Goal: Task Accomplishment & Management: Manage account settings

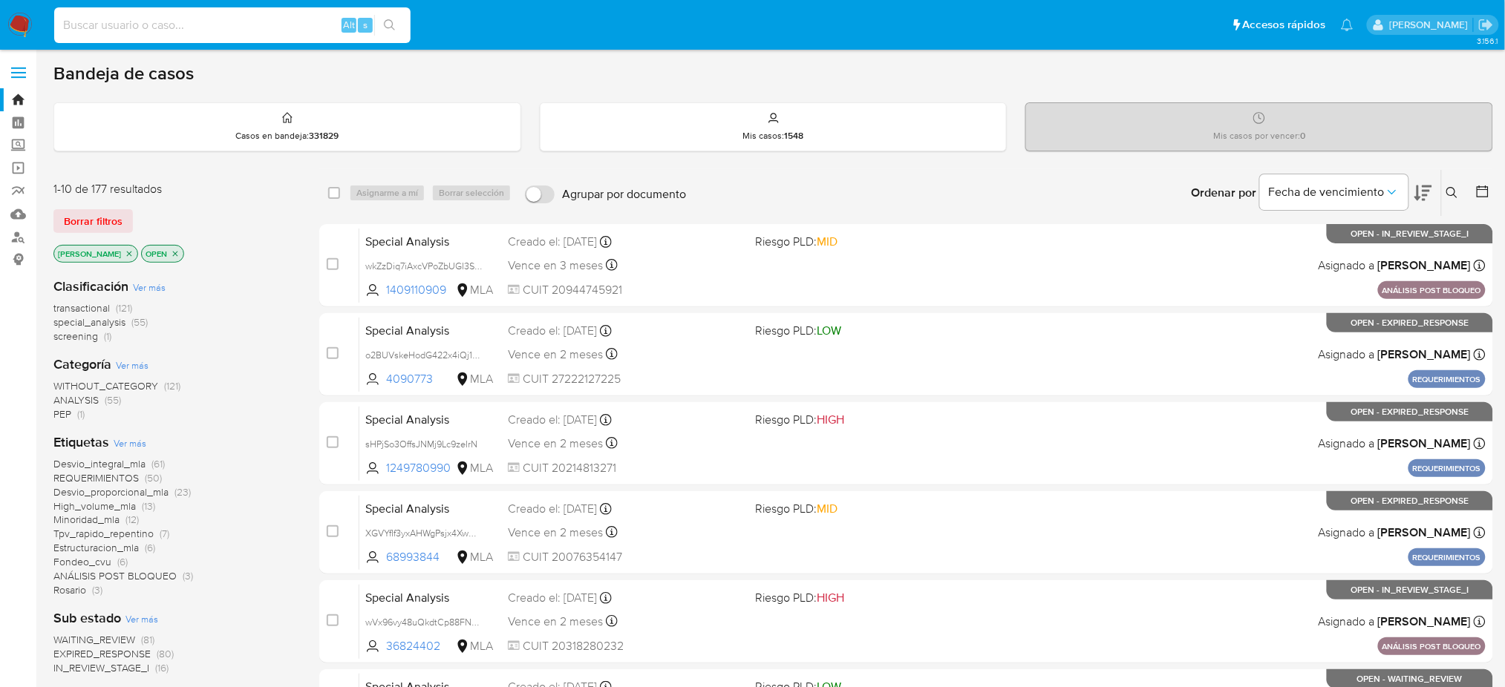
click at [311, 25] on input at bounding box center [232, 25] width 356 height 19
paste input "Wb5YnLQKzEPnDtQirnRicYSe"
type input "Wb5YnLQKzEPnDtQirnRicYSe"
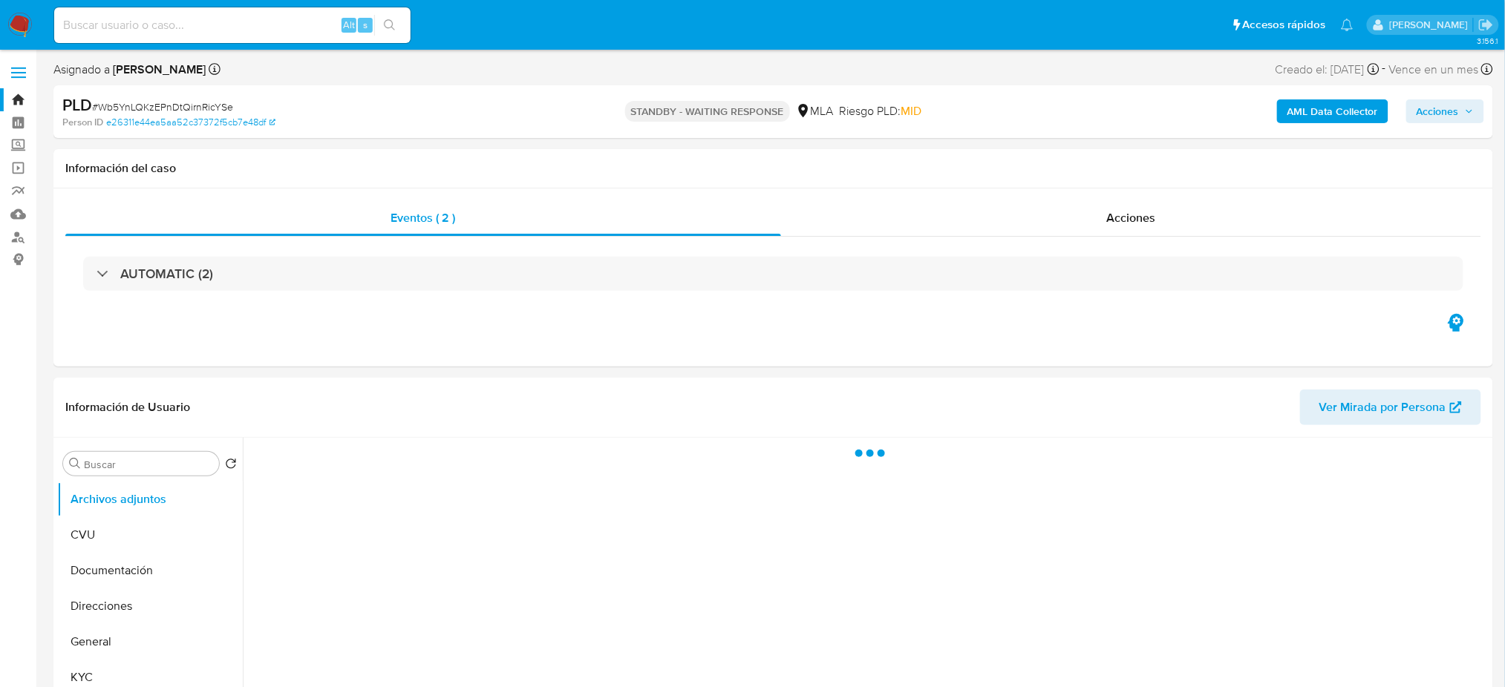
select select "10"
click at [189, 27] on input at bounding box center [232, 25] width 356 height 19
paste input "juPjLipzUirfNqA3SUQZS3BQ"
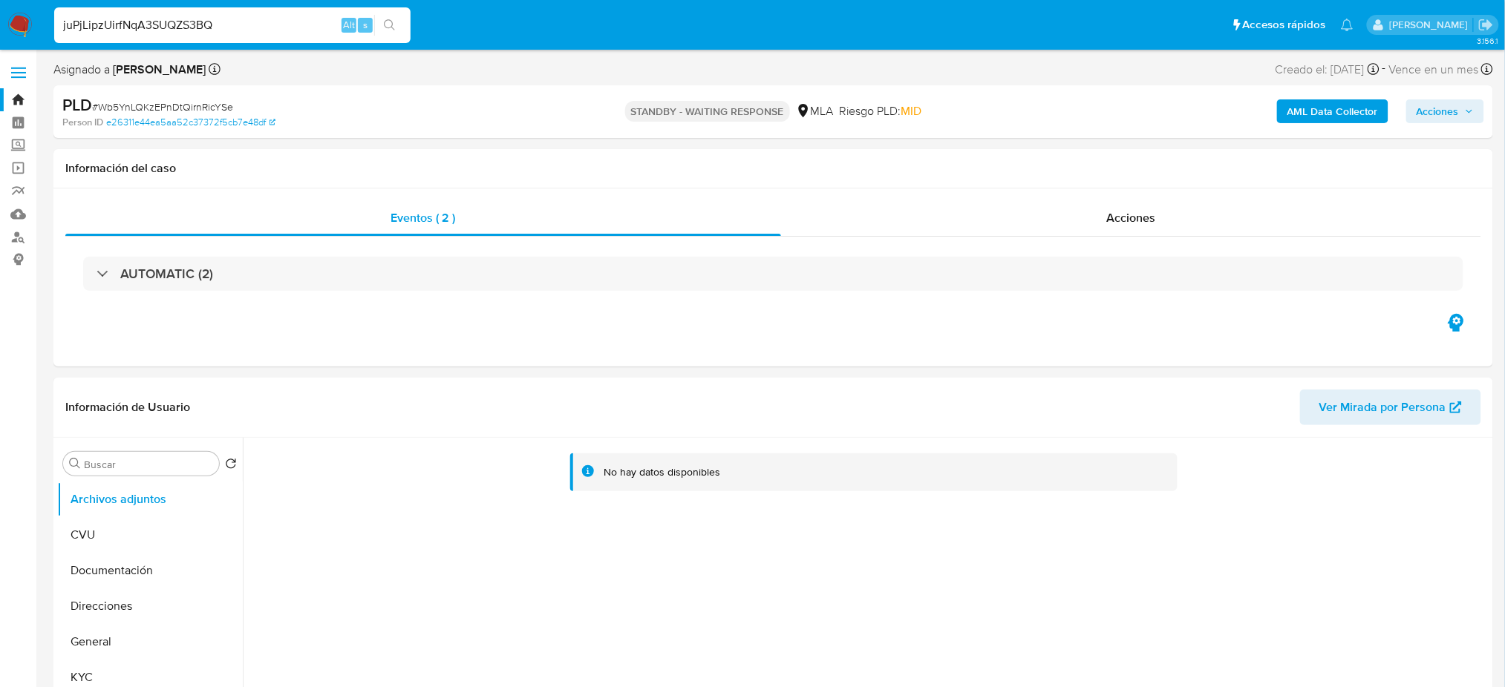
type input "juPjLipzUirfNqA3SUQZS3BQ"
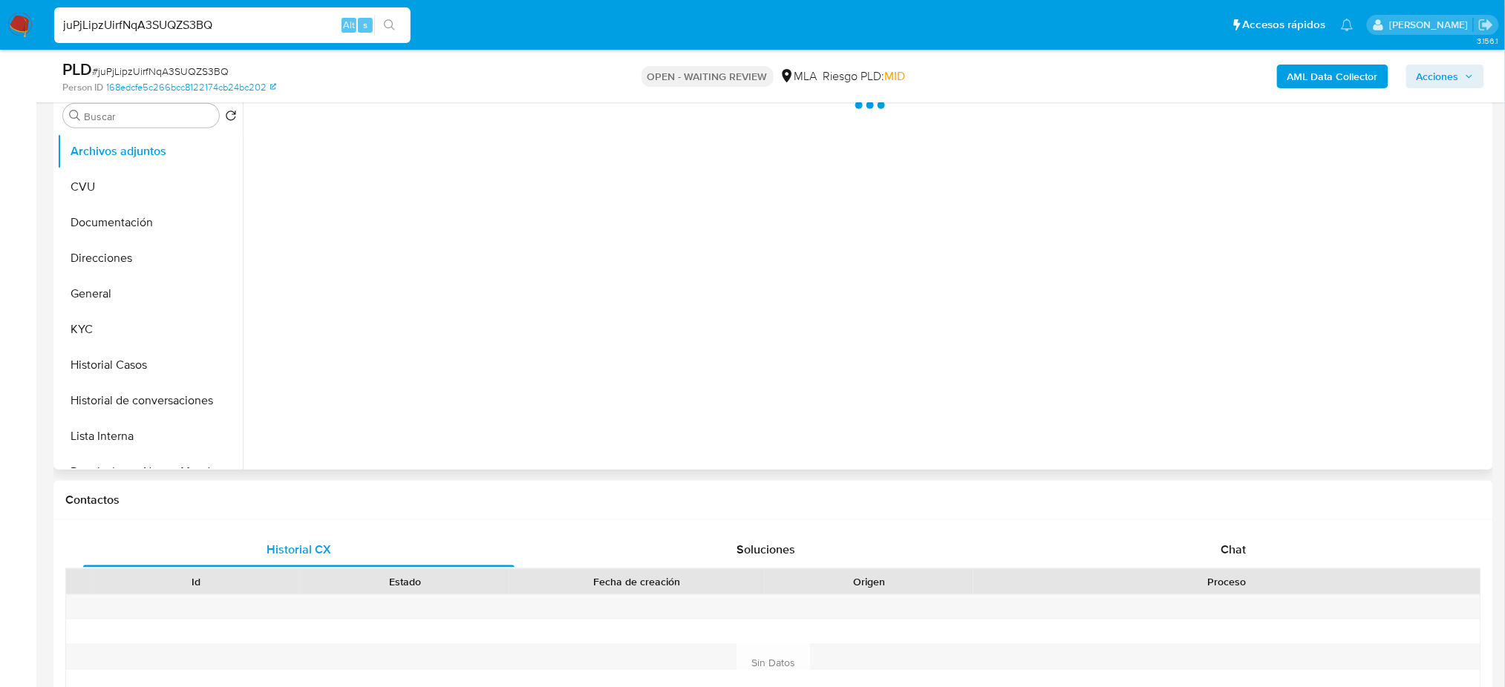
scroll to position [297, 0]
click at [1236, 529] on div "Historial CX Soluciones Chat Id Estado Fecha de creación Origen Proceso Anterio…" at bounding box center [772, 644] width 1439 height 251
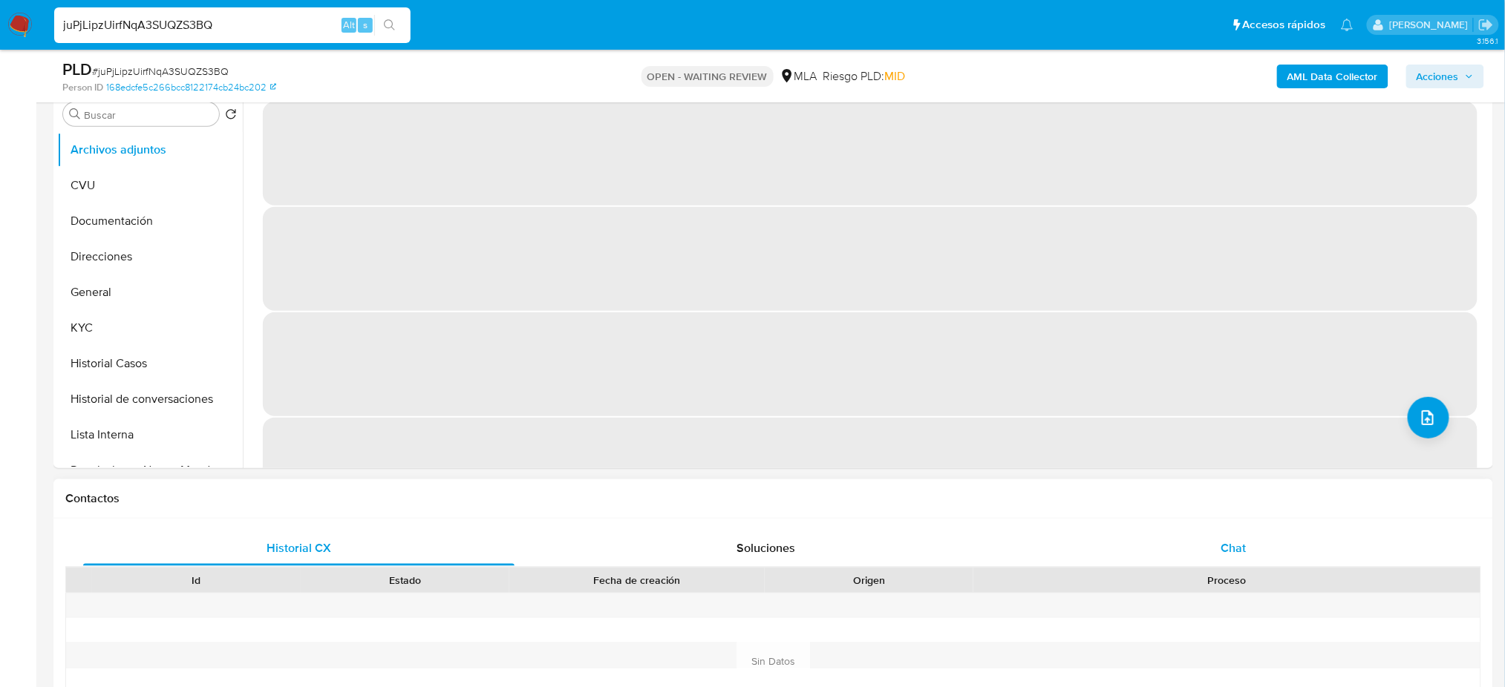
click at [1260, 560] on div "Chat" at bounding box center [1233, 549] width 431 height 36
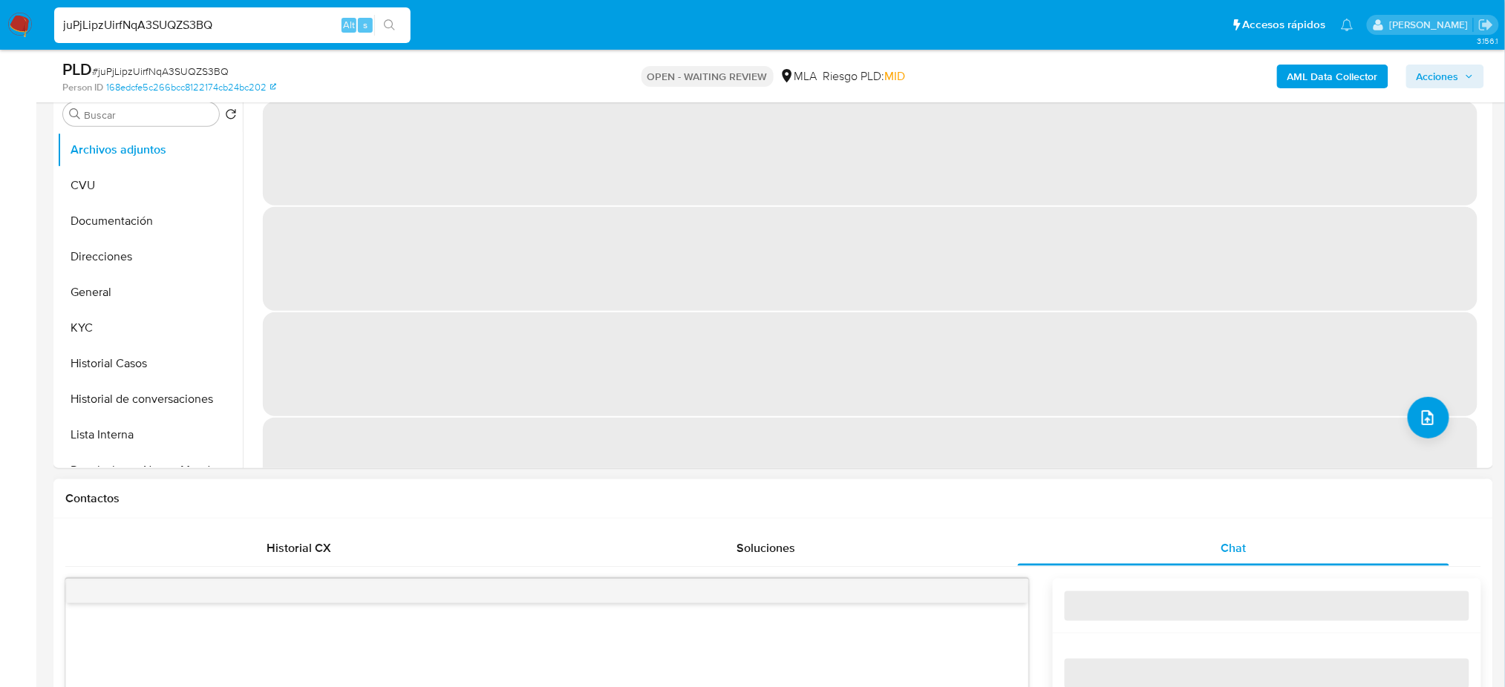
select select "10"
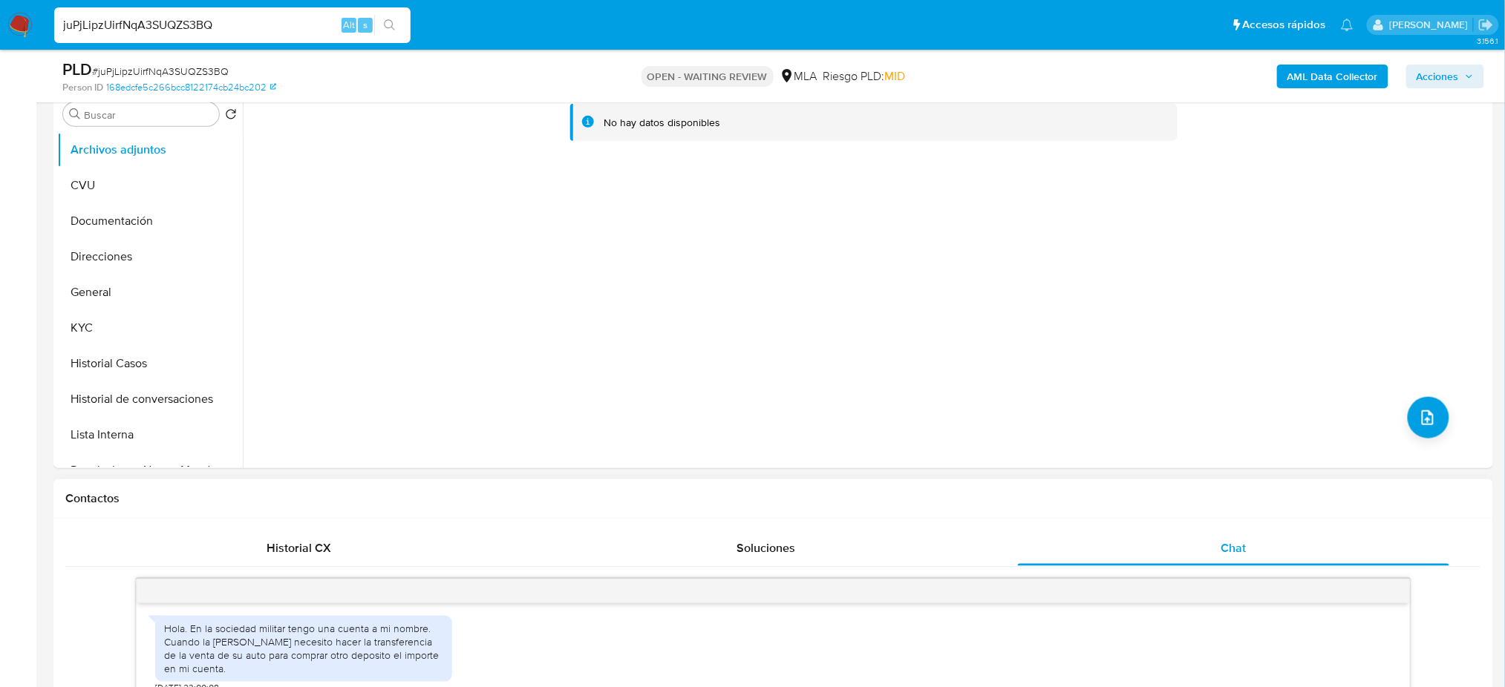
drag, startPoint x: 218, startPoint y: 19, endPoint x: 0, endPoint y: 33, distance: 218.7
click at [0, 33] on nav "Pausado Ver notificaciones juPjLipzUirfNqA3SUQZS3BQ Alt s Accesos rápidos Presi…" at bounding box center [752, 25] width 1505 height 50
paste input "QqjpJjQTZficHfu4zHrRrLK3"
type input "QqjpJjQTZficHfu4zHrRrLK3"
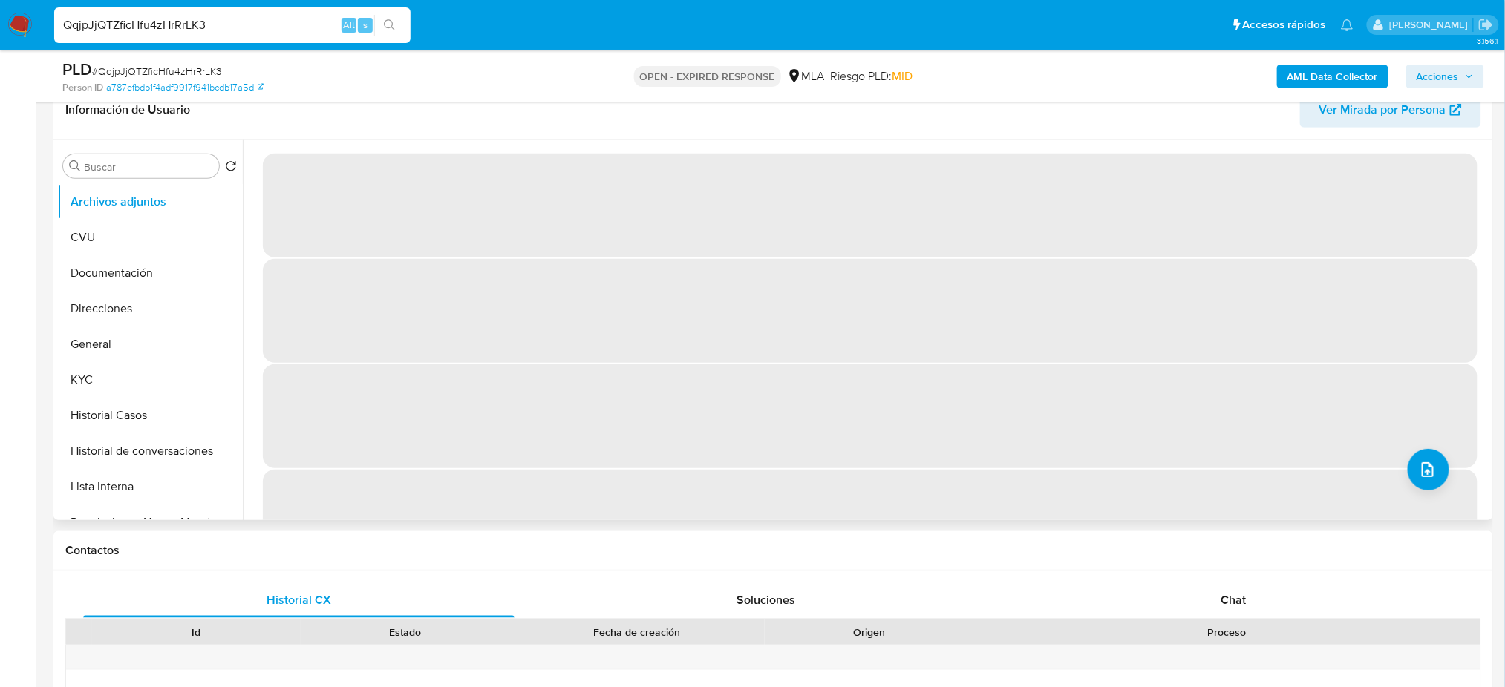
scroll to position [197, 0]
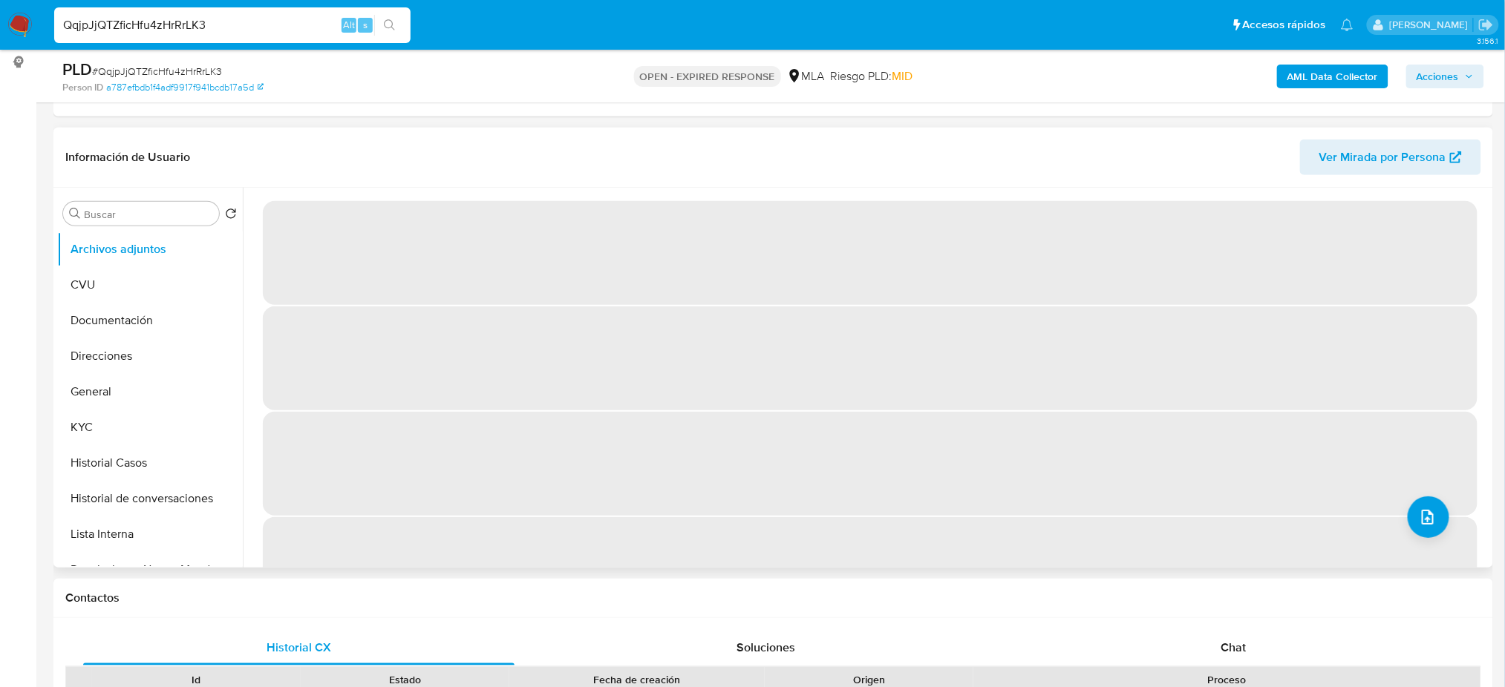
select select "10"
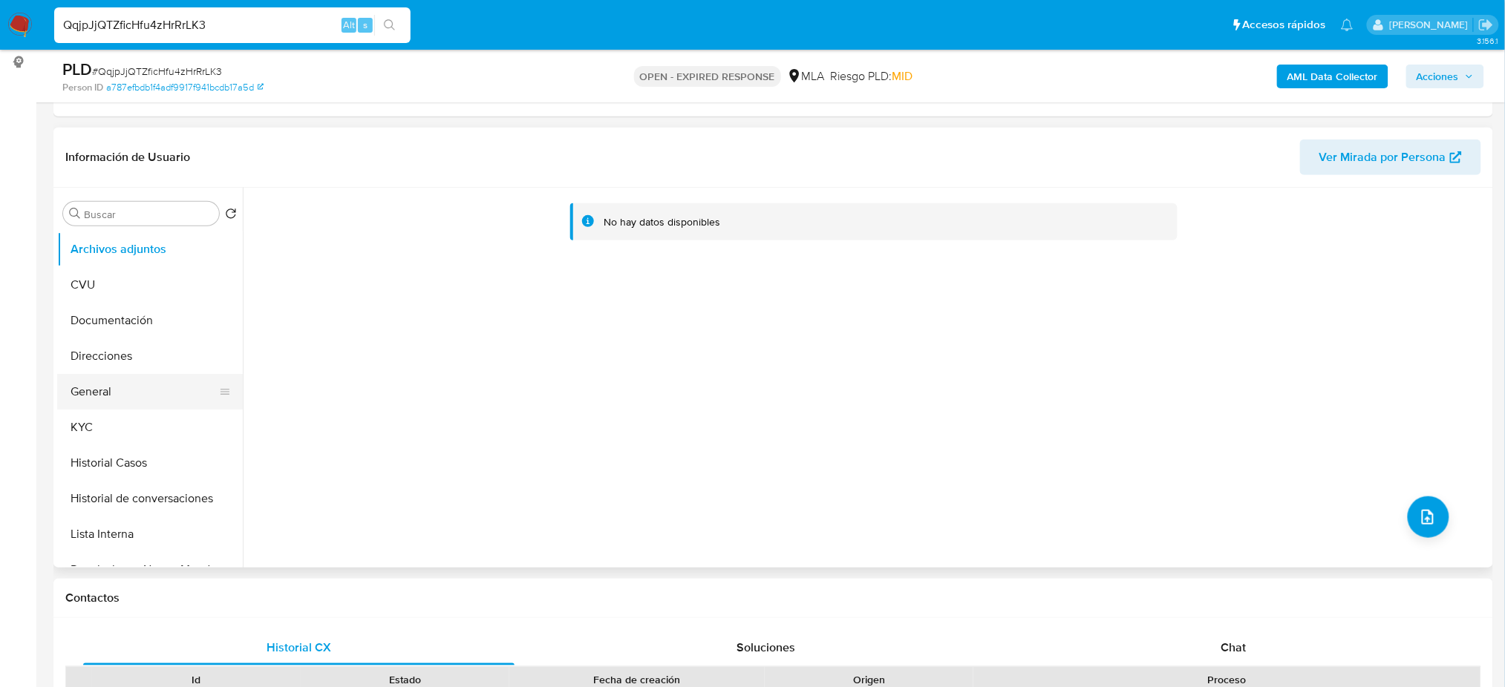
click at [169, 386] on button "General" at bounding box center [144, 392] width 174 height 36
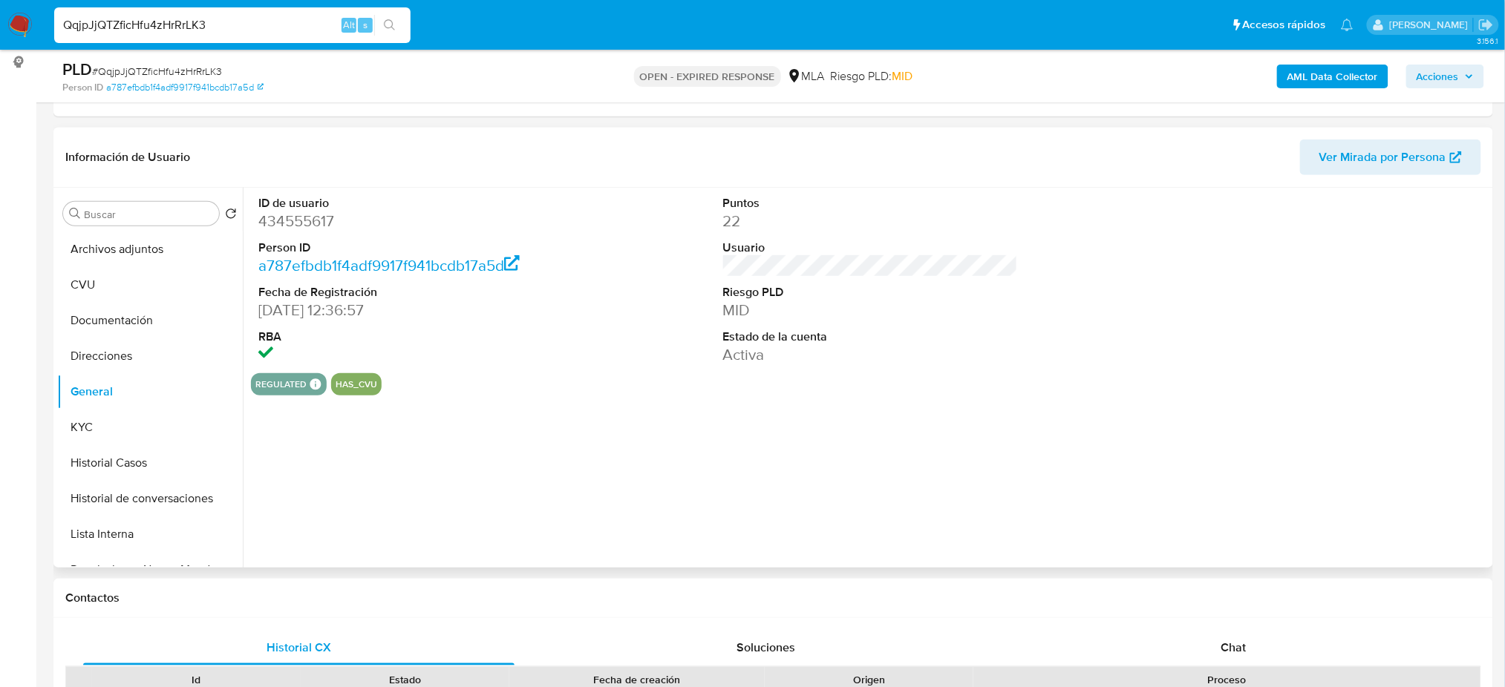
click at [281, 226] on dd "434555617" at bounding box center [405, 221] width 295 height 21
copy dd "434555617"
click at [95, 444] on button "KYC" at bounding box center [144, 428] width 174 height 36
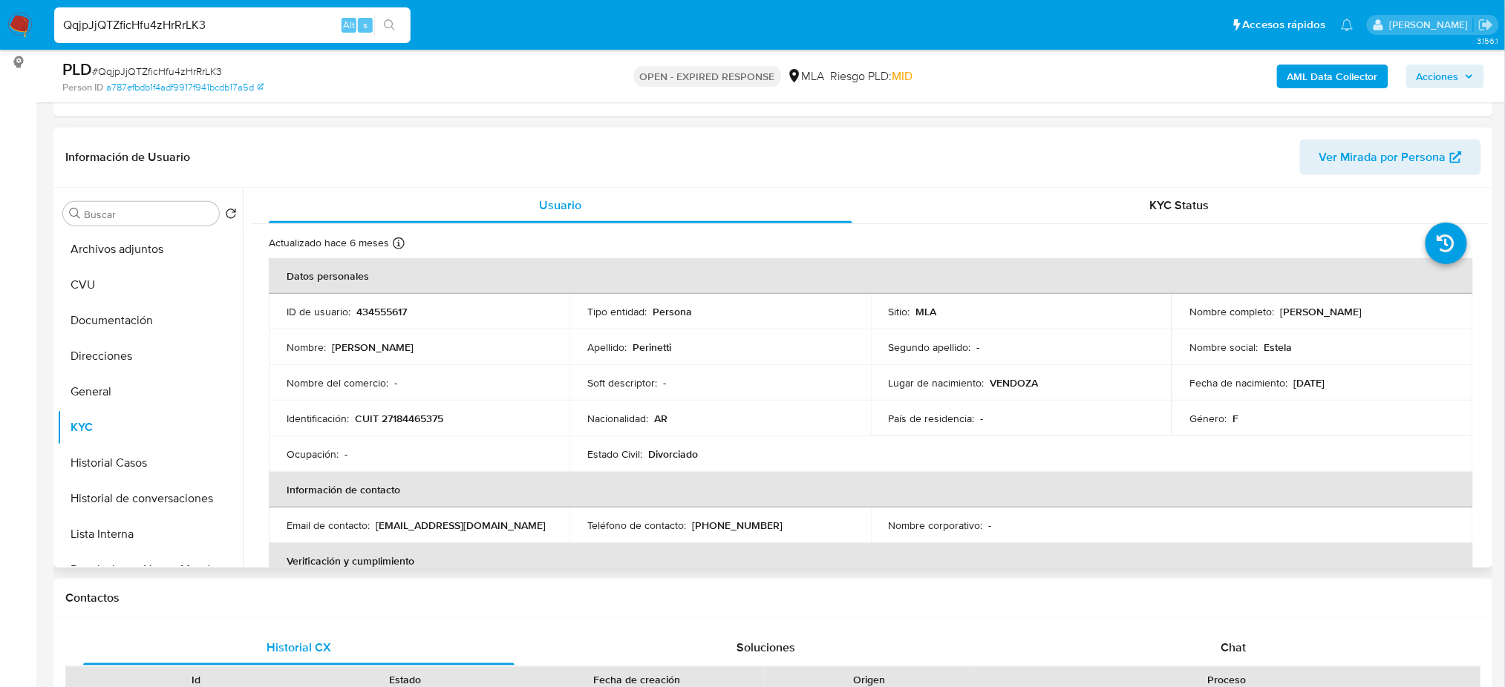
click at [433, 413] on p "CUIT 27184465375" at bounding box center [399, 418] width 88 height 13
copy p "27184465375"
click at [428, 419] on p "CUIT 27184465375" at bounding box center [399, 418] width 88 height 13
drag, startPoint x: 390, startPoint y: 413, endPoint x: 437, endPoint y: 419, distance: 47.1
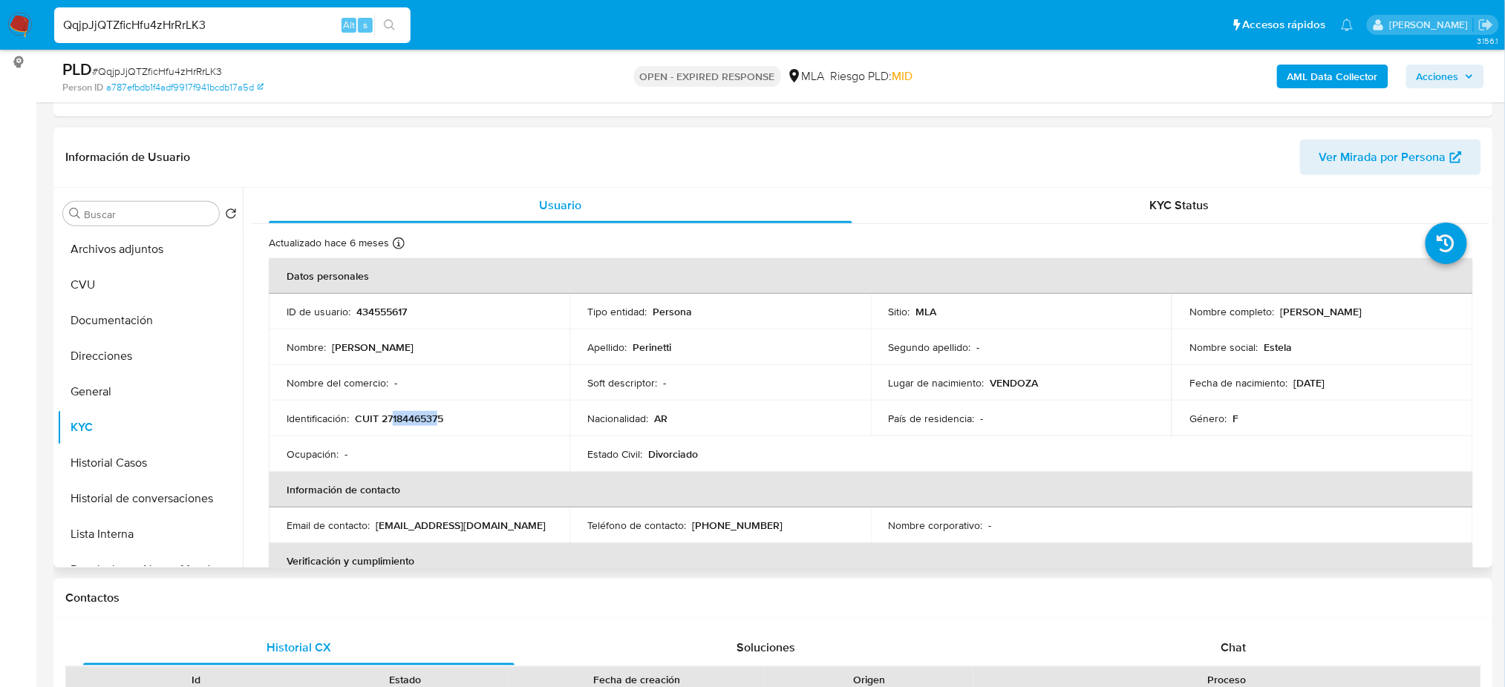
click at [437, 419] on p "CUIT 27184465375" at bounding box center [399, 418] width 88 height 13
copy p "18446537"
click at [65, 301] on button "CVU" at bounding box center [144, 285] width 174 height 36
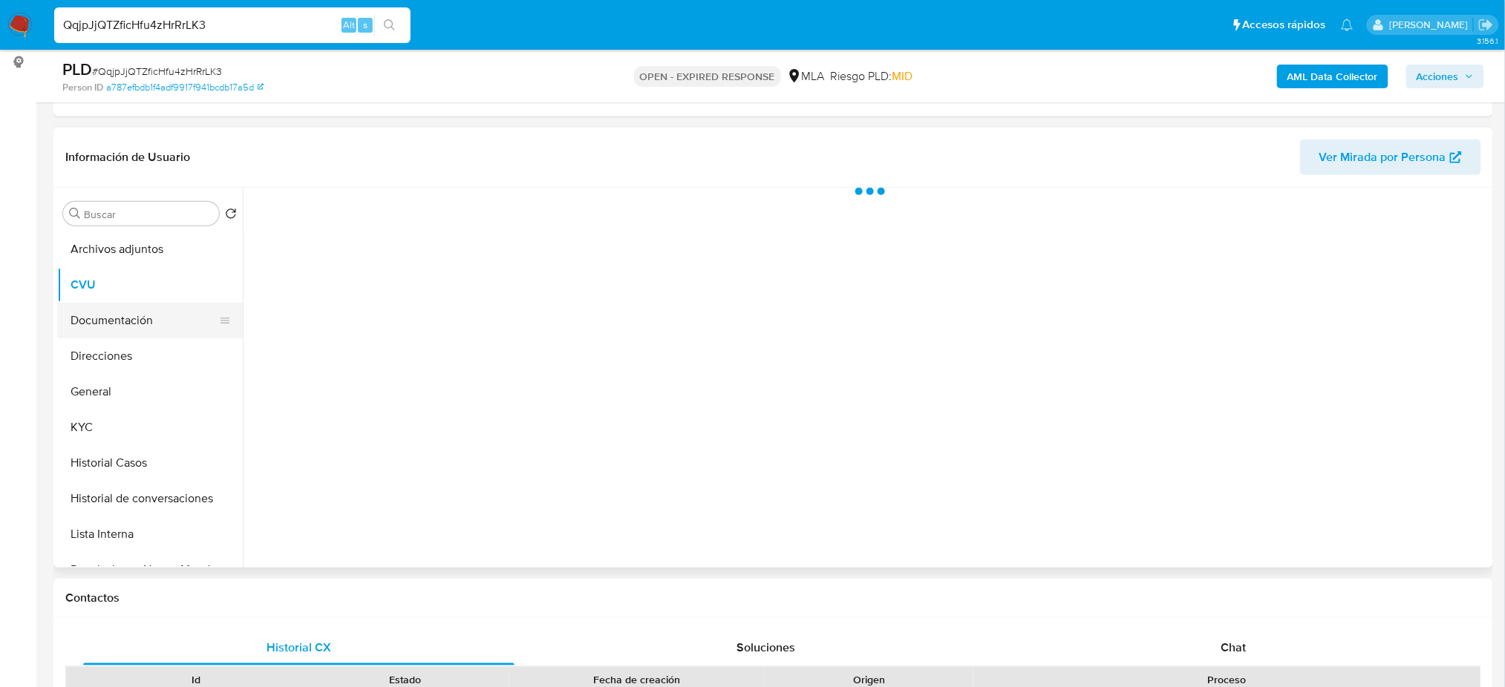
click at [88, 325] on button "Documentación" at bounding box center [144, 321] width 174 height 36
click at [367, 283] on button "Identificación" at bounding box center [394, 299] width 286 height 38
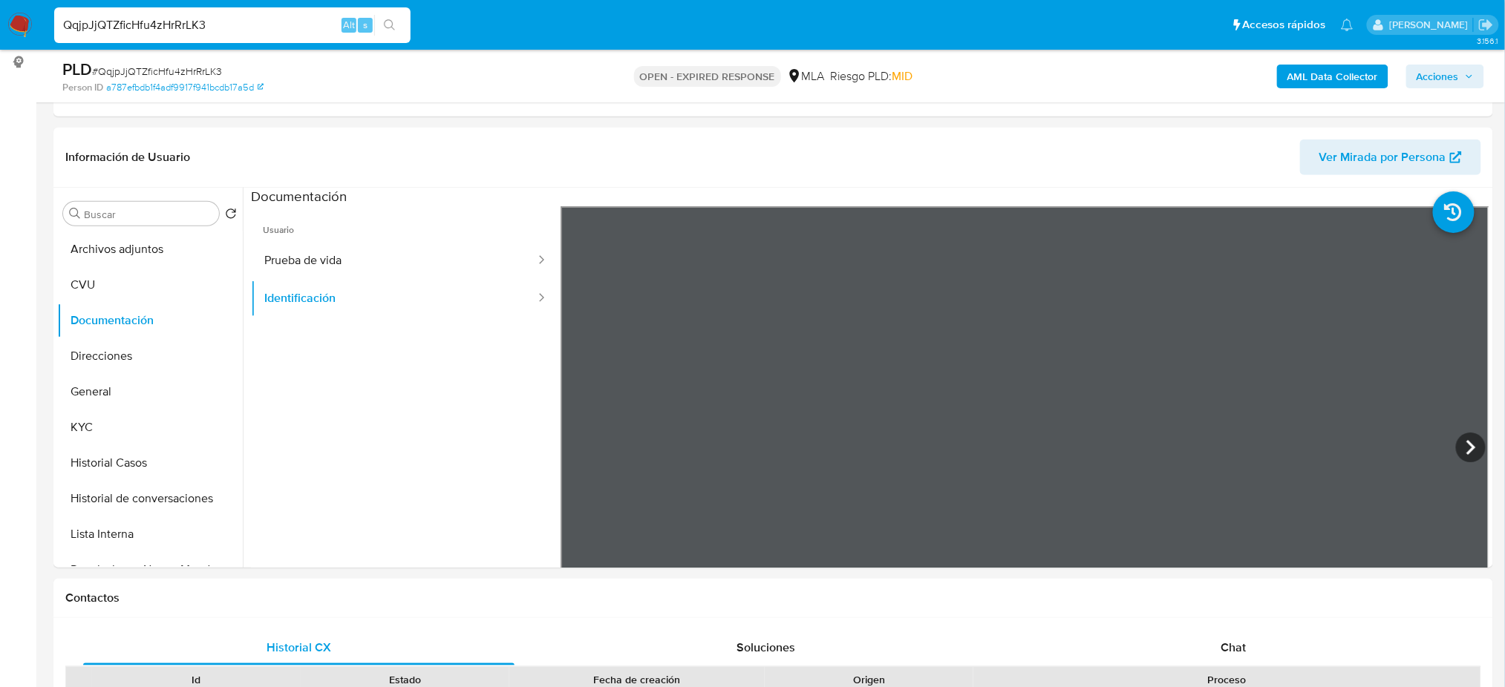
scroll to position [0, 0]
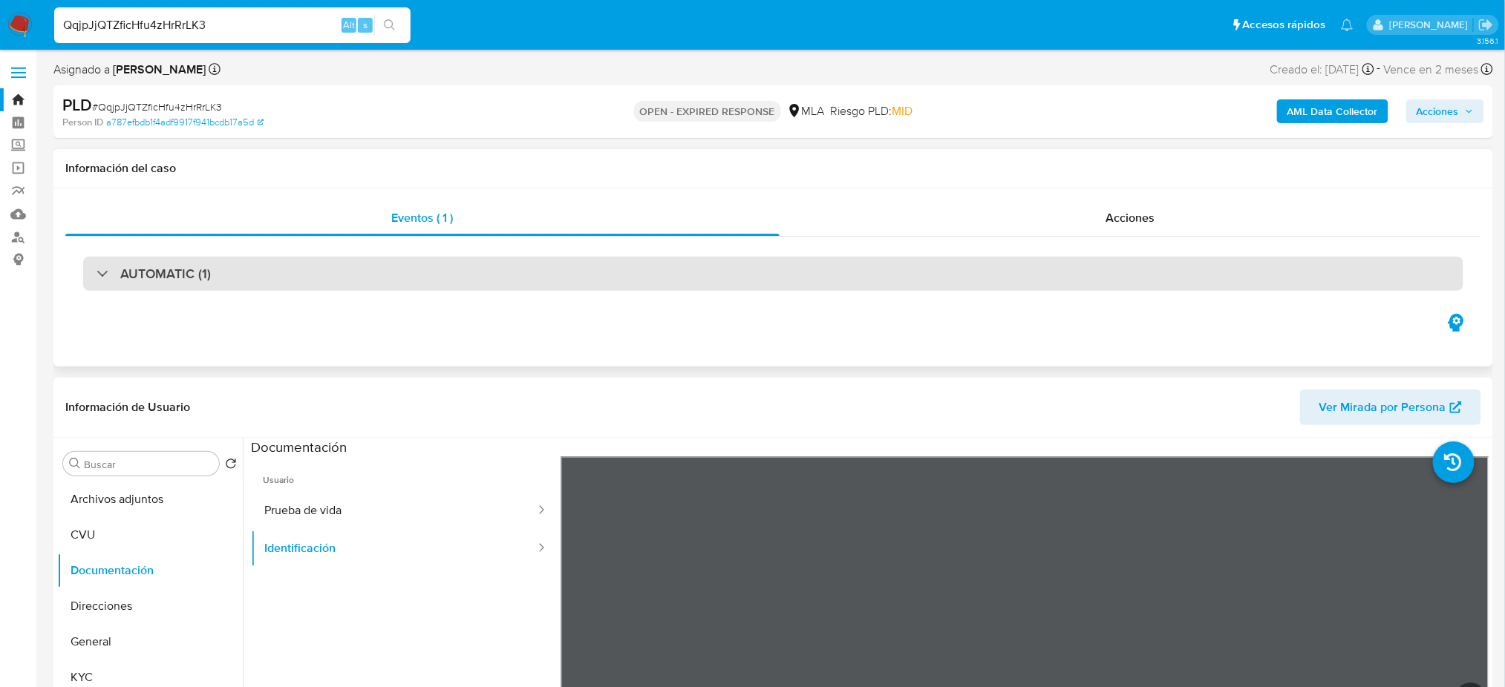
click at [231, 291] on div "AUTOMATIC (1)" at bounding box center [773, 274] width 1380 height 34
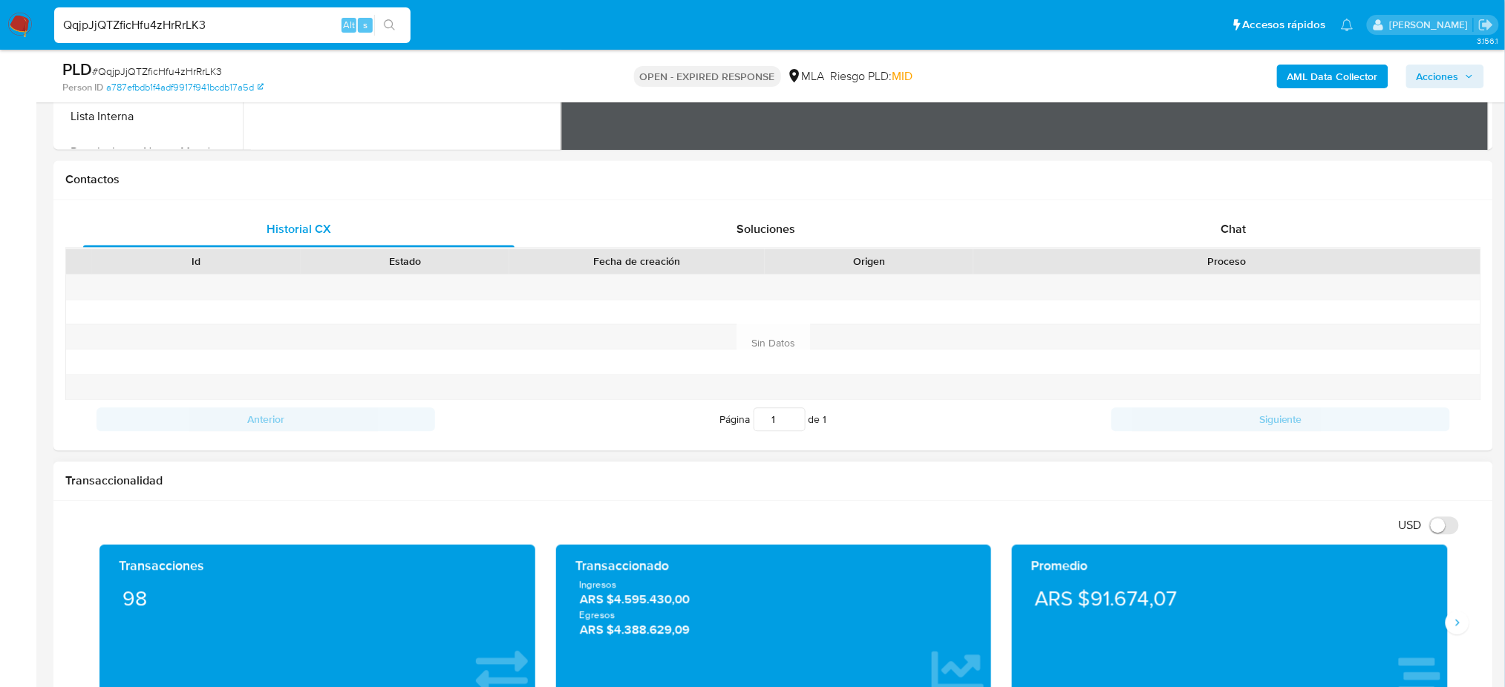
scroll to position [848, 0]
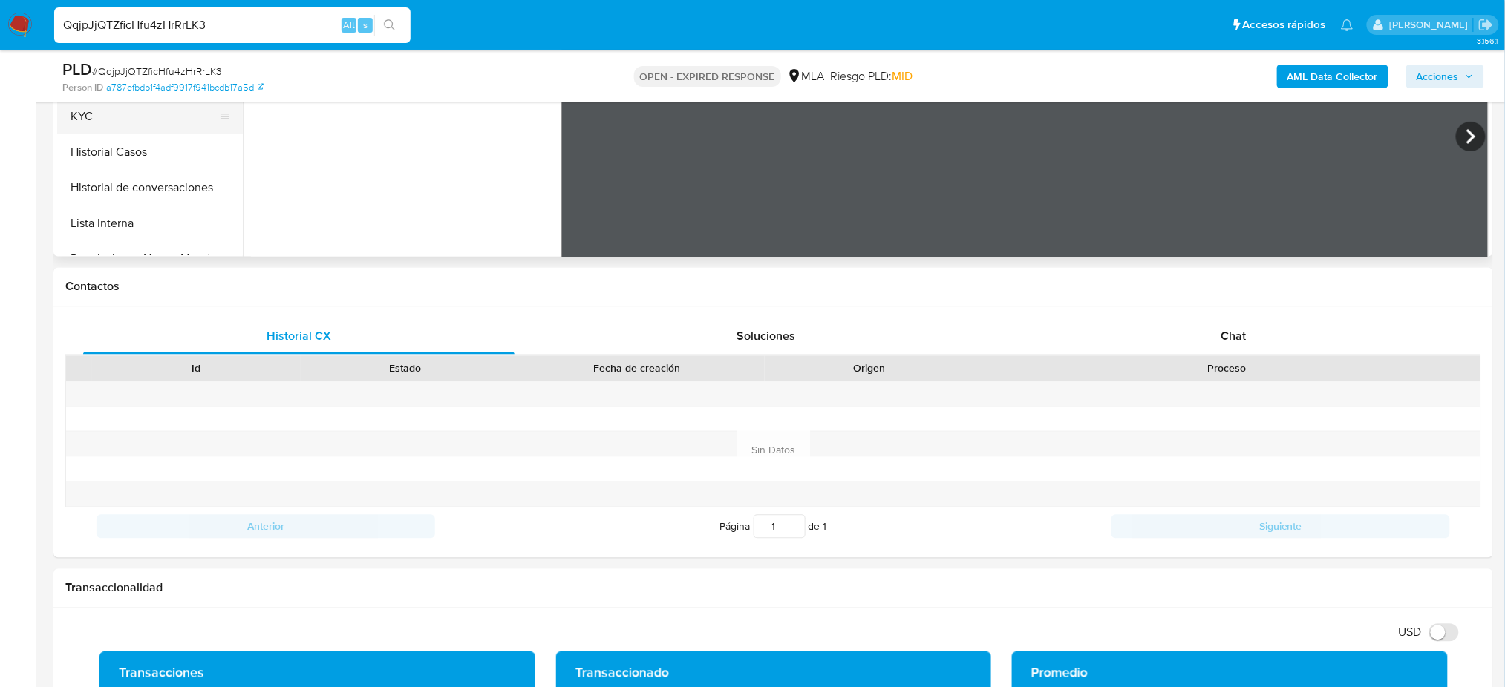
click at [99, 126] on button "KYC" at bounding box center [144, 117] width 174 height 36
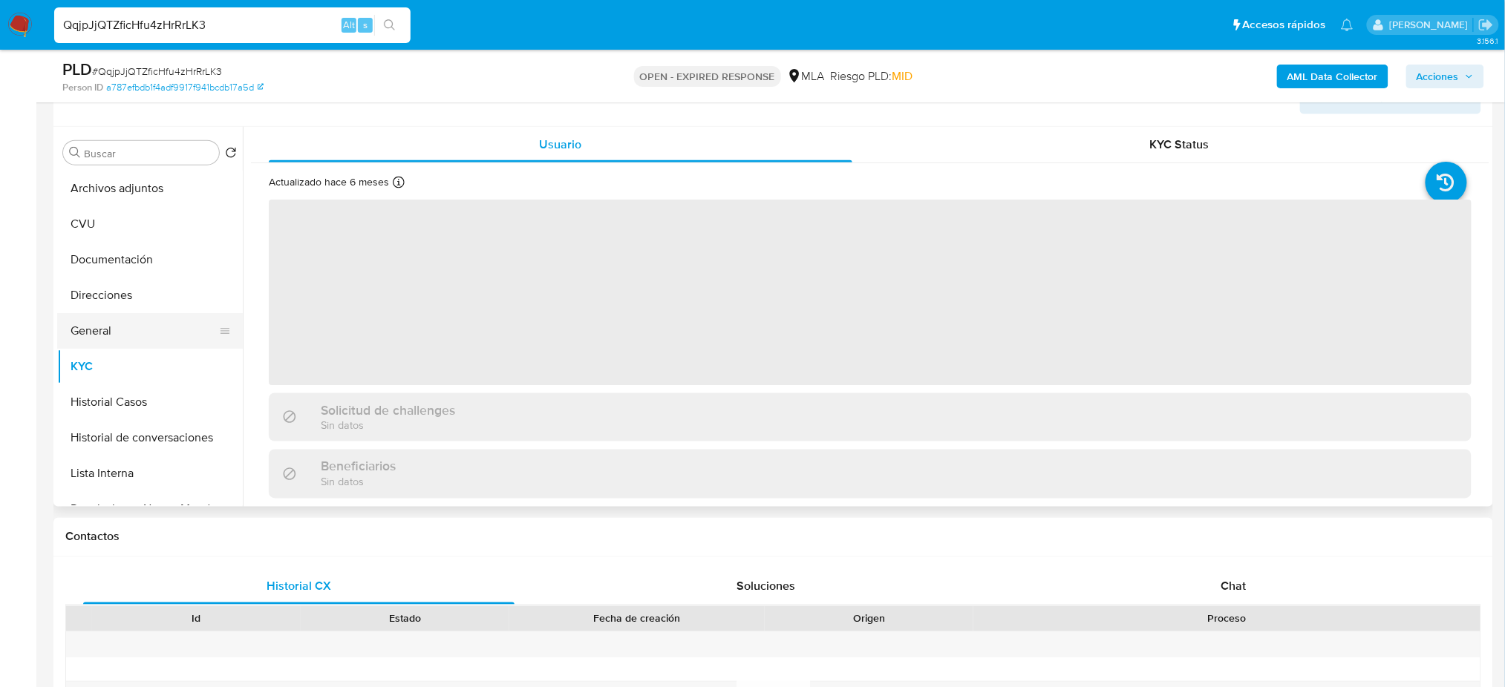
scroll to position [551, 0]
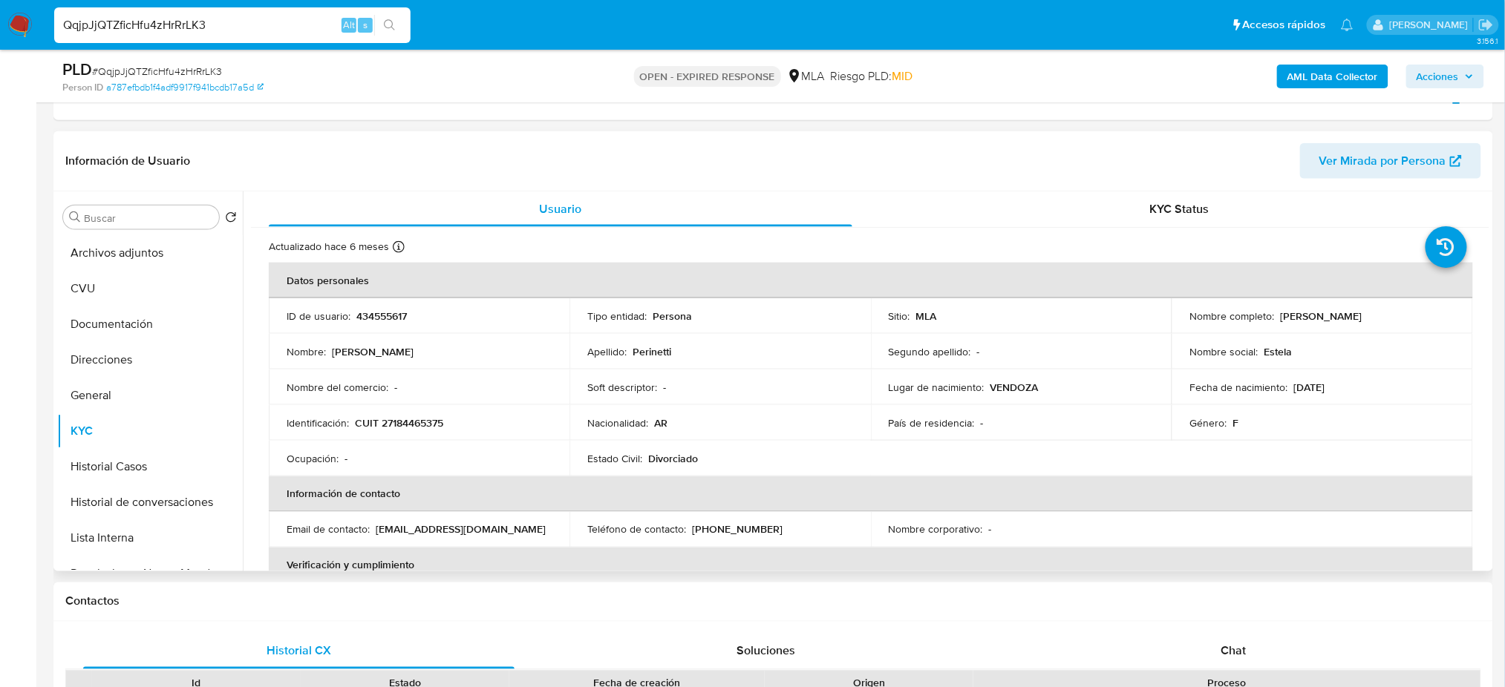
click at [422, 421] on p "CUIT 27184465375" at bounding box center [399, 422] width 88 height 13
copy p "27184465375"
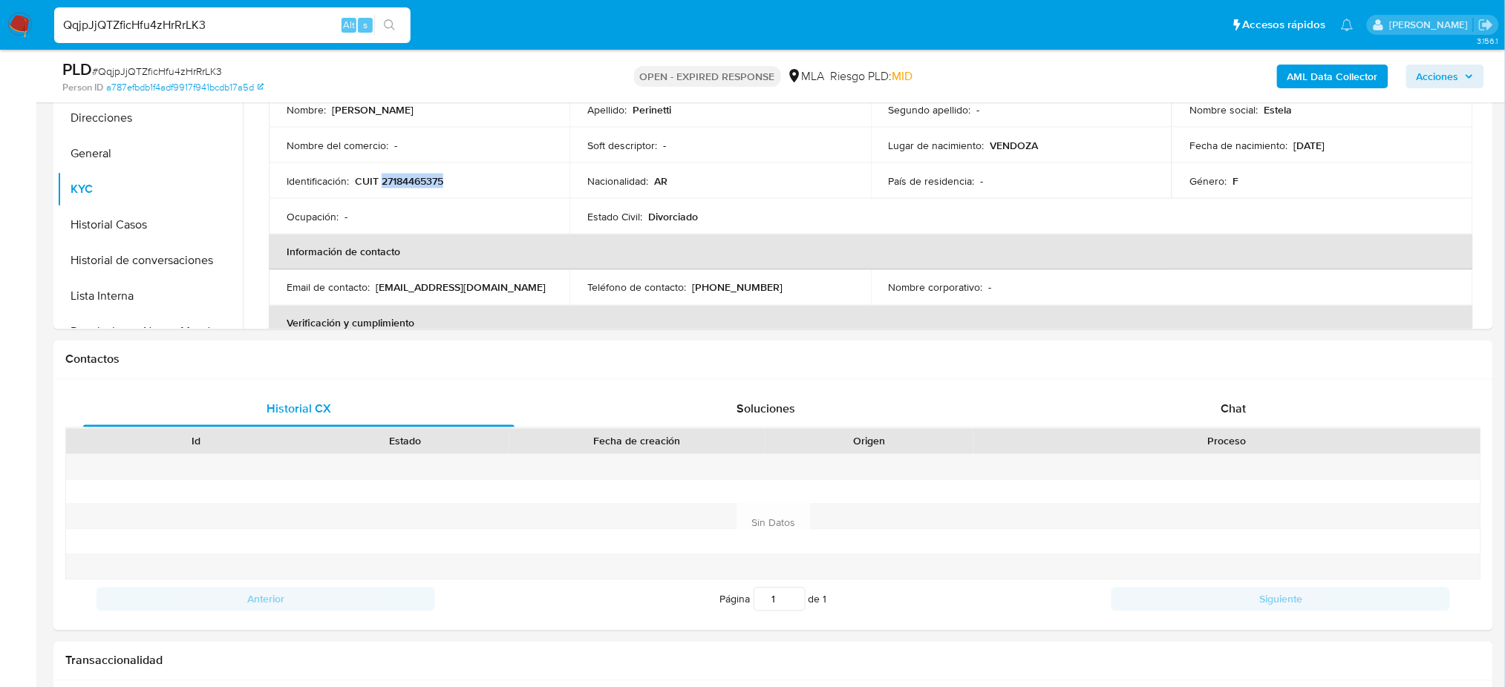
scroll to position [946, 0]
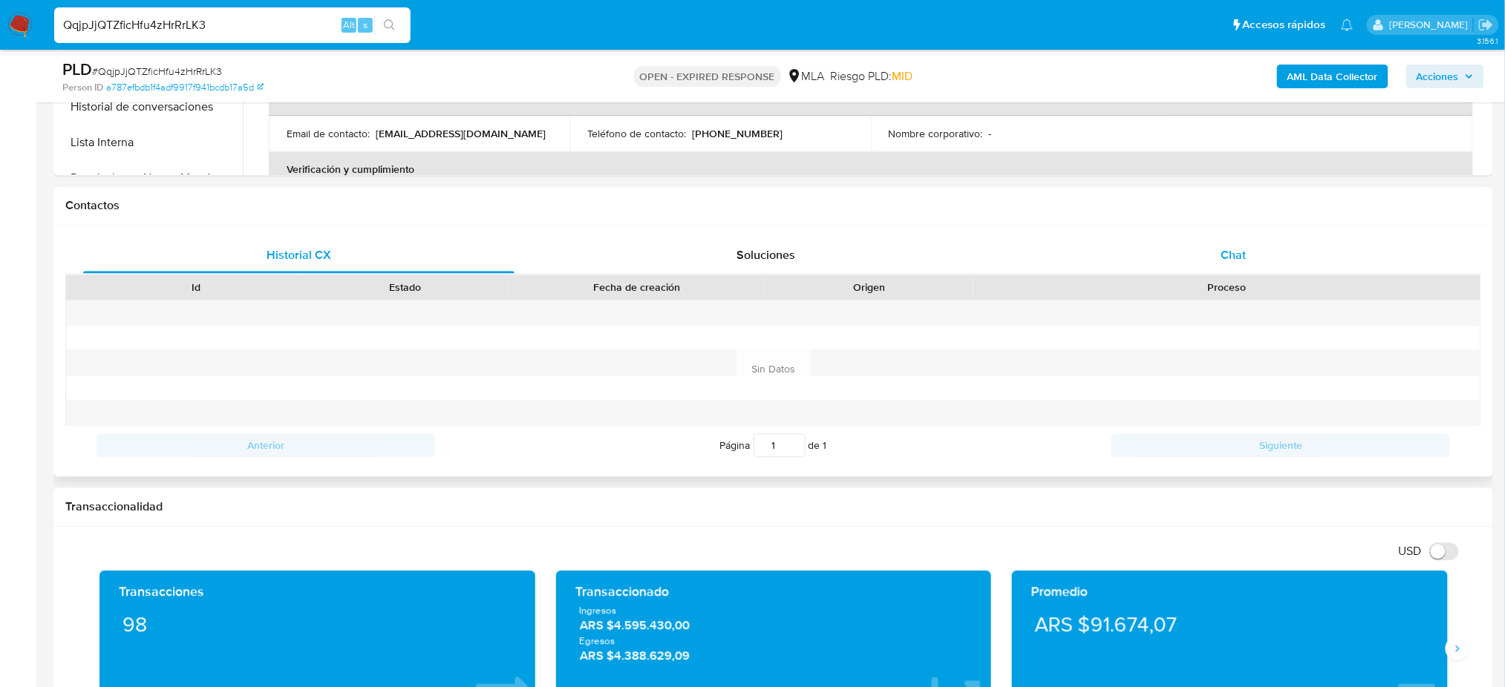
click at [1014, 239] on button "Chat" at bounding box center [1233, 256] width 467 height 36
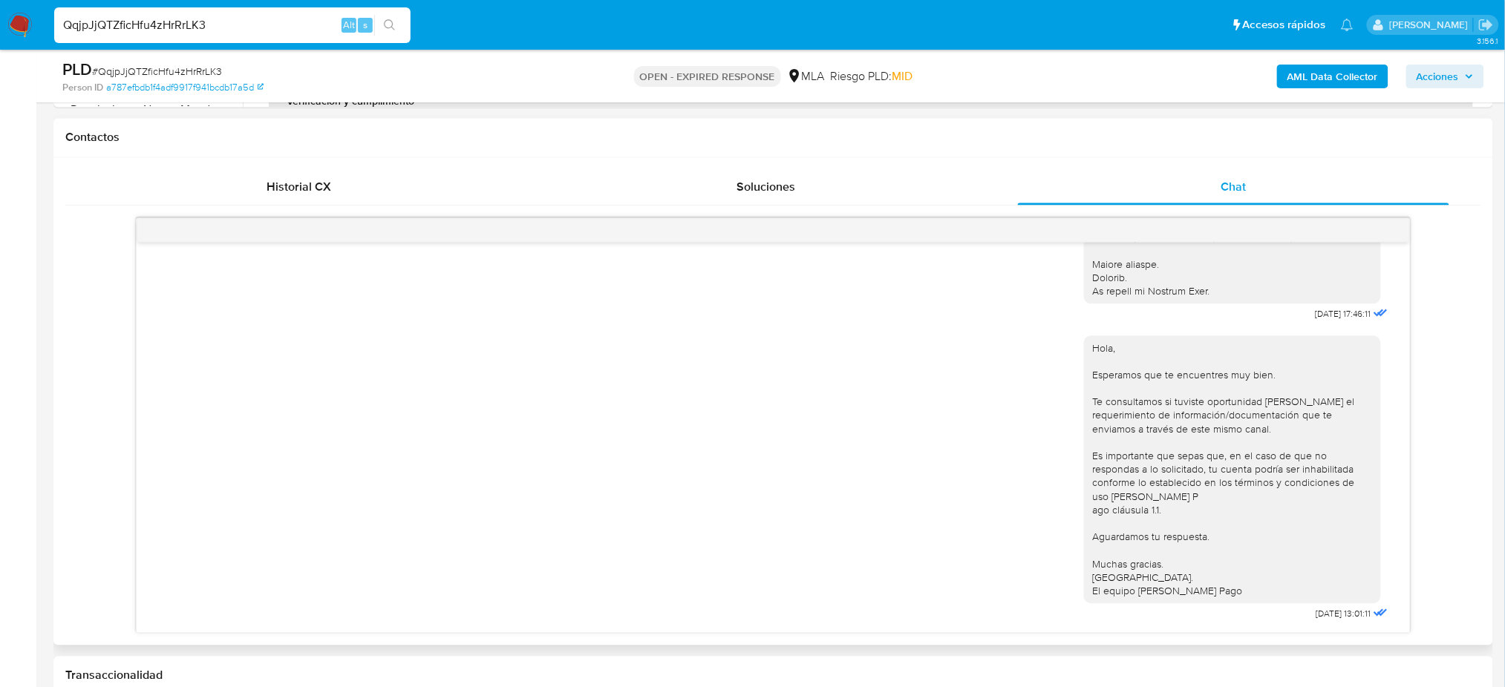
scroll to position [1145, 0]
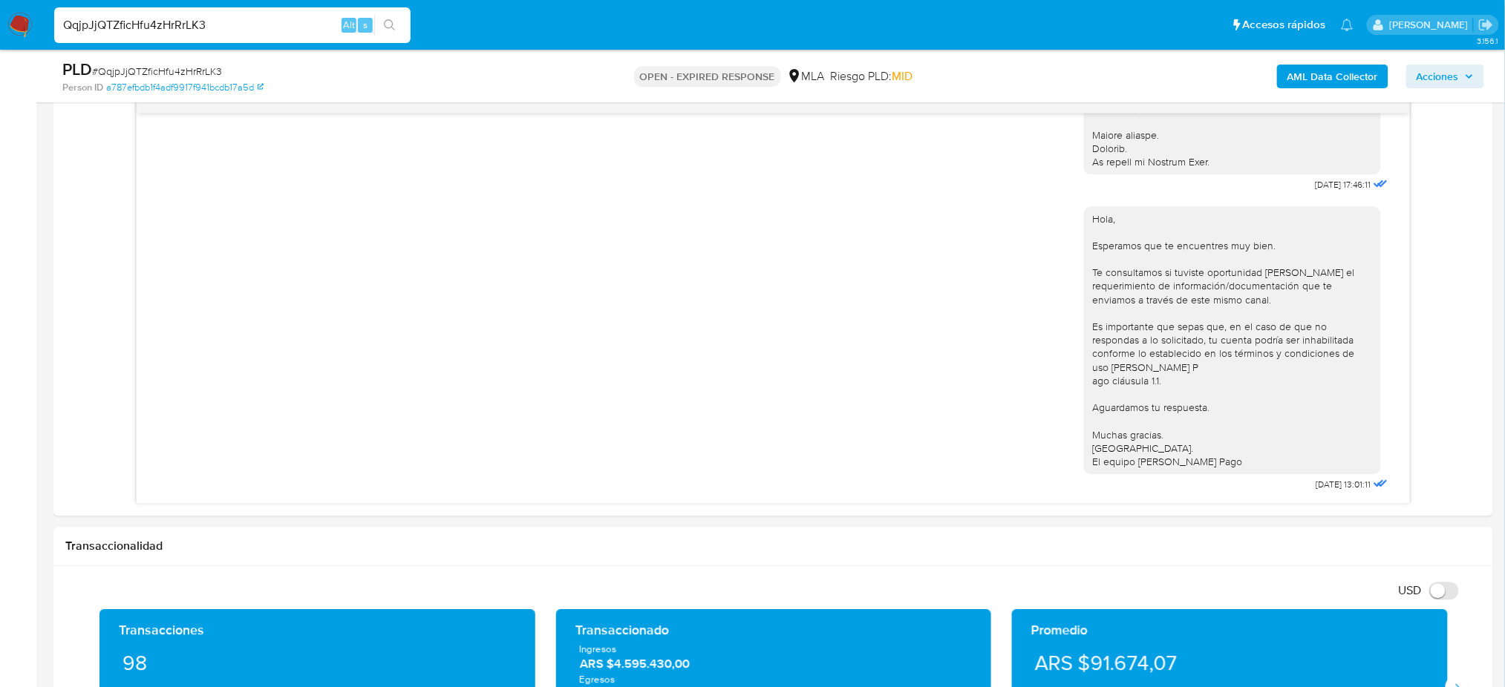
click at [0, 336] on aside "Bandeja Tablero Screening Búsqueda en Listas Watchlist Herramientas Operaciones…" at bounding box center [18, 491] width 36 height 3273
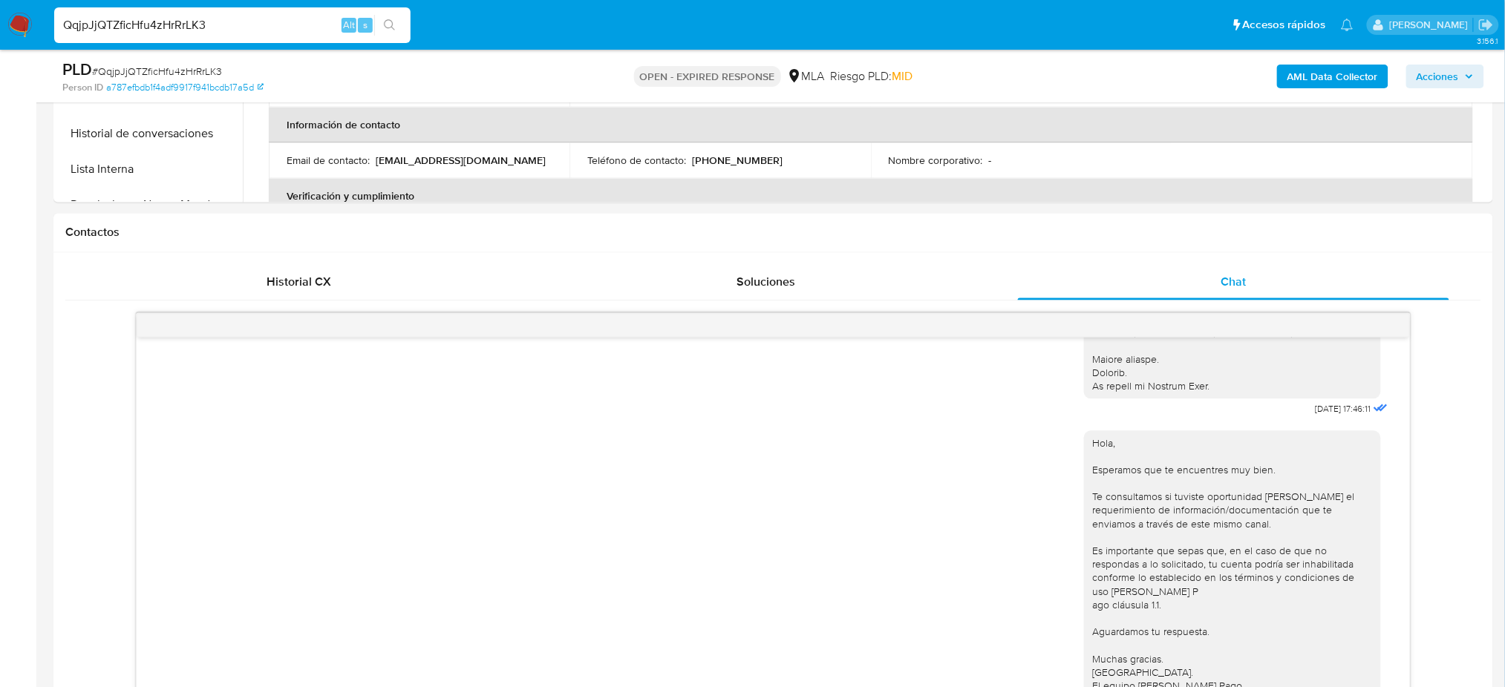
scroll to position [551, 0]
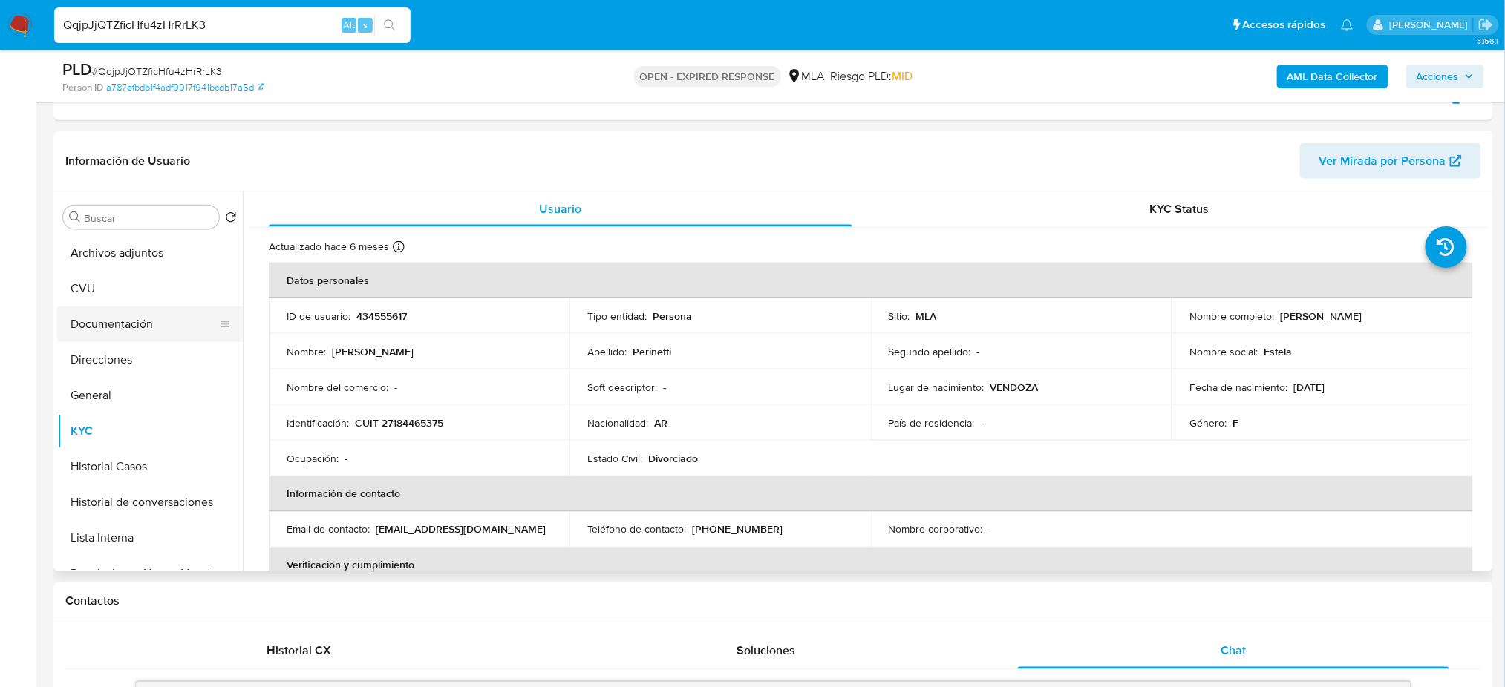
click at [128, 321] on button "Documentación" at bounding box center [144, 325] width 174 height 36
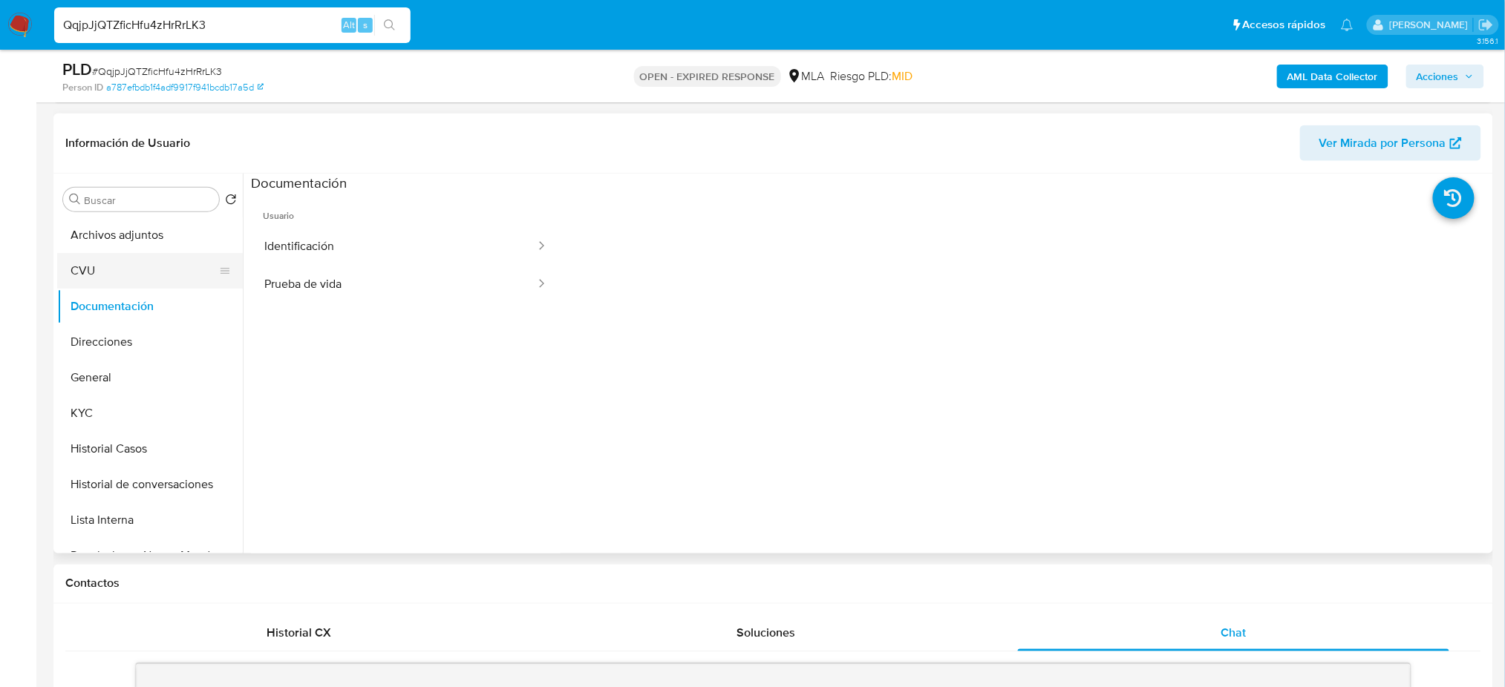
click at [92, 263] on button "CVU" at bounding box center [144, 271] width 174 height 36
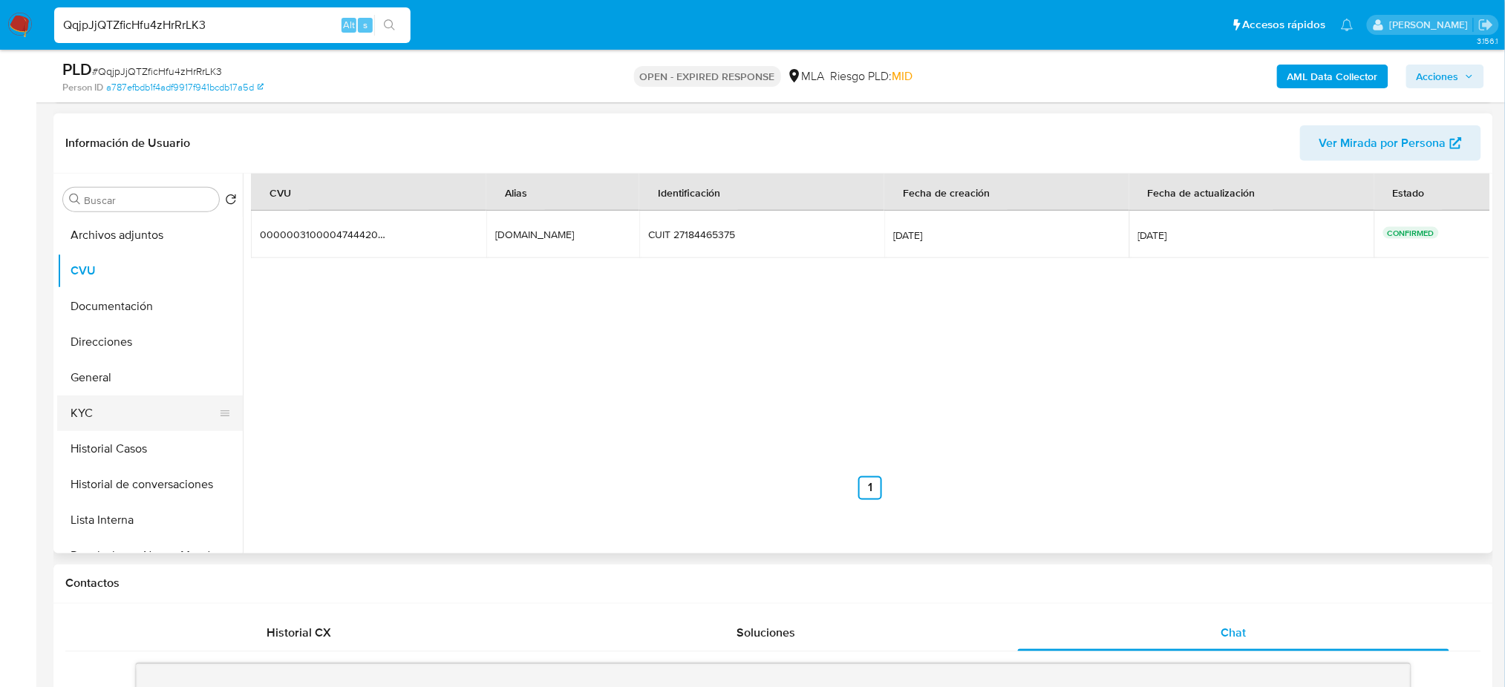
click at [93, 405] on button "KYC" at bounding box center [144, 414] width 174 height 36
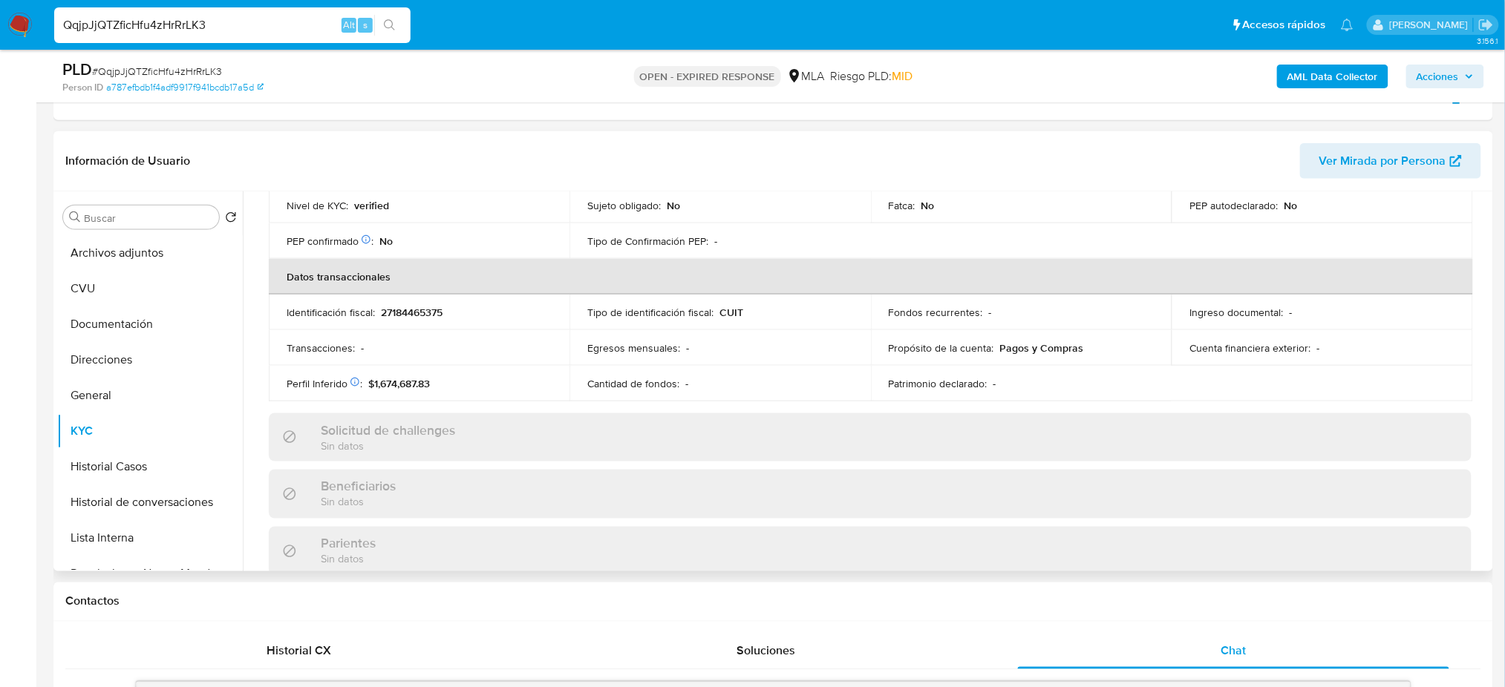
scroll to position [0, 0]
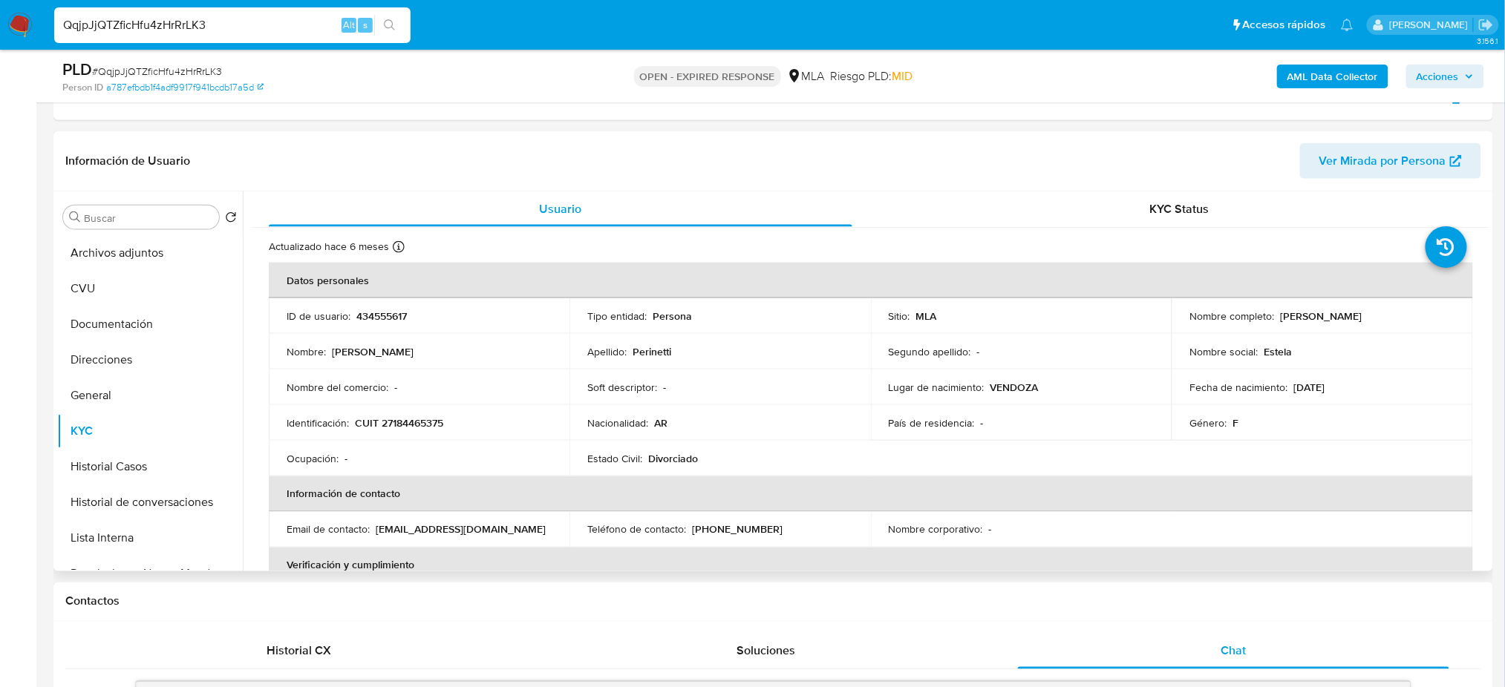
drag, startPoint x: 1275, startPoint y: 313, endPoint x: 1417, endPoint y: 315, distance: 141.8
click at [1417, 315] on div "Nombre completo : Estela Ines Perinetti" at bounding box center [1321, 316] width 265 height 13
copy p "Estela Ines Perinetti"
drag, startPoint x: 246, startPoint y: 27, endPoint x: 0, endPoint y: 30, distance: 246.5
click at [0, 30] on nav "Pausado Ver notificaciones QqjpJjQTZficHfu4zHrRrLK3 Alt s Accesos rápidos Presi…" at bounding box center [752, 25] width 1505 height 50
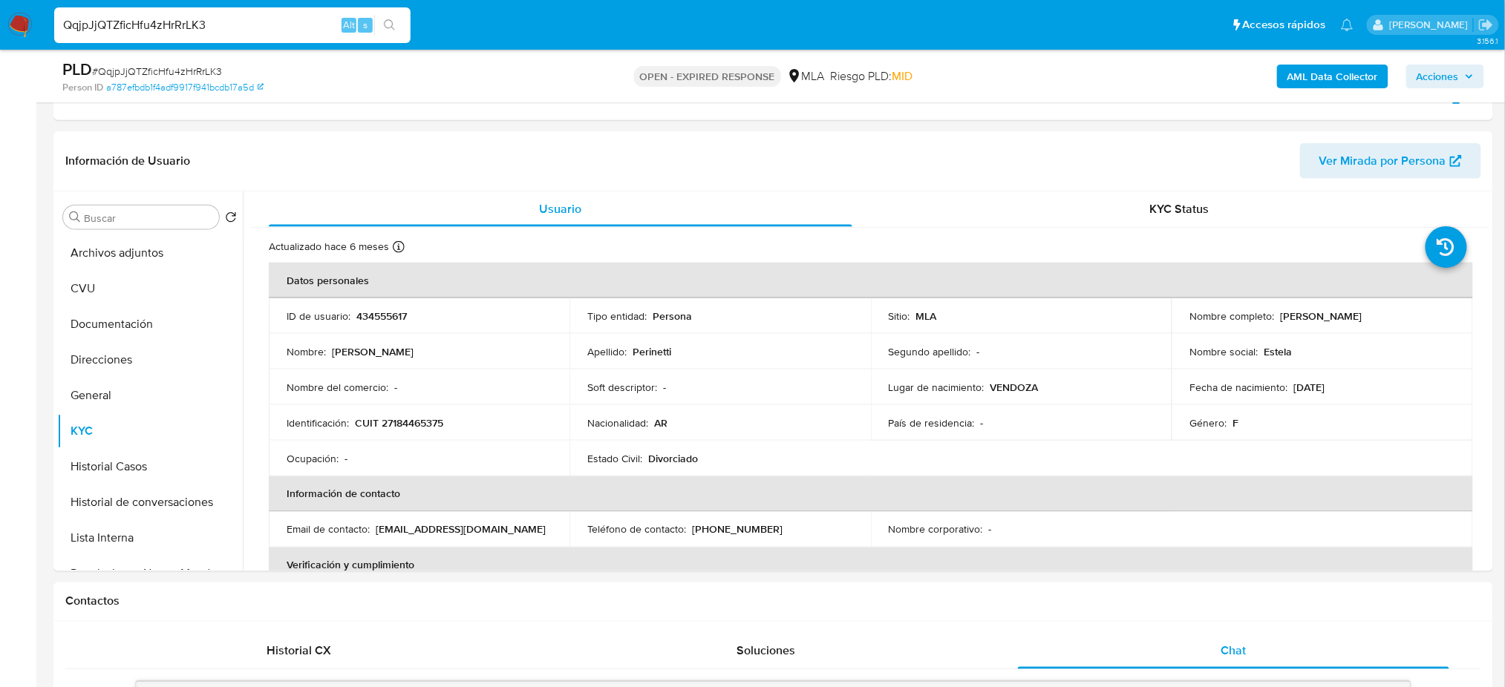
paste input "OghfkbzVeJWvHxsUTnSJVBcW"
type input "OghfkbzVeJWvHxsUTnSJVBcW"
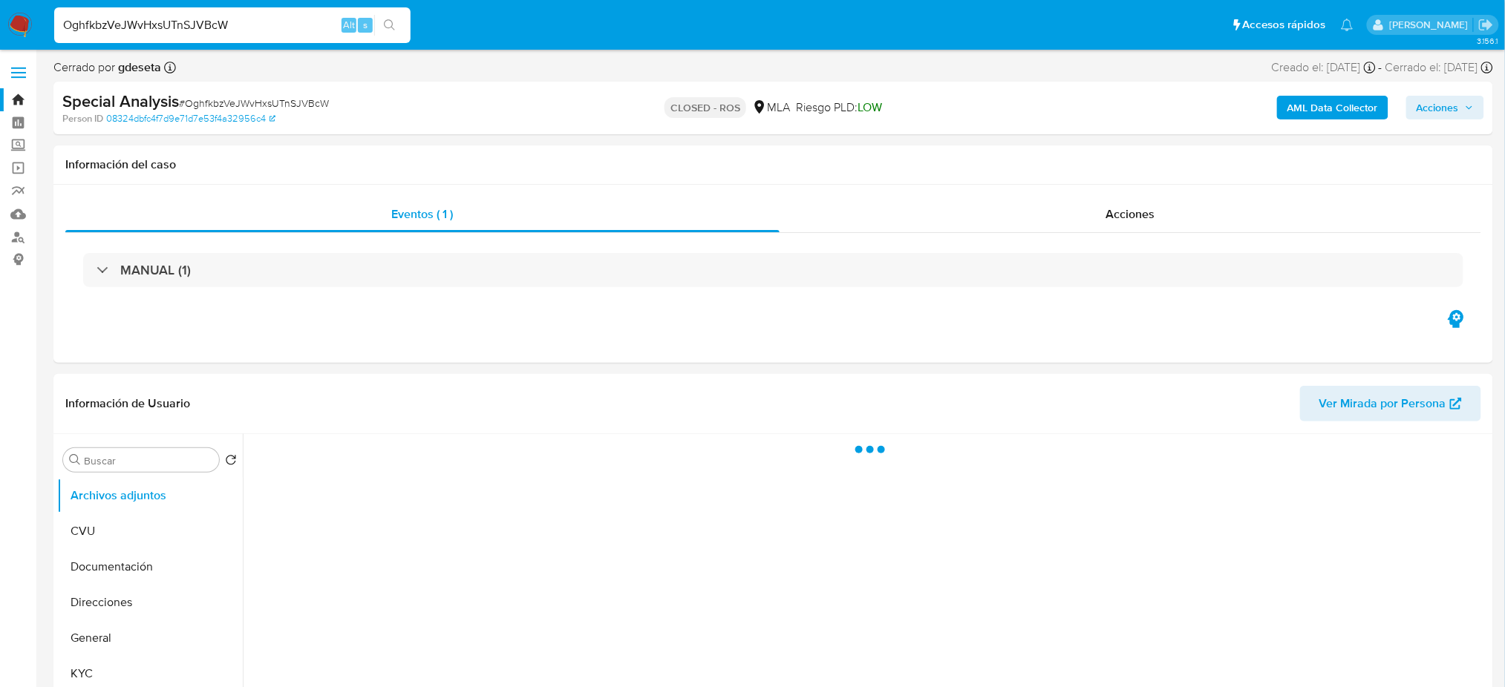
select select "10"
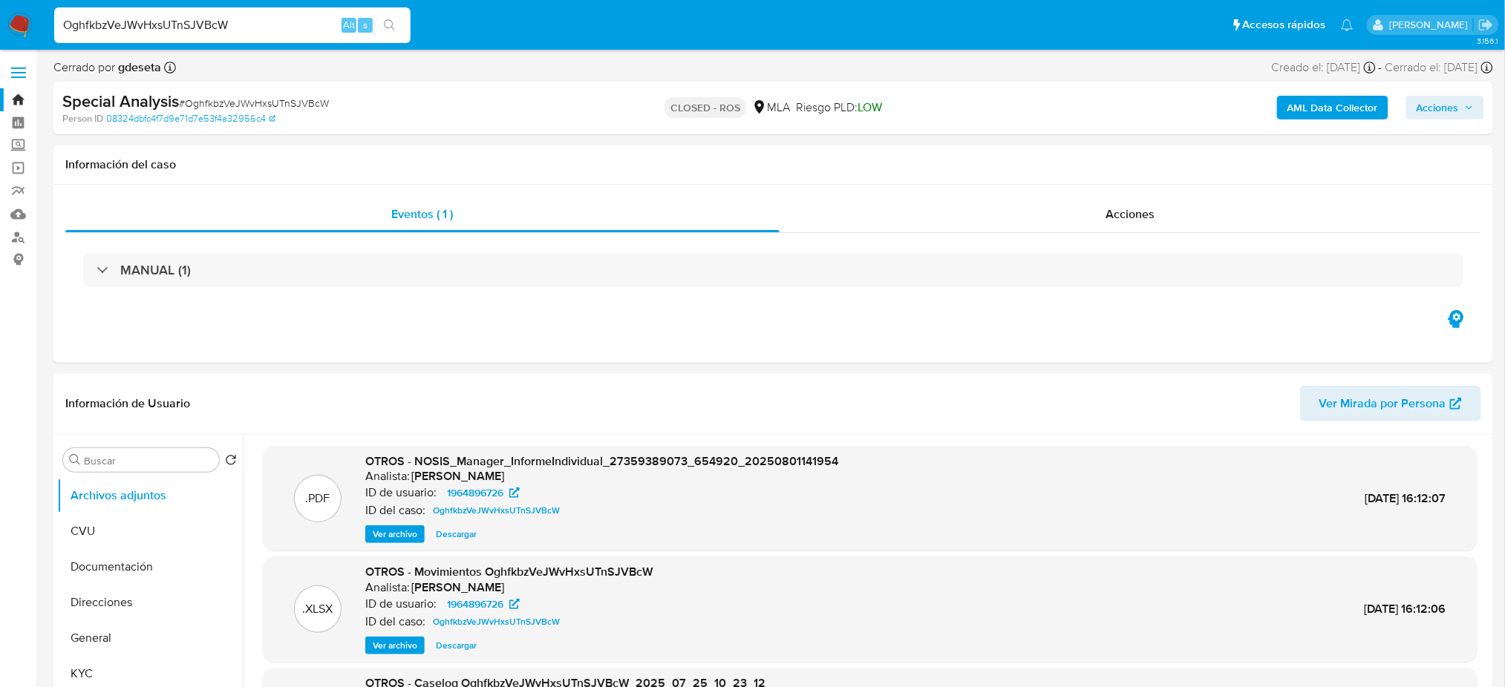
drag, startPoint x: 181, startPoint y: 24, endPoint x: 0, endPoint y: 40, distance: 181.8
click at [0, 40] on nav "Pausado Ver notificaciones OghfkbzVeJWvHxsUTnSJVBcW Alt s Accesos rápidos Presi…" at bounding box center [752, 25] width 1505 height 50
paste input "UkQBOrva7IsulXmvL0706Afs"
type input "UkQBOrva7IsulXmvL0706Afs"
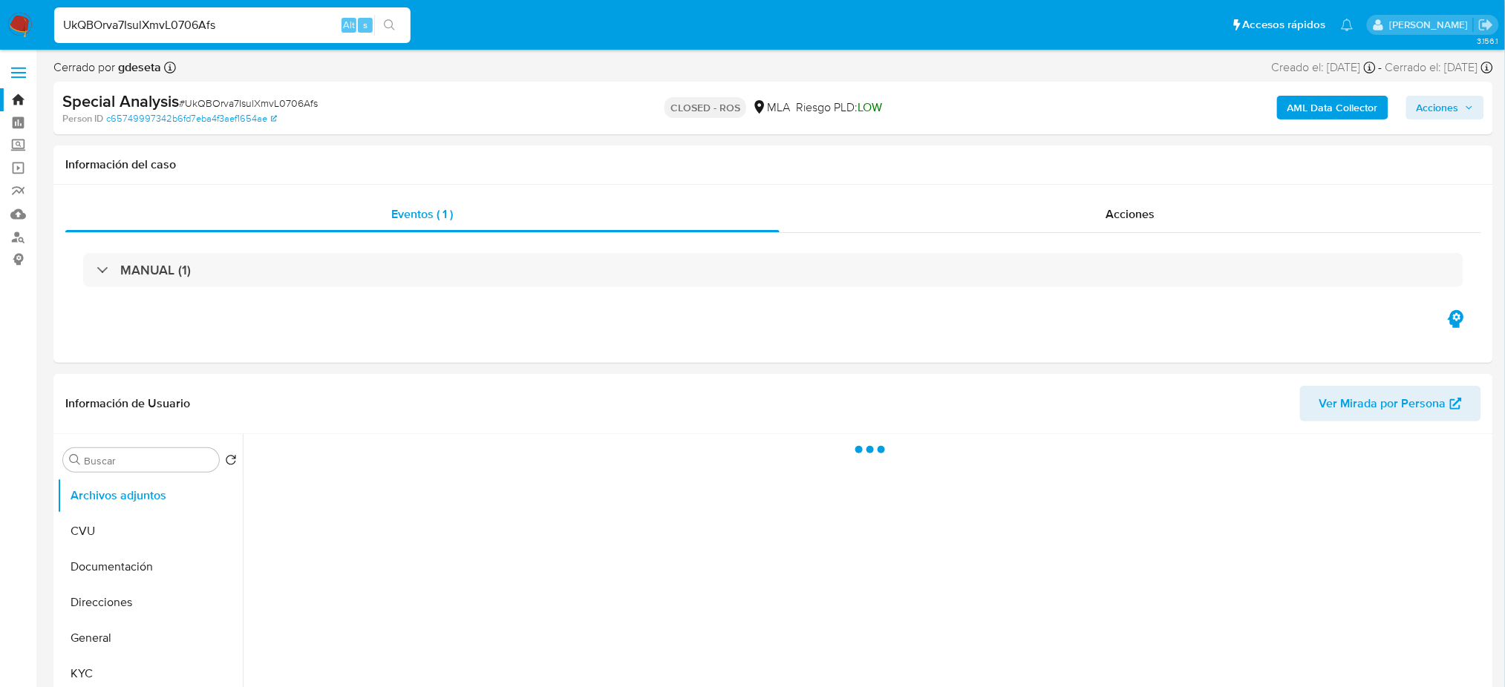
select select "10"
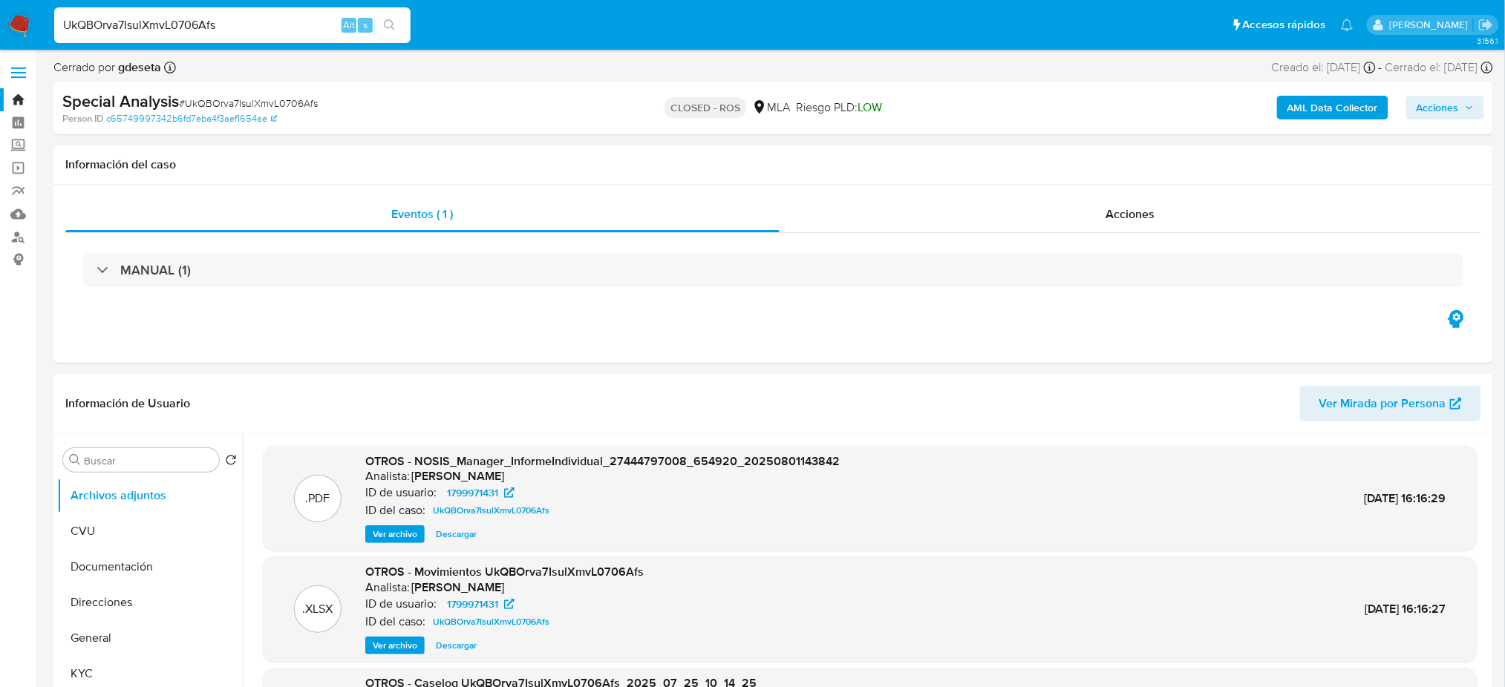
drag, startPoint x: 295, startPoint y: 30, endPoint x: 0, endPoint y: 41, distance: 294.9
click at [0, 41] on nav "Pausado Ver notificaciones UkQBOrva7IsulXmvL0706Afs Alt s Accesos rápidos Presi…" at bounding box center [752, 25] width 1505 height 50
paste input "pLayMtWdZXFzYEe6s91Ho9cw"
type input "pLayMtWdZXFzYEe6s91Ho9cw"
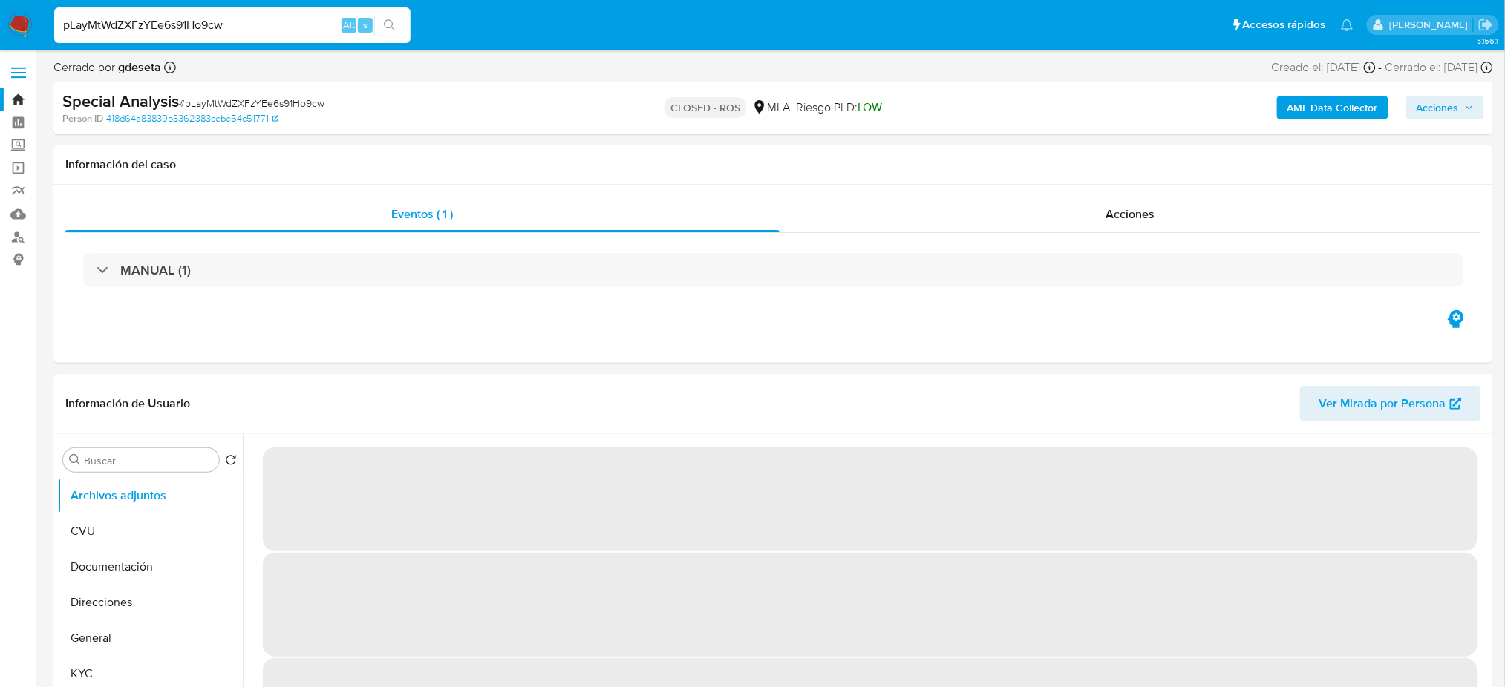
select select "10"
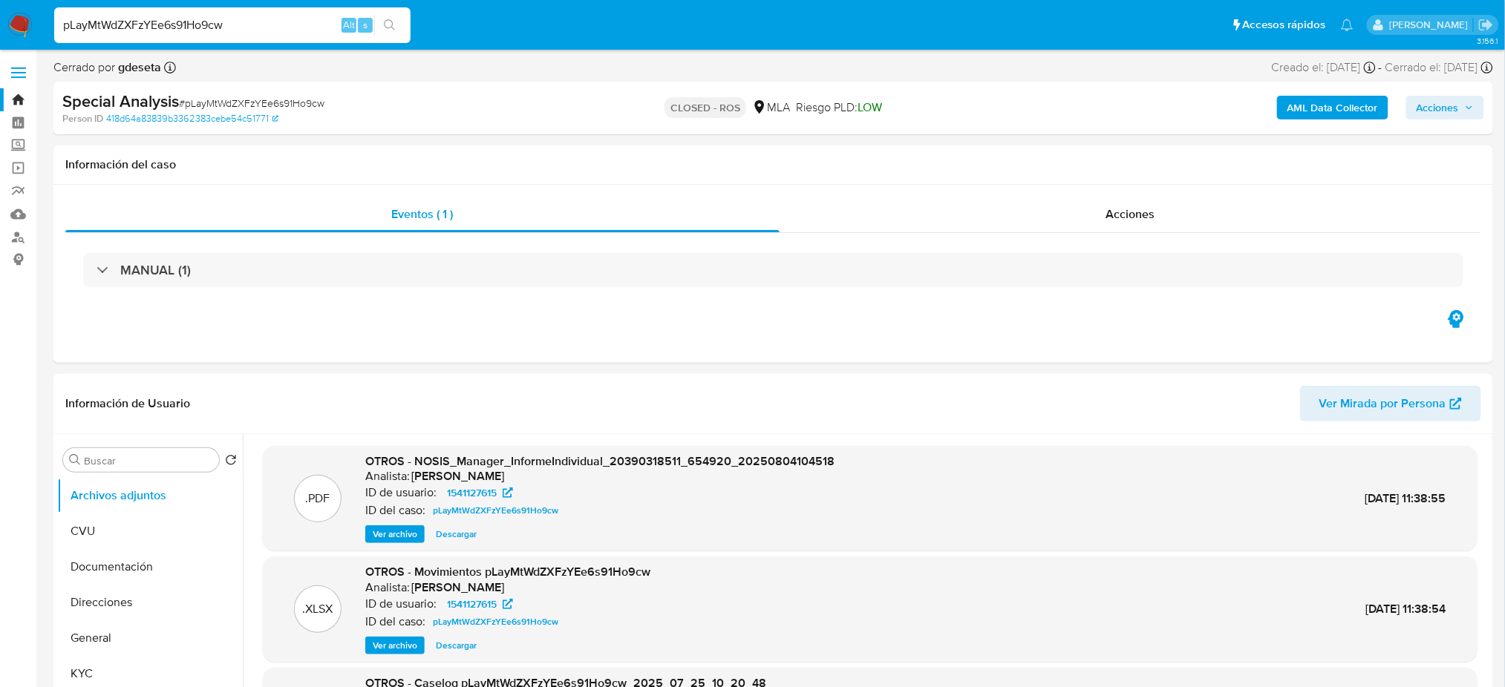
drag, startPoint x: 279, startPoint y: 33, endPoint x: 0, endPoint y: 31, distance: 279.1
click at [0, 31] on nav "Pausado Ver notificaciones pLayMtWdZXFzYEe6s91Ho9cw Alt s Accesos rápidos Presi…" at bounding box center [752, 25] width 1505 height 50
paste input "hKon6Pu80CeFyhygfRuZDqjf"
type input "hKon6Pu80CeFyhygfRuZDqjf"
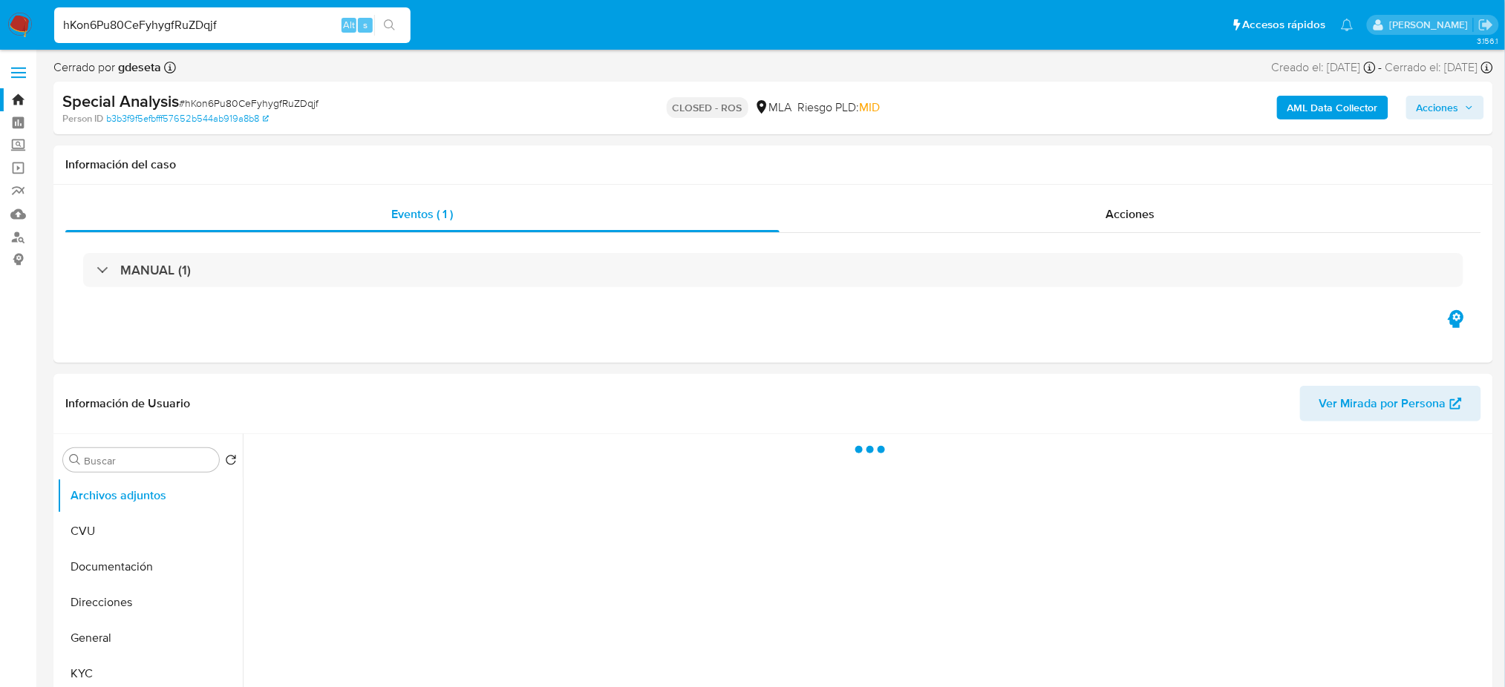
select select "10"
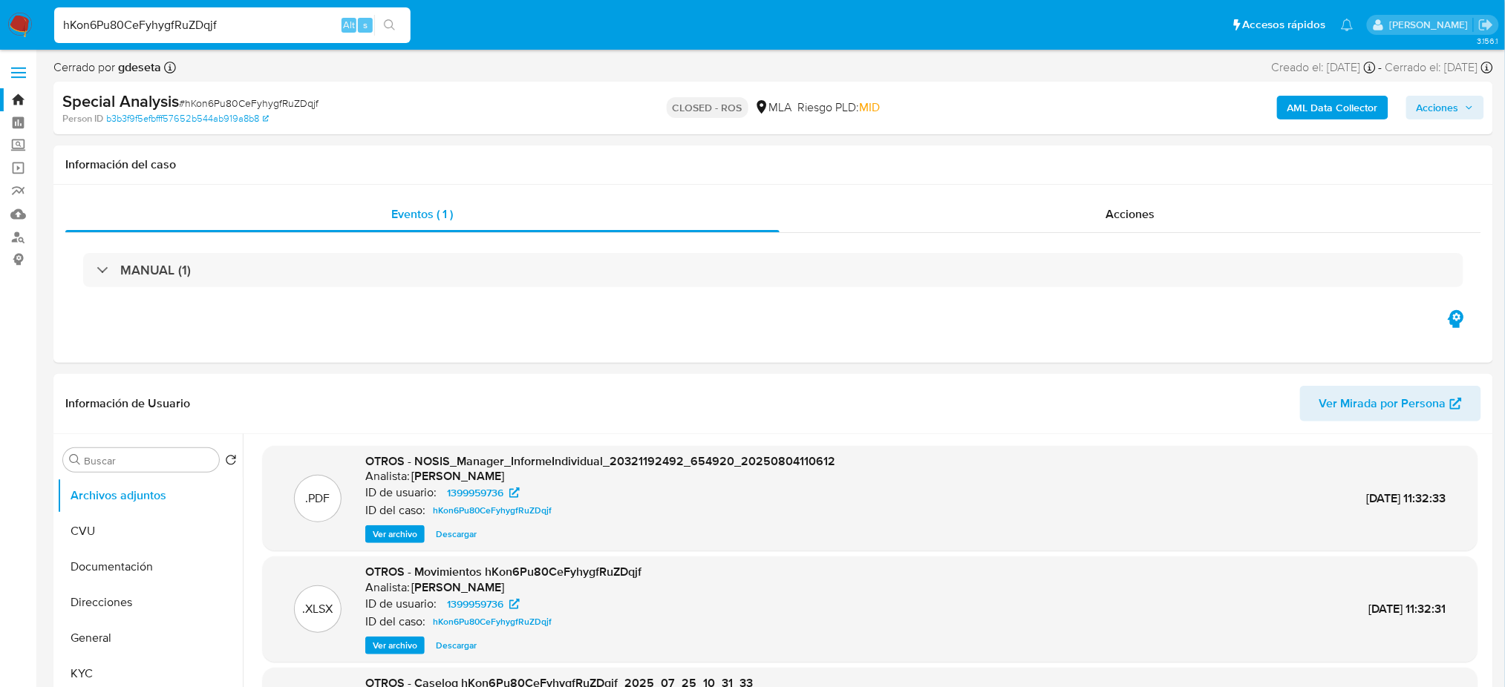
drag, startPoint x: 227, startPoint y: 27, endPoint x: 0, endPoint y: 33, distance: 227.2
click at [0, 33] on nav "Pausado Ver notificaciones hKon6Pu80CeFyhygfRuZDqjf Alt s Accesos rápidos Presi…" at bounding box center [752, 25] width 1505 height 50
paste input "XyrKK73XN0KUMOaYLKcDxIul"
type input "XyrKK73XN0KUMOaYLKcDxIul"
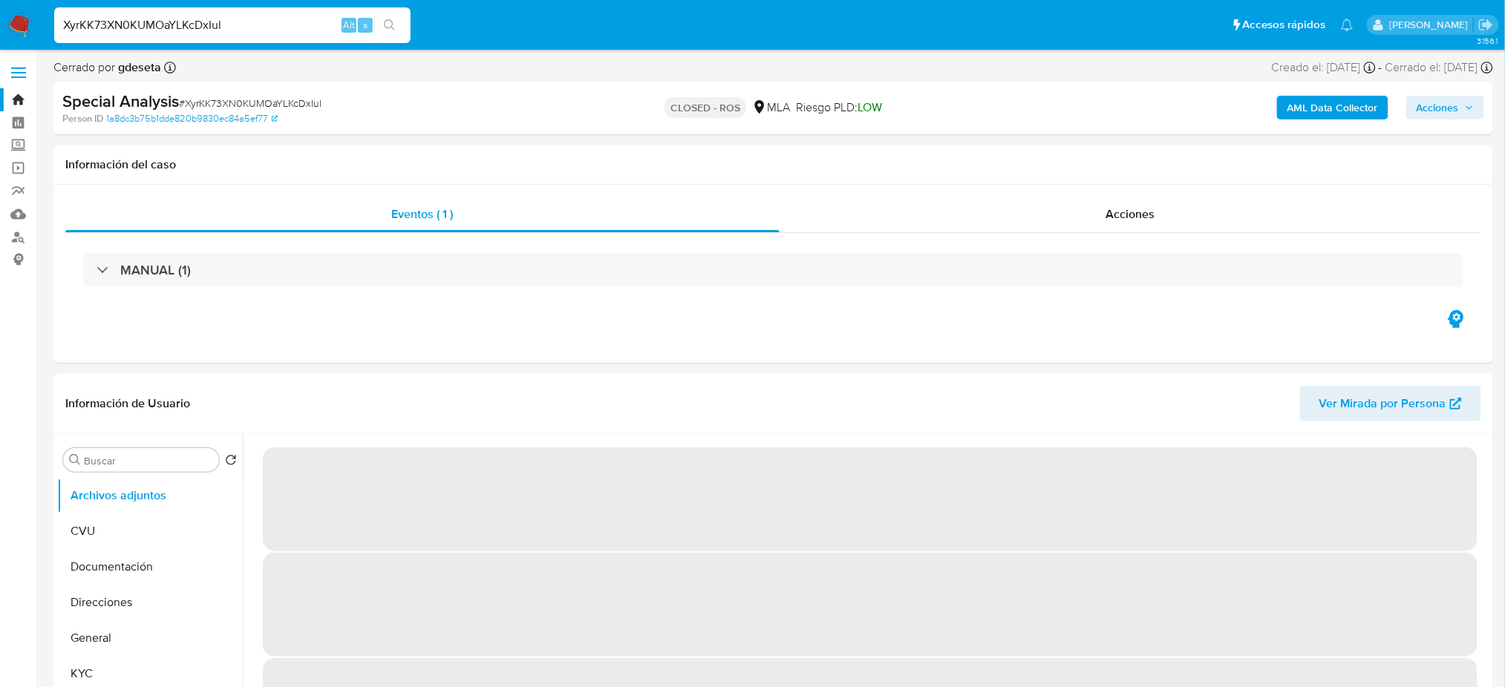
select select "10"
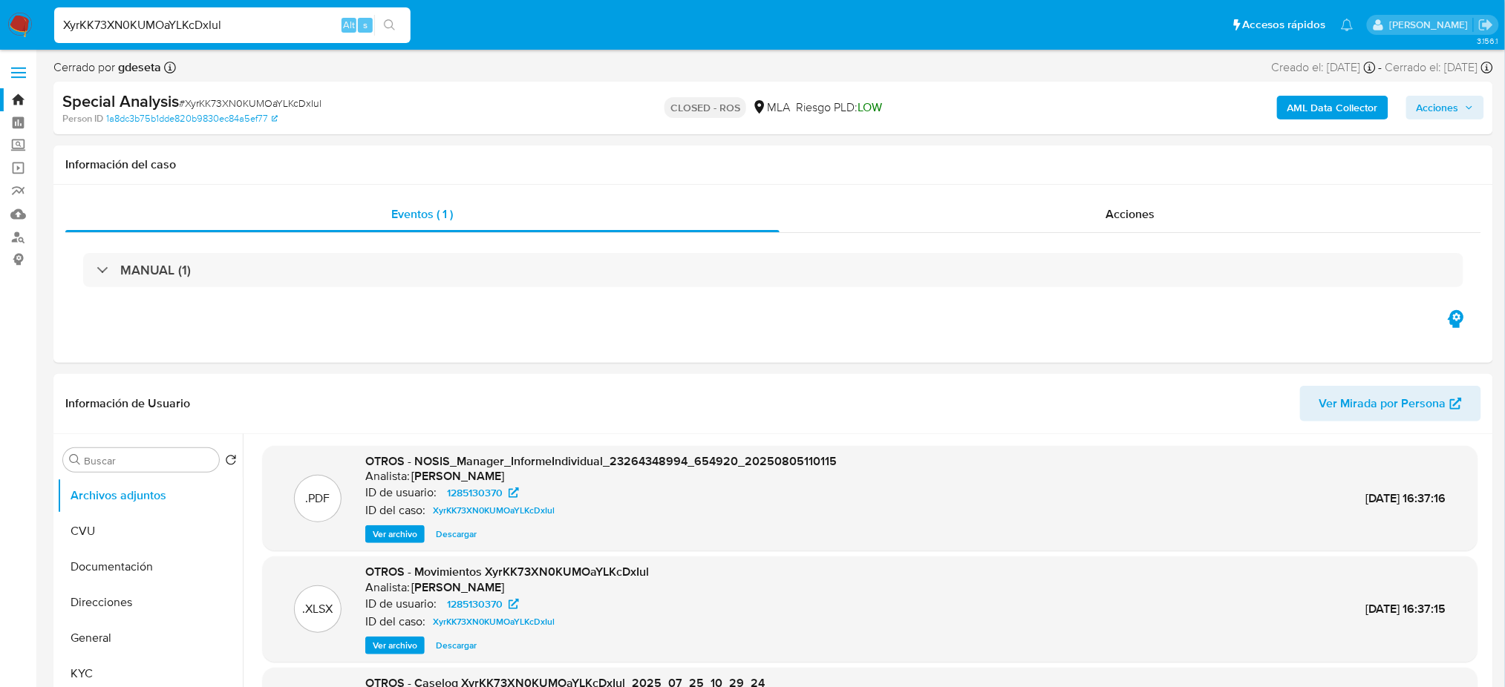
drag, startPoint x: 226, startPoint y: 24, endPoint x: 0, endPoint y: 16, distance: 225.8
click at [0, 16] on nav "Pausado Ver notificaciones XyrKK73XN0KUMOaYLKcDxIul Alt s Accesos rápidos Presi…" at bounding box center [752, 25] width 1505 height 50
paste input "kJfMsN9OfNSwj1w9AQ2iiXtG"
type input "kJfMsN9OfNSwj1w9AQ2iiXtG"
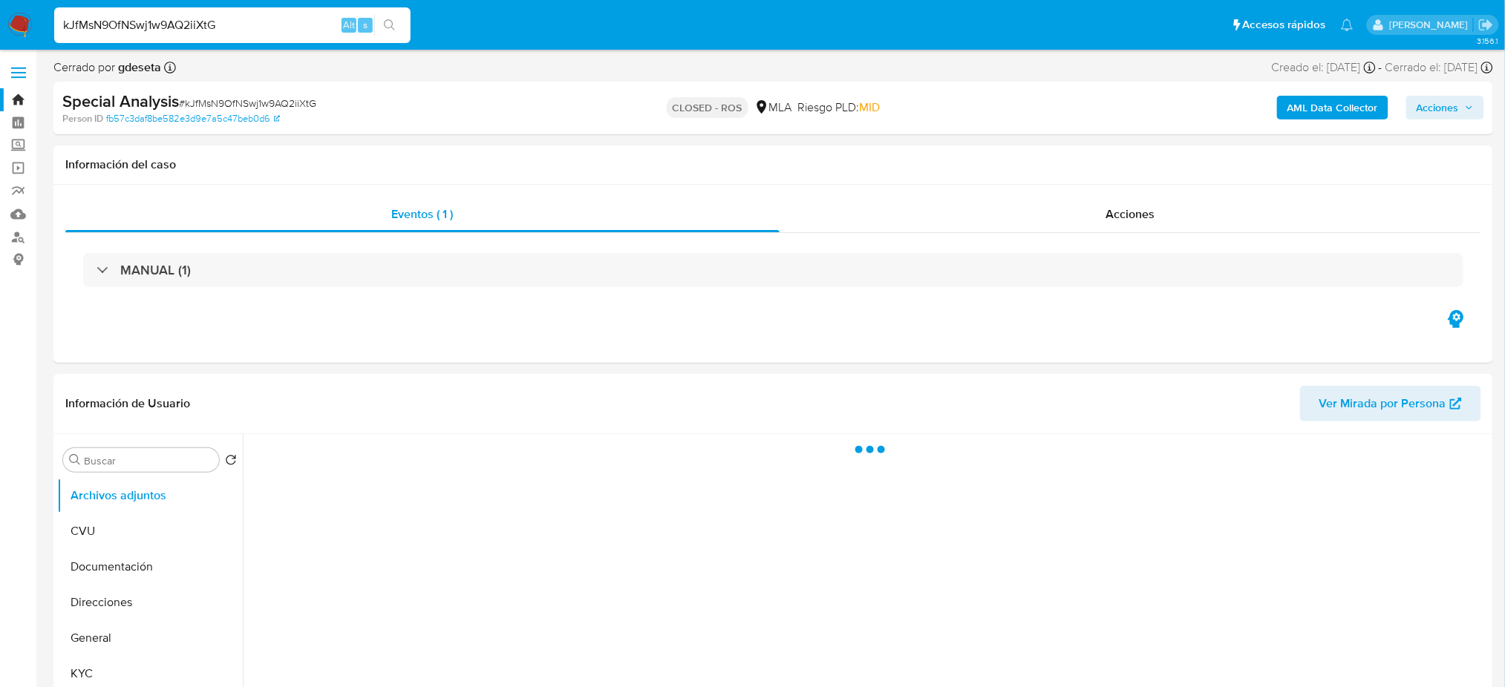
select select "10"
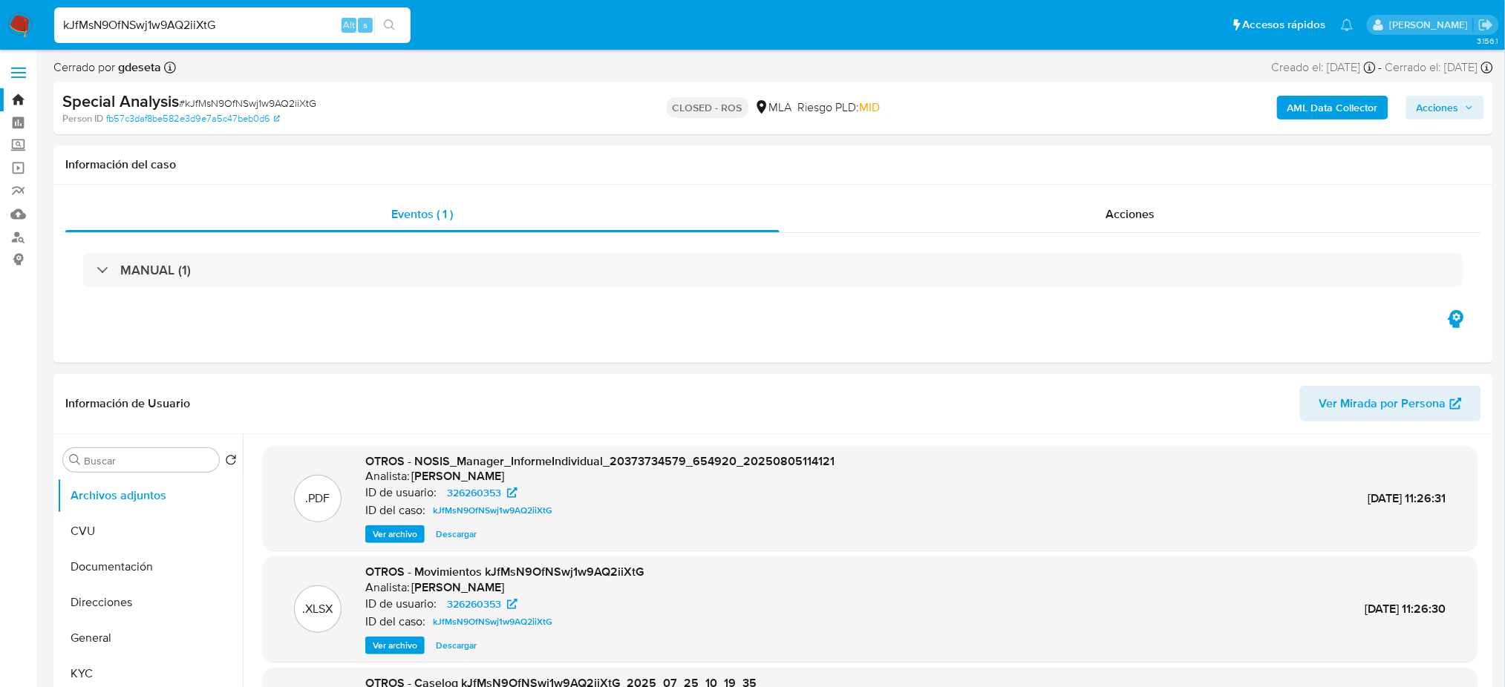
drag, startPoint x: 295, startPoint y: 24, endPoint x: 0, endPoint y: 35, distance: 295.6
click at [0, 35] on nav "Pausado Ver notificaciones kJfMsN9OfNSwj1w9AQ2iiXtG Alt s Accesos rápidos Presi…" at bounding box center [752, 25] width 1505 height 50
paste input "FlDc2IRDtIydBRbhVsMTtzyo"
type input "FlDc2IRDtIydBRbhVsMTtzyo"
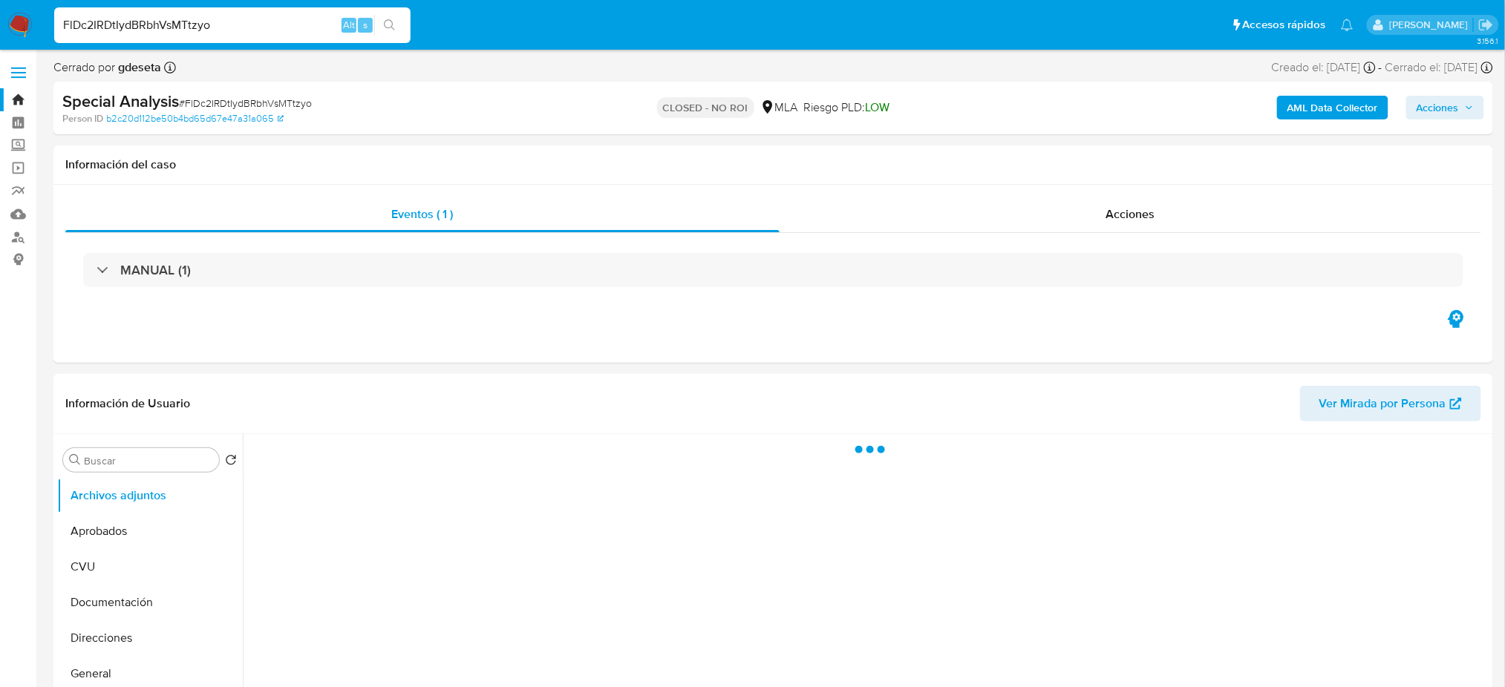
click at [2, 19] on nav "Pausado Ver notificaciones FlDc2IRDtIydBRbhVsMTtzyo Alt s Accesos rápidos Presi…" at bounding box center [752, 25] width 1505 height 50
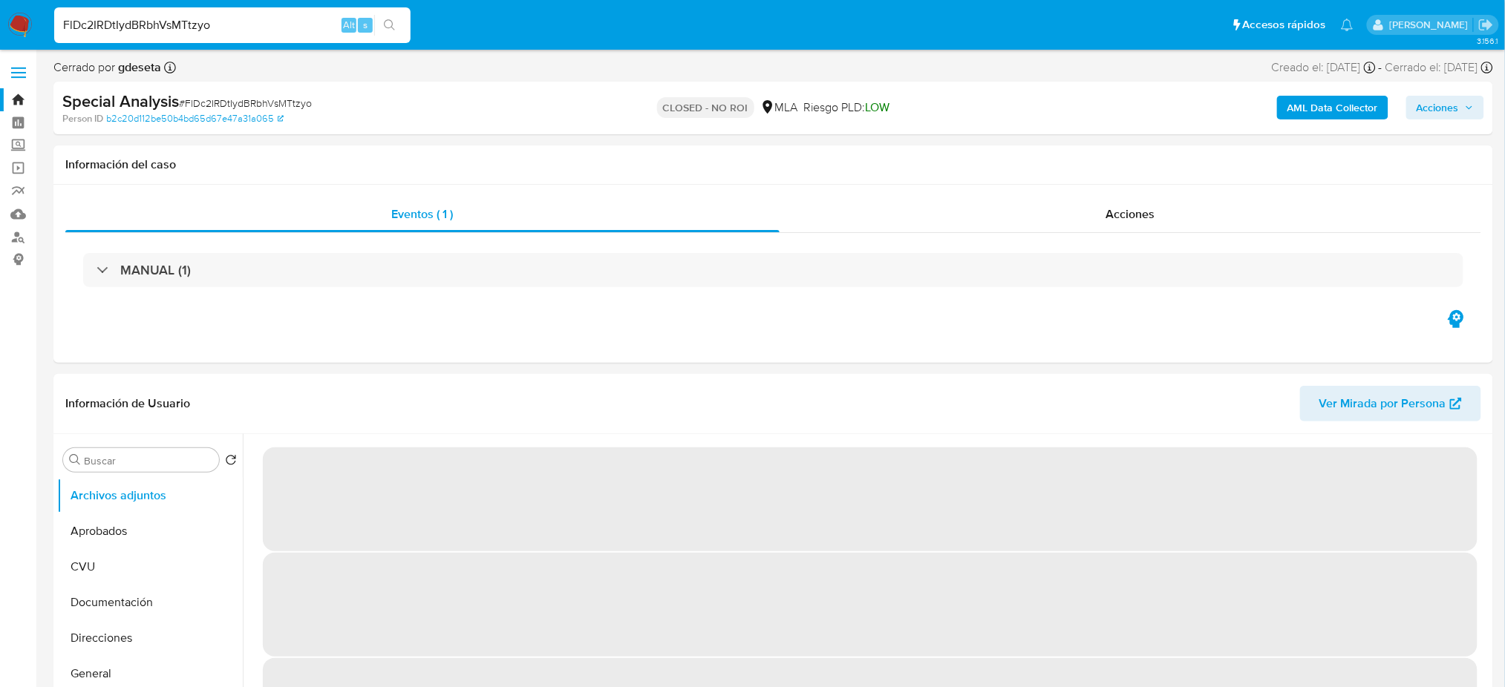
click at [13, 24] on img at bounding box center [19, 25] width 25 height 25
select select "10"
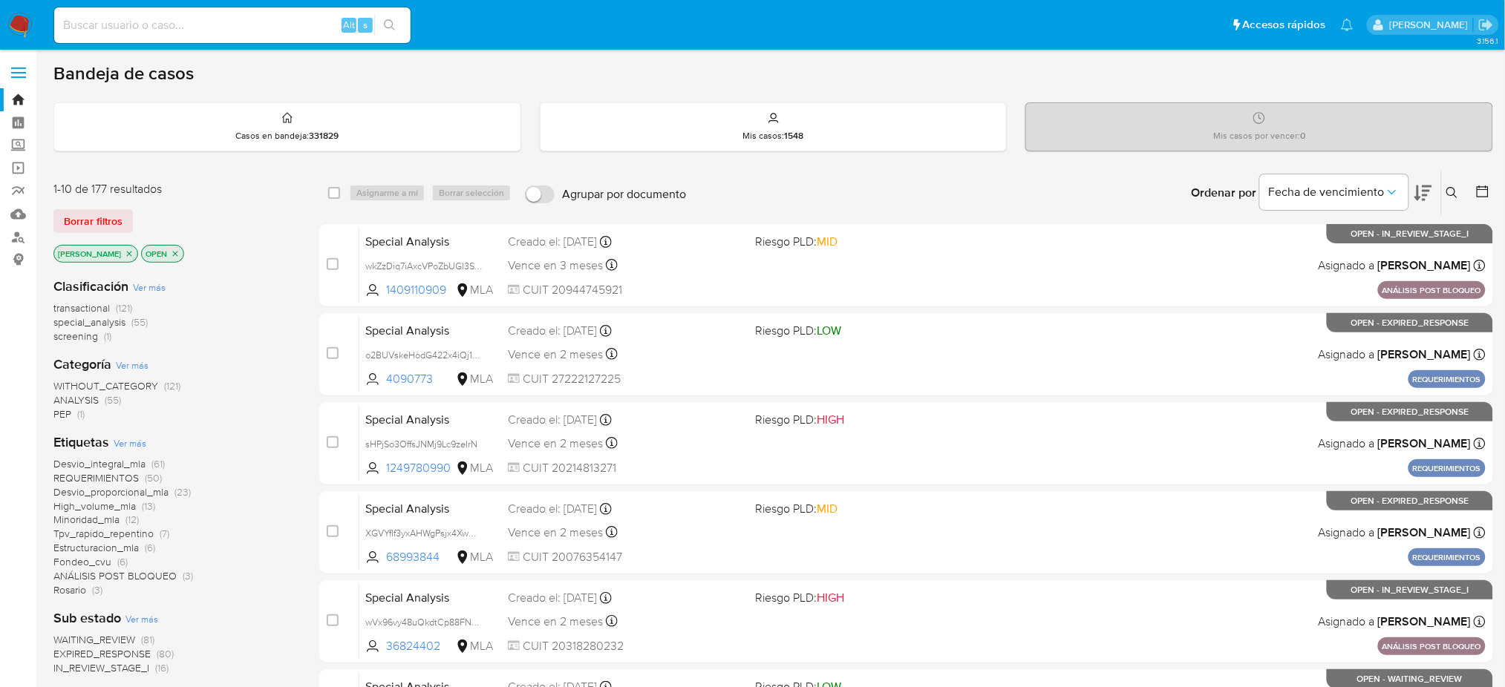
click at [267, 23] on input at bounding box center [232, 25] width 356 height 19
paste input "BRQXwl1n3aA7BLiRsttJKks6"
type input "BRQXwl1n3aA7BLiRsttJKks6"
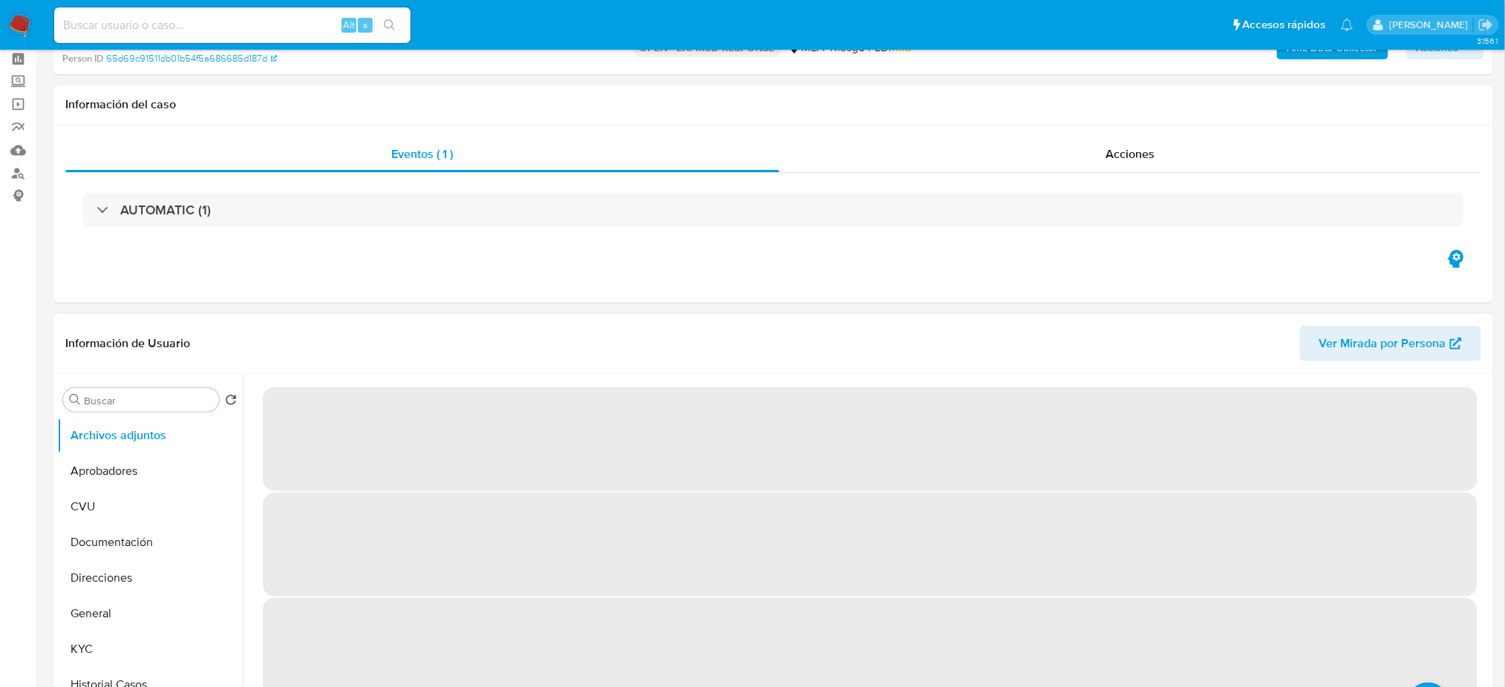
select select "10"
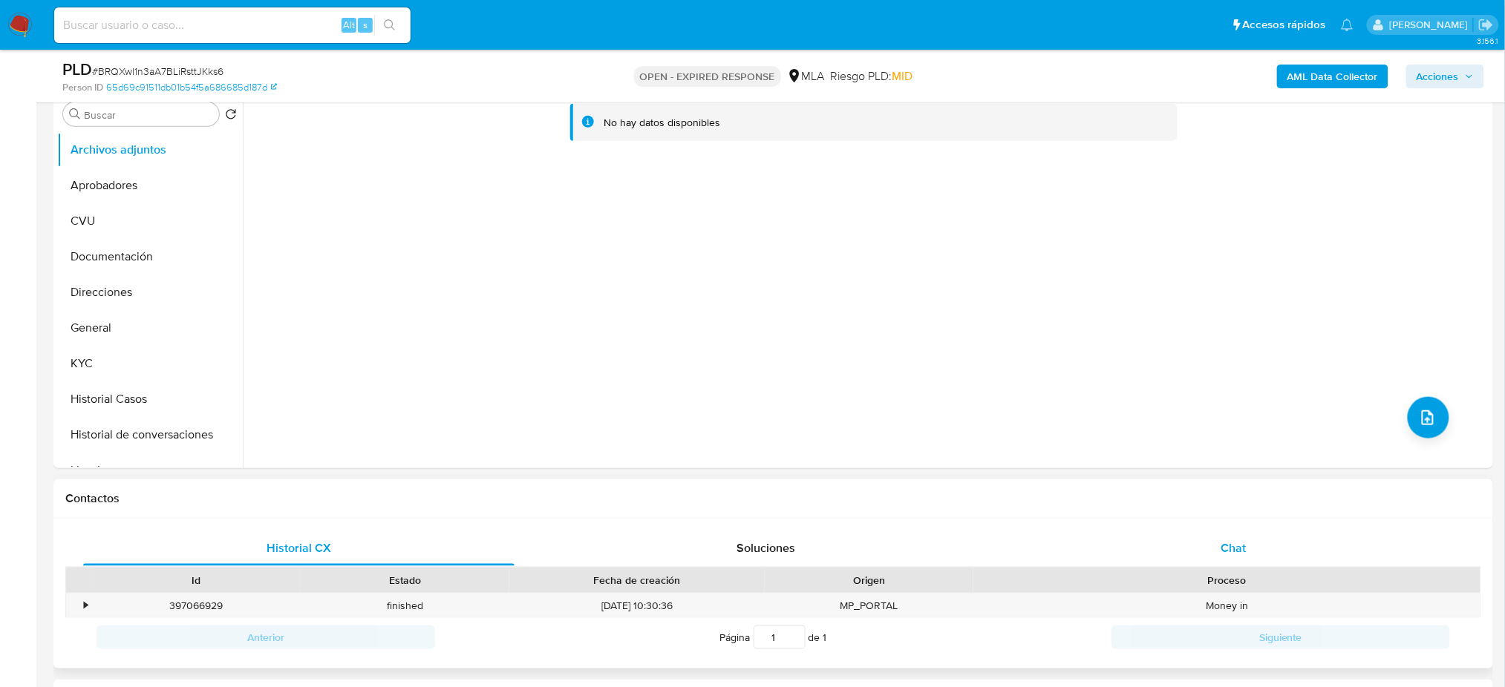
click at [1218, 545] on div "Chat" at bounding box center [1233, 549] width 431 height 36
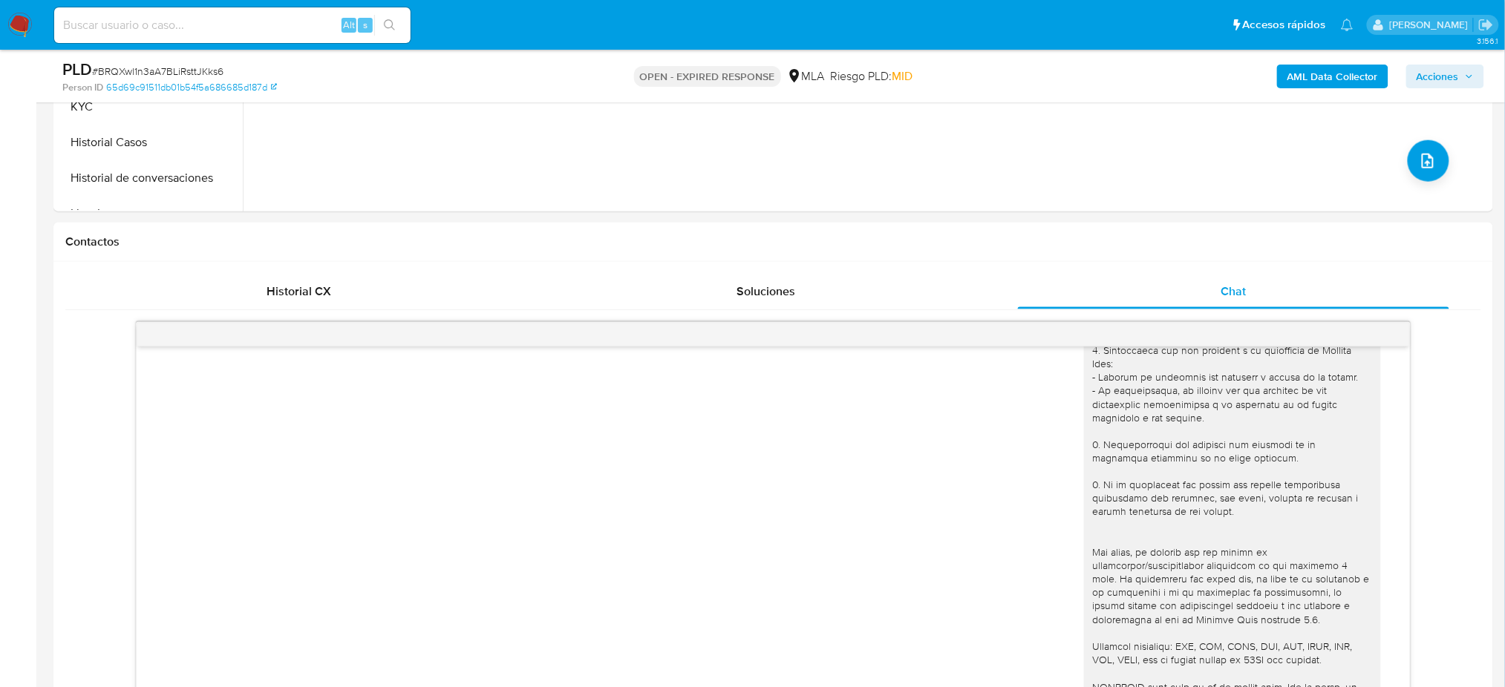
scroll to position [99, 0]
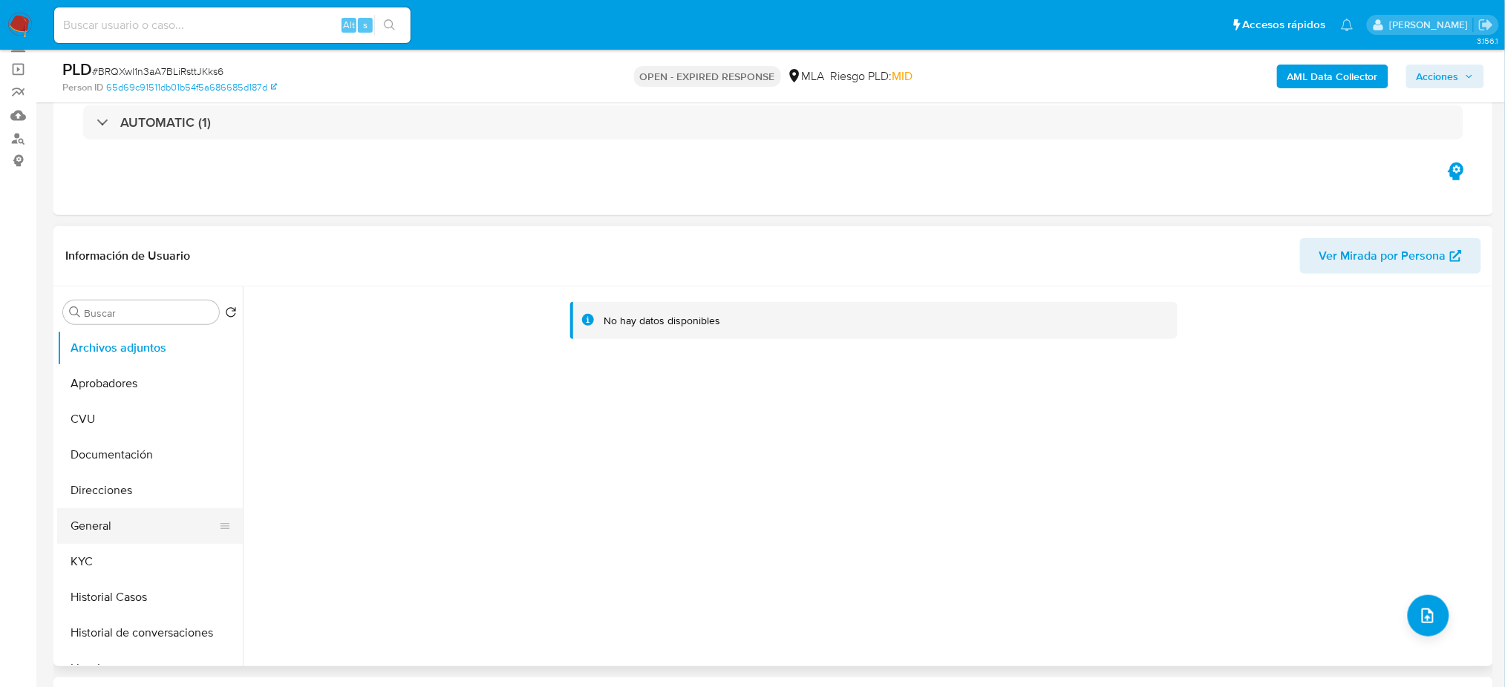
click at [138, 536] on button "General" at bounding box center [144, 527] width 174 height 36
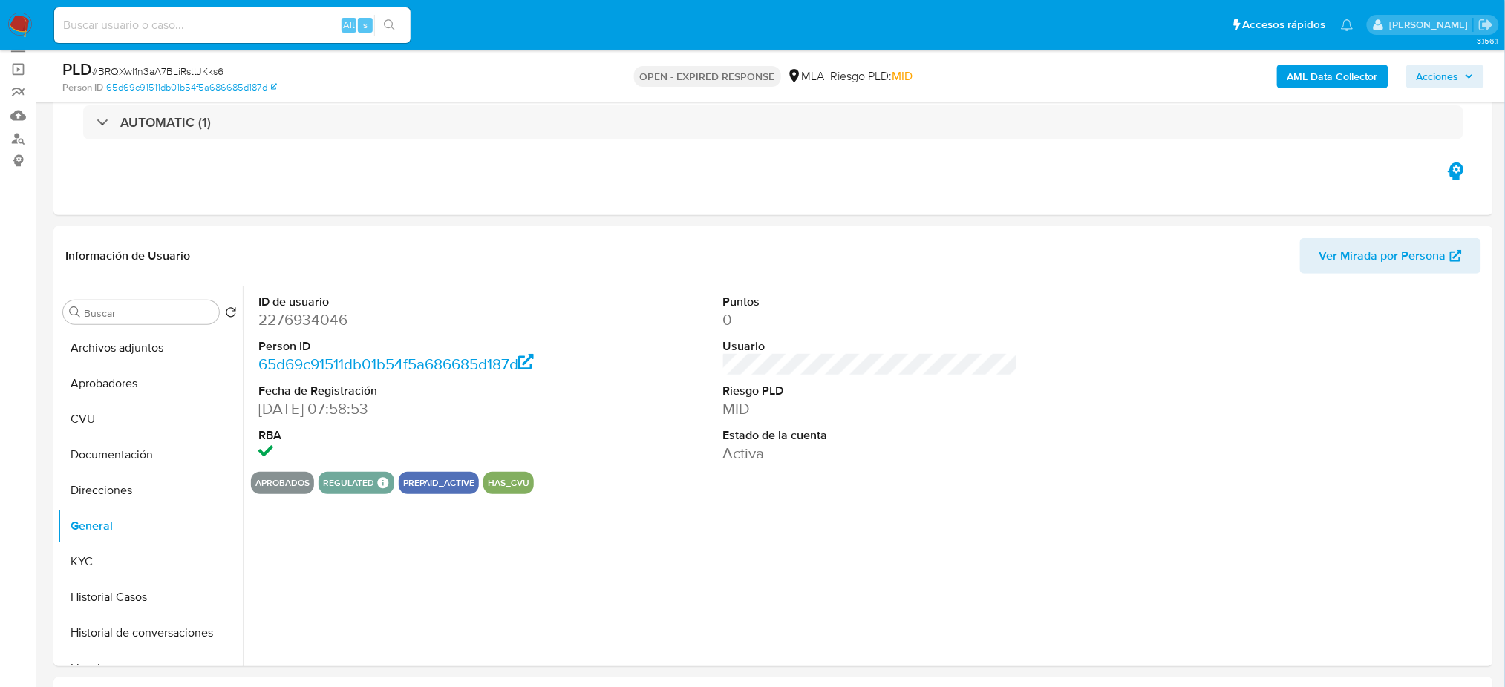
click at [279, 317] on dd "2276934046" at bounding box center [405, 320] width 295 height 21
copy dd "2276934046"
click at [122, 566] on button "KYC" at bounding box center [144, 562] width 174 height 36
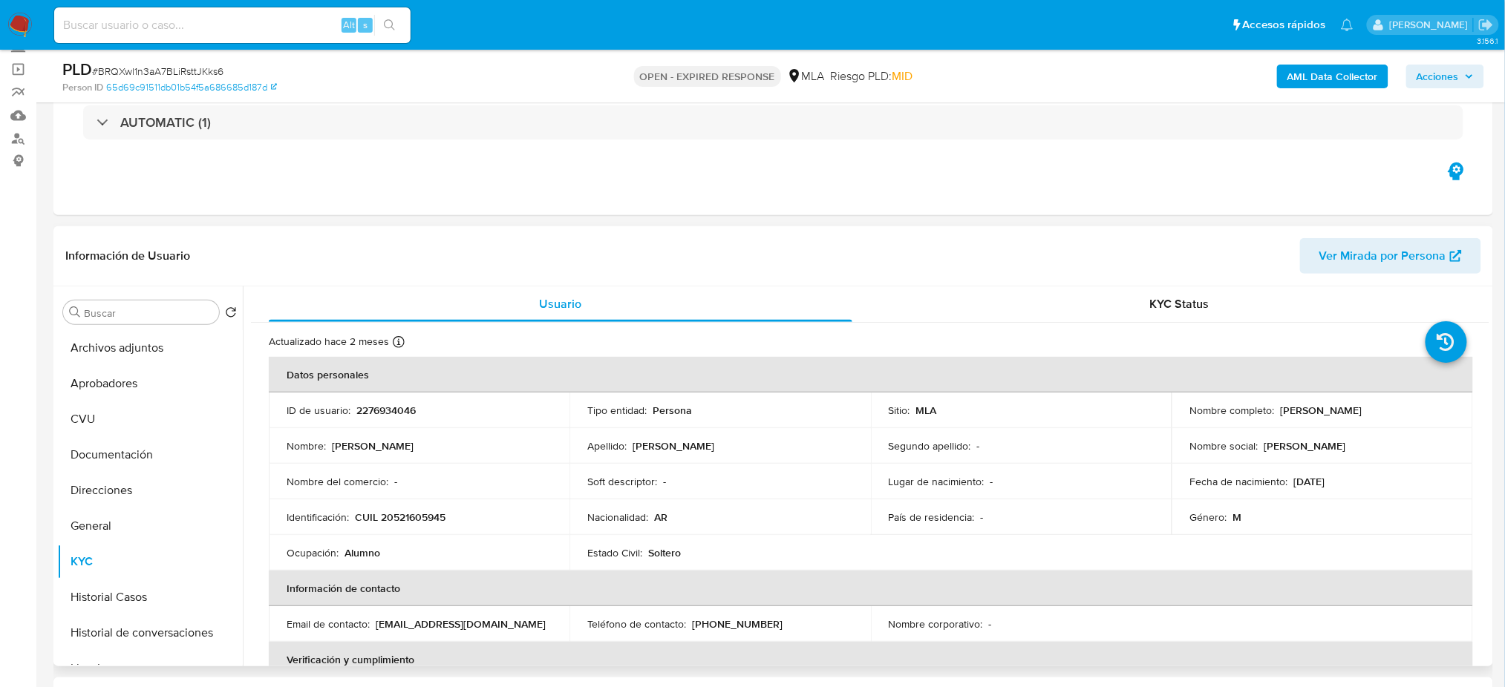
click at [410, 522] on p "CUIL 20521605945" at bounding box center [400, 517] width 91 height 13
copy p "20521605945"
click at [399, 480] on div "Nombre del comercio : -" at bounding box center [419, 481] width 265 height 13
drag, startPoint x: 396, startPoint y: 515, endPoint x: 439, endPoint y: 523, distance: 44.4
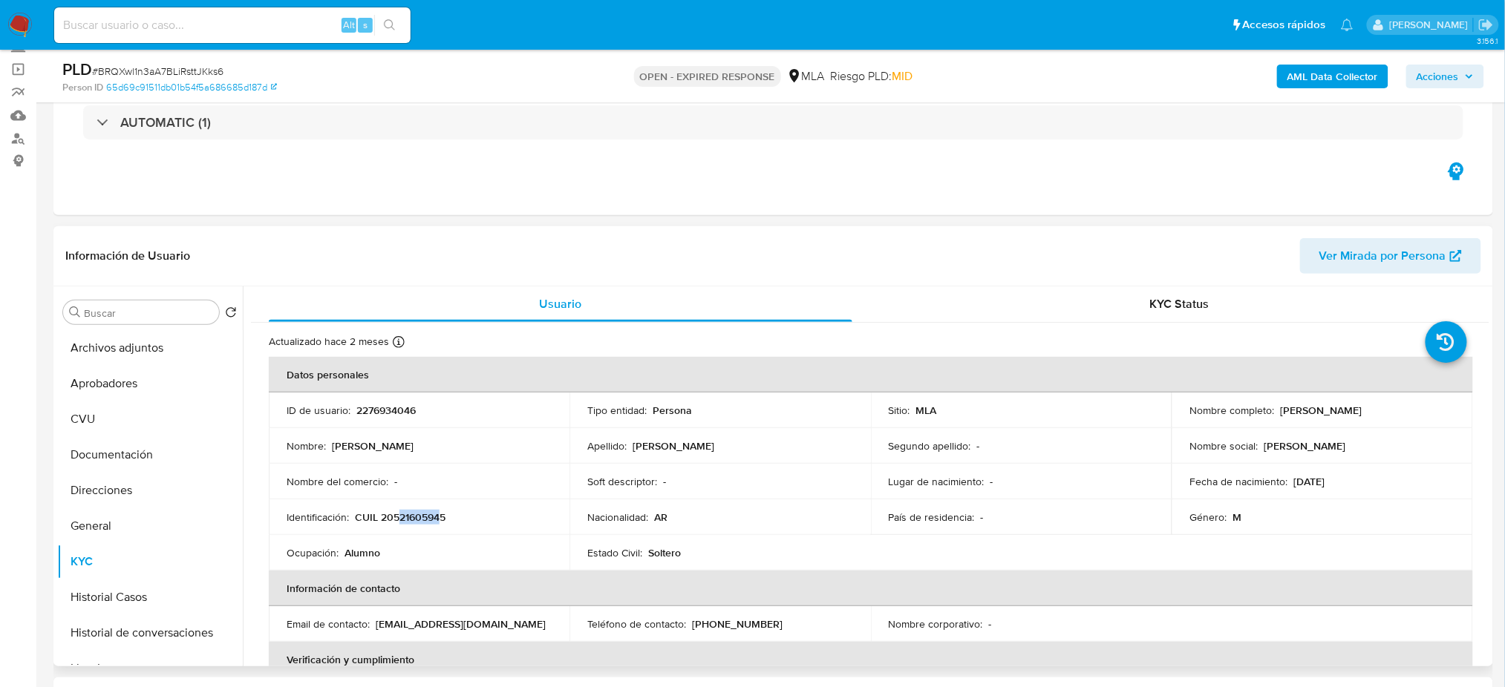
click at [439, 523] on p "CUIL 20521605945" at bounding box center [400, 517] width 91 height 13
drag, startPoint x: 393, startPoint y: 515, endPoint x: 442, endPoint y: 518, distance: 48.3
click at [442, 518] on p "CUIL 20521605945" at bounding box center [400, 517] width 91 height 13
copy p "52160594"
drag, startPoint x: 1275, startPoint y: 408, endPoint x: 1413, endPoint y: 415, distance: 138.3
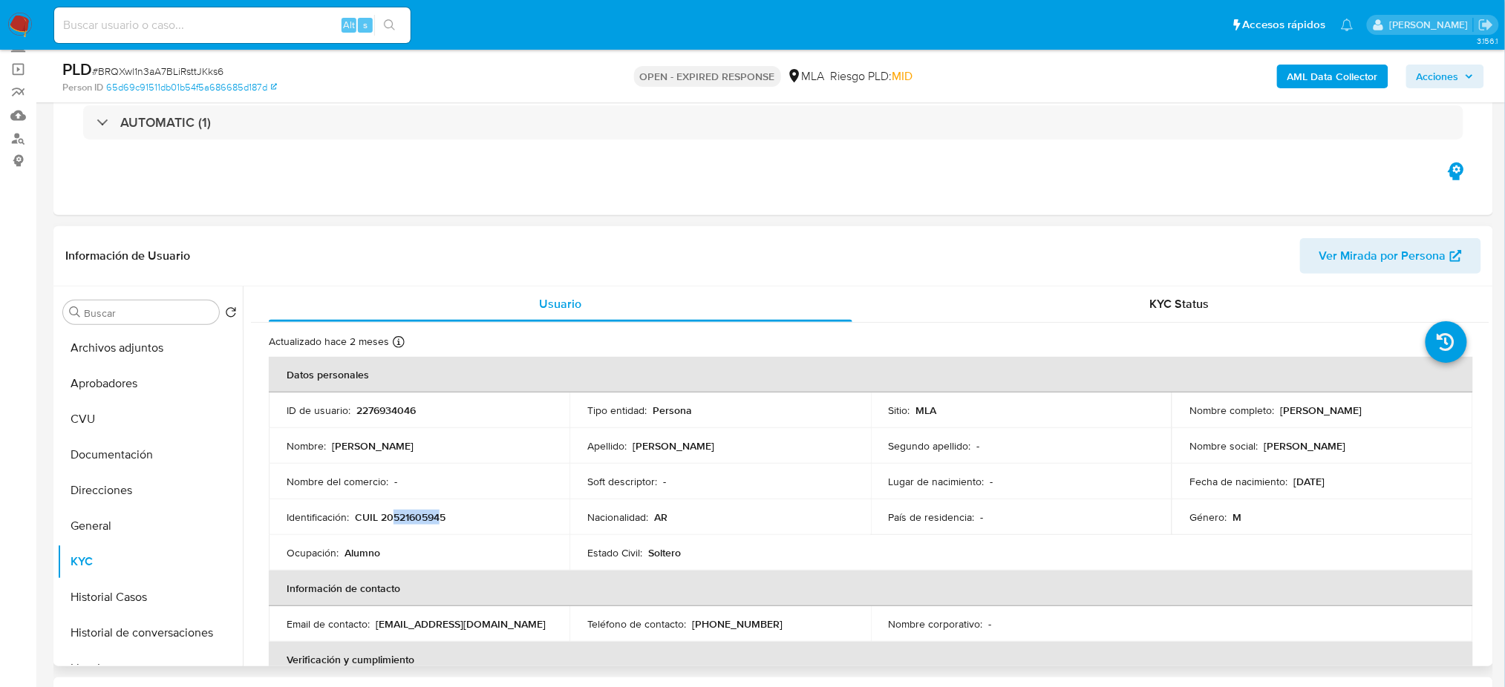
click at [1412, 416] on div "Nombre completo : Leandro Sebastian Vidaurre" at bounding box center [1321, 410] width 265 height 13
copy p "Leandro Sebastian Vidaurre"
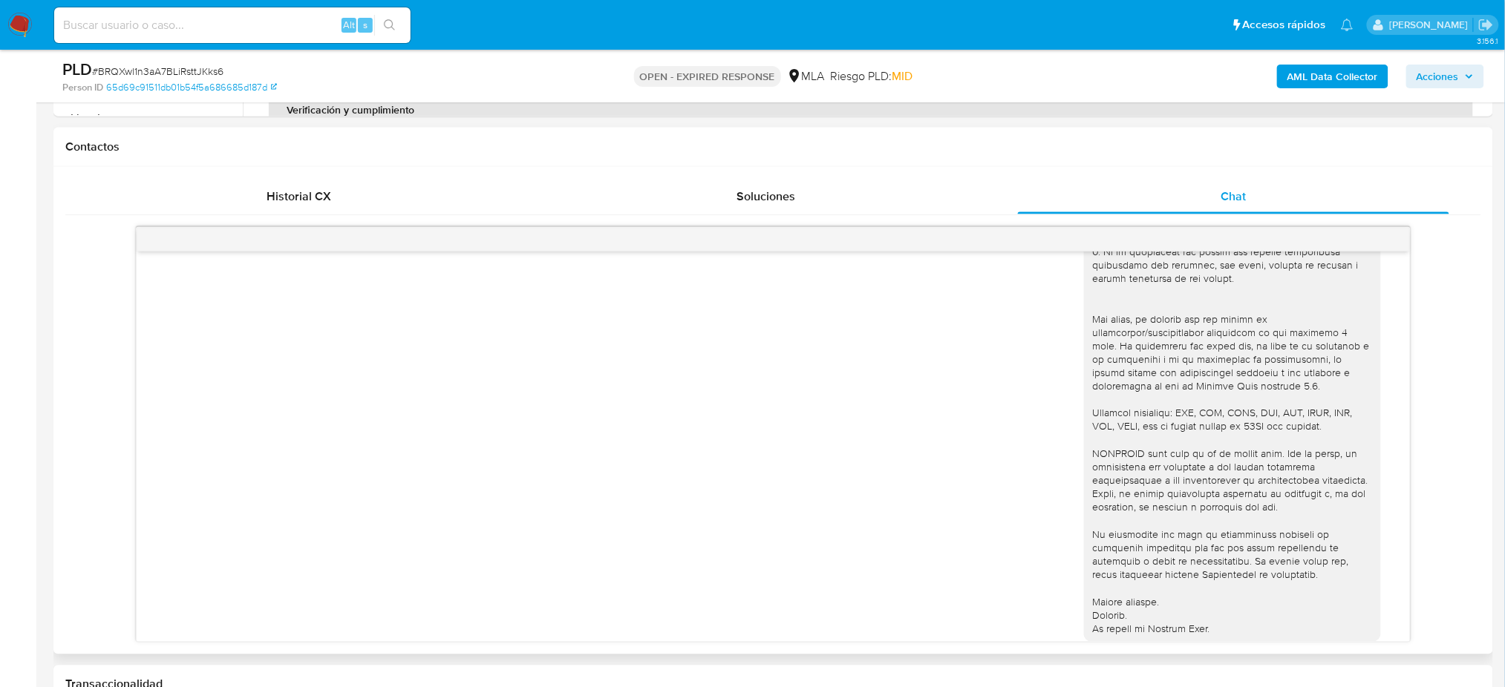
scroll to position [318, 0]
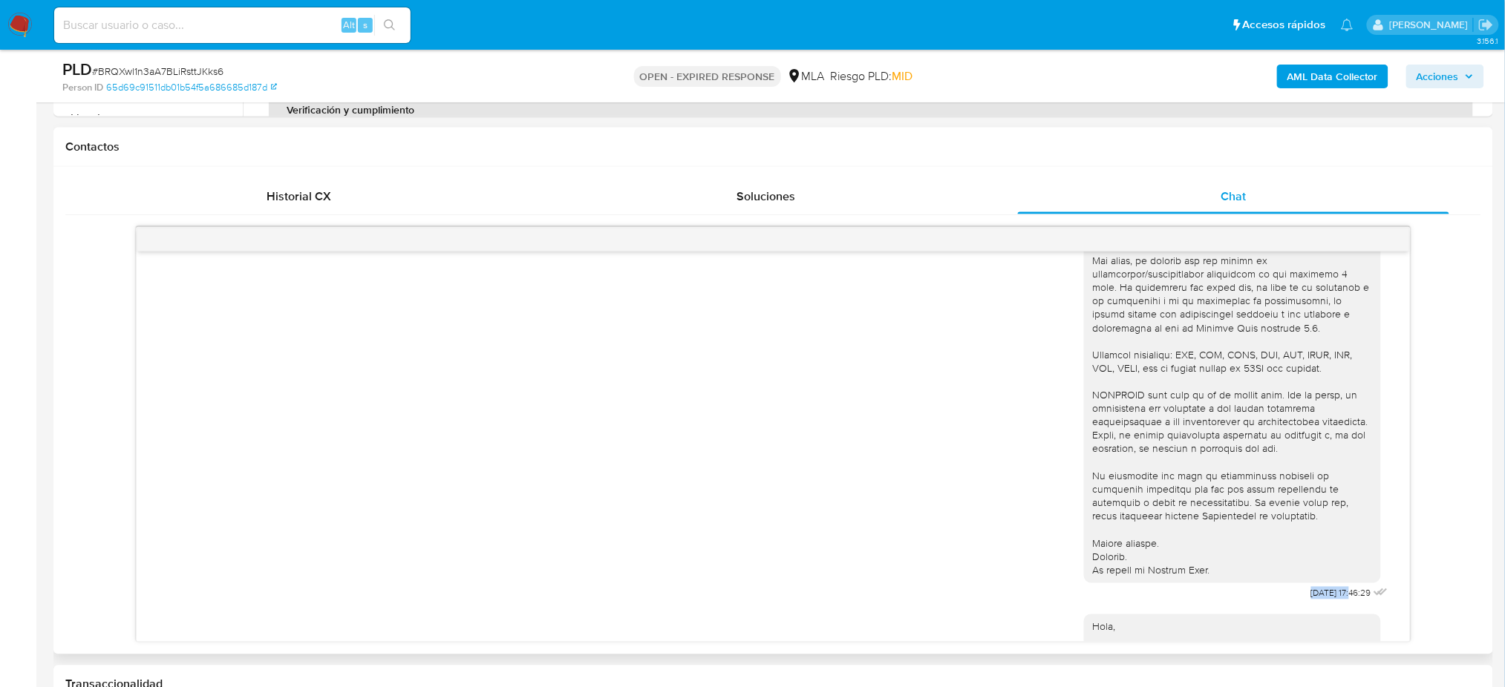
drag, startPoint x: 1278, startPoint y: 604, endPoint x: 1322, endPoint y: 616, distance: 45.4
click at [1322, 604] on div "18/08/2025 17:46:29" at bounding box center [1351, 593] width 80 height 21
copy span "18/08/2025"
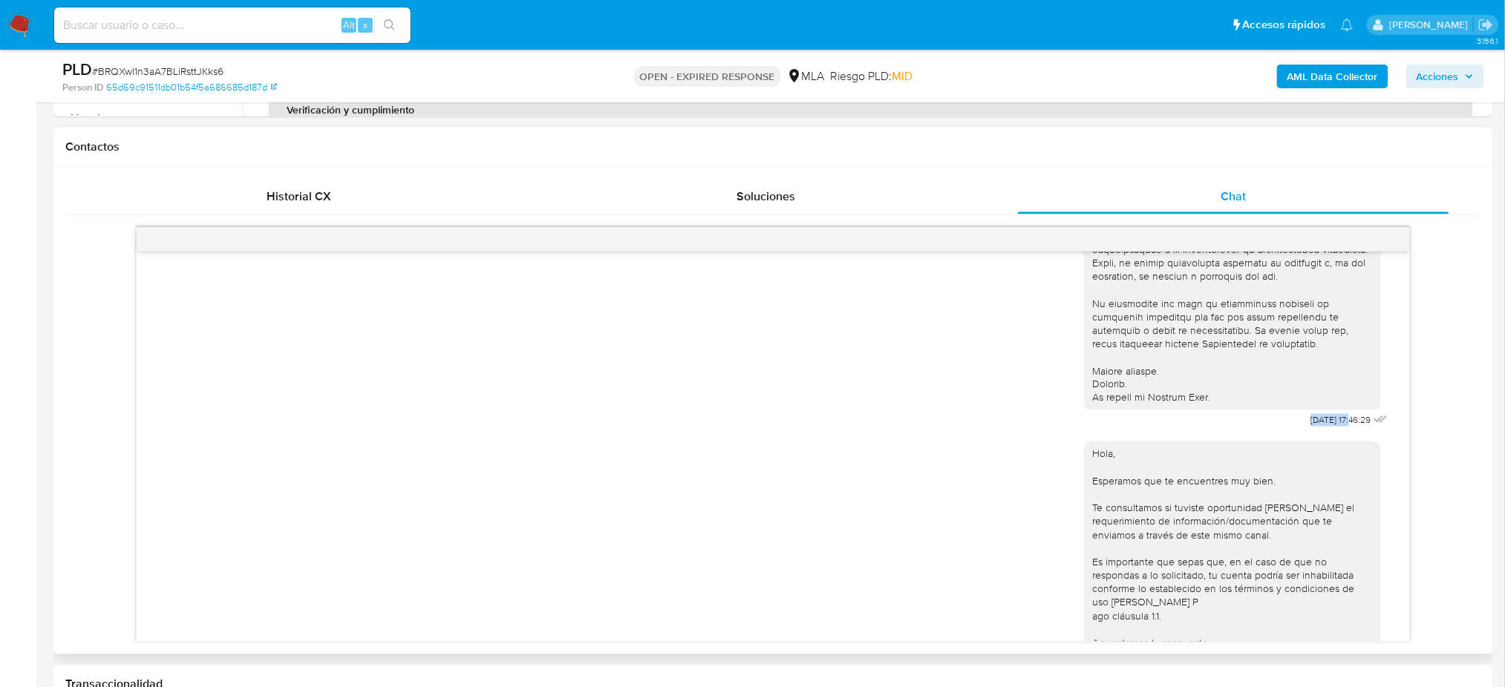
scroll to position [615, 0]
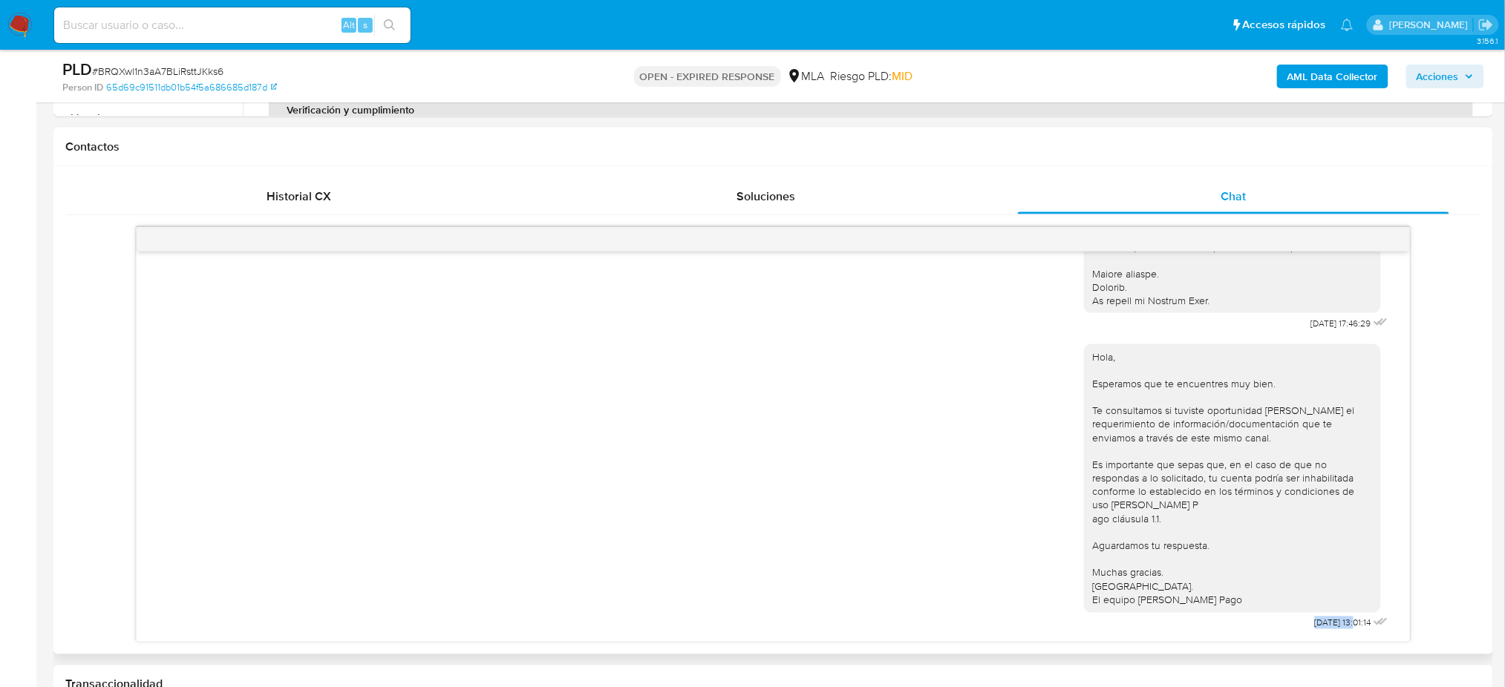
drag, startPoint x: 1285, startPoint y: 627, endPoint x: 1324, endPoint y: 631, distance: 39.6
click at [1324, 631] on div "Hola, Esperamos que te encuentres muy bien. Te consultamos si tuviste oportunid…" at bounding box center [1237, 484] width 307 height 300
copy span "22/08/2025"
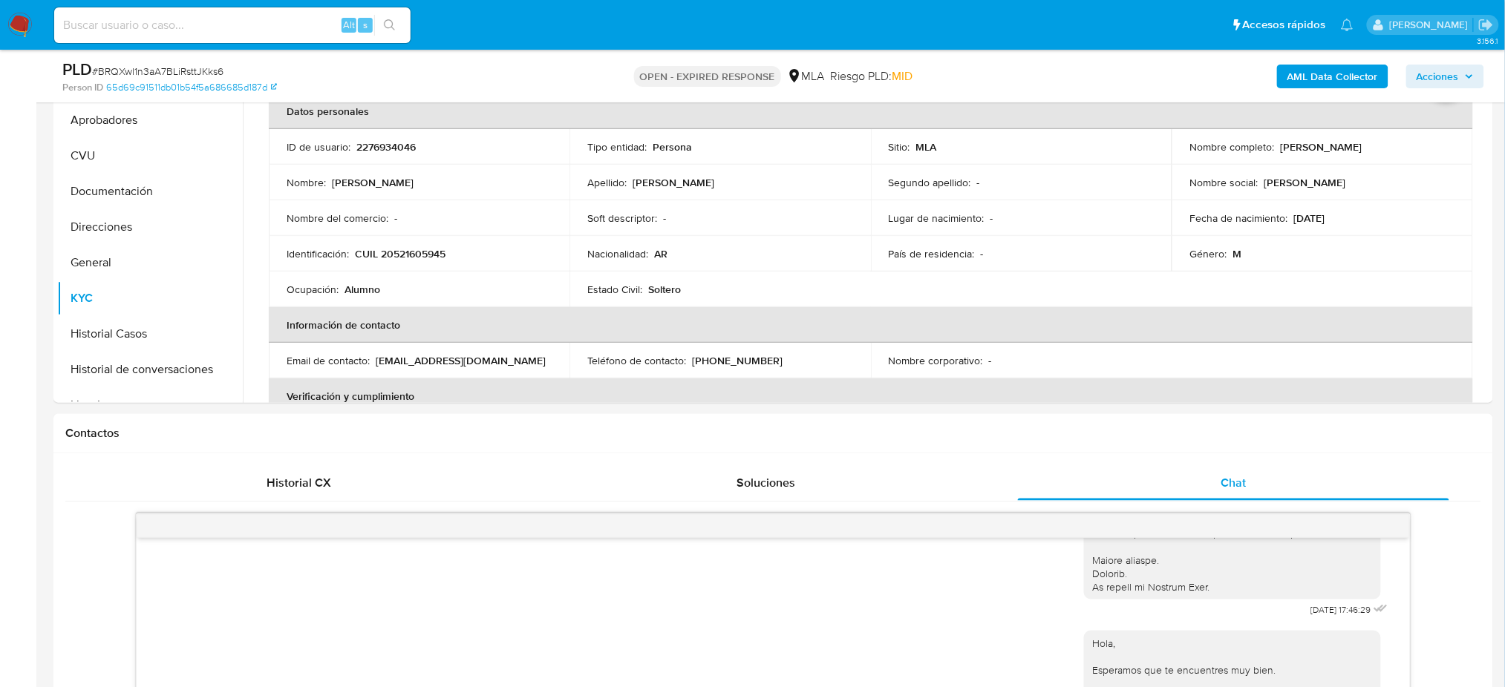
scroll to position [154, 0]
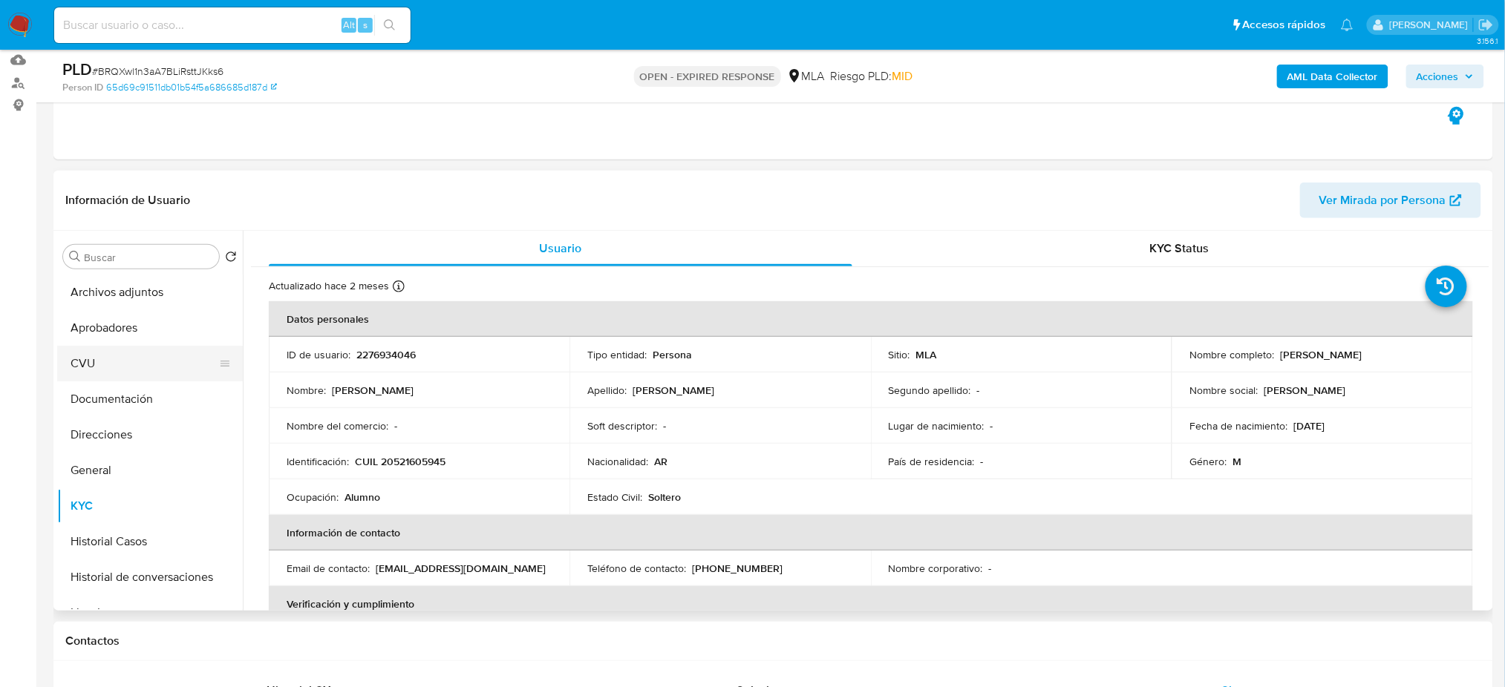
click at [97, 359] on button "CVU" at bounding box center [144, 364] width 174 height 36
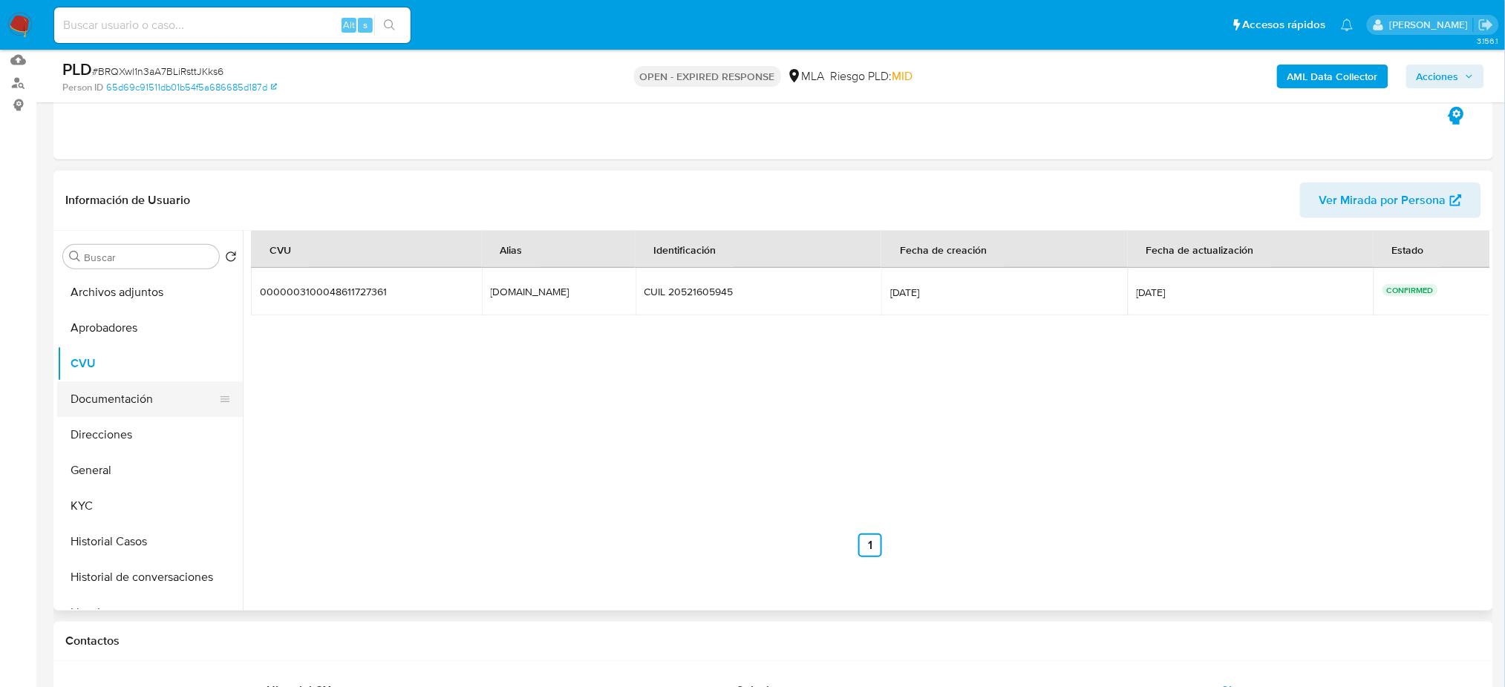
click at [127, 400] on button "Documentación" at bounding box center [144, 400] width 174 height 36
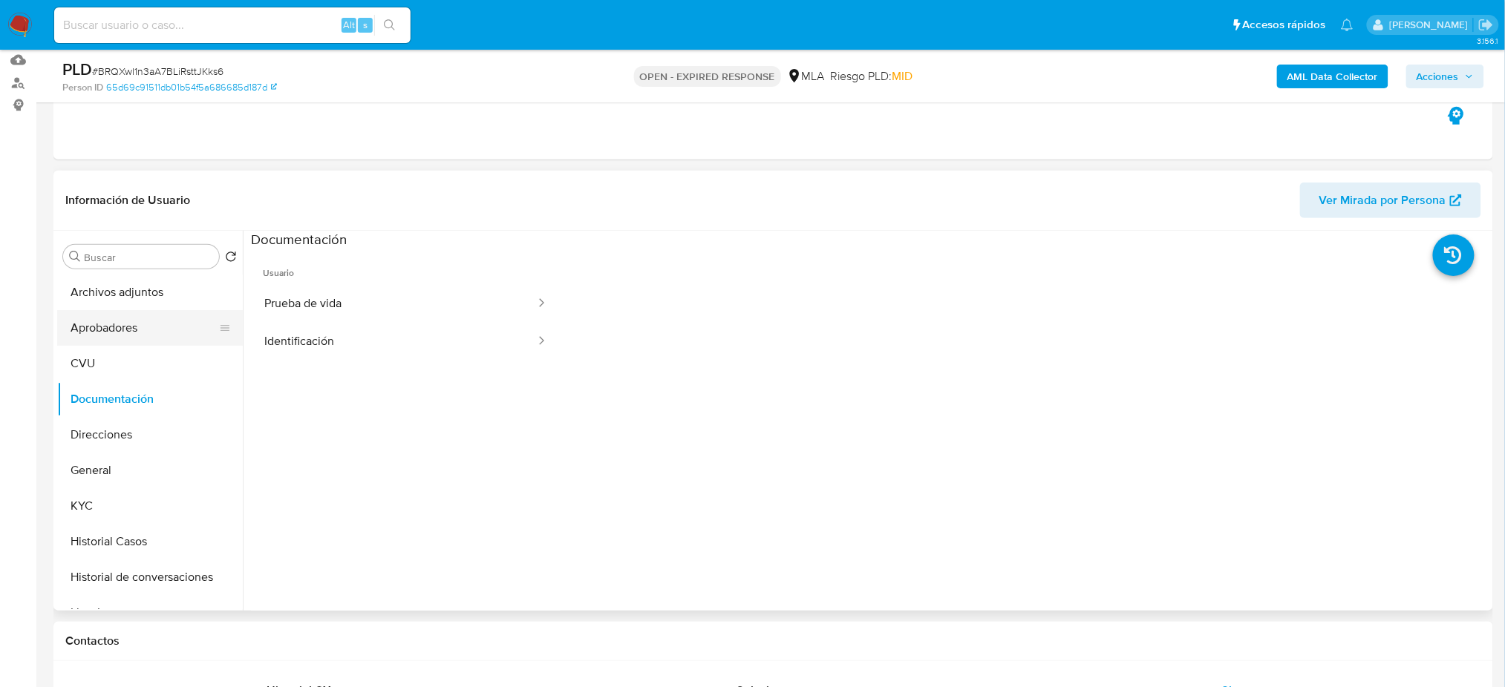
click at [96, 333] on button "Aprobadores" at bounding box center [144, 328] width 174 height 36
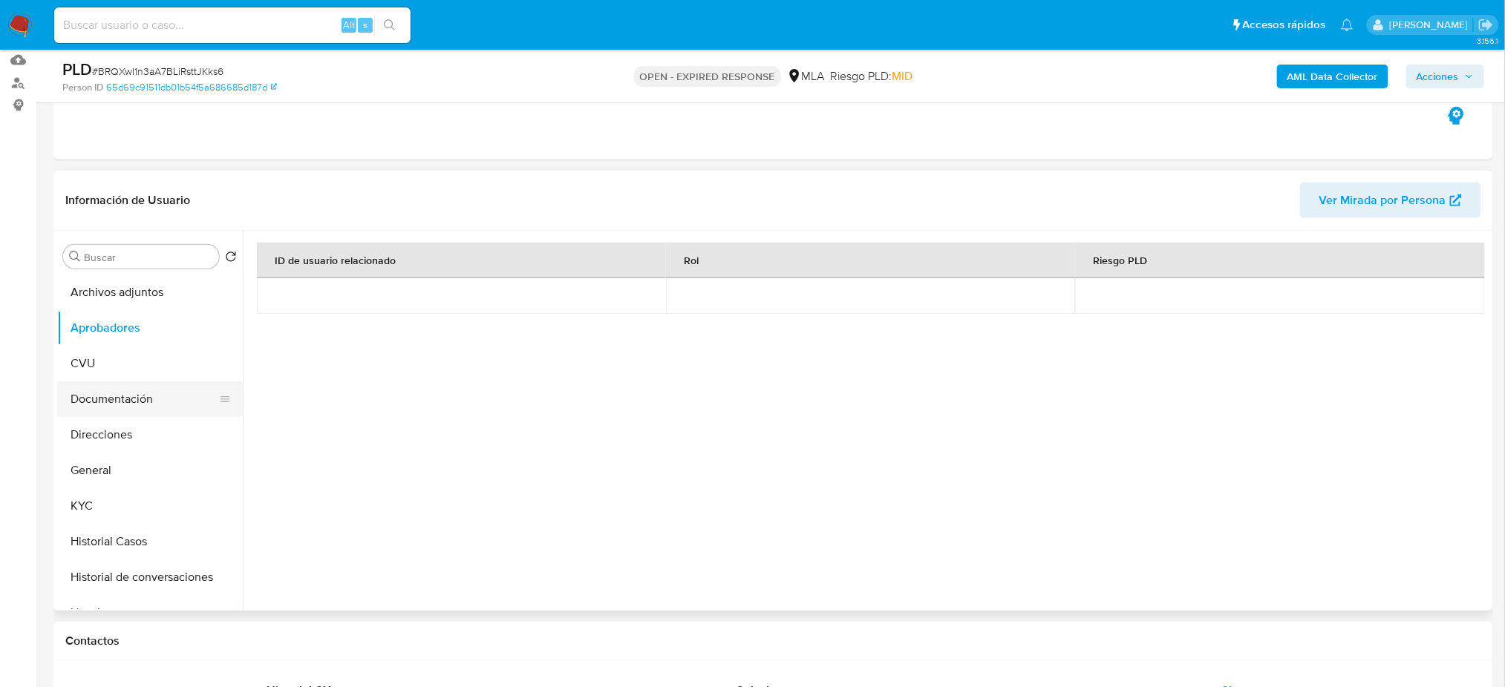
click at [148, 411] on button "Documentación" at bounding box center [144, 400] width 174 height 36
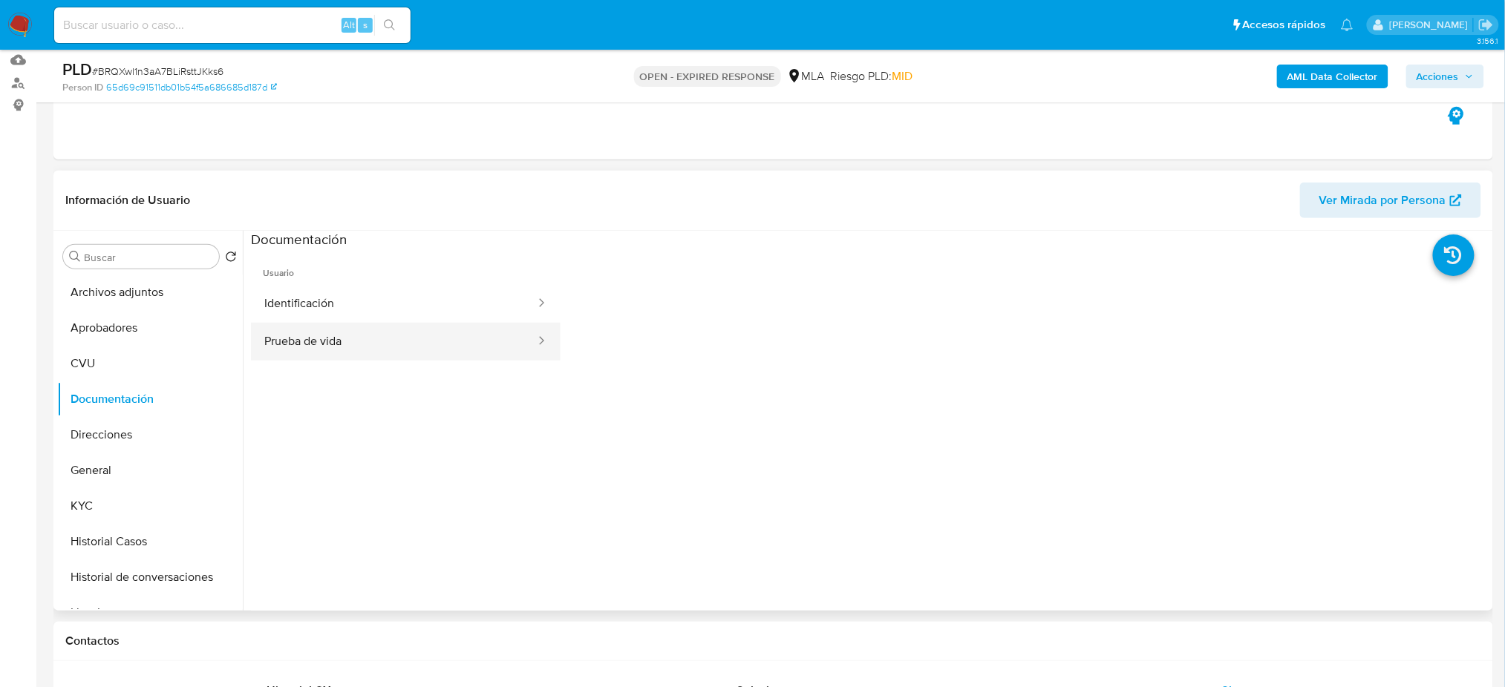
click at [359, 356] on button "Prueba de vida" at bounding box center [394, 342] width 286 height 38
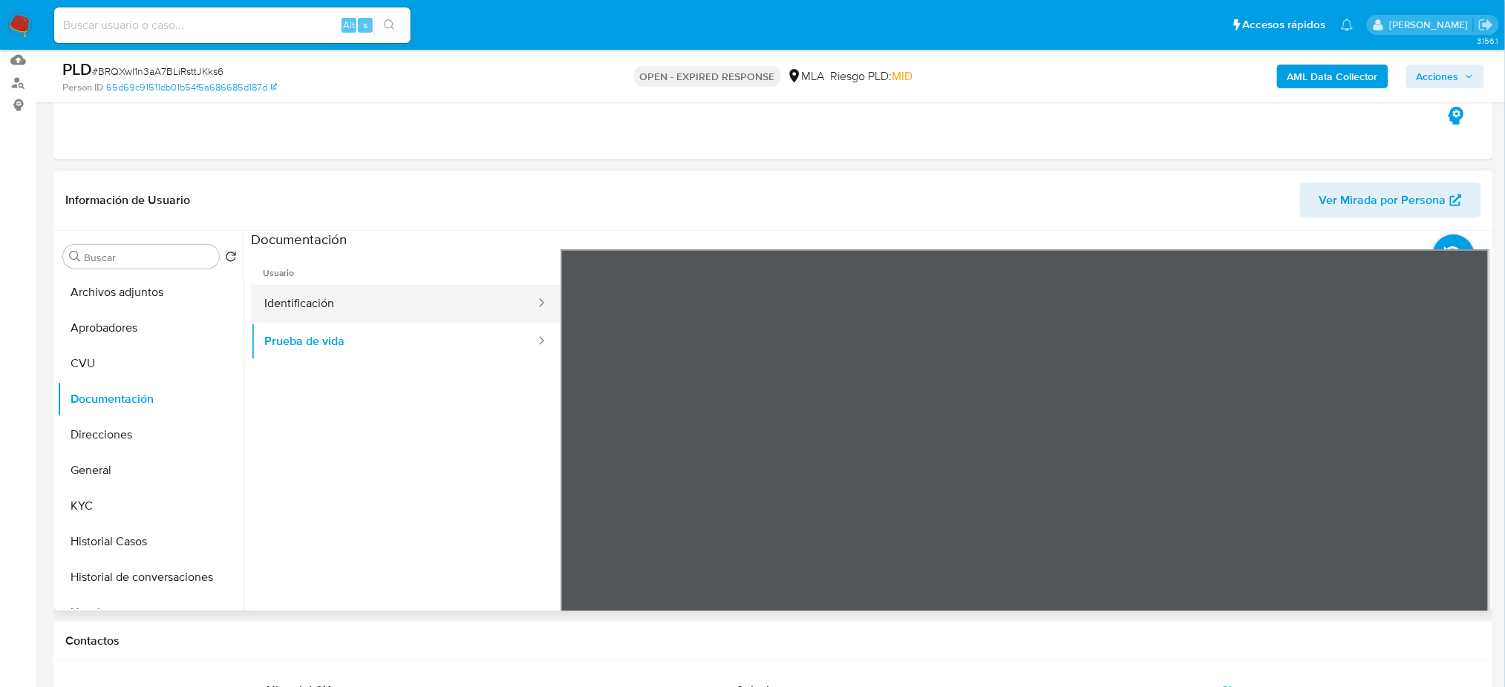
click at [364, 310] on button "Identificación" at bounding box center [394, 304] width 286 height 38
click at [1462, 486] on icon at bounding box center [1471, 491] width 30 height 30
click at [112, 503] on button "KYC" at bounding box center [144, 506] width 174 height 36
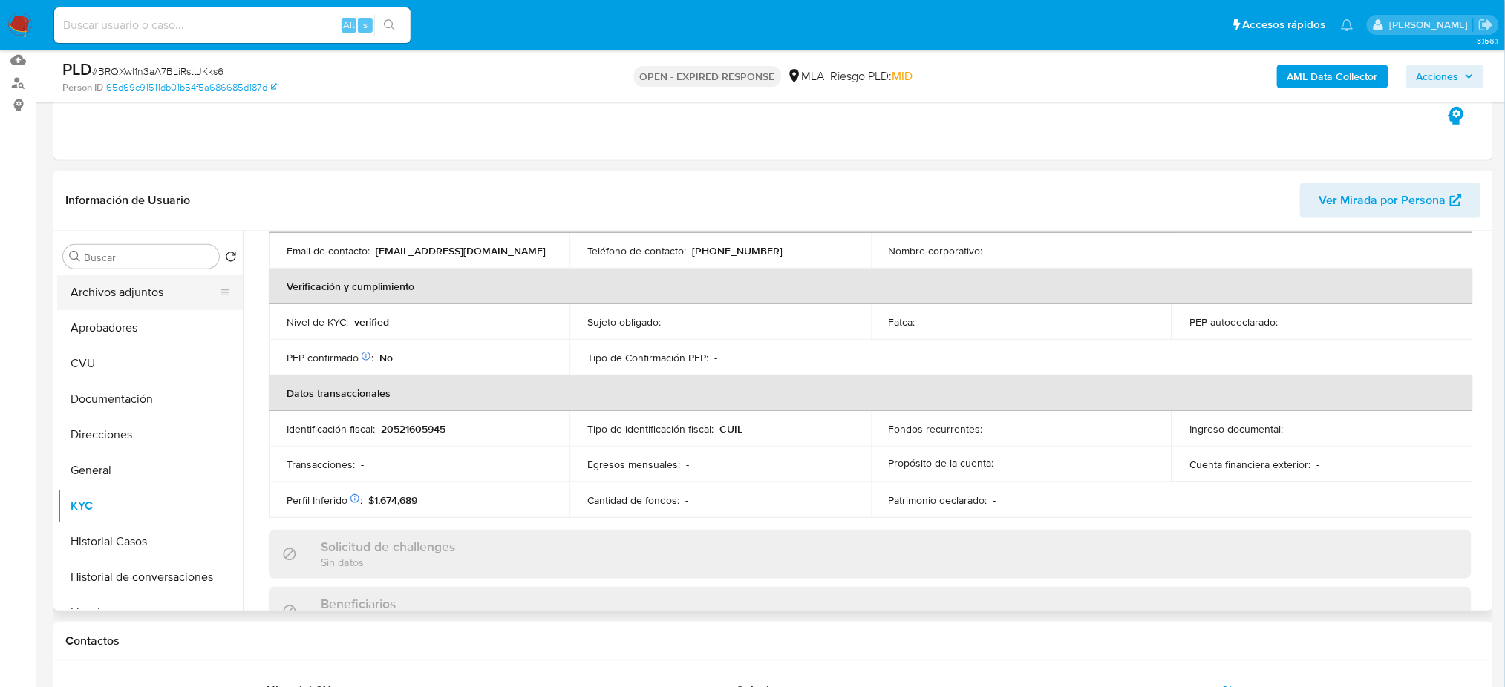
scroll to position [76, 0]
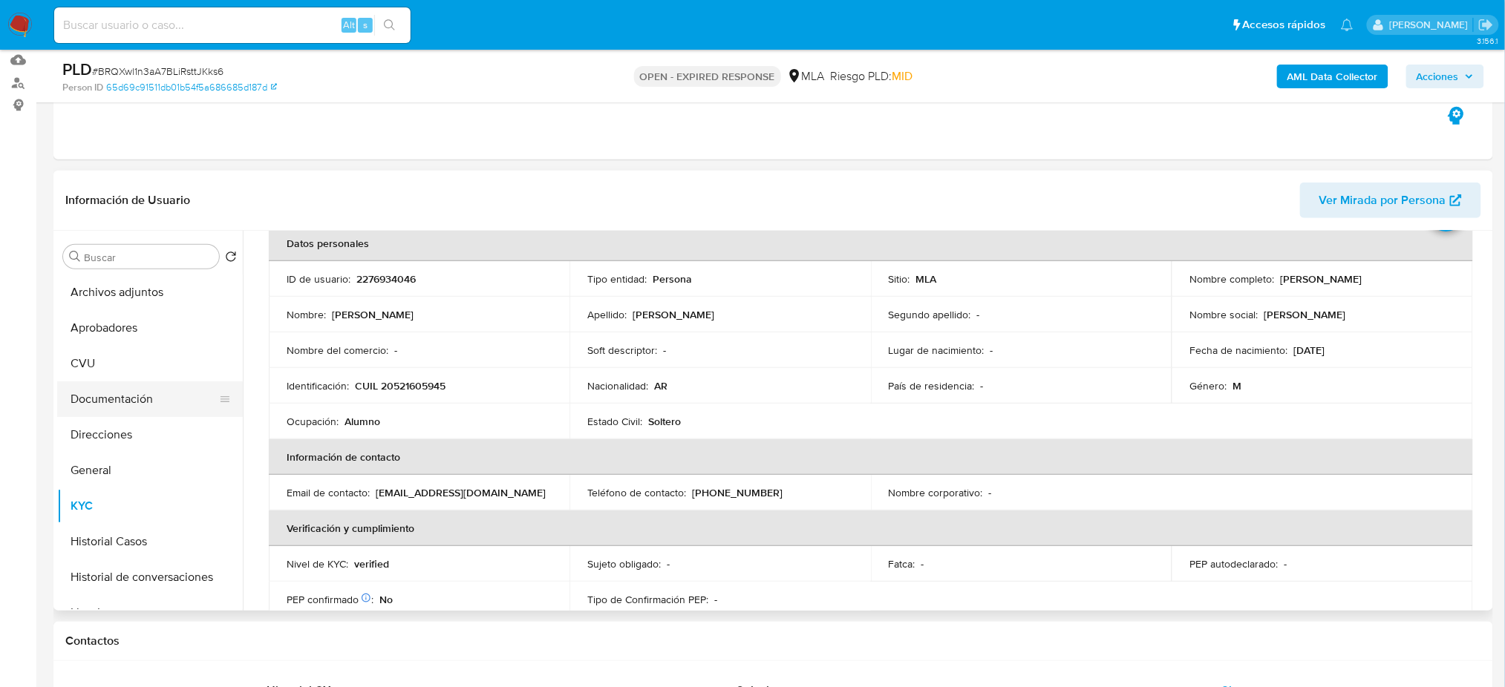
click at [111, 409] on button "Documentación" at bounding box center [144, 400] width 174 height 36
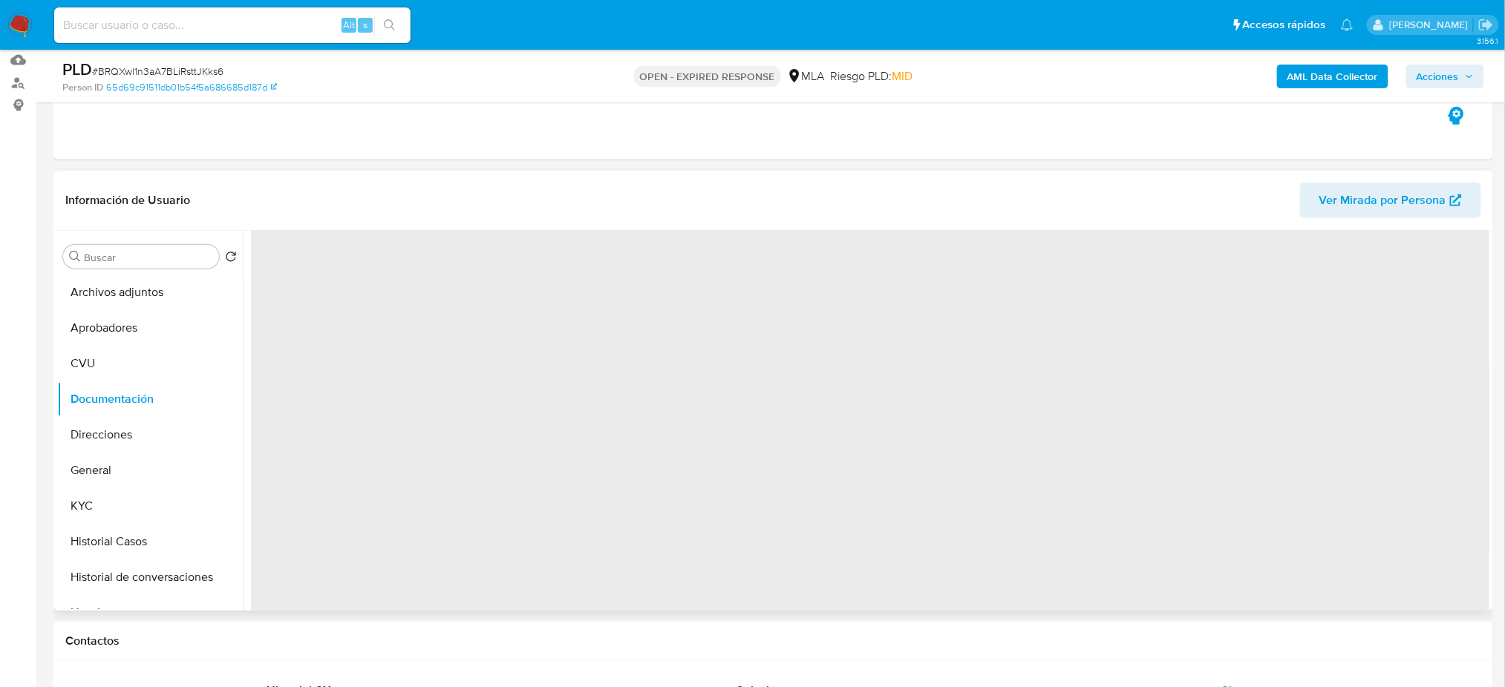
scroll to position [0, 0]
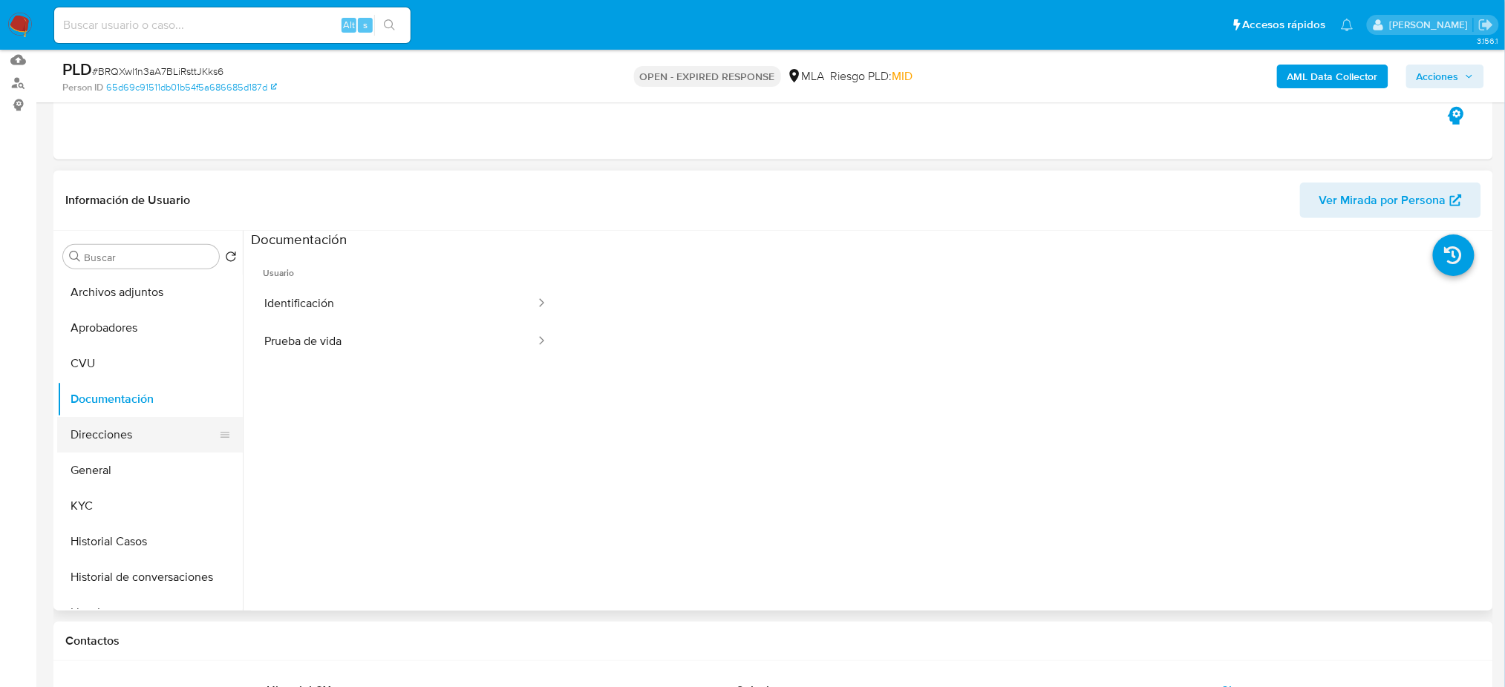
click at [137, 439] on button "Direcciones" at bounding box center [144, 435] width 174 height 36
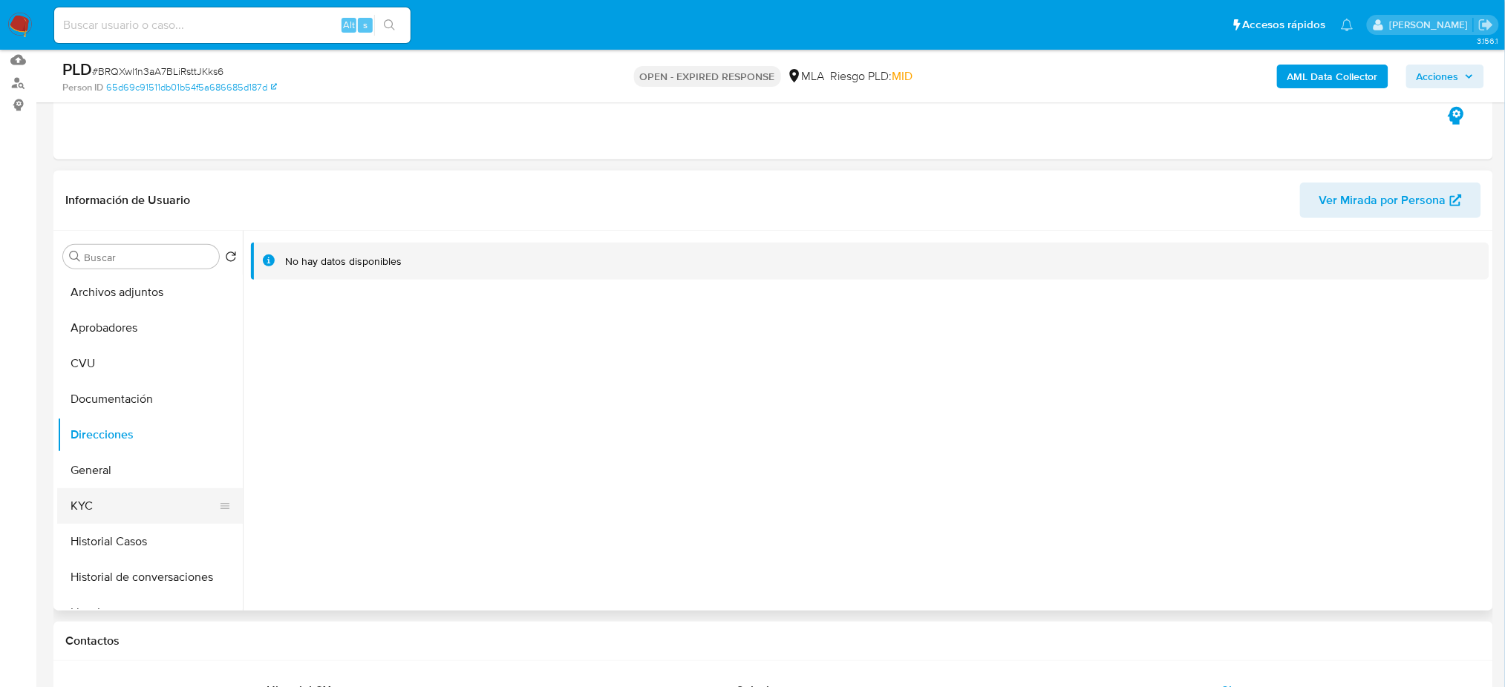
drag, startPoint x: 121, startPoint y: 523, endPoint x: 206, endPoint y: 497, distance: 88.5
click at [121, 522] on button "KYC" at bounding box center [144, 506] width 174 height 36
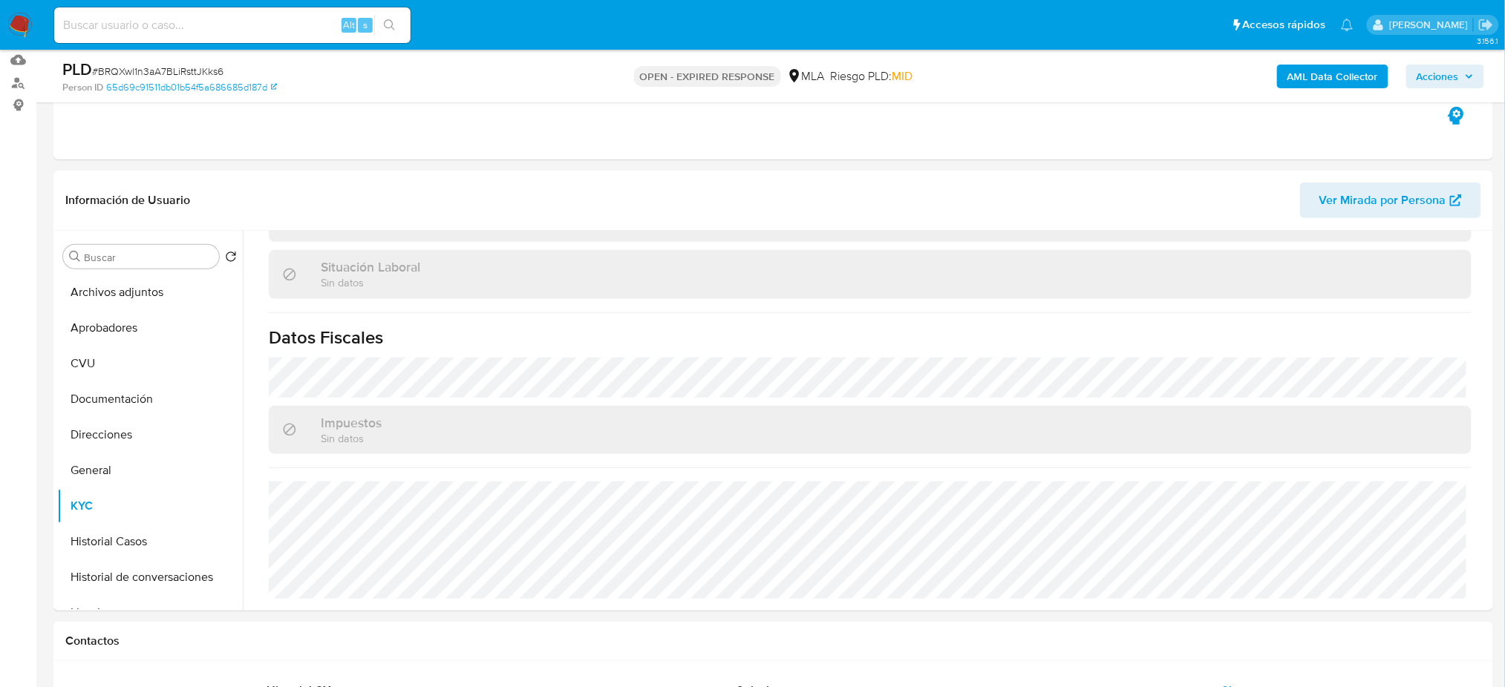
scroll to position [174, 0]
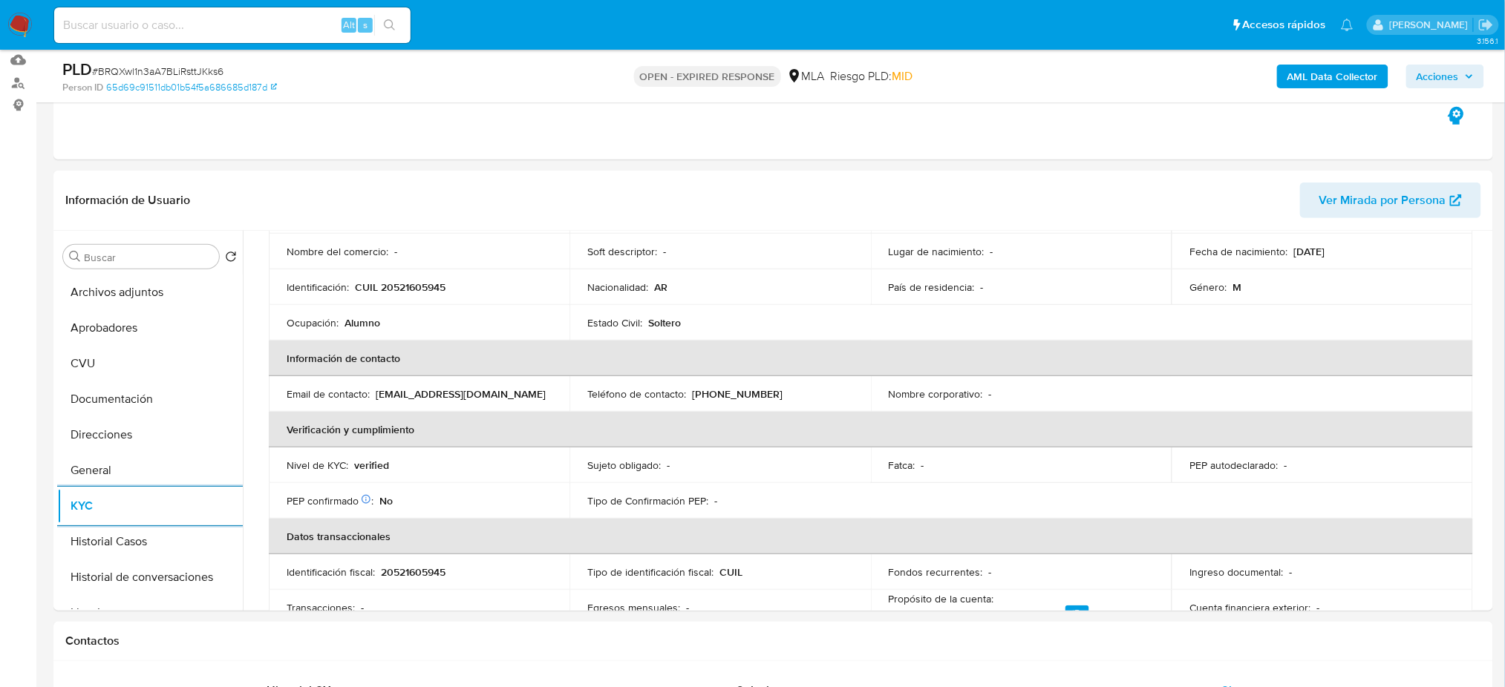
click at [287, 24] on input at bounding box center [232, 25] width 356 height 19
paste input "2cxYJzFHjkK7GEfLDAnhVQlI"
type input "2cxYJzFHjkK7GEfLDAnhVQlI"
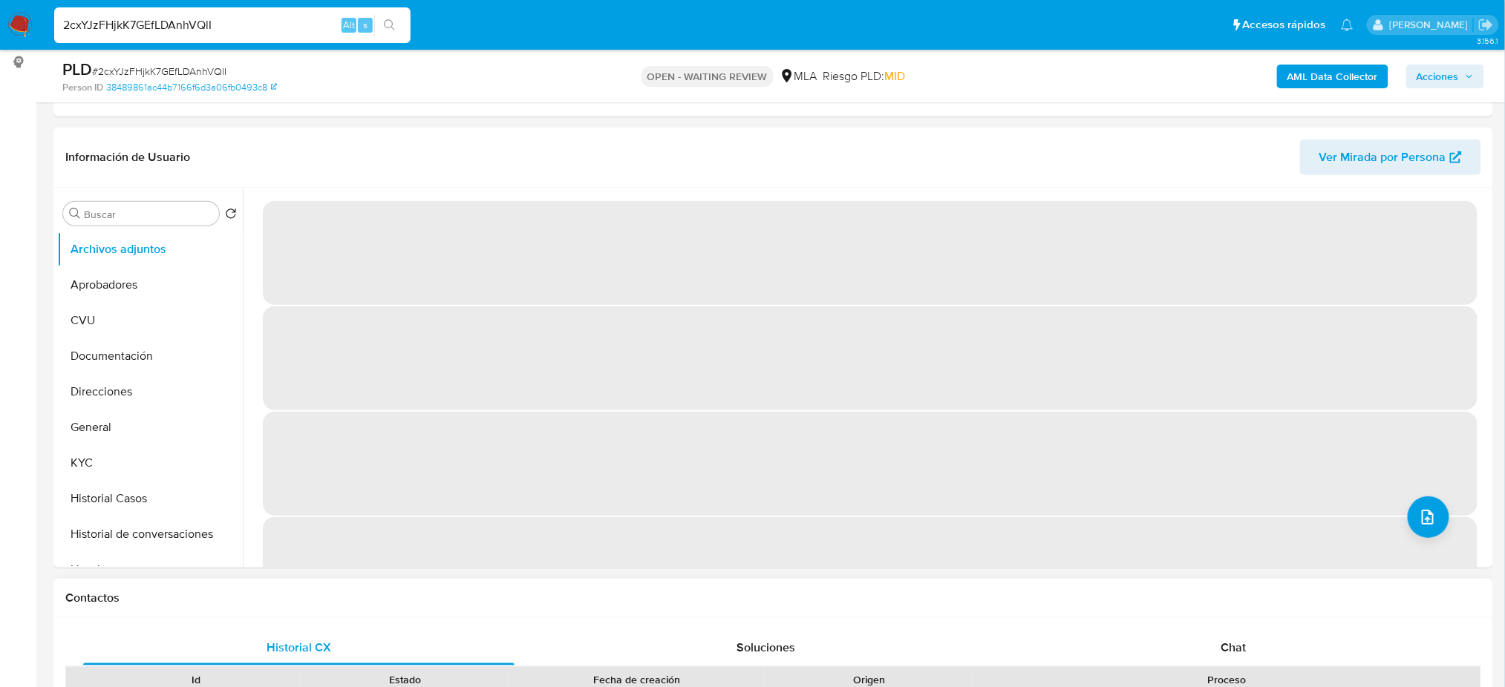
select select "10"
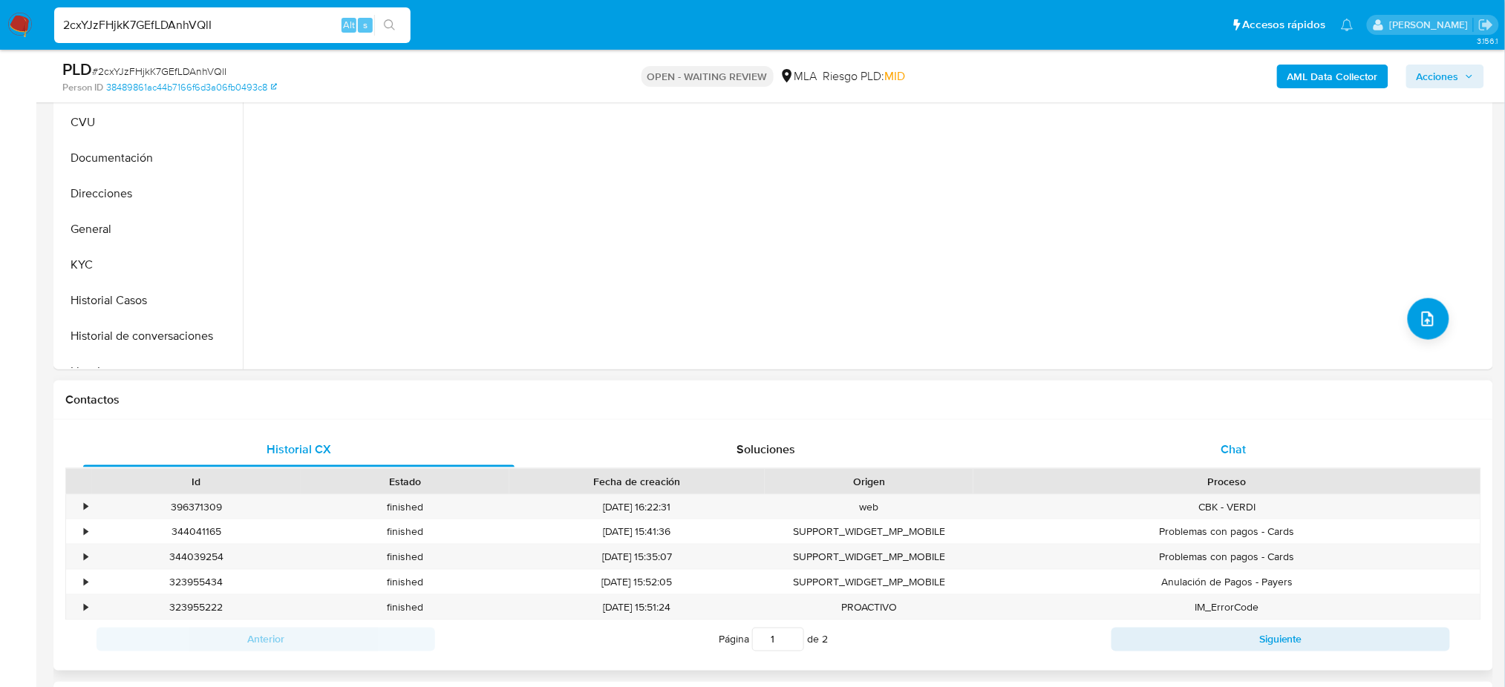
click at [1229, 464] on div "Chat" at bounding box center [1233, 450] width 431 height 36
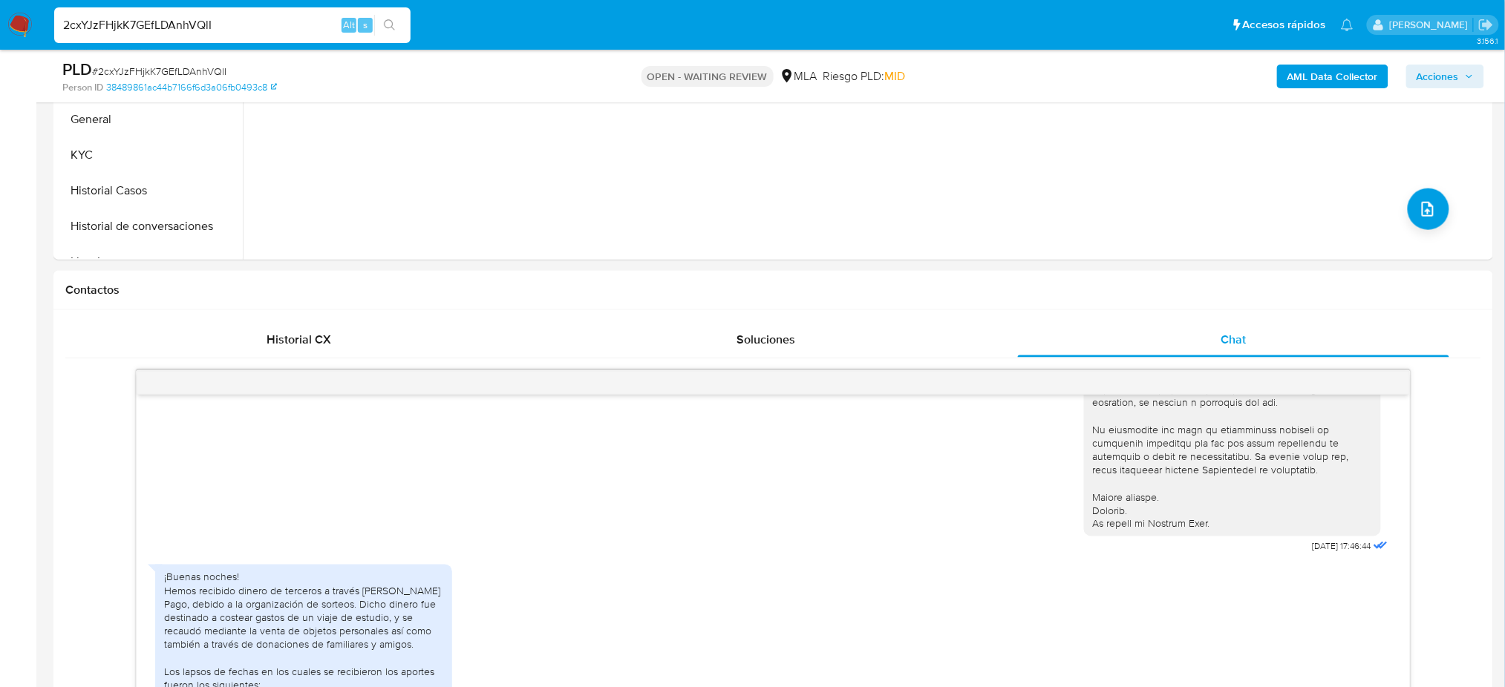
scroll to position [197, 0]
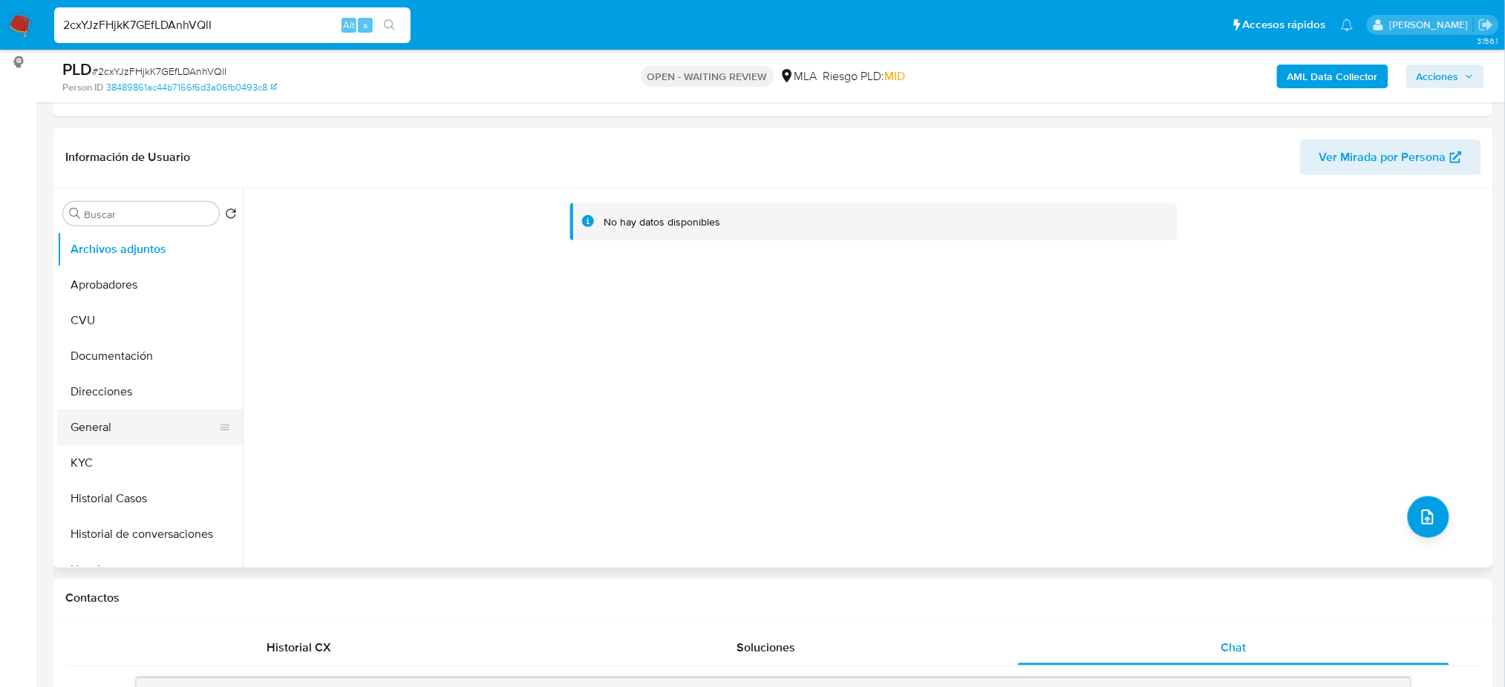
click at [107, 413] on button "General" at bounding box center [144, 428] width 174 height 36
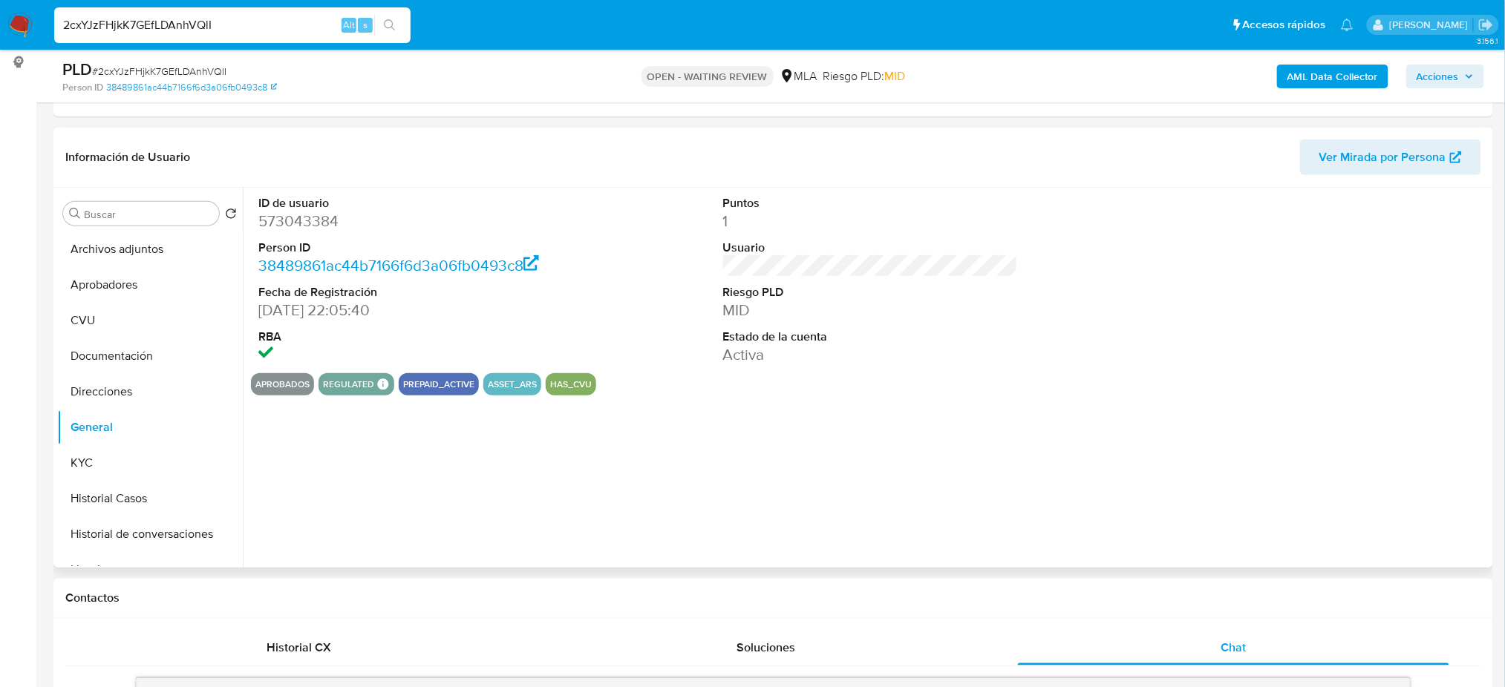
click at [295, 215] on dd "573043384" at bounding box center [405, 221] width 295 height 21
copy dd "573043384"
drag, startPoint x: 108, startPoint y: 450, endPoint x: 7, endPoint y: 455, distance: 101.1
click at [108, 451] on button "KYC" at bounding box center [150, 463] width 186 height 36
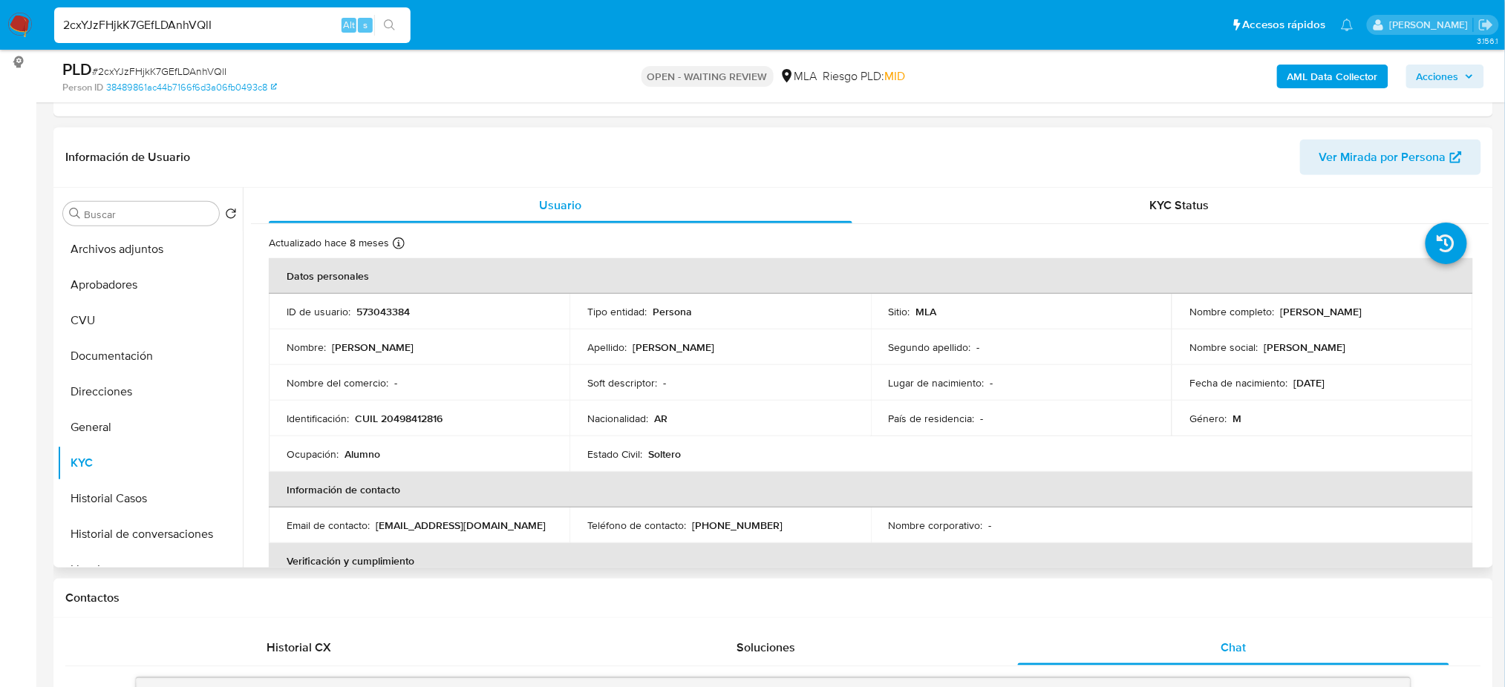
click at [416, 415] on p "CUIL 20498412816" at bounding box center [399, 418] width 88 height 13
copy p "20498412816"
click at [460, 393] on td "Nombre del comercio : -" at bounding box center [419, 383] width 301 height 36
drag, startPoint x: 393, startPoint y: 416, endPoint x: 438, endPoint y: 411, distance: 44.8
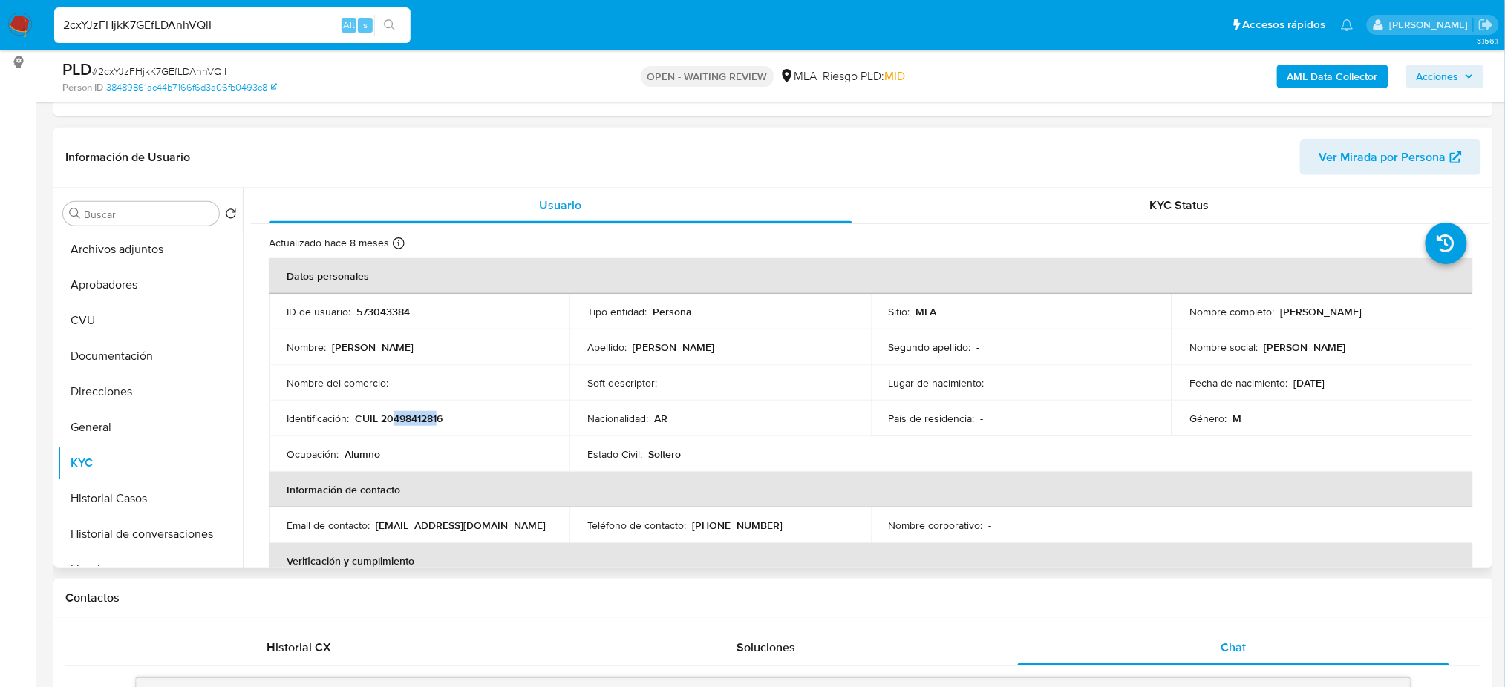
click at [438, 412] on p "CUIL 20498412816" at bounding box center [399, 418] width 88 height 13
copy p "49841281"
drag, startPoint x: 1275, startPoint y: 314, endPoint x: 1468, endPoint y: 307, distance: 193.1
copy table "Datos personales ID de usuario : 573043384 Tipo entidad : Persona Sitio : MLA N…"
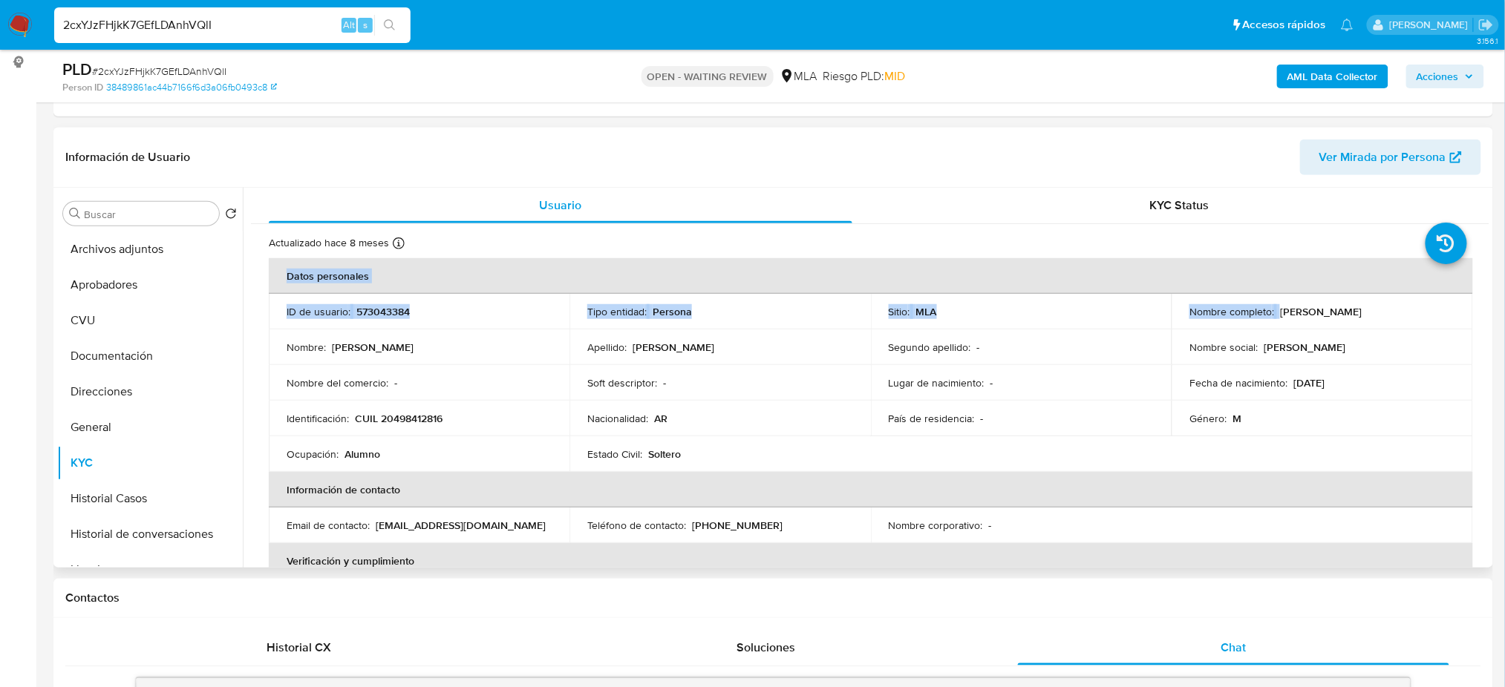
click at [1361, 358] on td "Nombre social : Damian" at bounding box center [1321, 348] width 301 height 36
drag, startPoint x: 1273, startPoint y: 312, endPoint x: 1439, endPoint y: 310, distance: 166.3
click at [1439, 310] on div "Nombre completo : Damian Ezequiel Martinez" at bounding box center [1321, 311] width 265 height 13
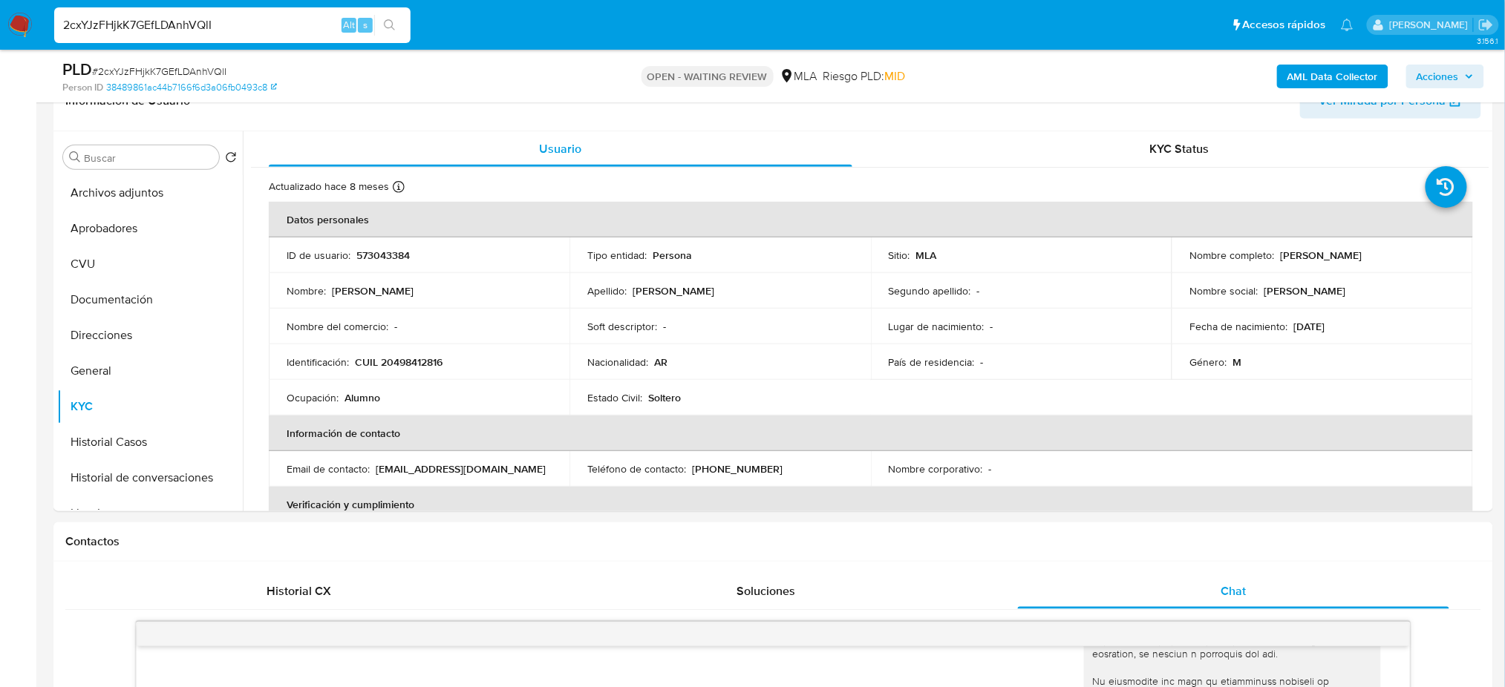
scroll to position [206, 0]
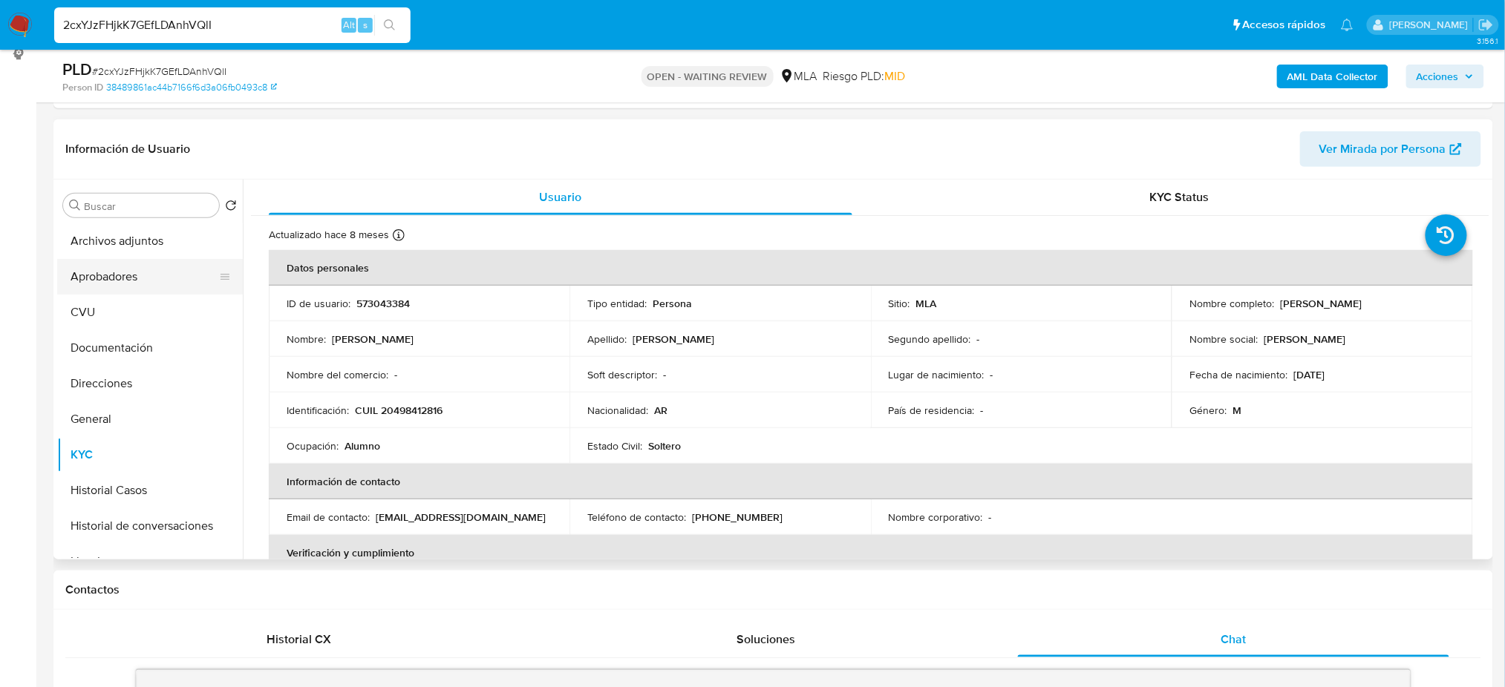
click at [125, 281] on button "Aprobadores" at bounding box center [144, 277] width 174 height 36
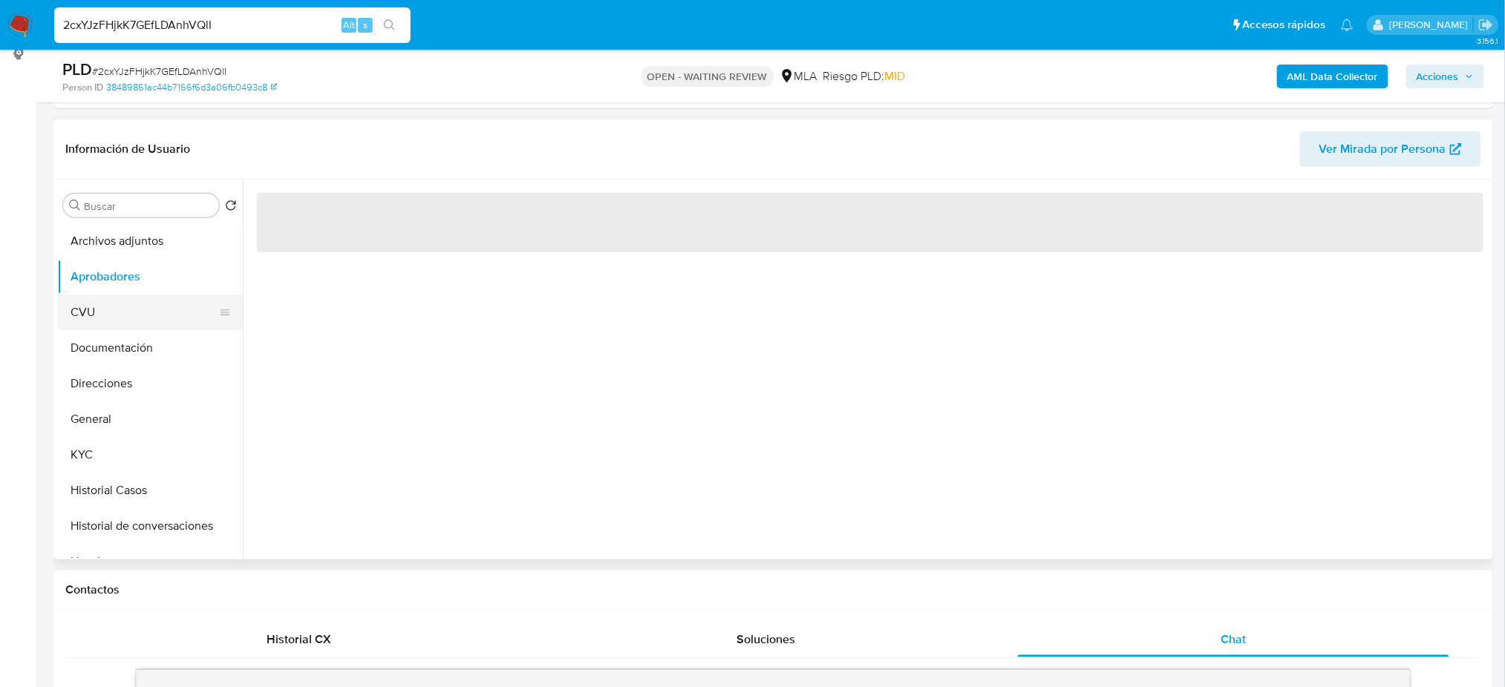
click at [128, 326] on button "CVU" at bounding box center [144, 313] width 174 height 36
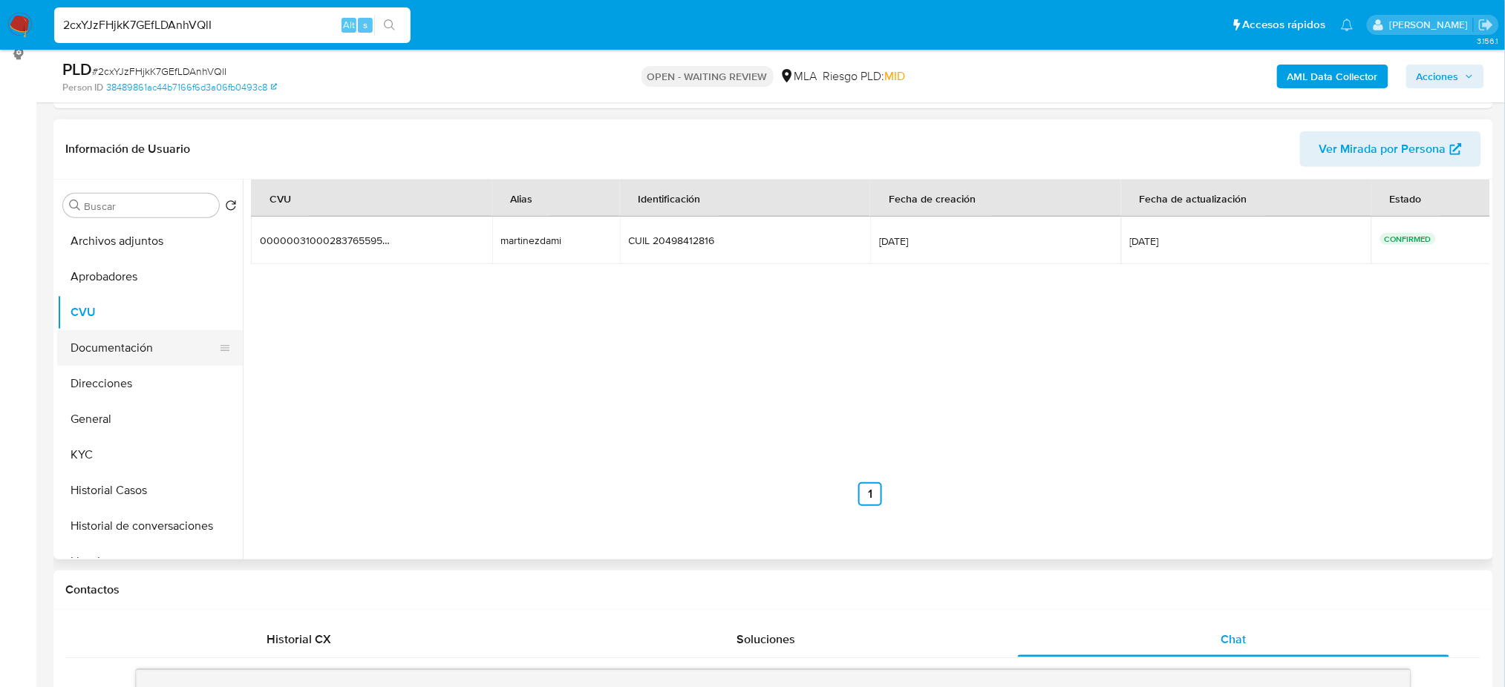
click at [131, 353] on button "Documentación" at bounding box center [144, 348] width 174 height 36
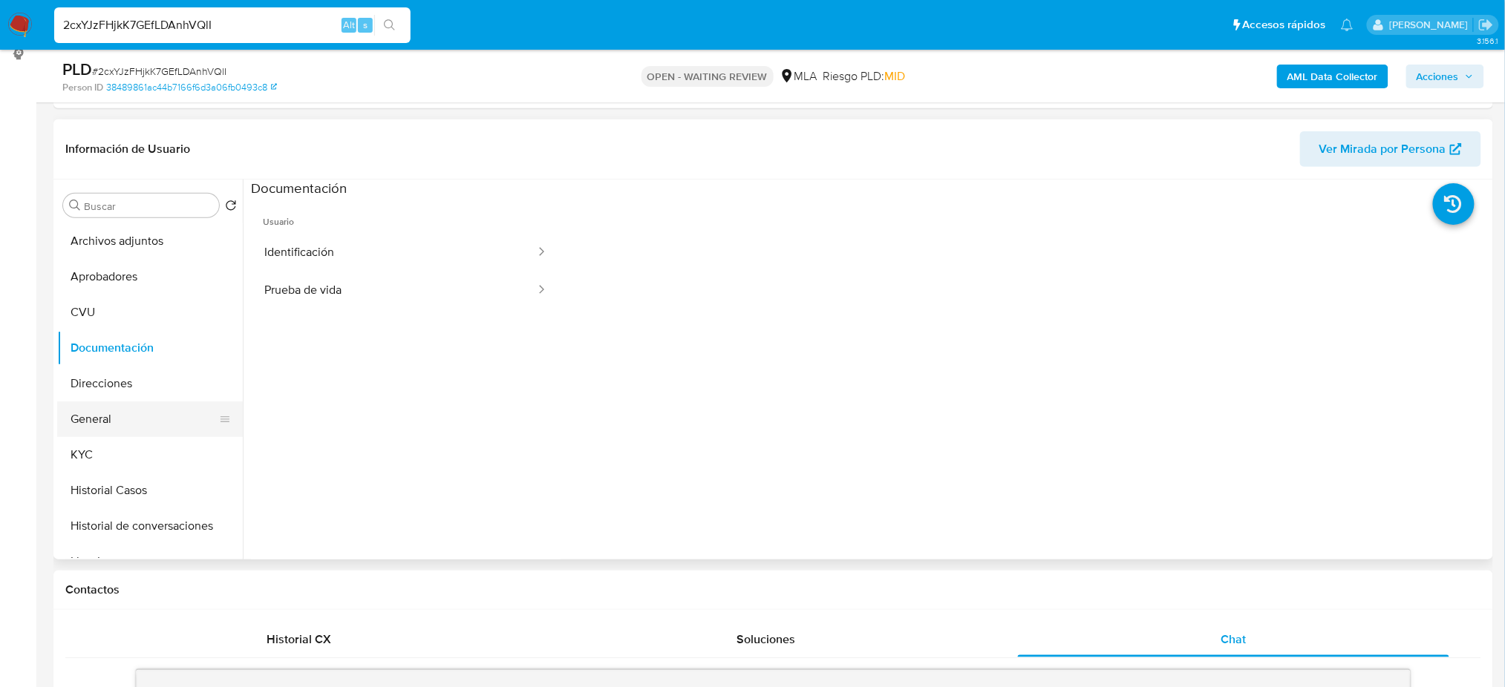
click at [128, 428] on button "General" at bounding box center [144, 420] width 174 height 36
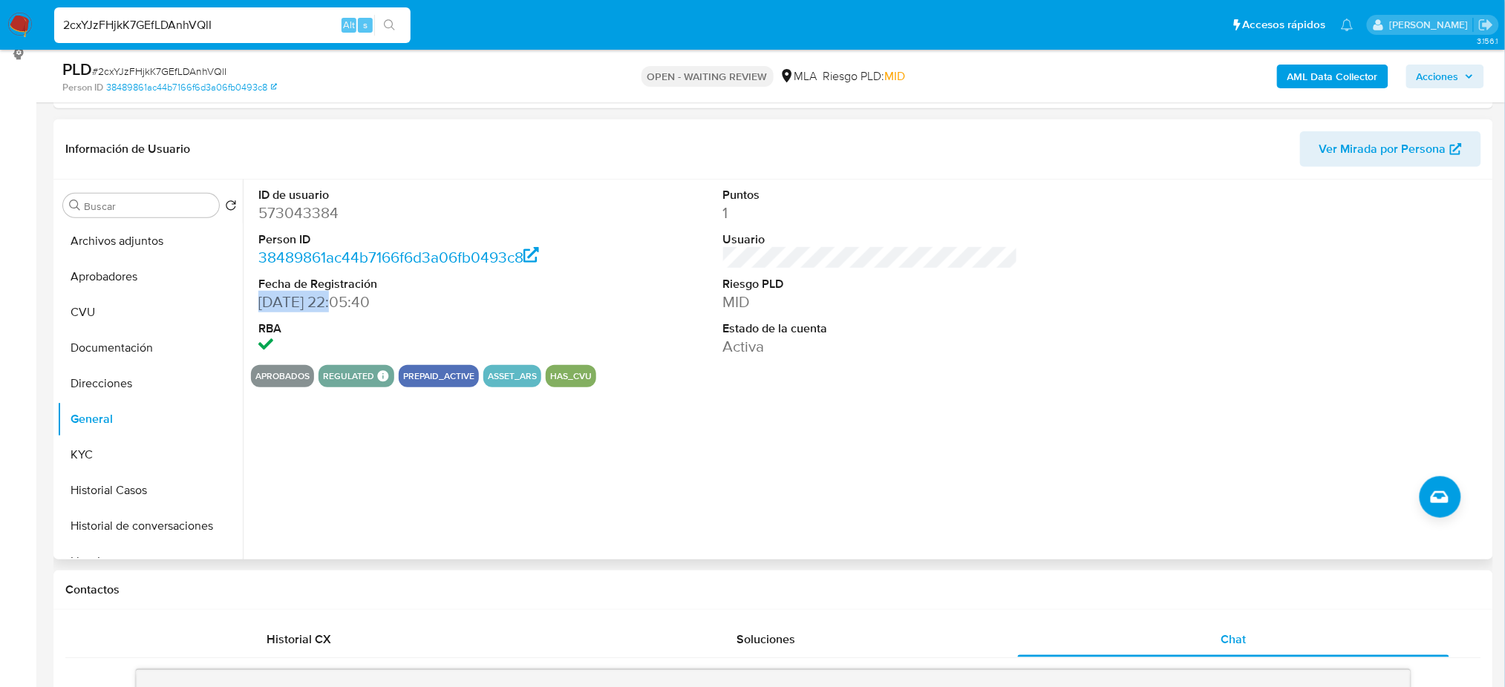
drag, startPoint x: 338, startPoint y: 300, endPoint x: 260, endPoint y: 307, distance: 78.2
click at [260, 307] on dd "23/05/2020 22:05:40" at bounding box center [405, 302] width 295 height 21
click at [105, 439] on button "KYC" at bounding box center [144, 455] width 174 height 36
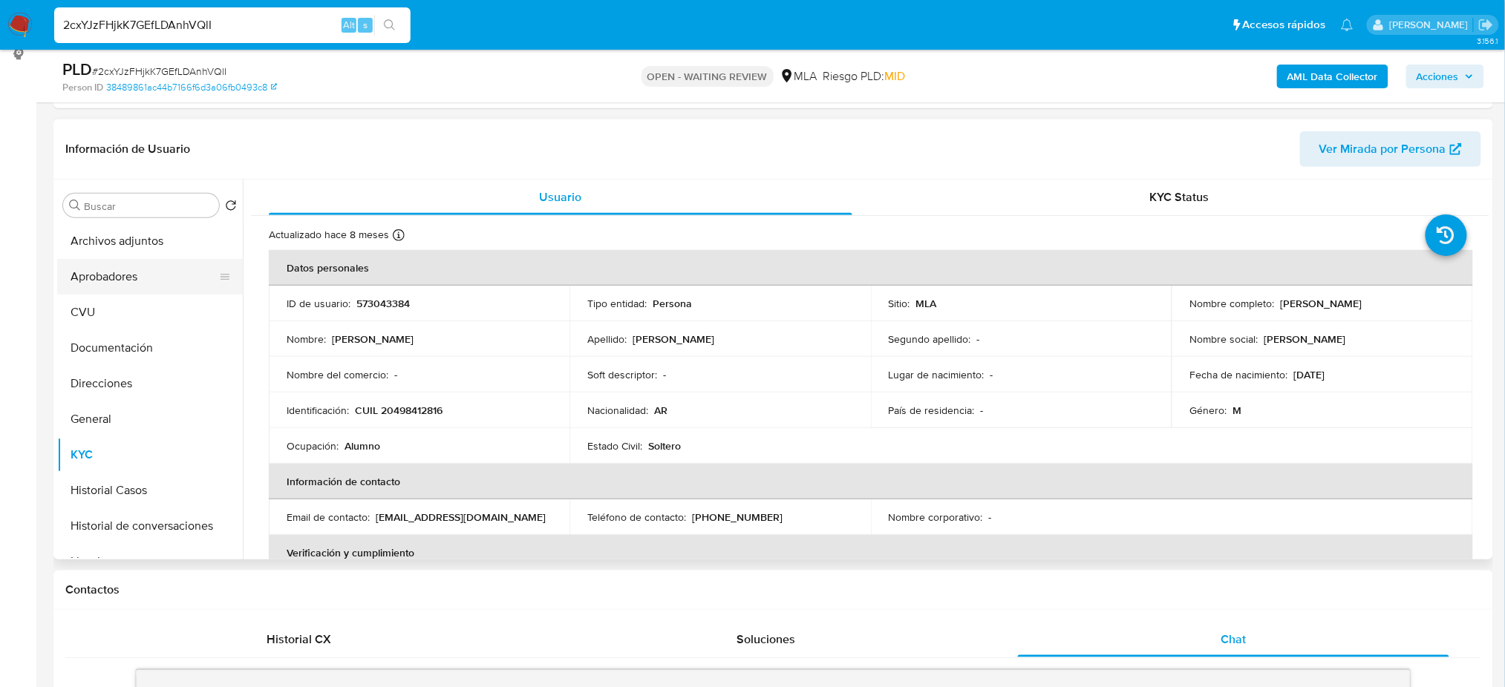
click at [82, 288] on button "Aprobadores" at bounding box center [144, 277] width 174 height 36
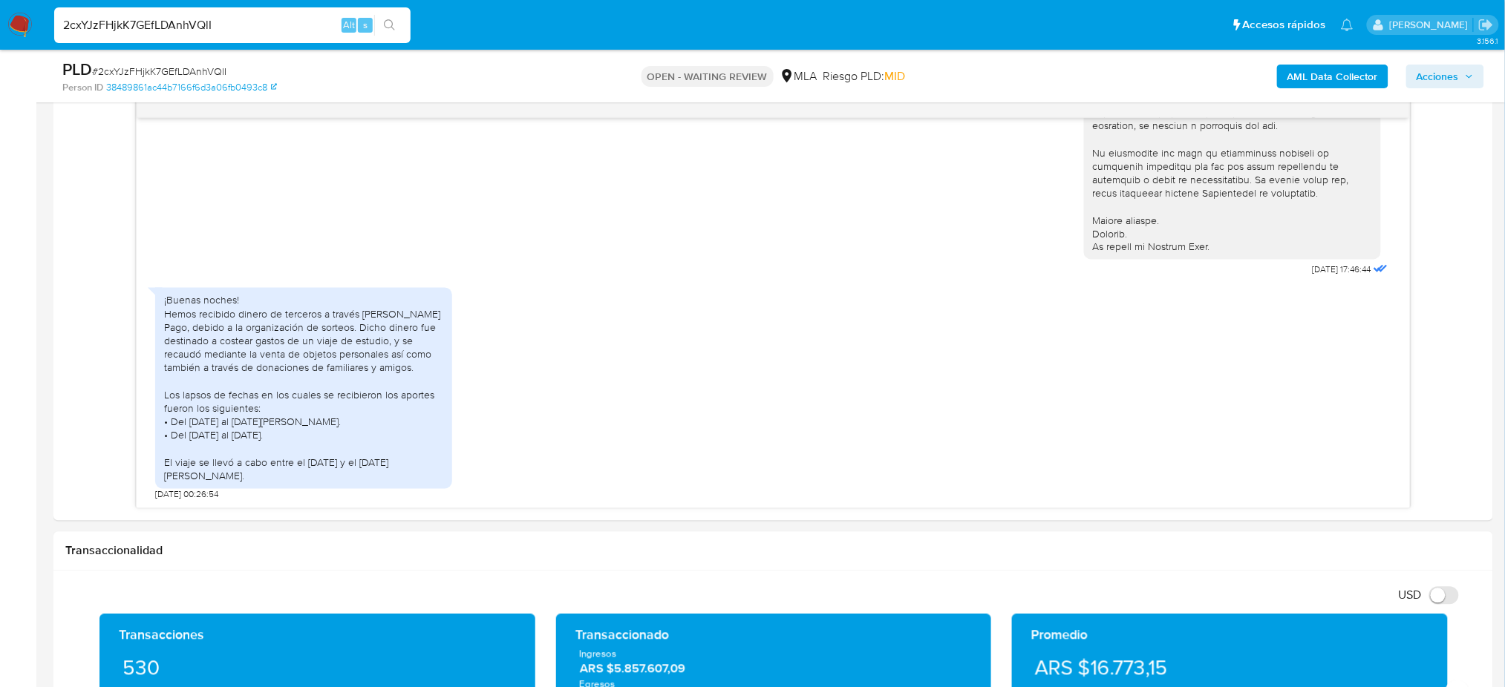
scroll to position [800, 0]
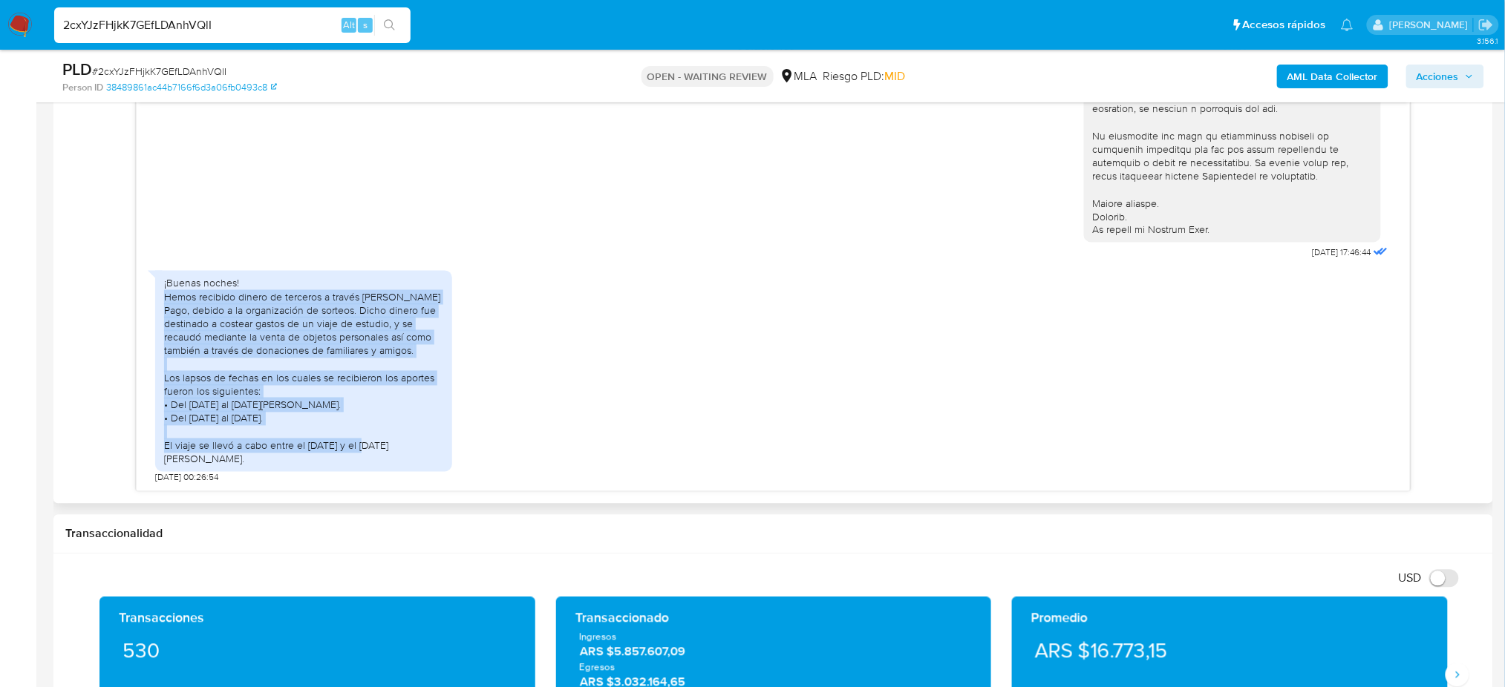
drag, startPoint x: 165, startPoint y: 310, endPoint x: 444, endPoint y: 462, distance: 317.9
click at [444, 462] on div "¡Buenas noches! Hemos recibido dinero de terceros a través de Mercado Pago, deb…" at bounding box center [303, 371] width 297 height 201
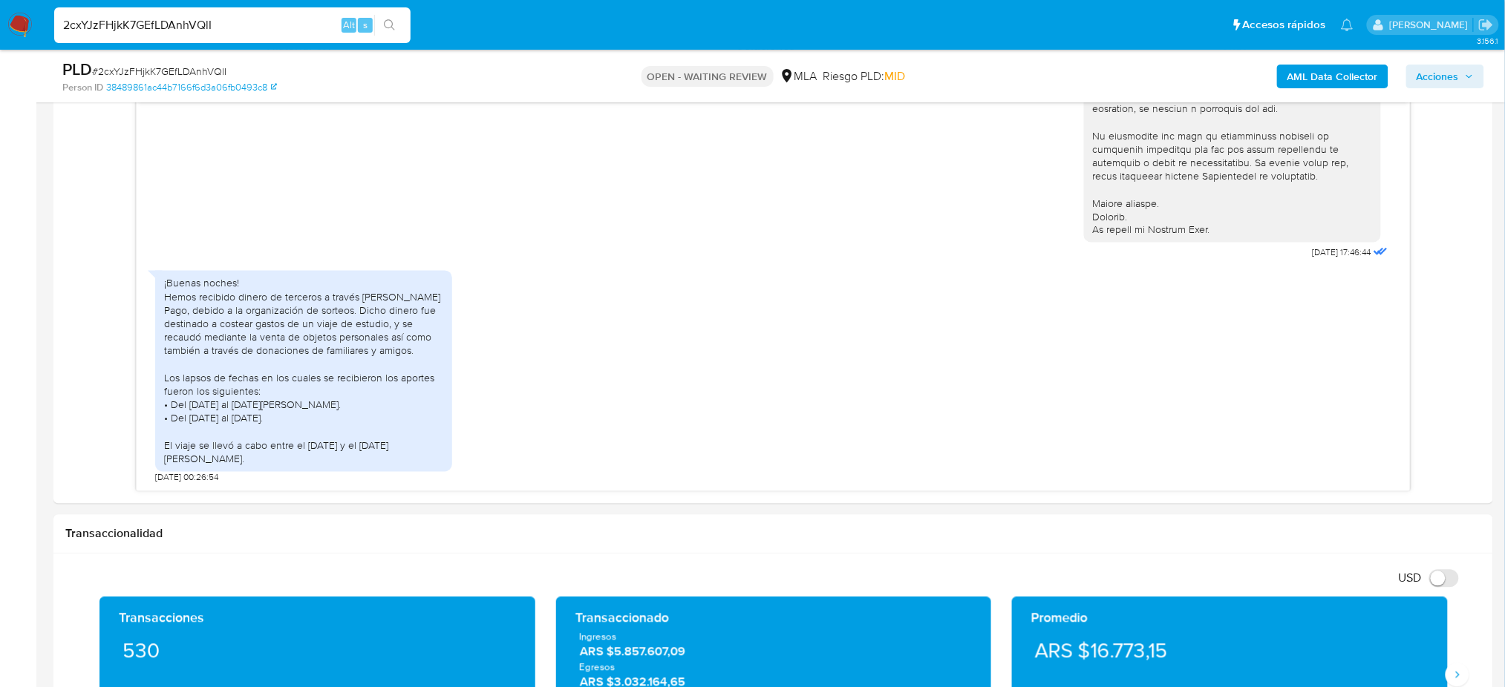
scroll to position [206, 0]
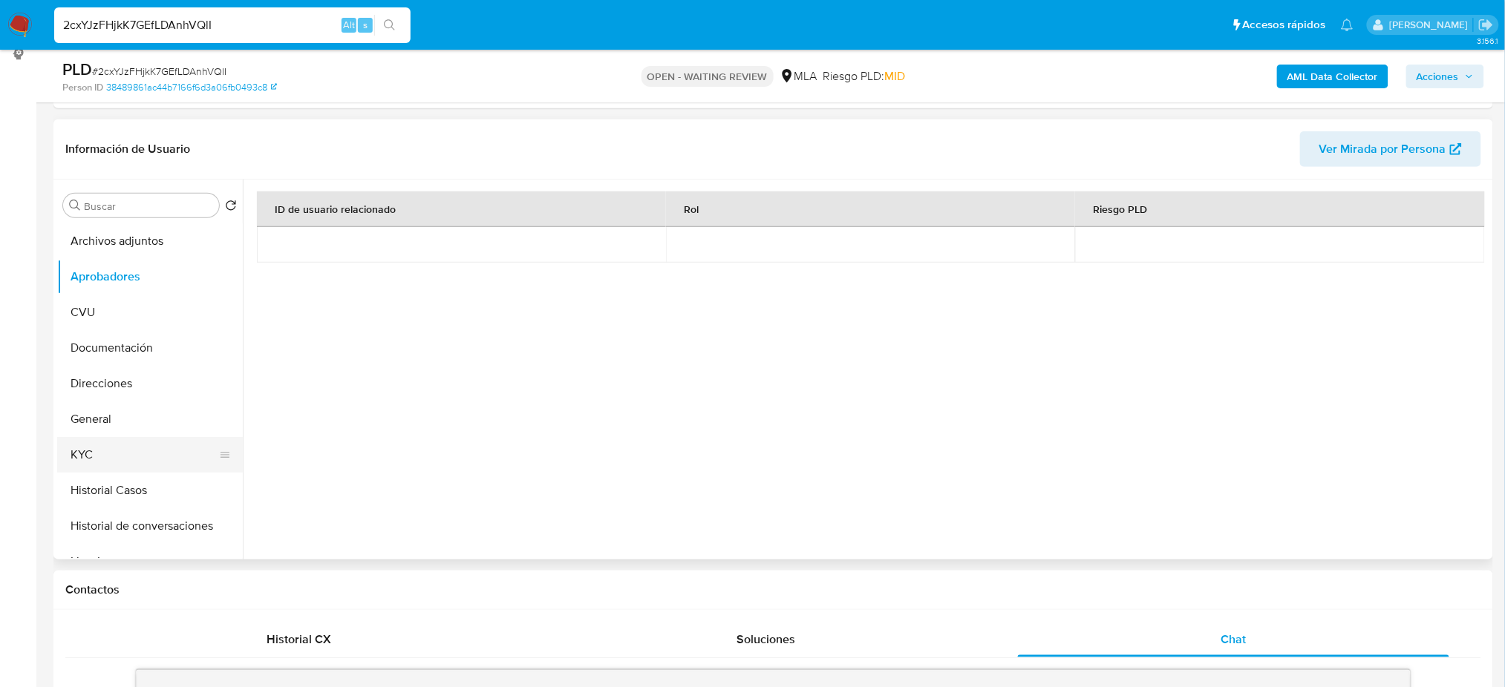
click at [109, 460] on button "KYC" at bounding box center [144, 455] width 174 height 36
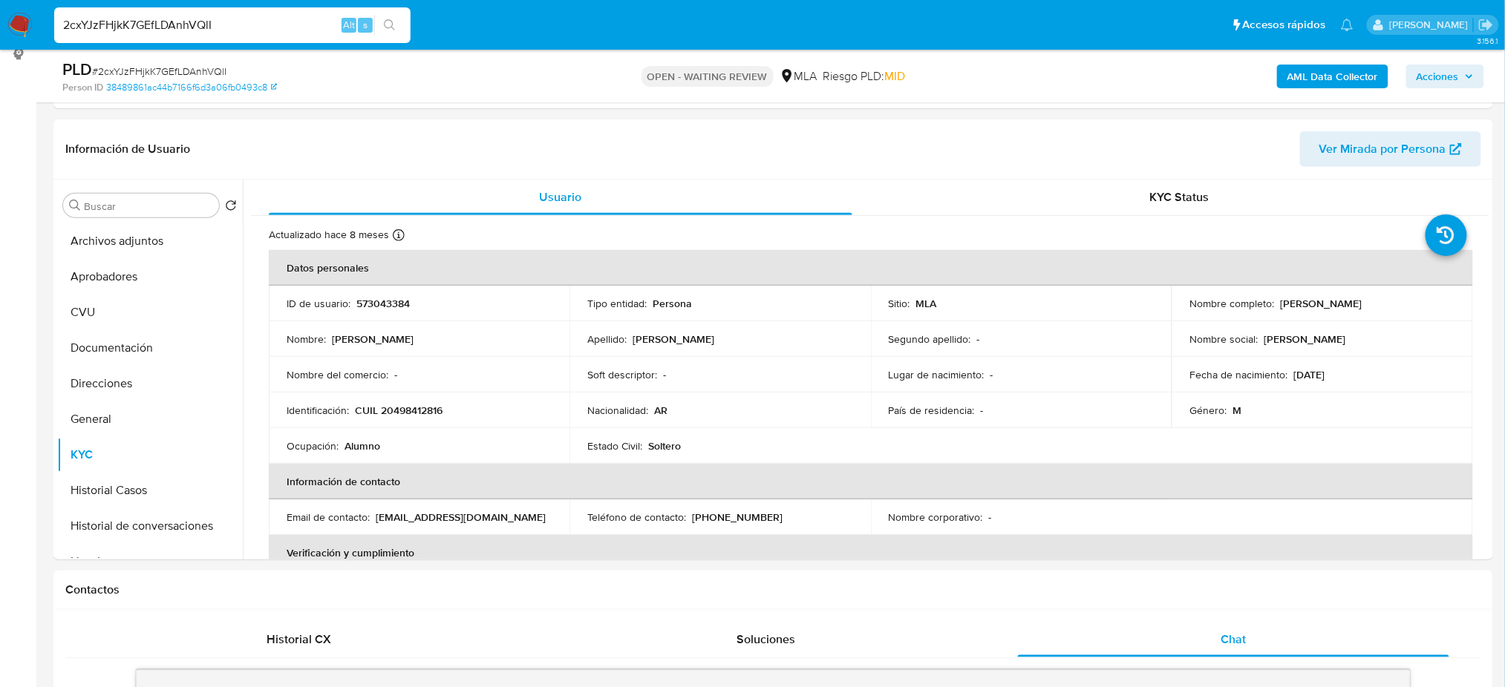
click at [183, 74] on span "# 2cxYJzFHjkK7GEfLDAnhVQlI" at bounding box center [159, 71] width 134 height 15
click at [30, 25] on img at bounding box center [19, 25] width 25 height 25
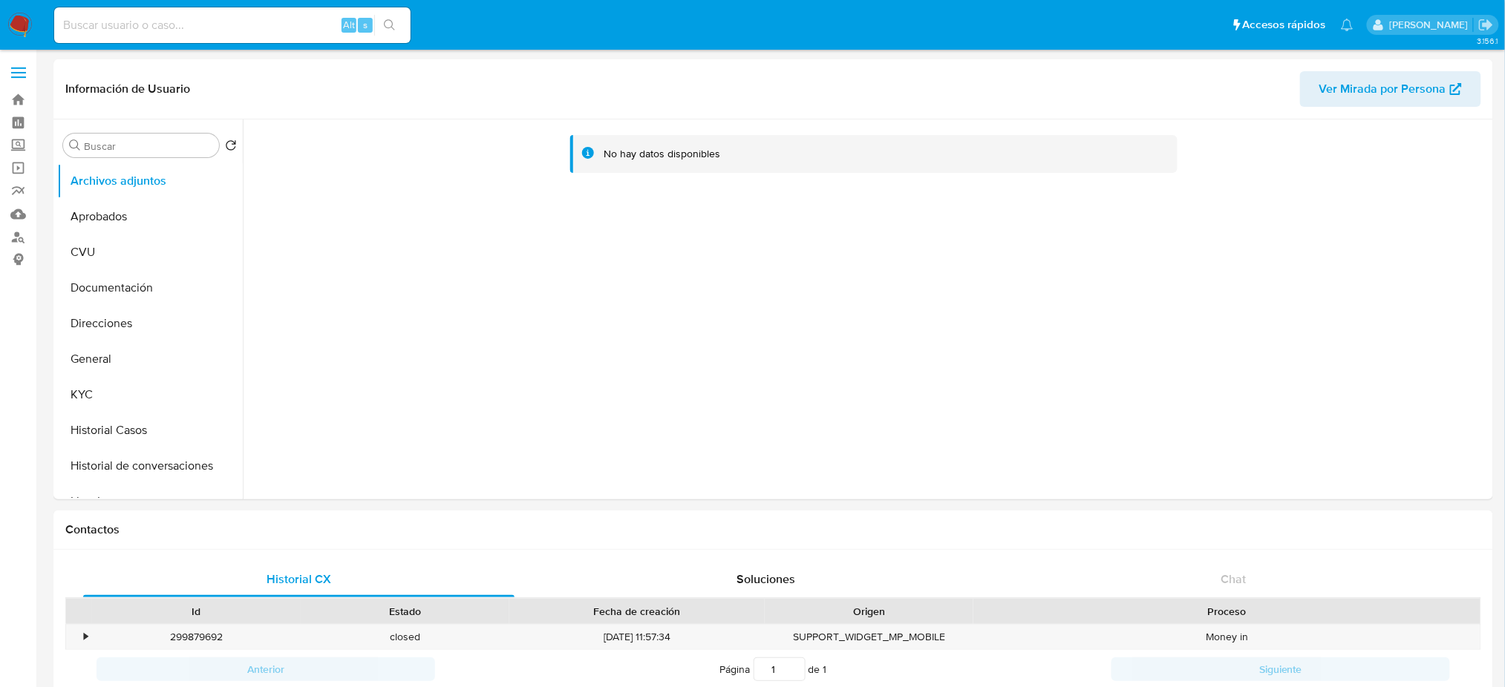
select select "10"
click at [175, 380] on button "KYC" at bounding box center [144, 395] width 174 height 36
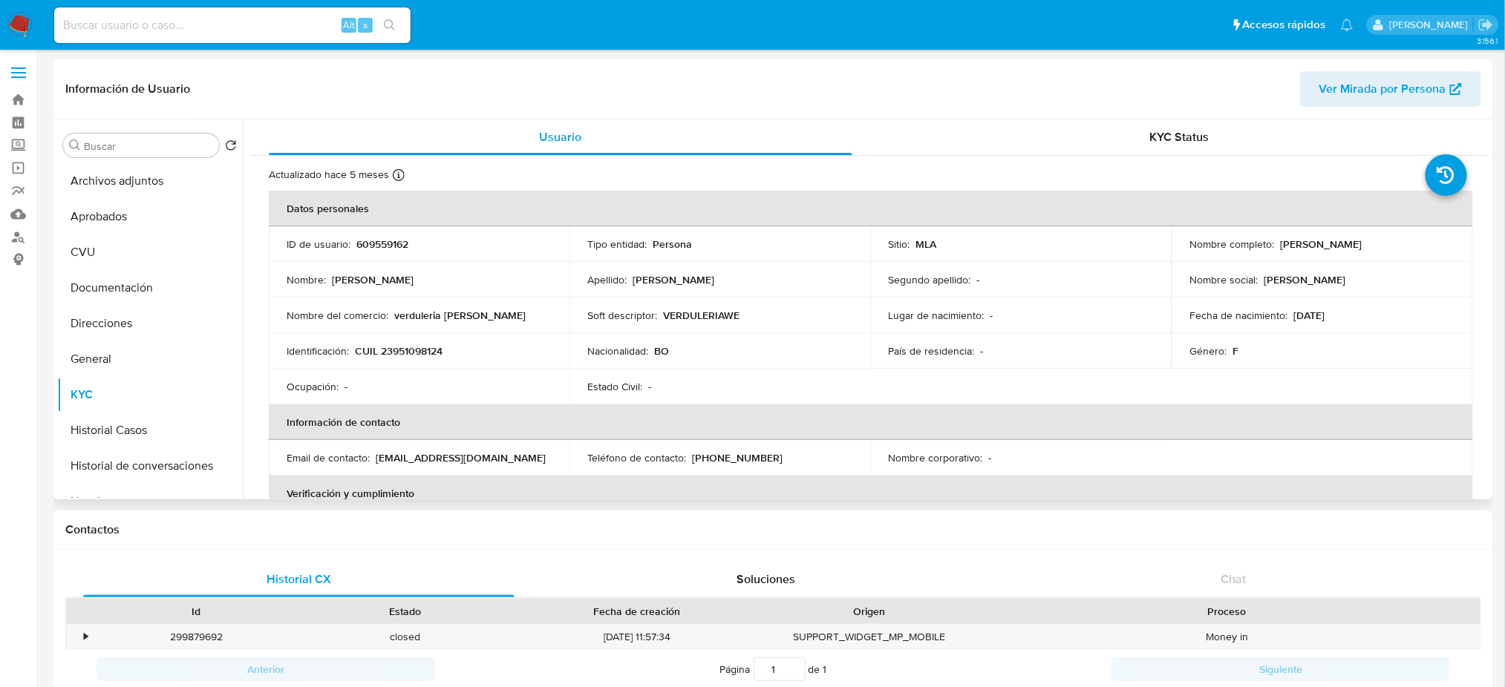
drag, startPoint x: 1277, startPoint y: 241, endPoint x: 1434, endPoint y: 244, distance: 157.4
click at [1434, 244] on div "Nombre completo : [PERSON_NAME]" at bounding box center [1321, 244] width 265 height 13
copy p "Wendy Marcia Vidaurre Peredo"
click at [412, 353] on p "CUIL 23951098124" at bounding box center [399, 350] width 88 height 13
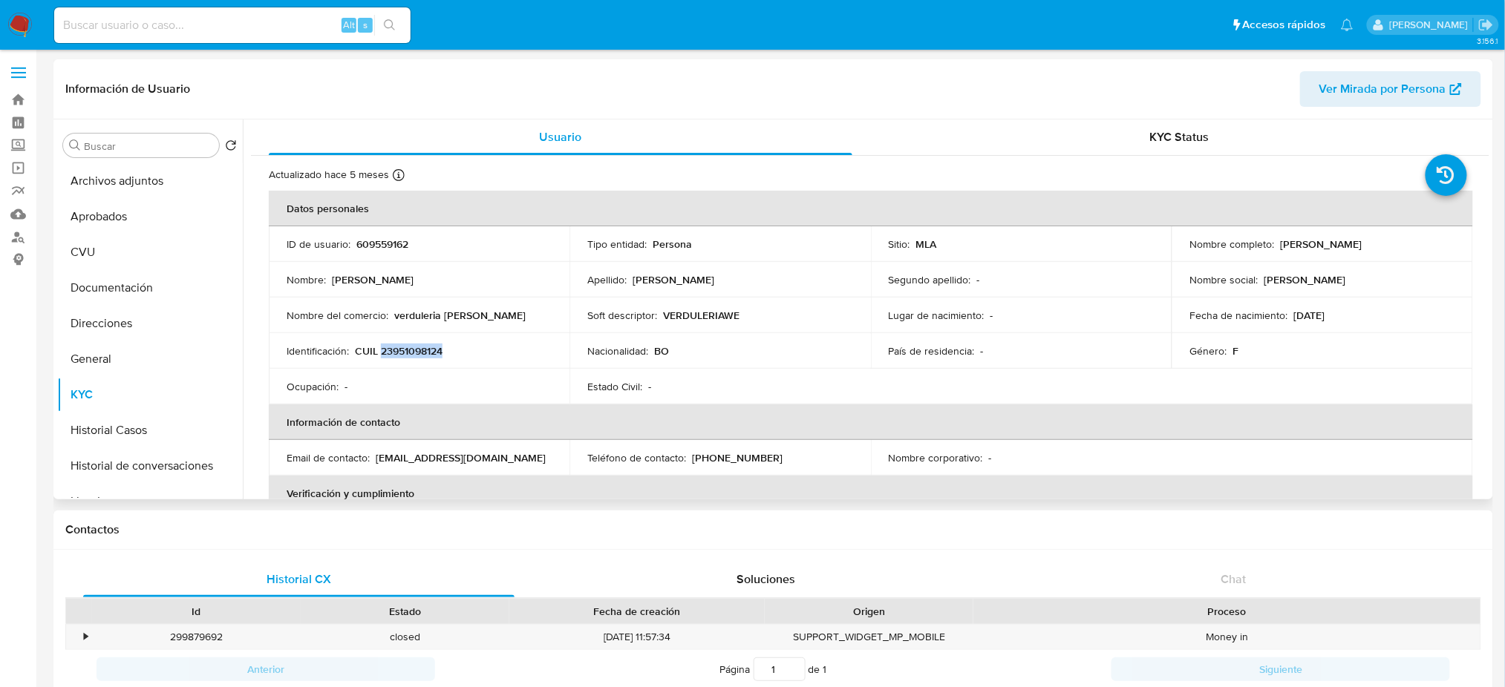
copy p "23951098124"
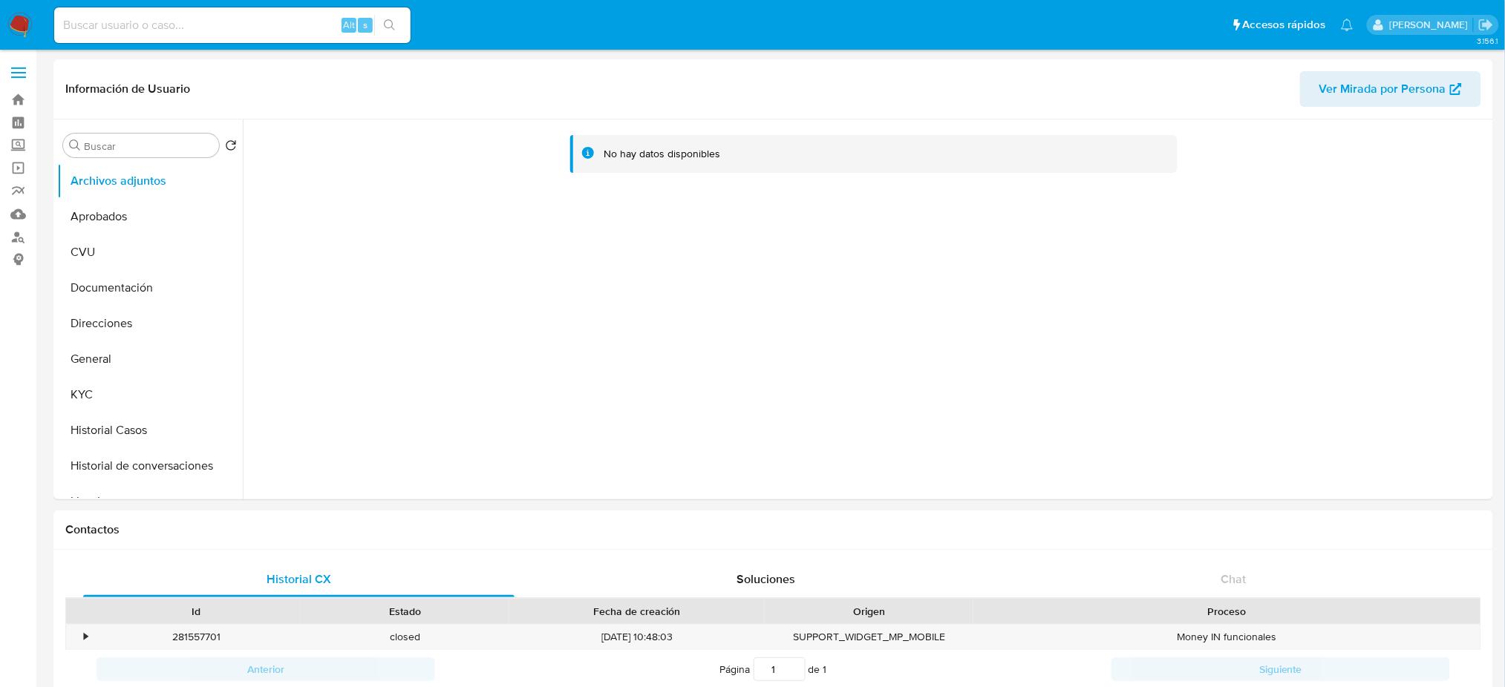
select select "10"
click at [96, 410] on button "KYC" at bounding box center [144, 395] width 174 height 36
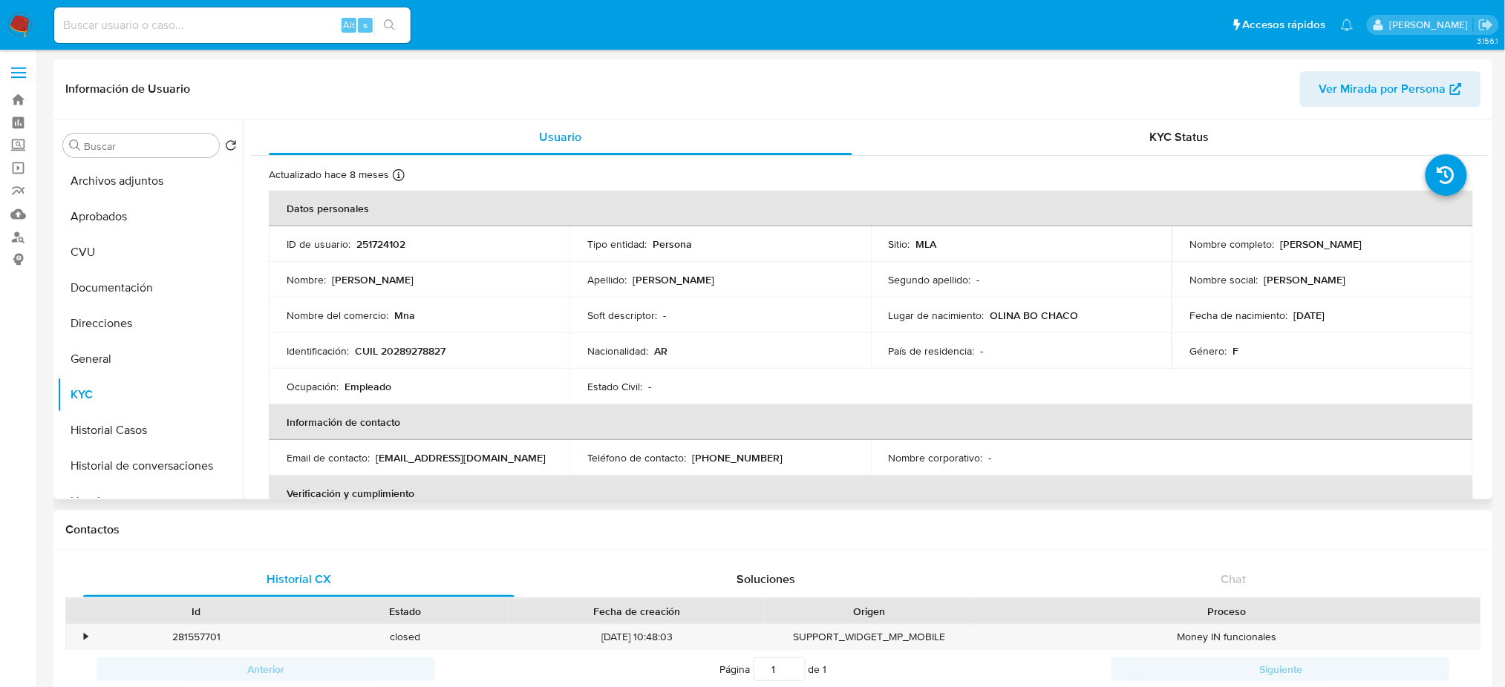
click at [425, 356] on p "CUIL 20289278827" at bounding box center [400, 350] width 91 height 13
copy p "20289278827"
click at [487, 356] on div "Identificación : CUIL 20289278827" at bounding box center [419, 350] width 265 height 13
click at [423, 365] on td "Identificación : CUIL 20289278827" at bounding box center [419, 351] width 301 height 36
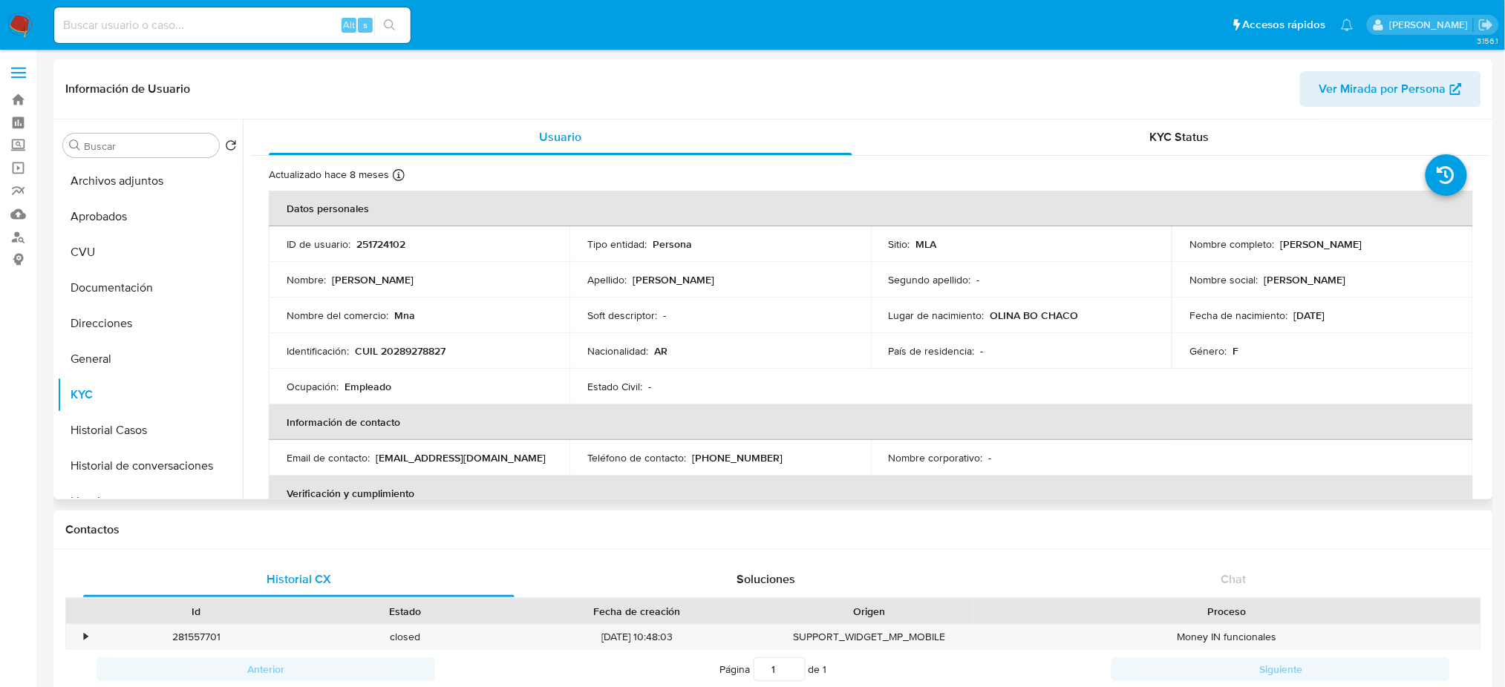
click at [411, 355] on p "CUIL 20289278827" at bounding box center [400, 350] width 91 height 13
copy p "20289278827"
drag, startPoint x: 1276, startPoint y: 247, endPoint x: 1371, endPoint y: 251, distance: 95.1
click at [1371, 251] on td "Nombre completo : Maria Natalia Alarcon" at bounding box center [1321, 244] width 301 height 36
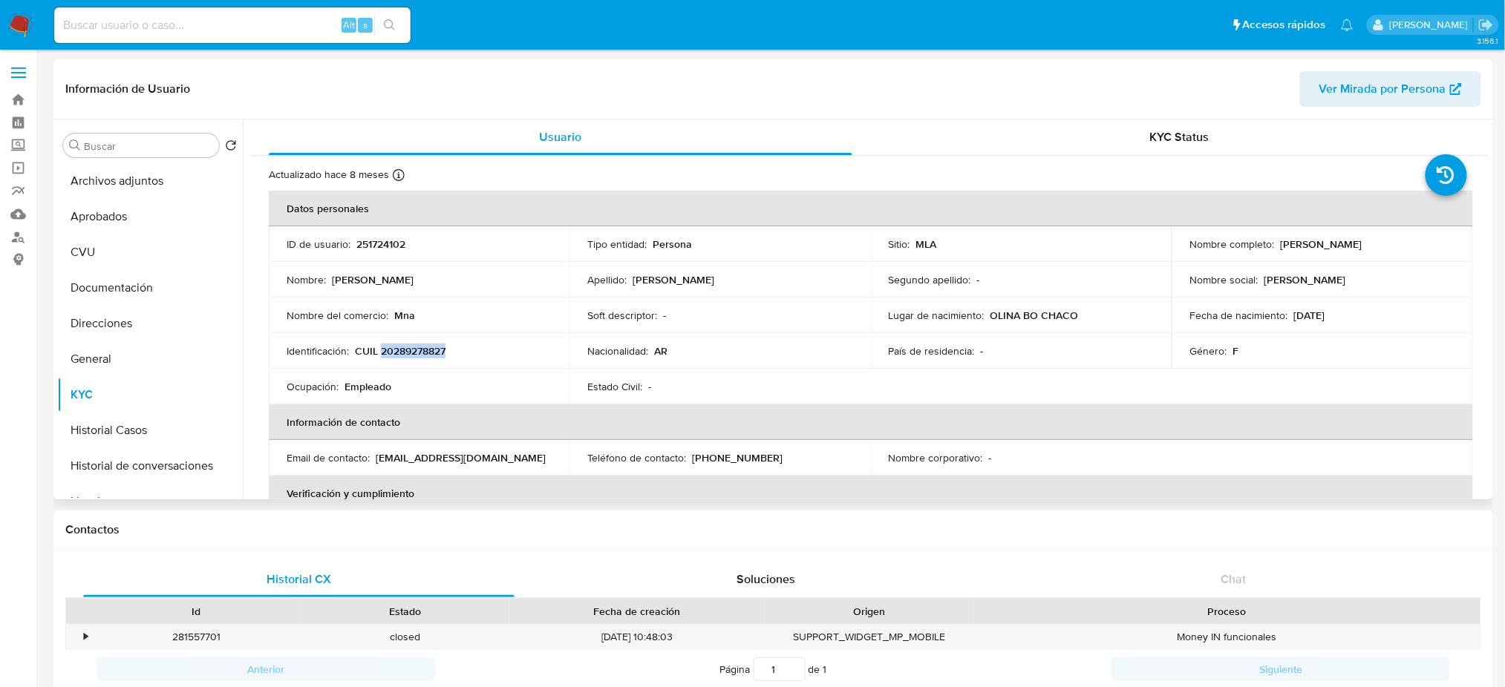
copy p "Maria Natalia Alarcon"
click at [413, 354] on p "CUIL 20289278827" at bounding box center [400, 350] width 91 height 13
click at [413, 355] on p "CUIL 20289278827" at bounding box center [400, 350] width 91 height 13
copy p "20289278827"
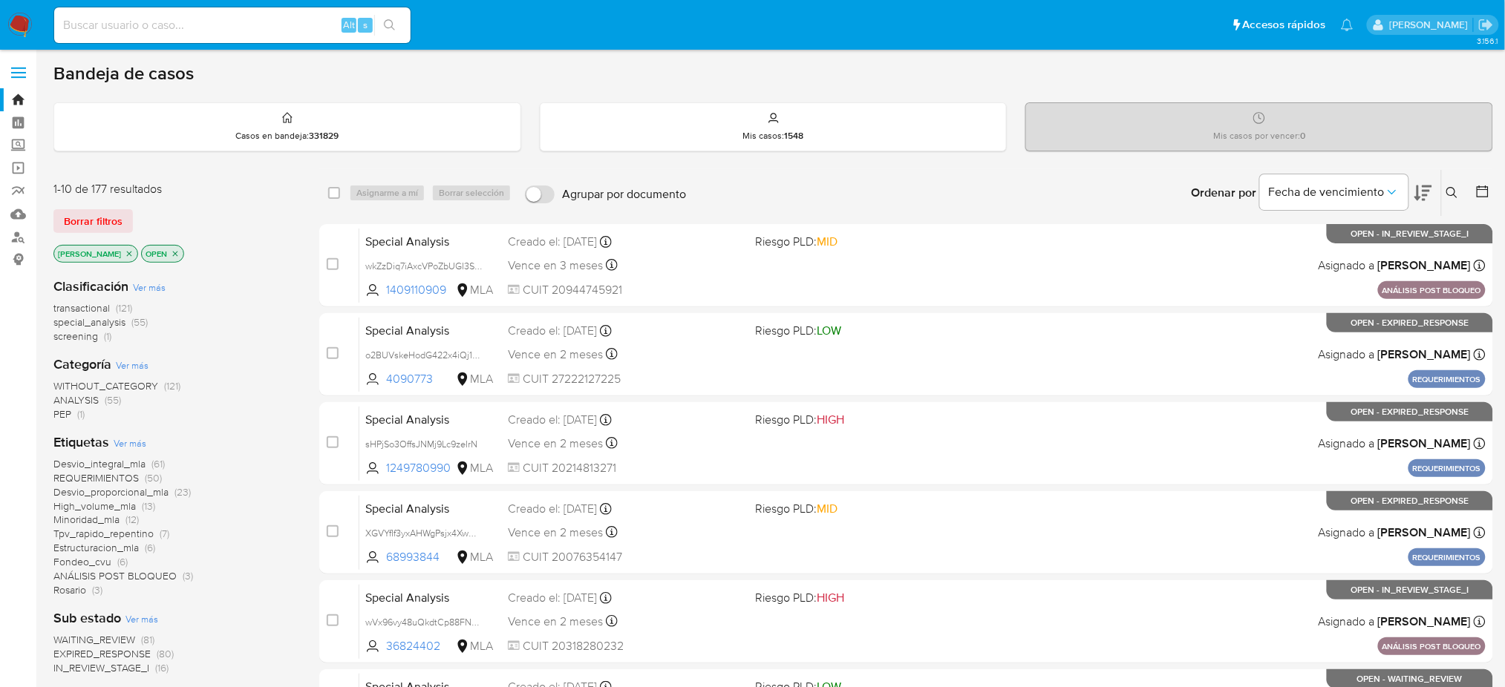
click at [1454, 187] on icon at bounding box center [1451, 192] width 11 height 11
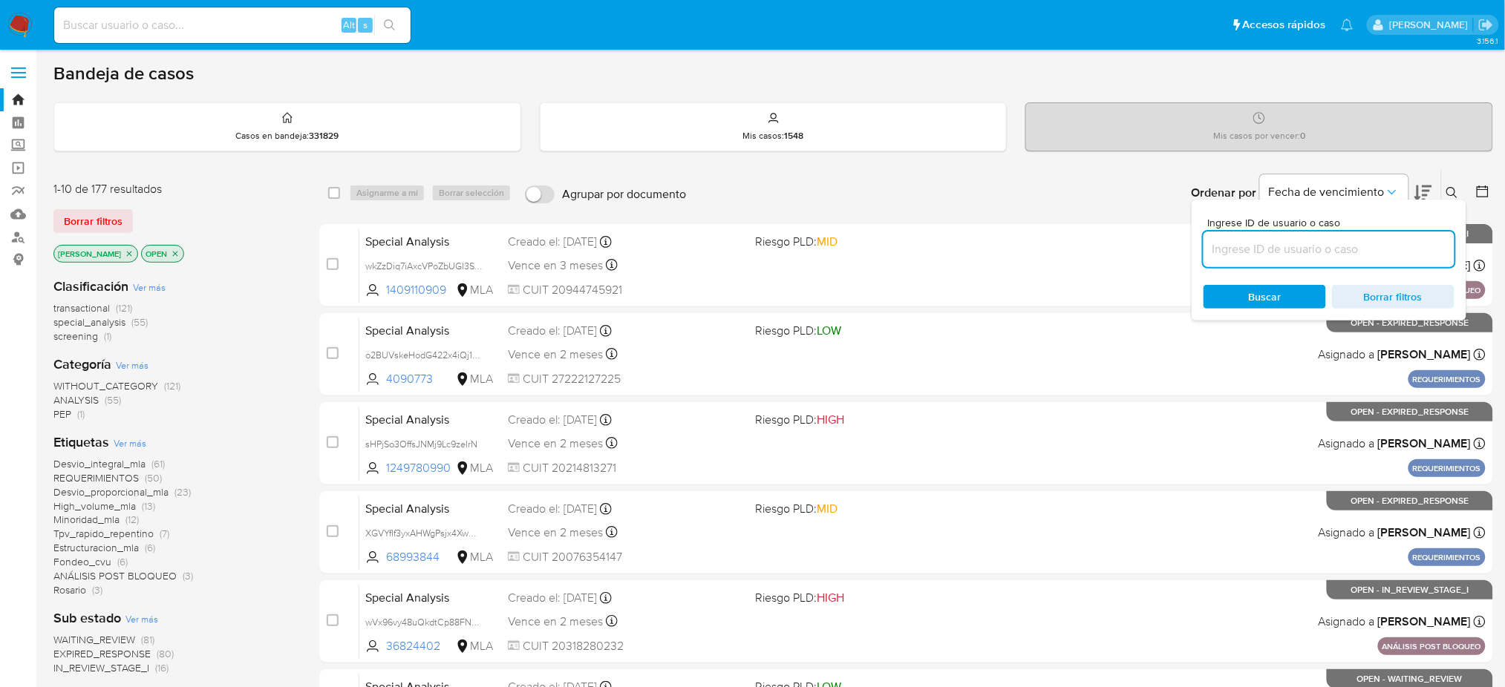
click at [1378, 240] on input at bounding box center [1328, 249] width 251 height 19
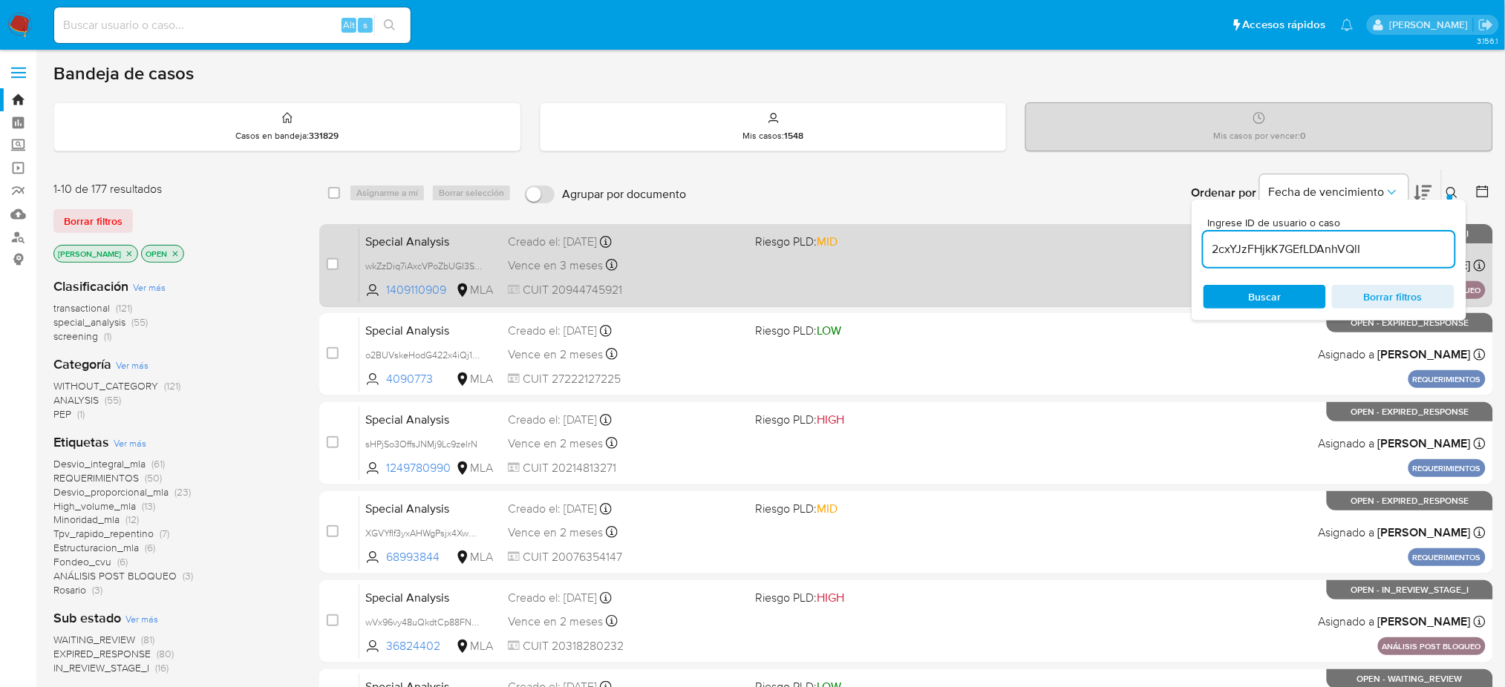
type input "2cxYJzFHjkK7GEfLDAnhVQlI"
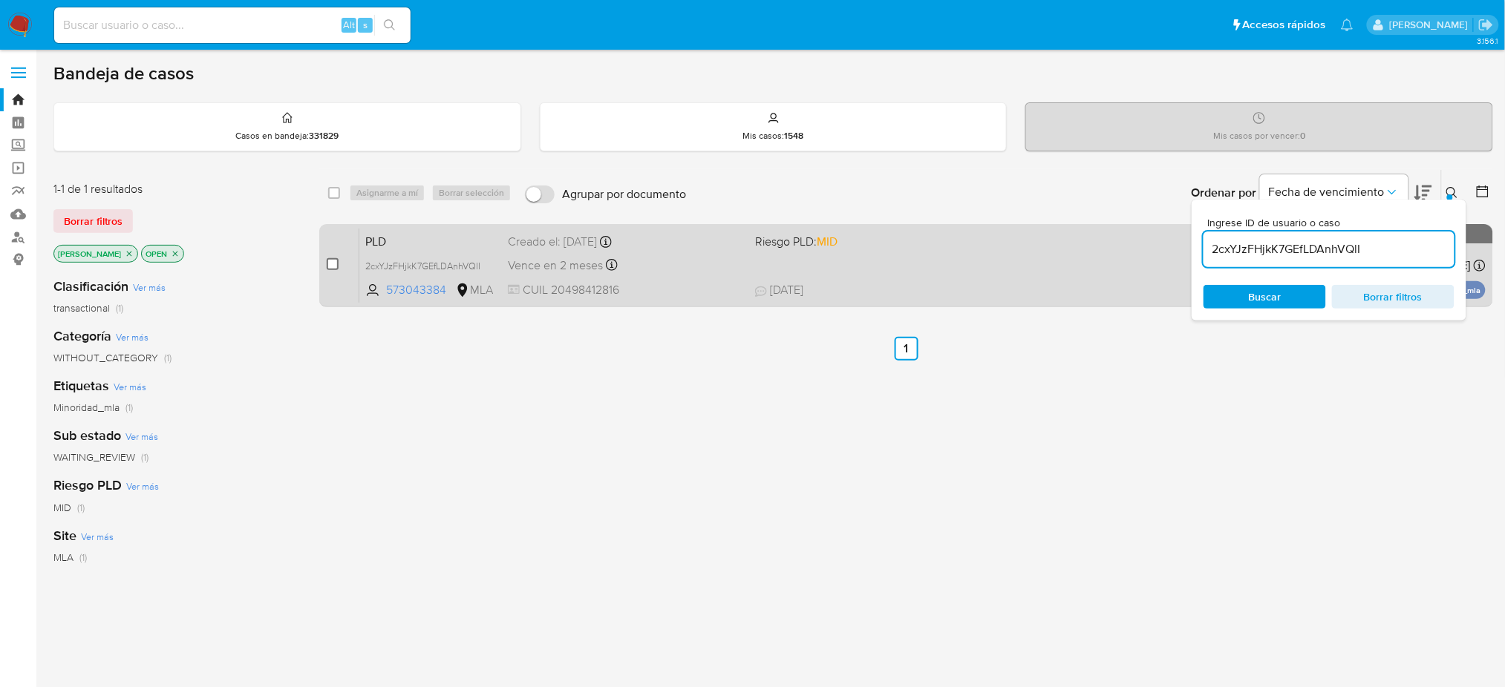
click at [330, 262] on input "checkbox" at bounding box center [333, 264] width 12 height 12
checkbox input "true"
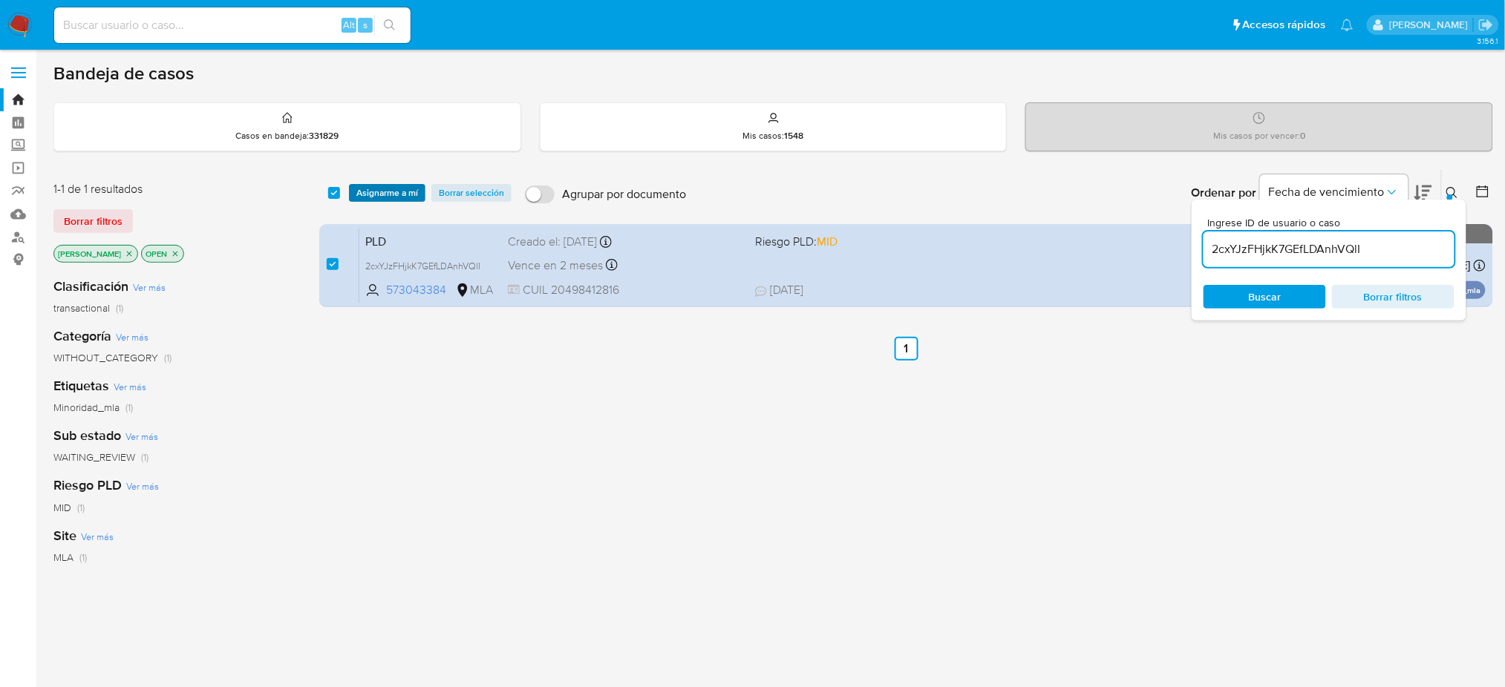
click at [388, 186] on span "Asignarme a mí" at bounding box center [387, 193] width 62 height 15
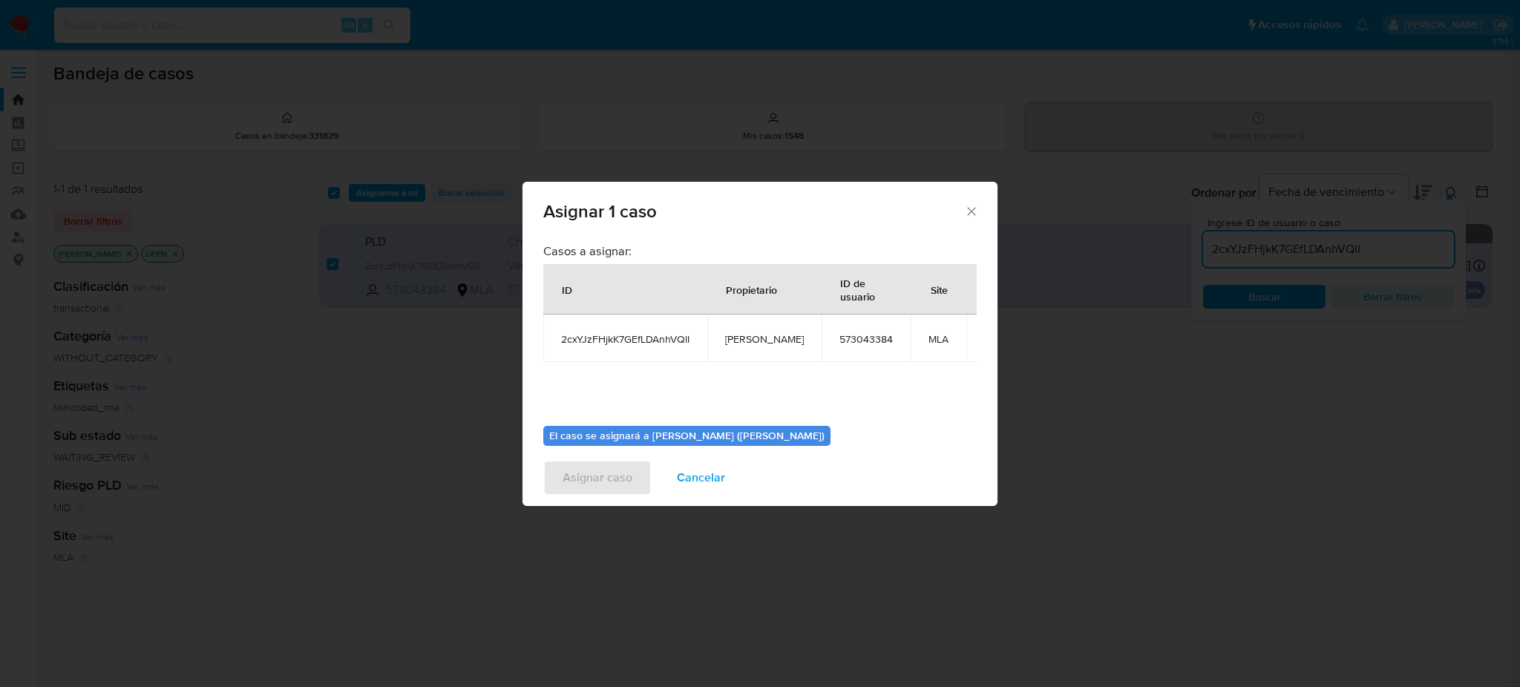
click at [740, 341] on span "[PERSON_NAME]" at bounding box center [764, 339] width 79 height 13
copy span "[PERSON_NAME]"
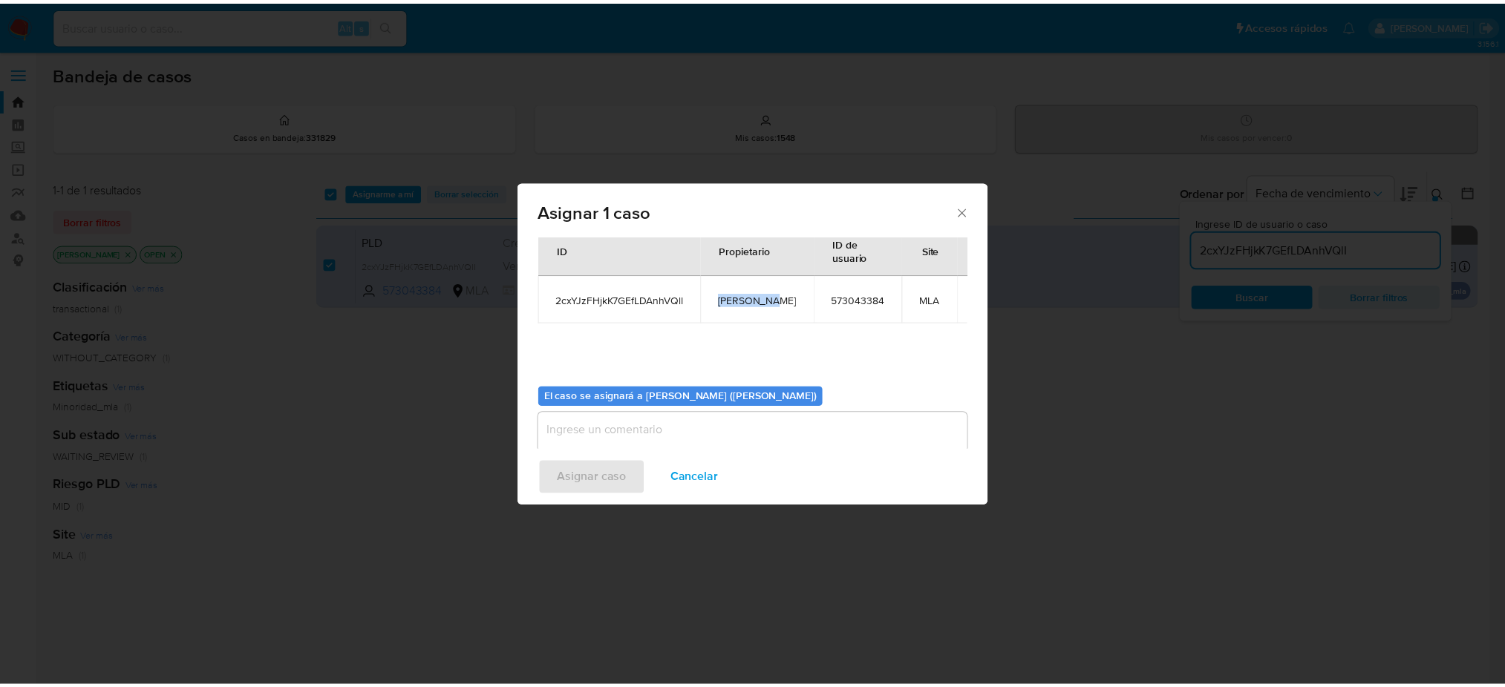
scroll to position [76, 0]
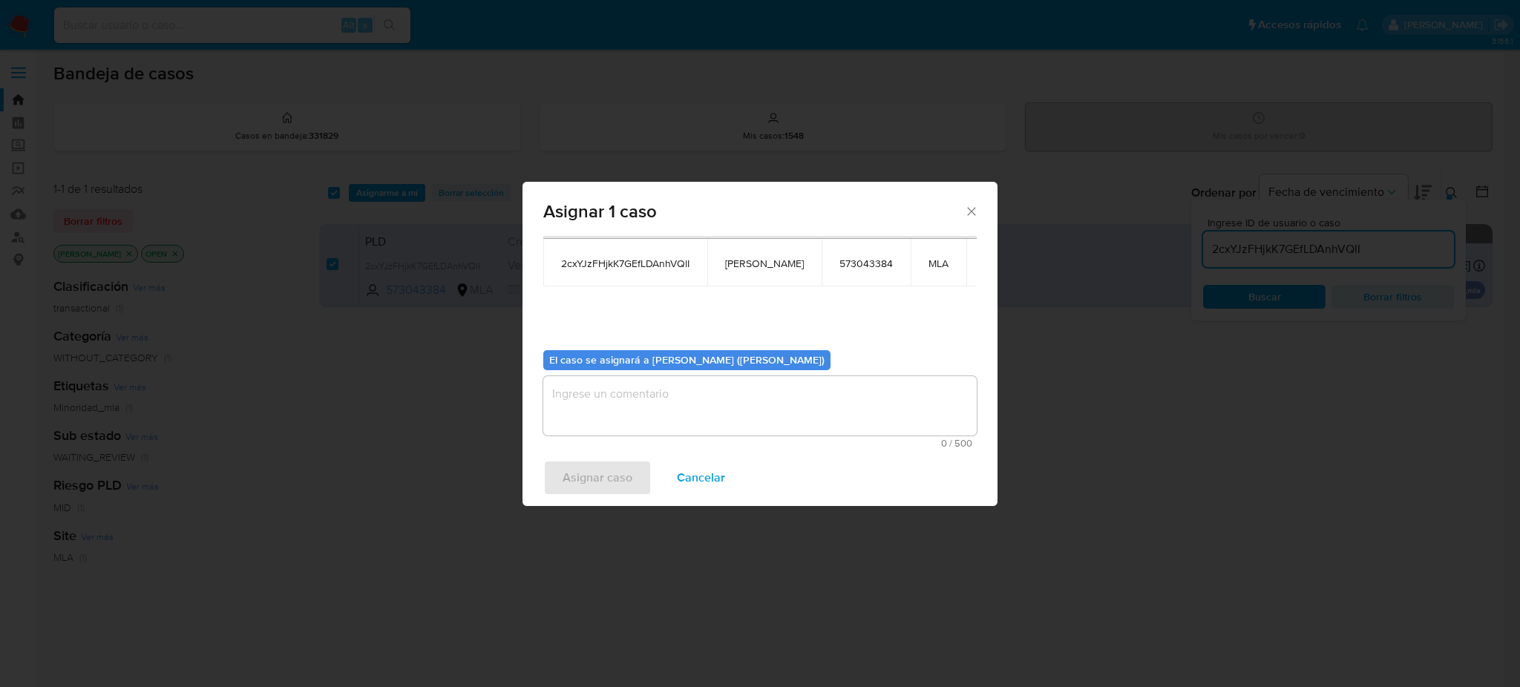
click at [639, 416] on textarea "assign-modal" at bounding box center [760, 405] width 434 height 59
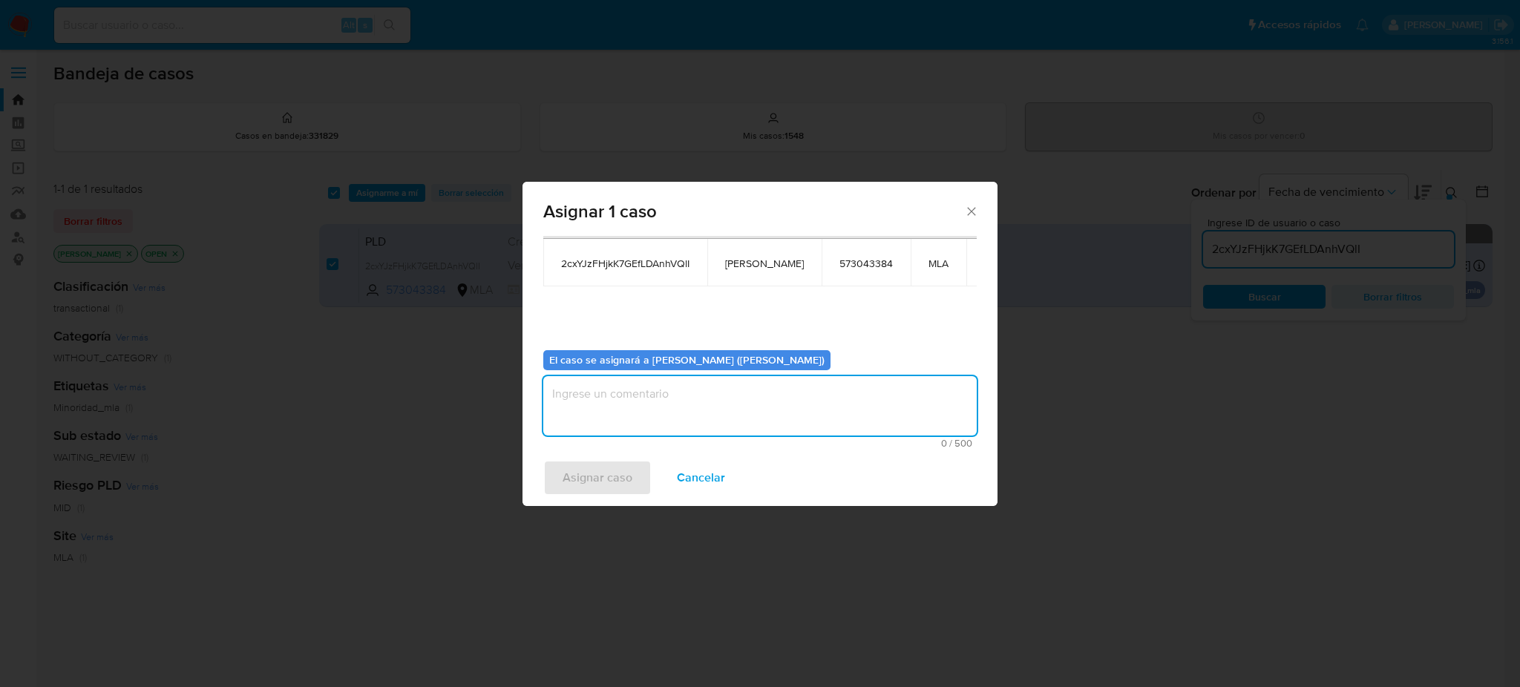
paste textarea "[PERSON_NAME]"
type textarea "[PERSON_NAME]"
click at [575, 493] on span "Asignar caso" at bounding box center [598, 478] width 70 height 33
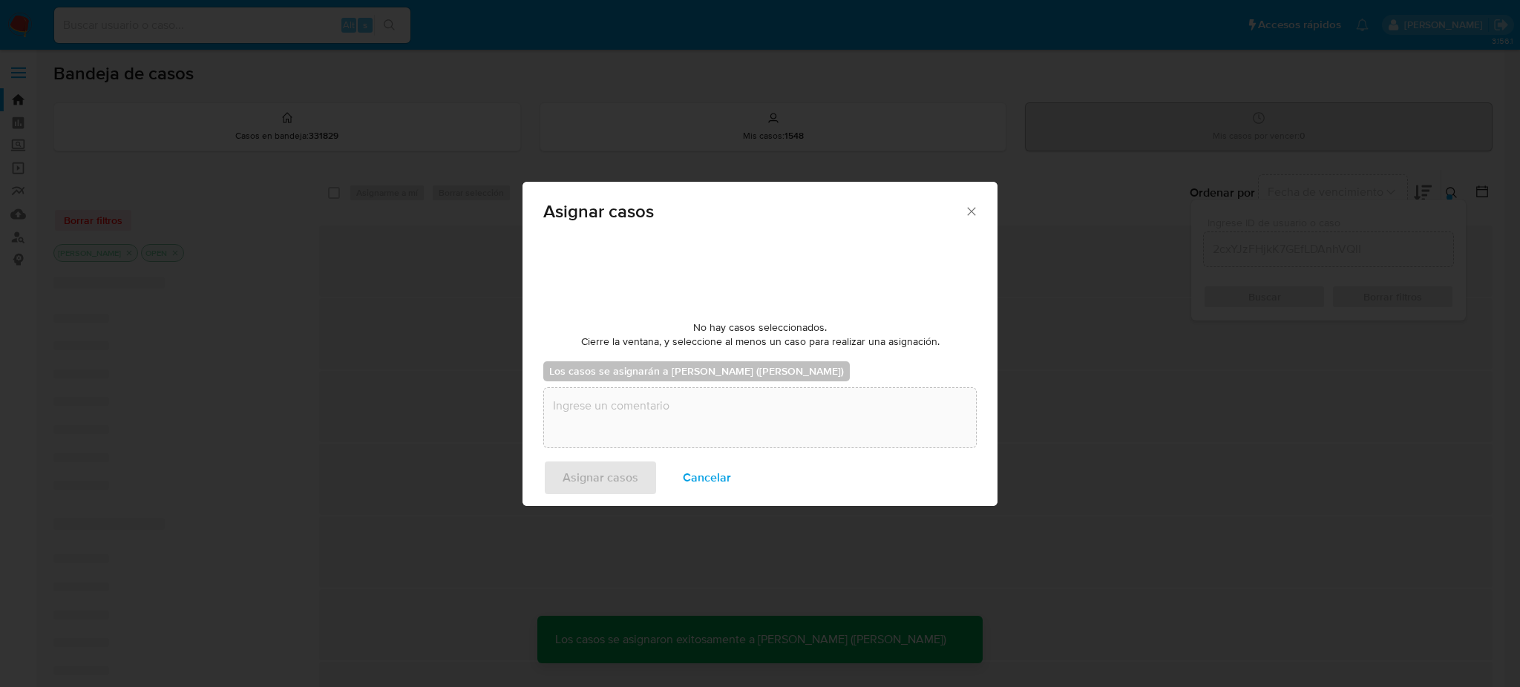
checkbox input "false"
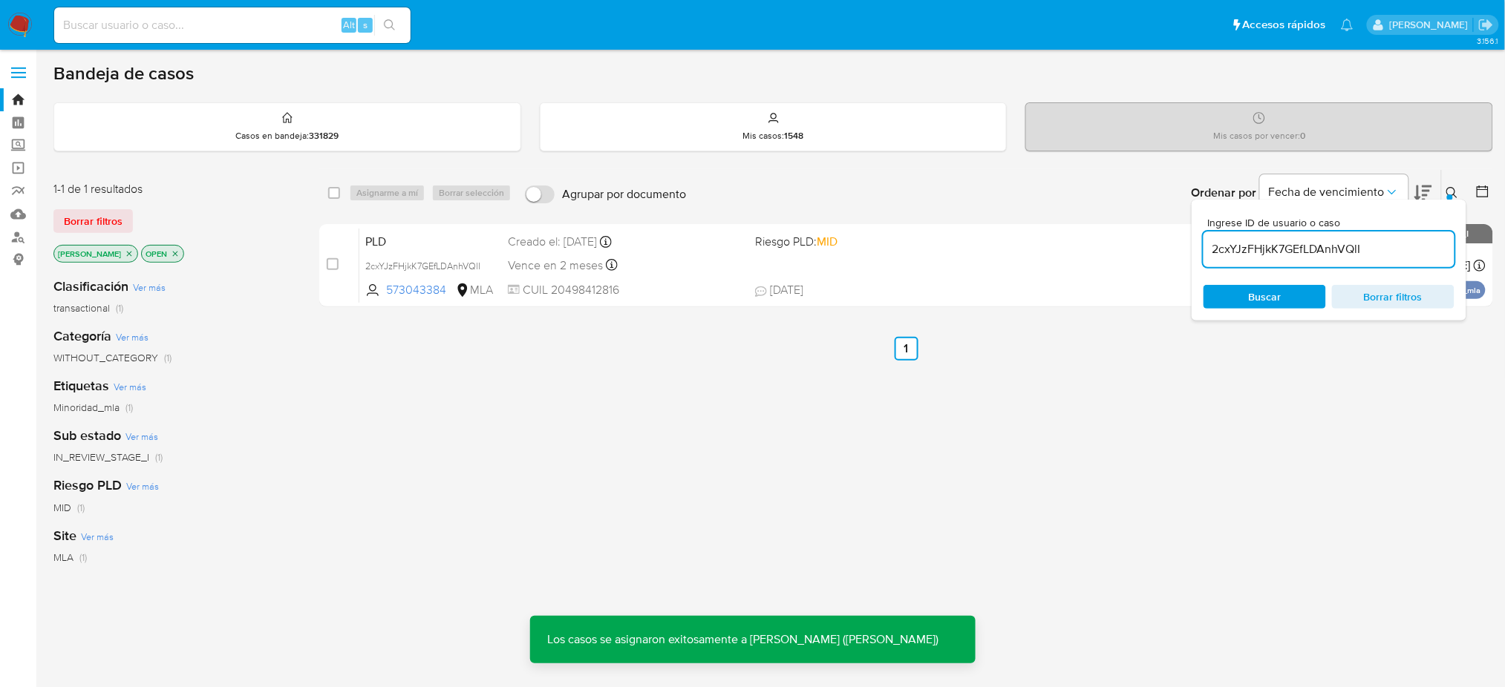
click at [432, 235] on span "PLD" at bounding box center [430, 240] width 131 height 19
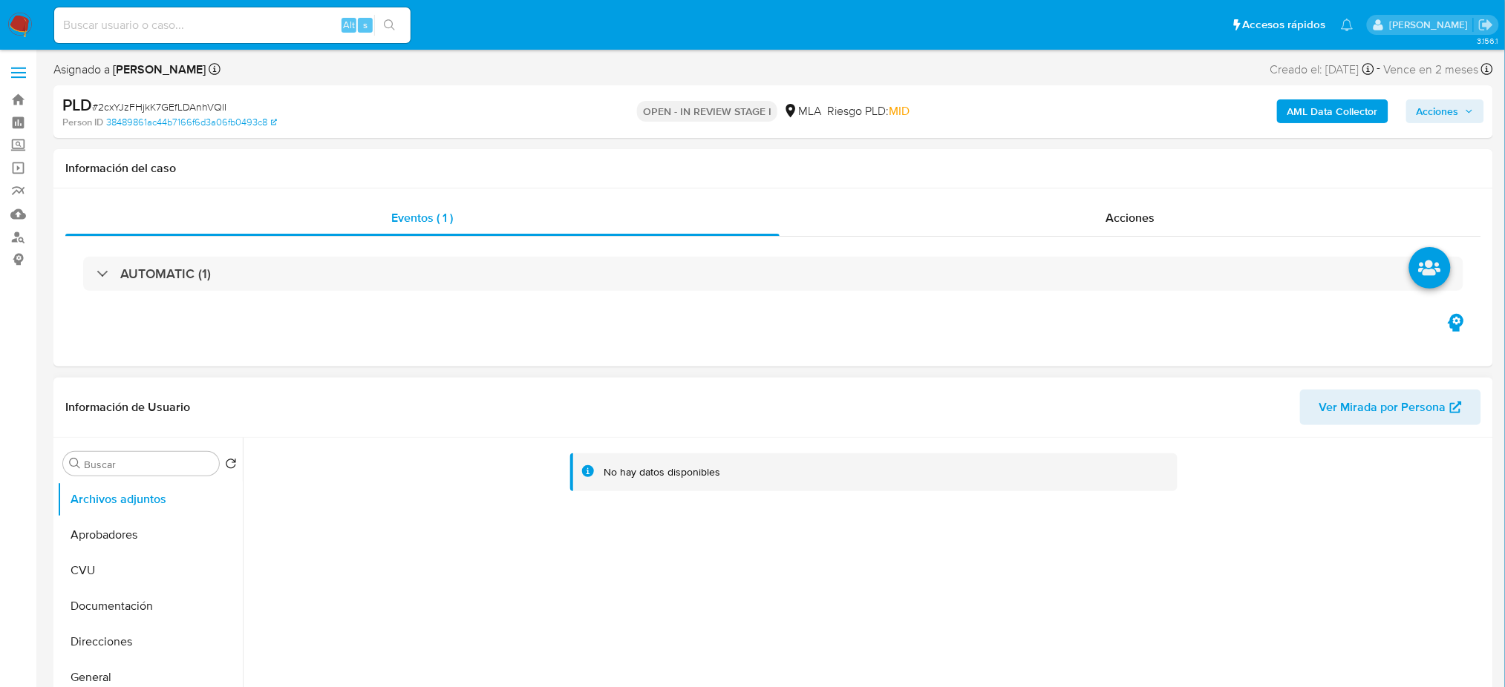
select select "10"
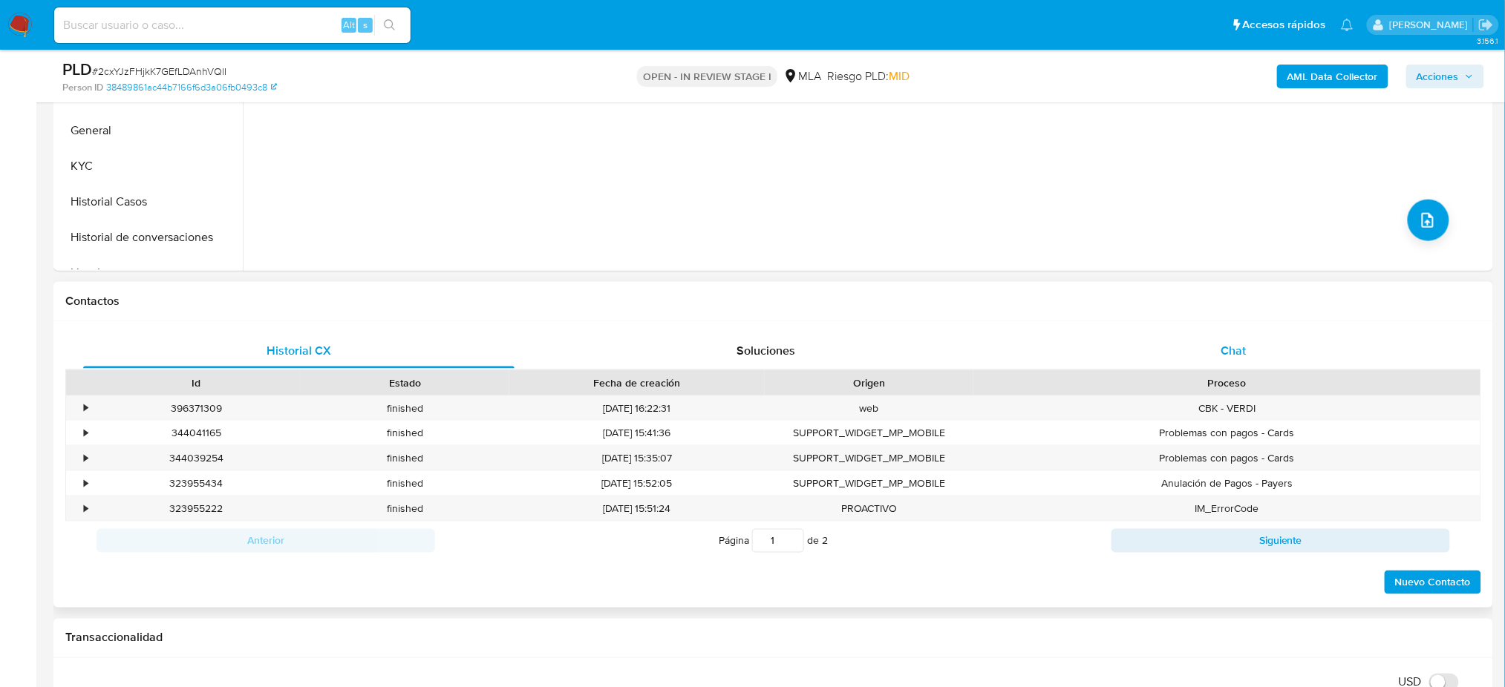
click at [1281, 347] on div "Chat" at bounding box center [1233, 351] width 431 height 36
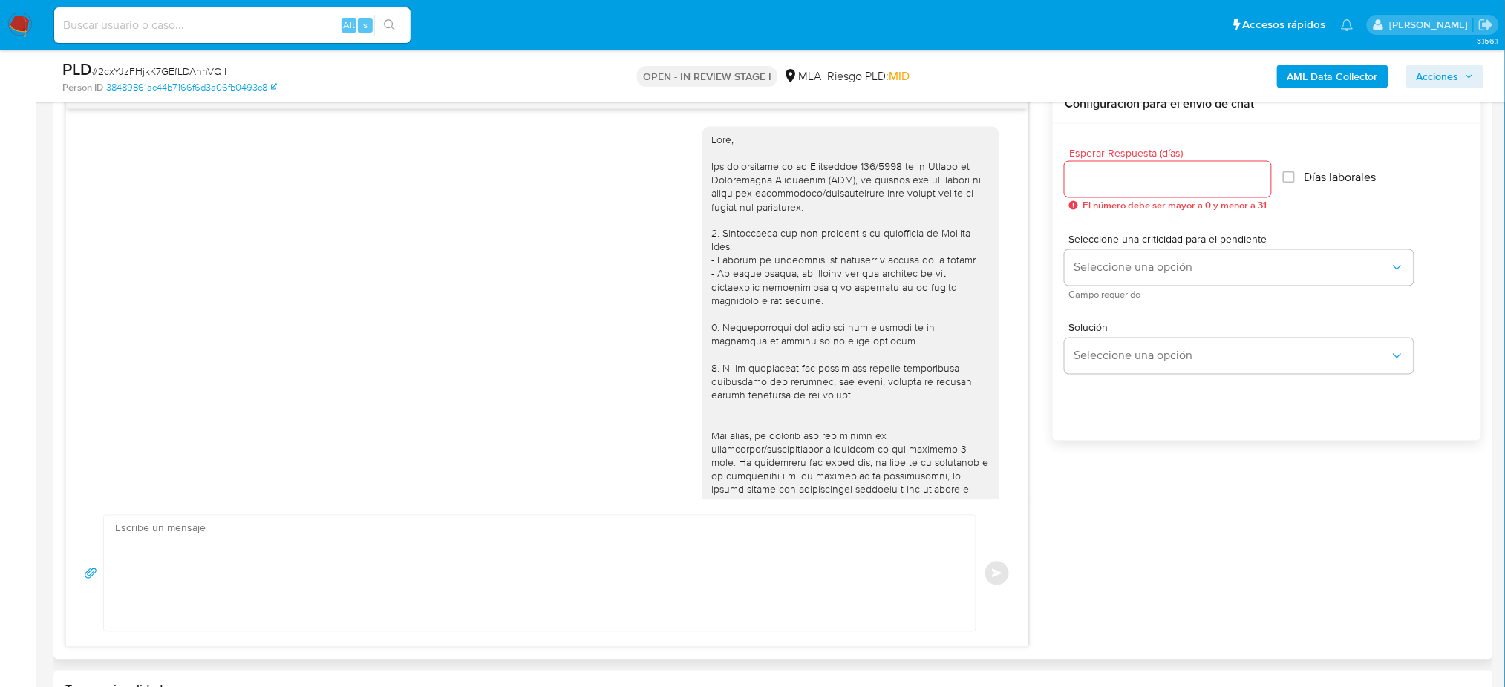
scroll to position [509, 0]
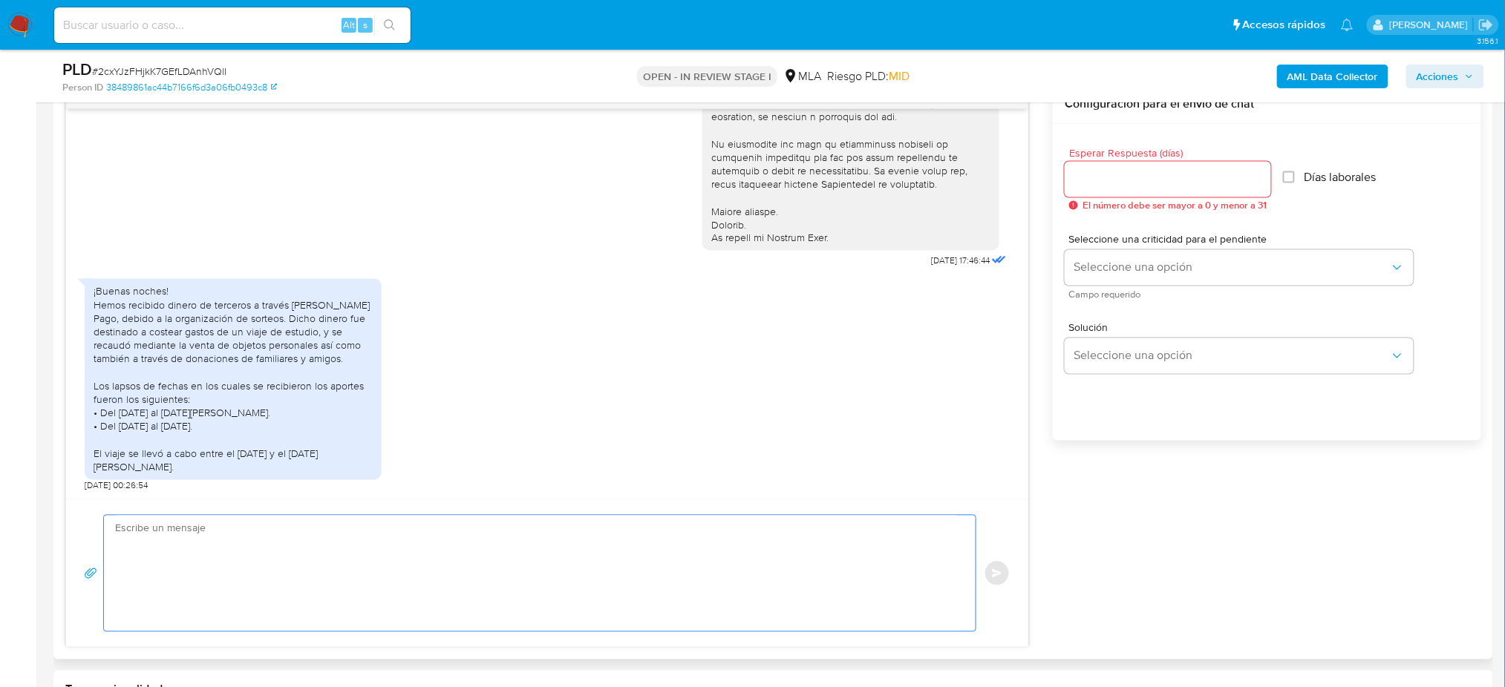
click at [194, 544] on textarea at bounding box center [536, 574] width 842 height 116
paste textarea "Hola, ¡Muchas gracias por tu respuesta! Asimismo, te pedimos que nos proporcion…"
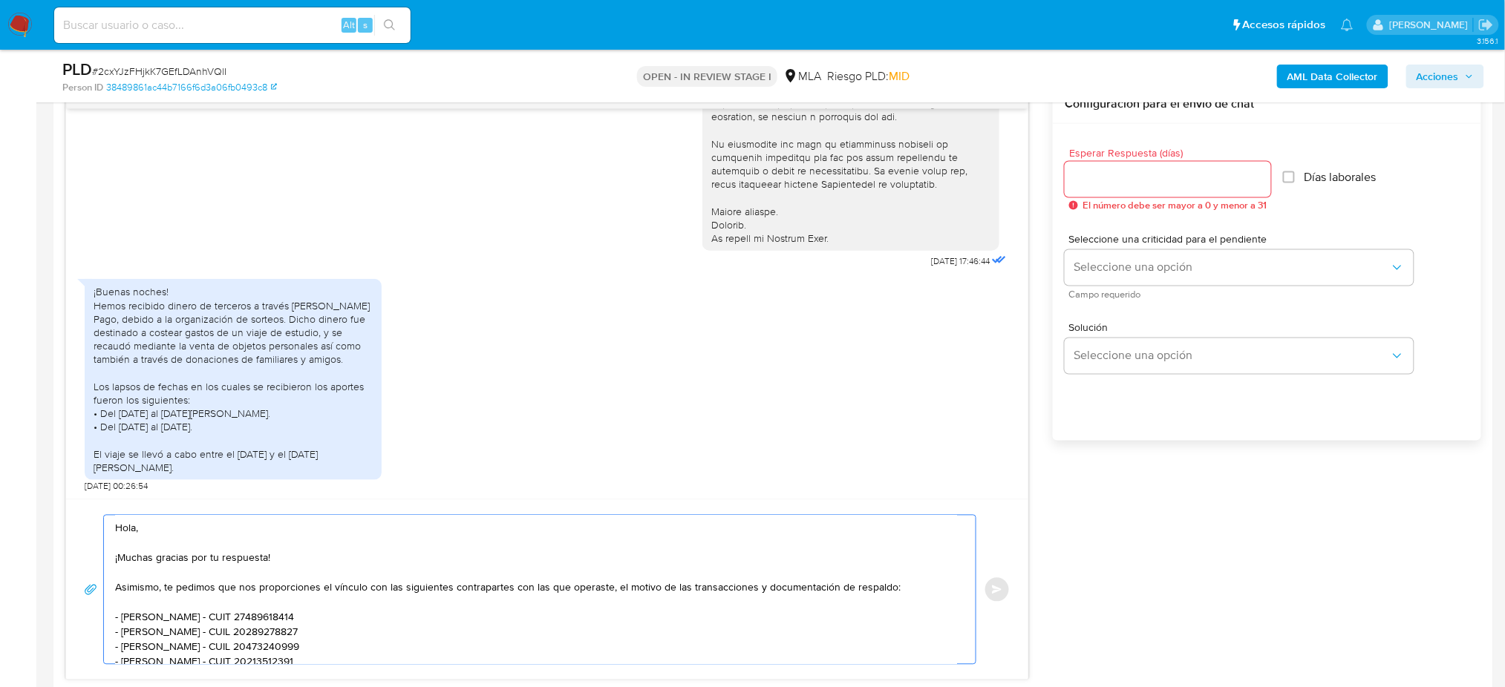
scroll to position [98, 0]
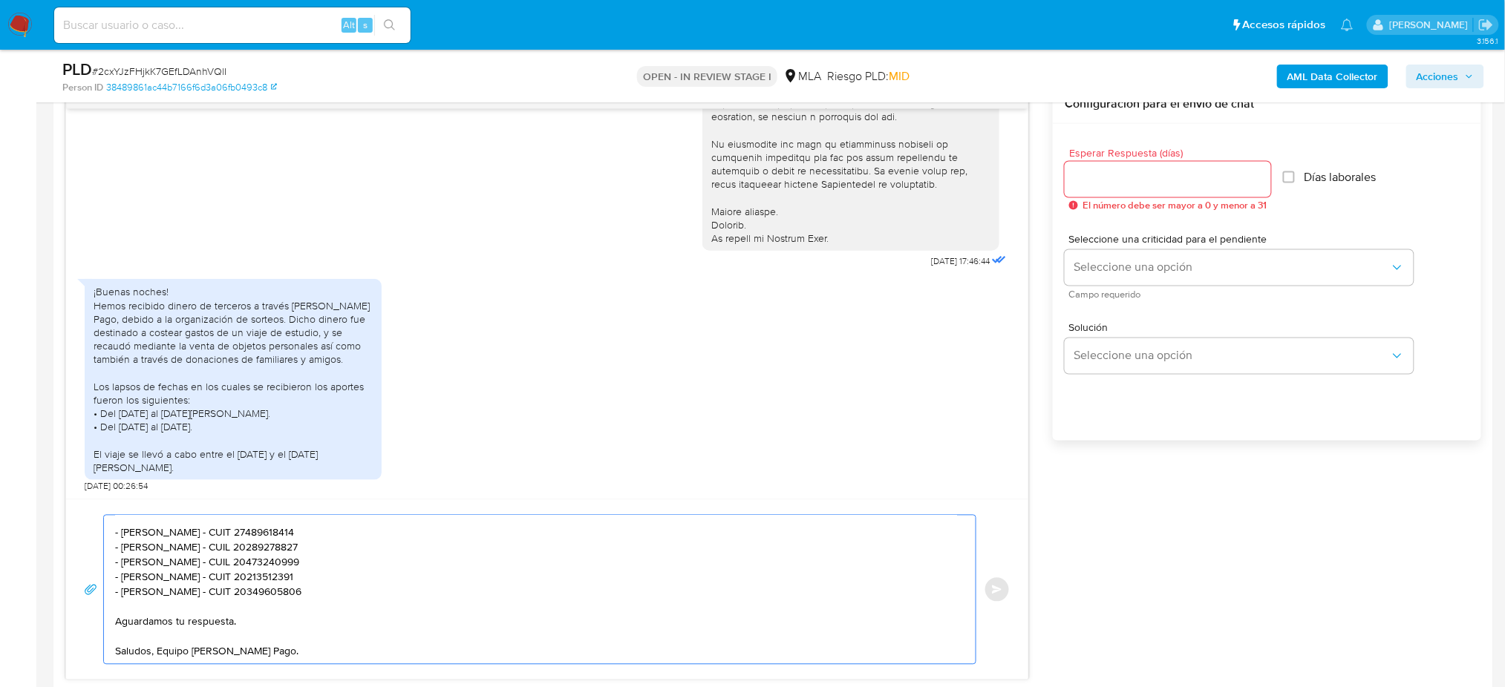
type textarea "Hola, ¡Muchas gracias por tu respuesta! Asimismo, te pedimos que nos proporcion…"
click at [1094, 200] on span "El número debe ser mayor a 0 y menor a 31" at bounding box center [1174, 205] width 184 height 10
click at [1094, 183] on input "Esperar Respuesta (días)" at bounding box center [1168, 179] width 206 height 19
type input "2"
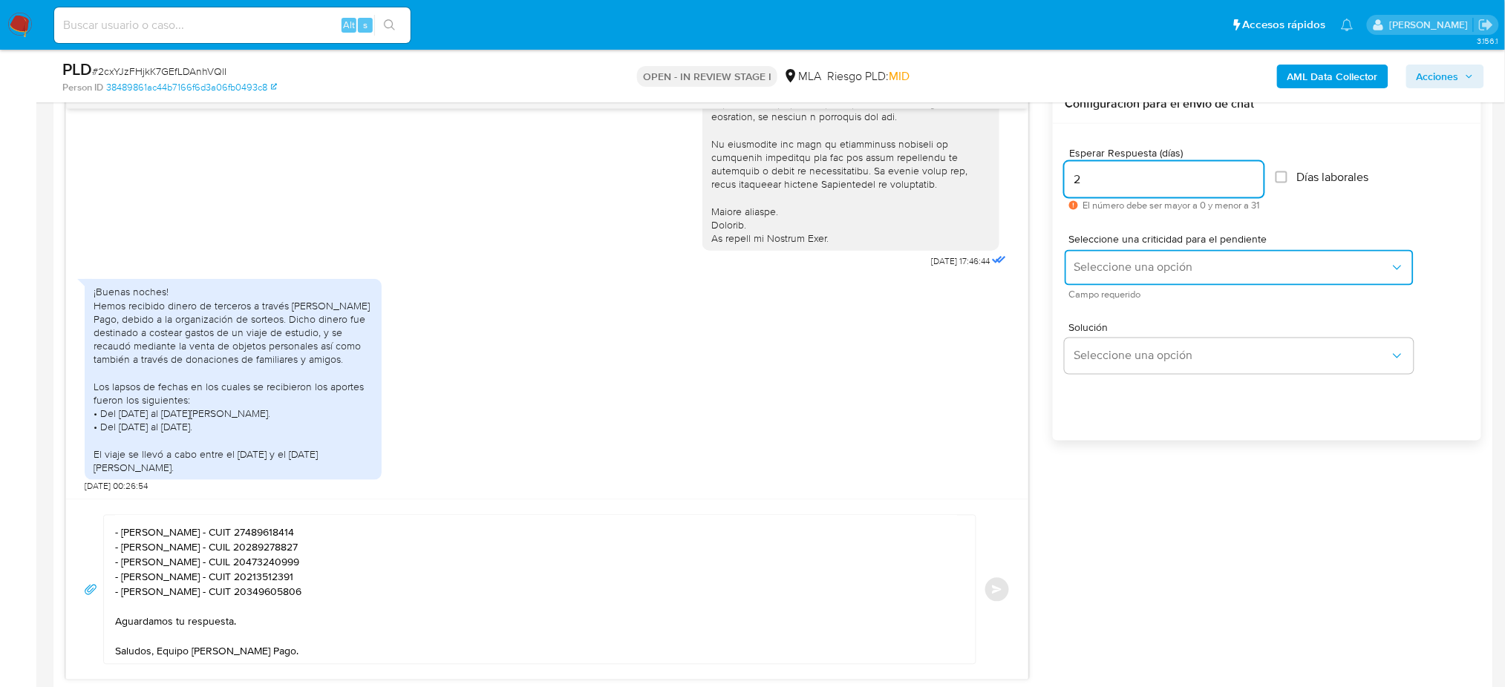
click at [1088, 256] on button "Seleccione una opción" at bounding box center [1239, 268] width 349 height 36
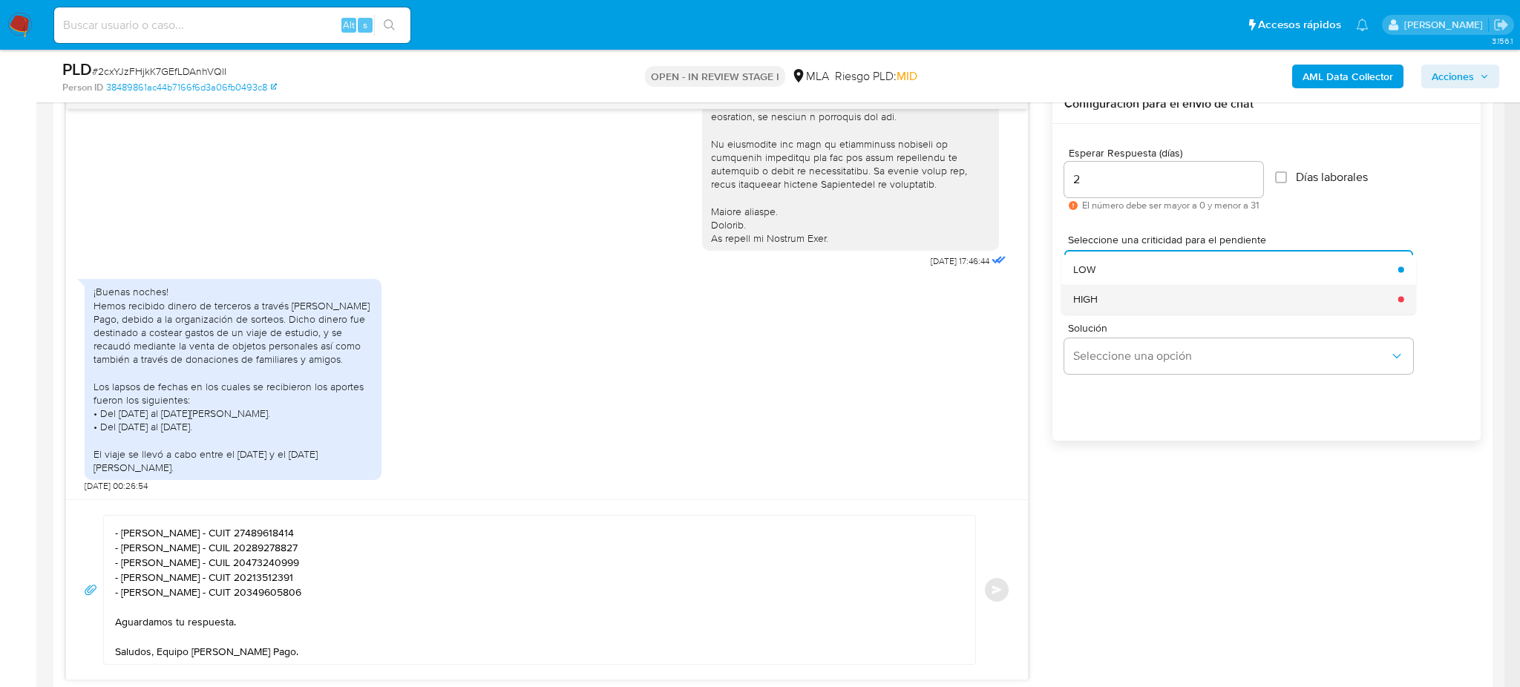
click at [1088, 290] on div "HIGH" at bounding box center [1231, 299] width 316 height 30
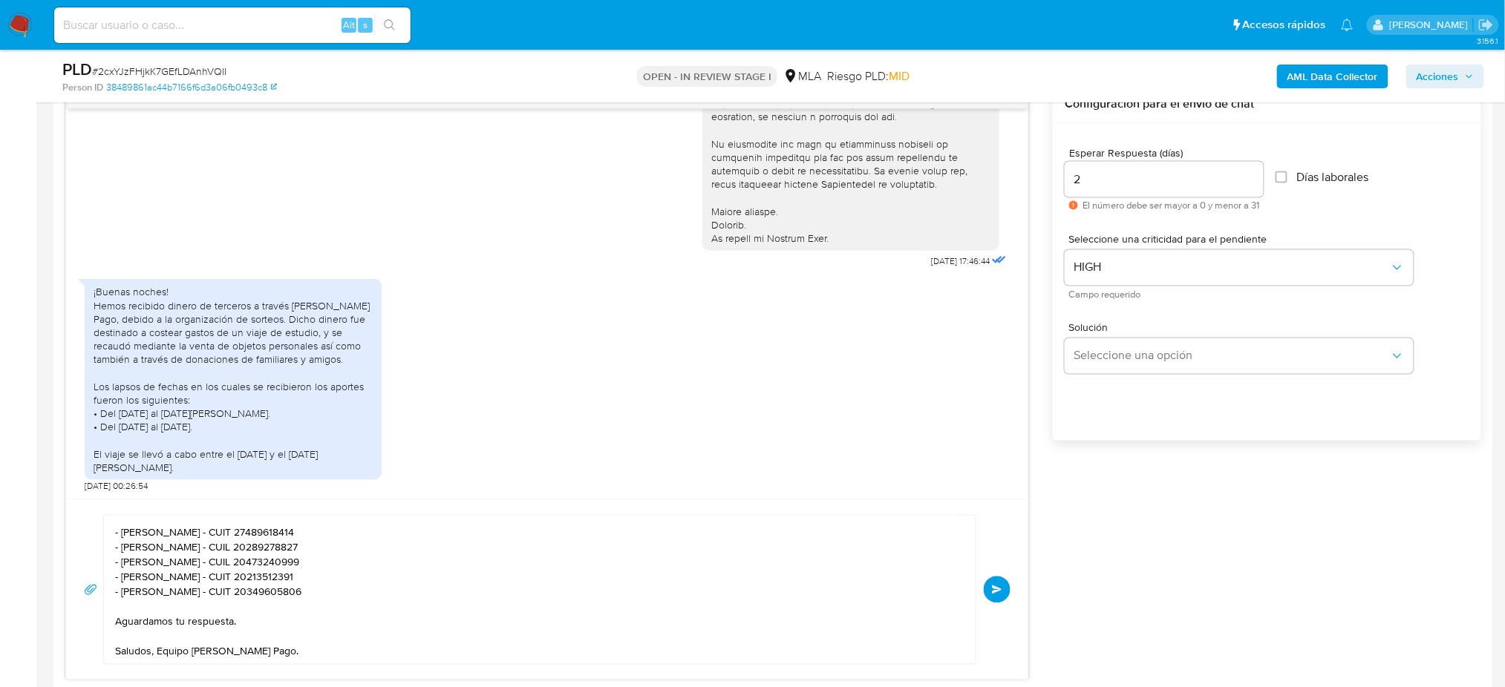
click at [992, 594] on span "Enviar" at bounding box center [997, 590] width 10 height 9
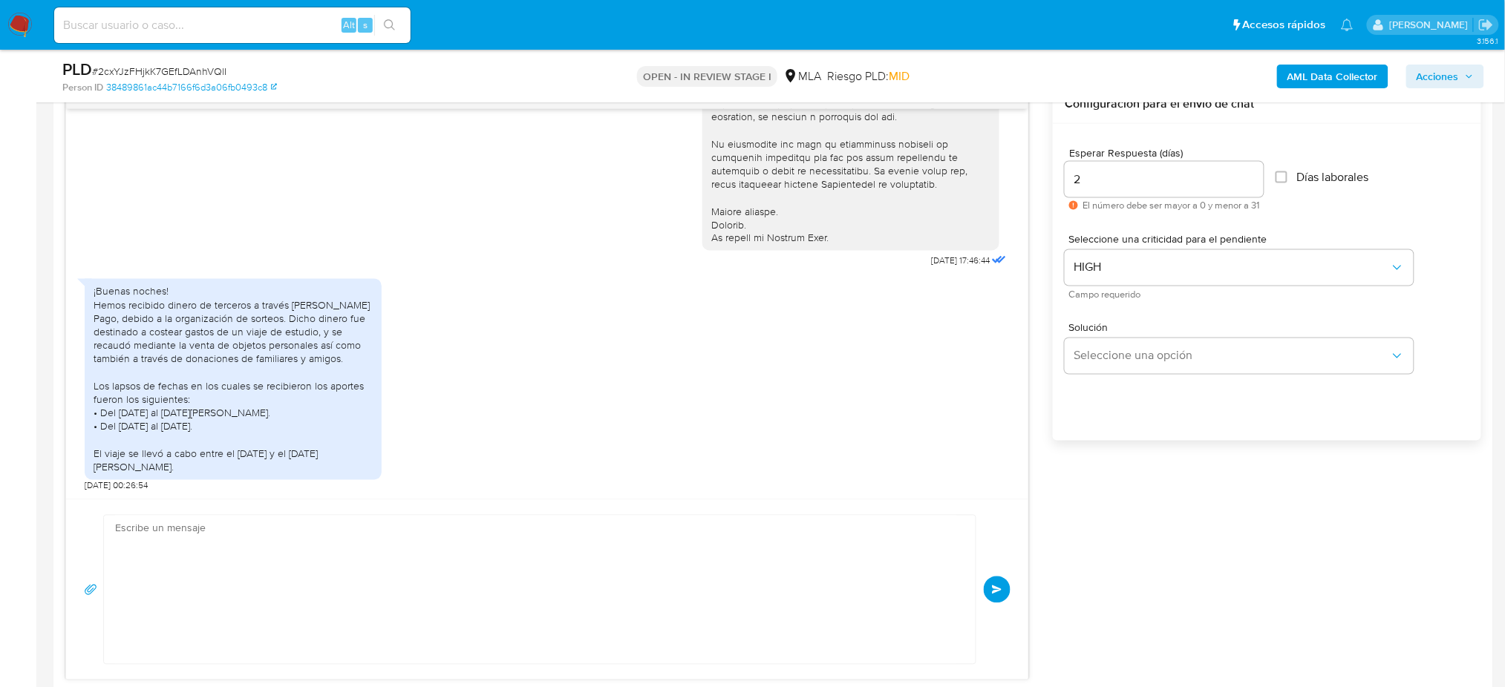
scroll to position [0, 0]
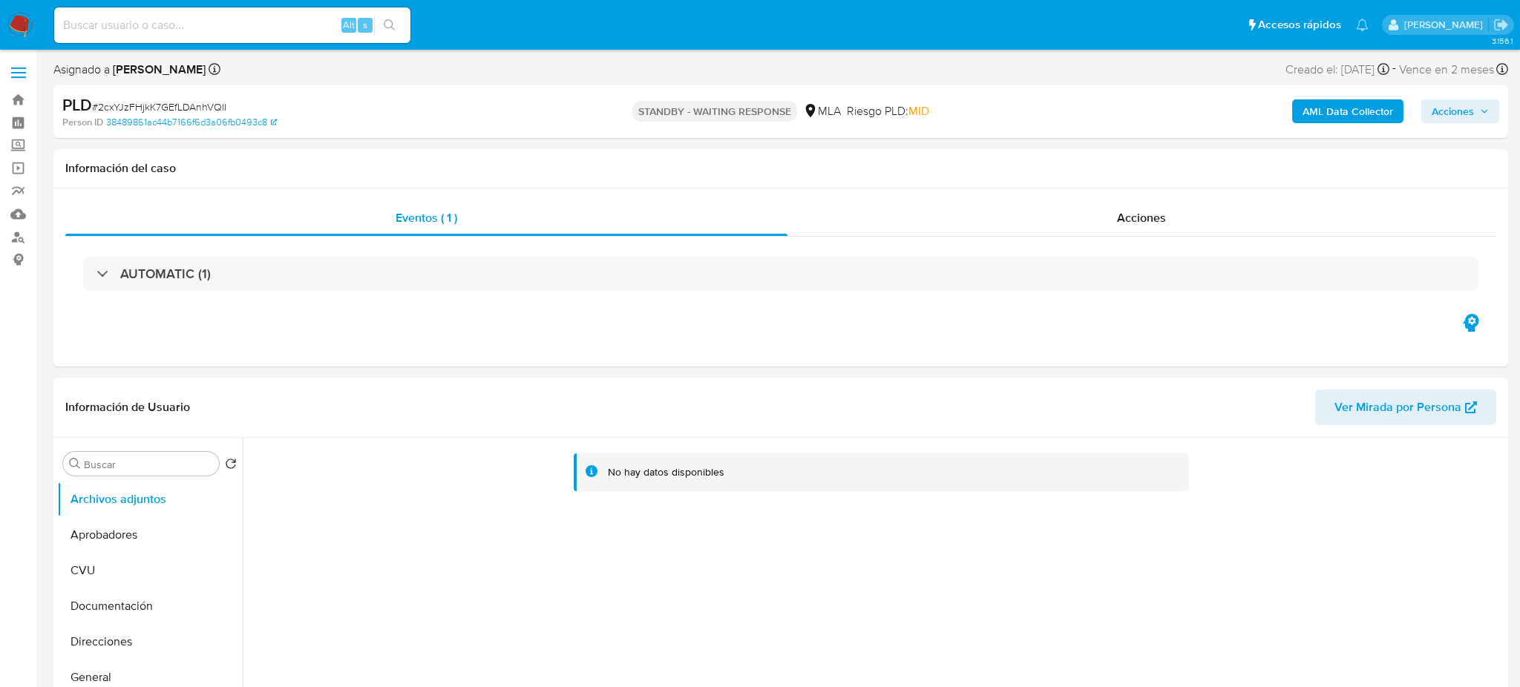
select select "10"
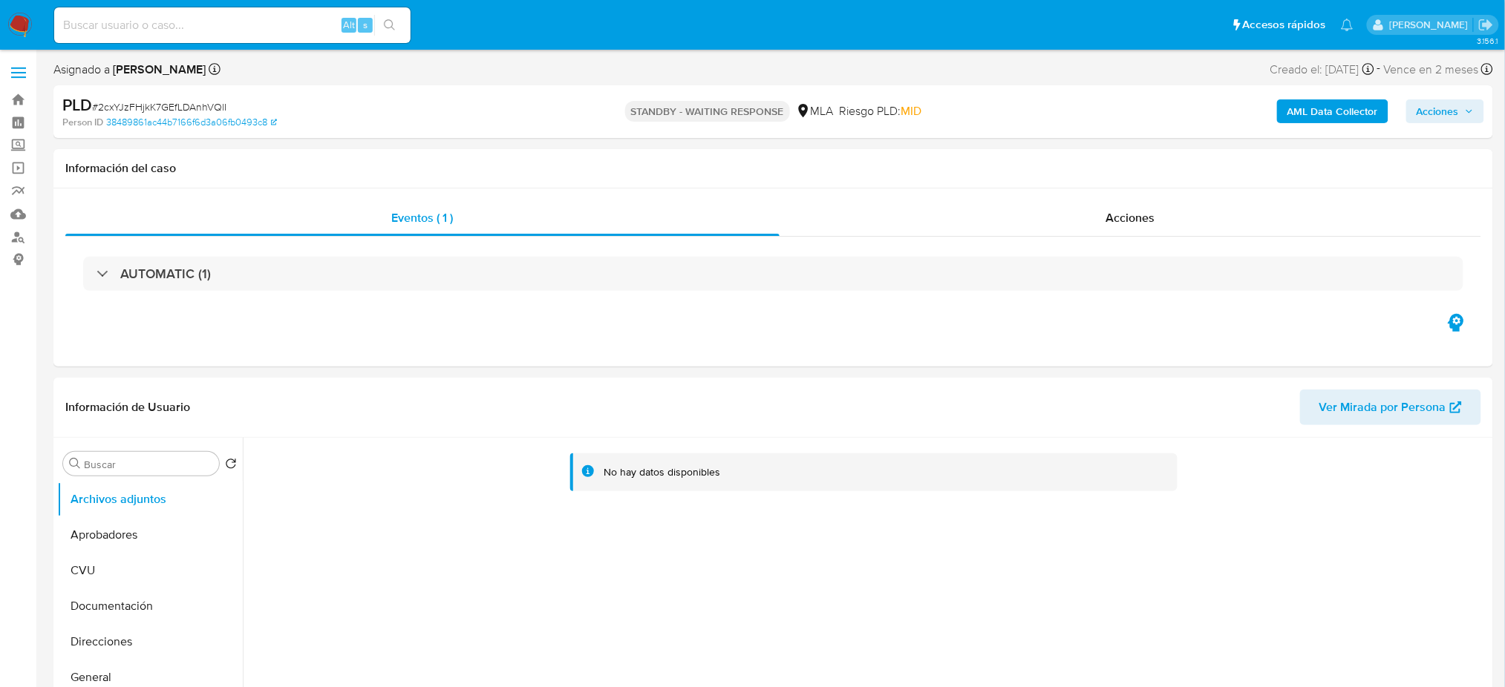
click at [250, 24] on input at bounding box center [232, 25] width 356 height 19
paste input "kmFA4NlMQ9ObQRBqDyIfIUbD"
type input "kmFA4NlMQ9ObQRBqDyIfIUbD"
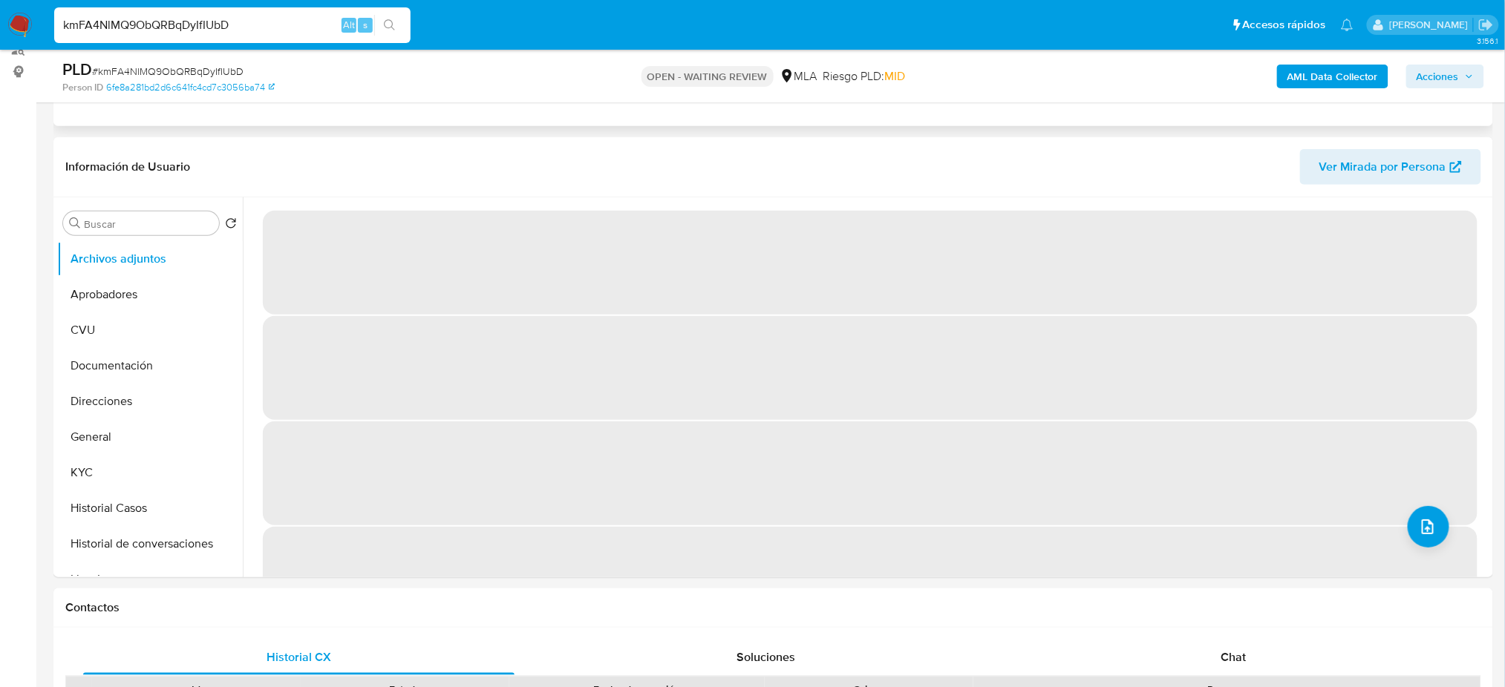
scroll to position [197, 0]
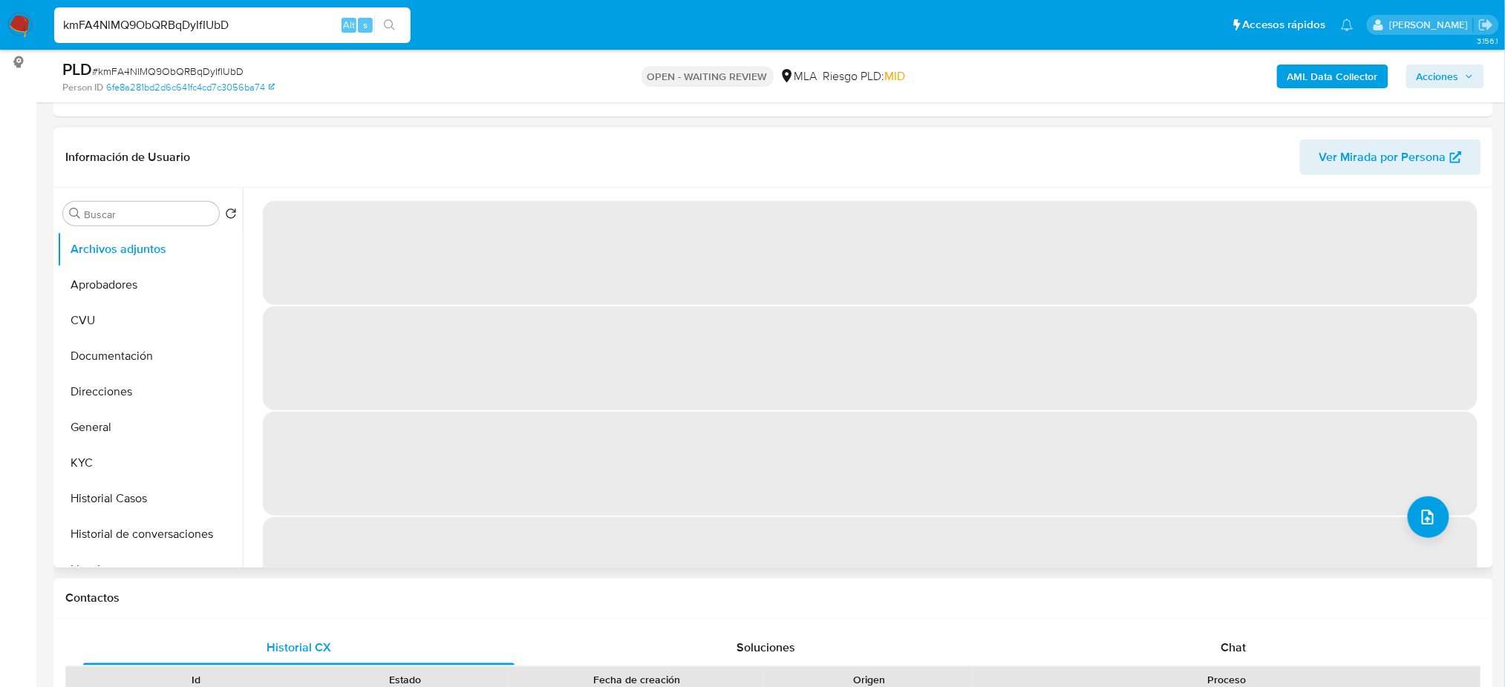
select select "10"
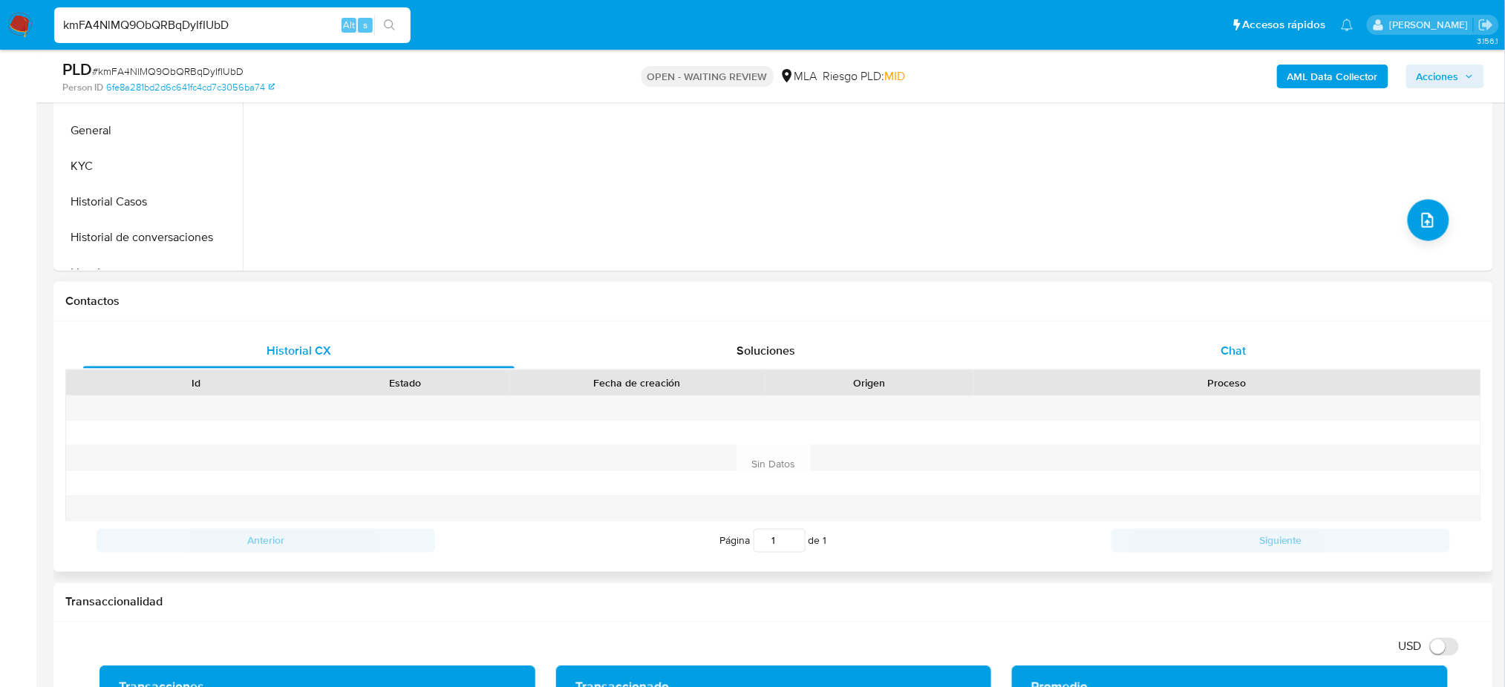
click at [1241, 350] on span "Chat" at bounding box center [1232, 350] width 25 height 17
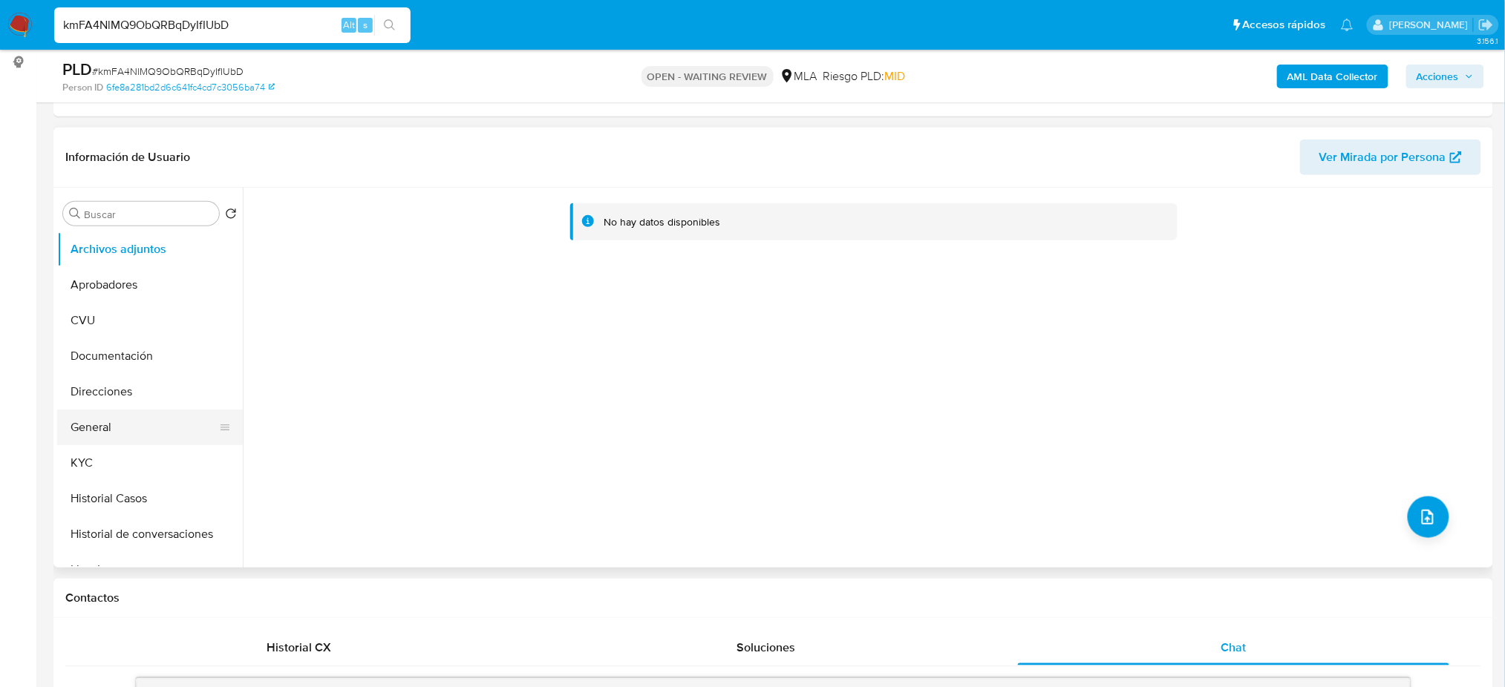
click at [112, 419] on button "General" at bounding box center [144, 428] width 174 height 36
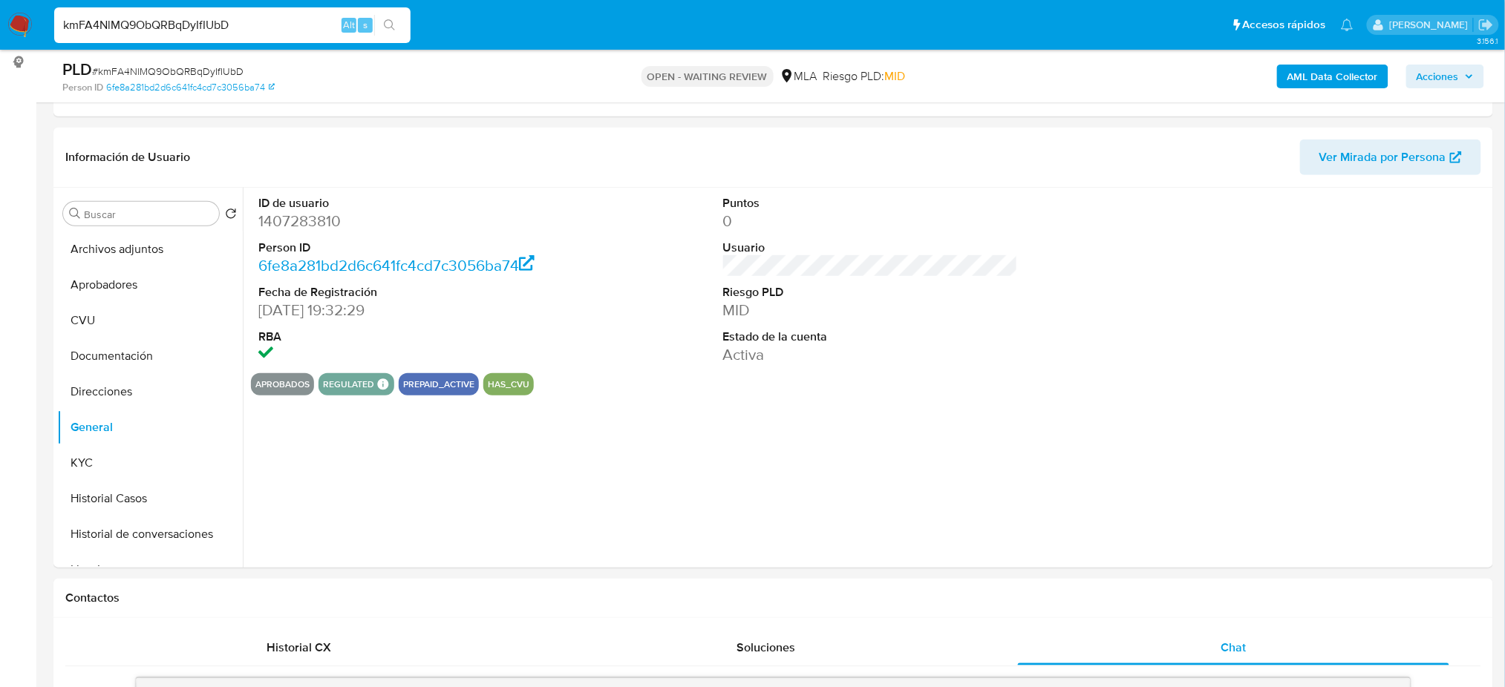
click at [289, 217] on dd "1407283810" at bounding box center [405, 221] width 295 height 21
click at [289, 218] on dd "1407283810" at bounding box center [405, 221] width 295 height 21
copy dd "1407283810"
click at [134, 457] on button "KYC" at bounding box center [144, 463] width 174 height 36
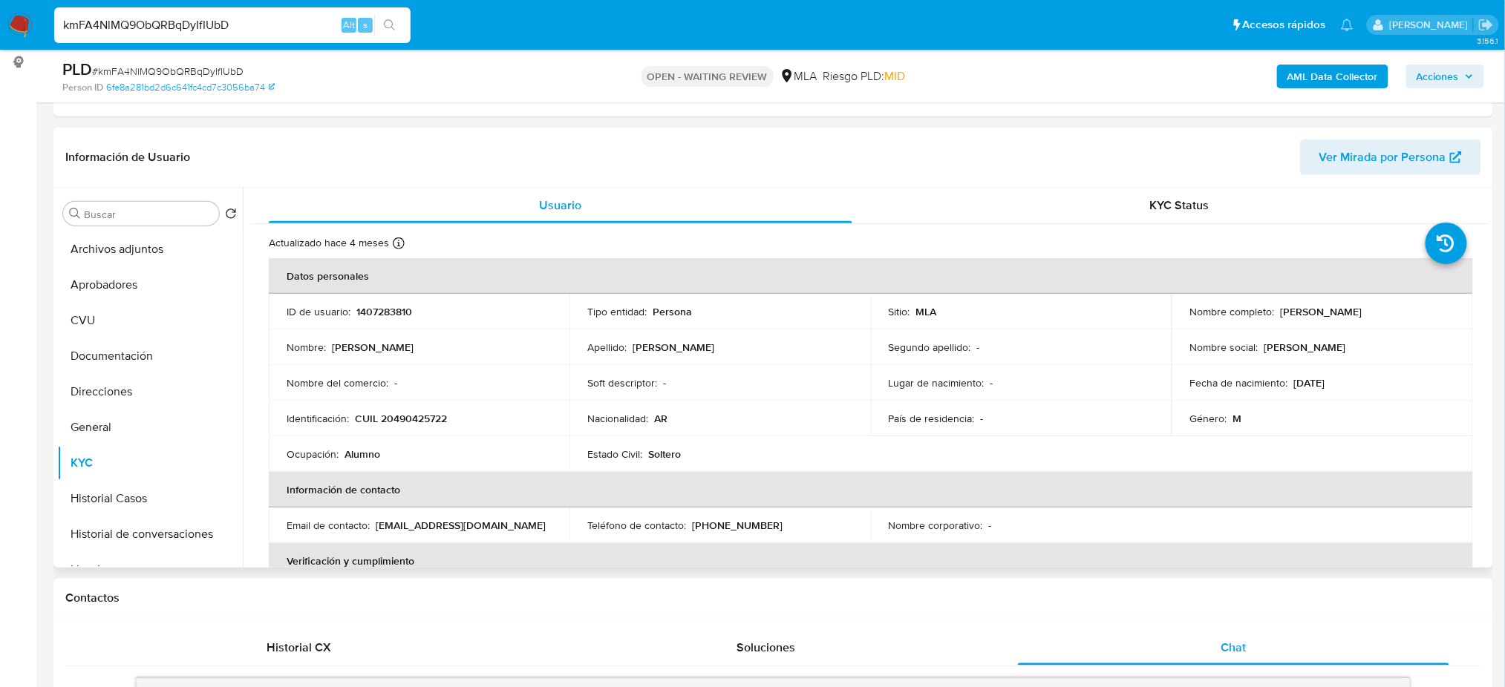
click at [412, 422] on p "CUIL 20490425722" at bounding box center [401, 418] width 92 height 13
copy p "20490425722"
click at [432, 403] on td "Identificación : CUIL 20490425722" at bounding box center [419, 419] width 301 height 36
drag, startPoint x: 395, startPoint y: 416, endPoint x: 442, endPoint y: 422, distance: 47.1
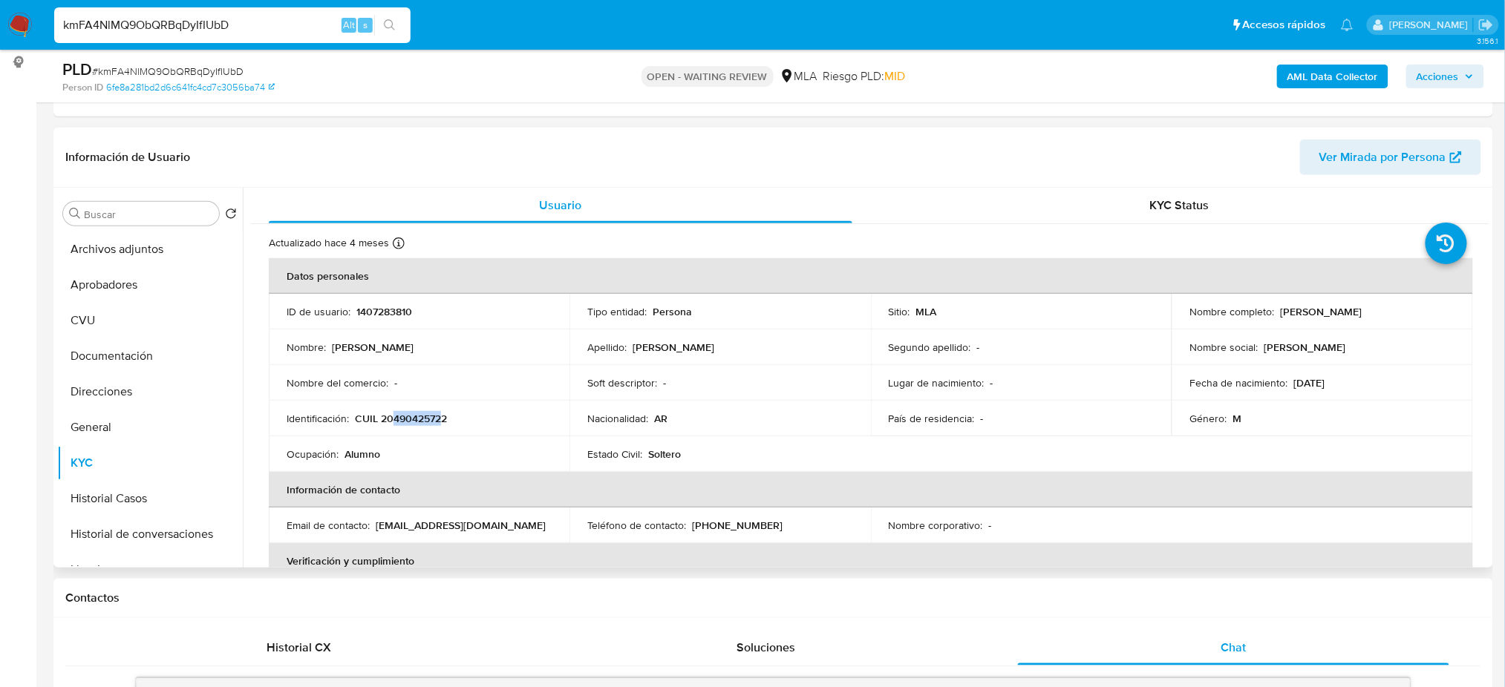
click at [442, 422] on p "CUIL 20490425722" at bounding box center [401, 418] width 92 height 13
copy p "49042572"
drag, startPoint x: 1278, startPoint y: 313, endPoint x: 1428, endPoint y: 312, distance: 150.0
click at [1428, 312] on div "Nombre completo : [PERSON_NAME]" at bounding box center [1321, 311] width 265 height 13
copy p "[PERSON_NAME]"
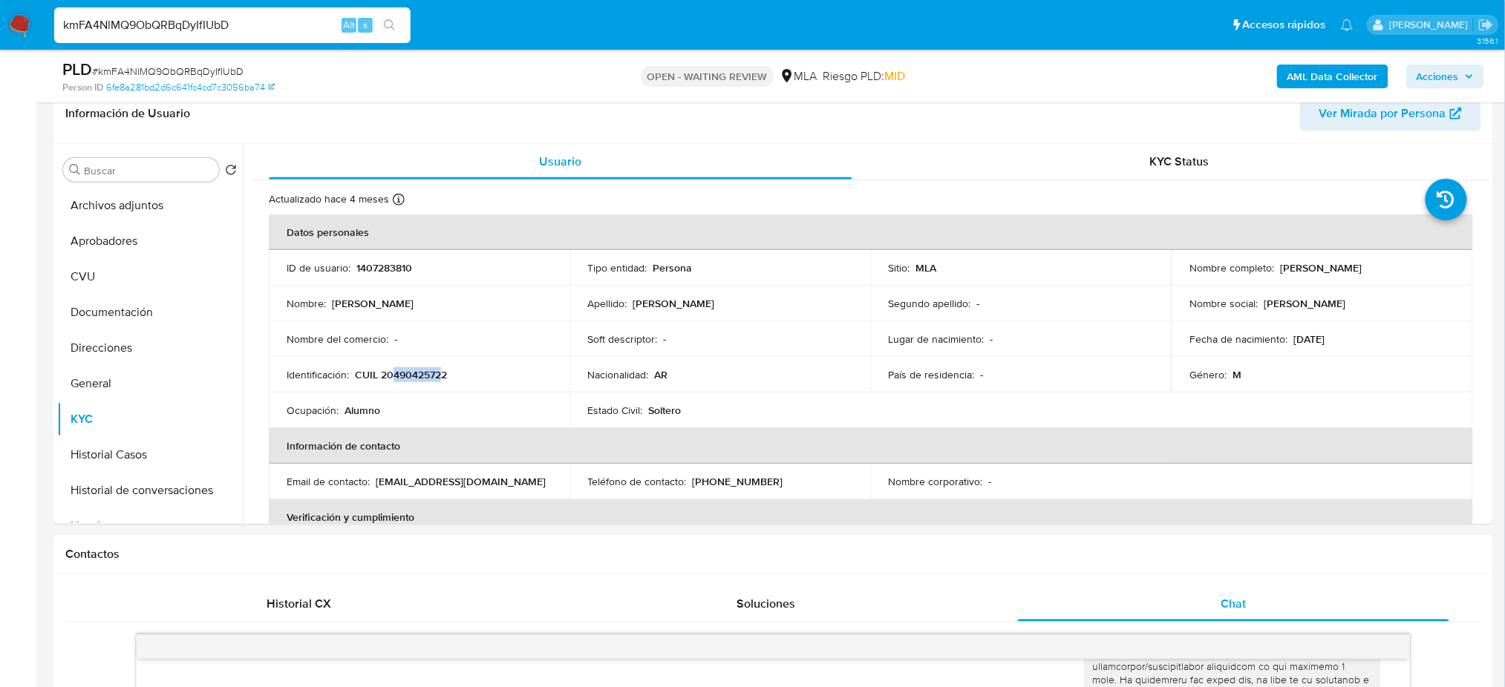
scroll to position [206, 0]
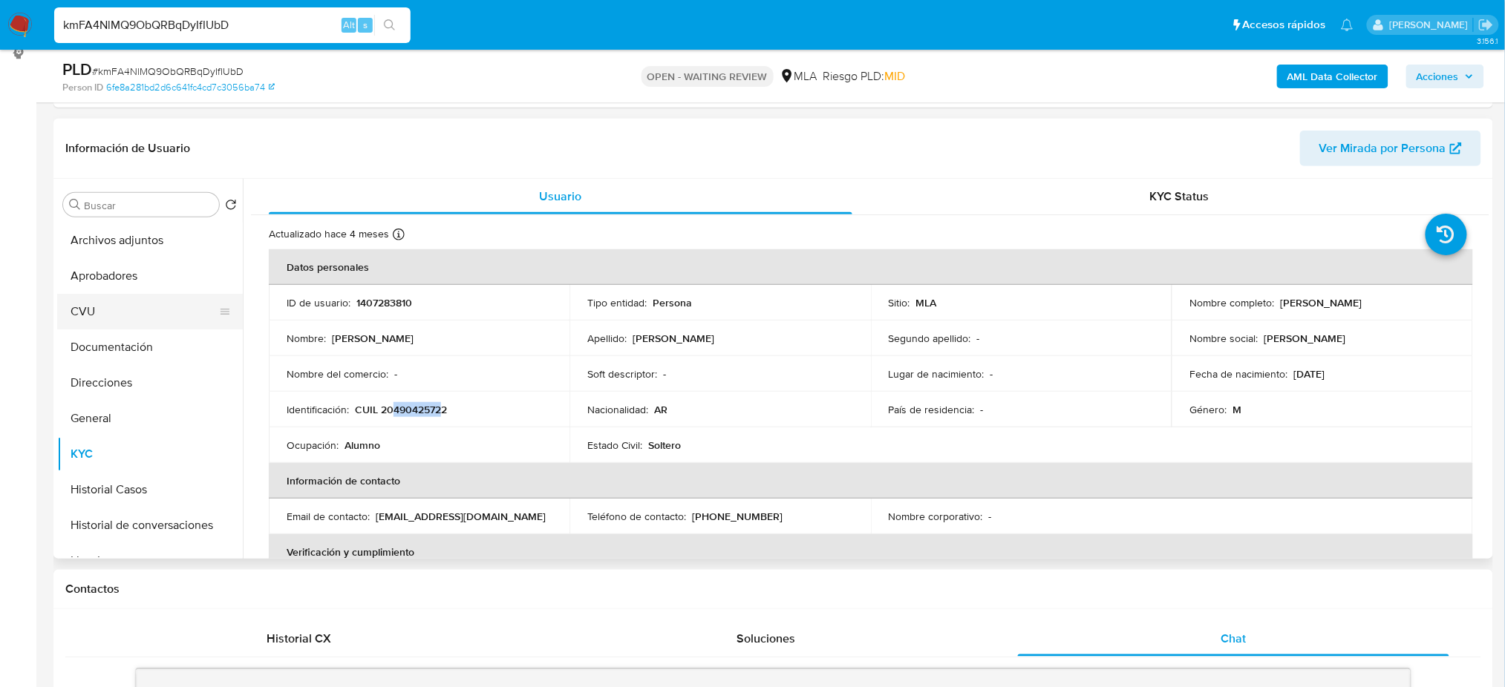
click at [125, 310] on button "CVU" at bounding box center [144, 312] width 174 height 36
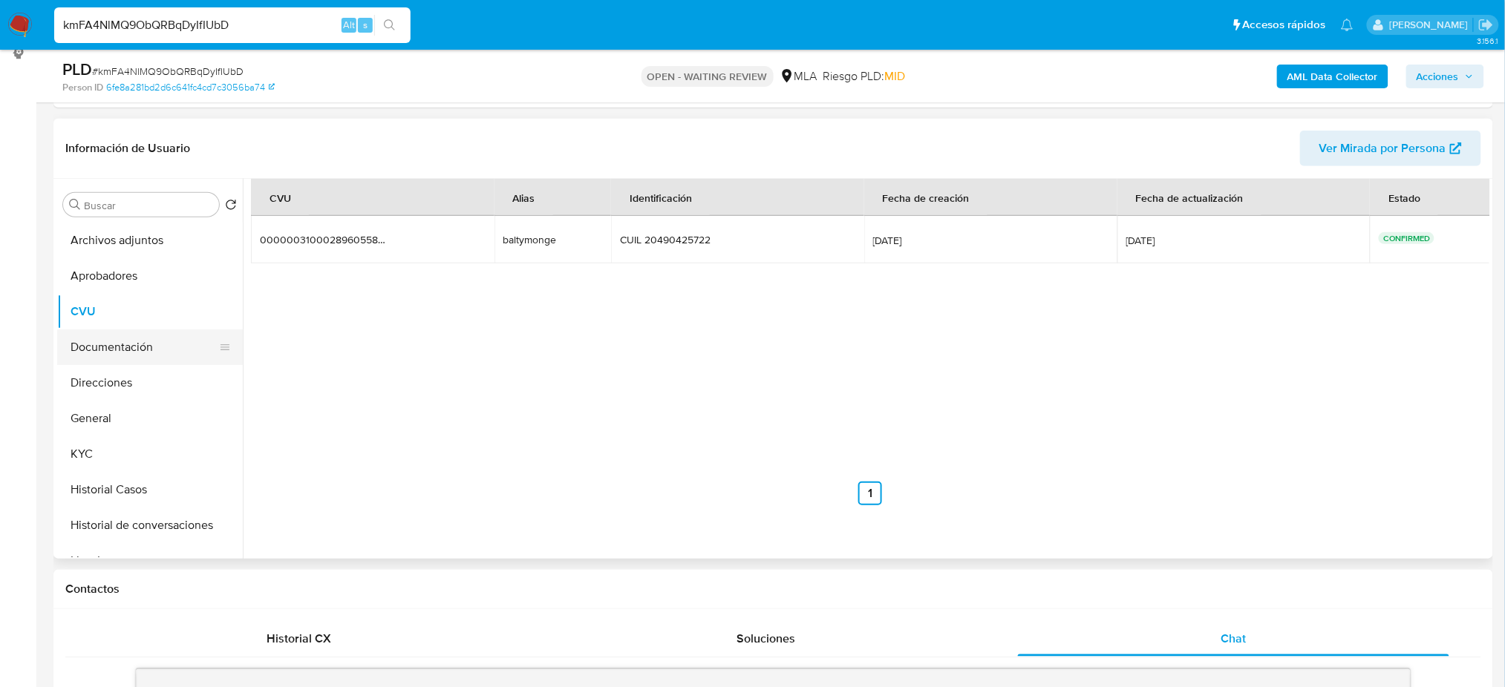
click at [126, 346] on button "Documentación" at bounding box center [144, 348] width 174 height 36
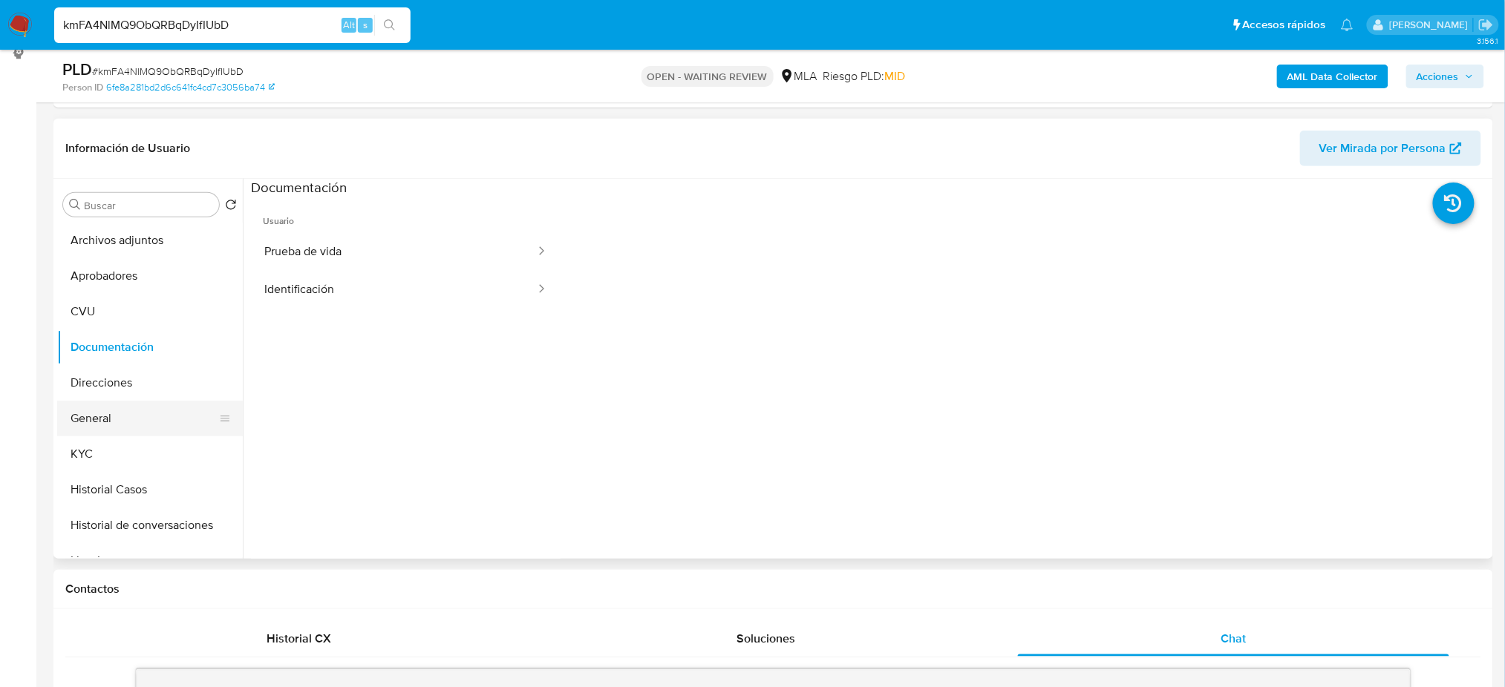
drag, startPoint x: 115, startPoint y: 411, endPoint x: 144, endPoint y: 413, distance: 29.1
click at [115, 411] on button "General" at bounding box center [144, 419] width 174 height 36
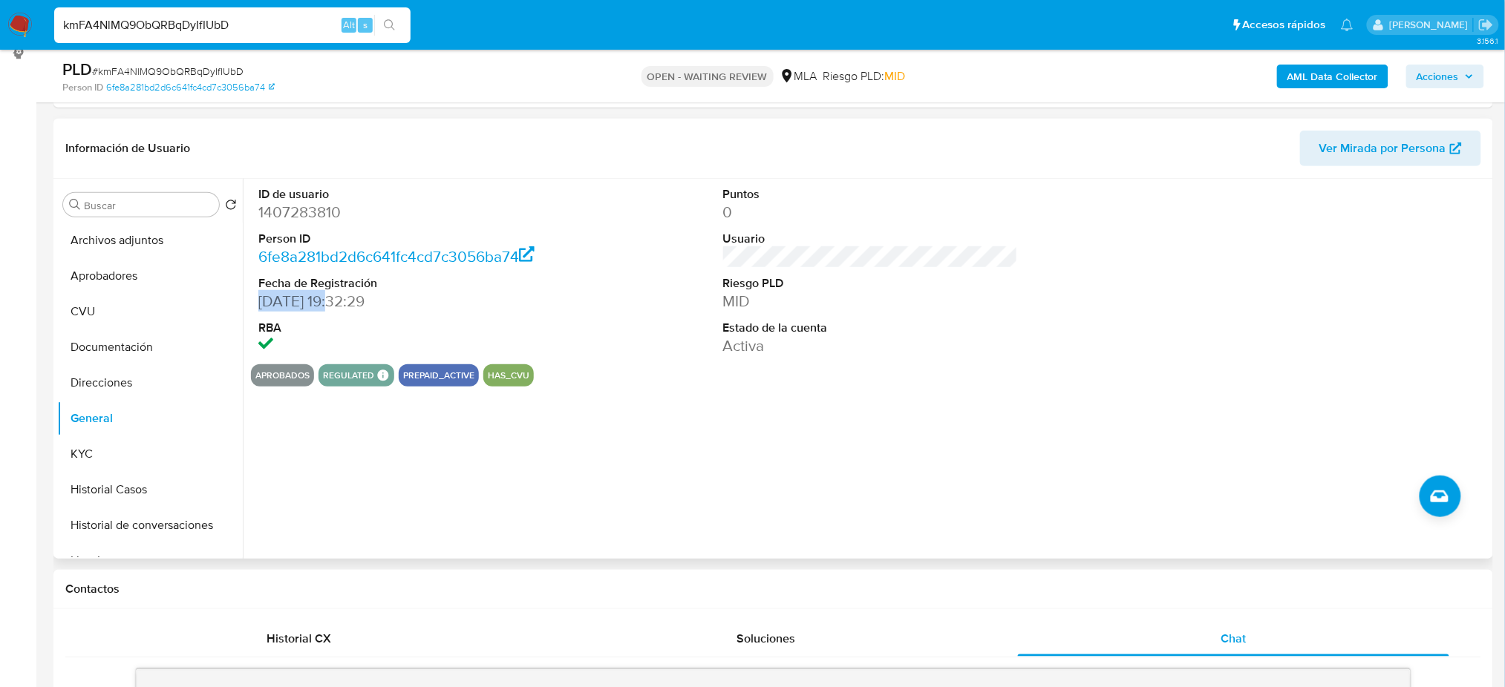
drag, startPoint x: 337, startPoint y: 298, endPoint x: 256, endPoint y: 303, distance: 81.0
click at [256, 303] on div "ID de usuario 1407283810 Person ID 6fe8a281bd2d6c641fc4cd7c3056ba74 Fecha de Re…" at bounding box center [406, 272] width 310 height 186
copy dd "[DATE]"
click at [129, 463] on button "KYC" at bounding box center [144, 454] width 174 height 36
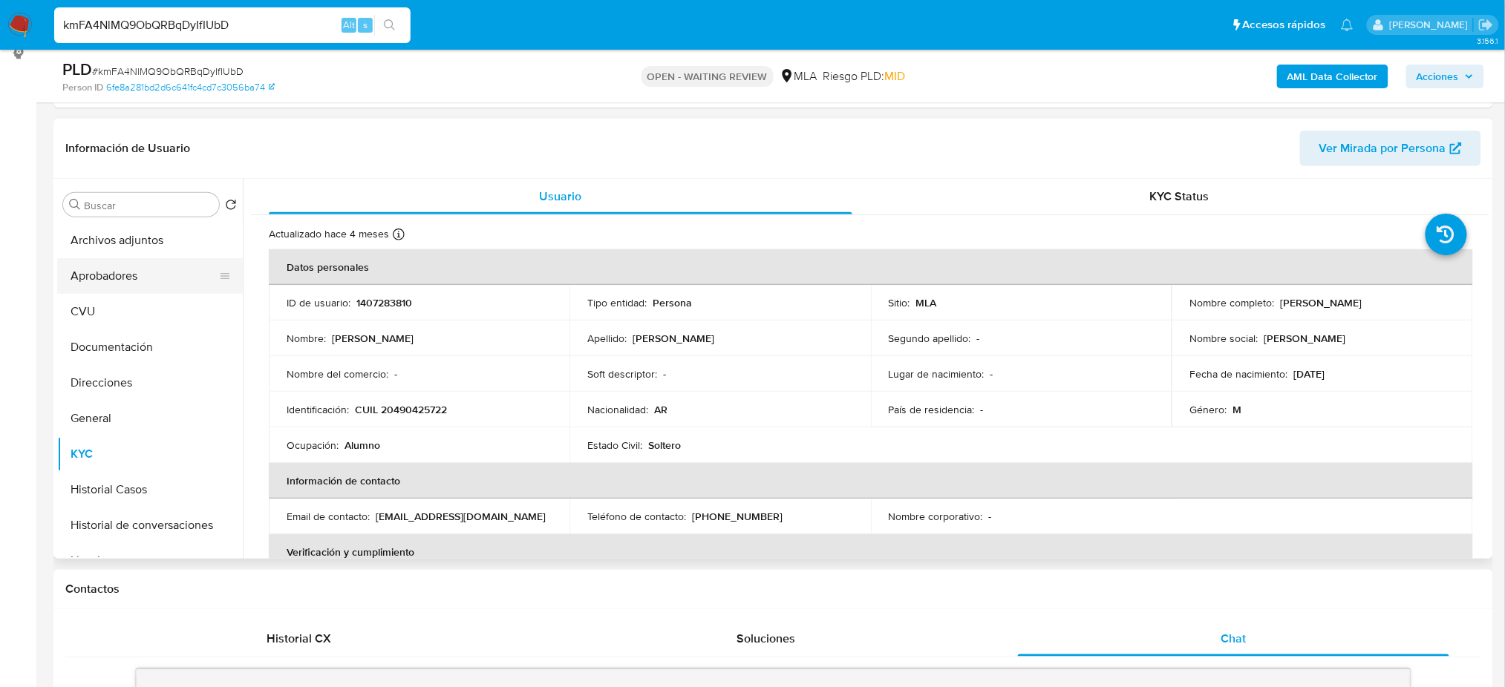
click at [108, 280] on button "Aprobadores" at bounding box center [144, 276] width 174 height 36
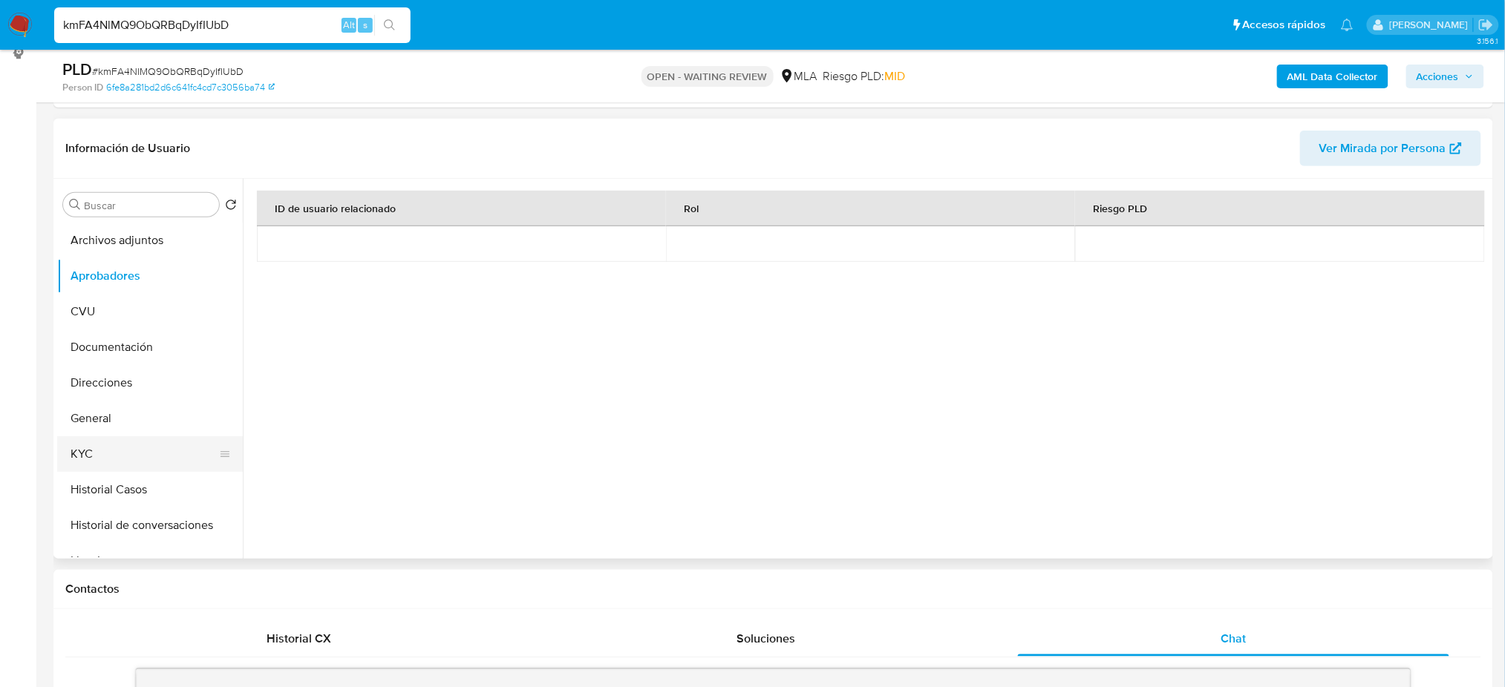
click at [139, 448] on button "KYC" at bounding box center [144, 454] width 174 height 36
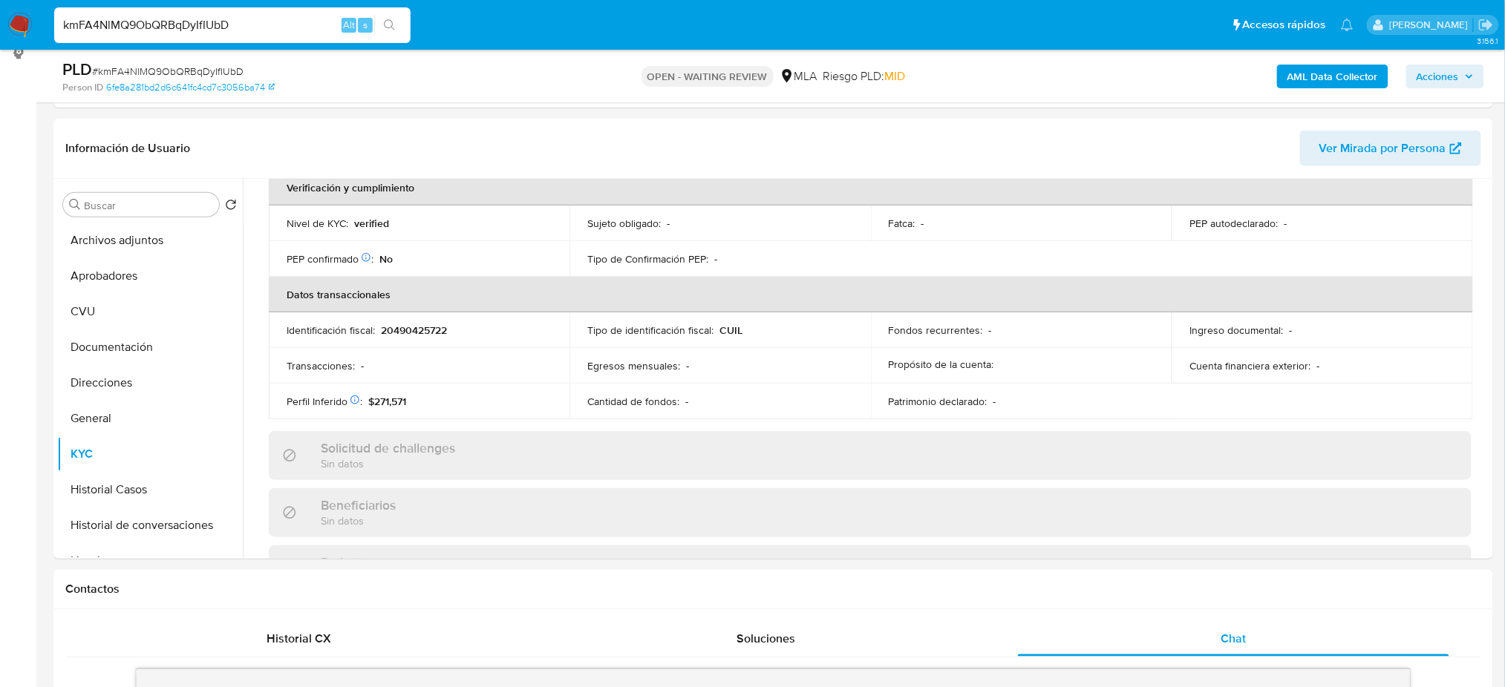
scroll to position [768, 0]
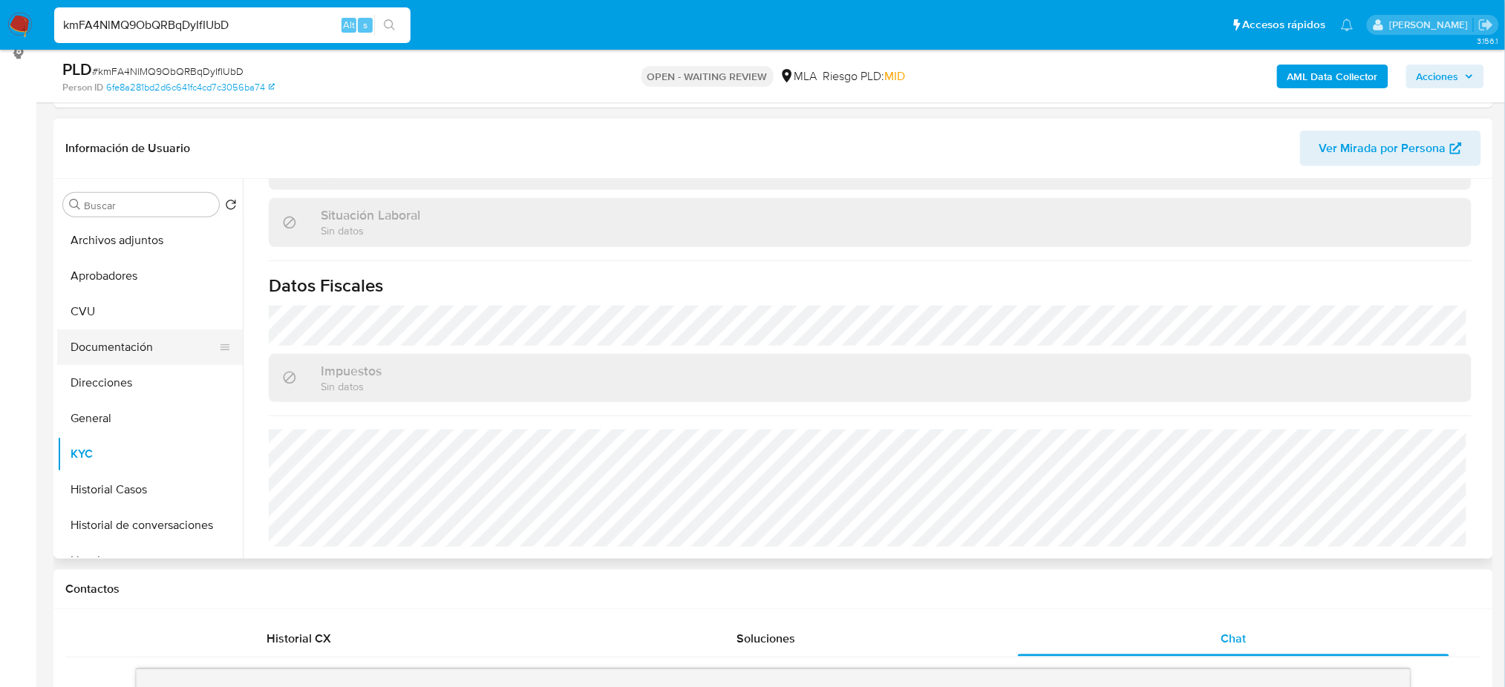
click at [114, 344] on button "Documentación" at bounding box center [144, 348] width 174 height 36
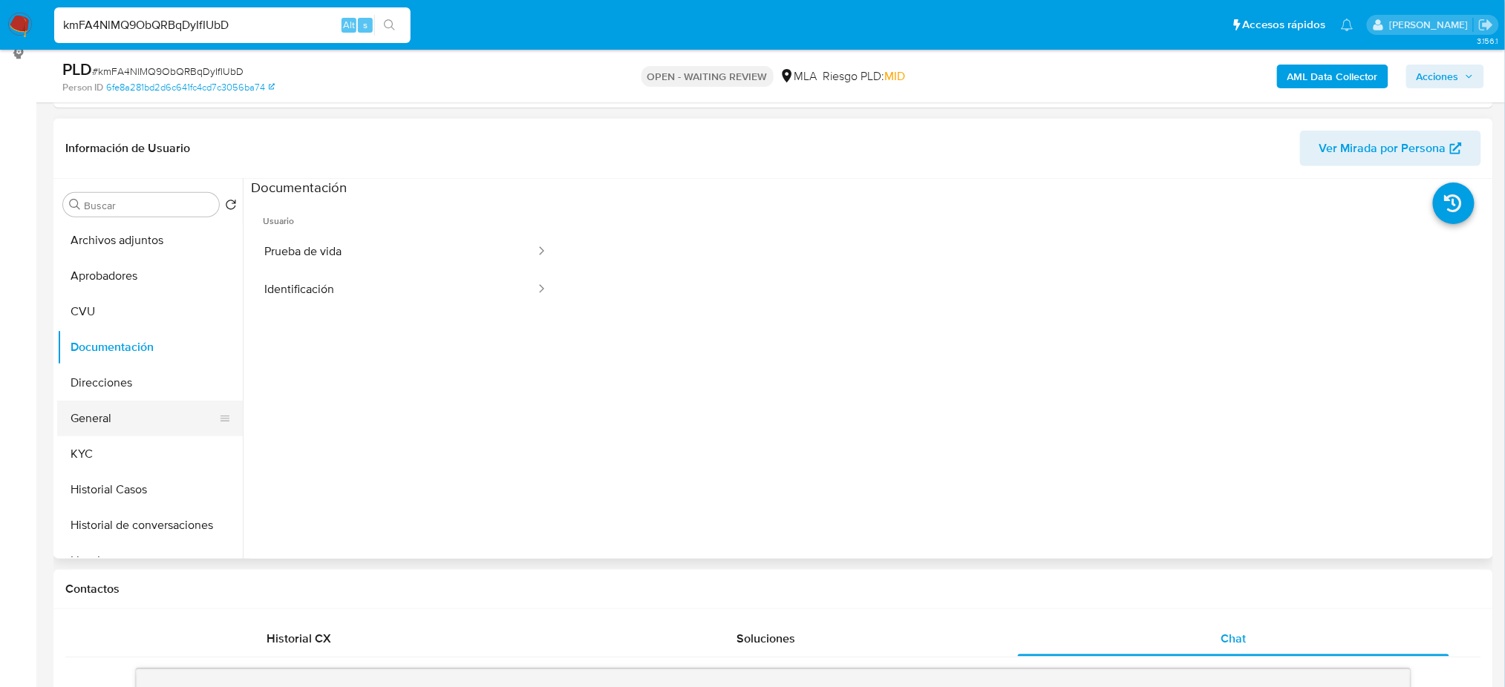
click at [101, 384] on button "Direcciones" at bounding box center [150, 383] width 186 height 36
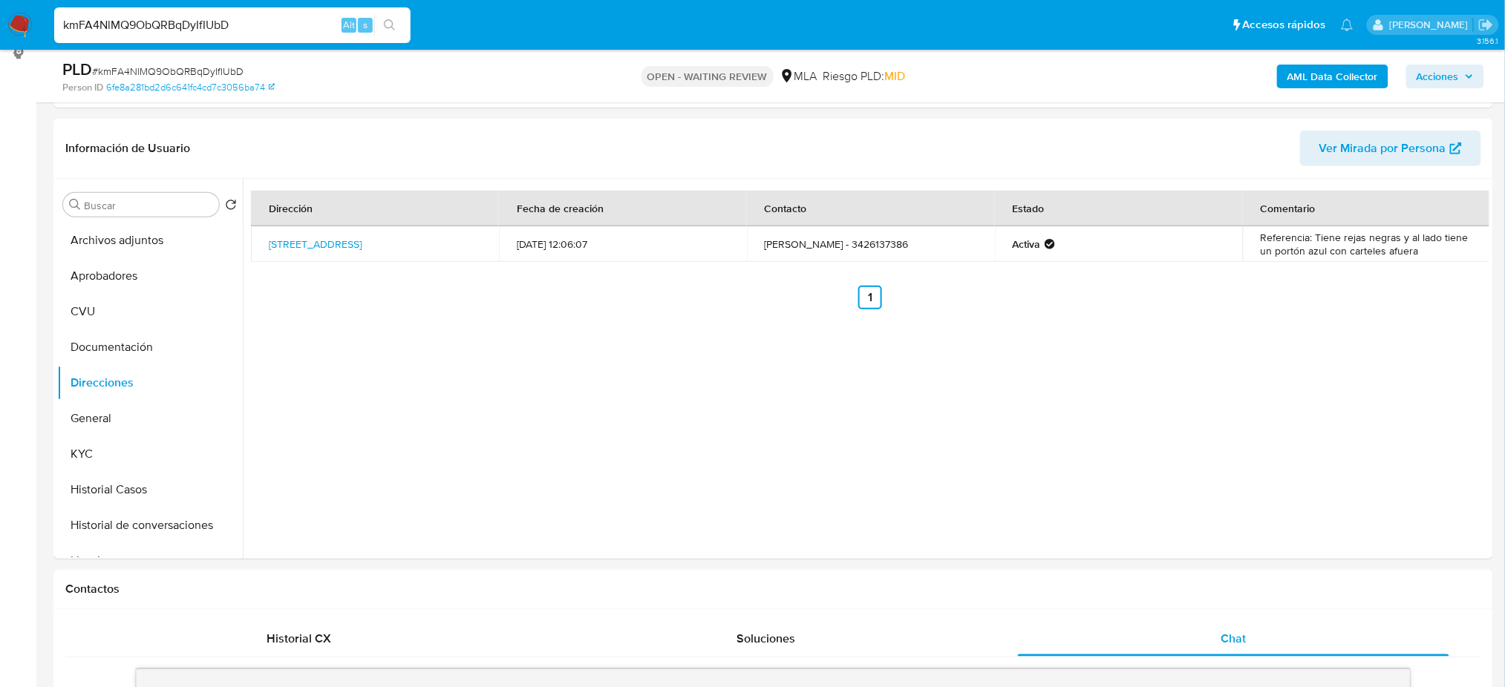
click at [186, 67] on span "# kmFA4NlMQ9ObQRBqDyIfIUbD" at bounding box center [167, 71] width 151 height 15
copy span "kmFA4NlMQ9ObQRBqDyIfIUbD"
click at [14, 24] on img at bounding box center [19, 25] width 25 height 25
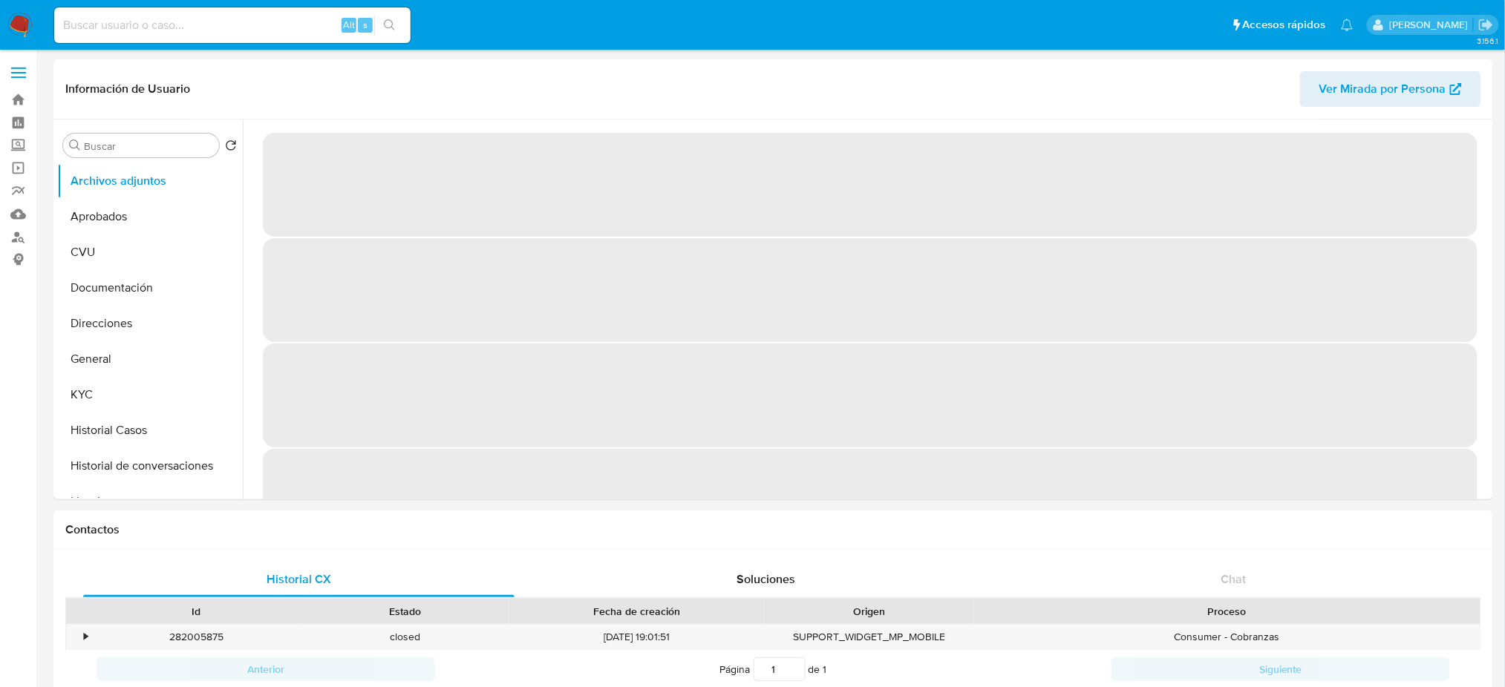
select select "10"
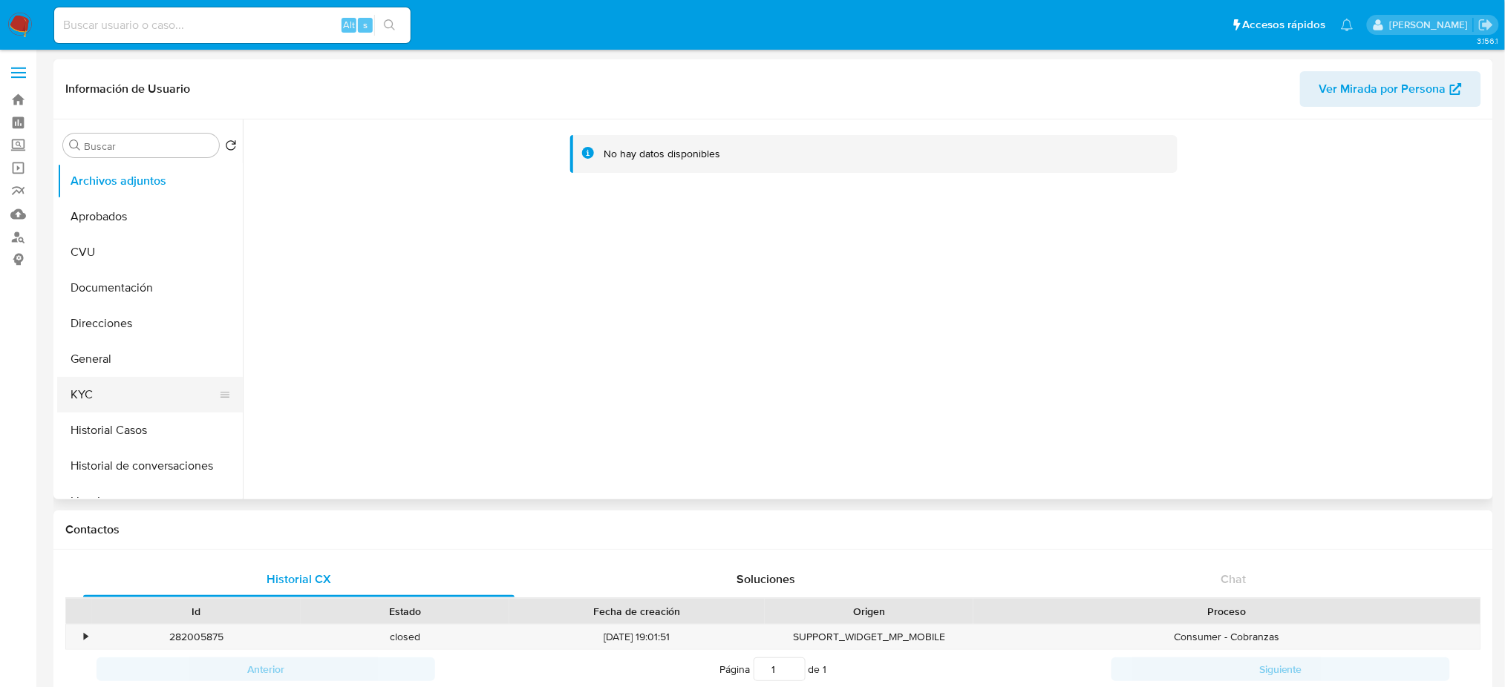
click at [125, 402] on button "KYC" at bounding box center [144, 395] width 174 height 36
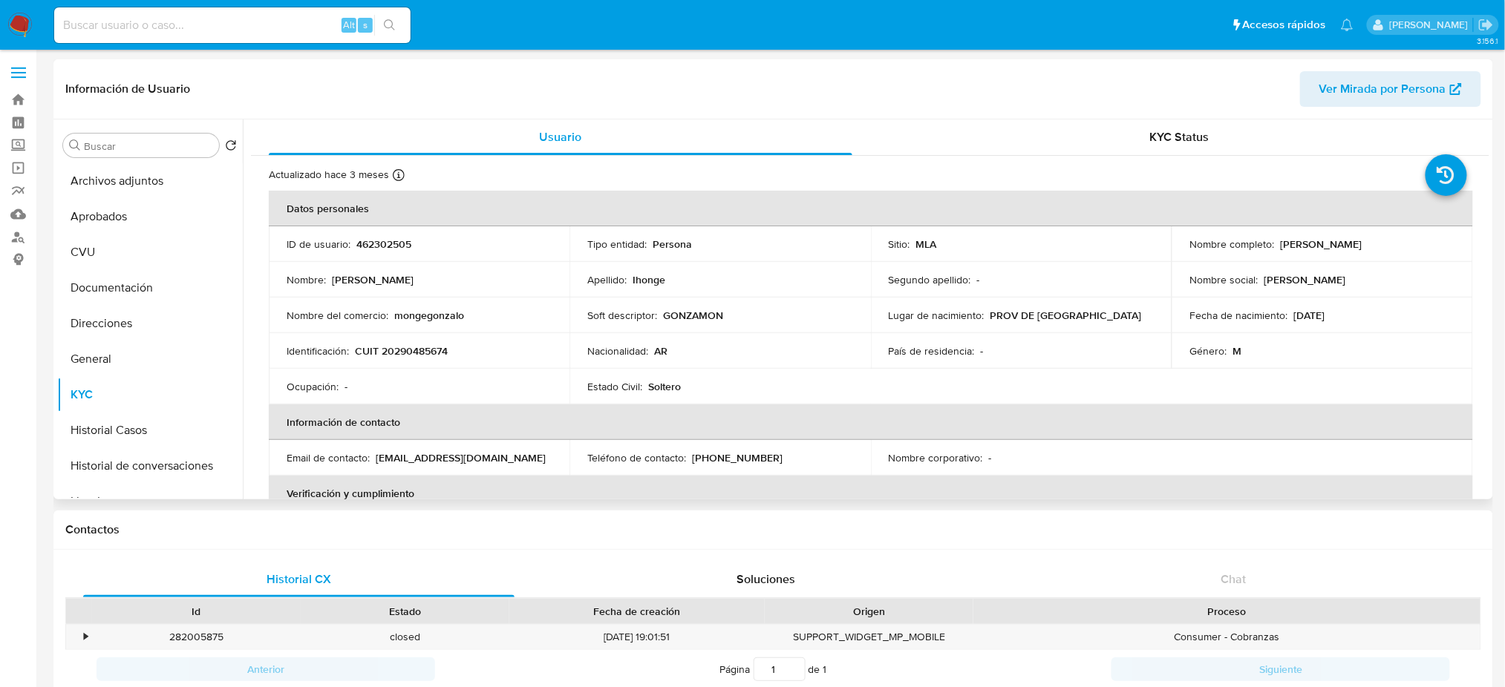
drag, startPoint x: 1278, startPoint y: 244, endPoint x: 1445, endPoint y: 232, distance: 167.4
click at [1445, 232] on td "Nombre completo : Gonzalo Ramon Ihonge" at bounding box center [1321, 244] width 301 height 36
copy p "Gonzalo Ramon Ihonge"
click at [412, 350] on p "CUIT 20290485674" at bounding box center [401, 350] width 93 height 13
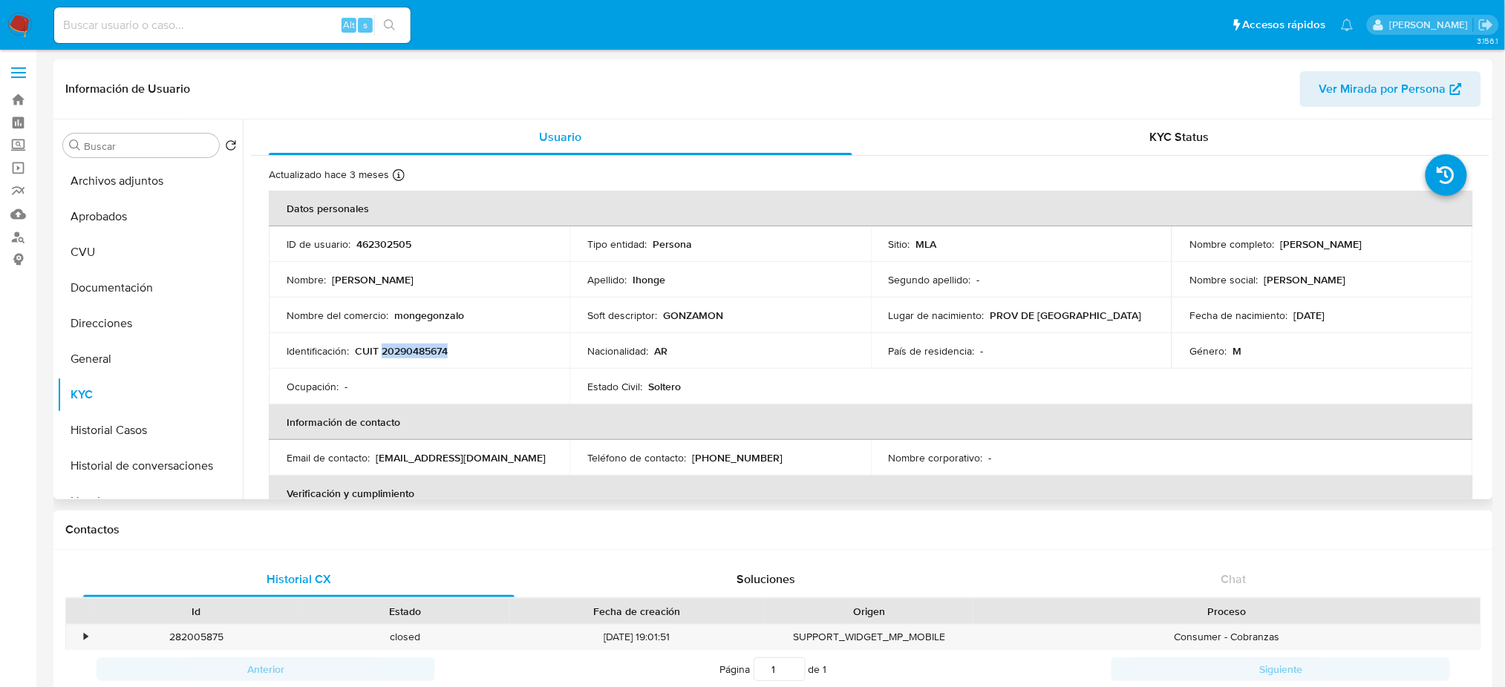
copy p "20290485674"
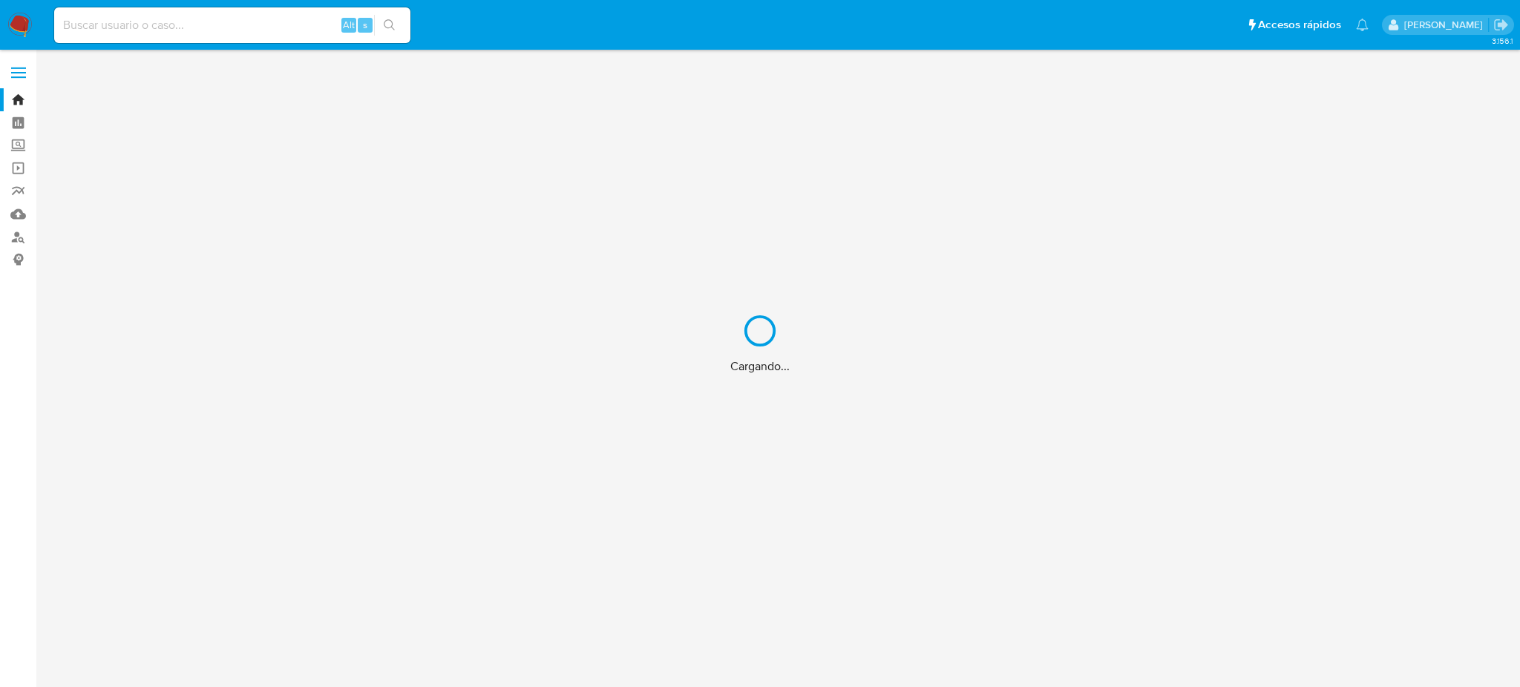
click at [13, 241] on div "Cargando..." at bounding box center [760, 343] width 1520 height 687
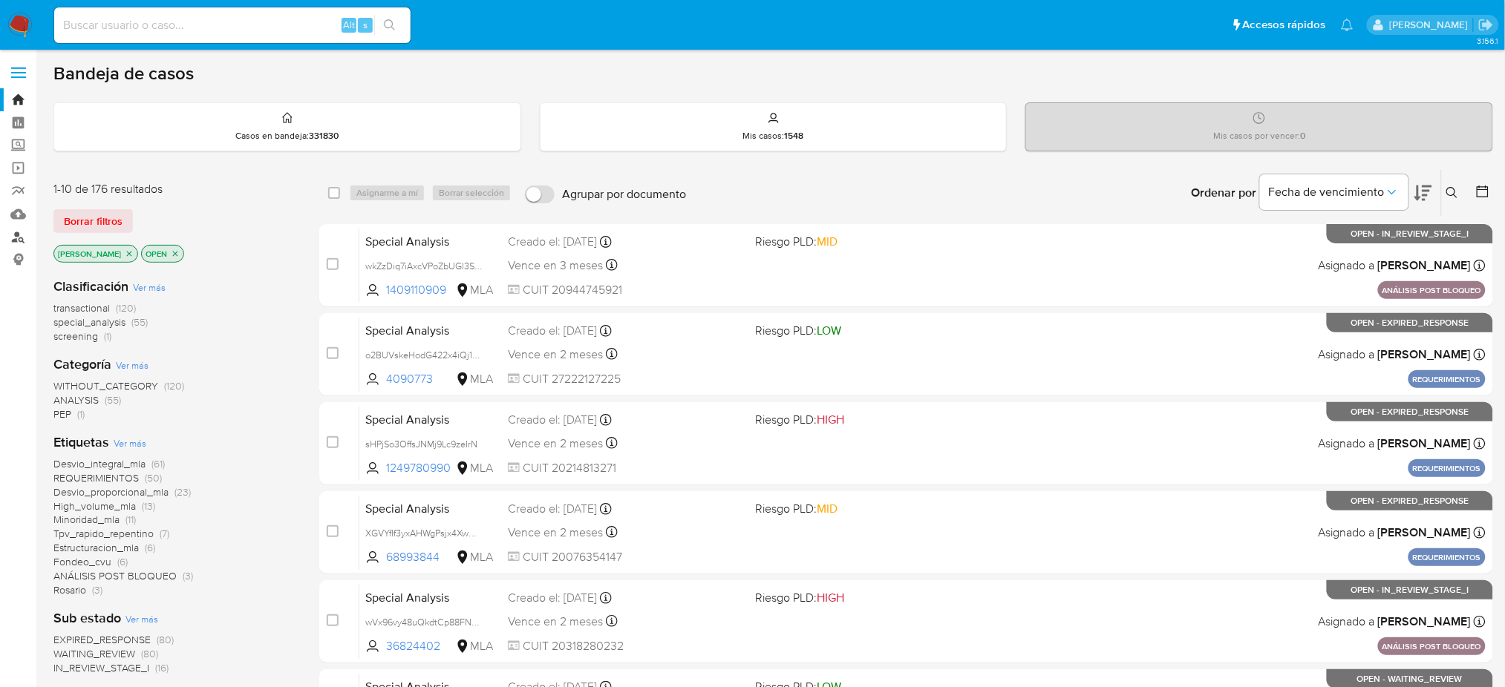
click at [13, 241] on link "Buscador de personas" at bounding box center [88, 237] width 177 height 23
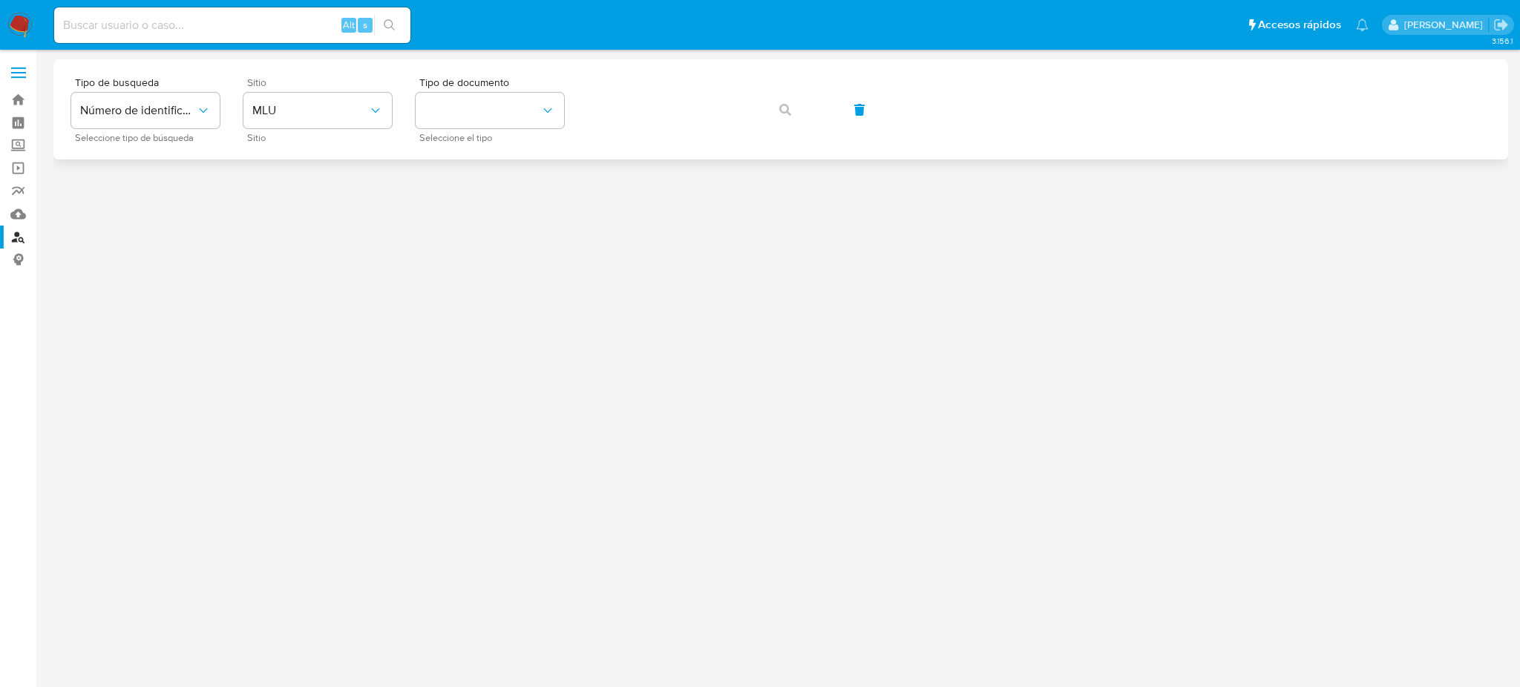
click at [322, 129] on div "Sitio MLU Sitio" at bounding box center [317, 109] width 148 height 65
click at [323, 120] on button "MLU" at bounding box center [317, 111] width 148 height 36
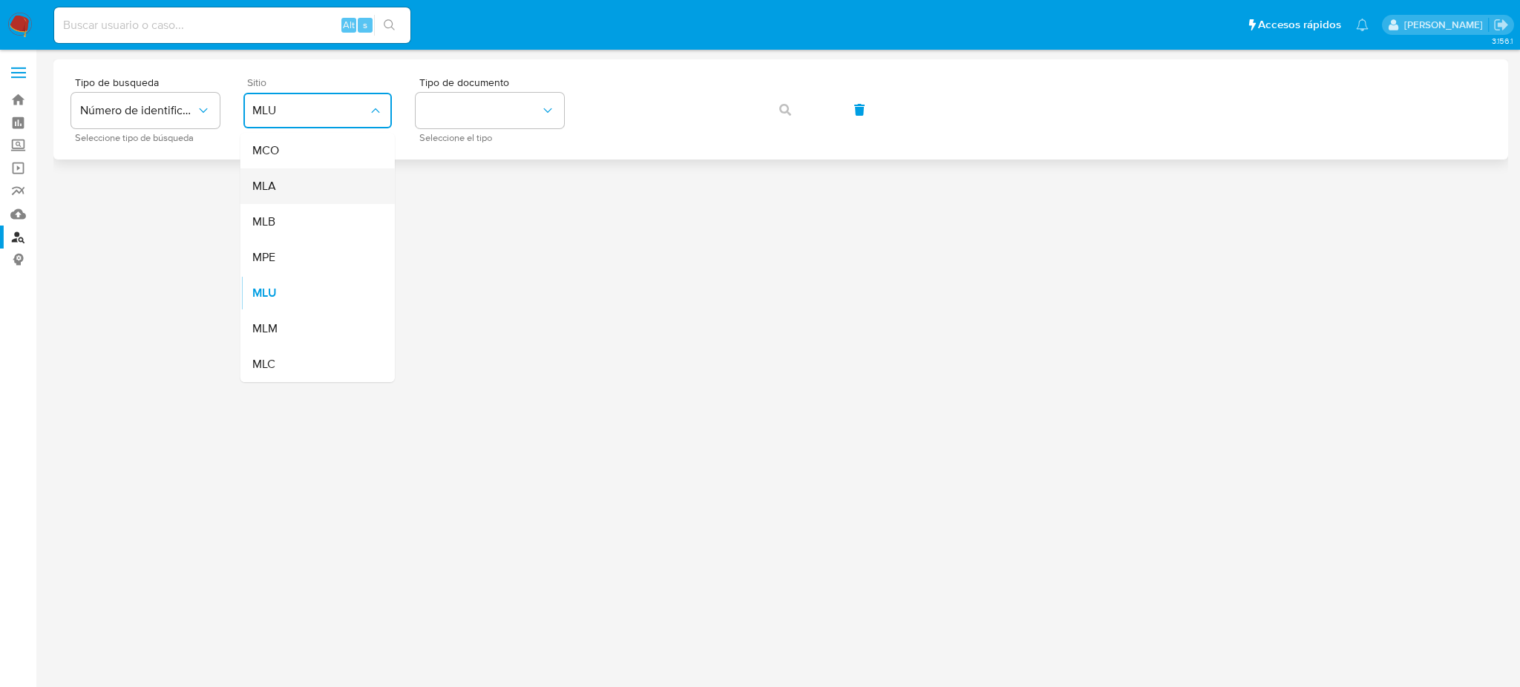
click at [315, 177] on div "MLA" at bounding box center [313, 187] width 122 height 36
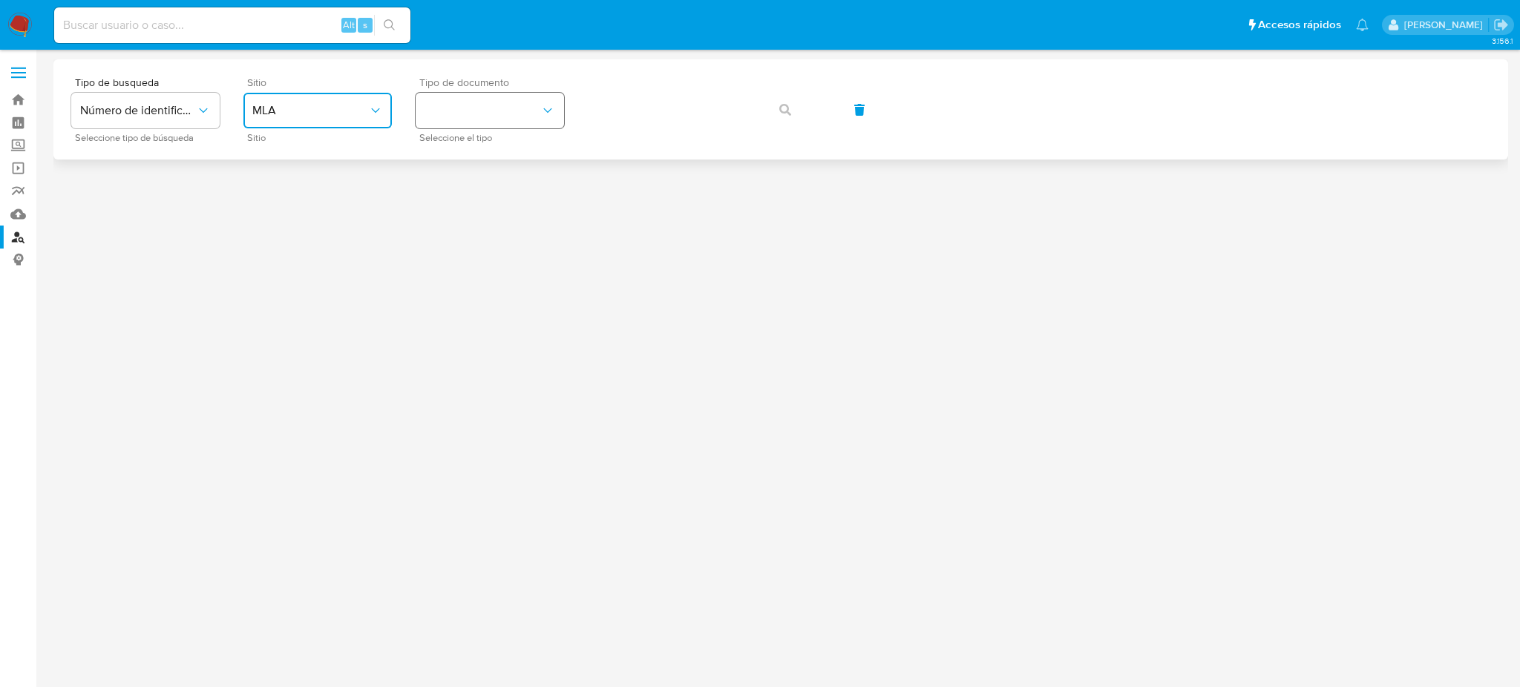
click at [514, 120] on button "identificationType" at bounding box center [490, 111] width 148 height 36
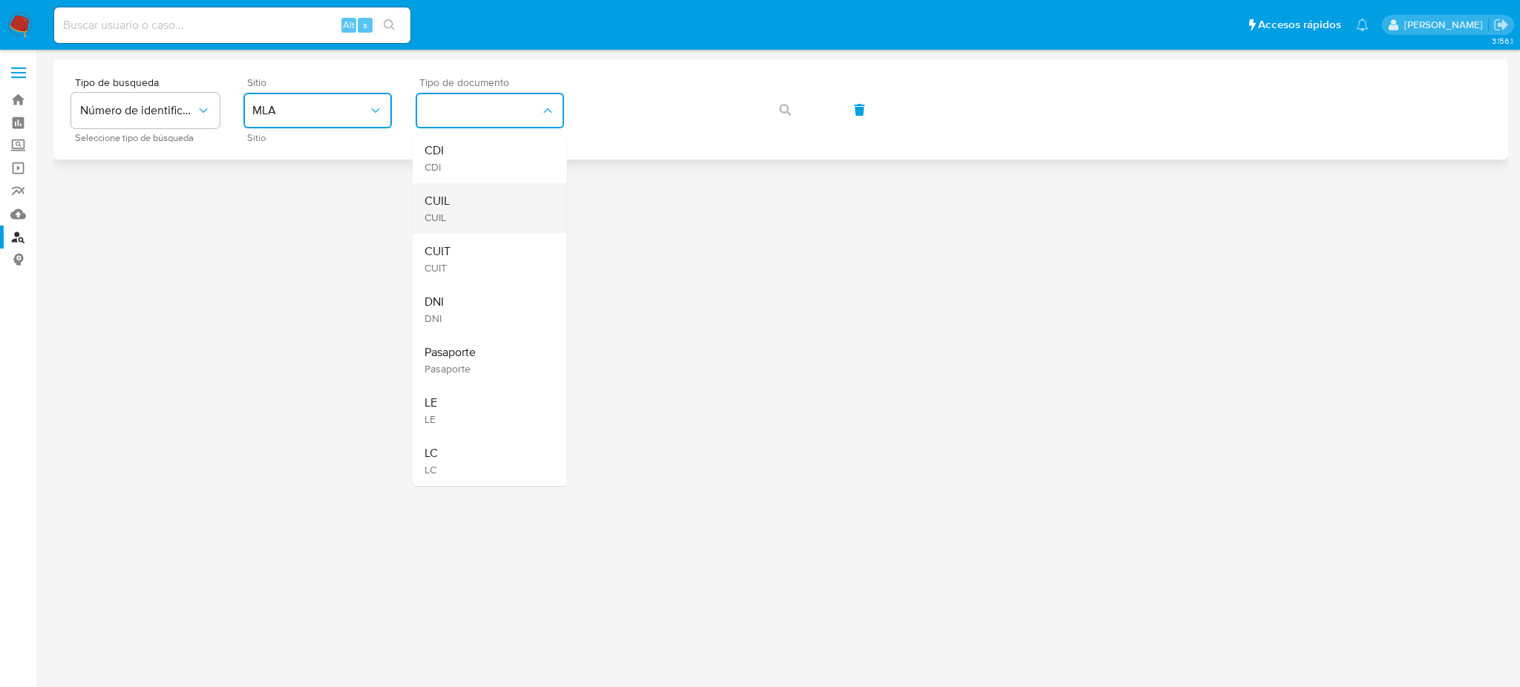
click at [503, 212] on div "CUIL CUIL" at bounding box center [486, 208] width 122 height 50
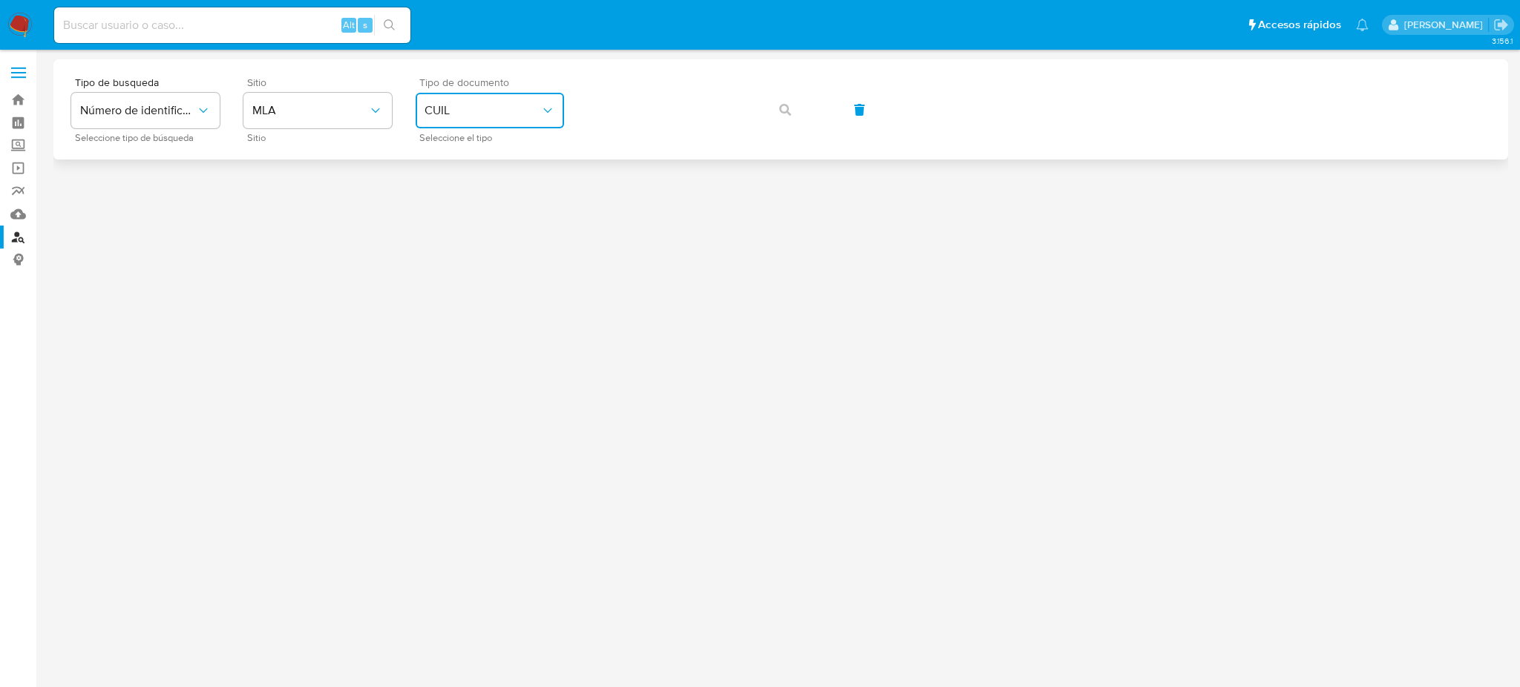
click at [525, 111] on span "CUIL" at bounding box center [483, 110] width 116 height 15
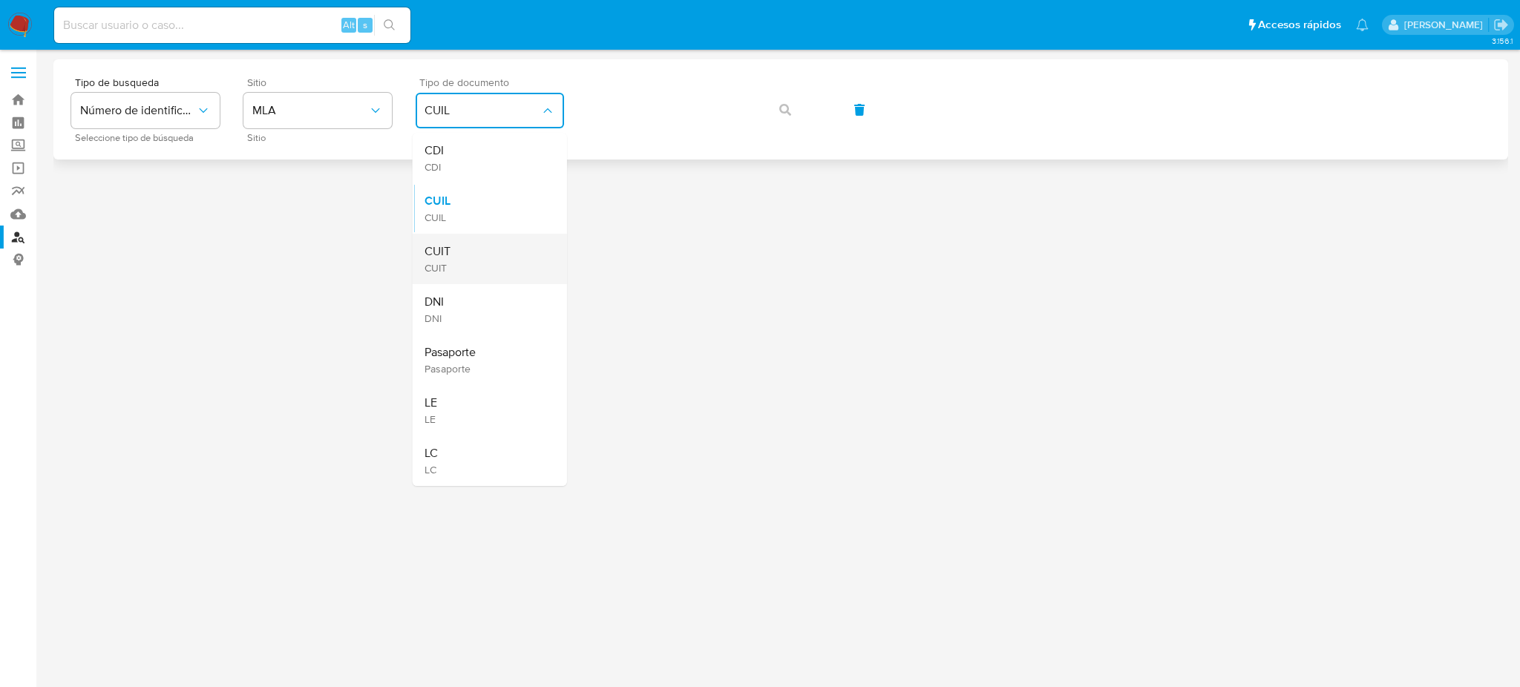
click at [516, 250] on div "CUIT CUIT" at bounding box center [486, 259] width 122 height 50
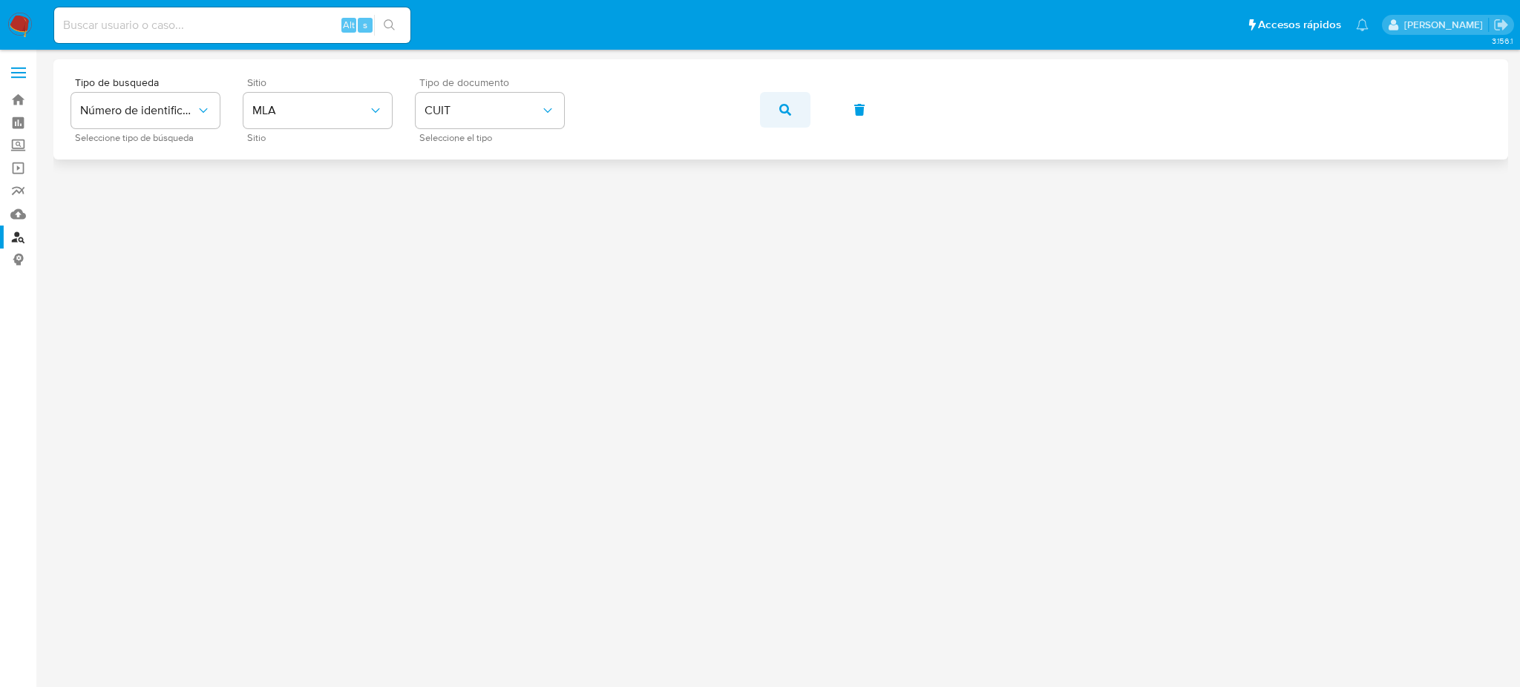
click at [768, 99] on button "button" at bounding box center [785, 110] width 50 height 36
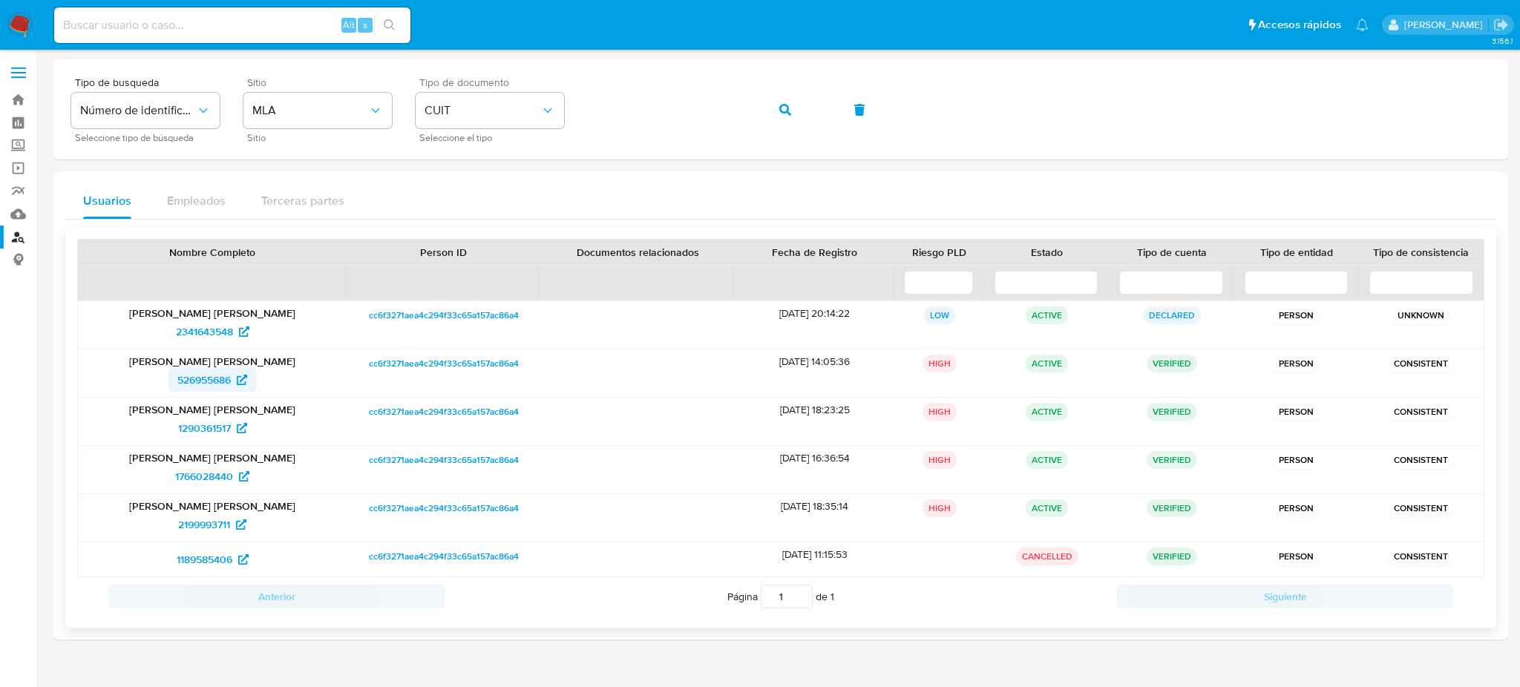
click at [174, 376] on link "526955686" at bounding box center [213, 380] width 88 height 24
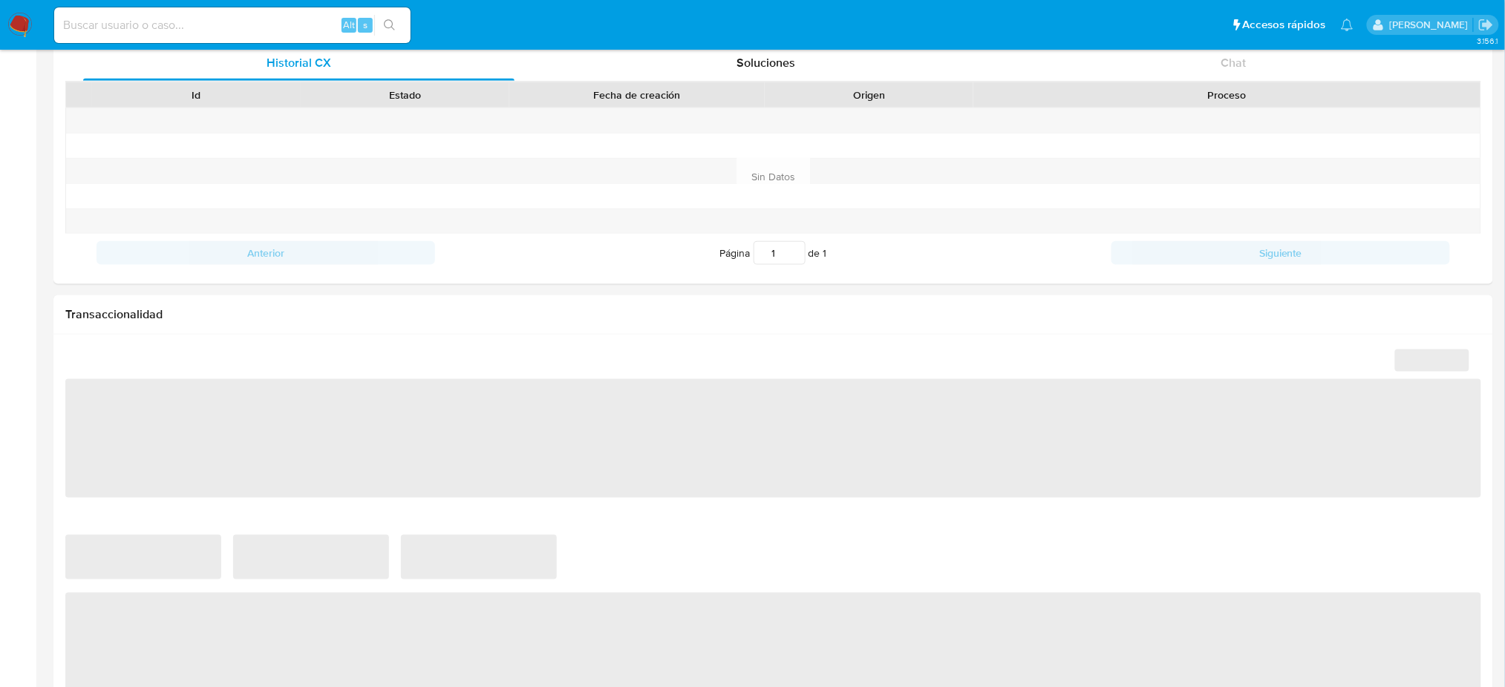
select select "10"
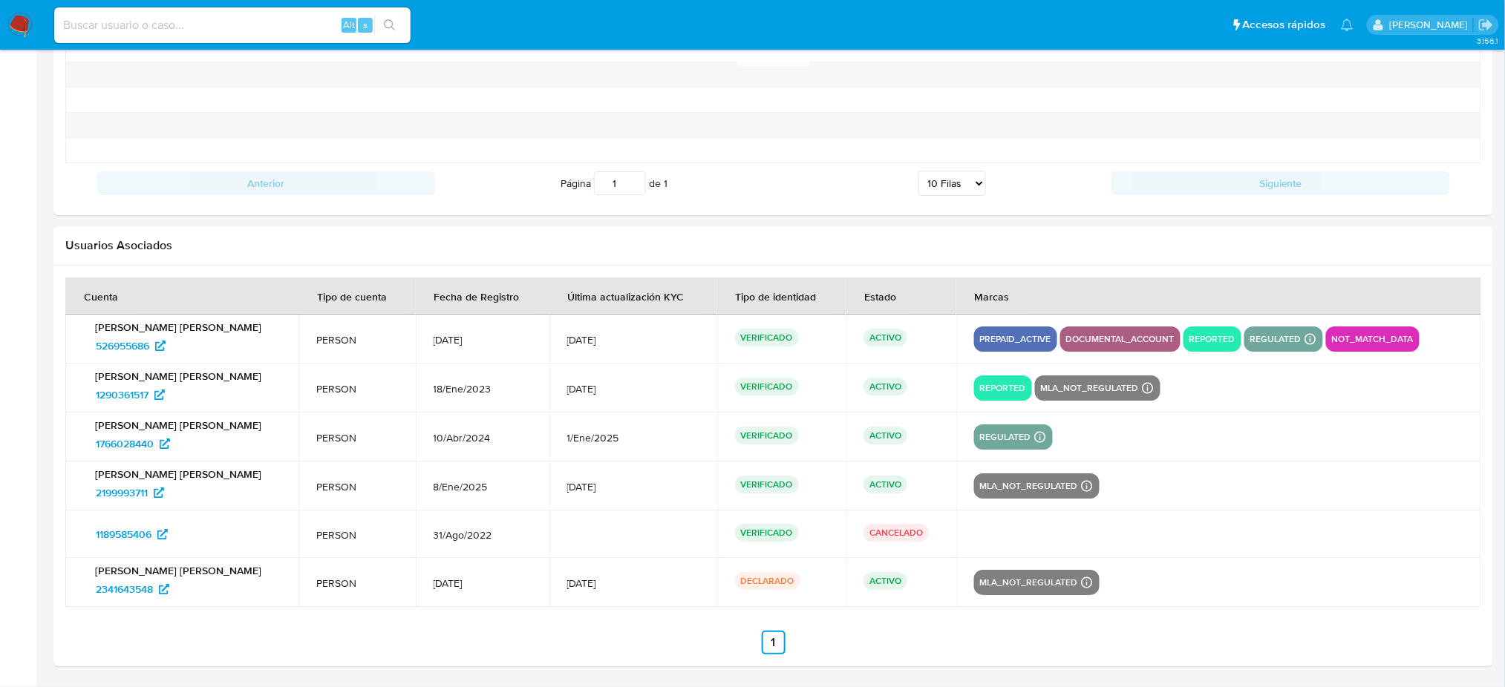
scroll to position [1689, 0]
click at [117, 345] on span "526955686" at bounding box center [122, 346] width 53 height 24
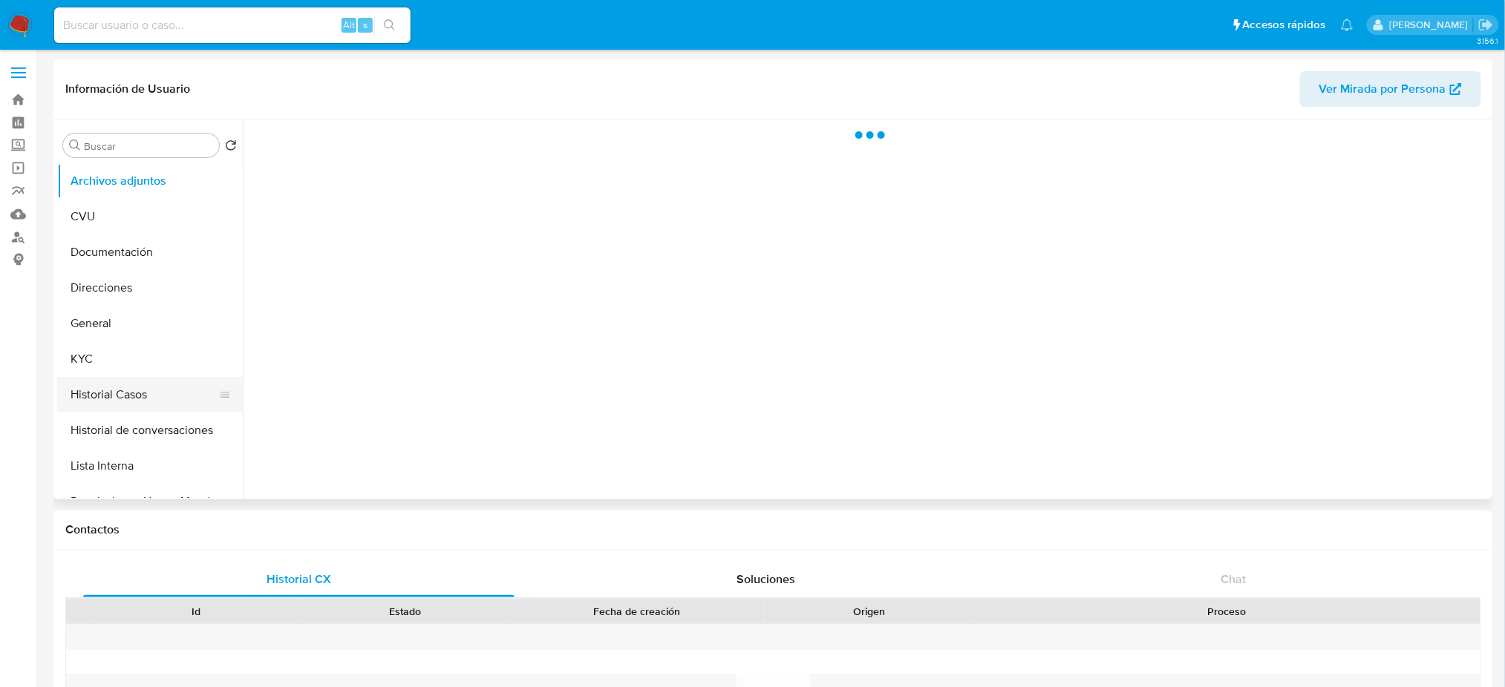
click at [132, 401] on button "Historial Casos" at bounding box center [144, 395] width 174 height 36
select select "10"
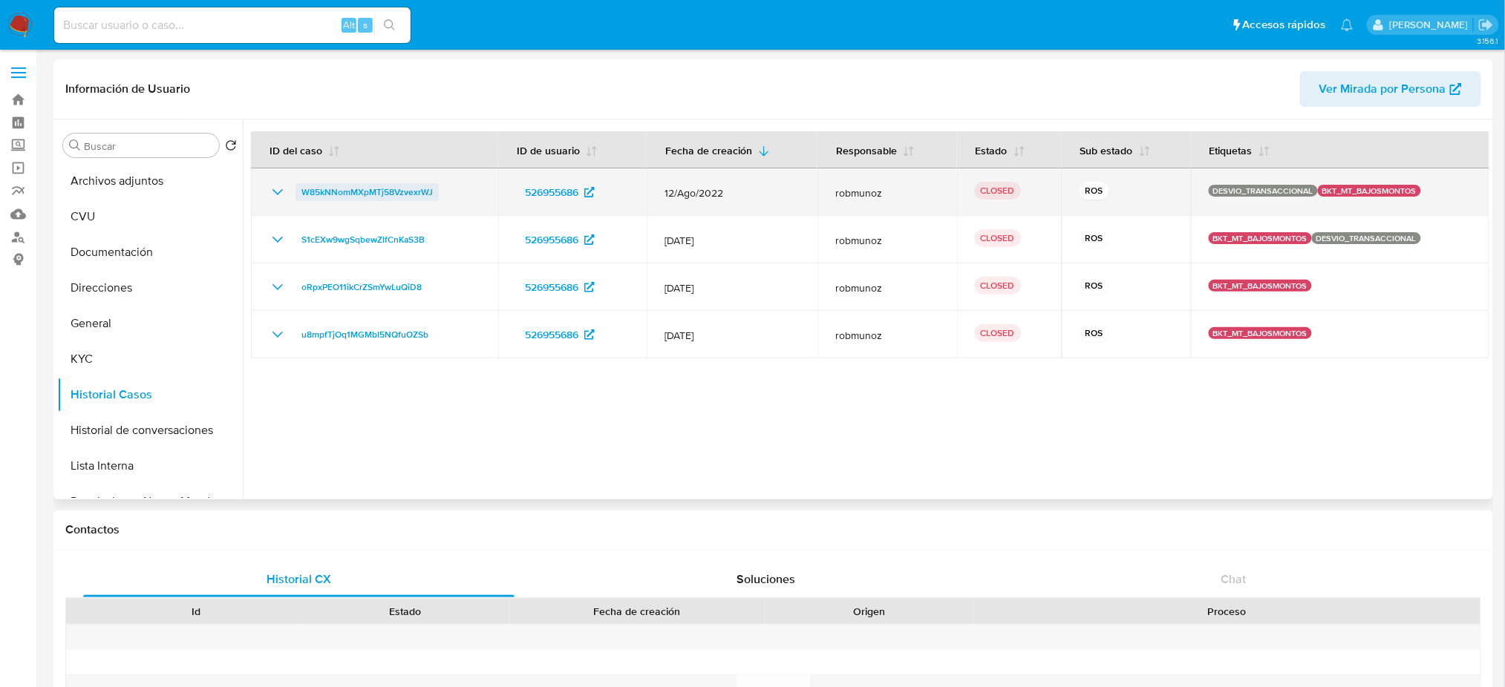
click at [414, 194] on span "W85kNNomMXpMTj58VzvexrWJ" at bounding box center [366, 192] width 131 height 18
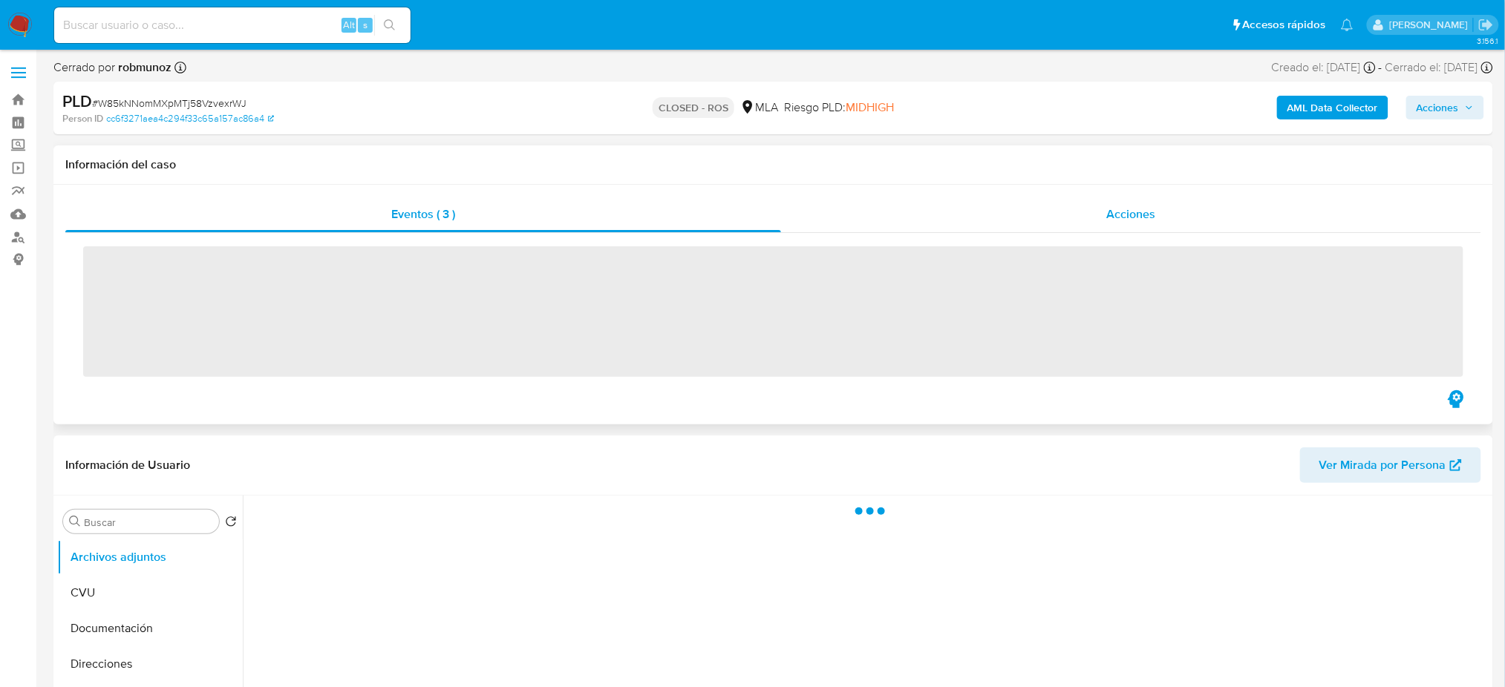
click at [1244, 219] on div "Acciones" at bounding box center [1131, 215] width 701 height 36
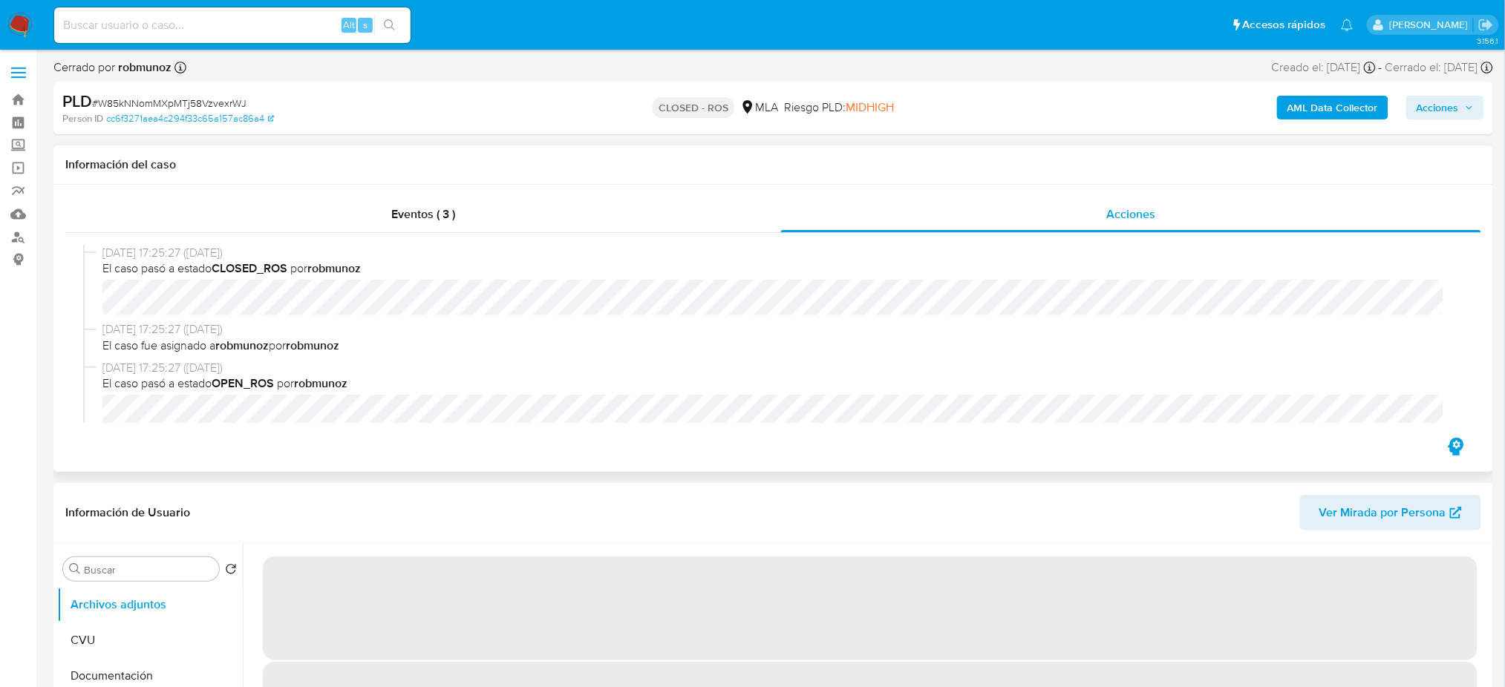
select select "10"
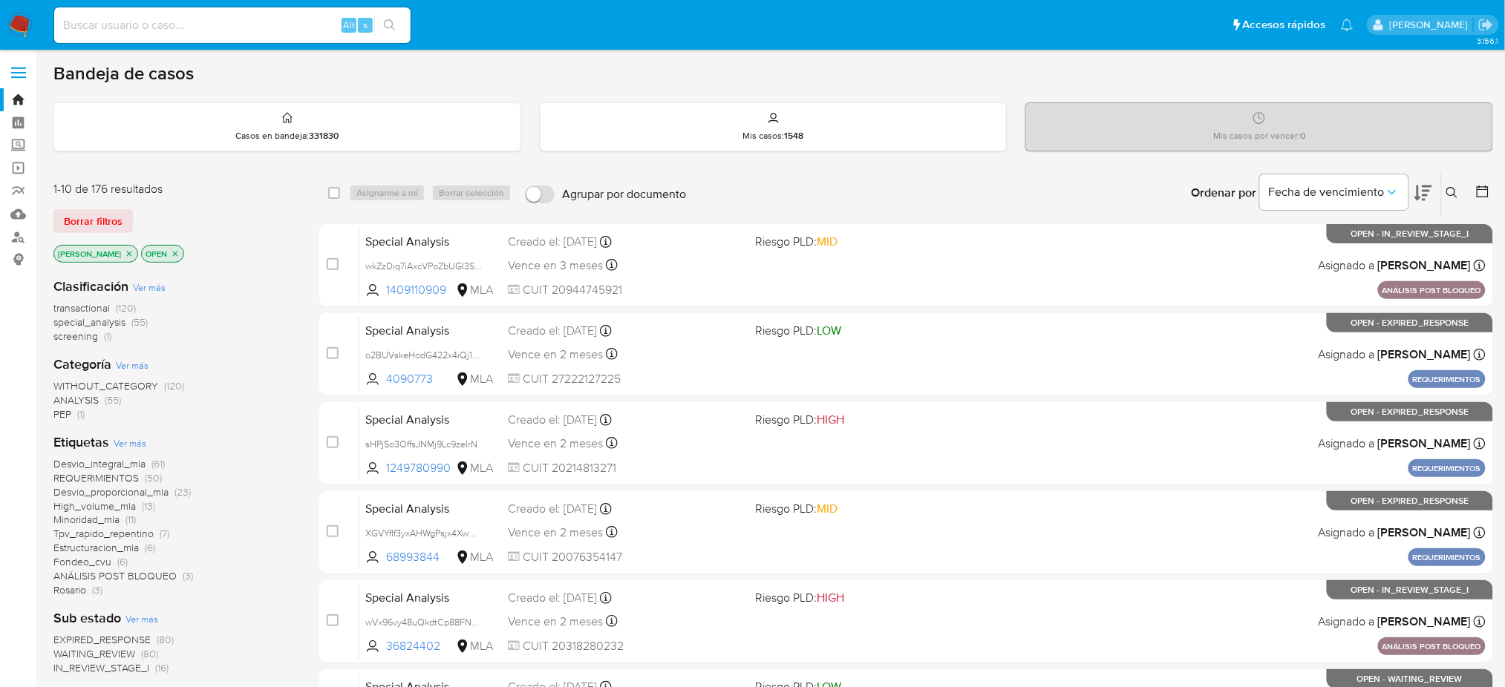
click at [1456, 197] on icon at bounding box center [1452, 193] width 12 height 12
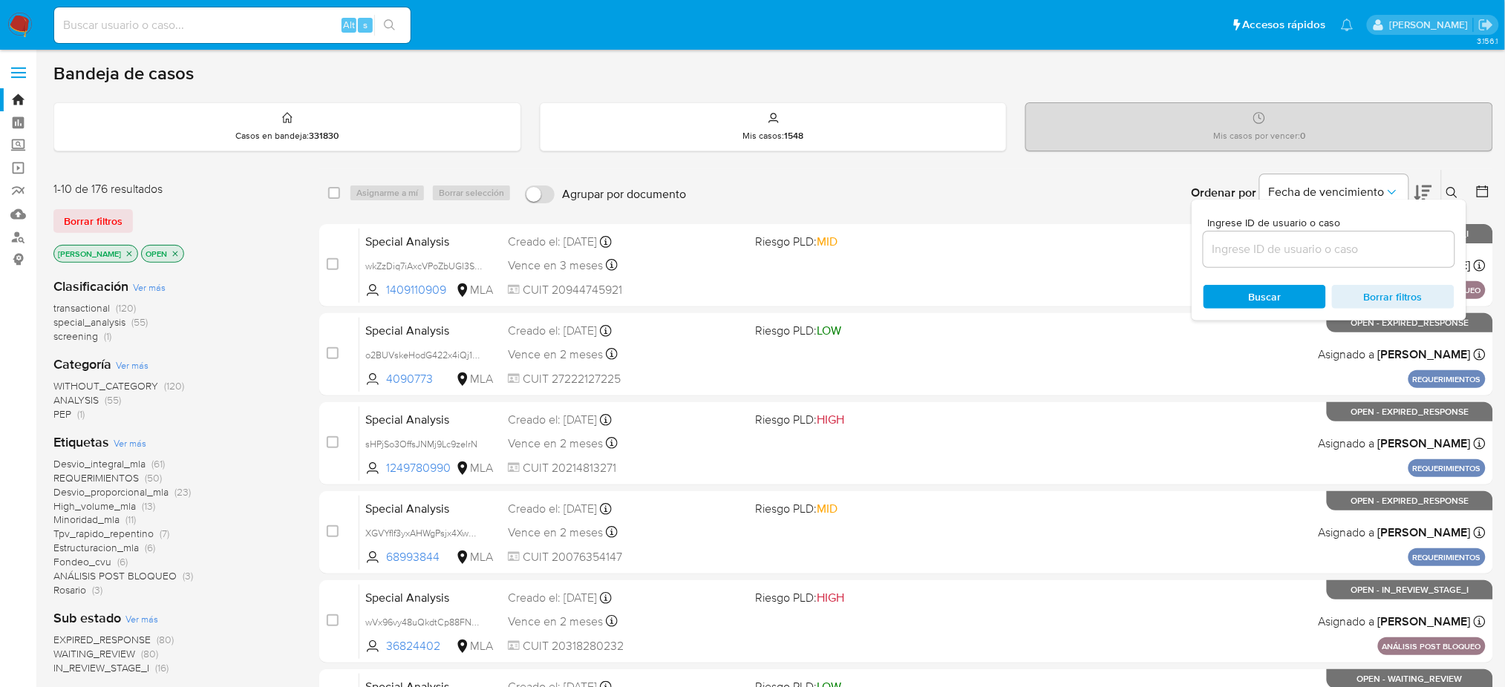
click at [1304, 258] on div at bounding box center [1328, 250] width 251 height 36
click at [1304, 253] on input at bounding box center [1328, 249] width 251 height 19
paste input "kmFA4NlMQ9ObQRBqDyIfIUbD"
type input "kmFA4NlMQ9ObQRBqDyIfIUbD"
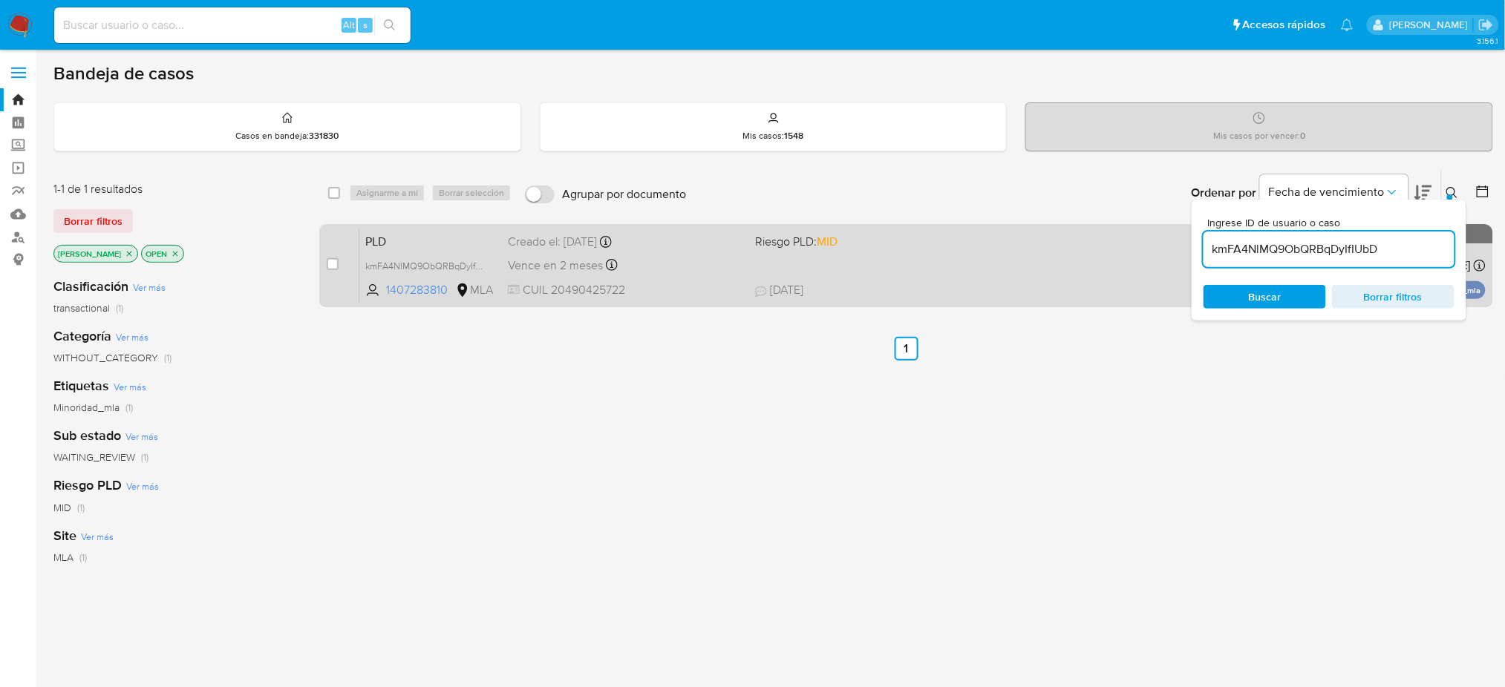
click at [327, 272] on div "case-item-checkbox" at bounding box center [333, 266] width 12 height 18
click at [330, 262] on input "checkbox" at bounding box center [333, 264] width 12 height 12
checkbox input "true"
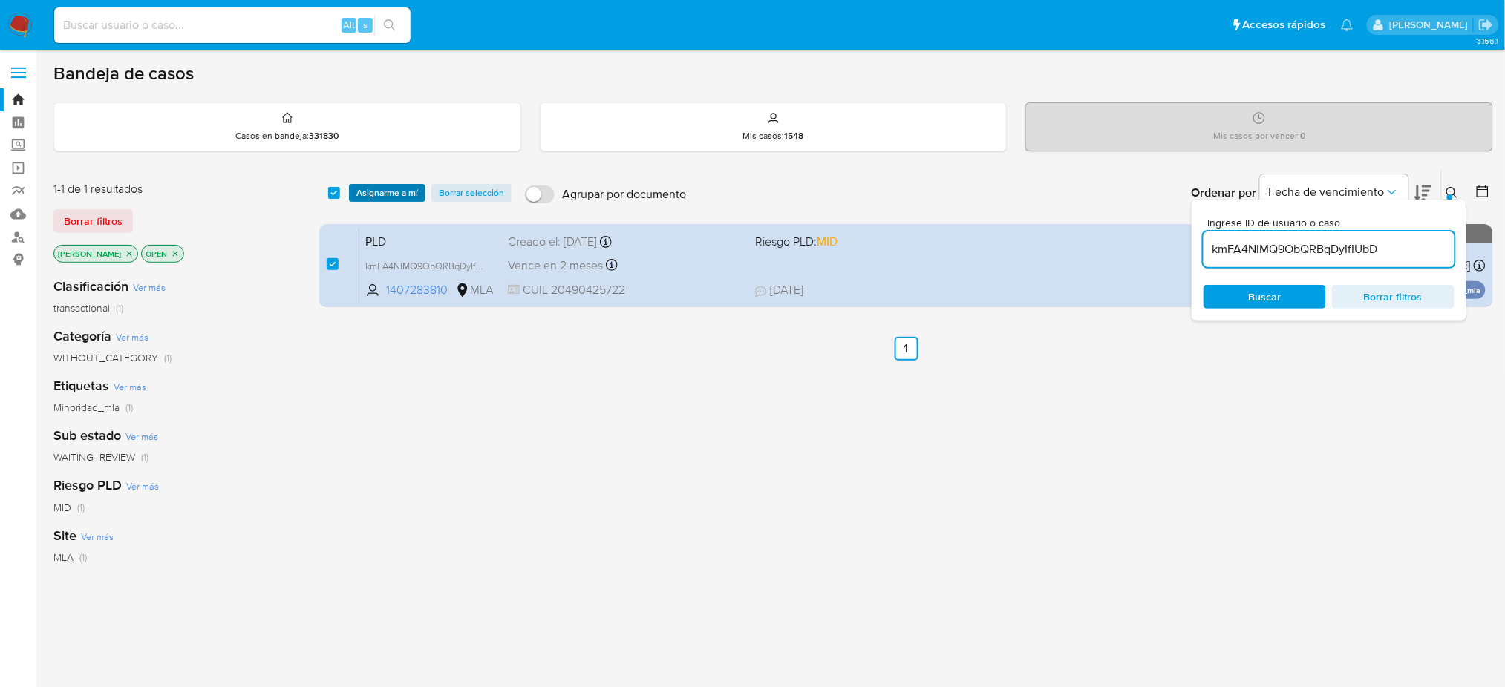
click at [384, 196] on span "Asignarme a mí" at bounding box center [387, 193] width 62 height 15
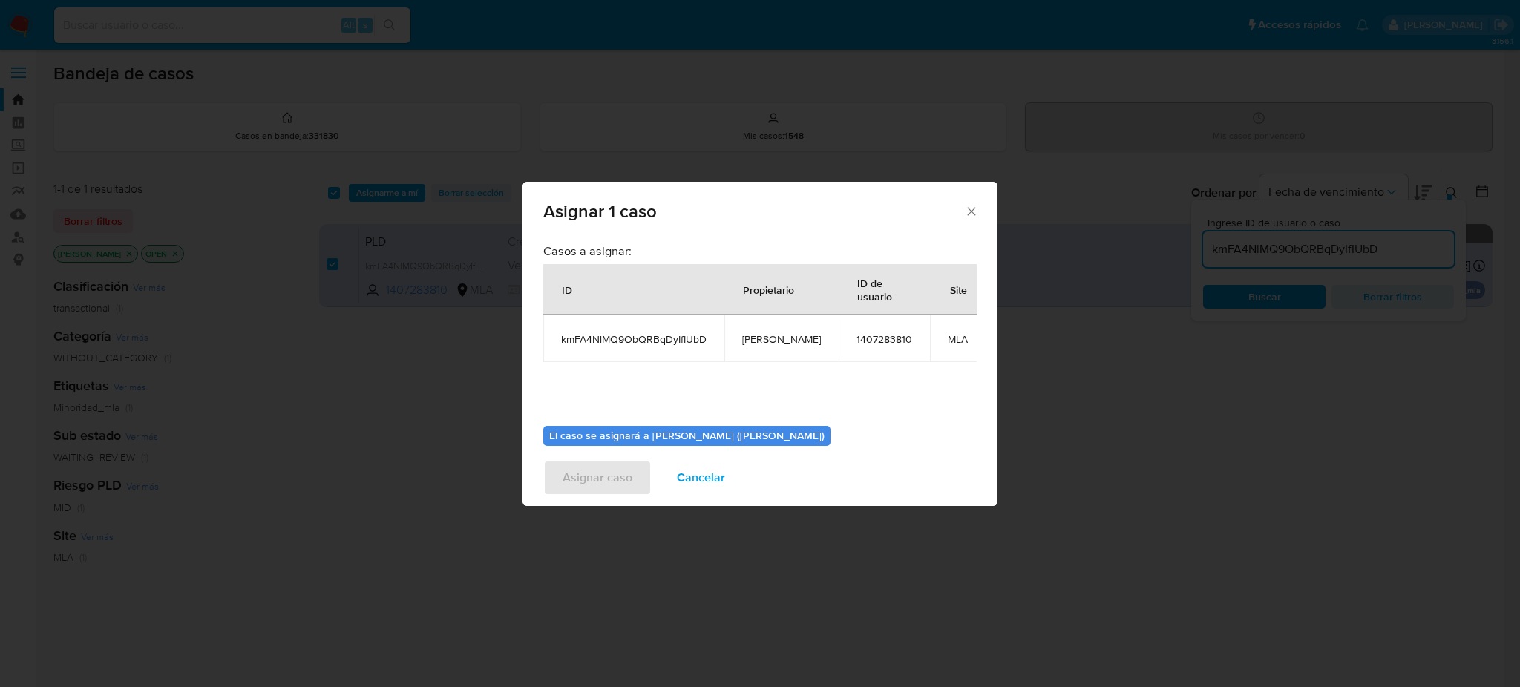
click at [762, 353] on td "[PERSON_NAME]" at bounding box center [782, 339] width 114 height 48
click at [764, 341] on span "amedzovich" at bounding box center [781, 339] width 79 height 13
copy span "amedzovich"
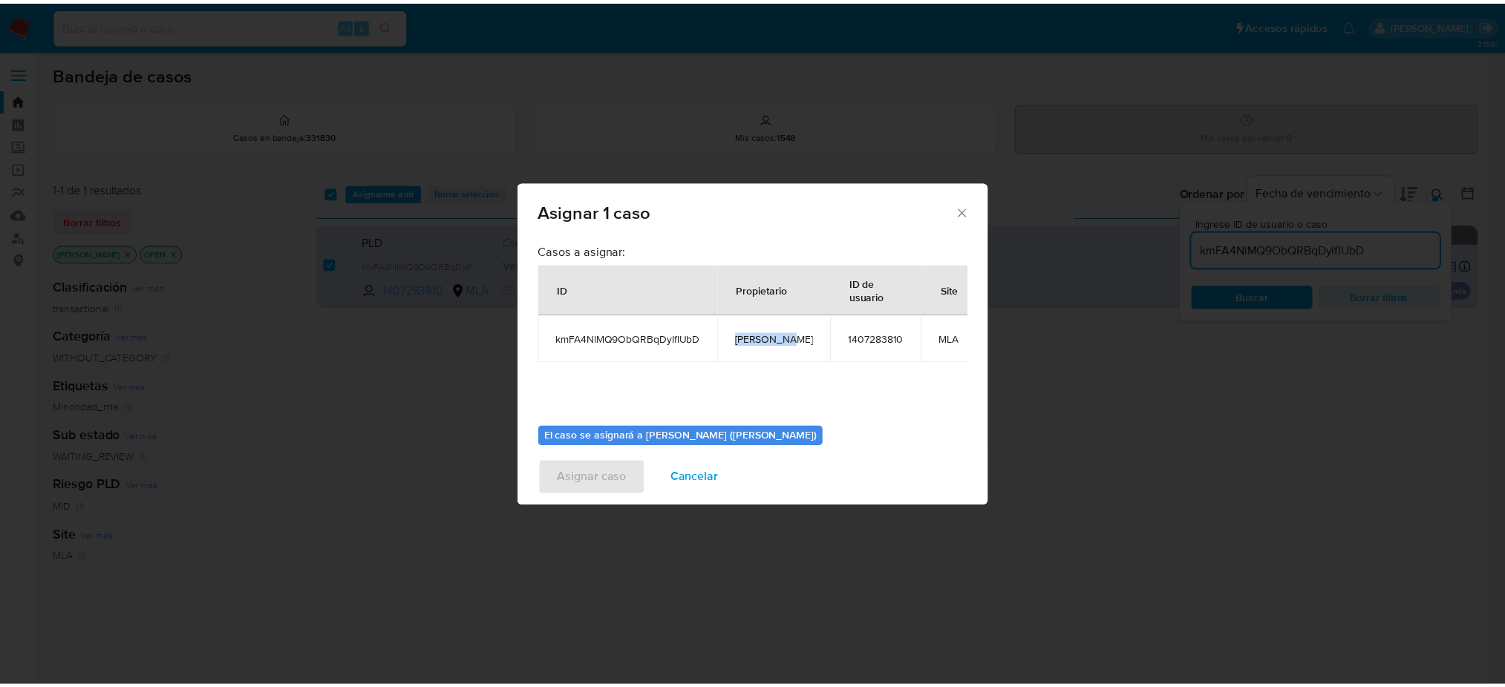
scroll to position [76, 0]
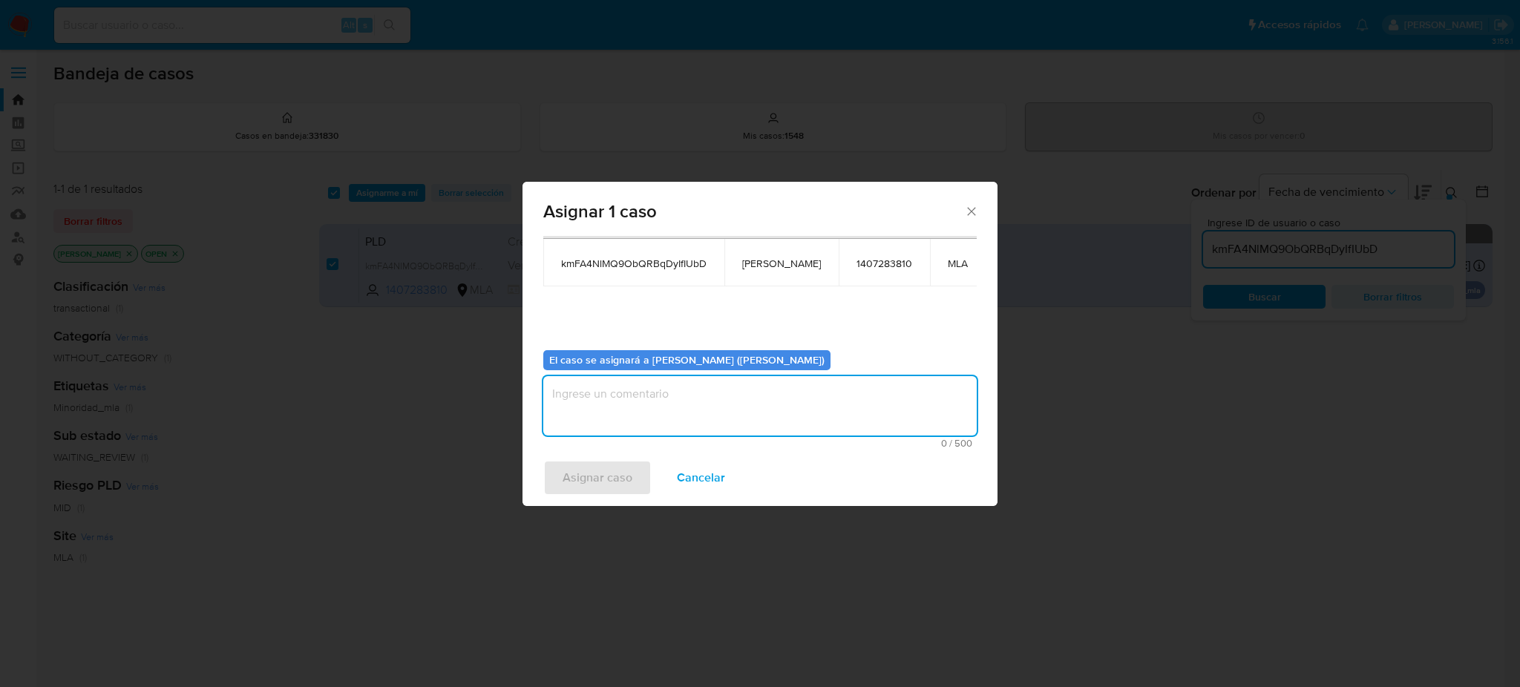
click at [673, 409] on textarea "assign-modal" at bounding box center [760, 405] width 434 height 59
paste textarea "amedzovich"
type textarea "[PERSON_NAME]"
click at [600, 477] on span "Asignar caso" at bounding box center [598, 478] width 70 height 33
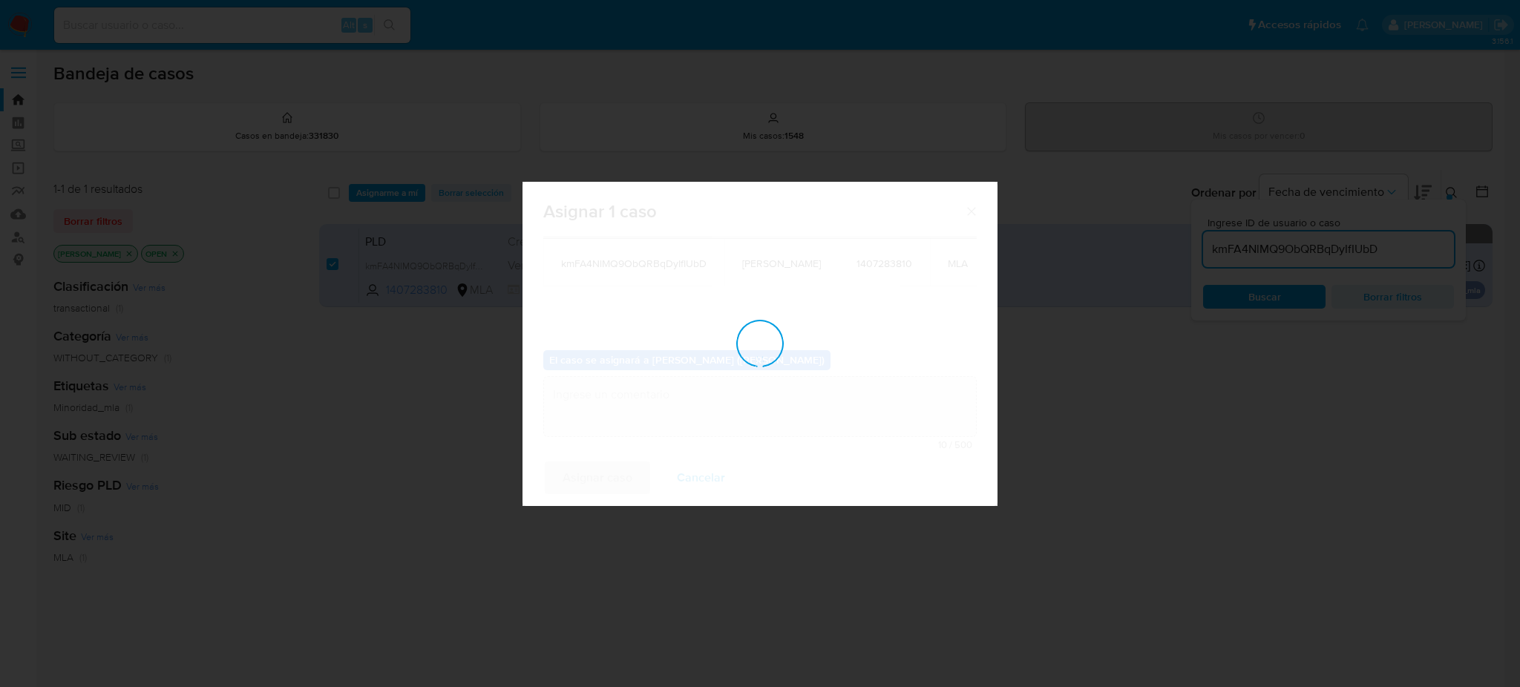
checkbox input "false"
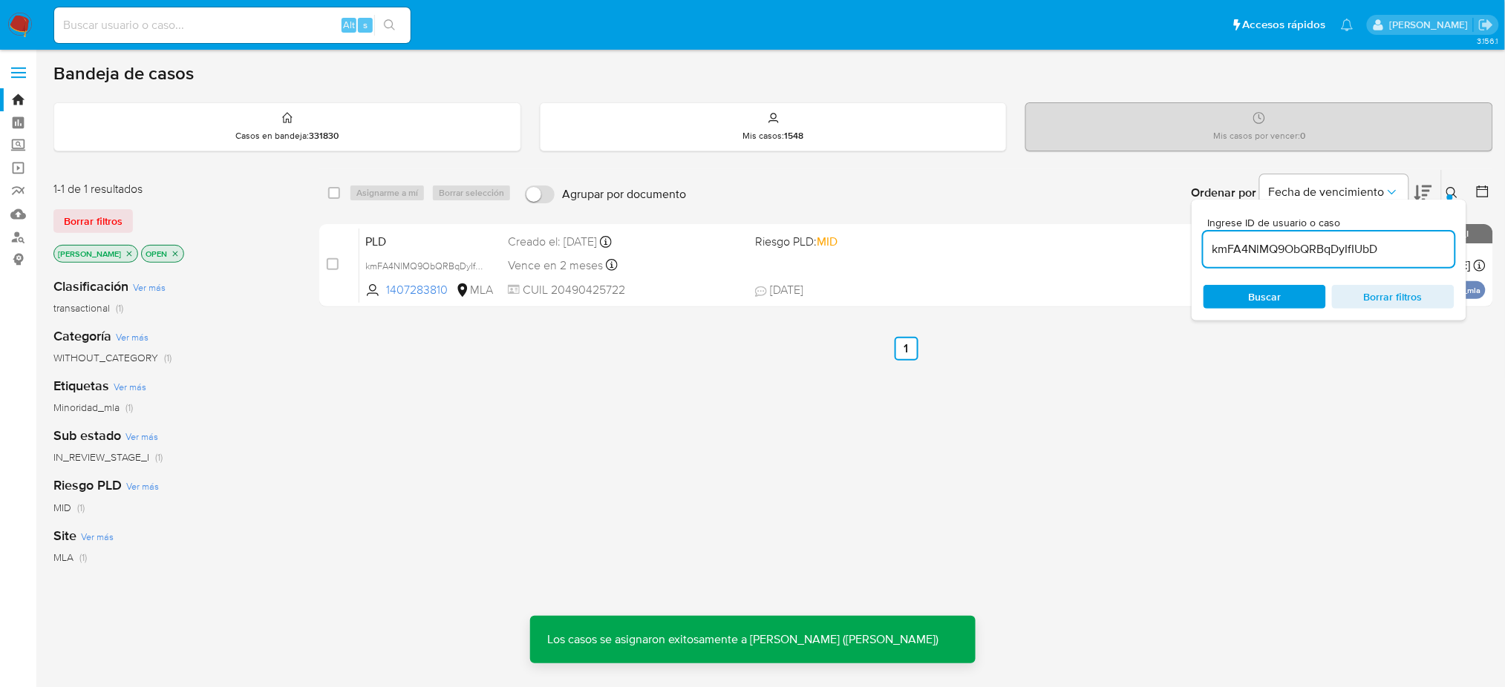
click at [444, 248] on span "PLD" at bounding box center [430, 240] width 131 height 19
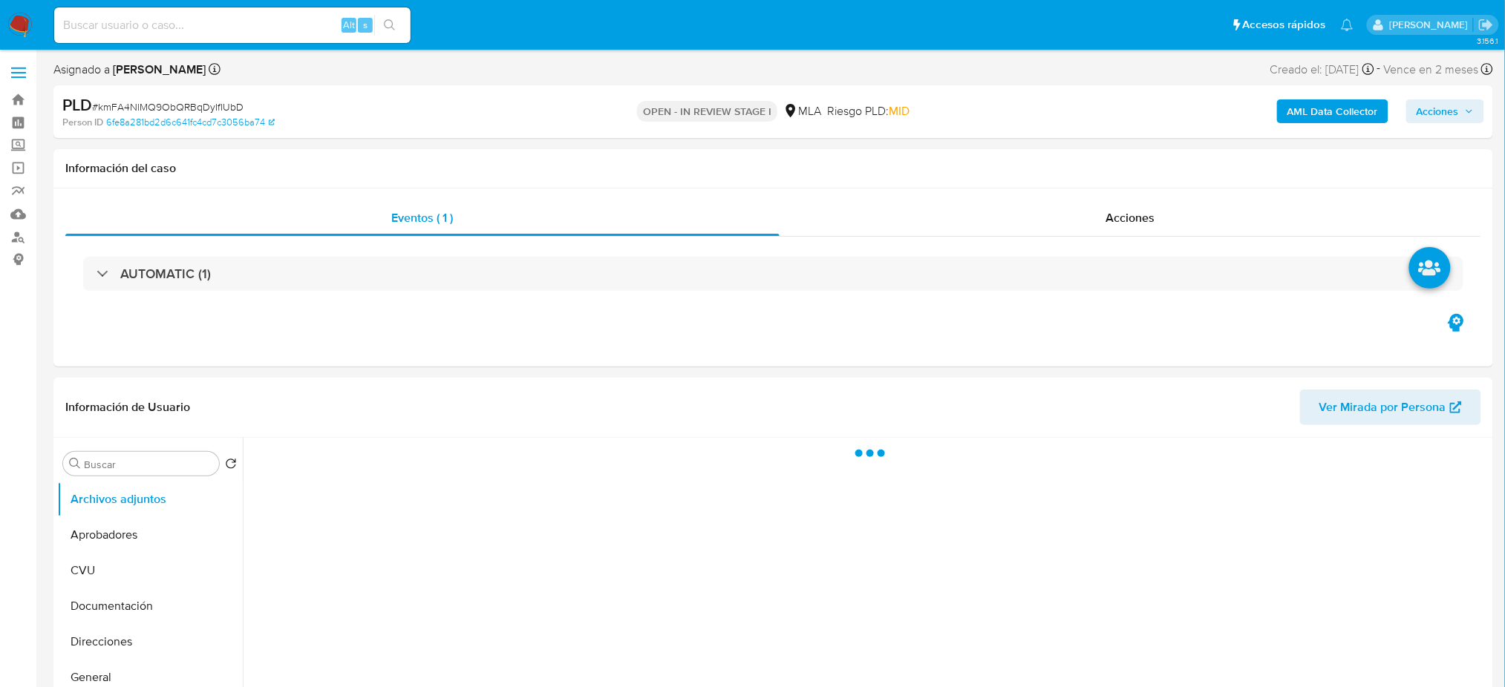
select select "10"
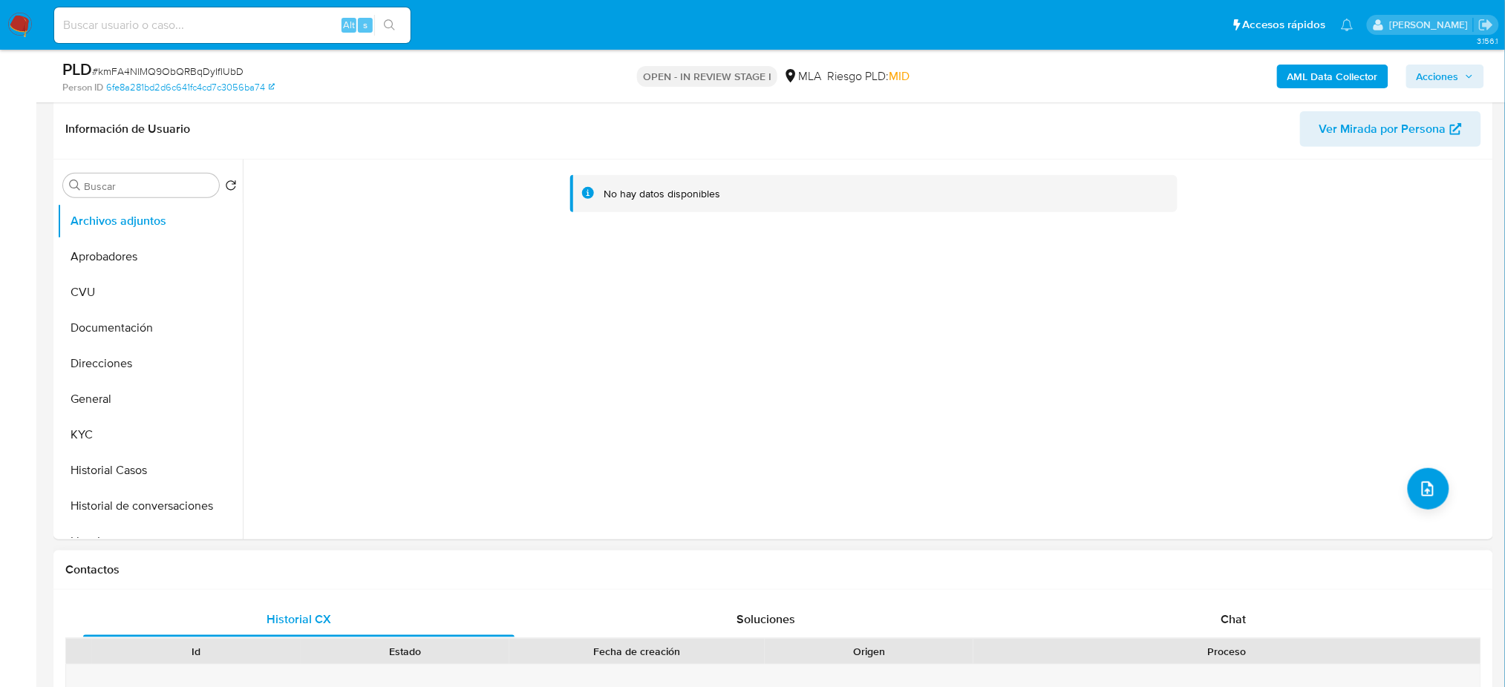
scroll to position [396, 0]
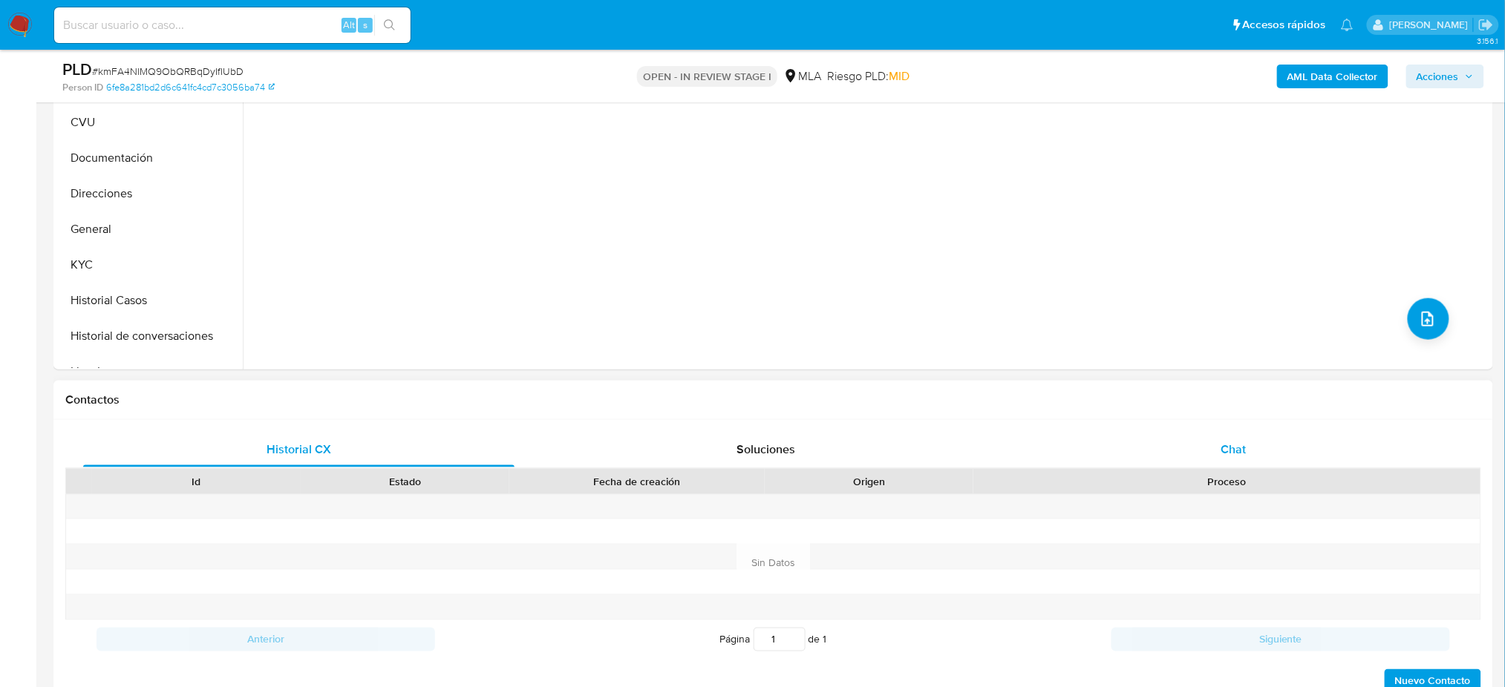
click at [1217, 447] on div "Chat" at bounding box center [1233, 450] width 431 height 36
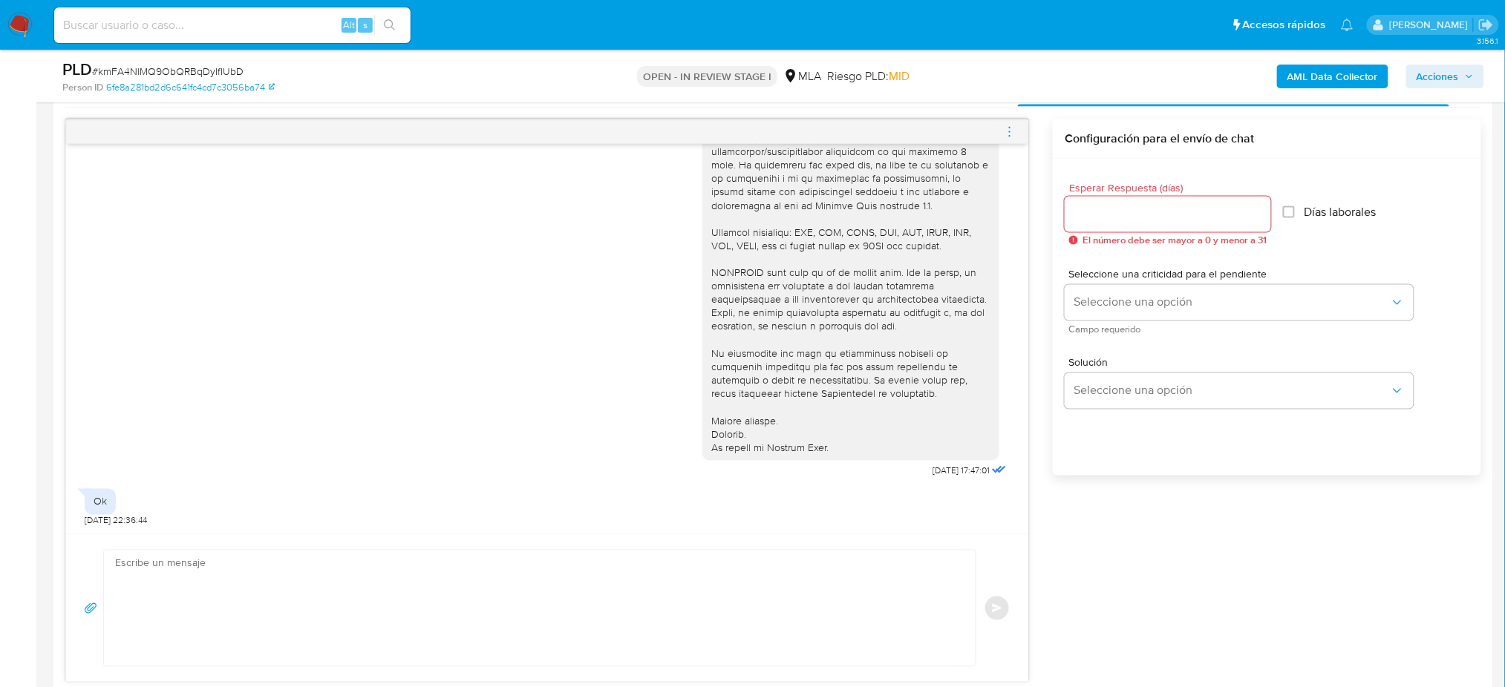
scroll to position [891, 0]
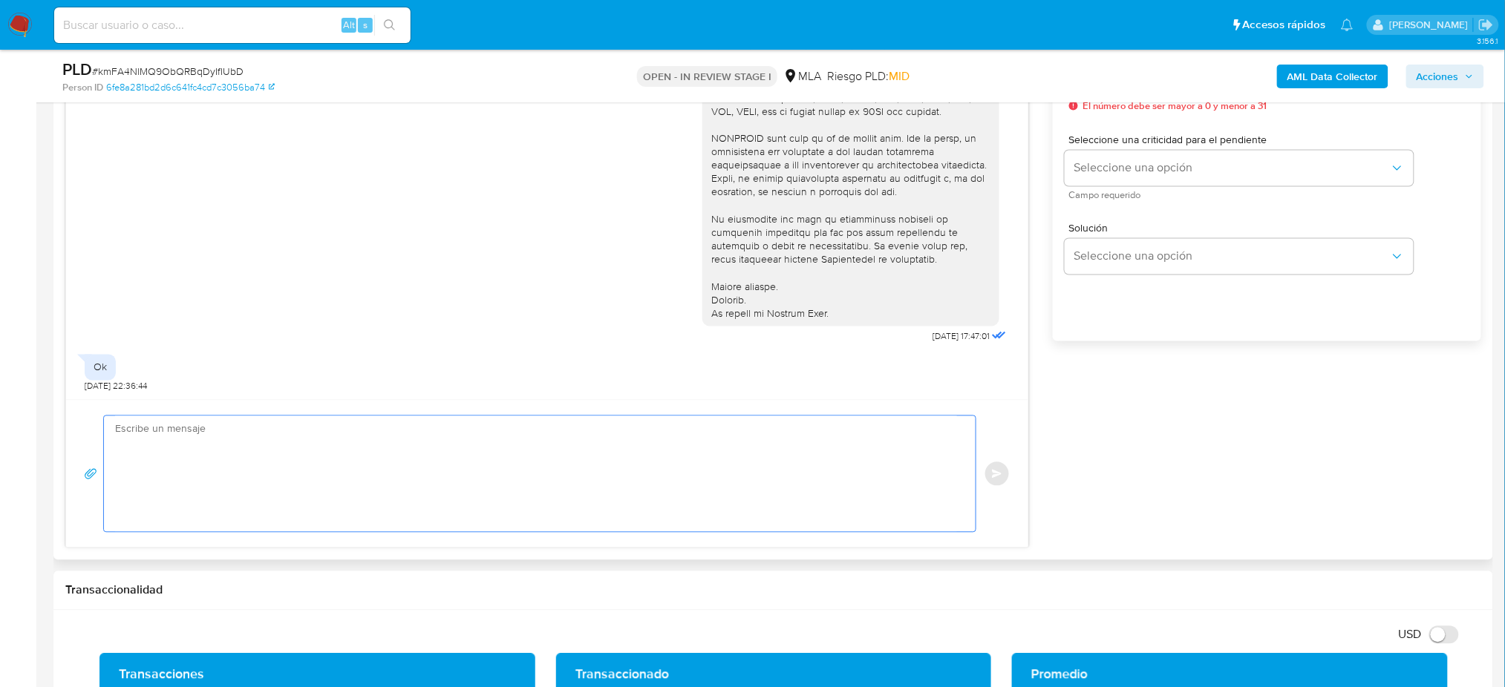
click at [214, 451] on textarea at bounding box center [536, 474] width 842 height 116
paste textarea "Hola, Esperamos que te encuentres muy bien. Te consultamos si tuviste oportunid…"
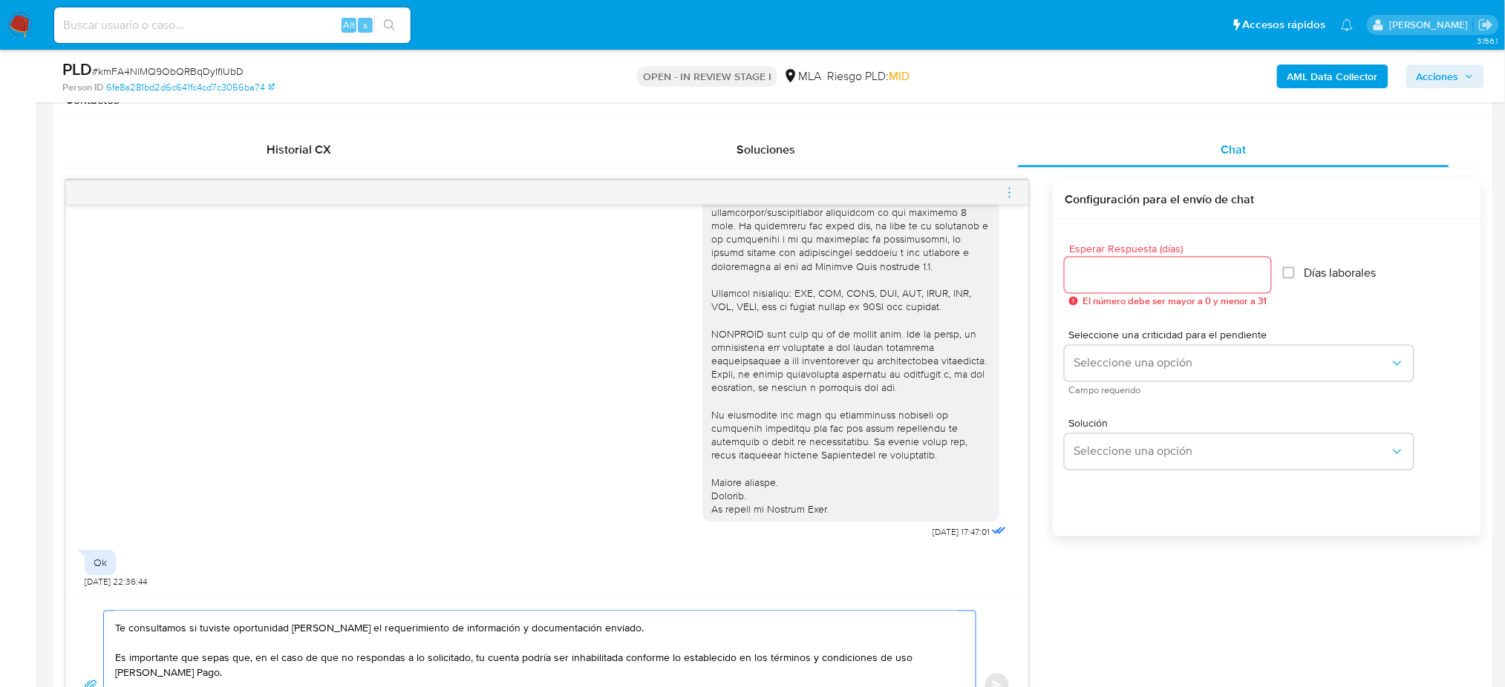
scroll to position [693, 0]
type textarea "Hola, Esperamos que te encuentres muy bien. Te consultamos si tuviste oportunid…"
click at [1081, 287] on input "Esperar Respuesta (días)" at bounding box center [1168, 278] width 206 height 19
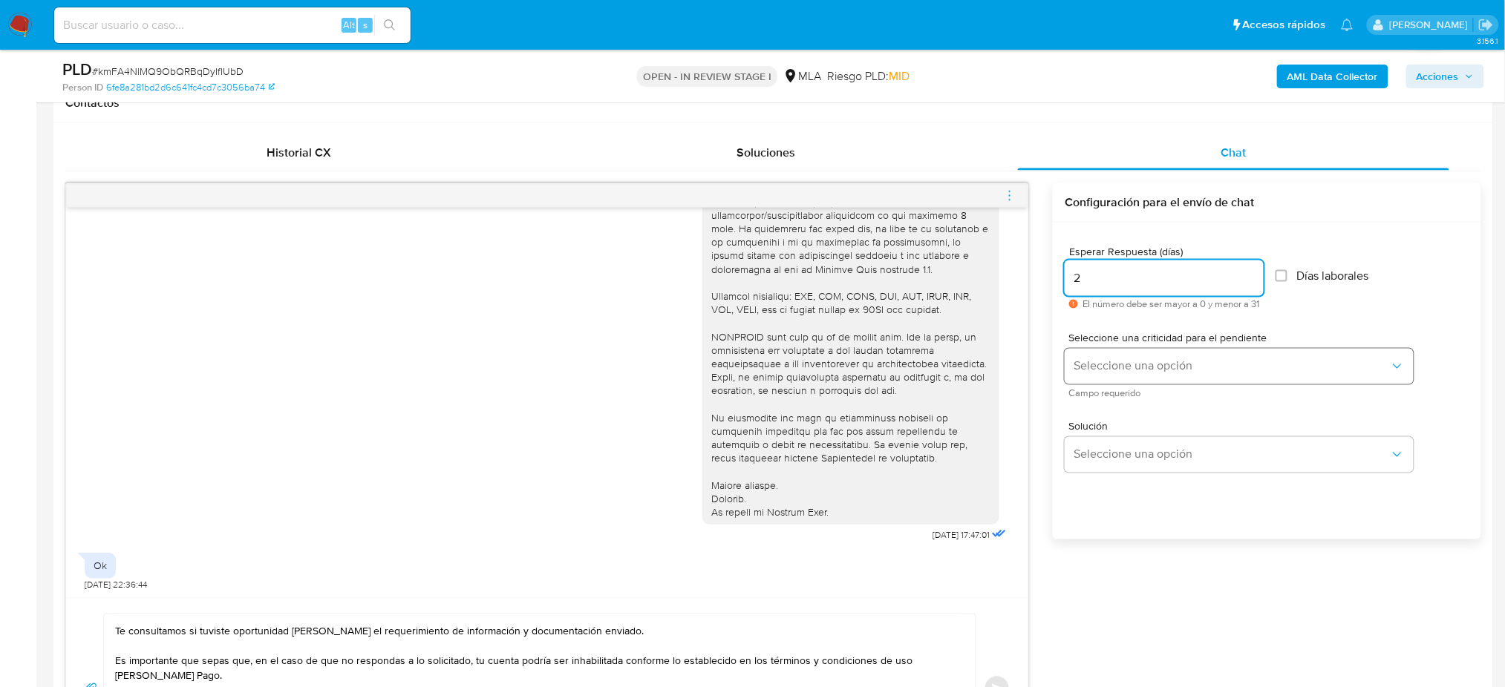
type input "2"
click at [1084, 361] on span "Seleccione una opción" at bounding box center [1231, 366] width 316 height 15
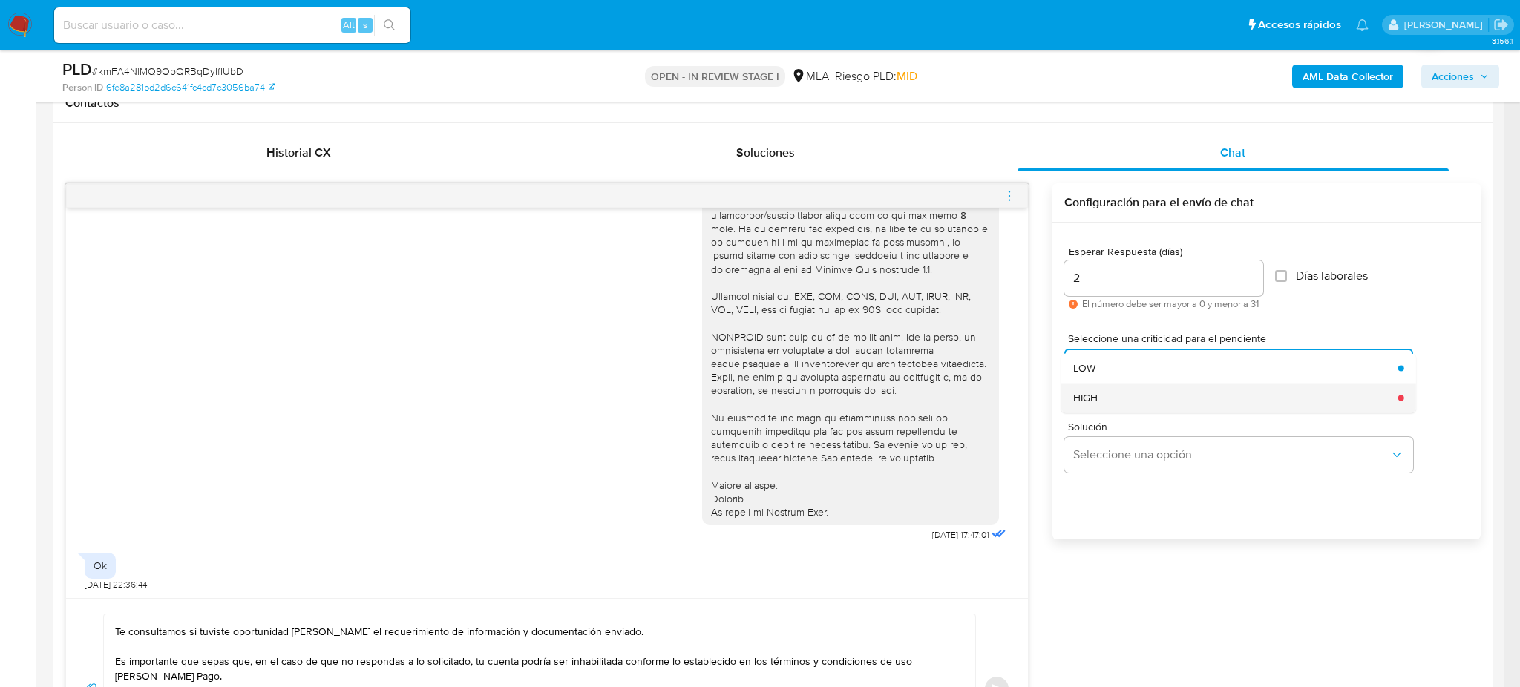
click at [1082, 395] on span "HIGH" at bounding box center [1085, 397] width 24 height 13
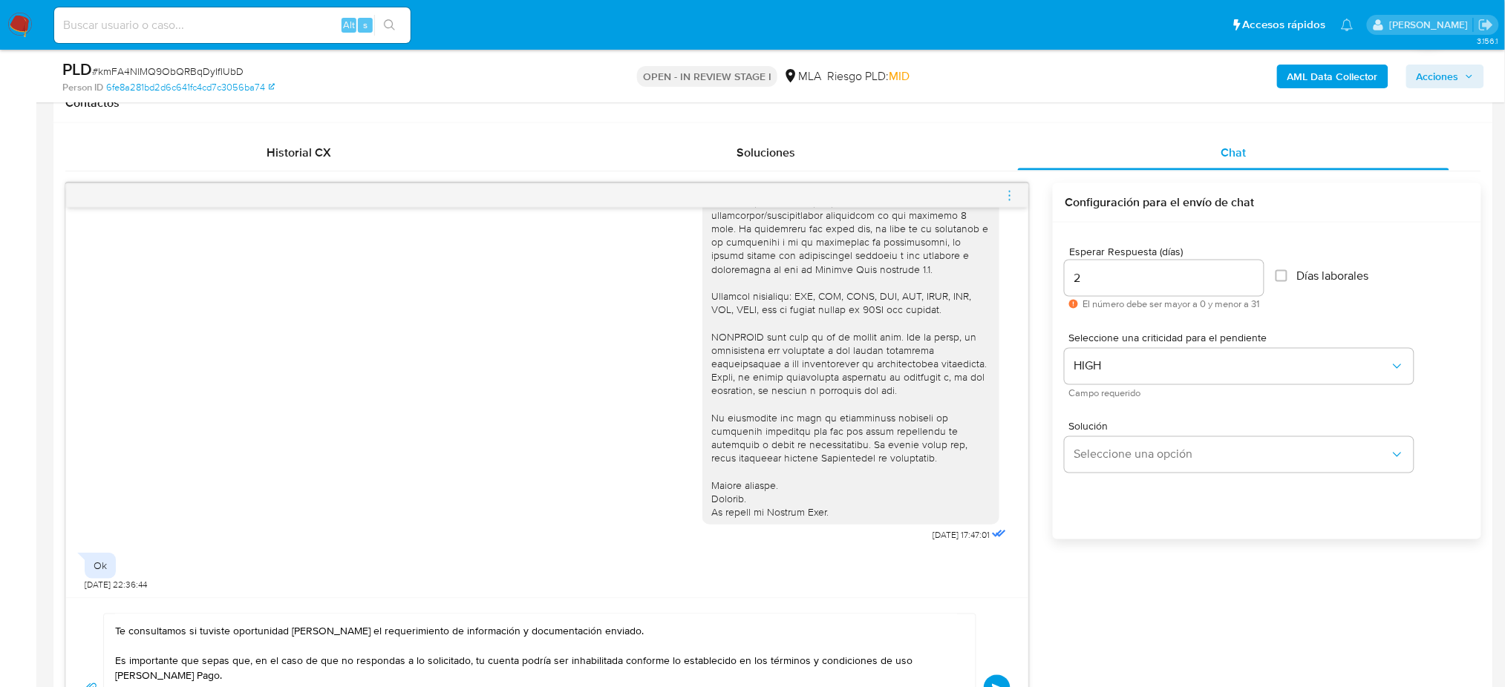
click at [995, 680] on button "Enviar" at bounding box center [997, 689] width 27 height 27
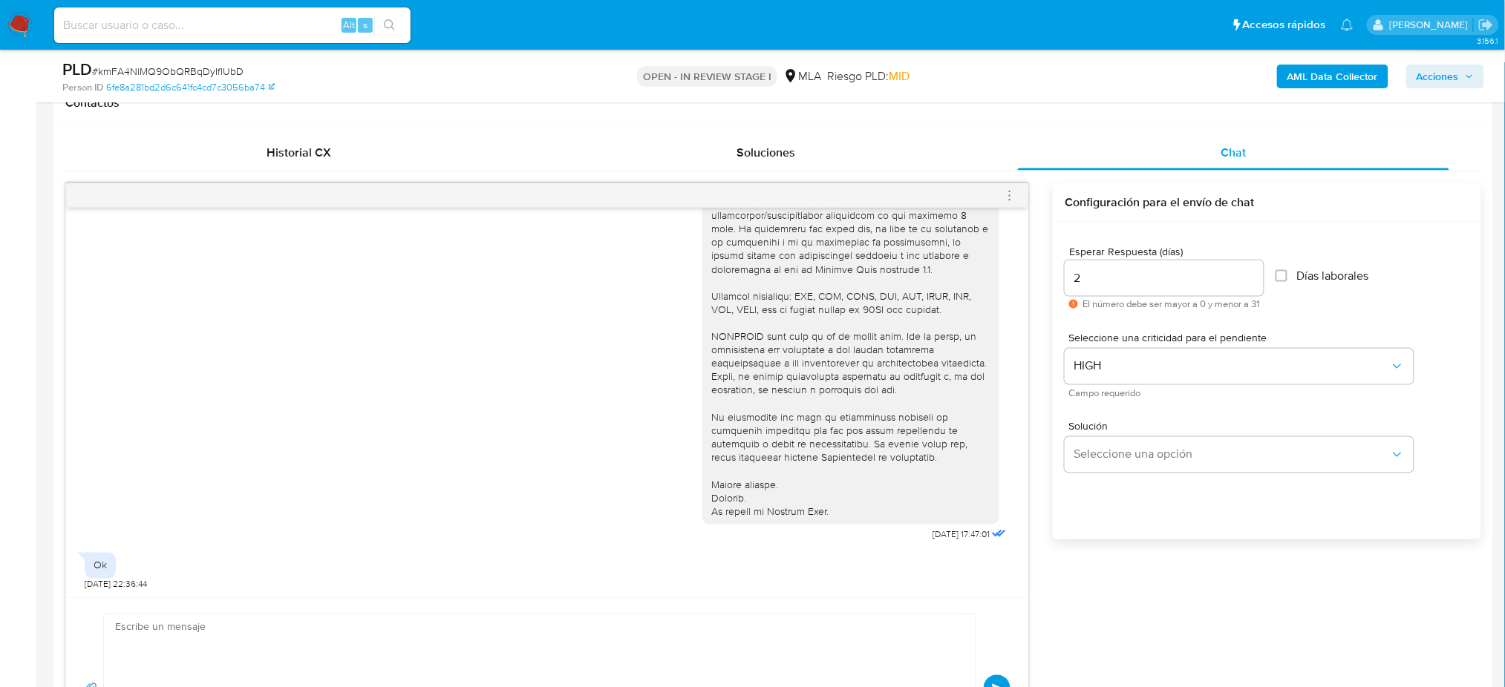
scroll to position [606, 0]
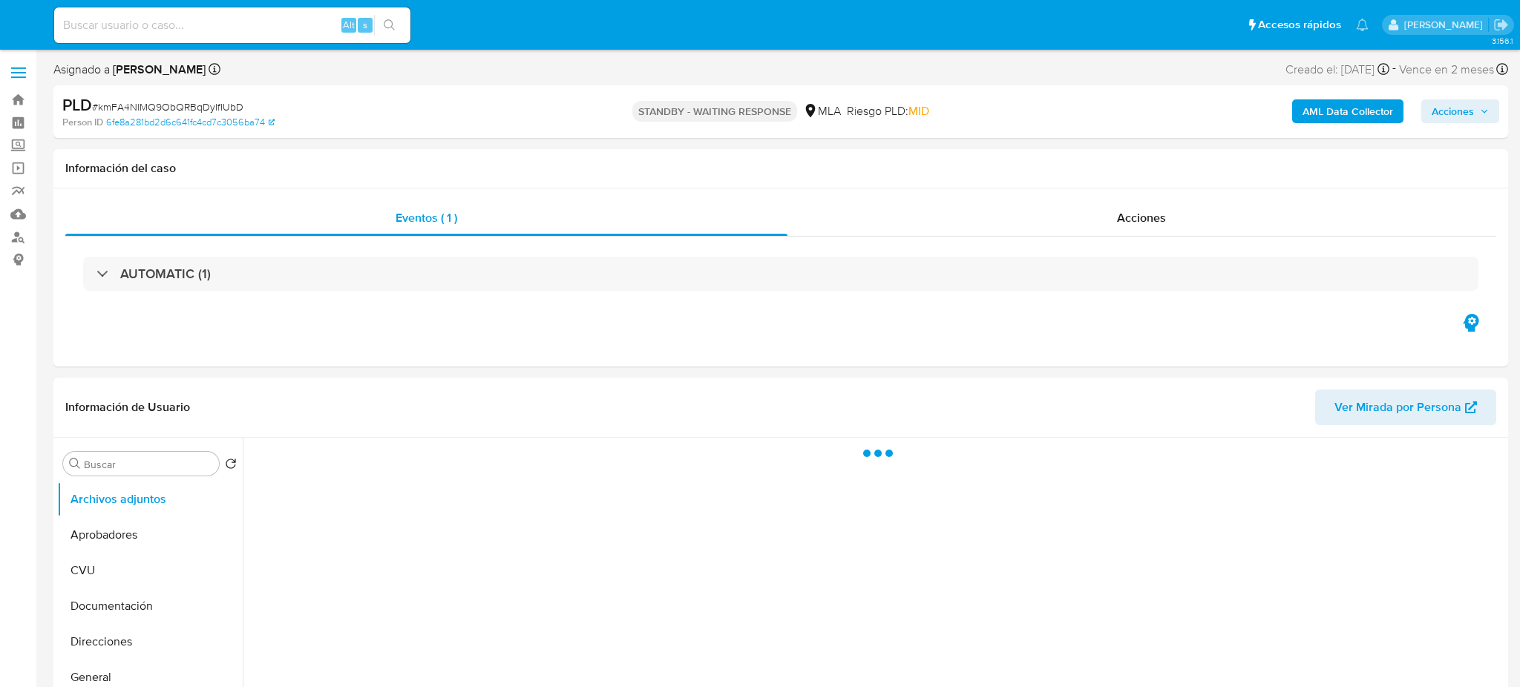
select select "10"
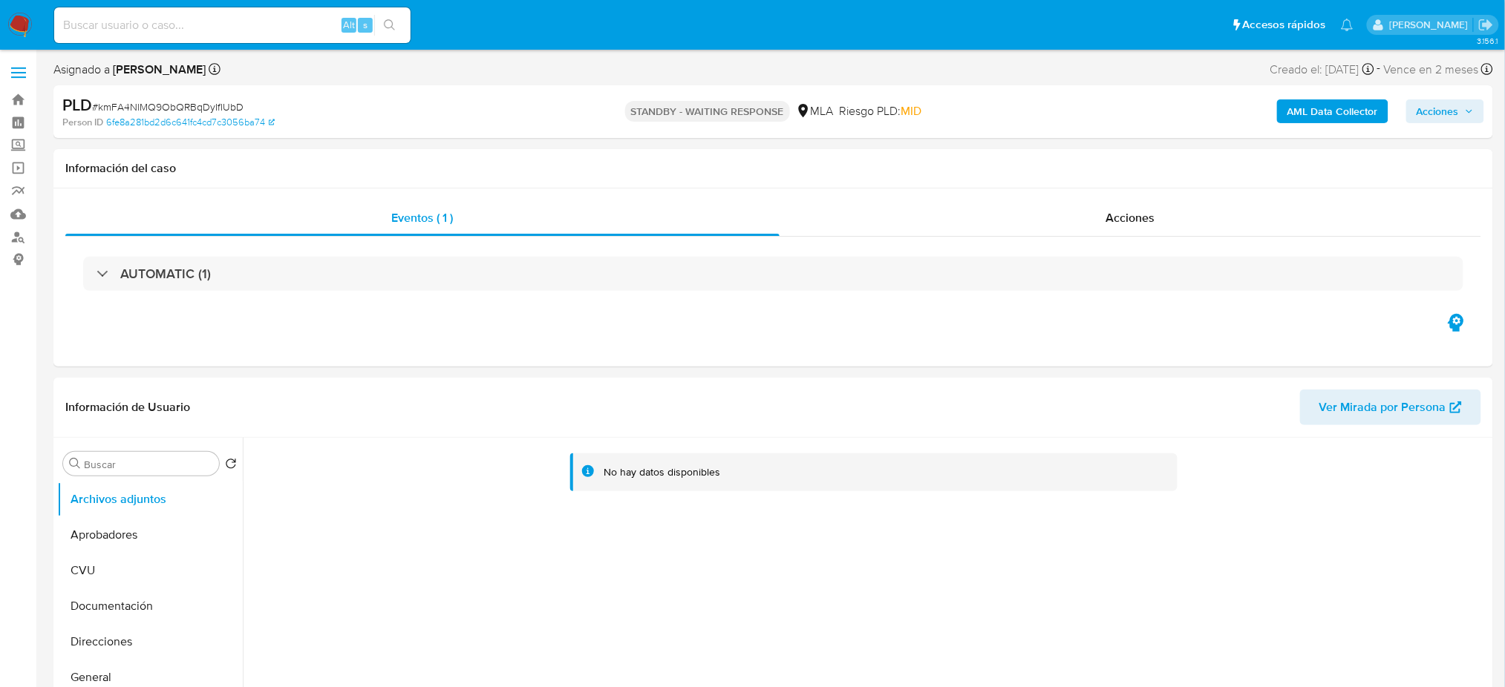
click at [209, 34] on div "Alt s" at bounding box center [232, 25] width 356 height 36
click at [206, 24] on input at bounding box center [232, 25] width 356 height 19
paste input "4rE96vuUqHgAfbXO1EJExa9s"
type input "4rE96vuUqHgAfbXO1EJExa9s"
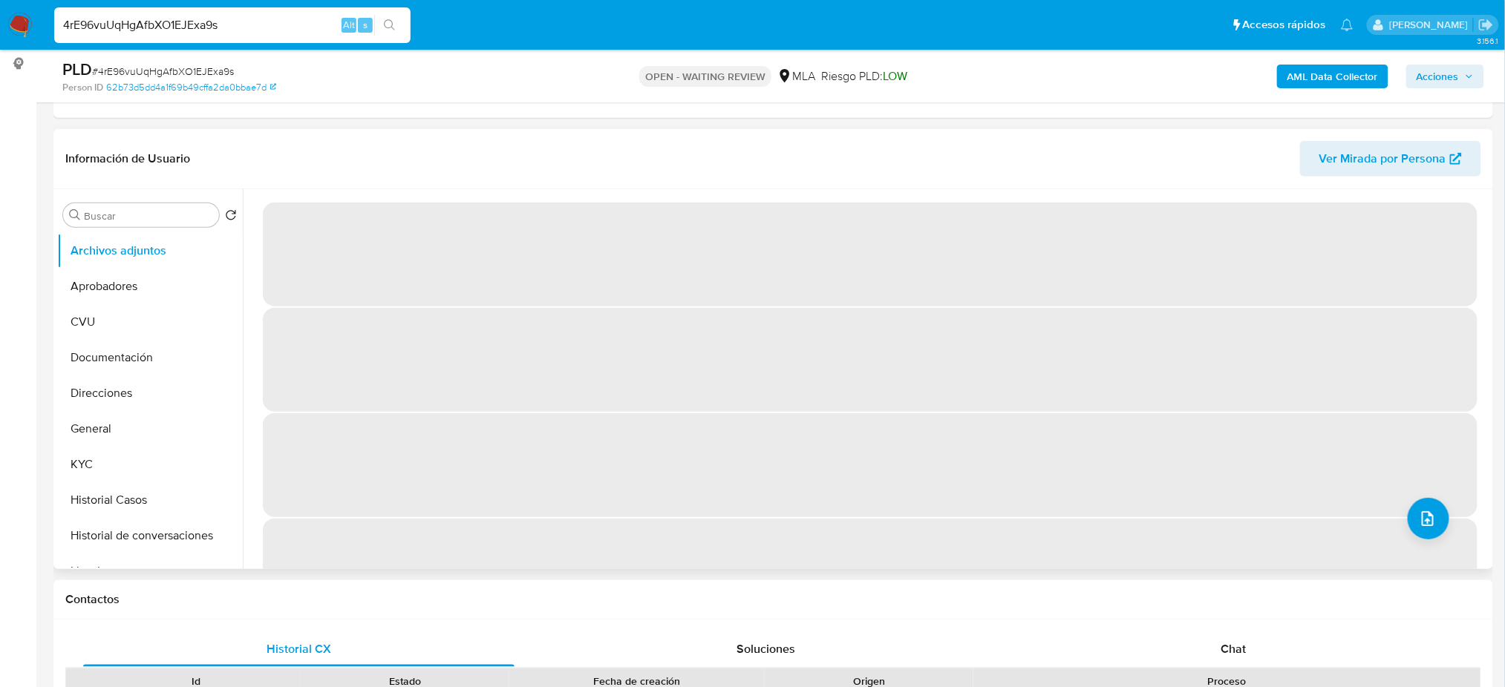
scroll to position [197, 0]
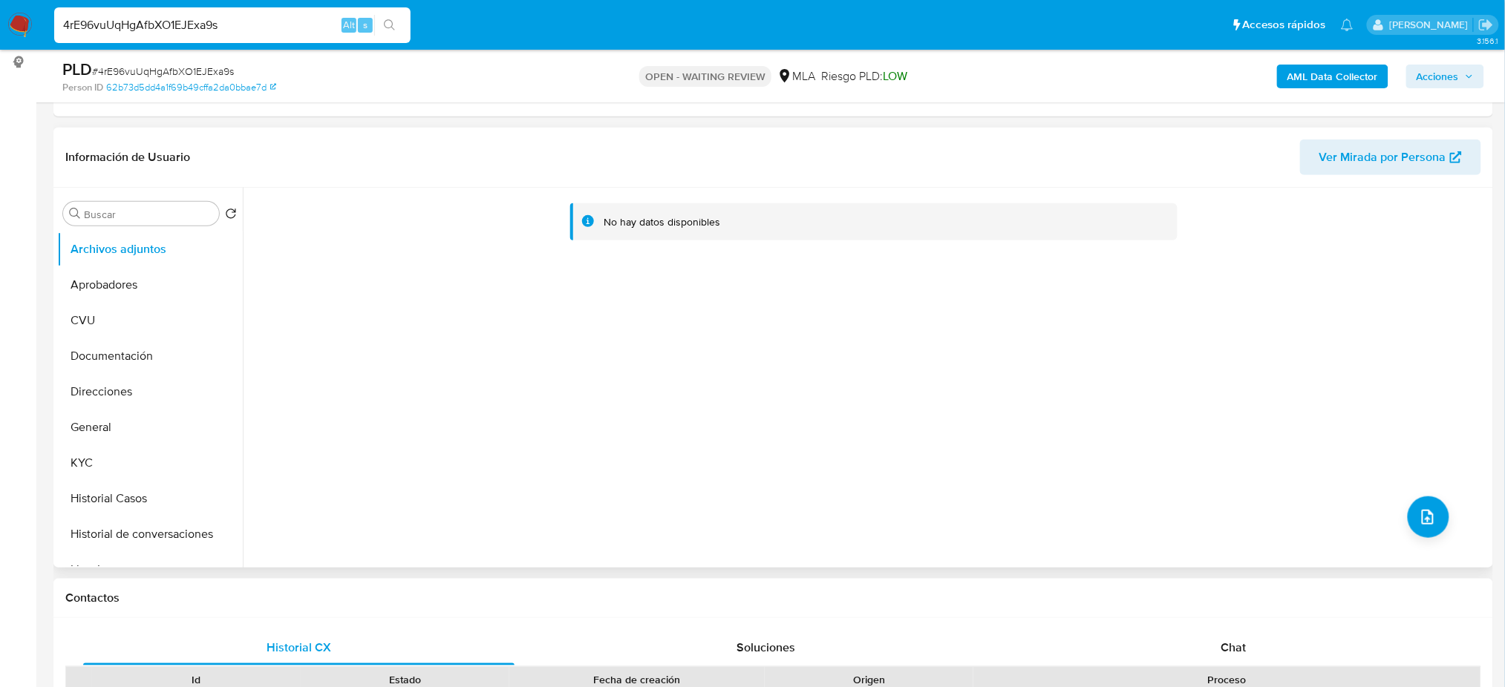
select select "10"
click at [1222, 634] on div "Chat" at bounding box center [1233, 648] width 431 height 36
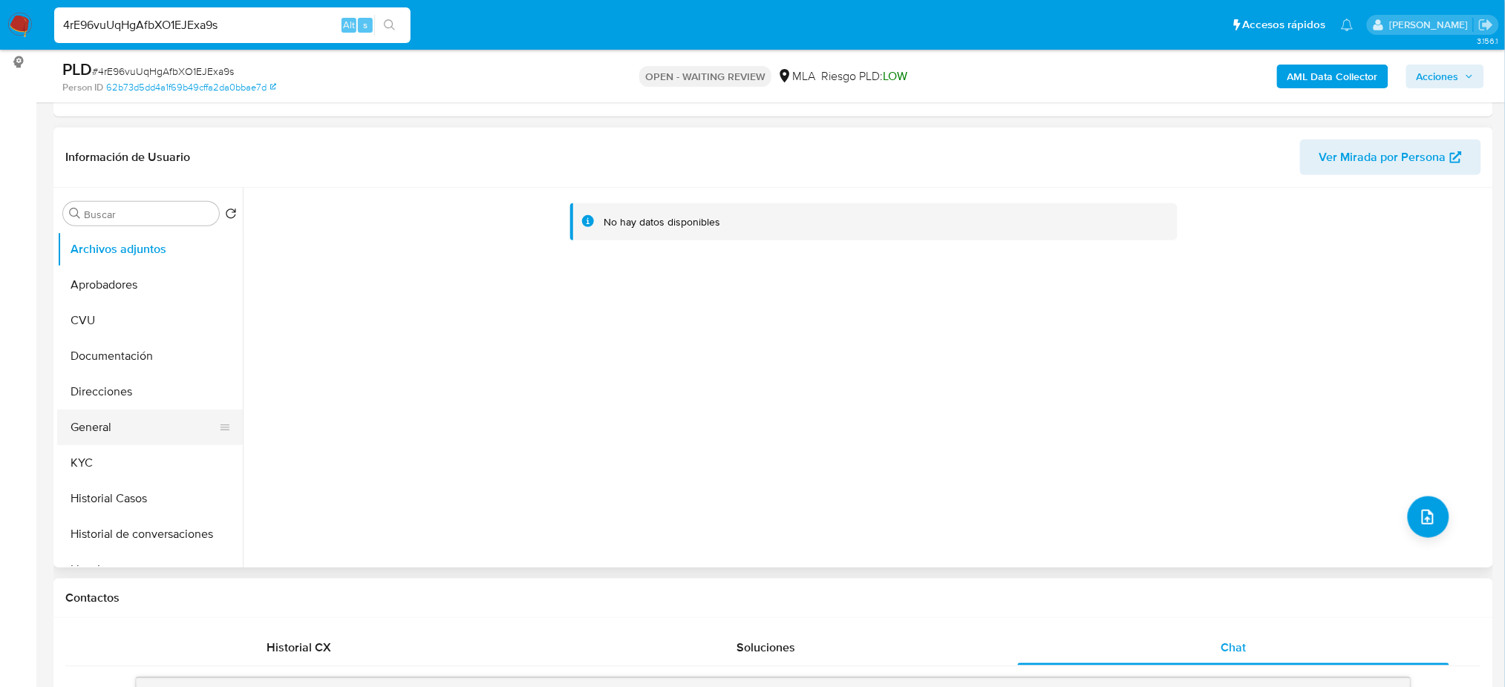
click at [110, 423] on button "General" at bounding box center [144, 428] width 174 height 36
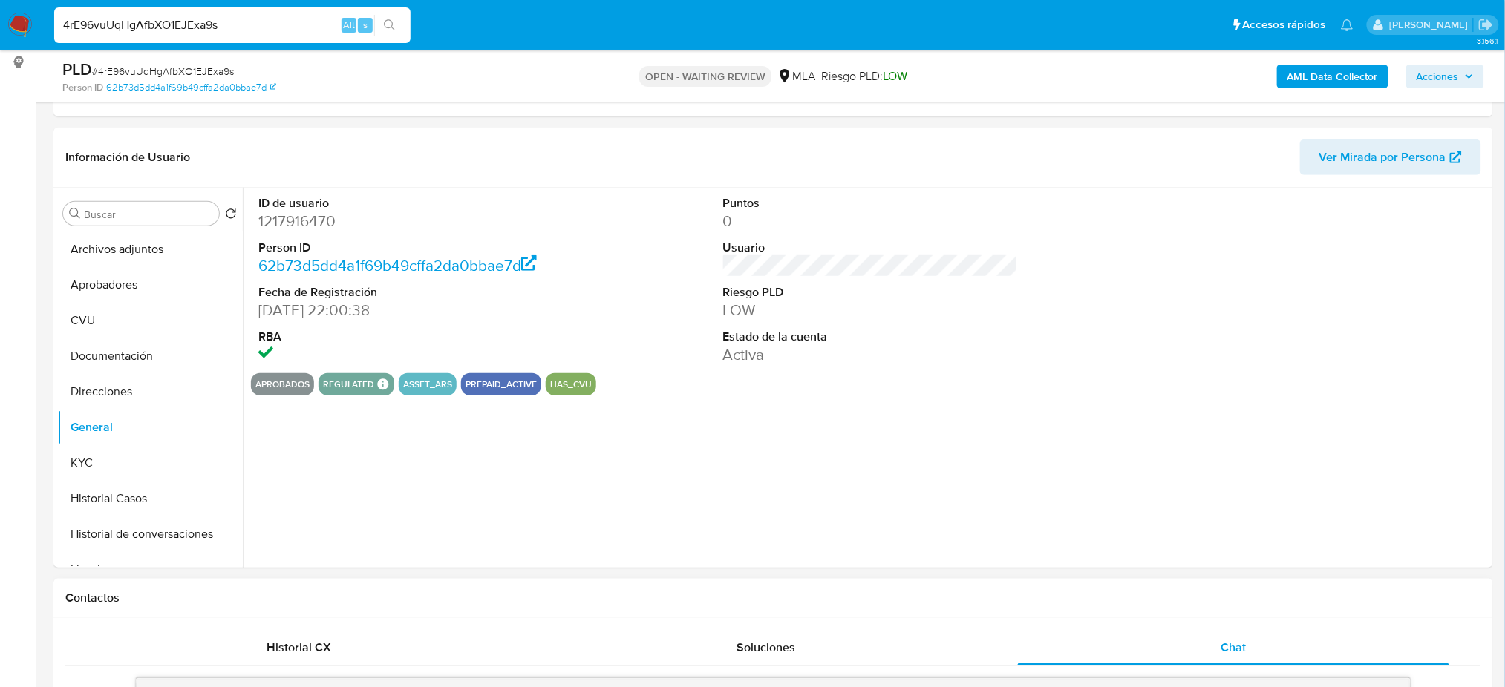
click at [278, 217] on dd "1217916470" at bounding box center [405, 221] width 295 height 21
copy dd "1217916470"
drag, startPoint x: 138, startPoint y: 462, endPoint x: 151, endPoint y: 464, distance: 13.5
click at [139, 462] on button "KYC" at bounding box center [144, 463] width 174 height 36
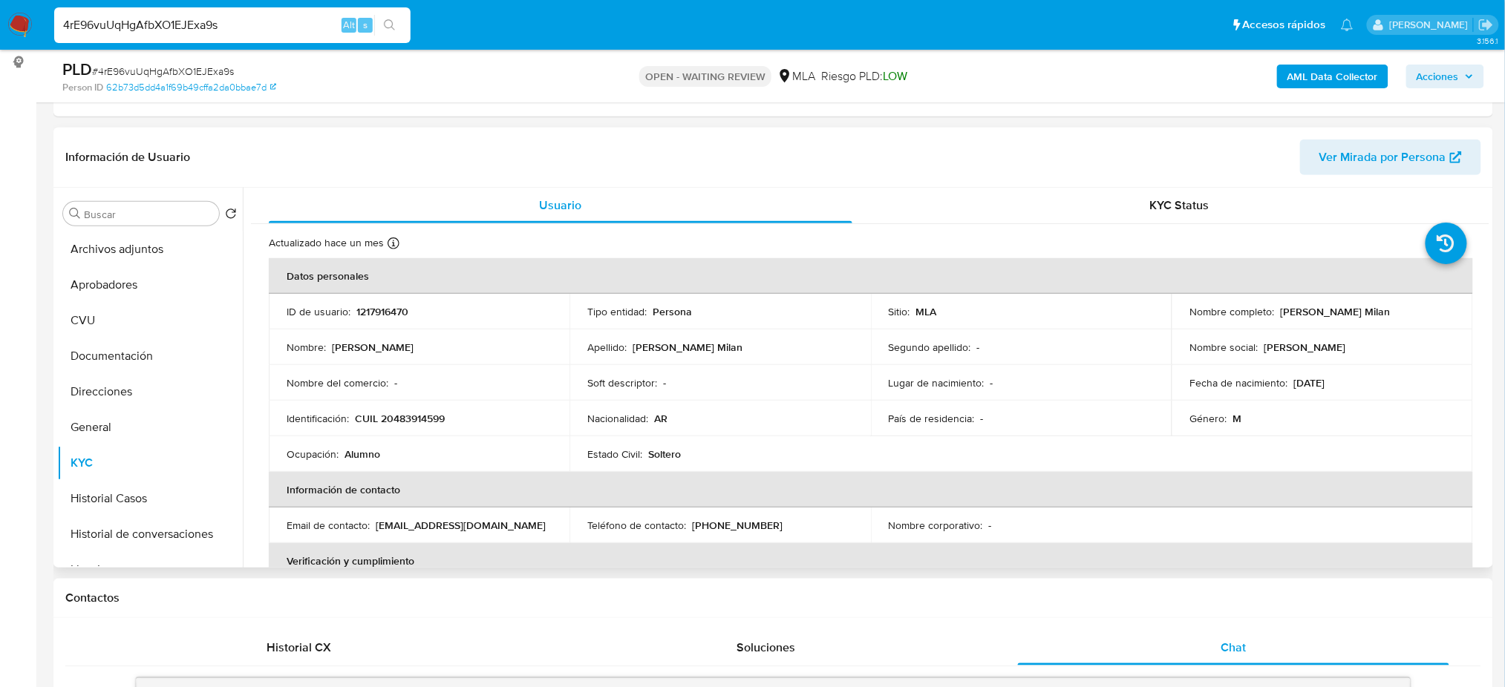
click at [422, 413] on p "CUIL 20483914599" at bounding box center [400, 418] width 90 height 13
copy p "20483914599"
click at [450, 407] on td "Identificación : CUIL 20483914599" at bounding box center [419, 419] width 301 height 36
drag, startPoint x: 390, startPoint y: 421, endPoint x: 440, endPoint y: 419, distance: 50.5
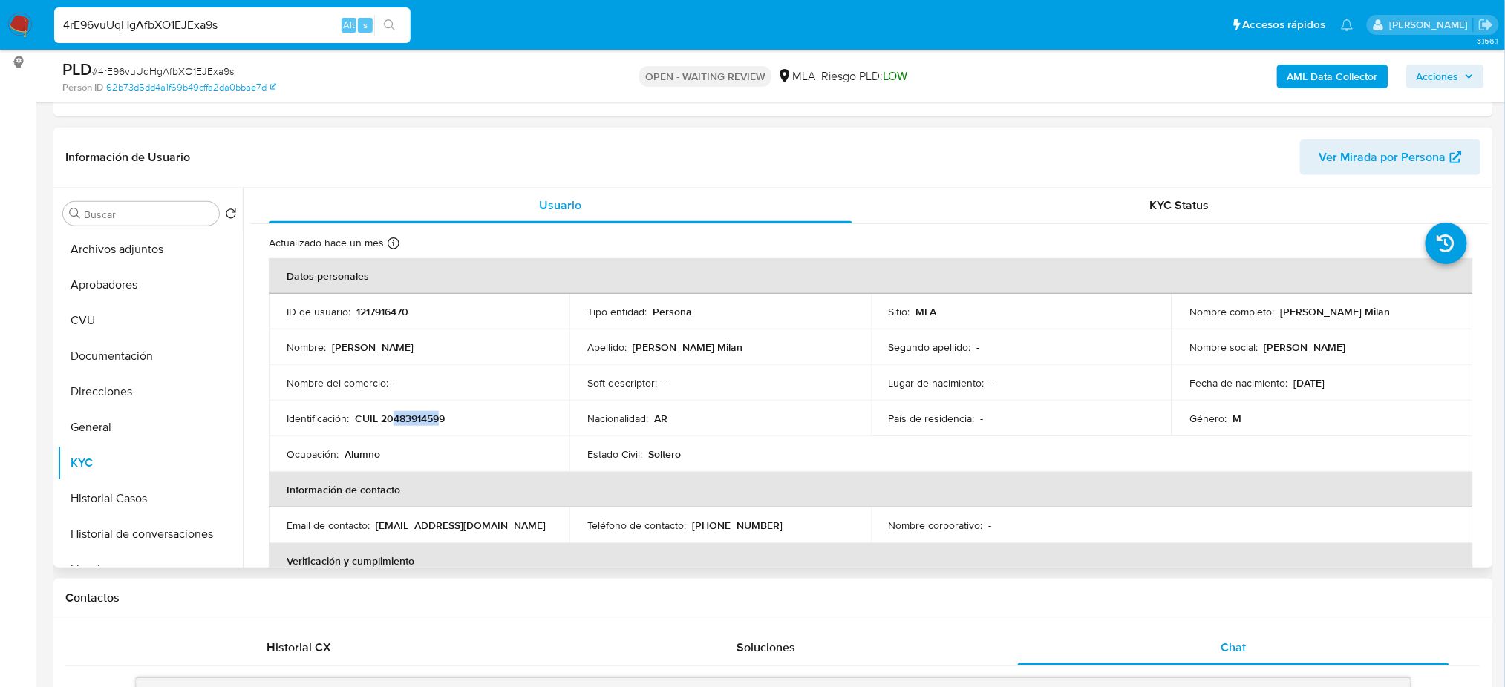
click at [440, 419] on p "CUIL 20483914599" at bounding box center [400, 418] width 90 height 13
copy p "48391459"
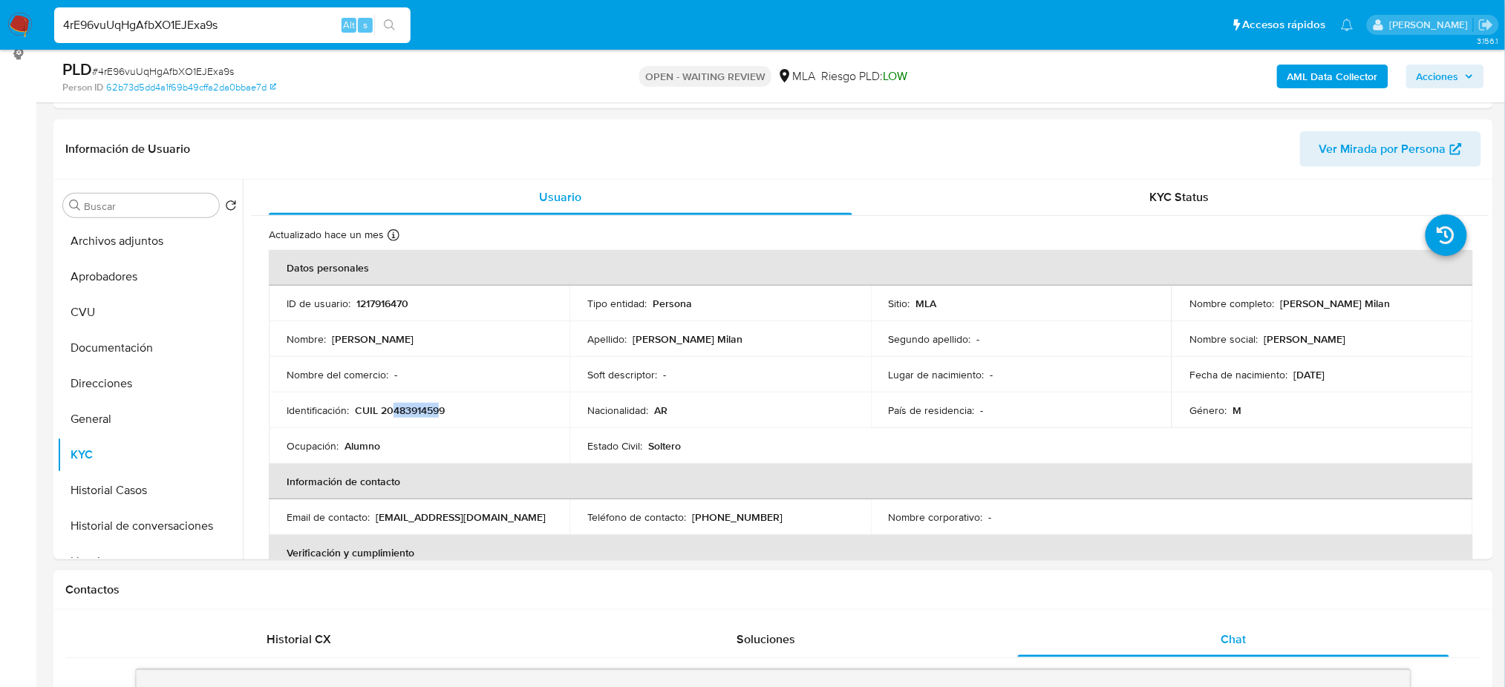
scroll to position [107, 0]
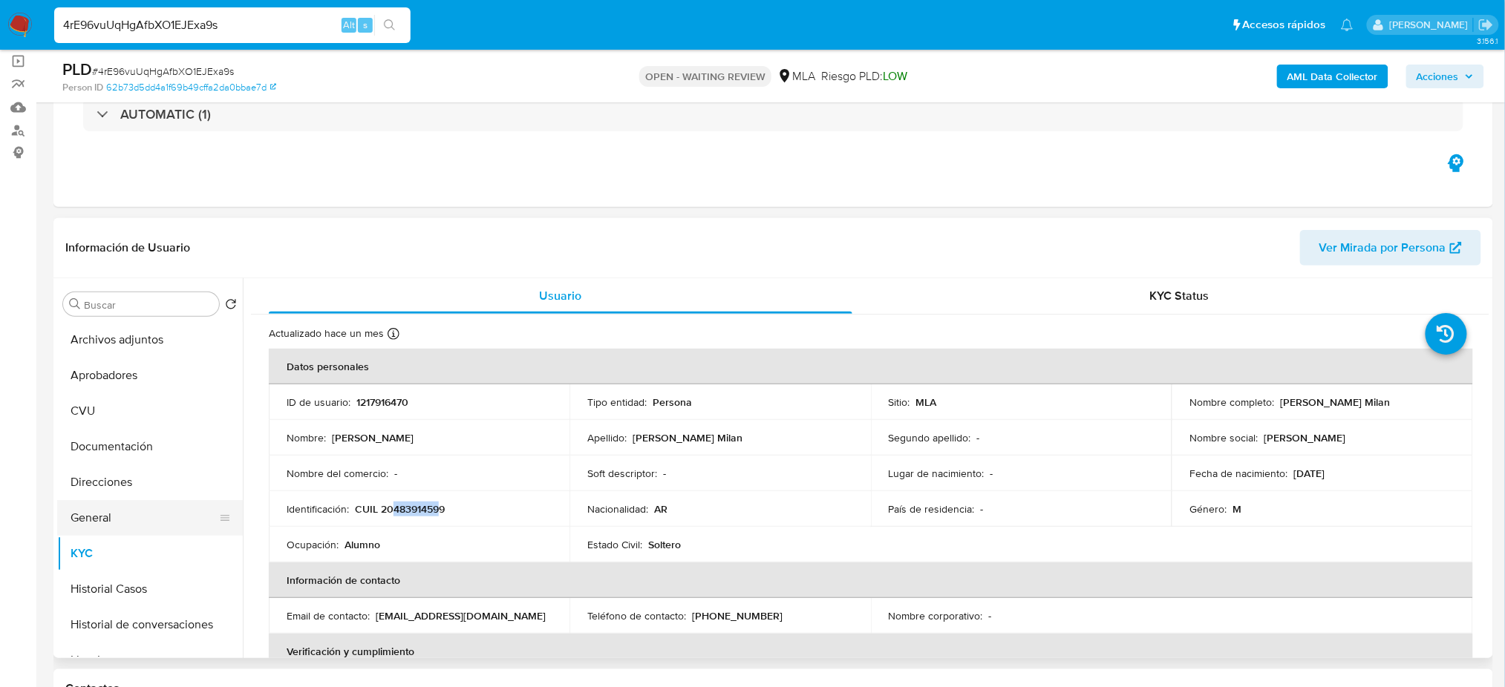
click at [108, 511] on button "General" at bounding box center [144, 518] width 174 height 36
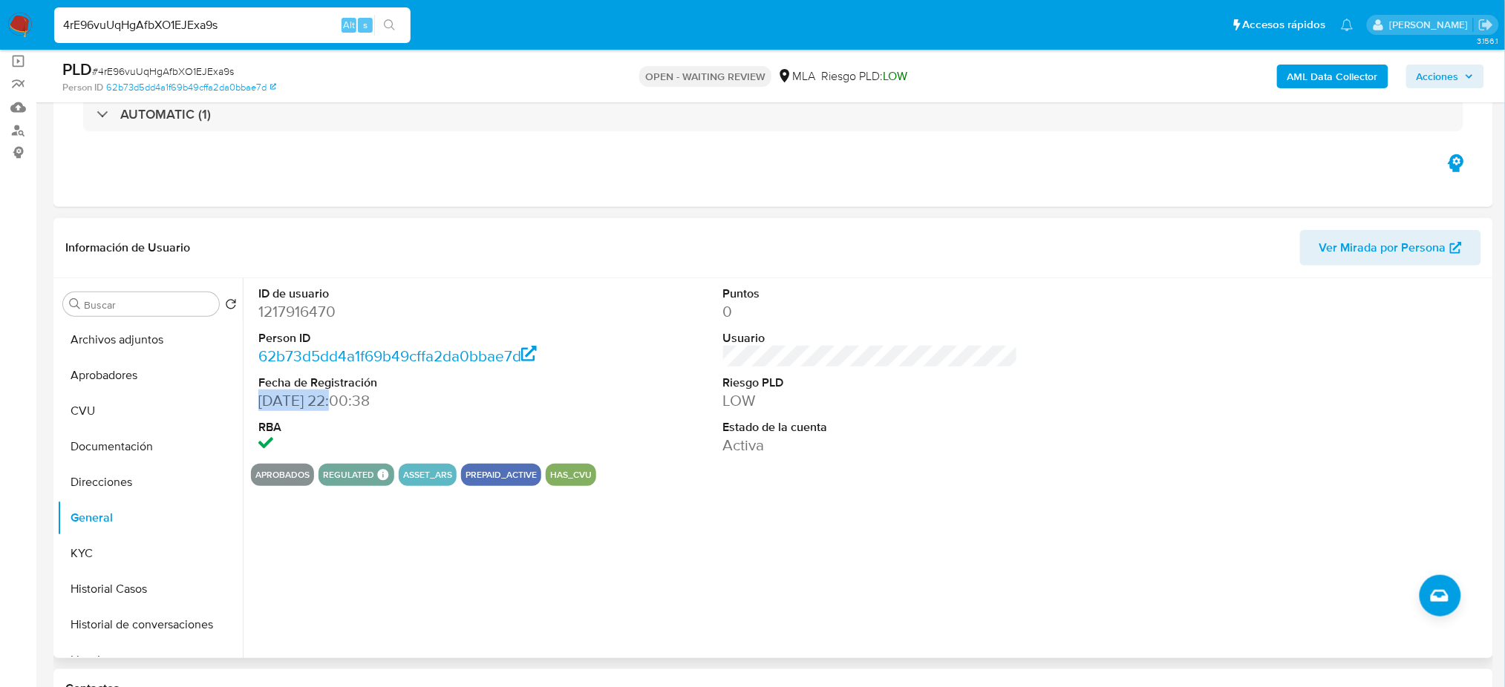
drag, startPoint x: 258, startPoint y: 400, endPoint x: 333, endPoint y: 402, distance: 75.0
click at [333, 402] on dd "14/10/2022 22:00:38" at bounding box center [405, 400] width 295 height 21
copy dd "14/10/2022"
click at [129, 442] on button "Documentación" at bounding box center [144, 447] width 174 height 36
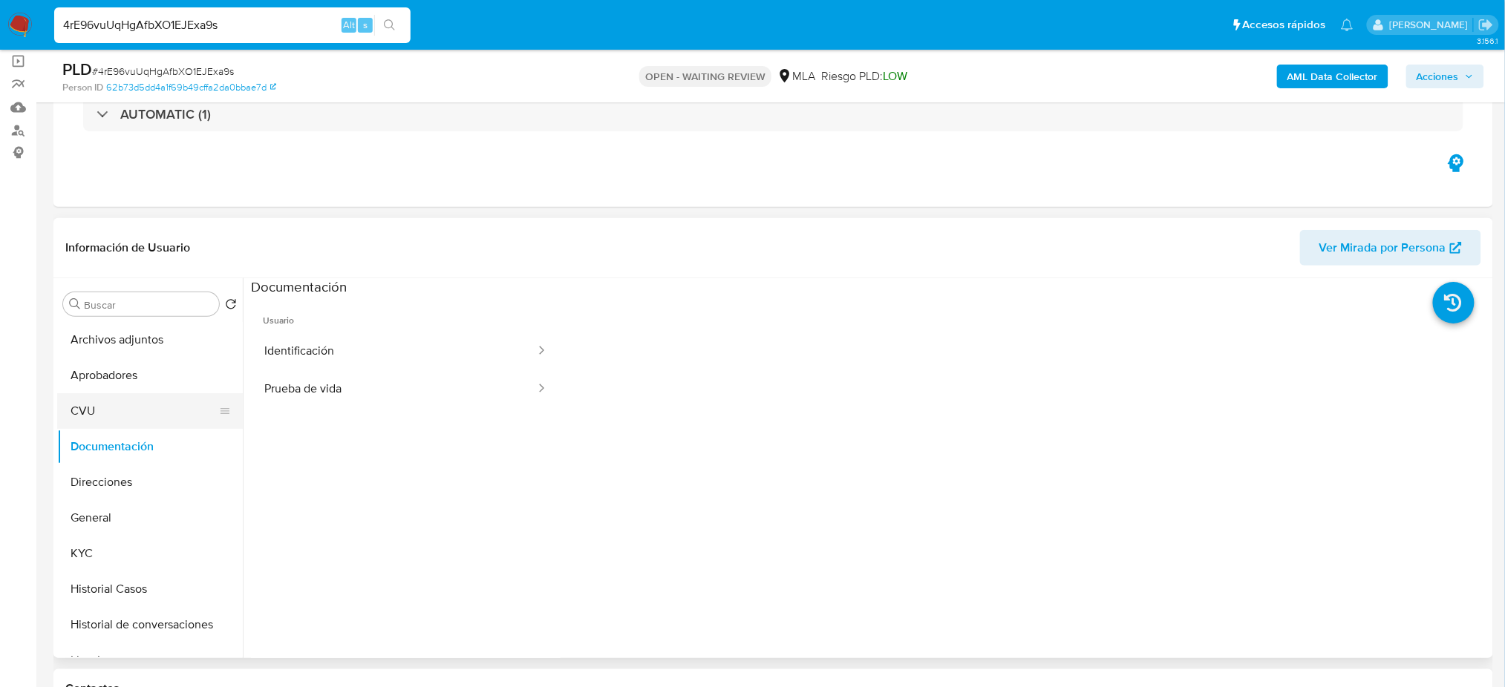
click at [105, 413] on button "CVU" at bounding box center [144, 411] width 174 height 36
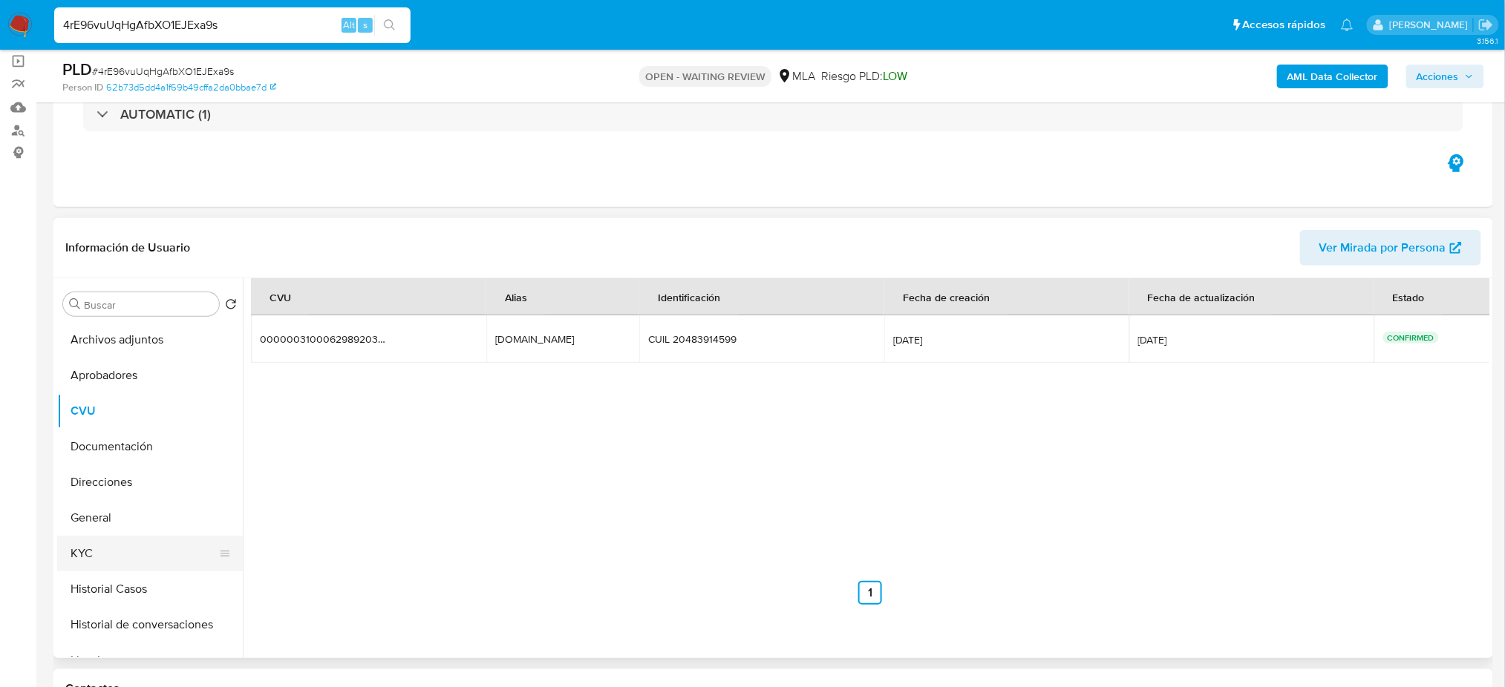
click at [162, 537] on button "KYC" at bounding box center [144, 554] width 174 height 36
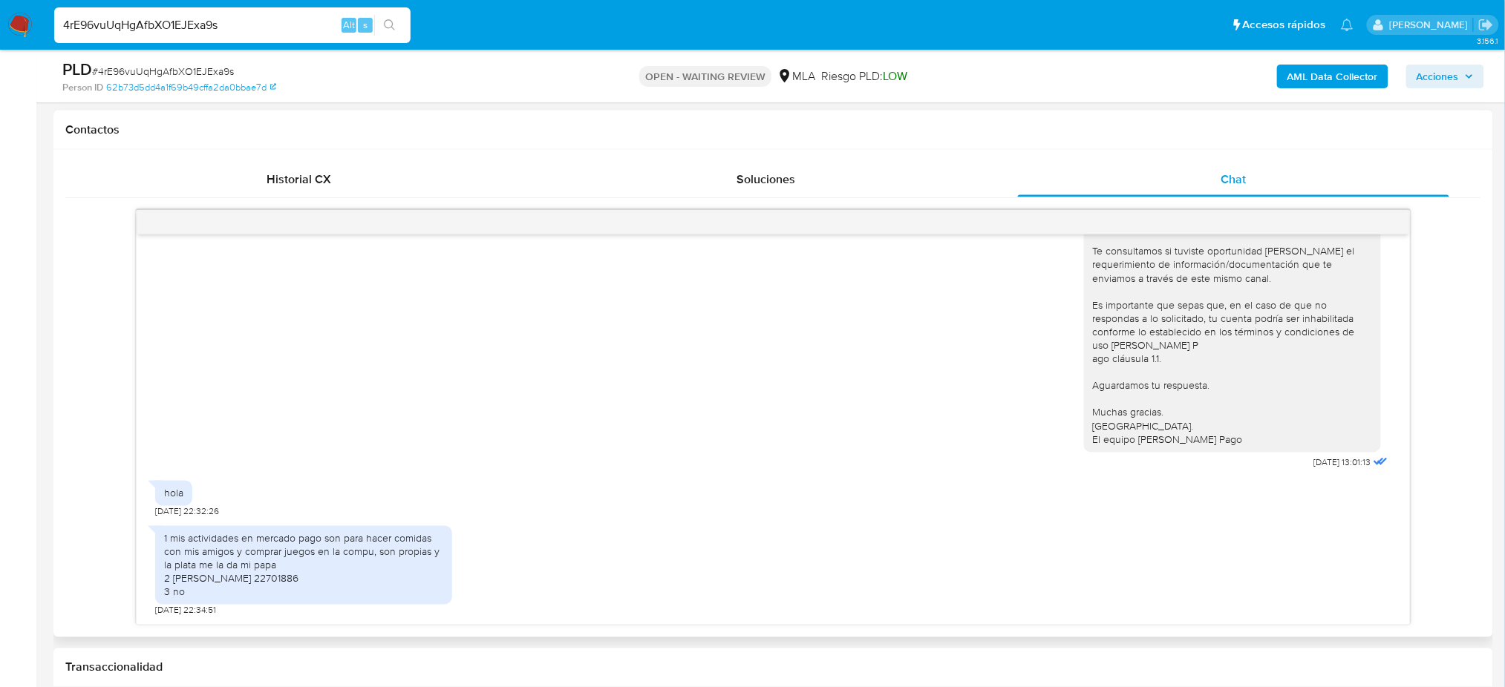
scroll to position [701, 0]
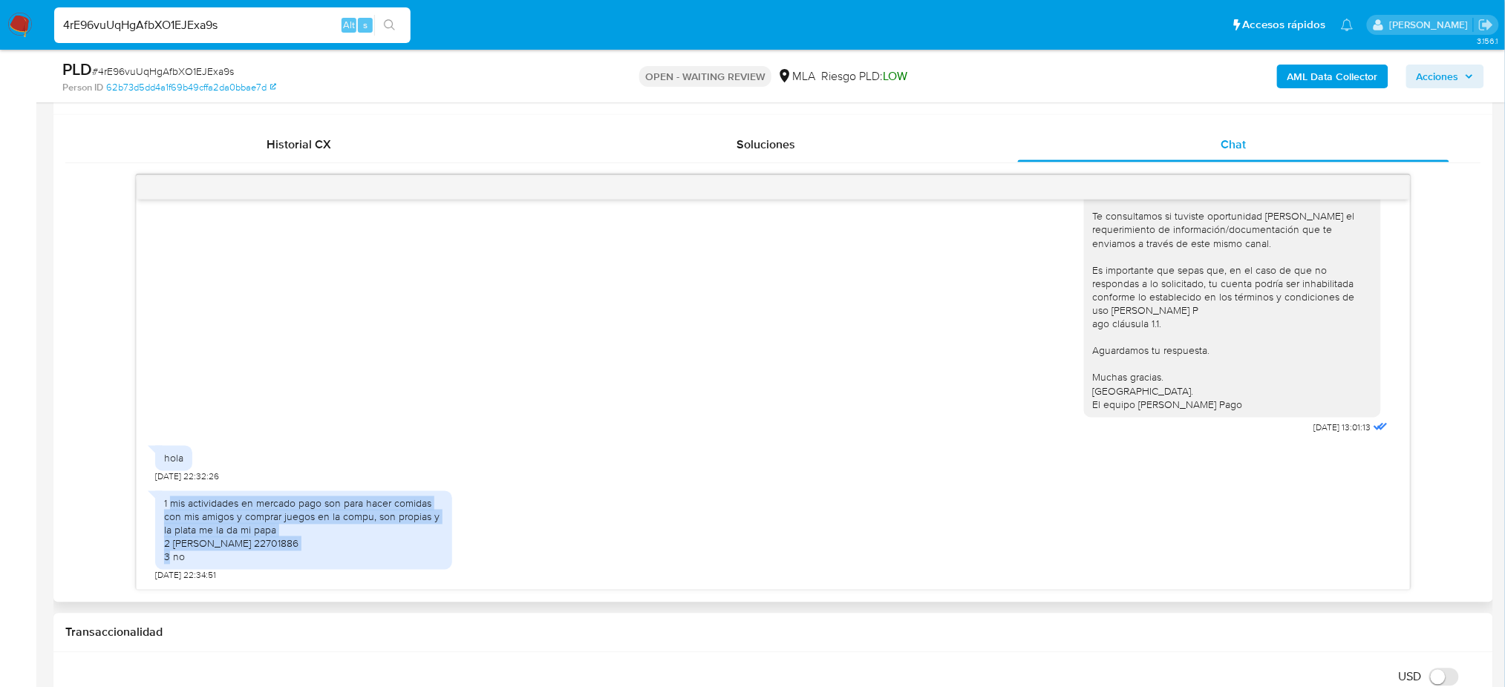
drag, startPoint x: 171, startPoint y: 503, endPoint x: 290, endPoint y: 542, distance: 124.4
click at [290, 542] on div "1 mis actividades en mercado pago son para hacer comidas con mis amigos y compr…" at bounding box center [303, 531] width 279 height 68
copy div "mis actividades en mercado pago son para hacer comidas con mis amigos y comprar…"
click at [317, 544] on div "1 mis actividades en mercado pago son para hacer comidas con mis amigos y compr…" at bounding box center [303, 531] width 279 height 68
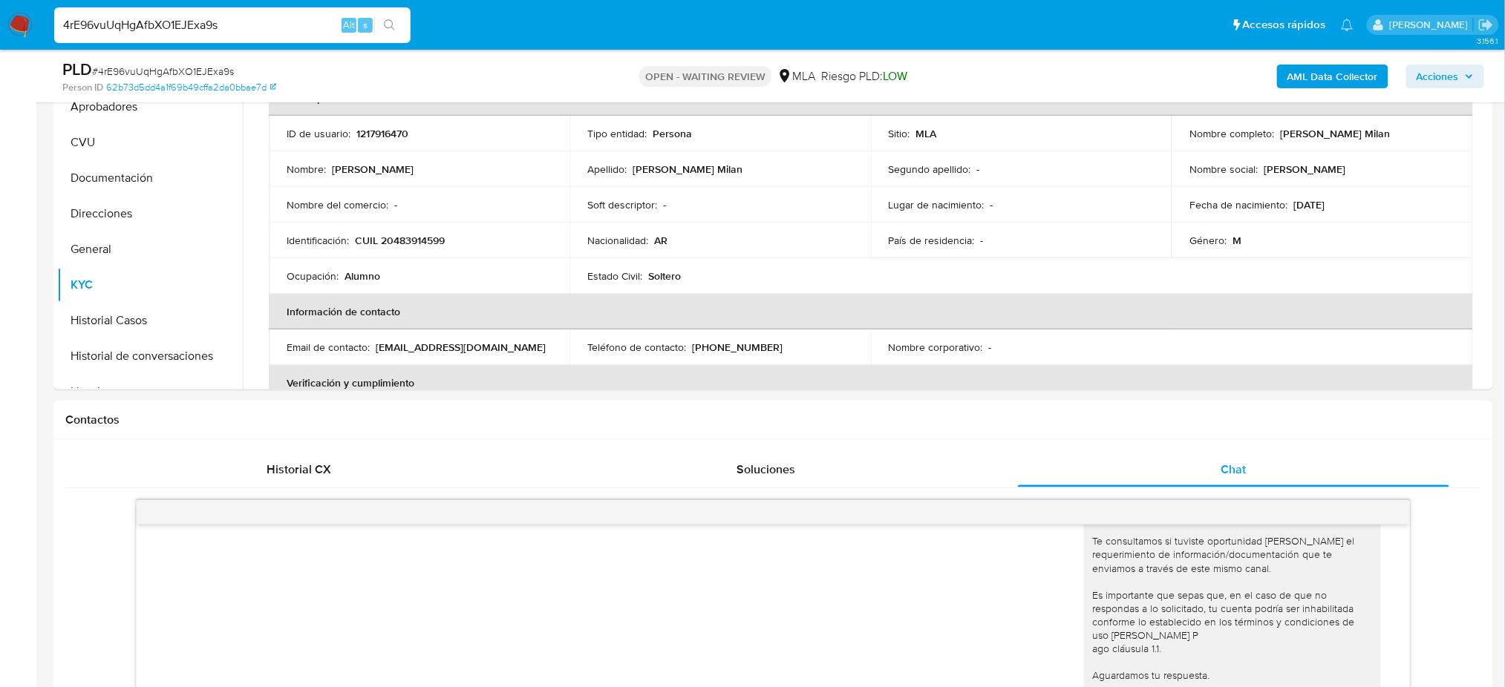
scroll to position [107, 0]
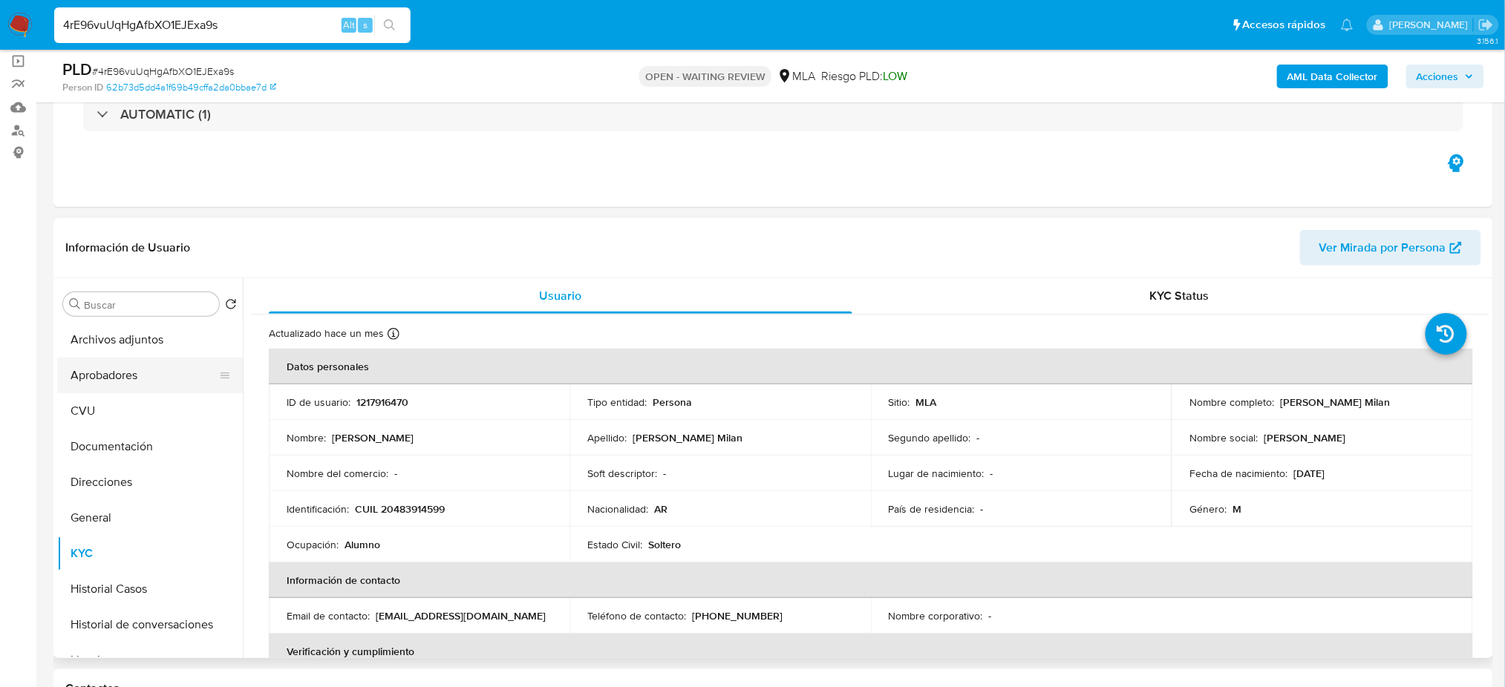
click at [117, 376] on button "Aprobadores" at bounding box center [144, 376] width 174 height 36
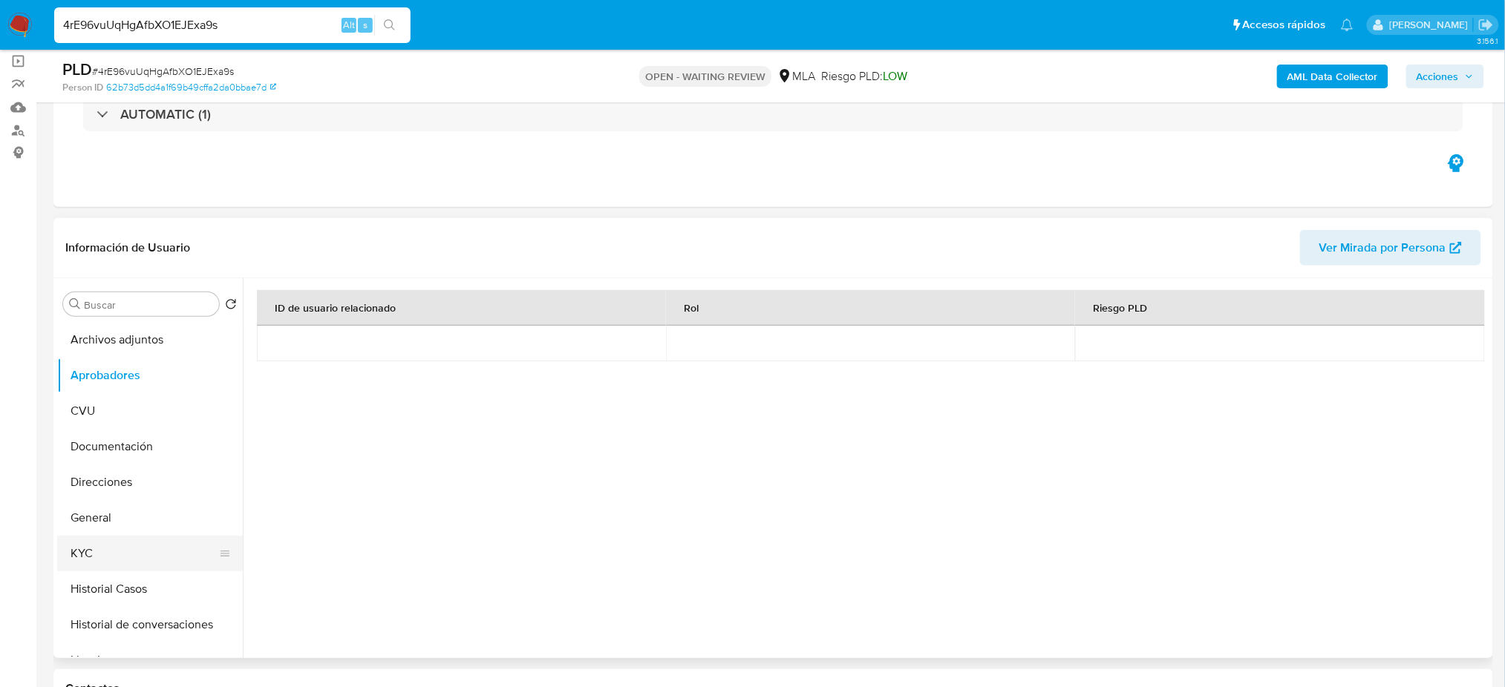
click at [108, 559] on button "KYC" at bounding box center [144, 554] width 174 height 36
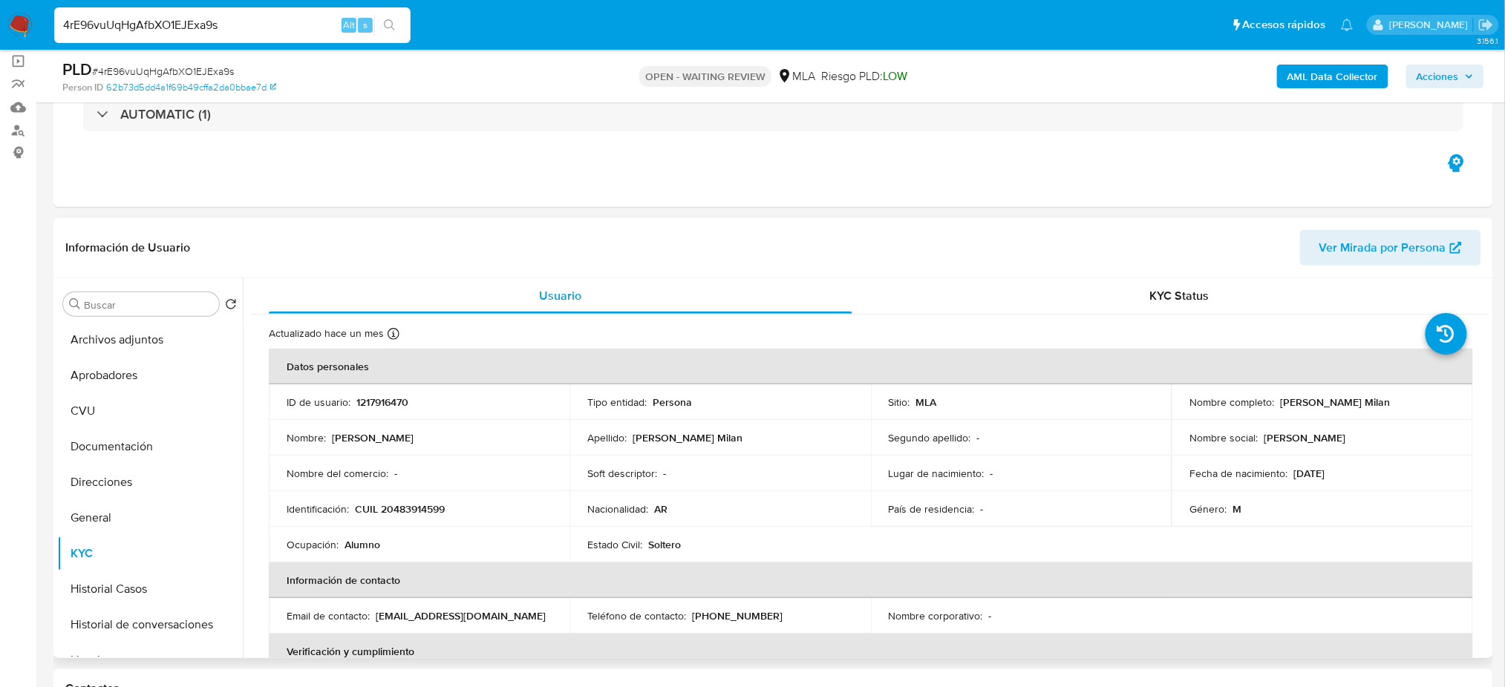
drag, startPoint x: 1275, startPoint y: 402, endPoint x: 1410, endPoint y: 399, distance: 135.9
click at [1410, 399] on div "Nombre completo : Antonio Fadelli Milan" at bounding box center [1321, 402] width 265 height 13
copy p "Antonio Fadelli Milan"
click at [151, 439] on button "Documentación" at bounding box center [144, 447] width 174 height 36
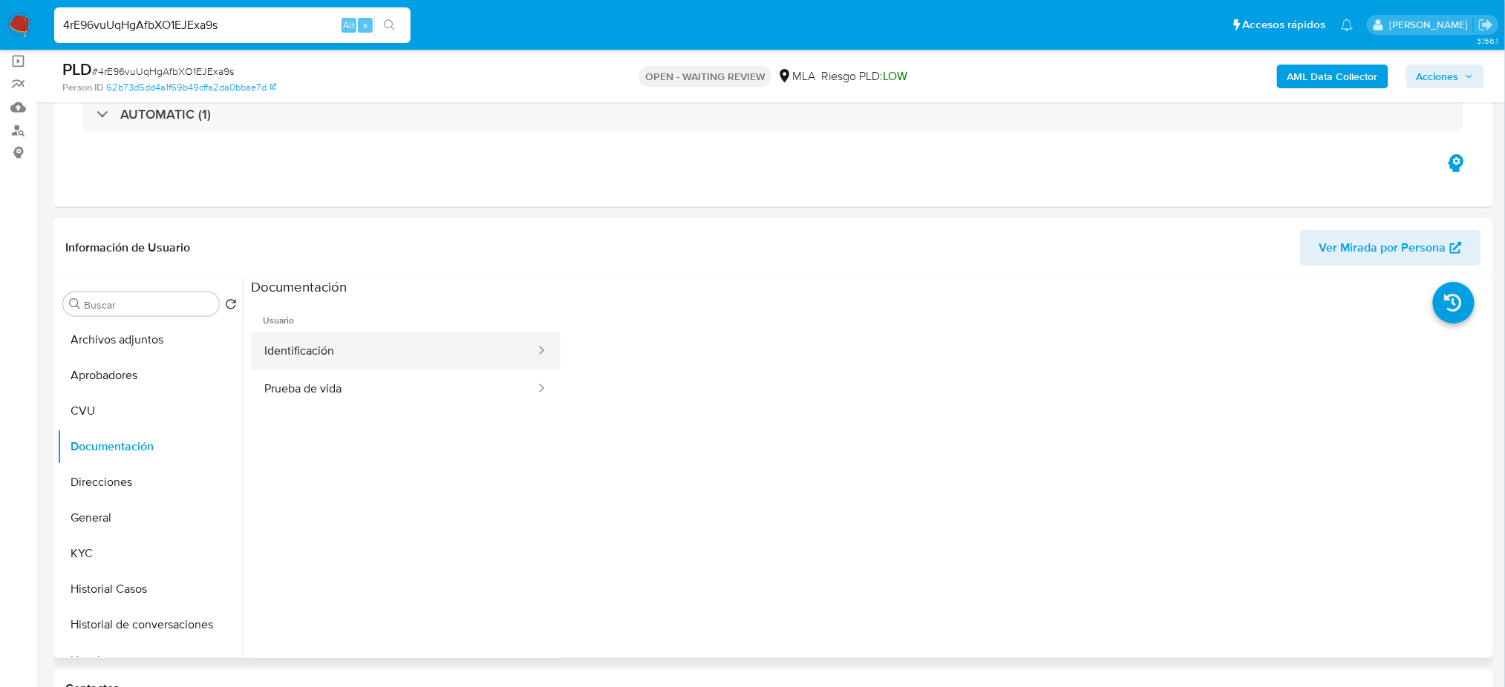
click at [287, 357] on button "Identificación" at bounding box center [394, 352] width 286 height 38
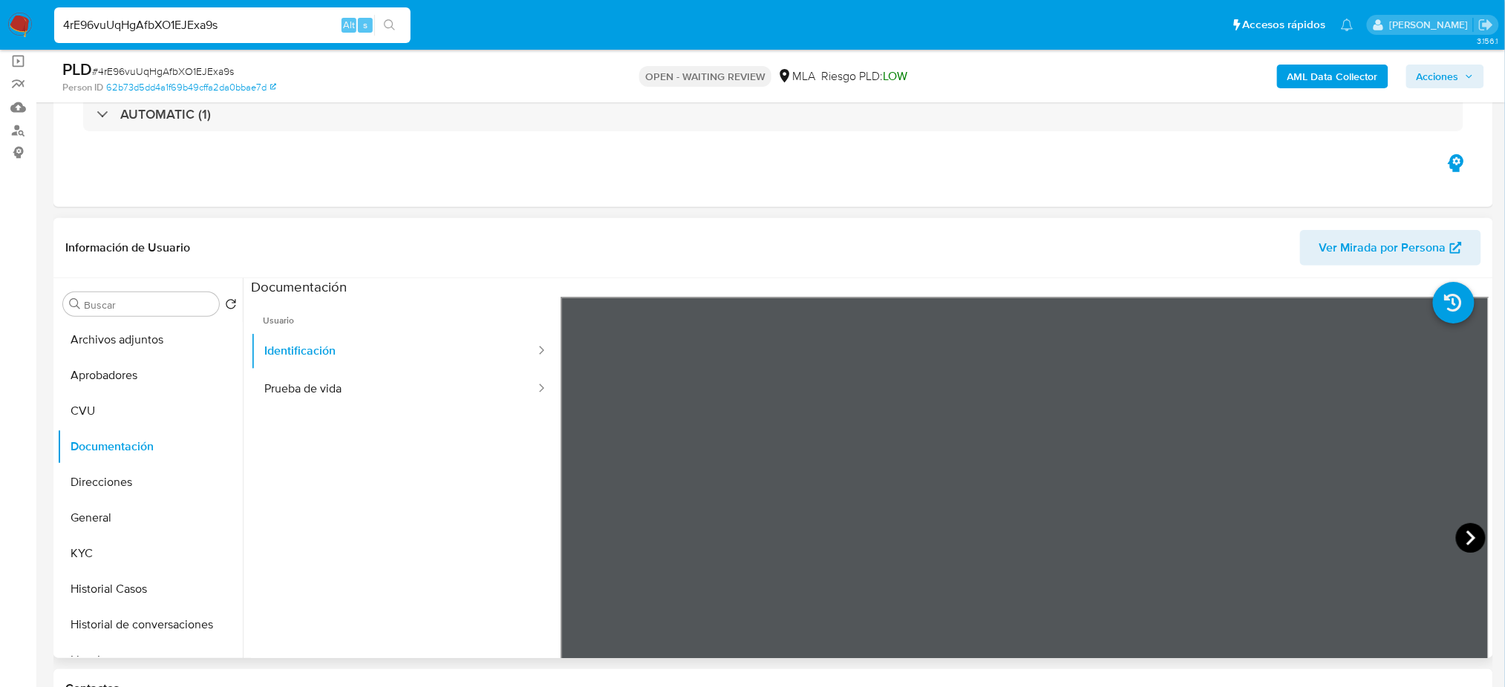
click at [1462, 528] on icon at bounding box center [1471, 538] width 30 height 30
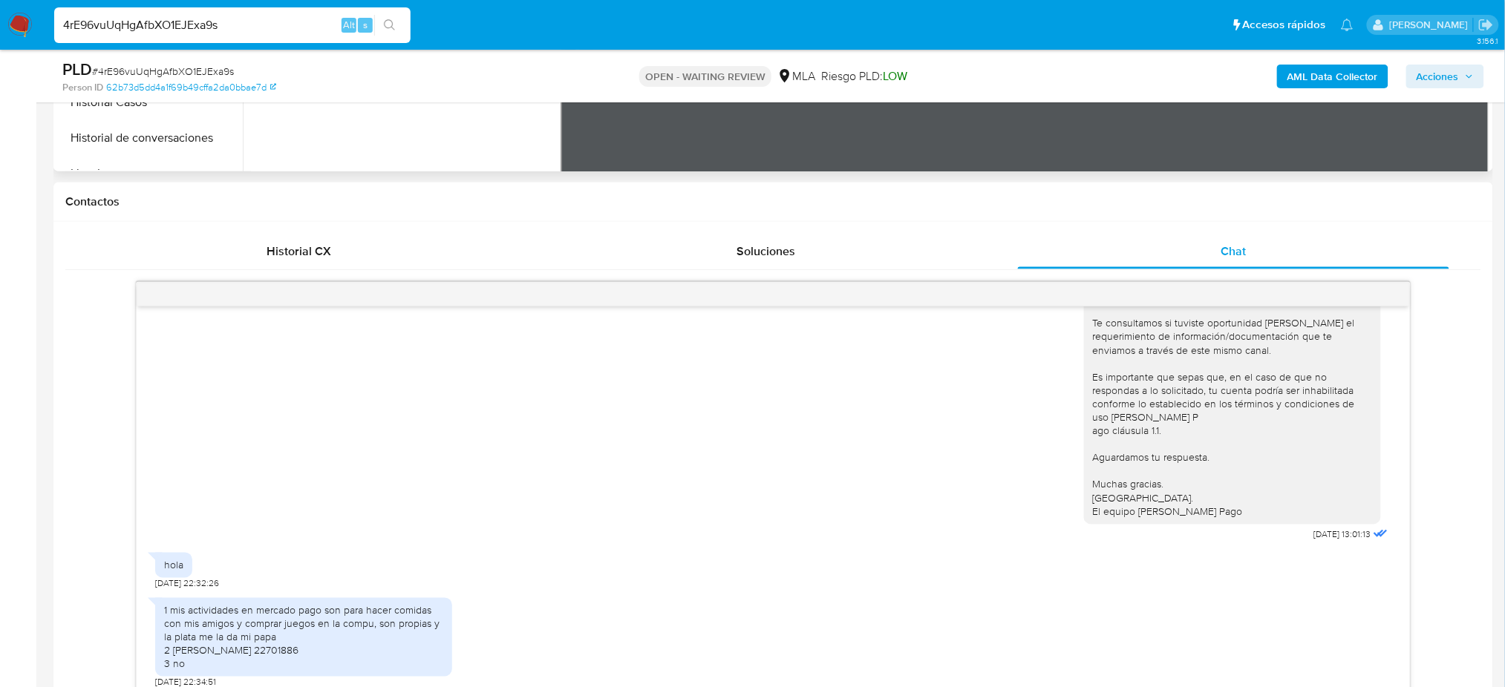
scroll to position [304, 0]
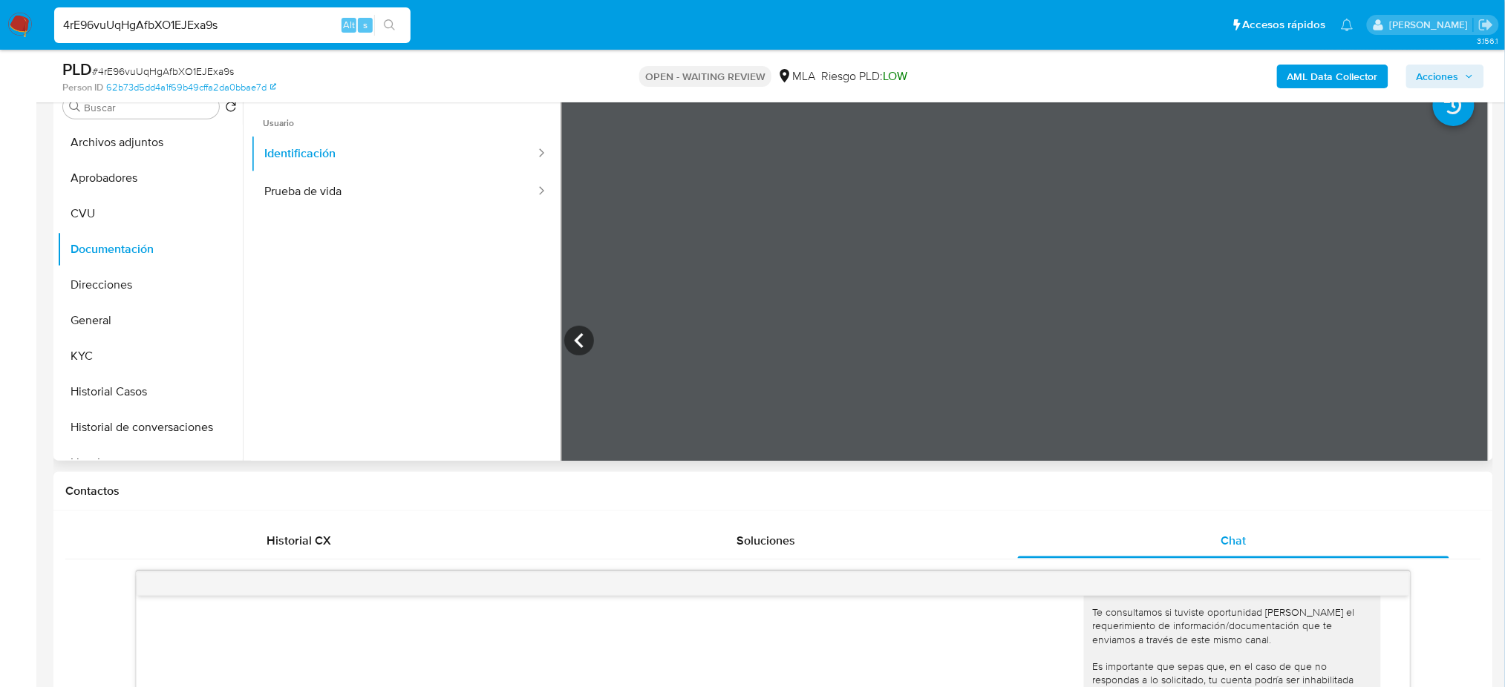
click at [115, 74] on span "# 4rE96vuUqHgAfbXO1EJExa9s" at bounding box center [163, 71] width 142 height 15
copy span "4rE96vuUqHgAfbXO1EJExa9s"
click at [19, 28] on img at bounding box center [19, 25] width 25 height 25
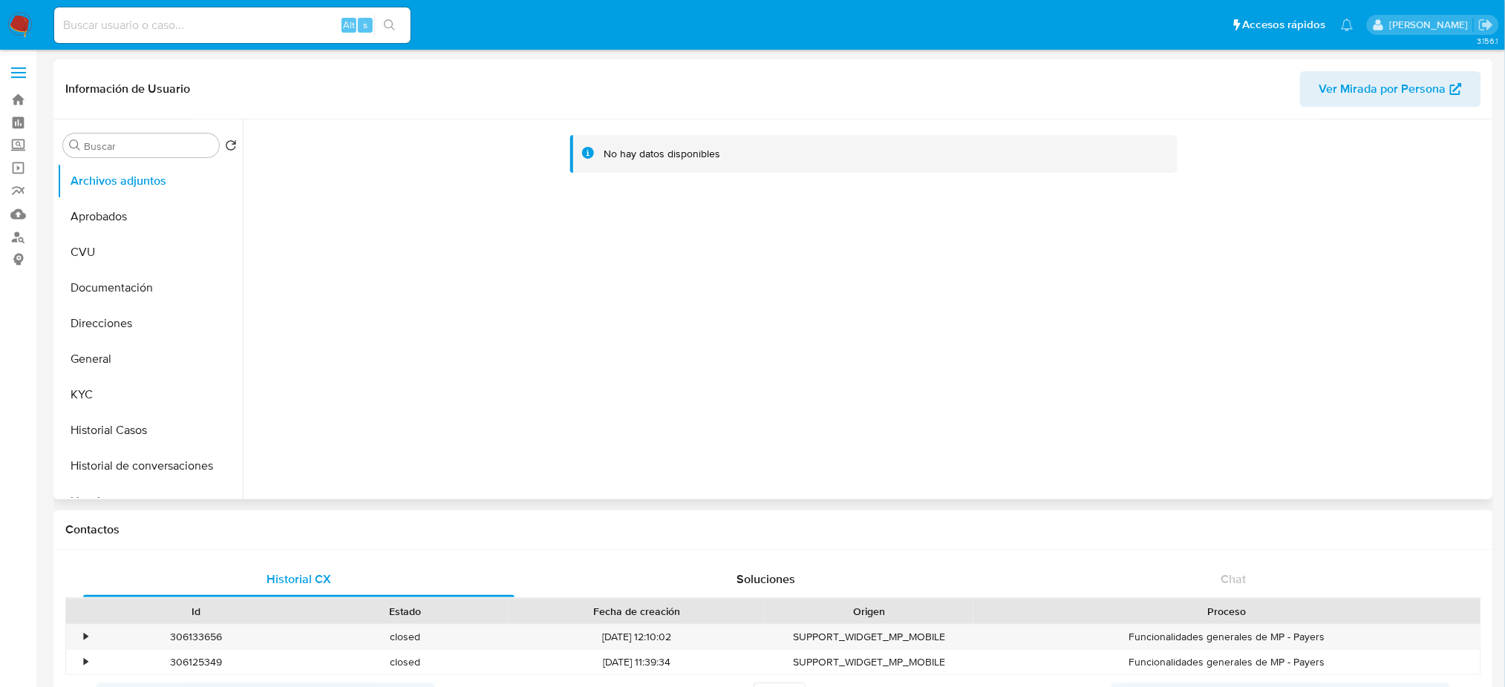
select select "10"
click at [168, 374] on button "General" at bounding box center [144, 359] width 174 height 36
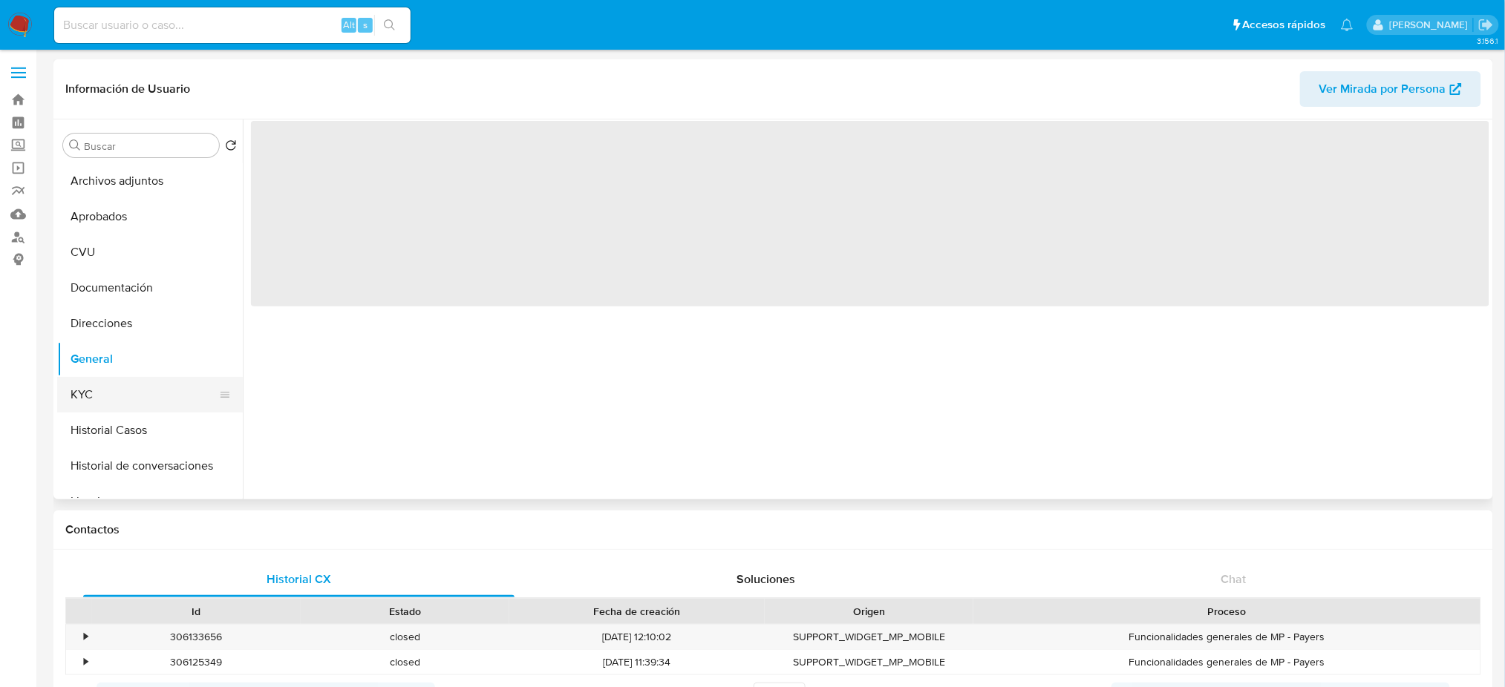
click at [139, 402] on button "KYC" at bounding box center [144, 395] width 174 height 36
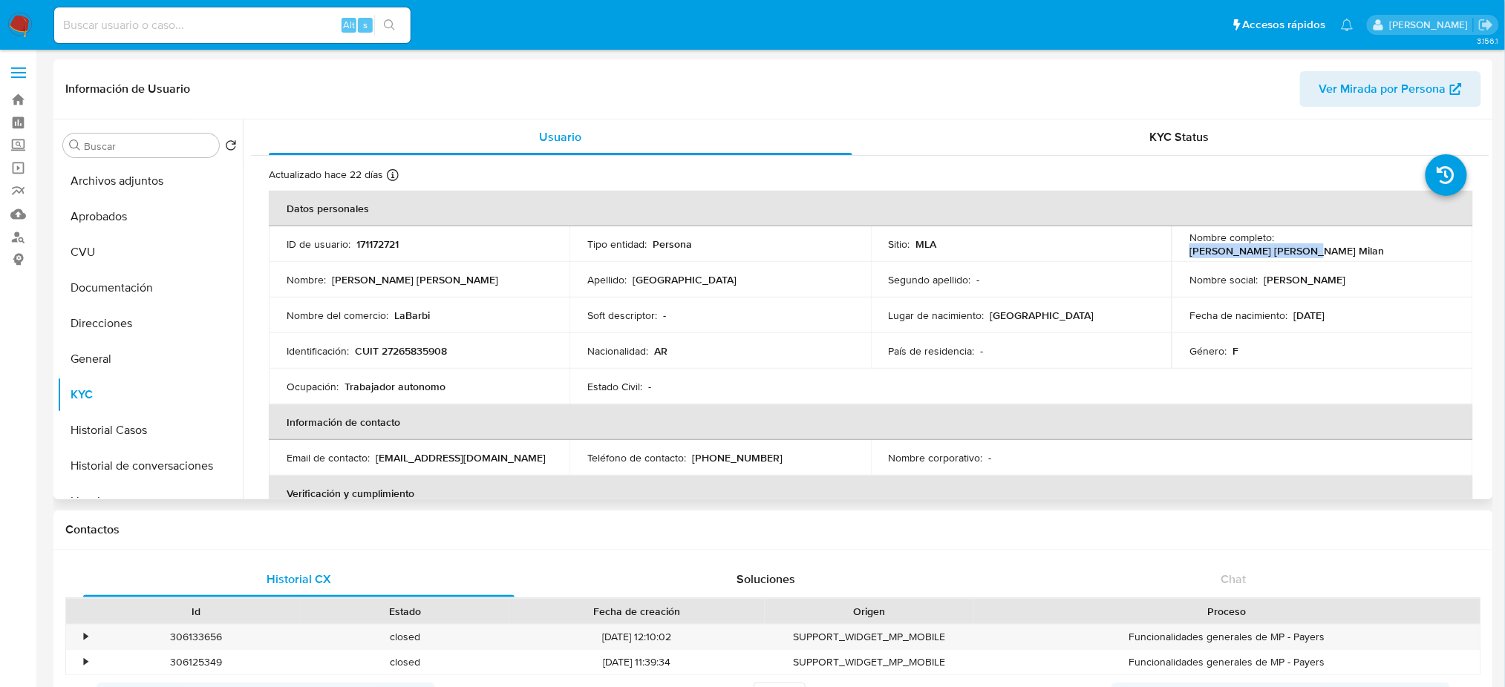
drag, startPoint x: 1279, startPoint y: 249, endPoint x: 1423, endPoint y: 249, distance: 144.0
click at [1423, 249] on div "Nombre completo : [PERSON_NAME] [PERSON_NAME] Milan" at bounding box center [1321, 244] width 265 height 27
copy p "[PERSON_NAME] [PERSON_NAME] Milan"
click at [431, 341] on td "Identificación : CUIT 27265835908" at bounding box center [419, 351] width 301 height 36
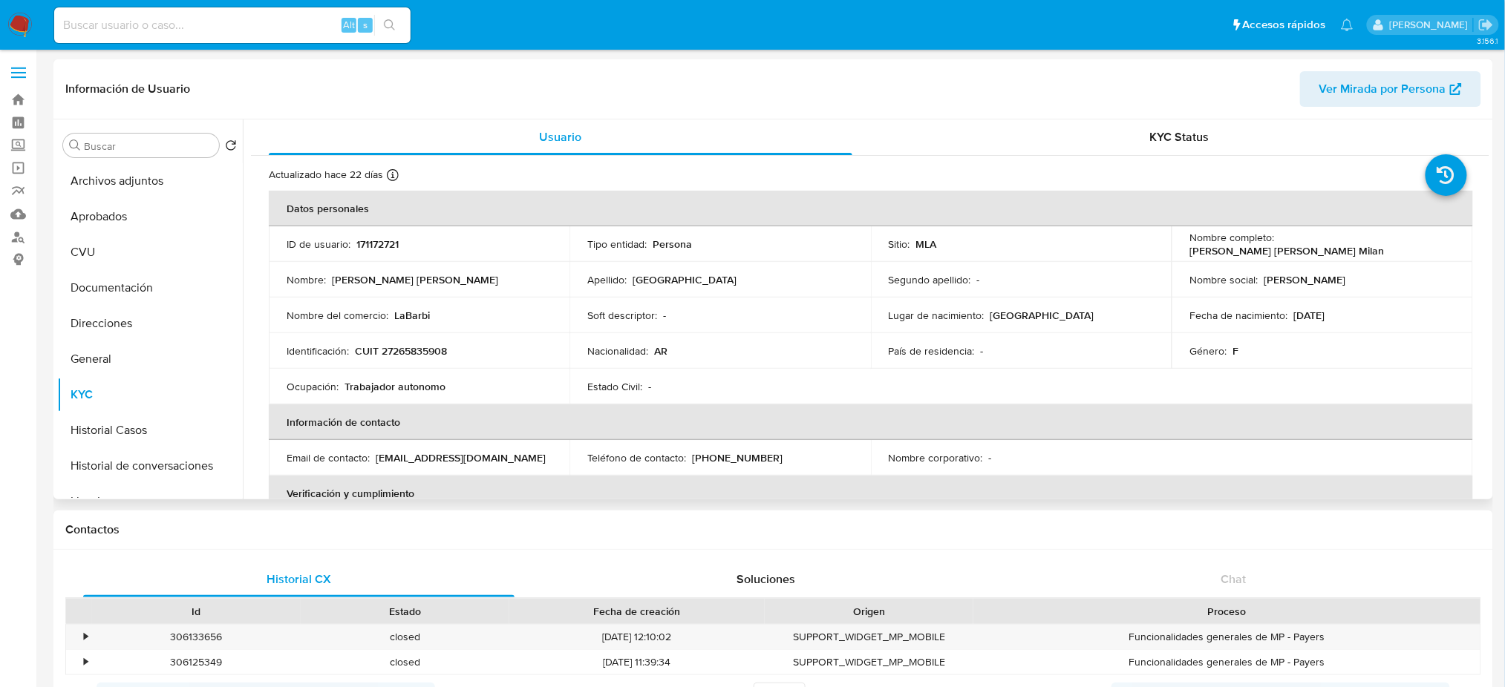
click at [436, 348] on p "CUIT 27265835908" at bounding box center [401, 350] width 92 height 13
copy p "27265835908"
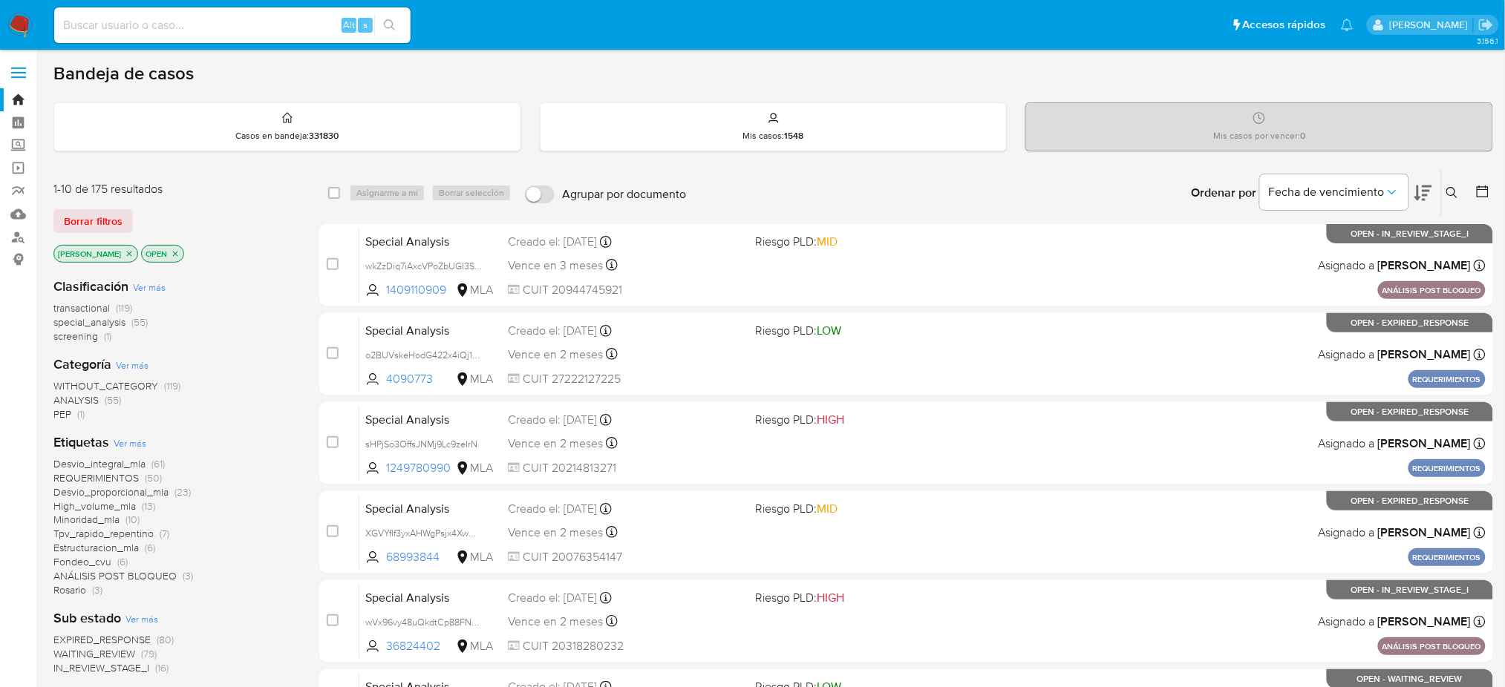
click at [1449, 200] on button at bounding box center [1454, 193] width 24 height 18
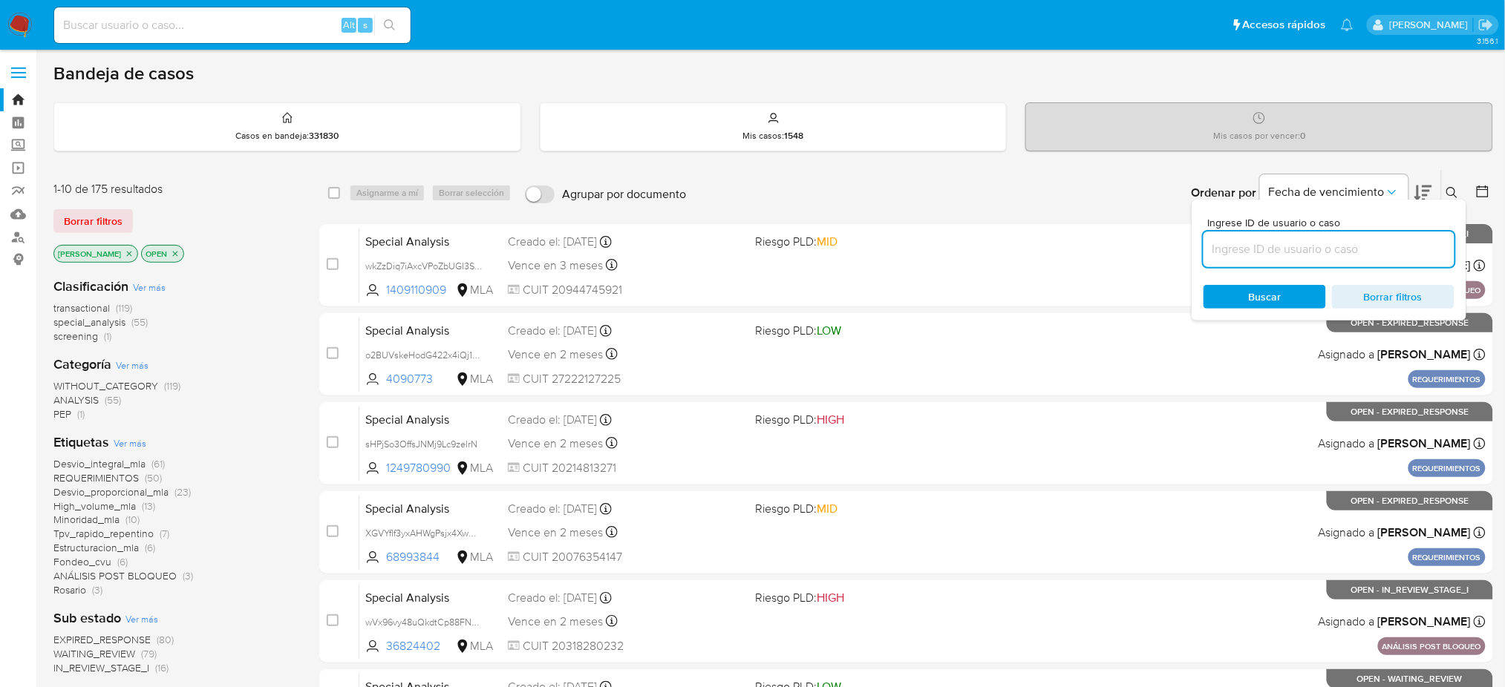
click at [1226, 251] on input at bounding box center [1328, 249] width 251 height 19
type input "4rE96vuUqHgAfbXO1EJExa9s"
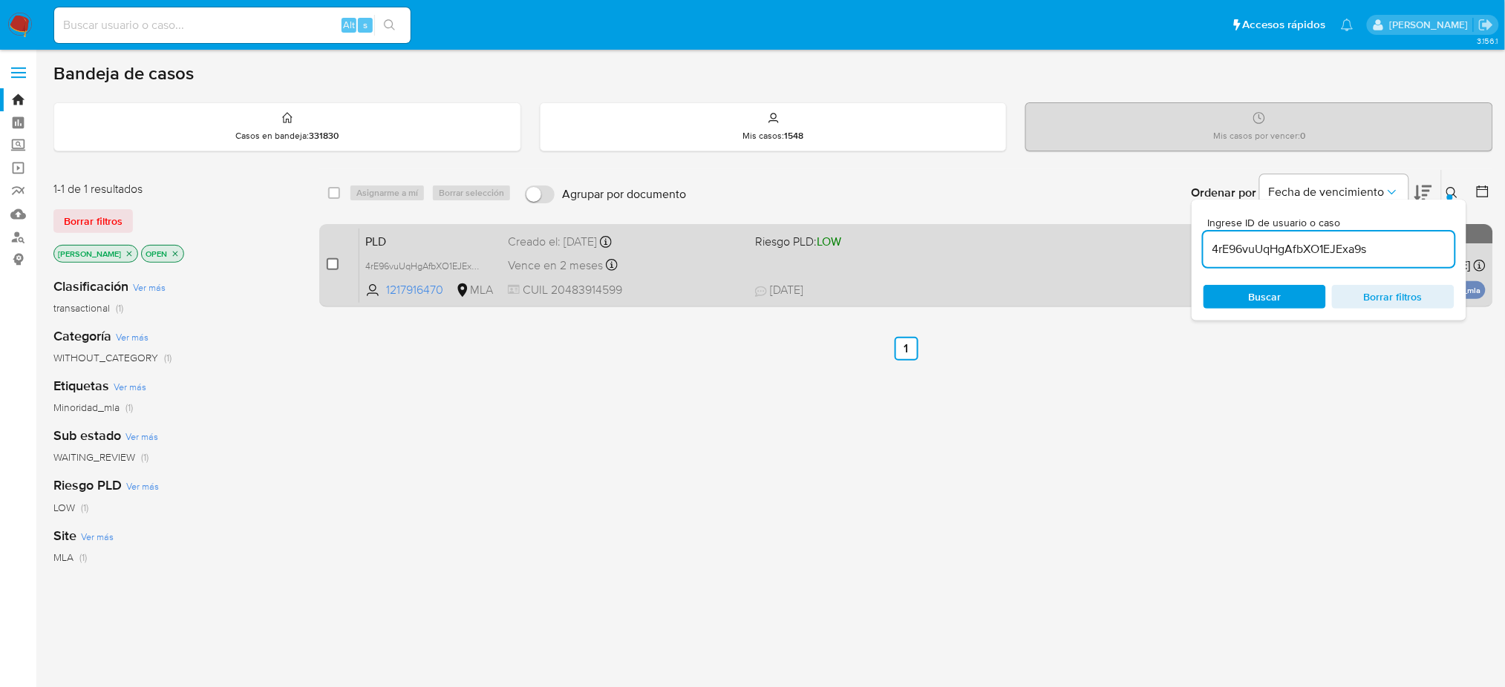
click at [330, 260] on input "checkbox" at bounding box center [333, 264] width 12 height 12
checkbox input "true"
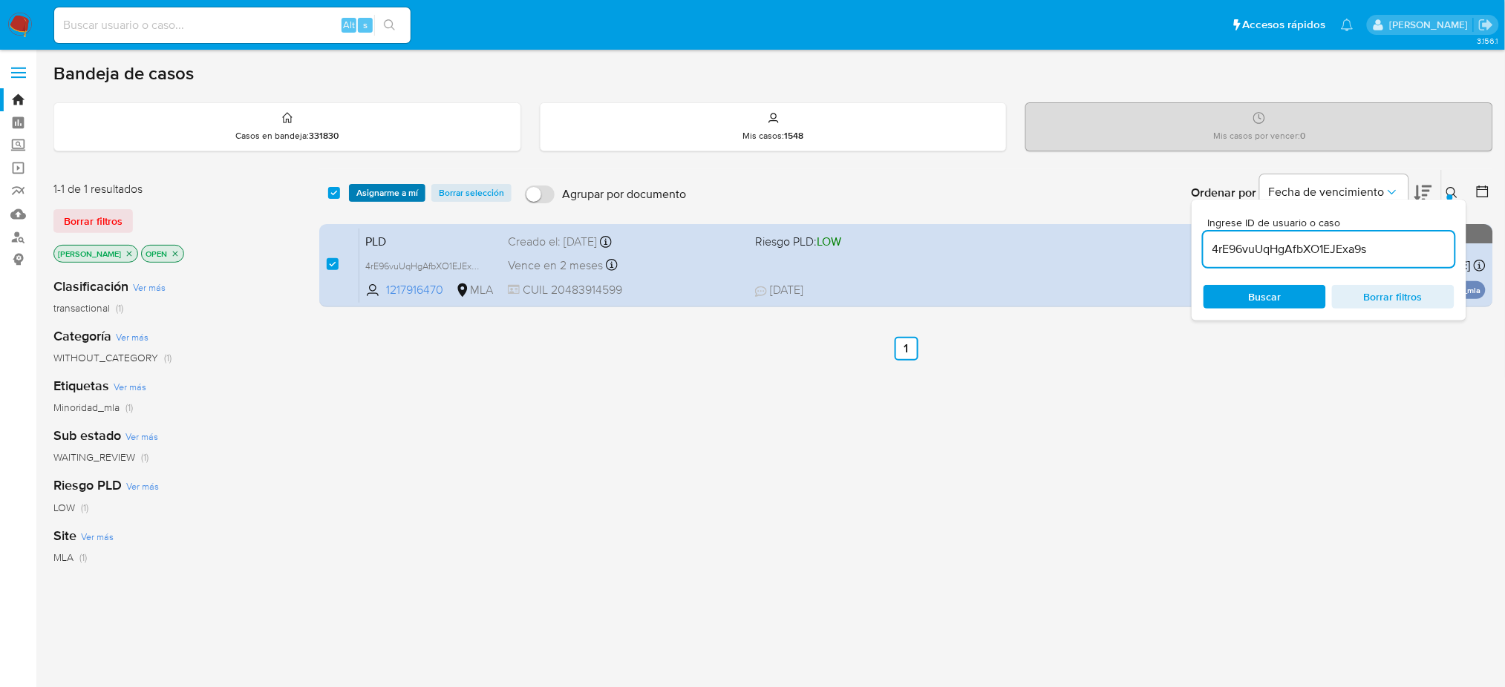
click at [367, 191] on span "Asignarme a mí" at bounding box center [387, 193] width 62 height 15
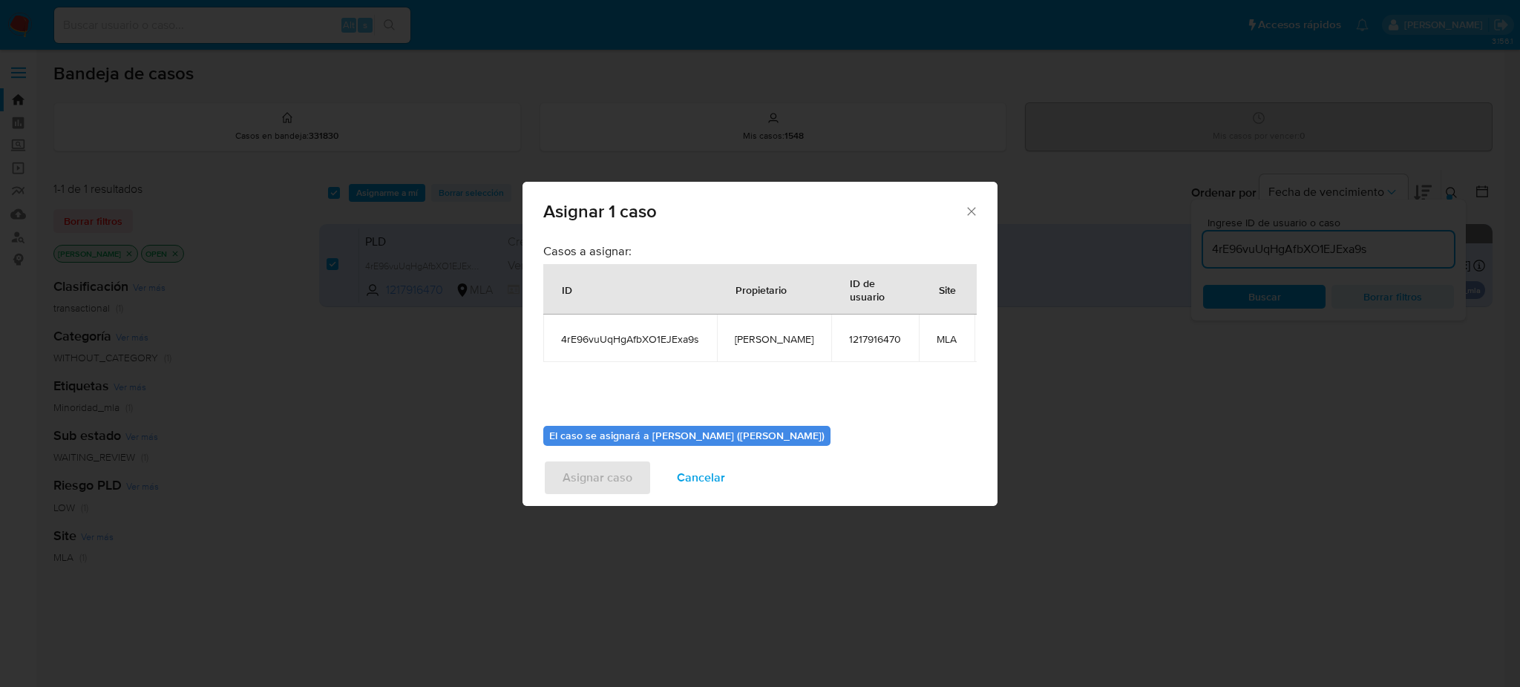
click at [752, 345] on span "[PERSON_NAME]" at bounding box center [774, 339] width 79 height 13
copy span "[PERSON_NAME]"
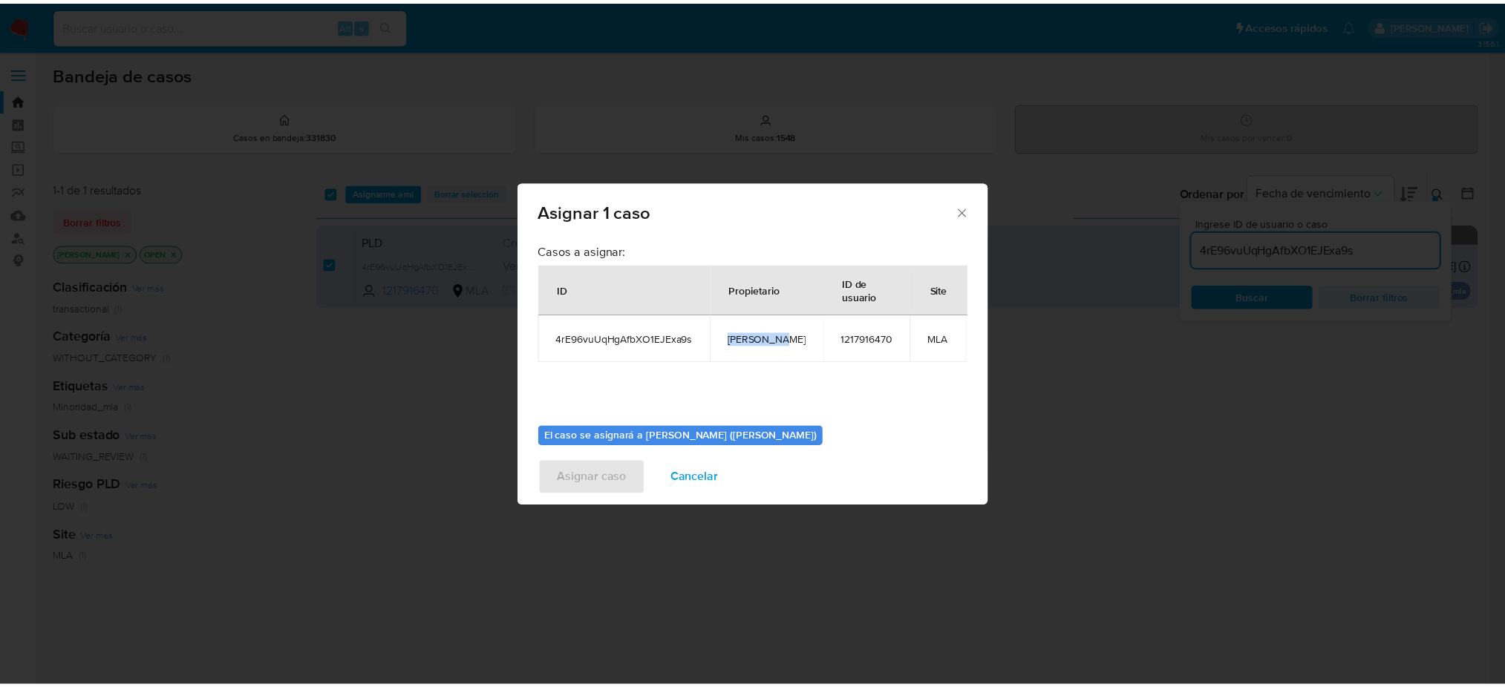
scroll to position [76, 0]
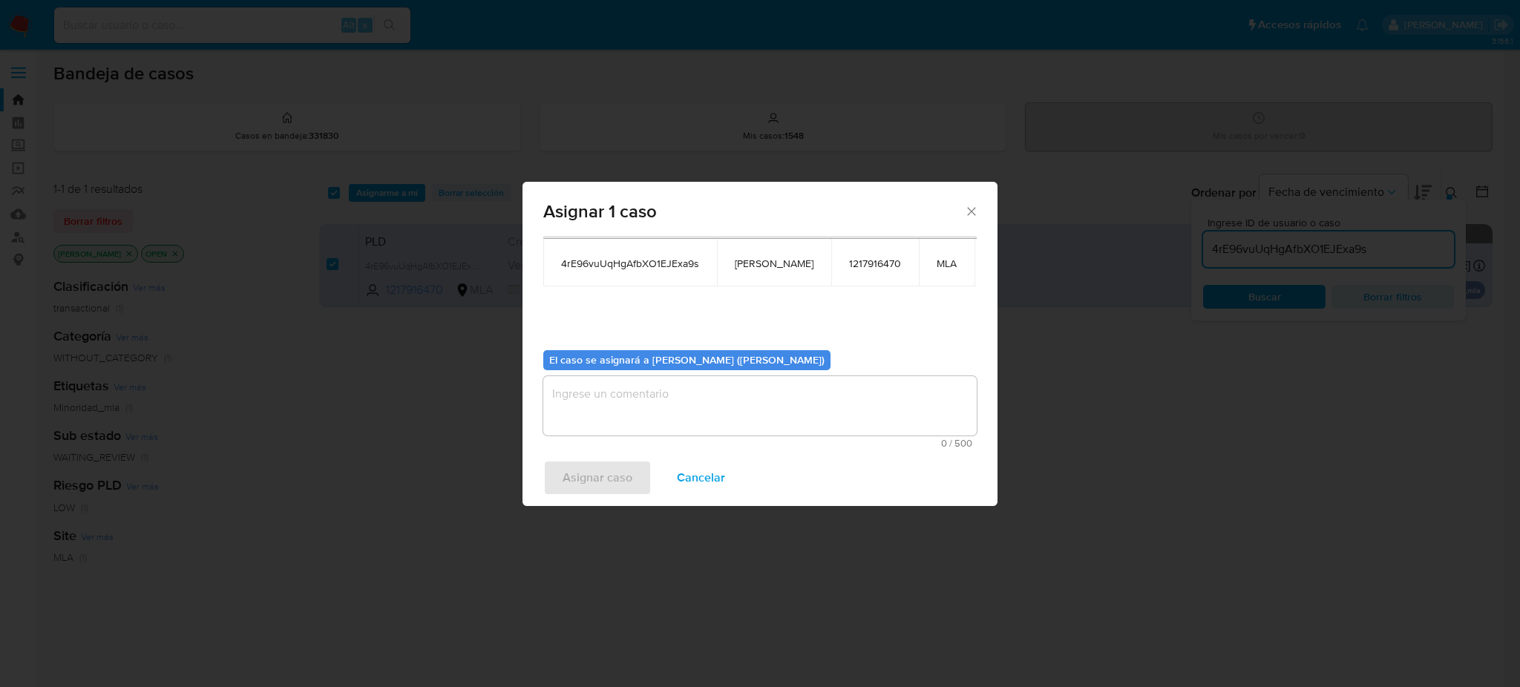
click at [611, 391] on textarea "assign-modal" at bounding box center [760, 405] width 434 height 59
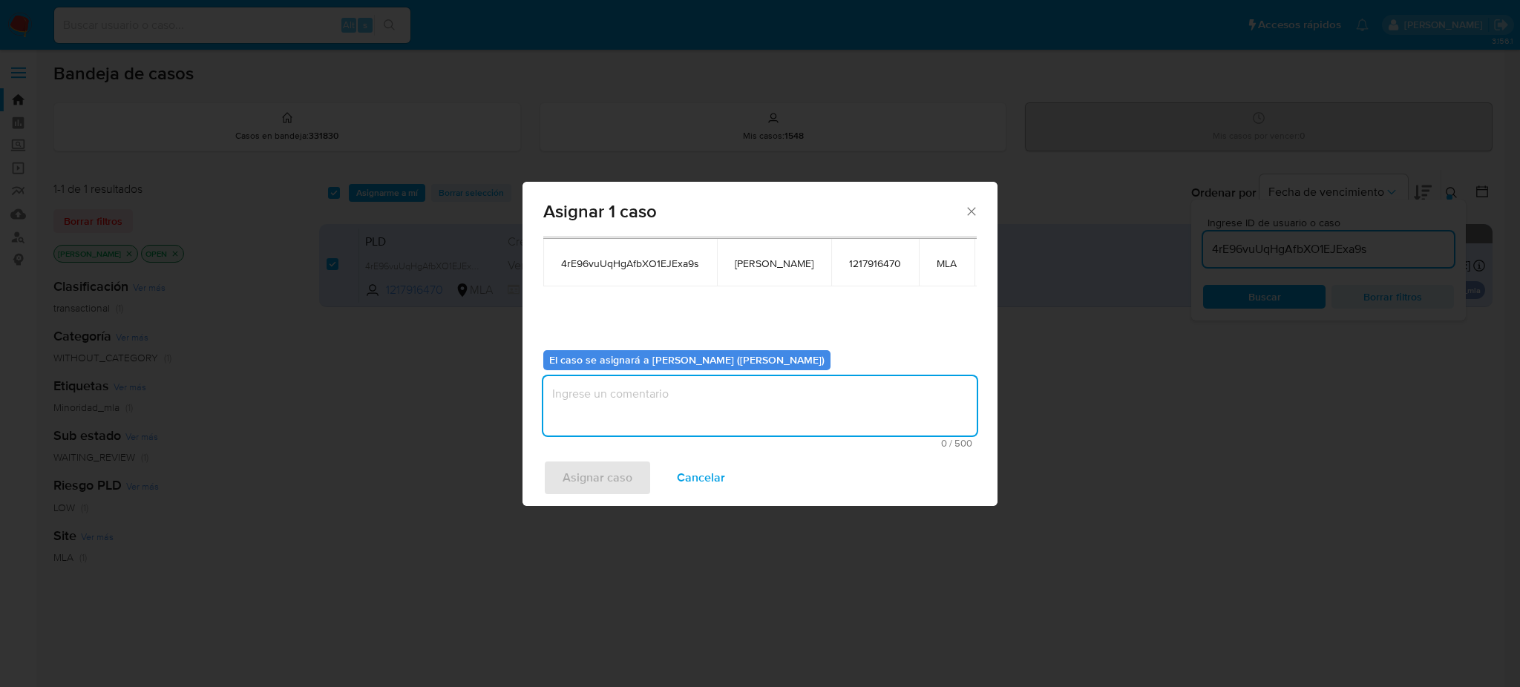
paste textarea "[PERSON_NAME]"
type textarea "[PERSON_NAME]"
click at [595, 476] on span "Asignar caso" at bounding box center [598, 478] width 70 height 33
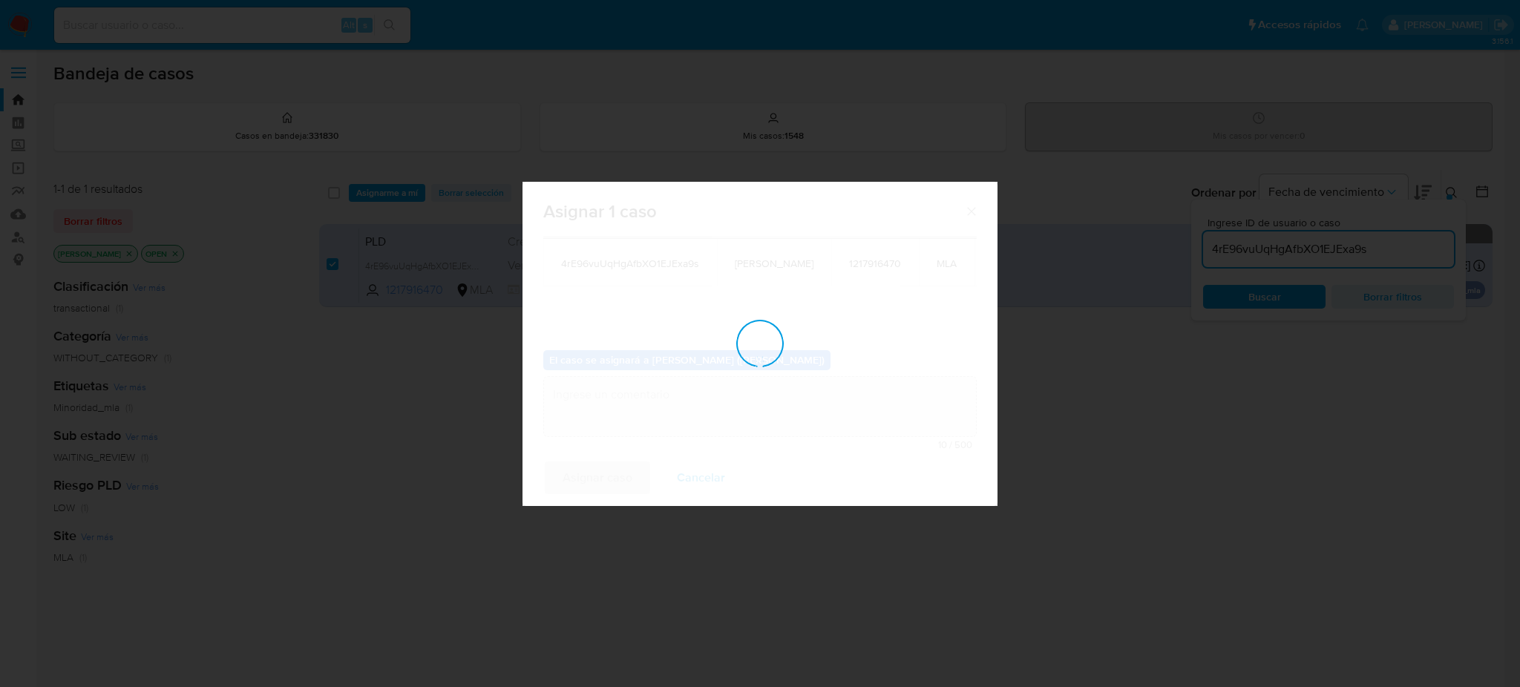
checkbox input "false"
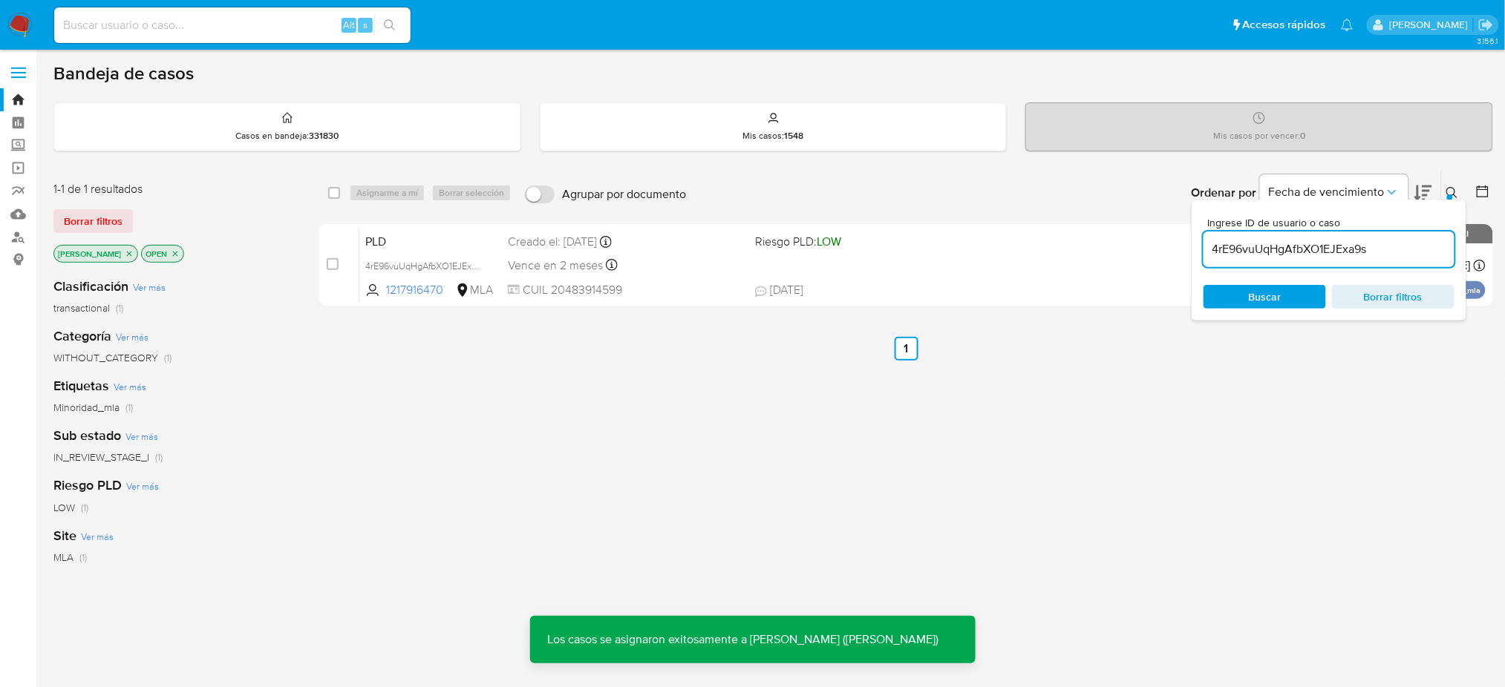
click at [448, 242] on span "PLD" at bounding box center [430, 240] width 131 height 19
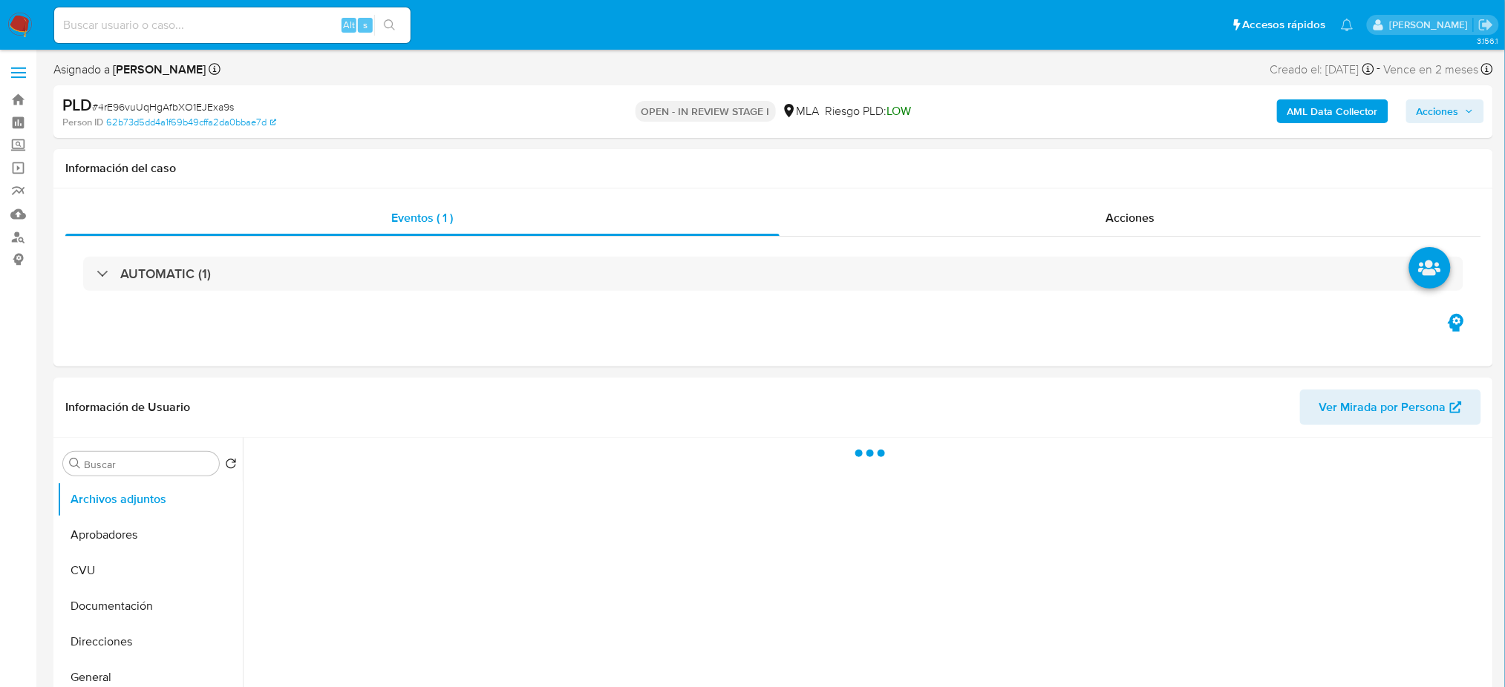
select select "10"
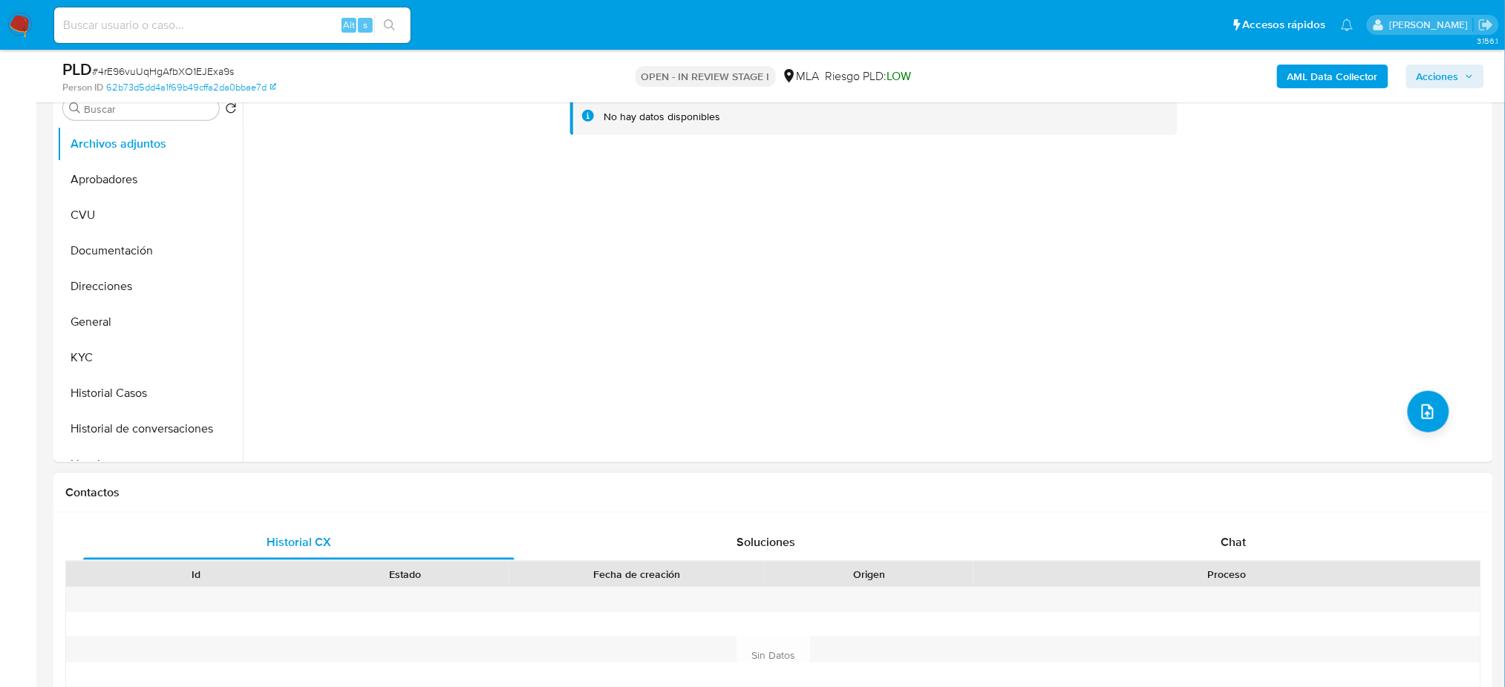
scroll to position [594, 0]
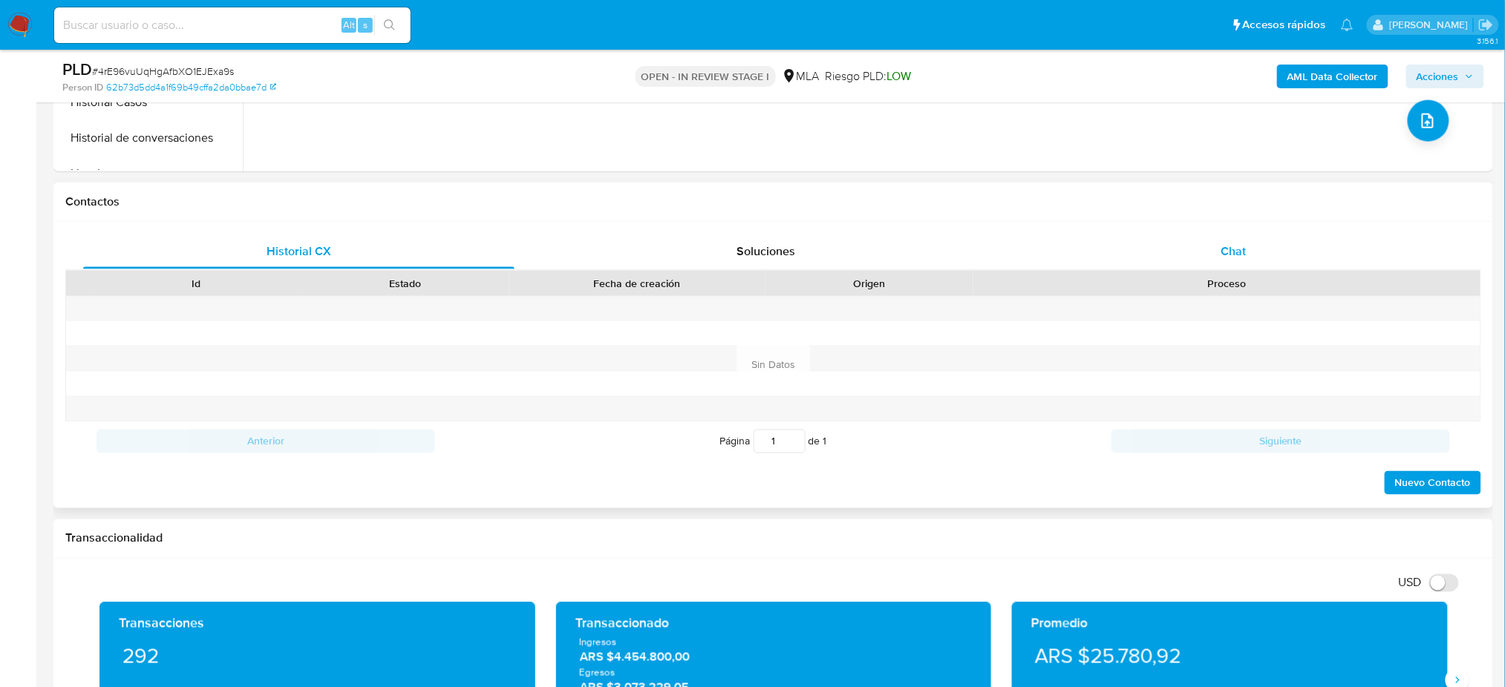
click at [1333, 239] on div "Chat" at bounding box center [1233, 252] width 431 height 36
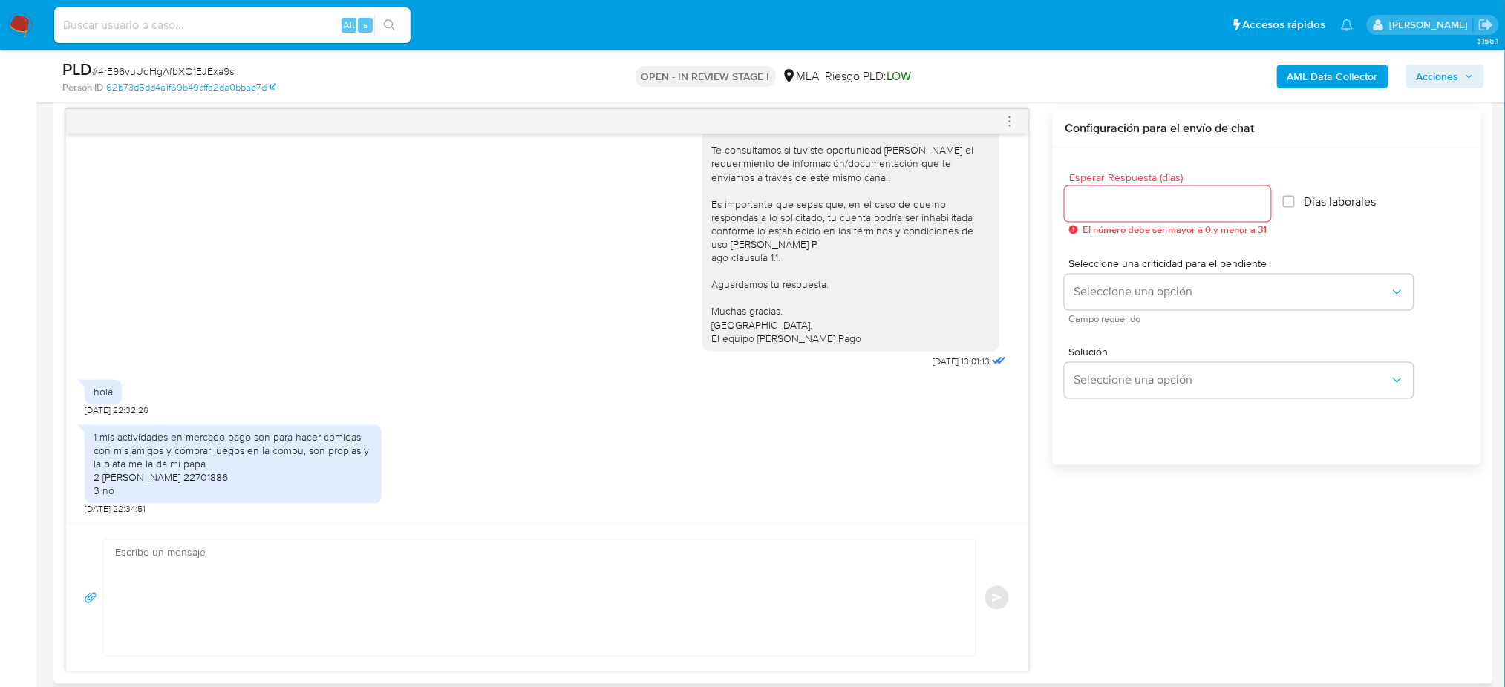
scroll to position [791, 0]
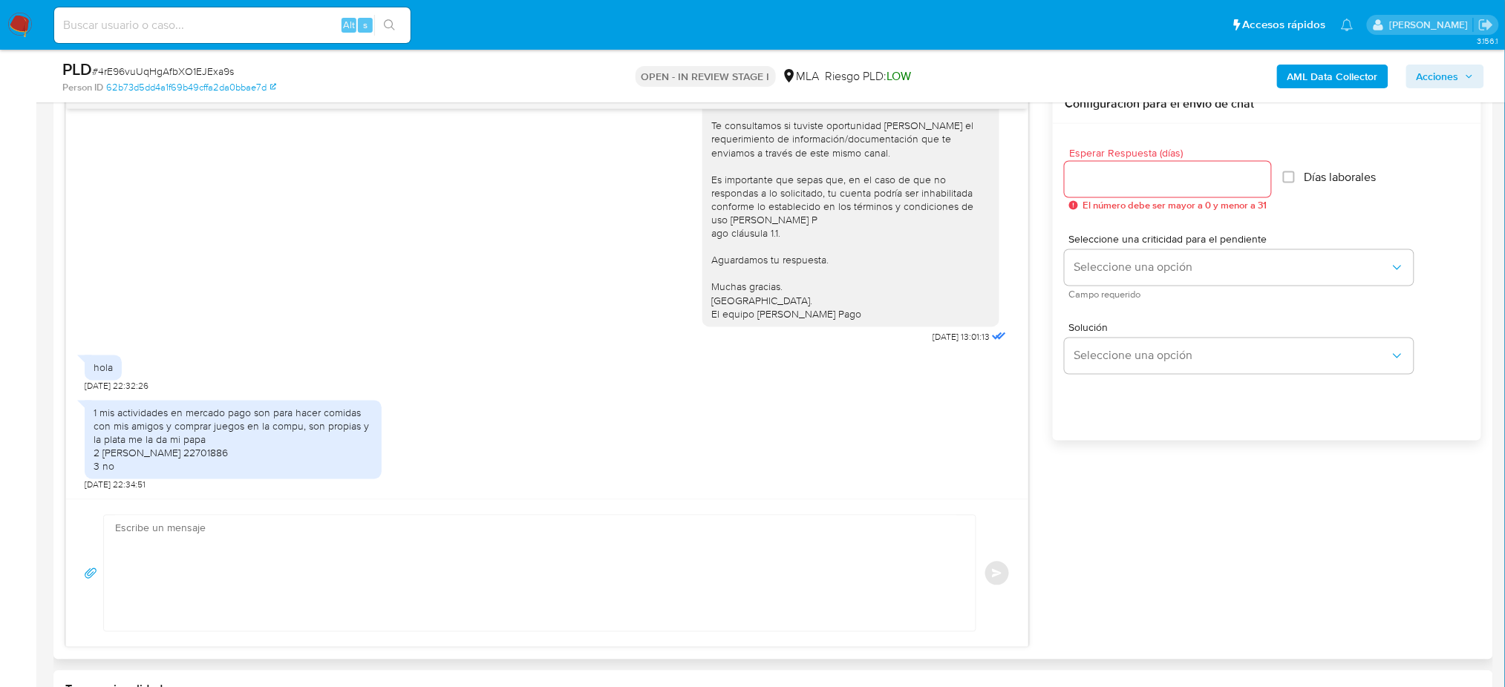
click at [178, 581] on textarea at bounding box center [536, 574] width 842 height 116
paste textarea "Hola, ¡Muchas gracias por tu respuesta! Asimismo, te pedimos que nos proporcion…"
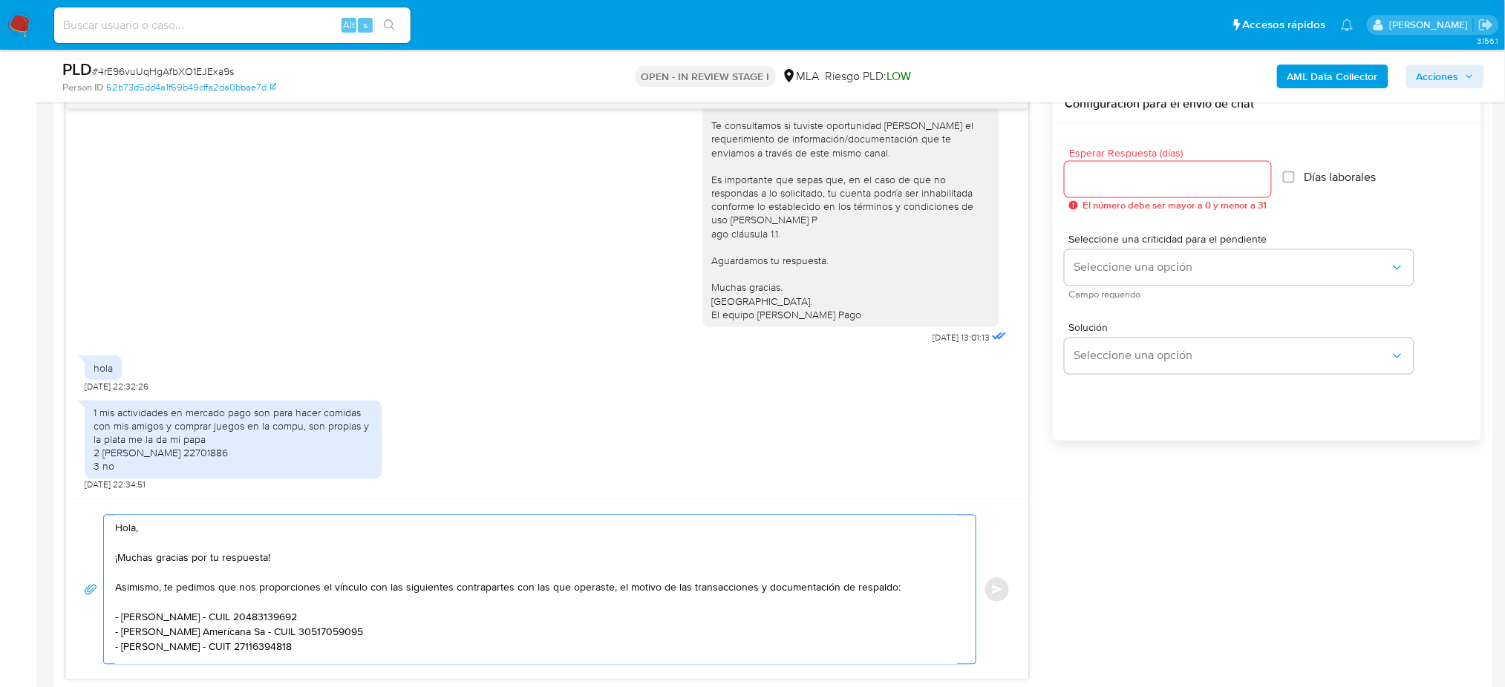
scroll to position [83, 0]
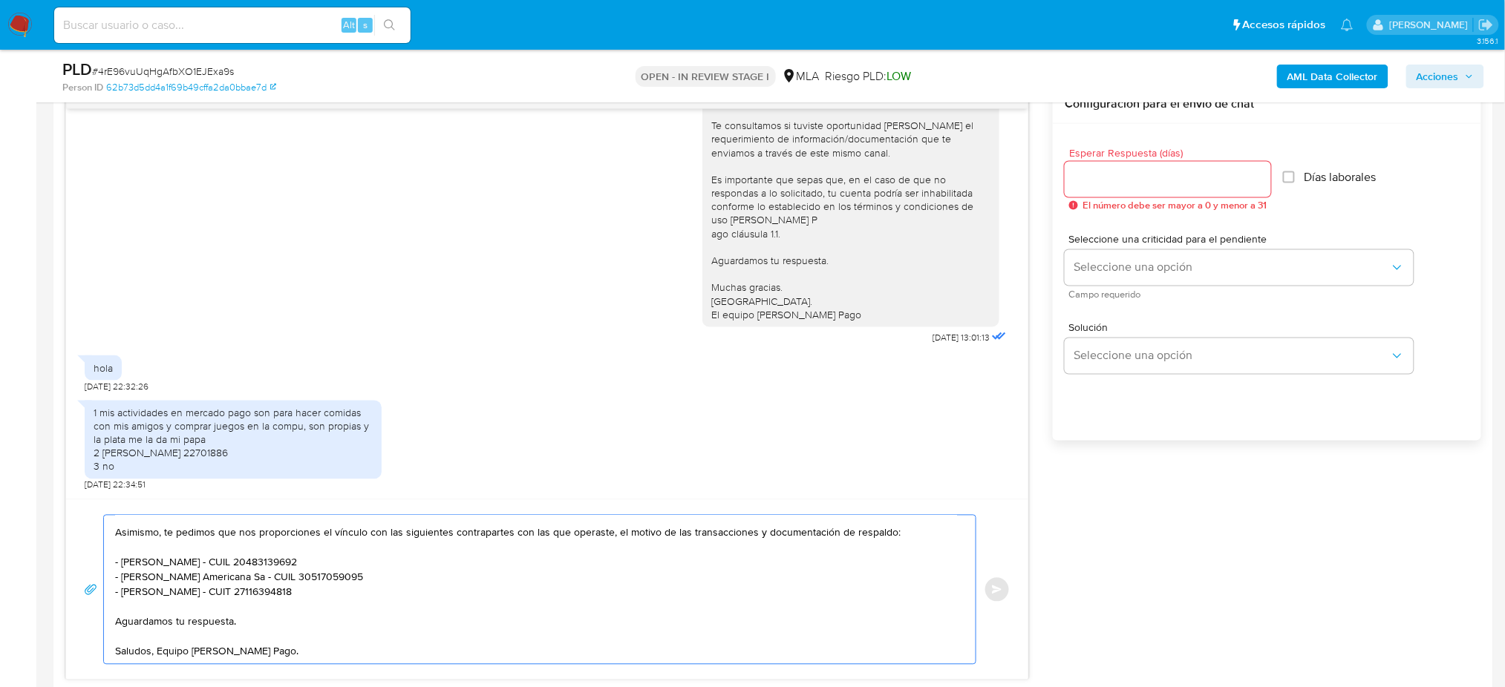
type textarea "Hola, ¡Muchas gracias por tu respuesta! Asimismo, te pedimos que nos proporcion…"
click at [1093, 172] on input "Esperar Respuesta (días)" at bounding box center [1168, 179] width 206 height 19
type input "2"
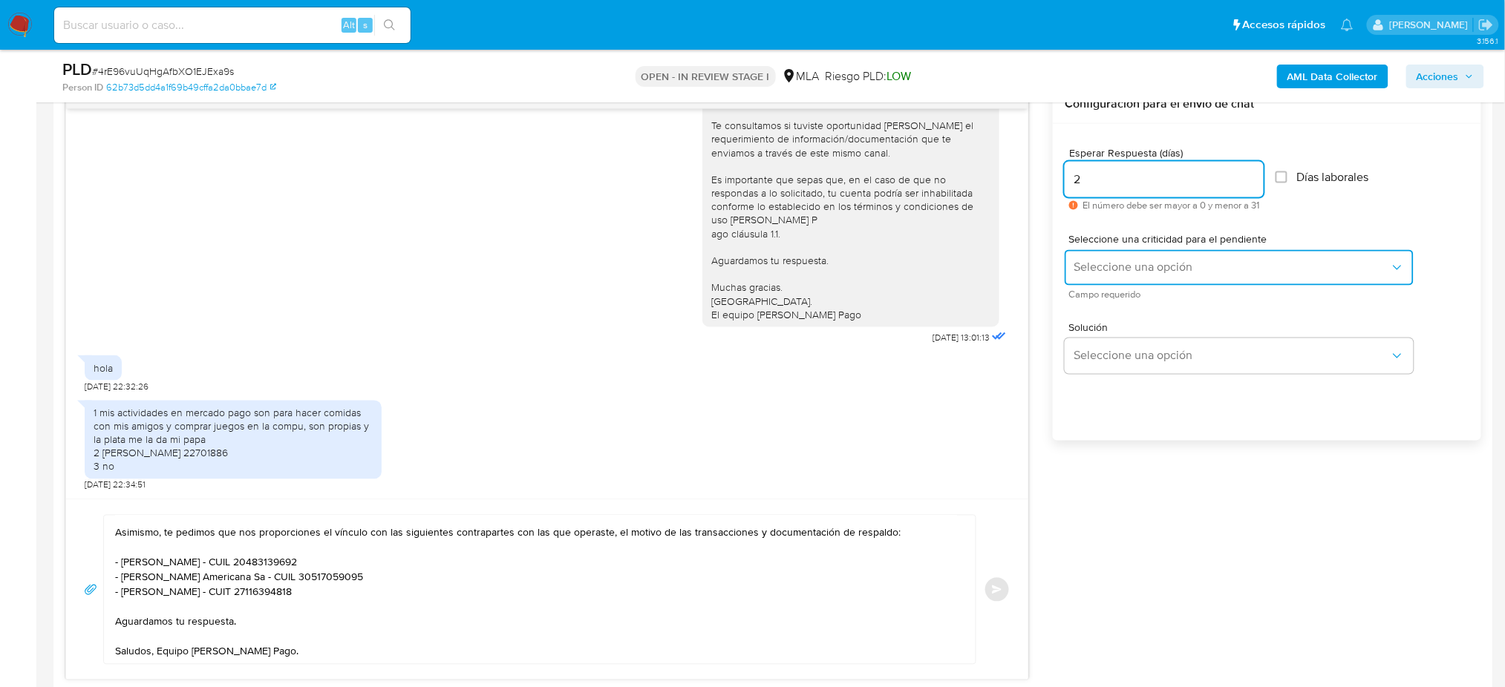
click at [1083, 254] on button "Seleccione una opción" at bounding box center [1239, 268] width 349 height 36
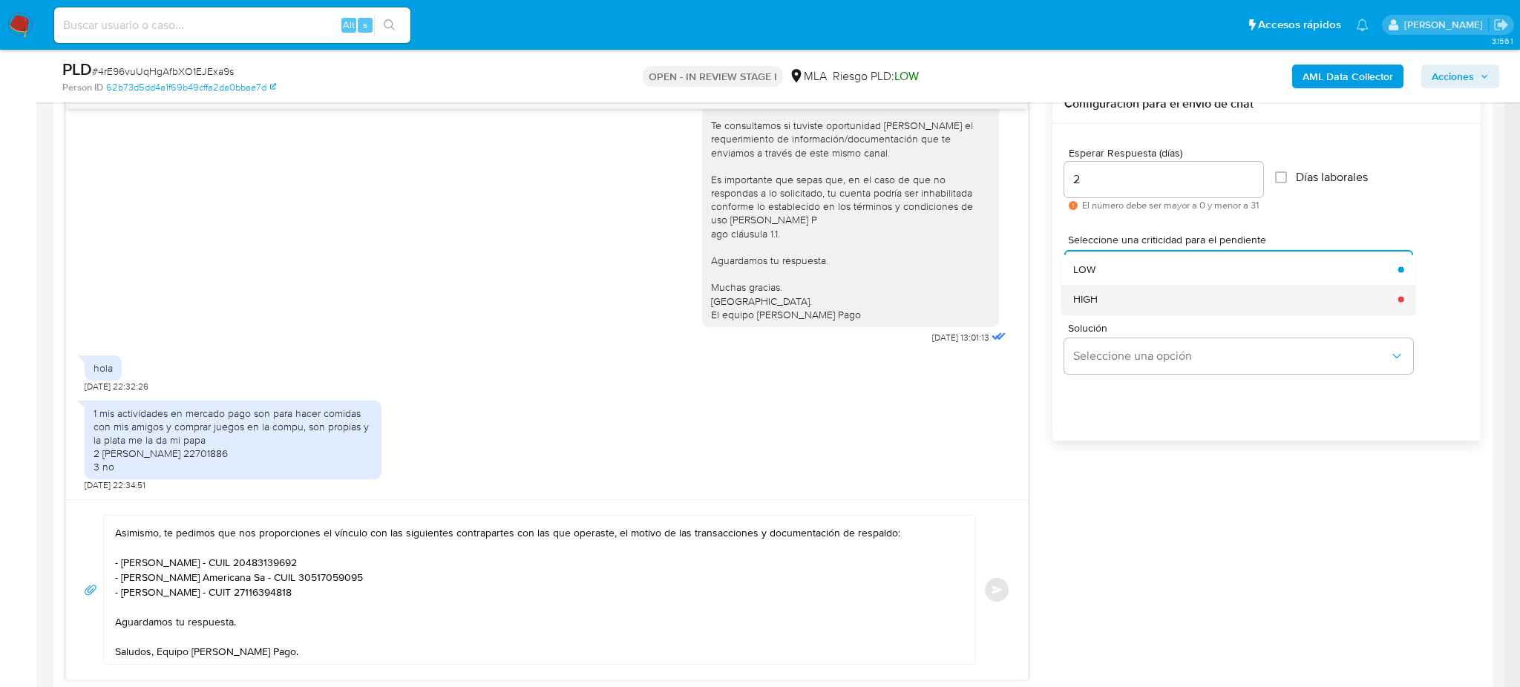
click at [1079, 300] on span "HIGH" at bounding box center [1085, 298] width 24 height 13
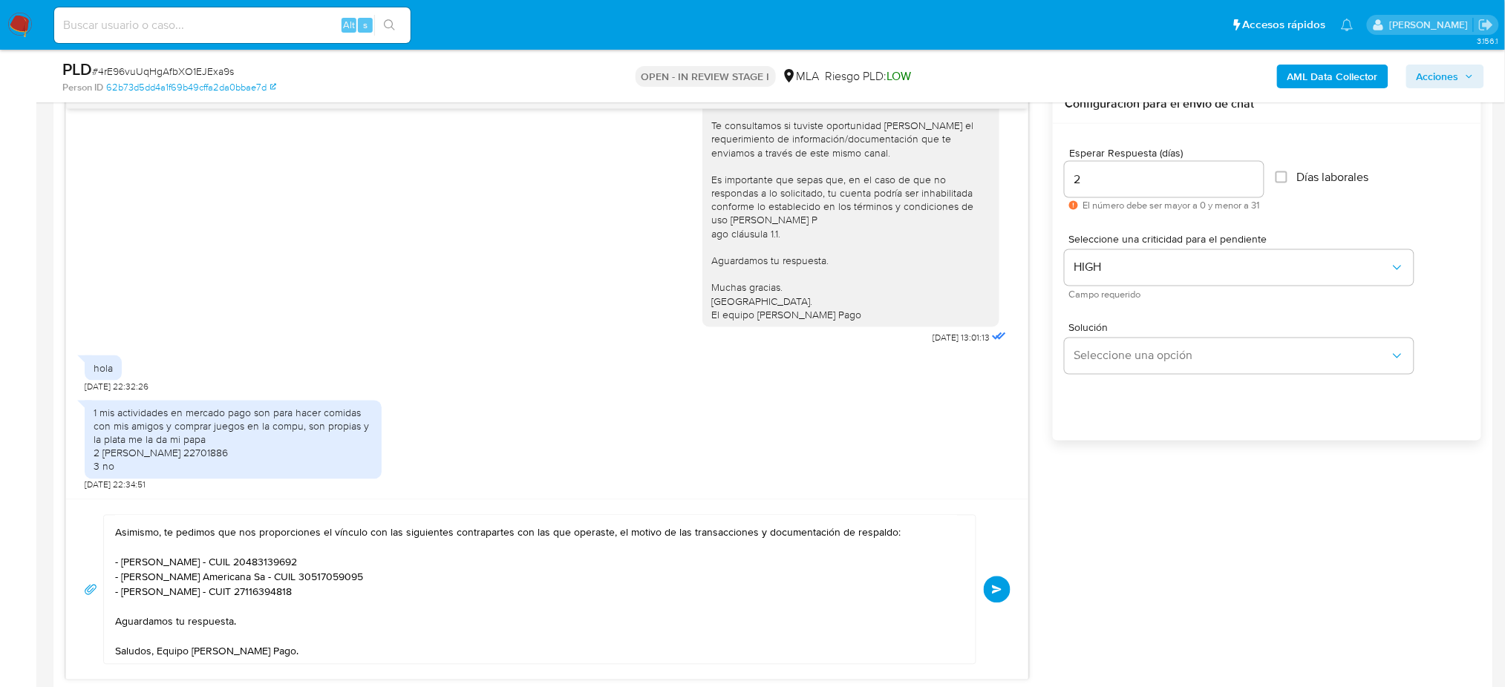
click at [1004, 587] on button "Enviar" at bounding box center [997, 590] width 27 height 27
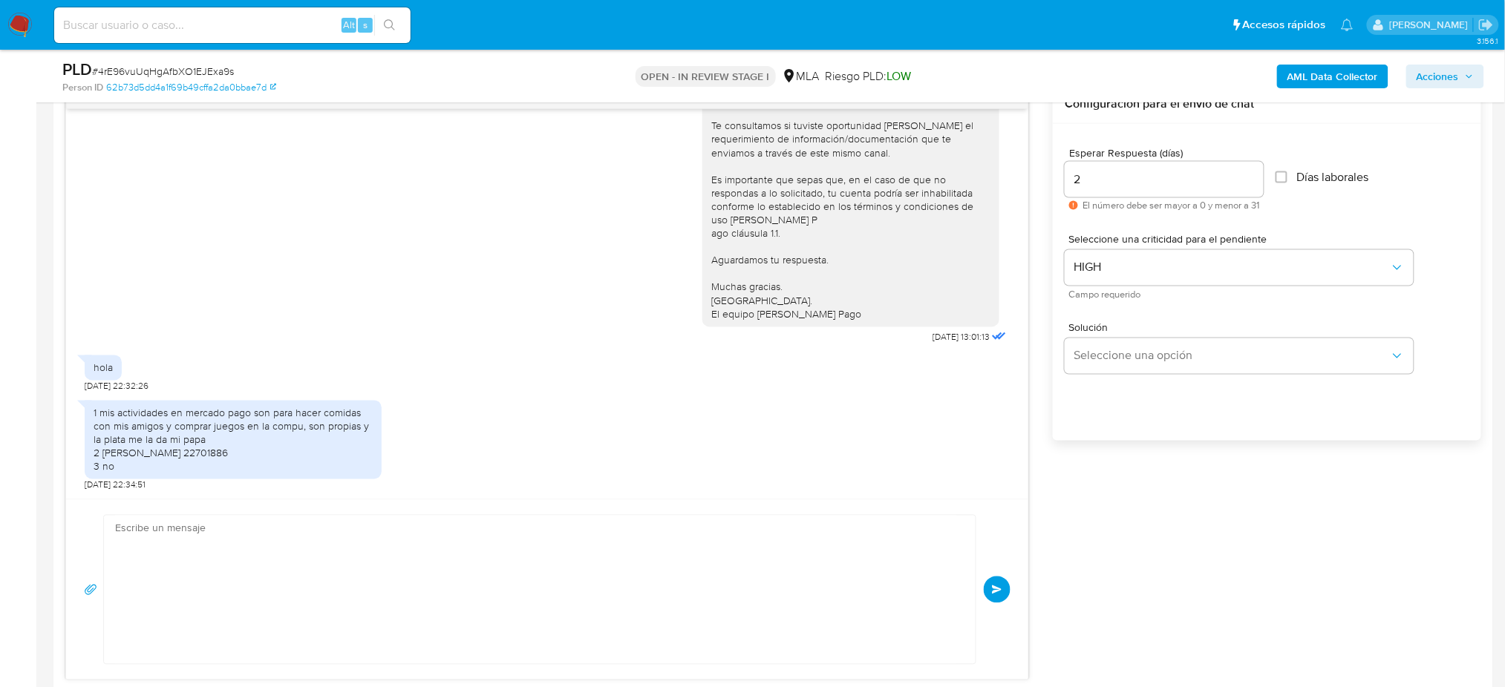
scroll to position [1018, 0]
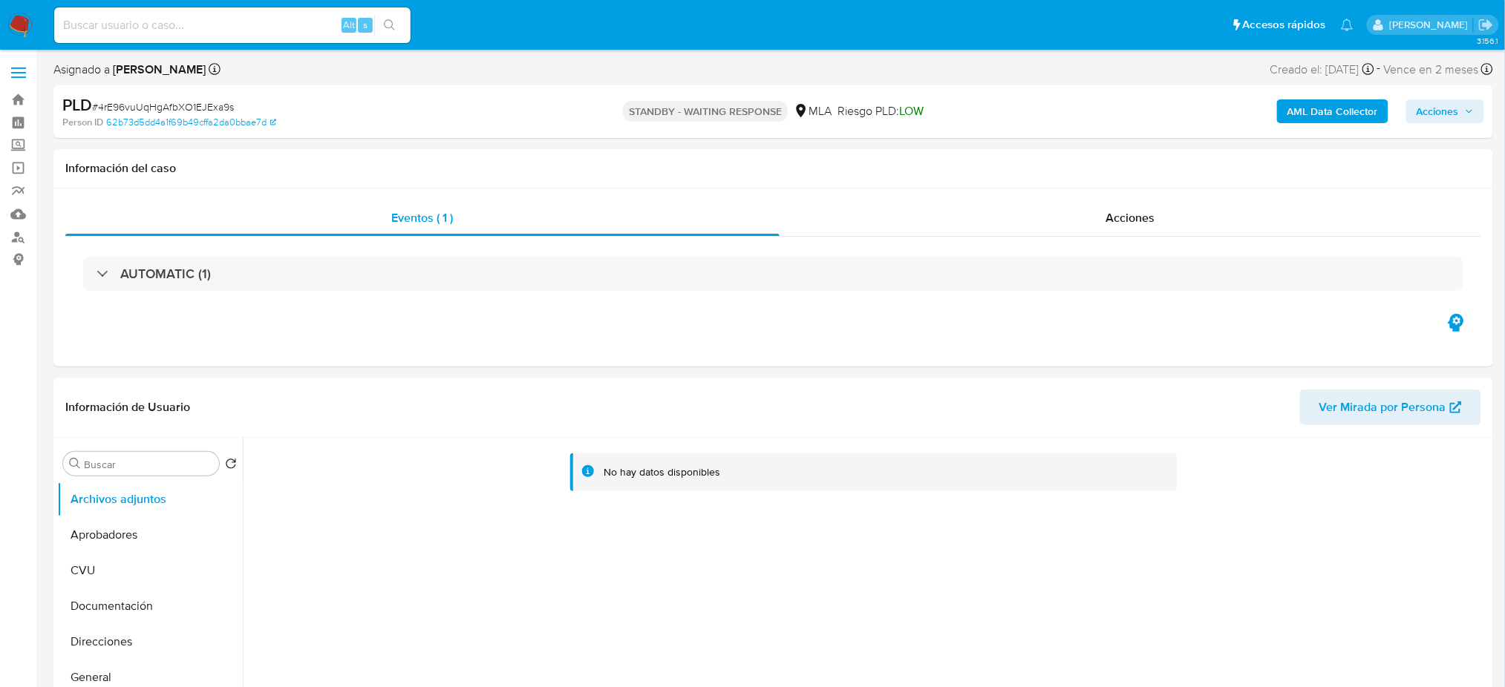
select select "10"
click at [220, 27] on input at bounding box center [232, 25] width 356 height 19
paste input "15ESKLQuzne653qbqhNkIMhJ"
type input "15ESKLQuzne653qbqhNkIMhJ"
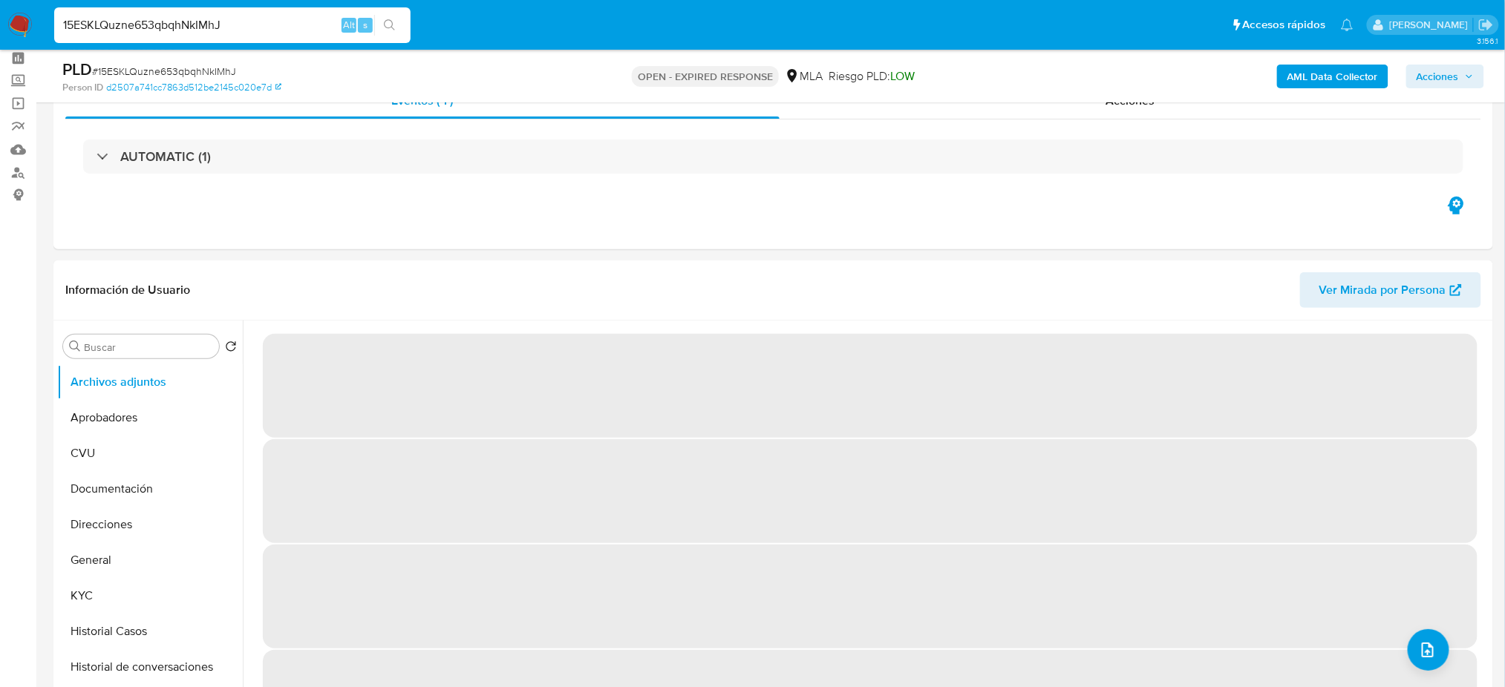
scroll to position [99, 0]
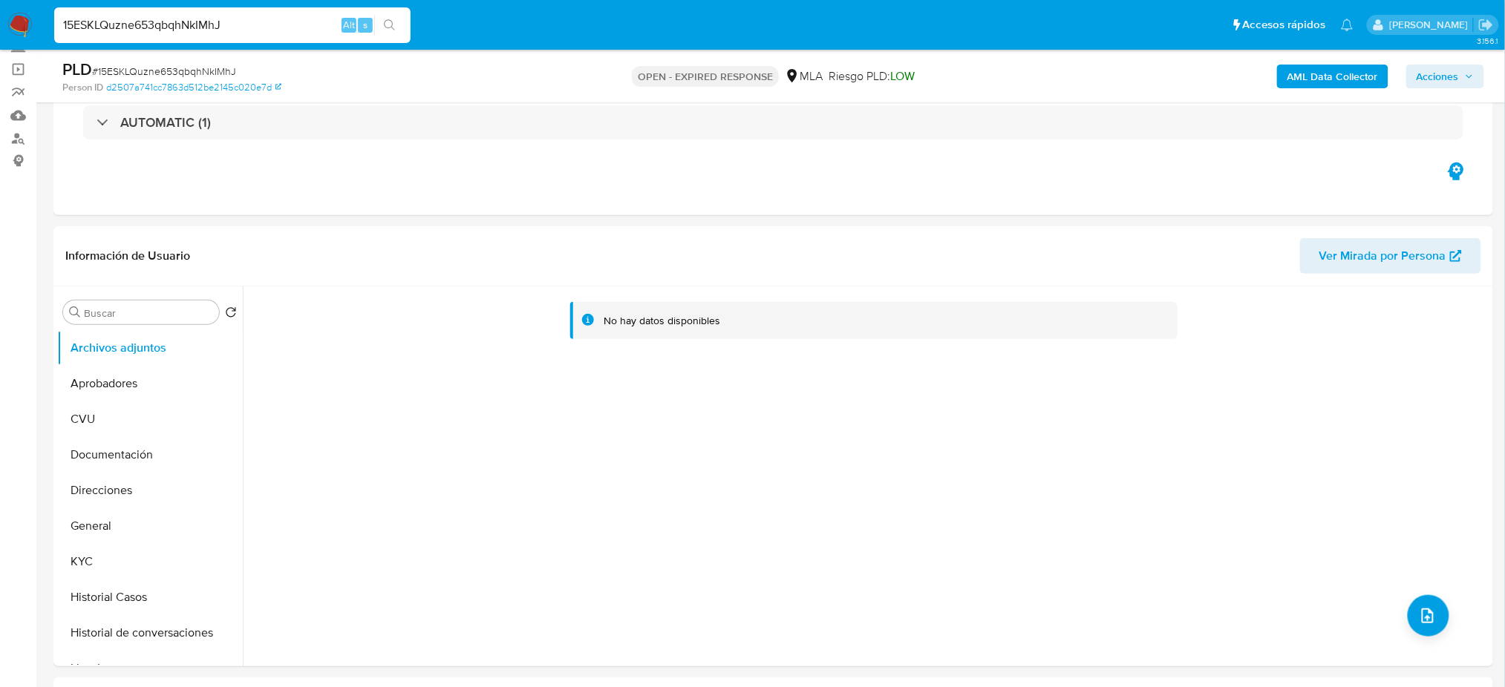
select select "10"
drag, startPoint x: 291, startPoint y: 29, endPoint x: 0, endPoint y: 41, distance: 291.2
click at [0, 41] on nav "Pausado Ver notificaciones 15ESKLQuzne653qbqhNkIMhJ Alt s Accesos rápidos Presi…" at bounding box center [752, 25] width 1505 height 50
paste input "Y5uDjACSS3cOvxJASUkPGDLl"
type input "Y5uDjACSS3cOvxJASUkPGDLl"
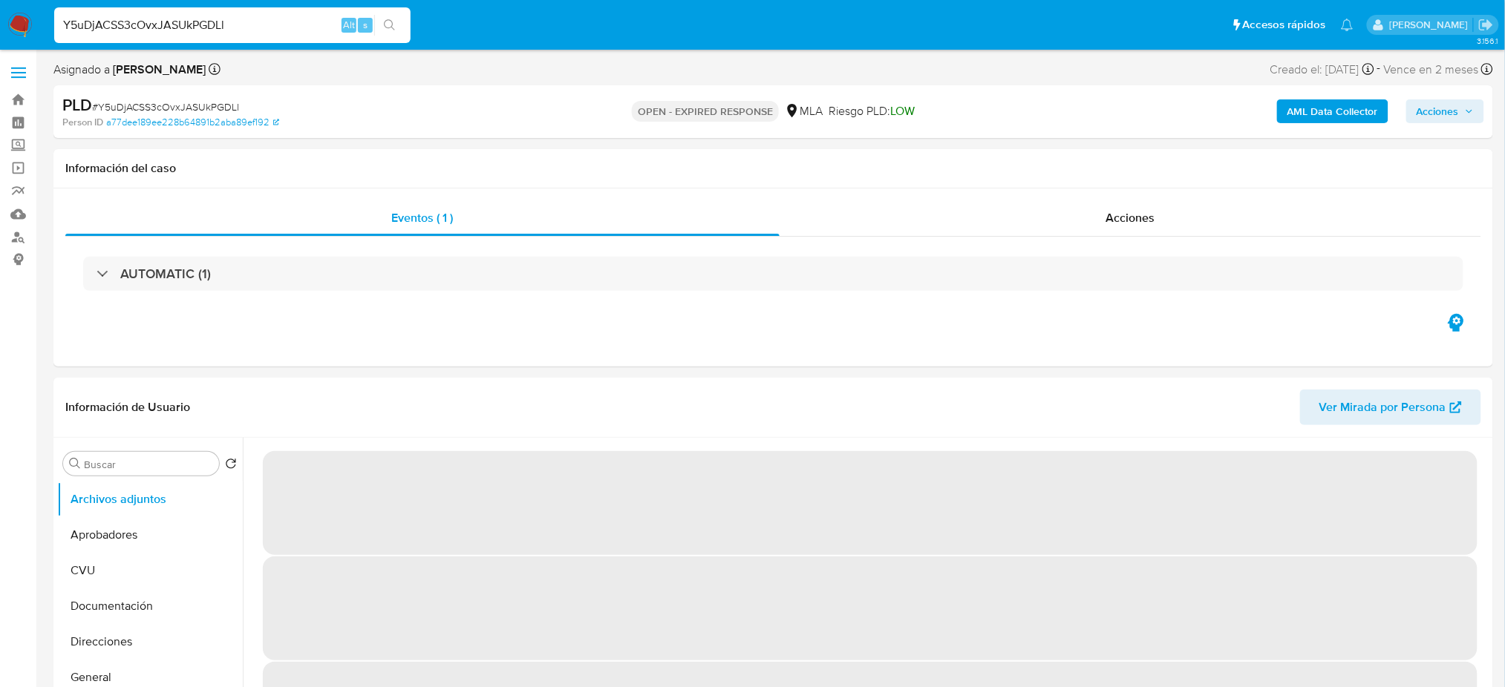
select select "10"
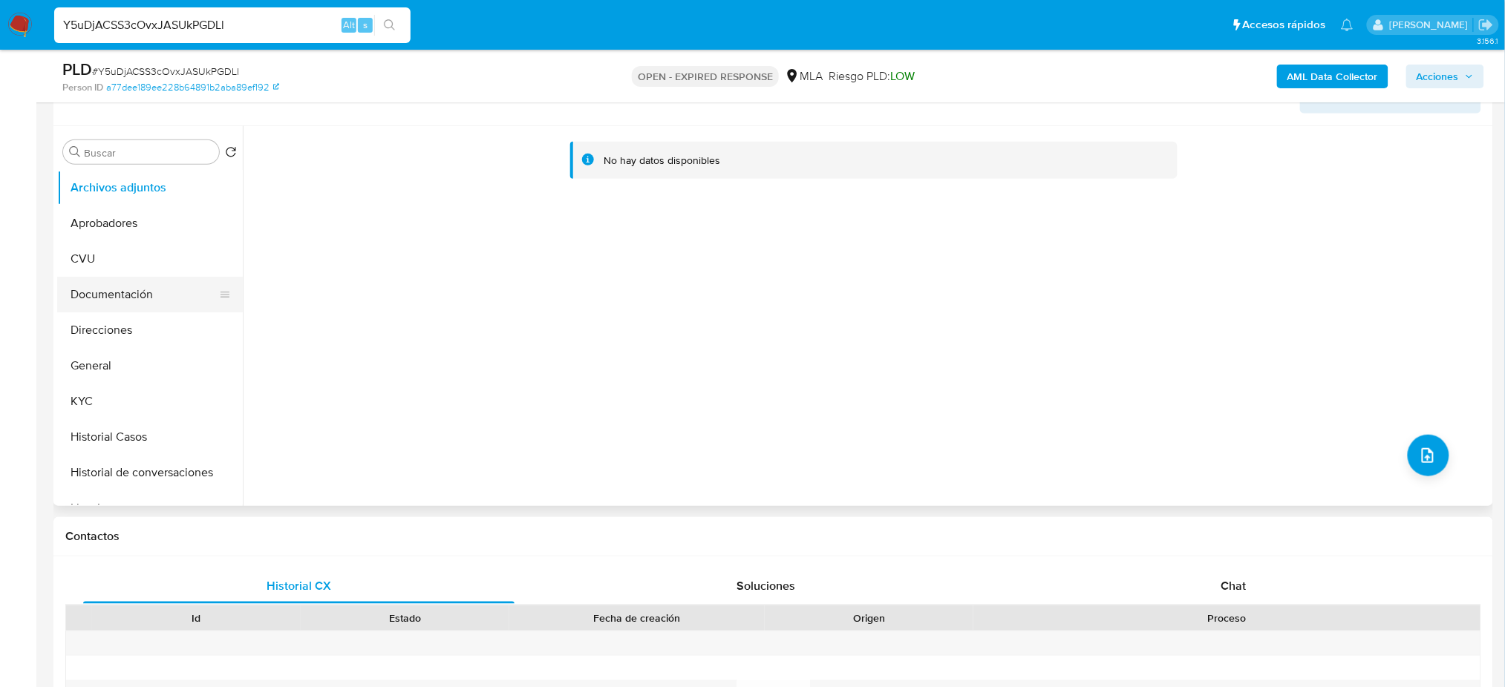
scroll to position [167, 0]
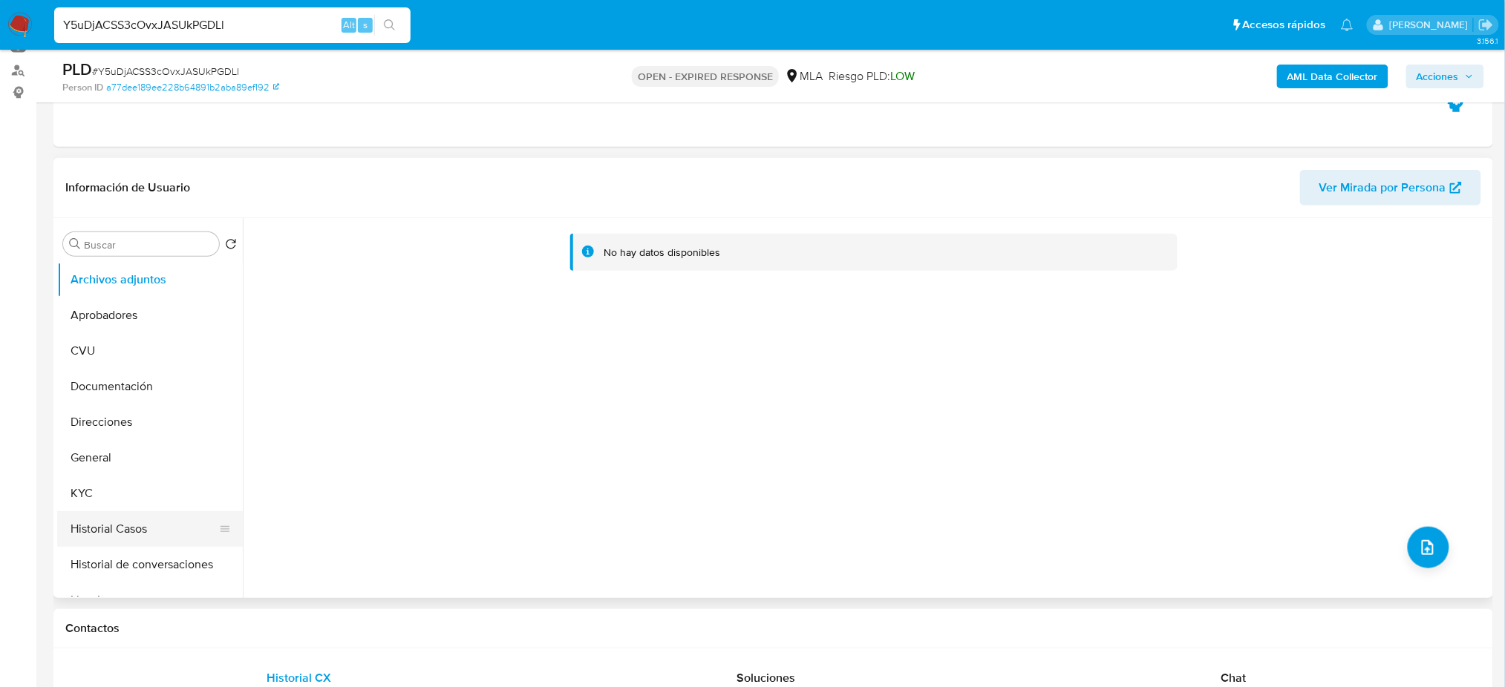
click at [117, 511] on button "Historial Casos" at bounding box center [144, 529] width 174 height 36
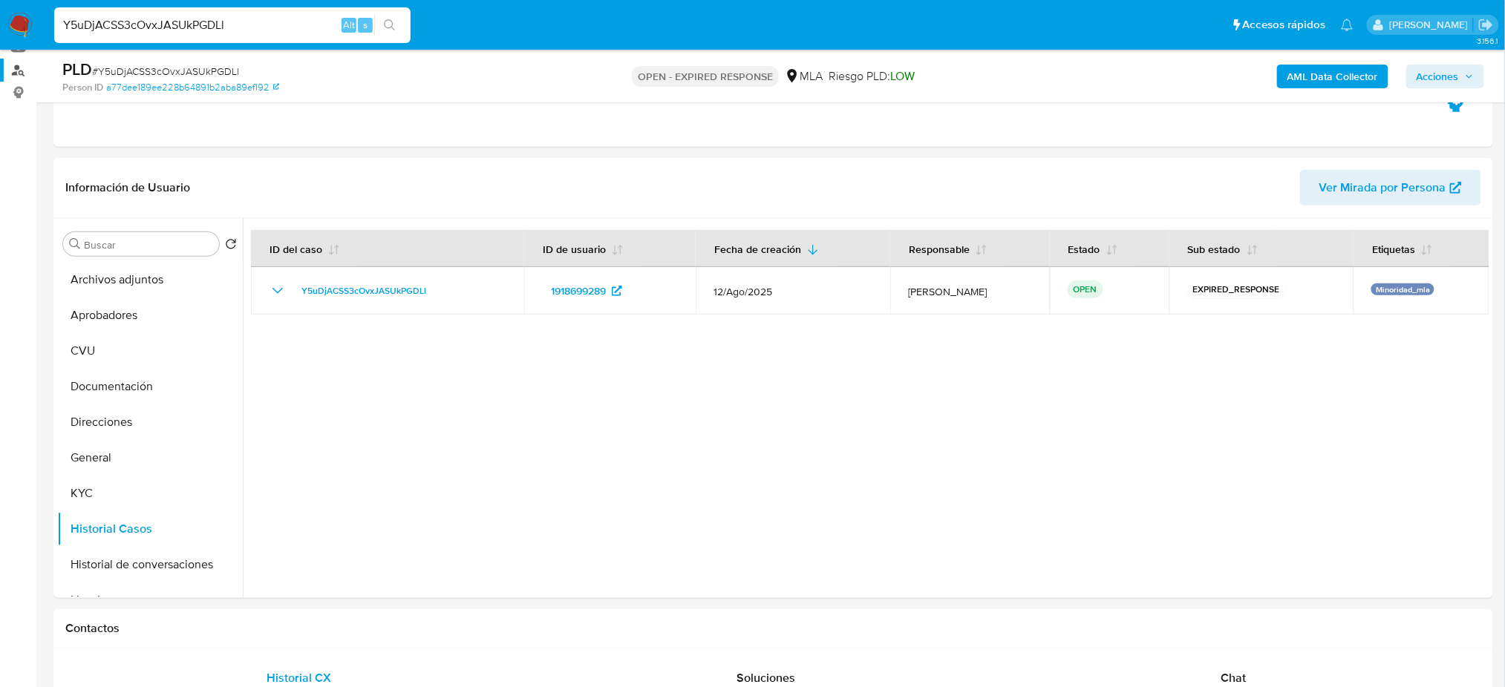
drag, startPoint x: 235, startPoint y: 31, endPoint x: 0, endPoint y: 68, distance: 238.2
paste input "F9EL7aBq1q5g1splCtKNZfCF"
type input "F9EL7aBq1q5g1splCtKNZfCF"
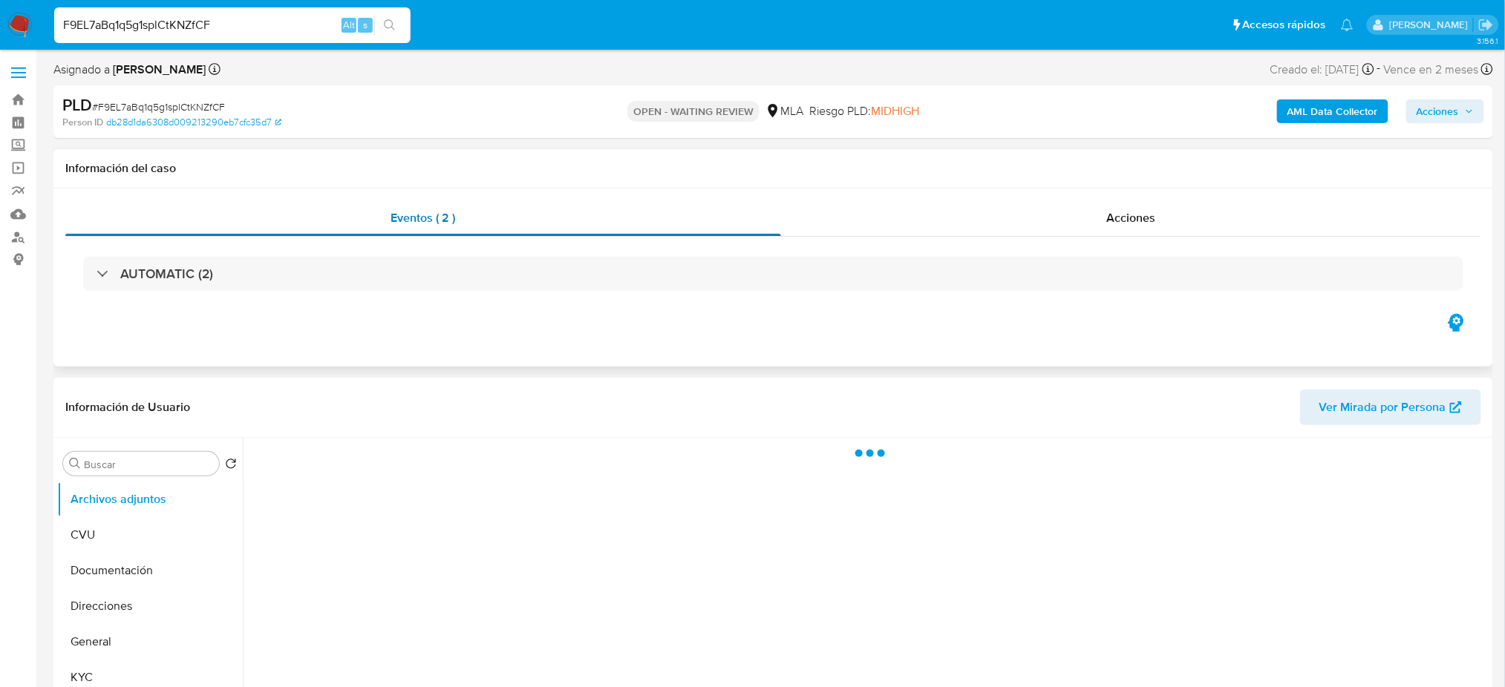
scroll to position [99, 0]
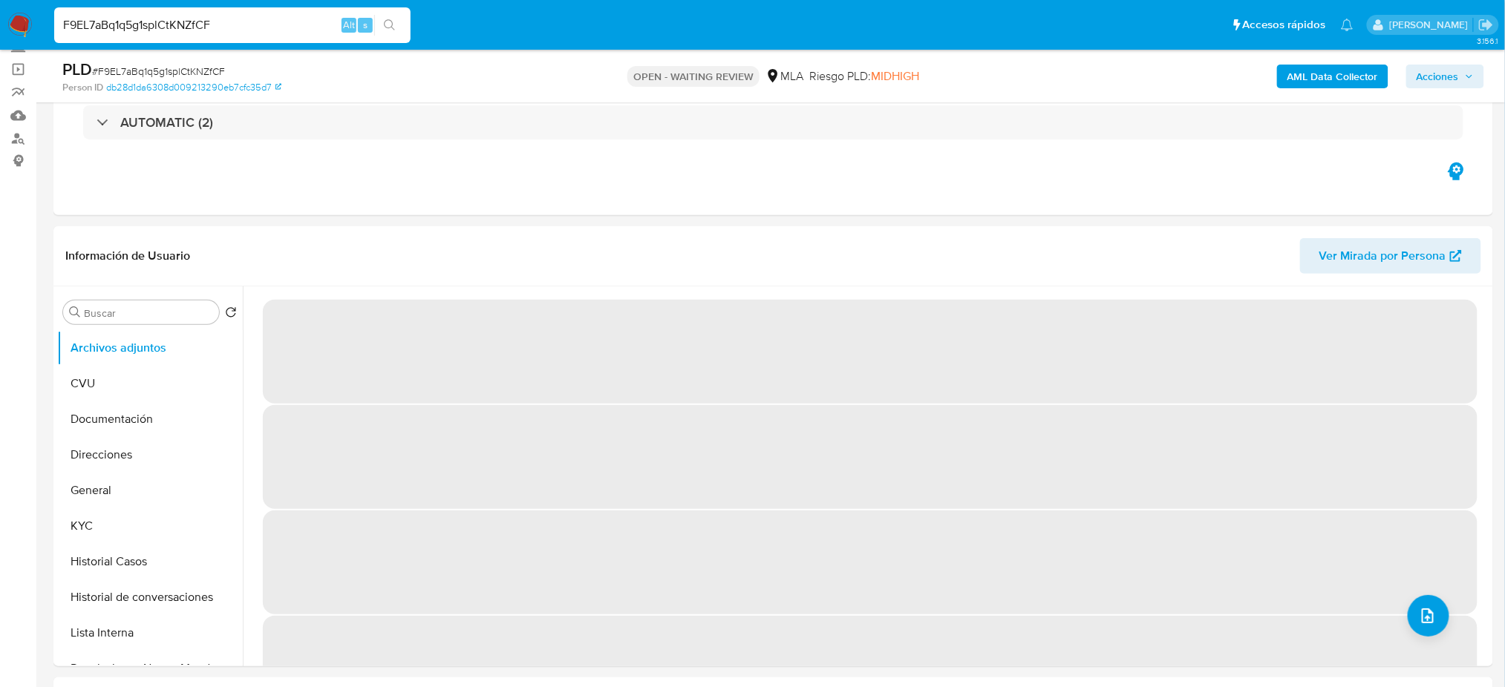
select select "10"
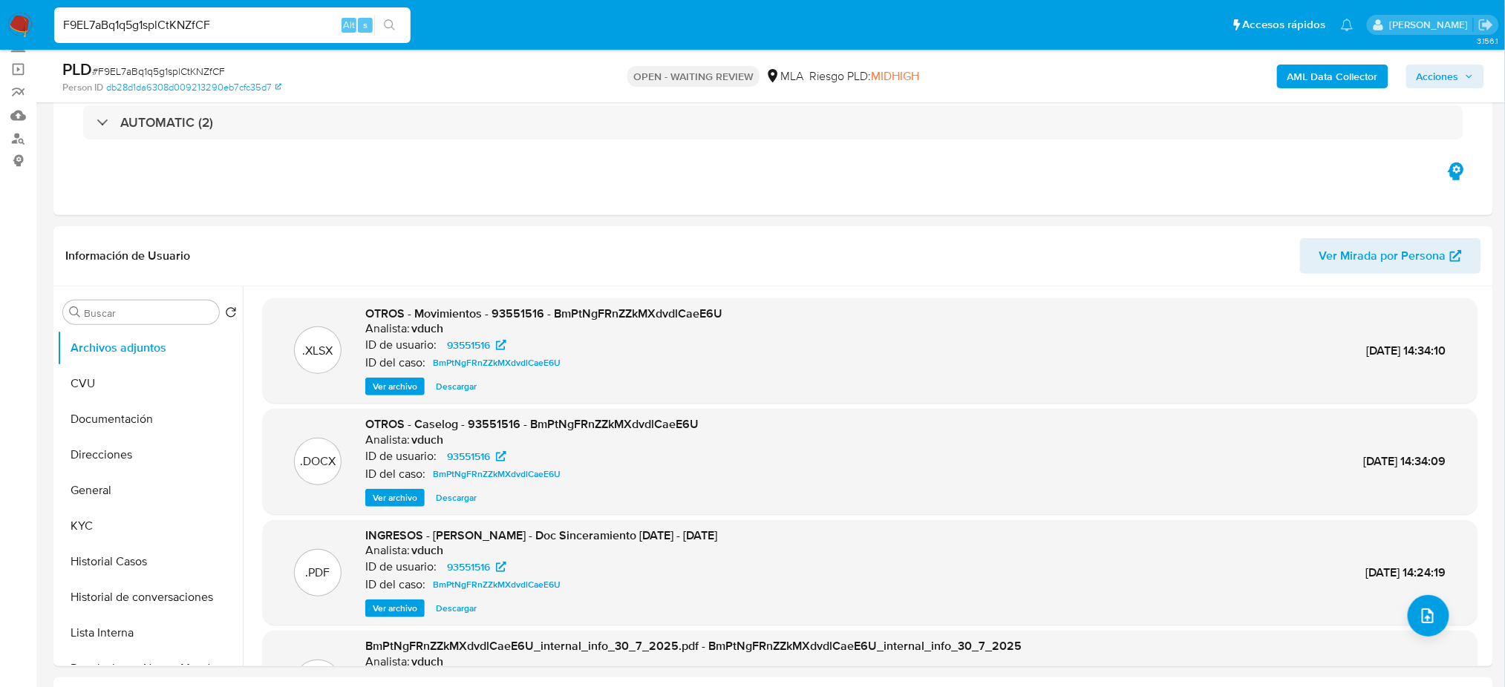
drag, startPoint x: 242, startPoint y: 17, endPoint x: 0, endPoint y: 40, distance: 243.1
click at [0, 40] on nav "Pausado Ver notificaciones F9EL7aBq1q5g1splCtKNZfCF Alt s Accesos rápidos Presi…" at bounding box center [752, 25] width 1505 height 50
paste input "gZW2kTpyi6w7TdESsBFKhSuT"
type input "gZW2kTpyi6w7TdESsBFKhSuT"
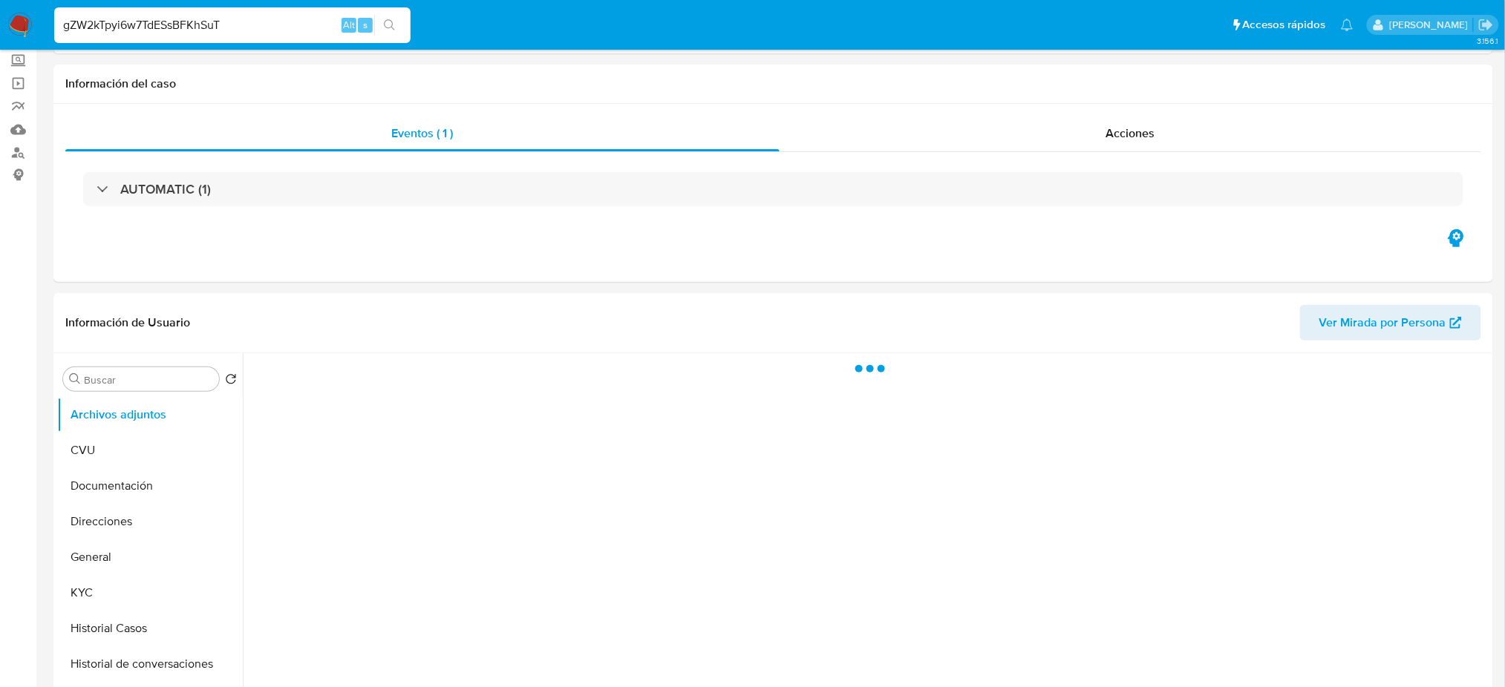
scroll to position [197, 0]
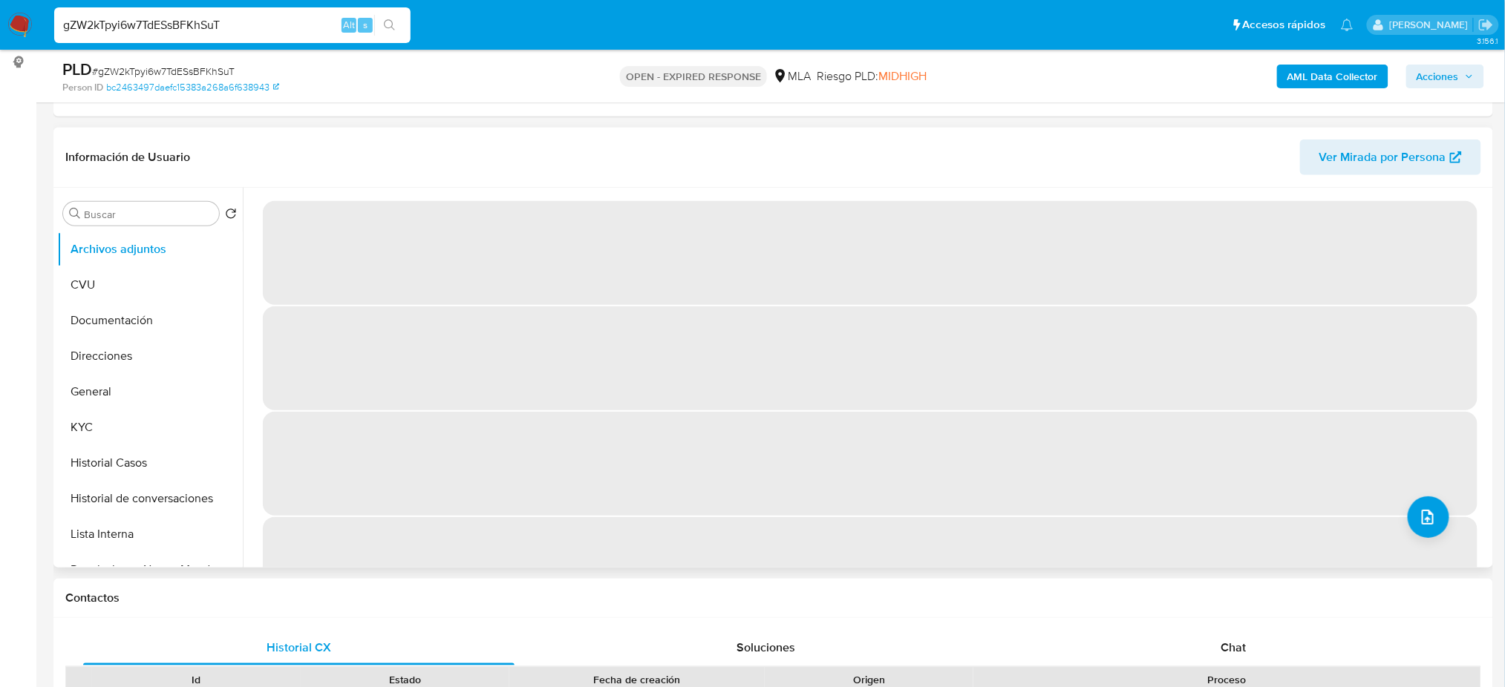
select select "10"
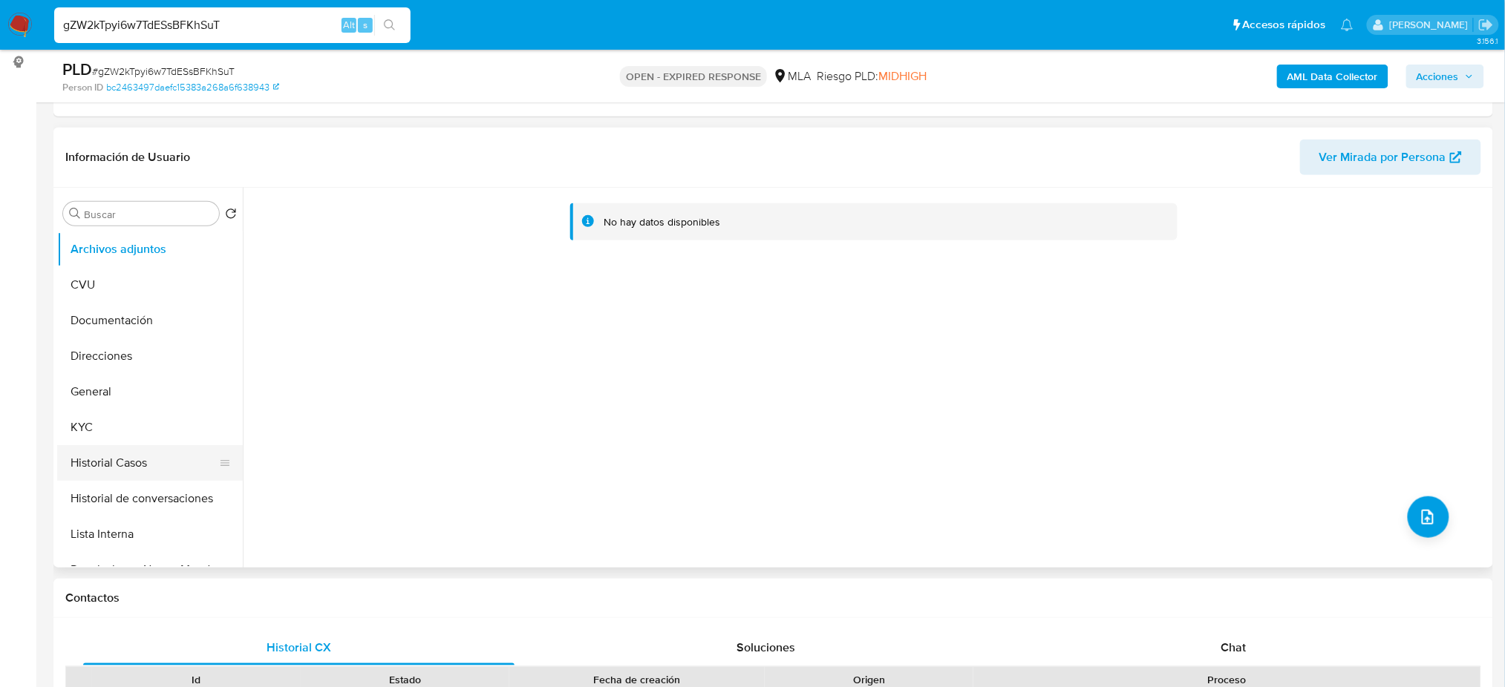
click at [120, 467] on button "Historial Casos" at bounding box center [144, 463] width 174 height 36
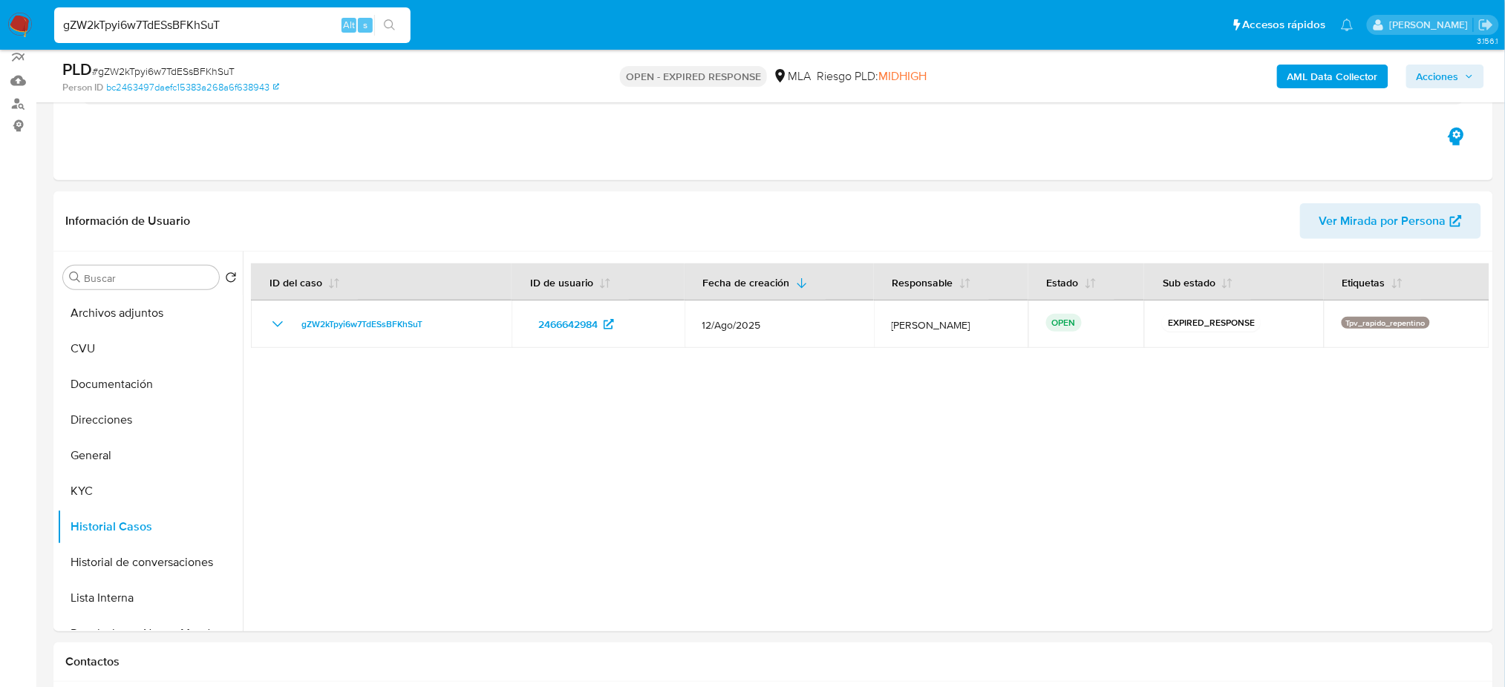
scroll to position [168, 0]
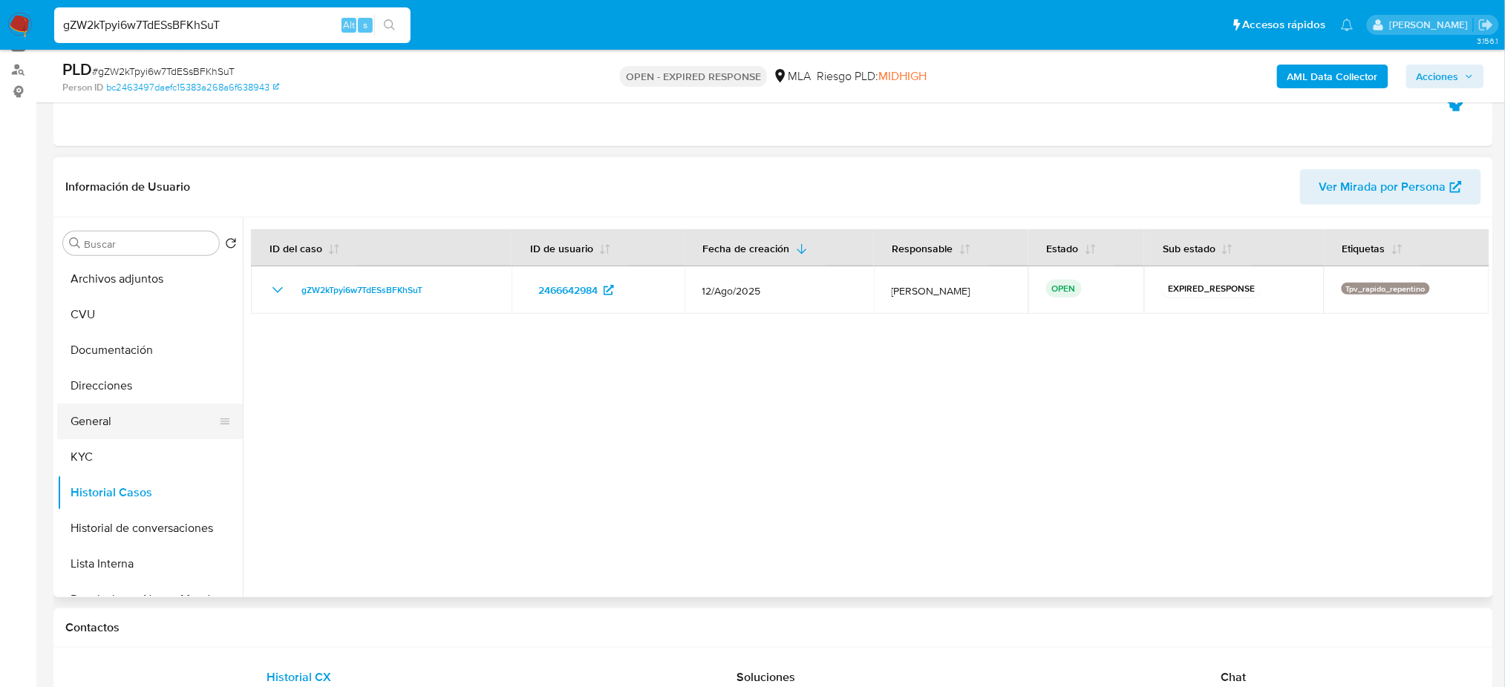
click at [110, 414] on button "General" at bounding box center [144, 422] width 174 height 36
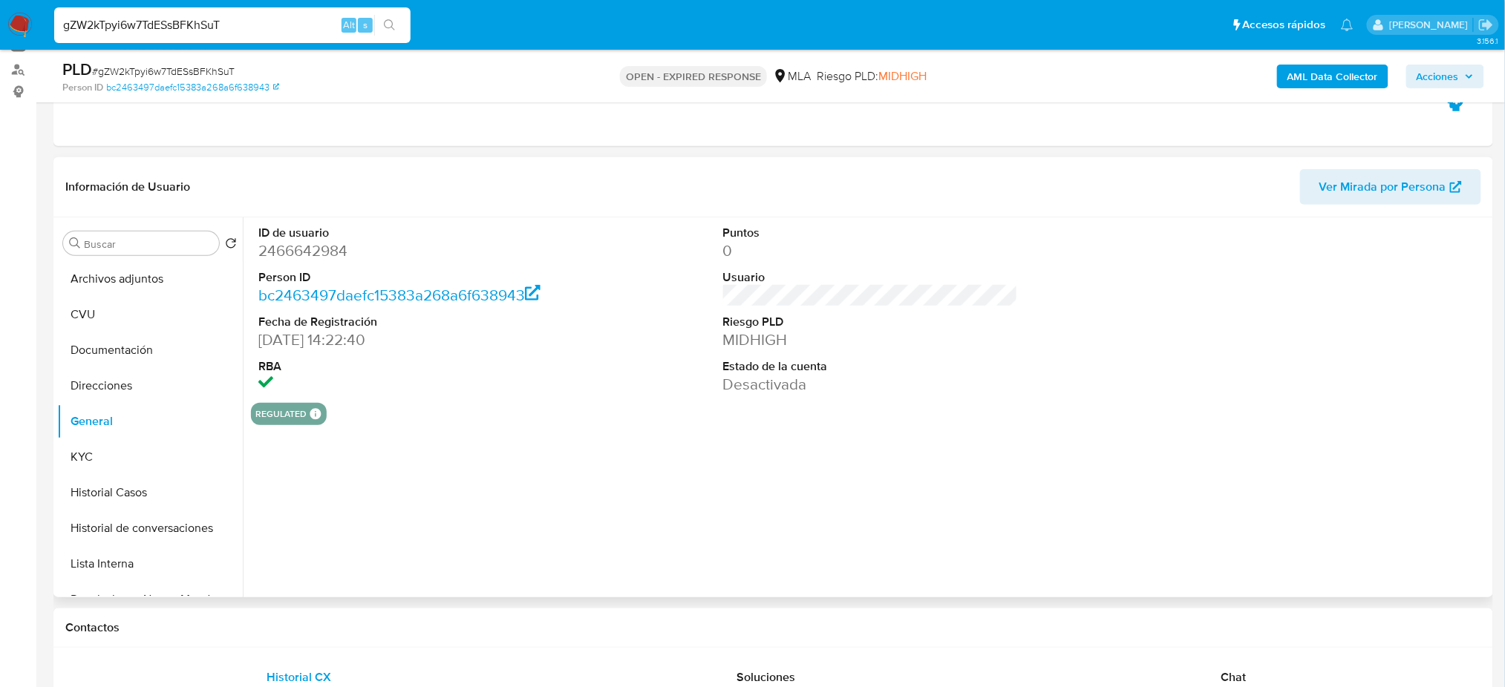
click at [286, 248] on dd "2466642984" at bounding box center [405, 251] width 295 height 21
copy dd "2466642984"
click at [108, 460] on button "KYC" at bounding box center [144, 457] width 174 height 36
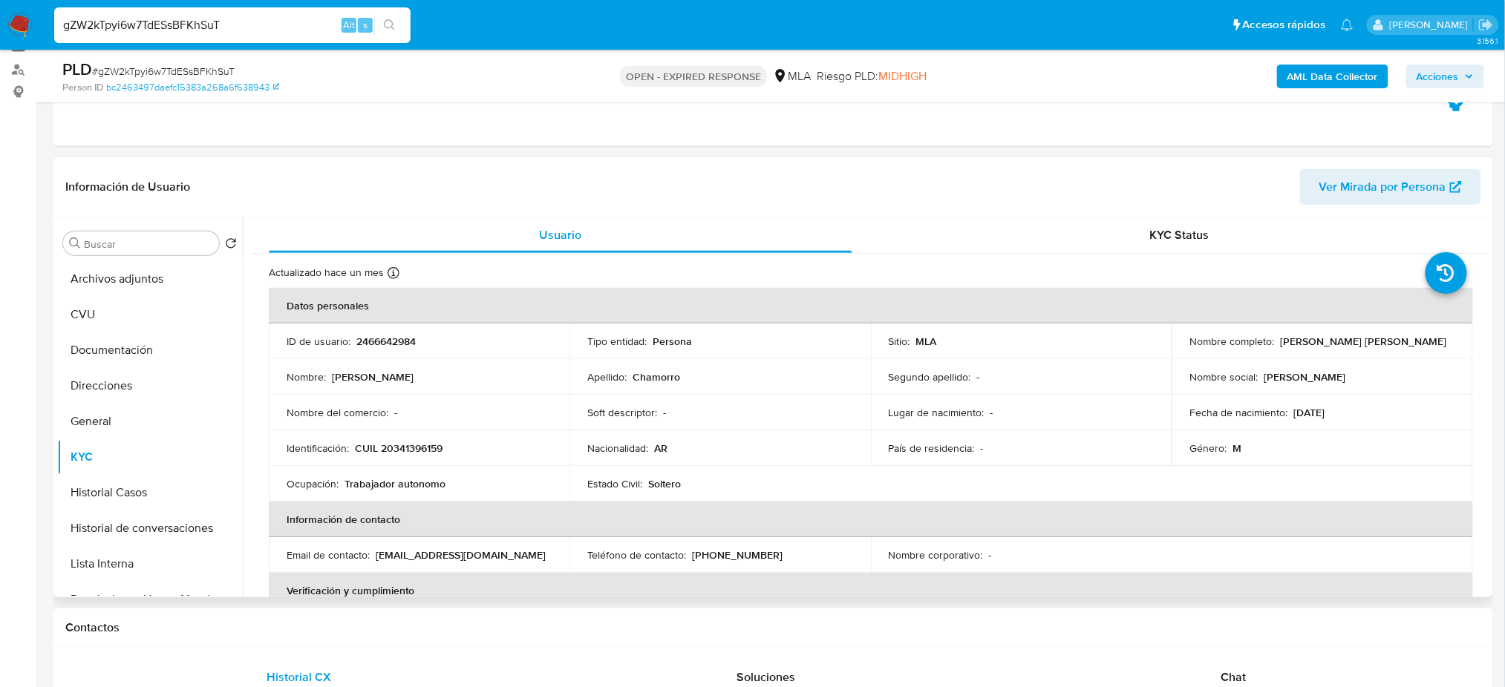
click at [400, 454] on p "CUIL 20341396159" at bounding box center [399, 448] width 88 height 13
copy p "20341396159"
click at [435, 386] on td "Nombre : Claudio Agustin" at bounding box center [419, 377] width 301 height 36
drag, startPoint x: 393, startPoint y: 447, endPoint x: 440, endPoint y: 448, distance: 47.5
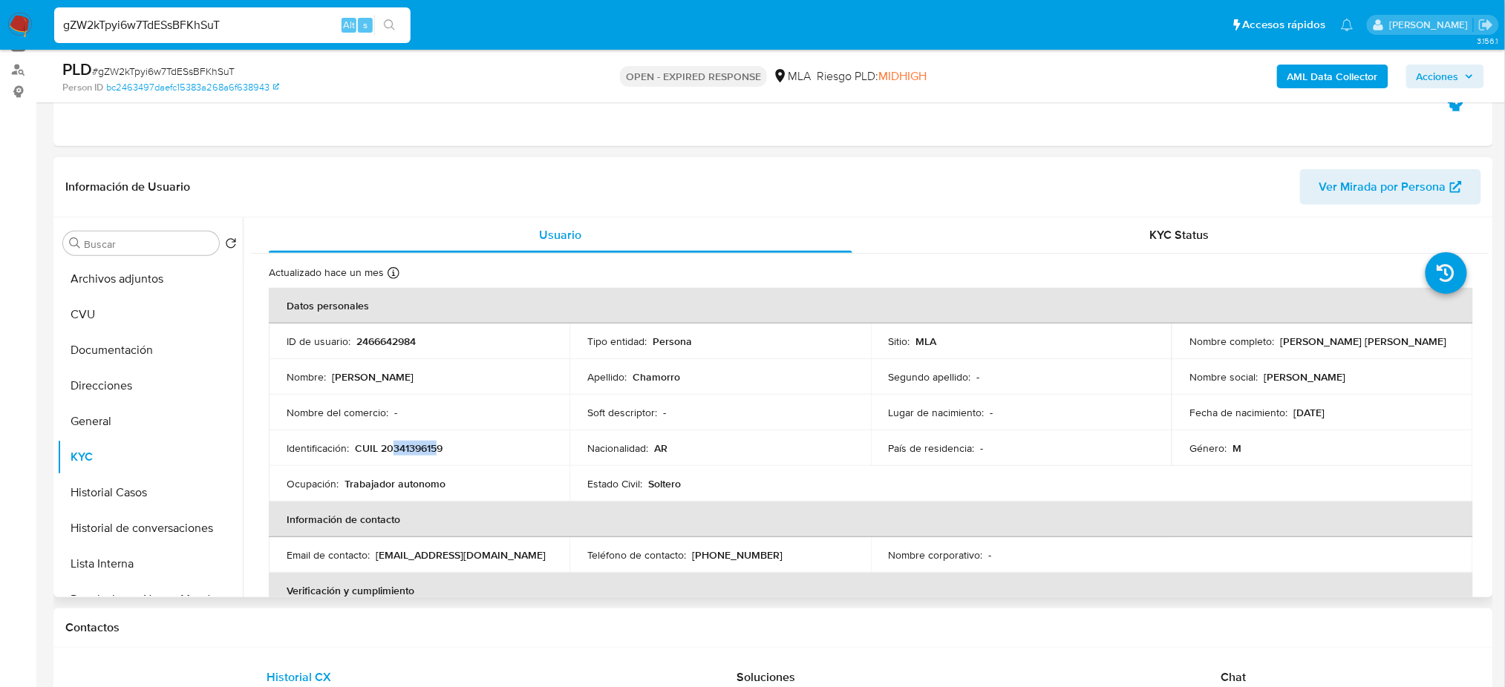
click at [440, 448] on p "CUIL 20341396159" at bounding box center [399, 448] width 88 height 13
copy p "34139615"
click at [99, 414] on button "General" at bounding box center [144, 422] width 174 height 36
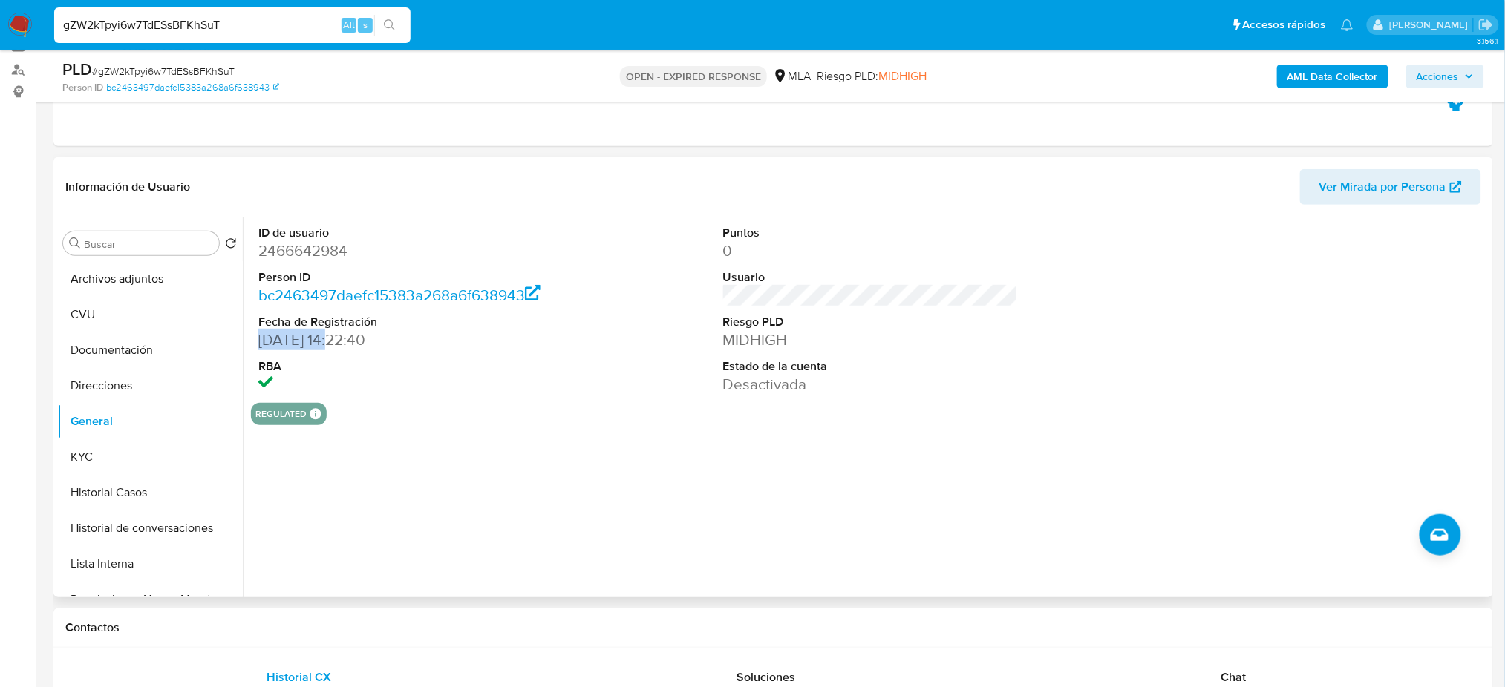
drag, startPoint x: 338, startPoint y: 344, endPoint x: 263, endPoint y: 344, distance: 75.0
click at [263, 344] on dd "28/05/2025 14:22:40" at bounding box center [405, 340] width 295 height 21
copy dd "28/05/2025"
click at [138, 330] on button "CVU" at bounding box center [144, 315] width 174 height 36
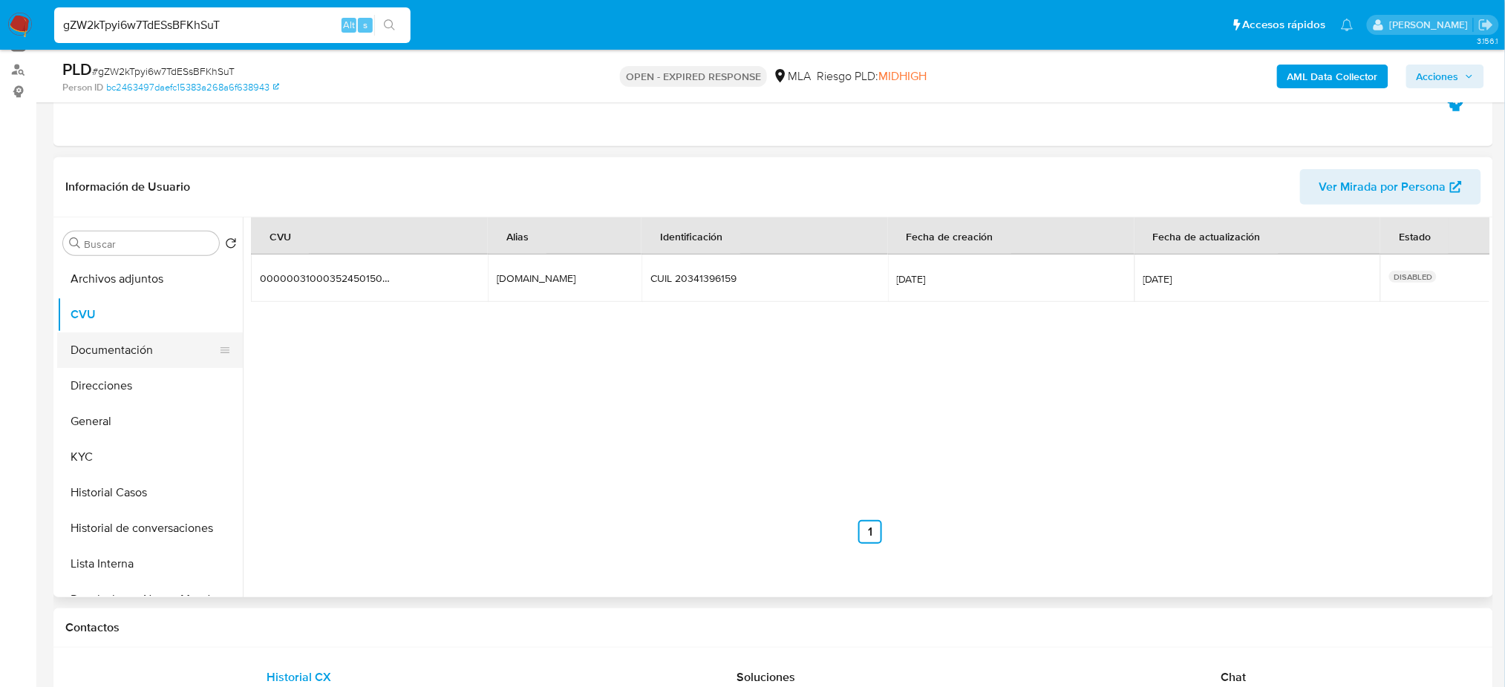
click at [134, 346] on button "Documentación" at bounding box center [144, 351] width 174 height 36
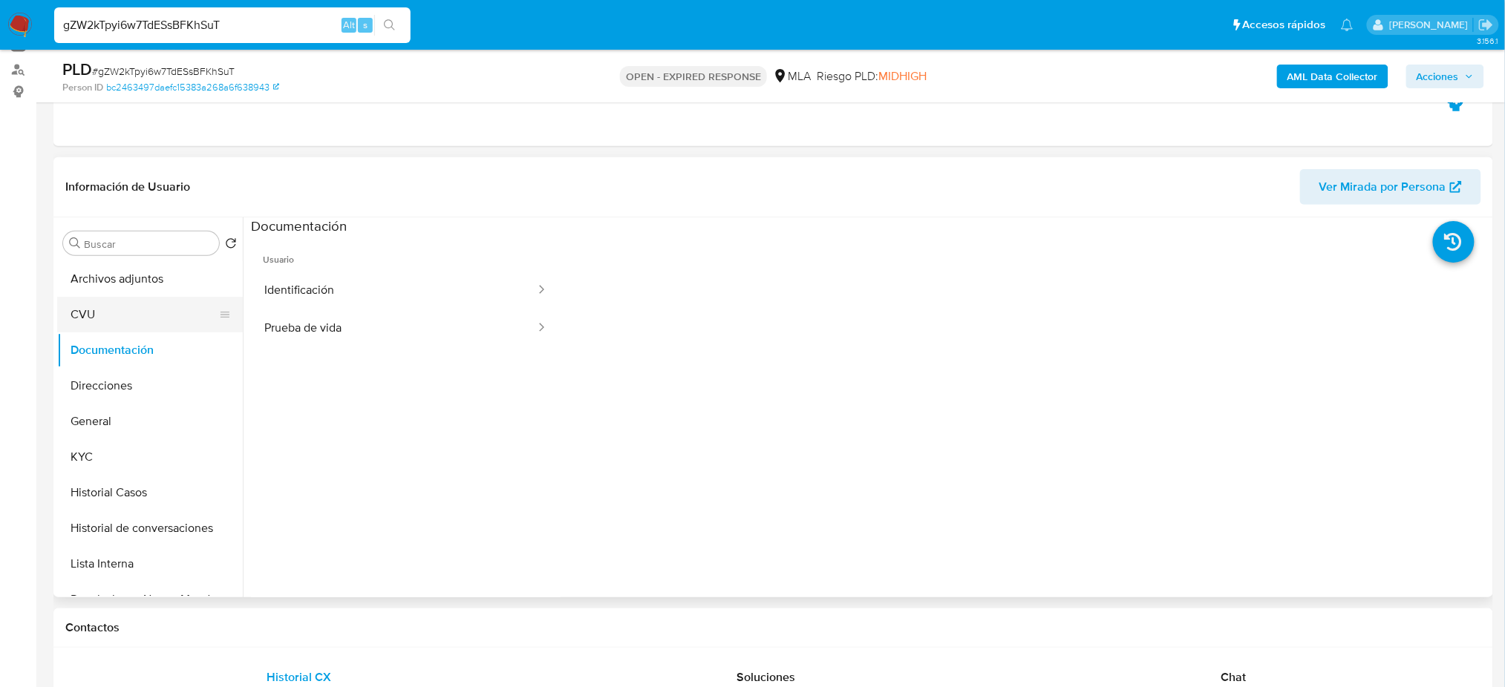
click at [108, 321] on button "CVU" at bounding box center [144, 315] width 174 height 36
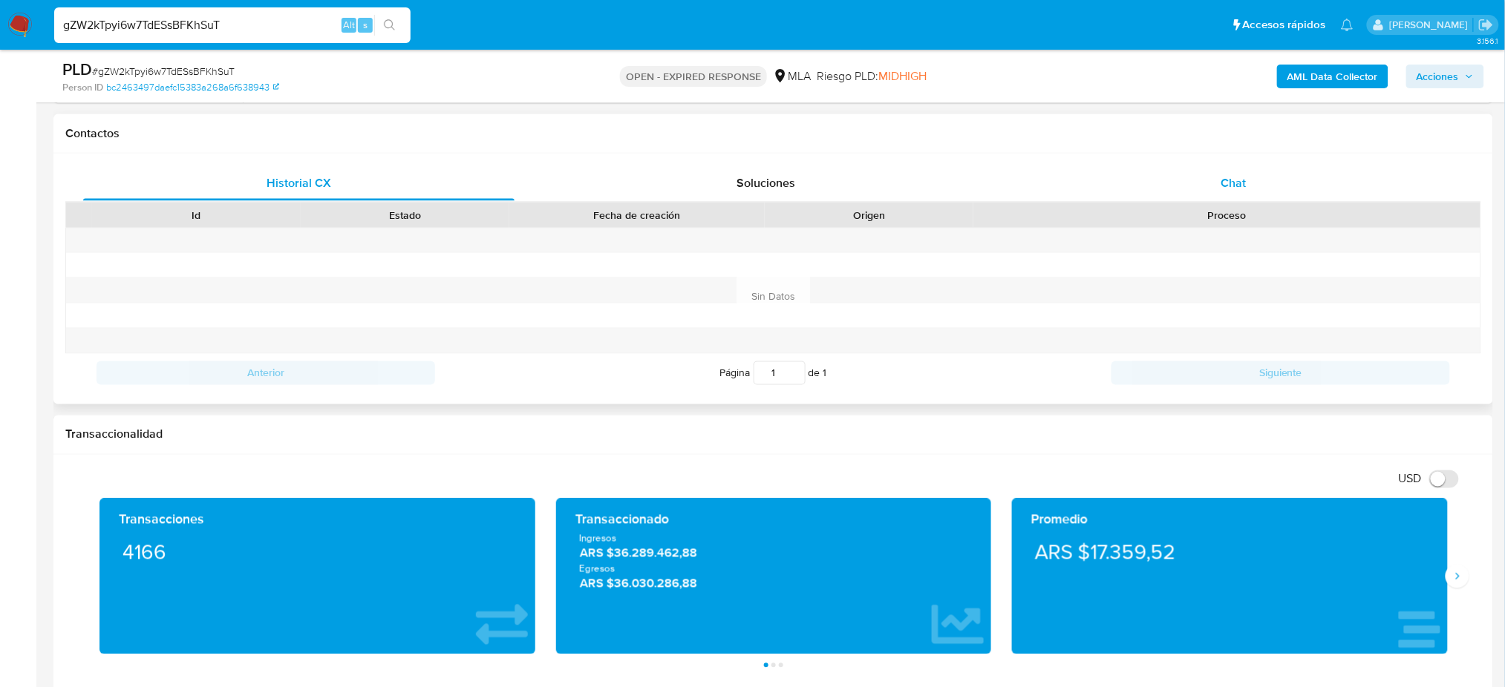
click at [1193, 196] on div "Chat" at bounding box center [1233, 184] width 431 height 36
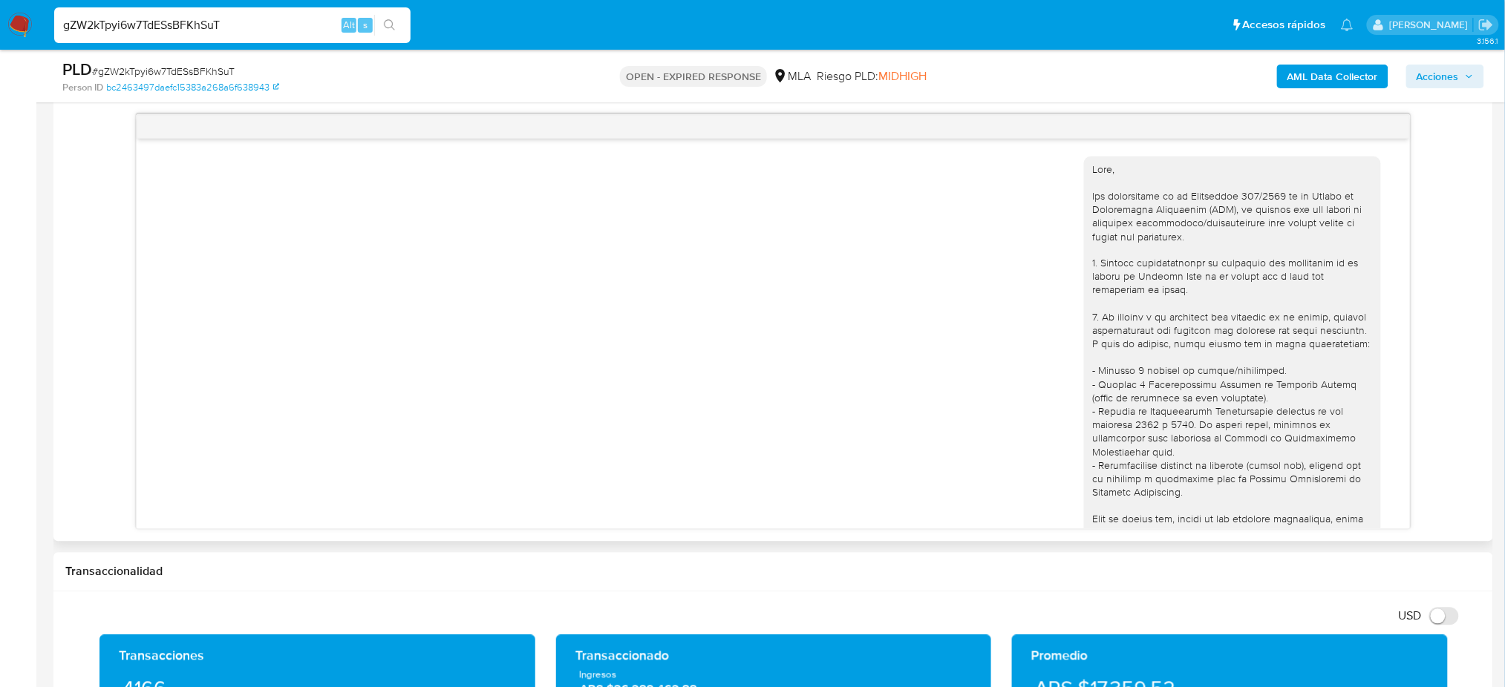
scroll to position [777, 0]
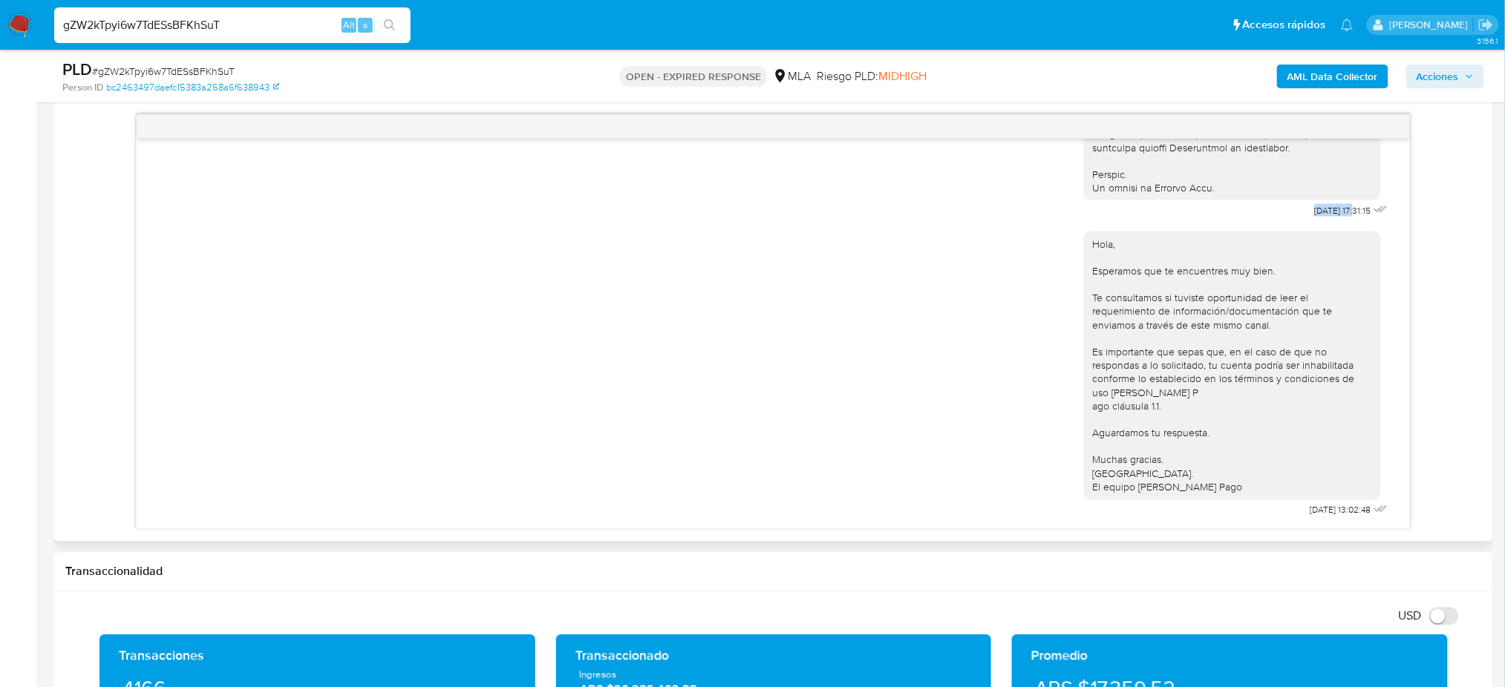
drag, startPoint x: 1285, startPoint y: 197, endPoint x: 1324, endPoint y: 199, distance: 39.4
copy span "18/08/2025"
drag, startPoint x: 1272, startPoint y: 511, endPoint x: 1322, endPoint y: 512, distance: 50.5
click at [1322, 512] on div "Hola, Esperamos que te encuentres muy bien. Te consultamos si tuviste oportunid…" at bounding box center [1237, 371] width 307 height 300
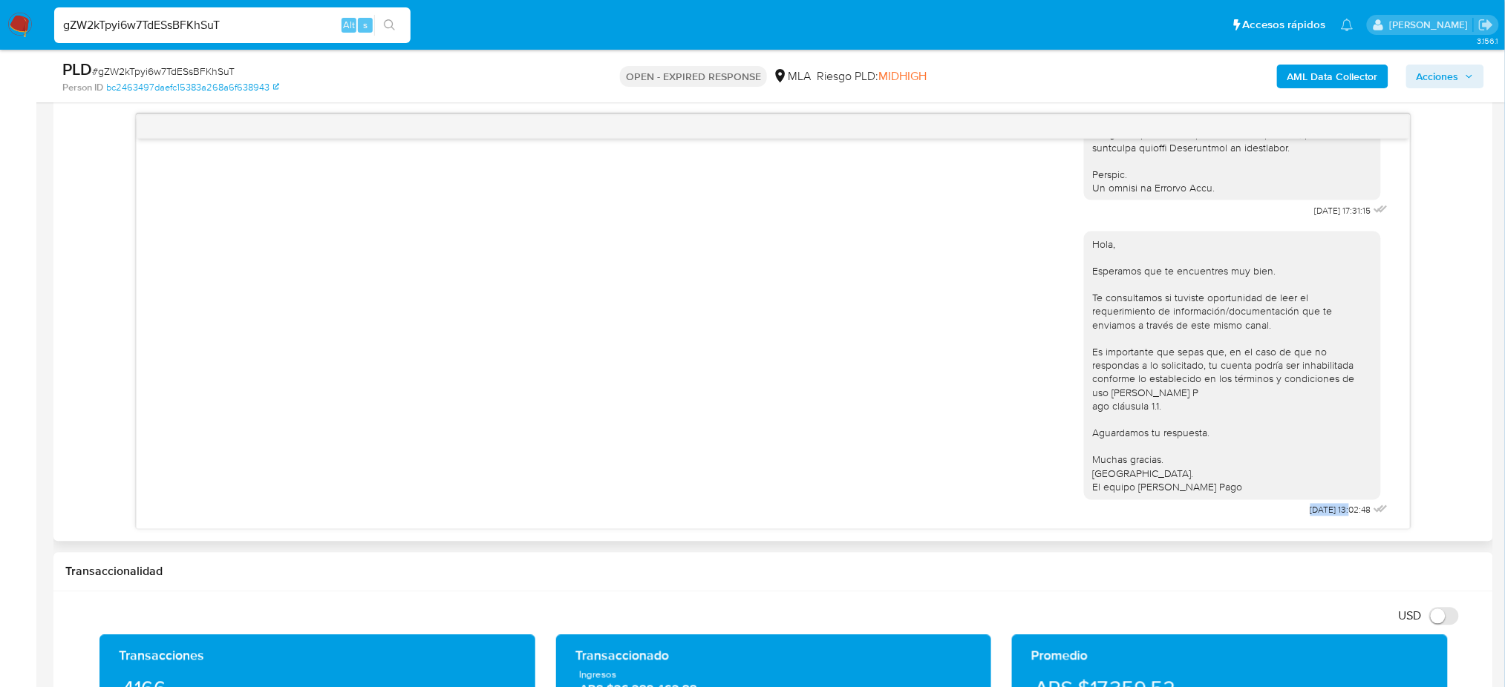
copy span "22/08/2025"
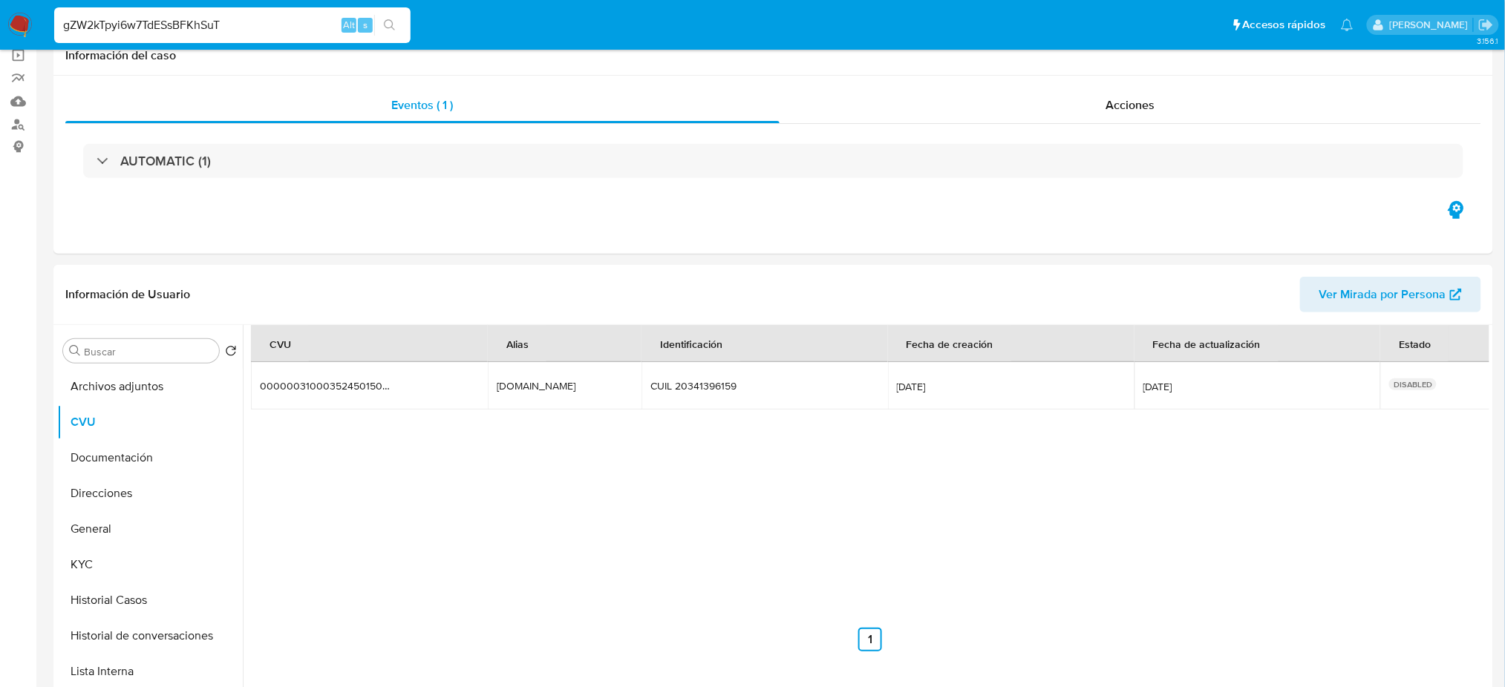
scroll to position [297, 0]
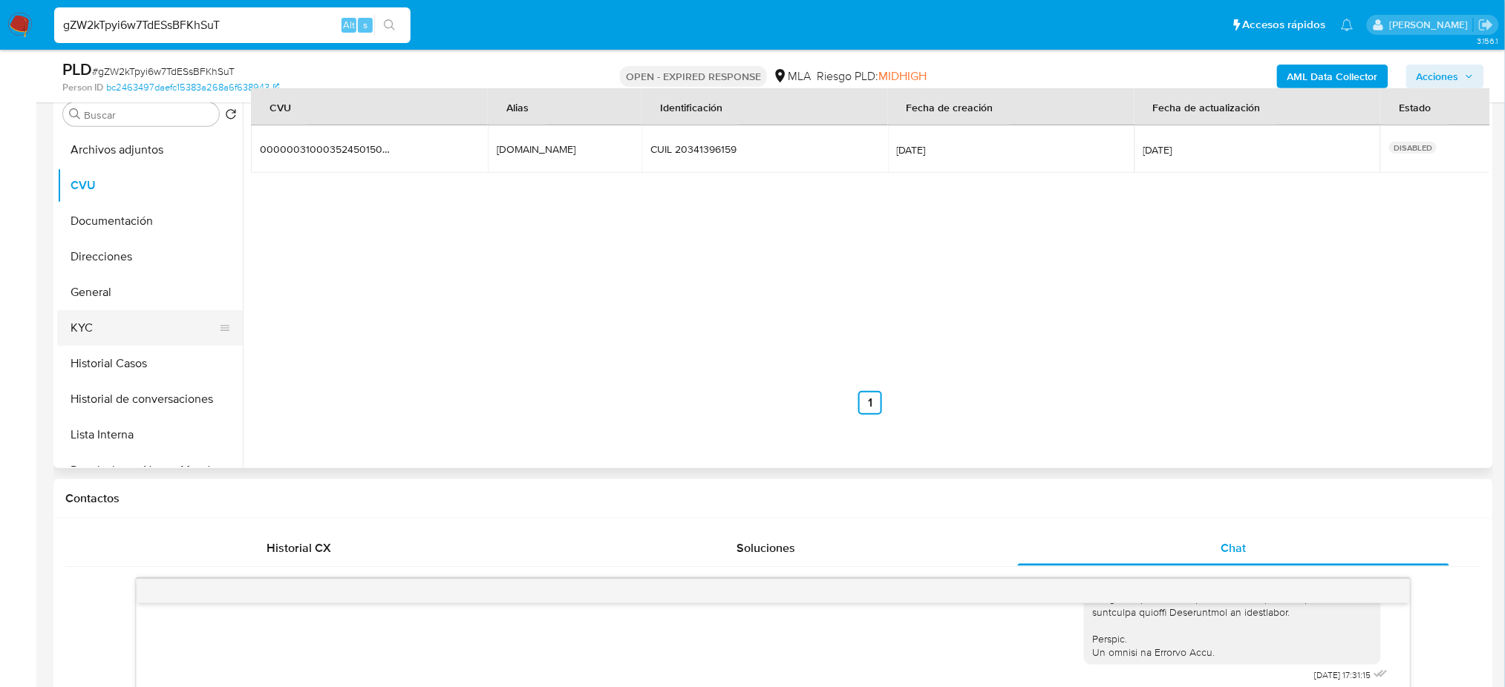
click at [108, 326] on button "KYC" at bounding box center [144, 328] width 174 height 36
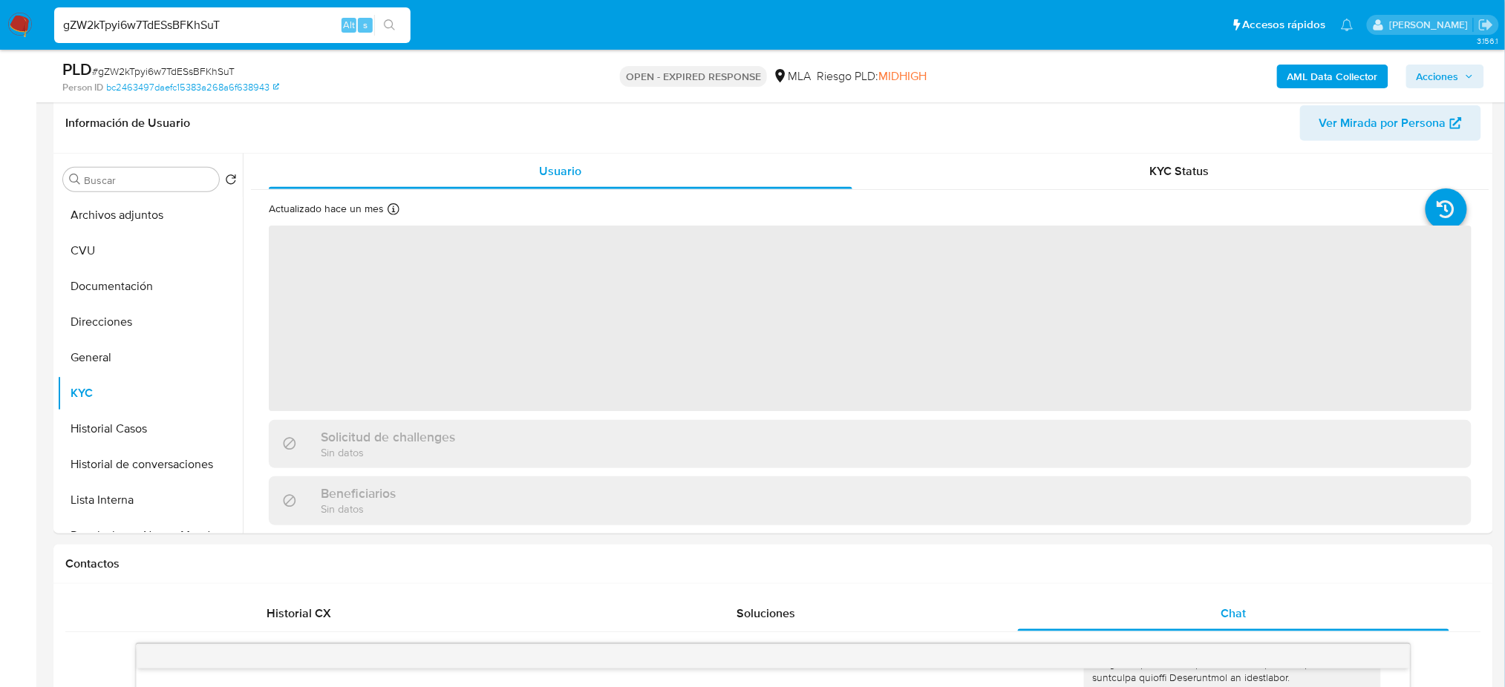
scroll to position [197, 0]
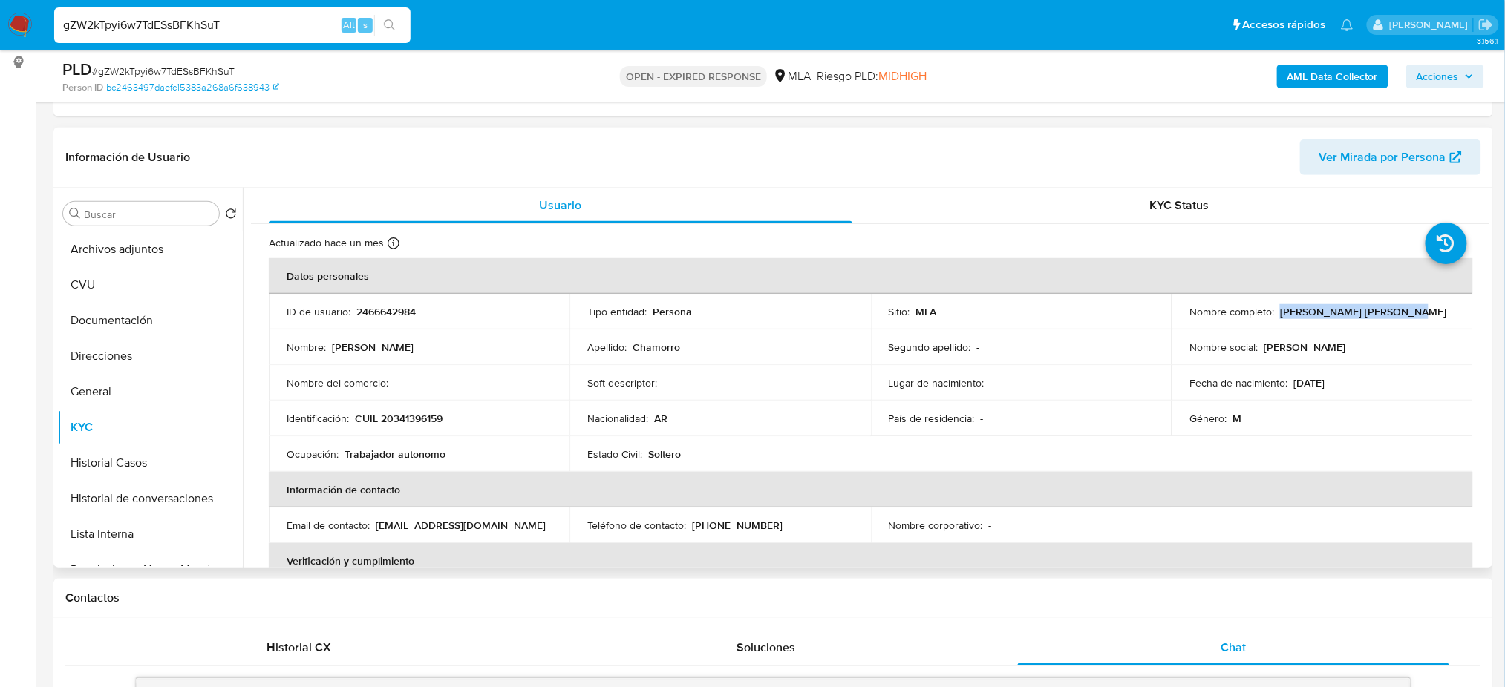
drag, startPoint x: 1278, startPoint y: 313, endPoint x: 1417, endPoint y: 306, distance: 139.0
click at [1417, 306] on div "Nombre completo : Claudio Agustin Chamorro" at bounding box center [1321, 311] width 265 height 13
copy p "Claudio Agustin Chamorro"
drag, startPoint x: 243, startPoint y: 24, endPoint x: 0, endPoint y: 36, distance: 243.7
click at [0, 36] on nav "Pausado Ver notificaciones gZW2kTpyi6w7TdESsBFKhSuT Alt s Accesos rápidos Presi…" at bounding box center [752, 25] width 1505 height 50
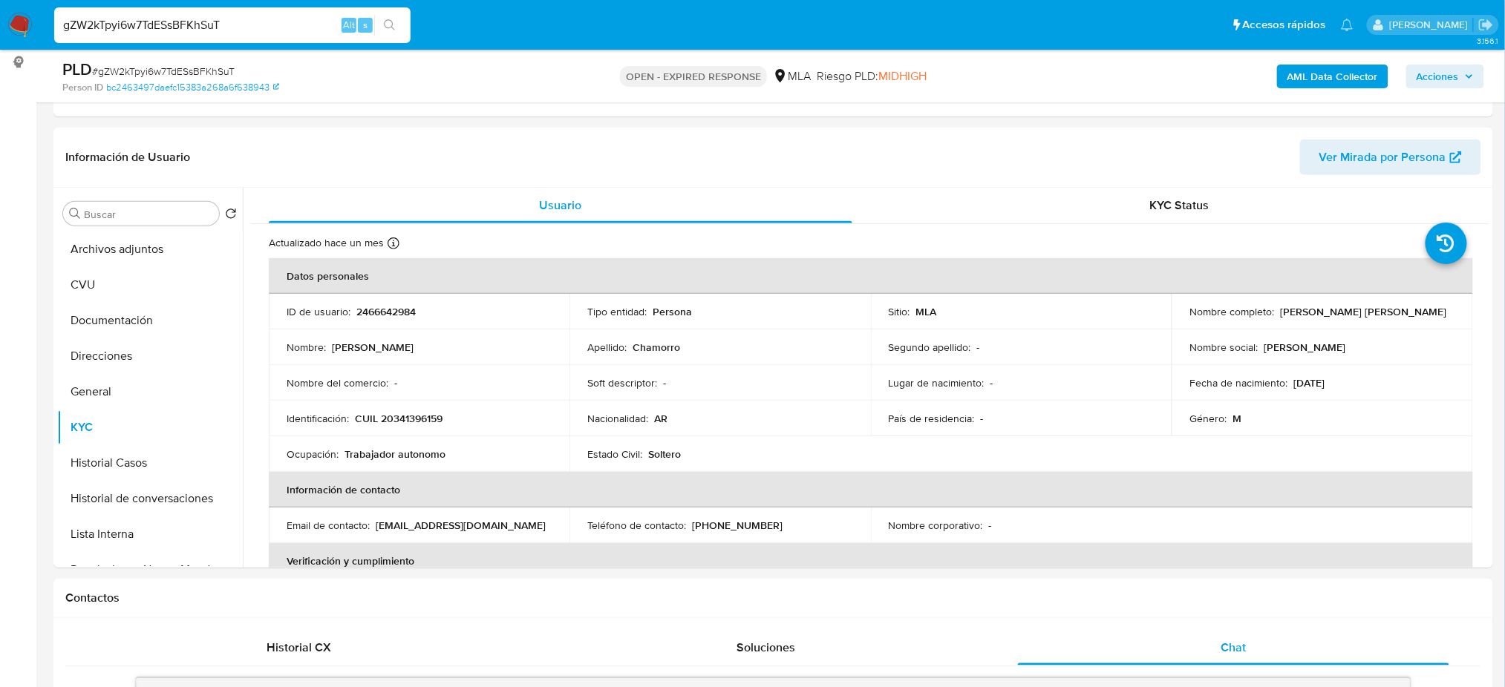
paste input "vwvAdGYXr6kkQ2jqVOCa8AG6"
type input "vwvAdGYXr6kkQ2jqVOCa8AG6"
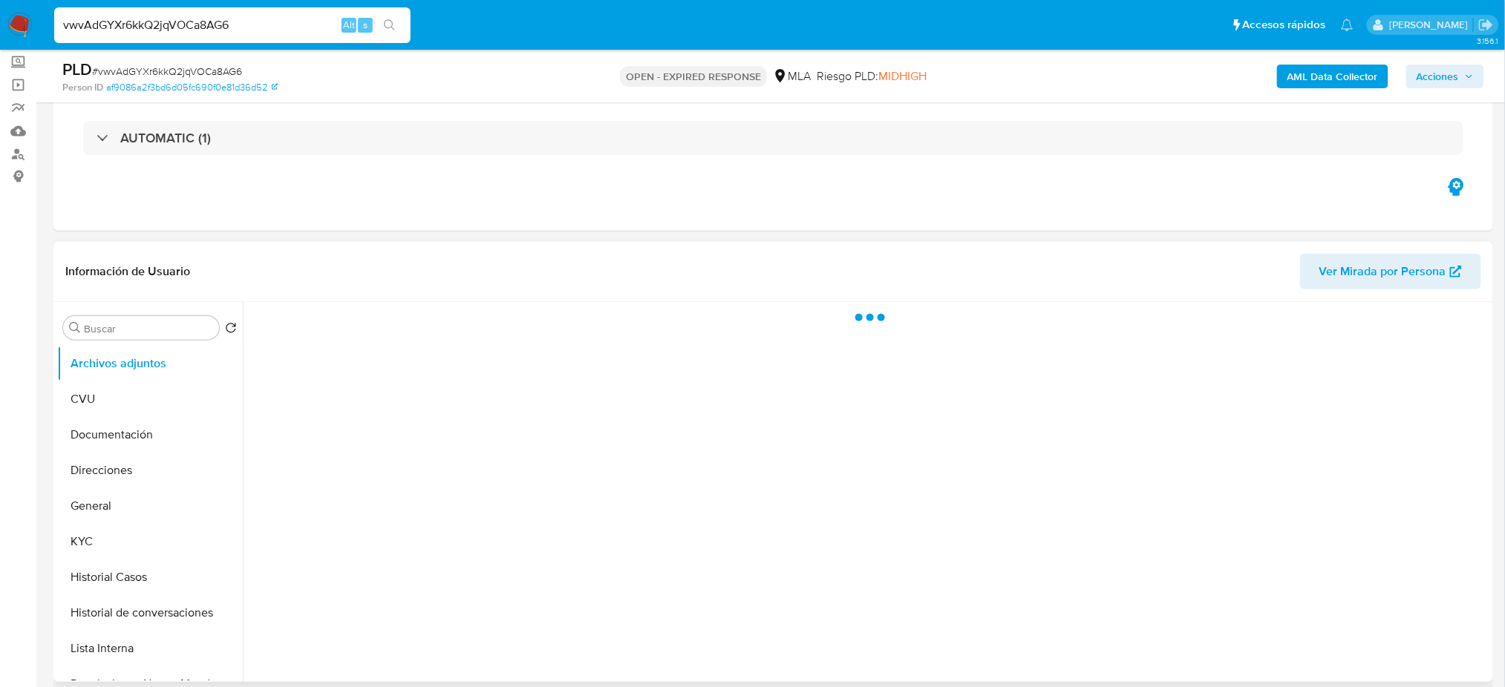
scroll to position [197, 0]
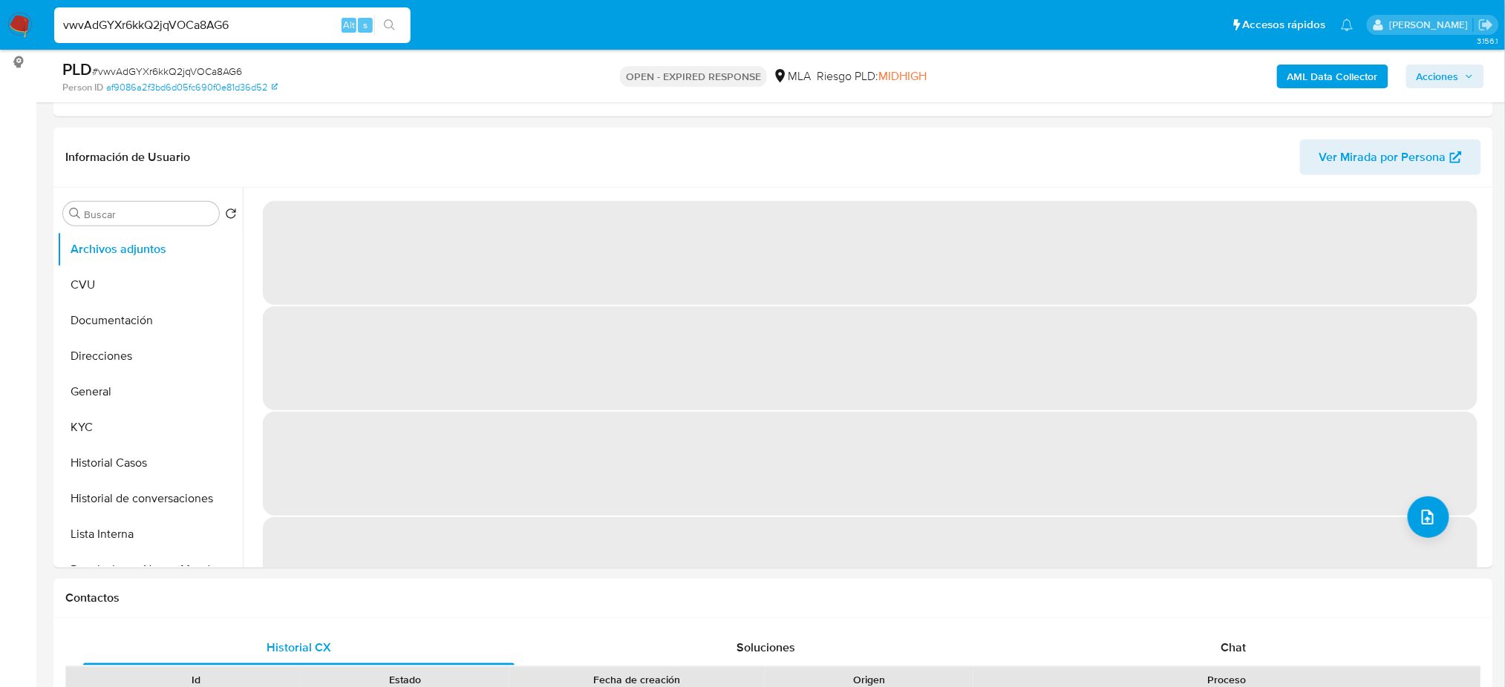
select select "10"
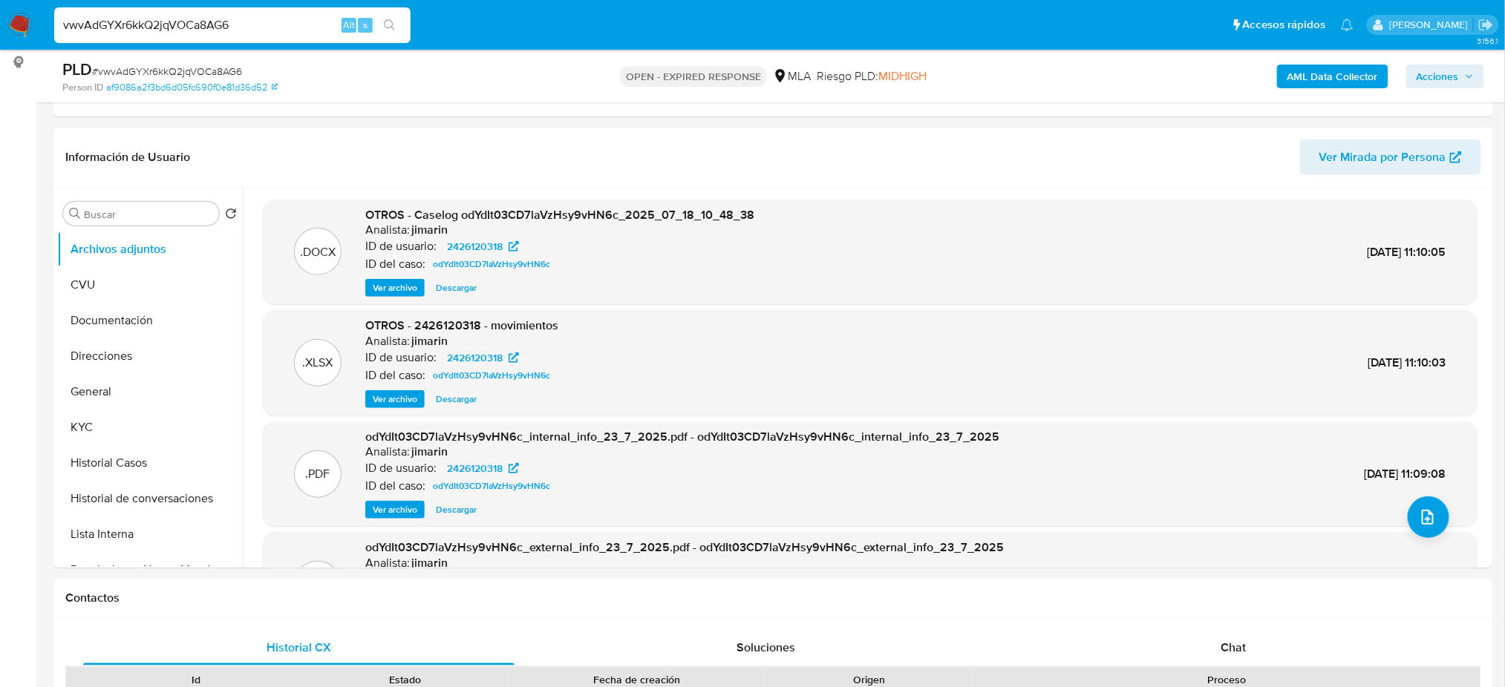
drag, startPoint x: 252, startPoint y: 31, endPoint x: 0, endPoint y: 48, distance: 252.2
click at [0, 48] on nav "Pausado Ver notificaciones vwvAdGYXr6kkQ2jqVOCa8AG6 Alt s Accesos rápidos Presi…" at bounding box center [752, 25] width 1505 height 50
paste input "wWw7kFkRUpl2zq6BOXv8KO0l"
type input "wWw7kFkRUpl2zq6BOXv8KO0l"
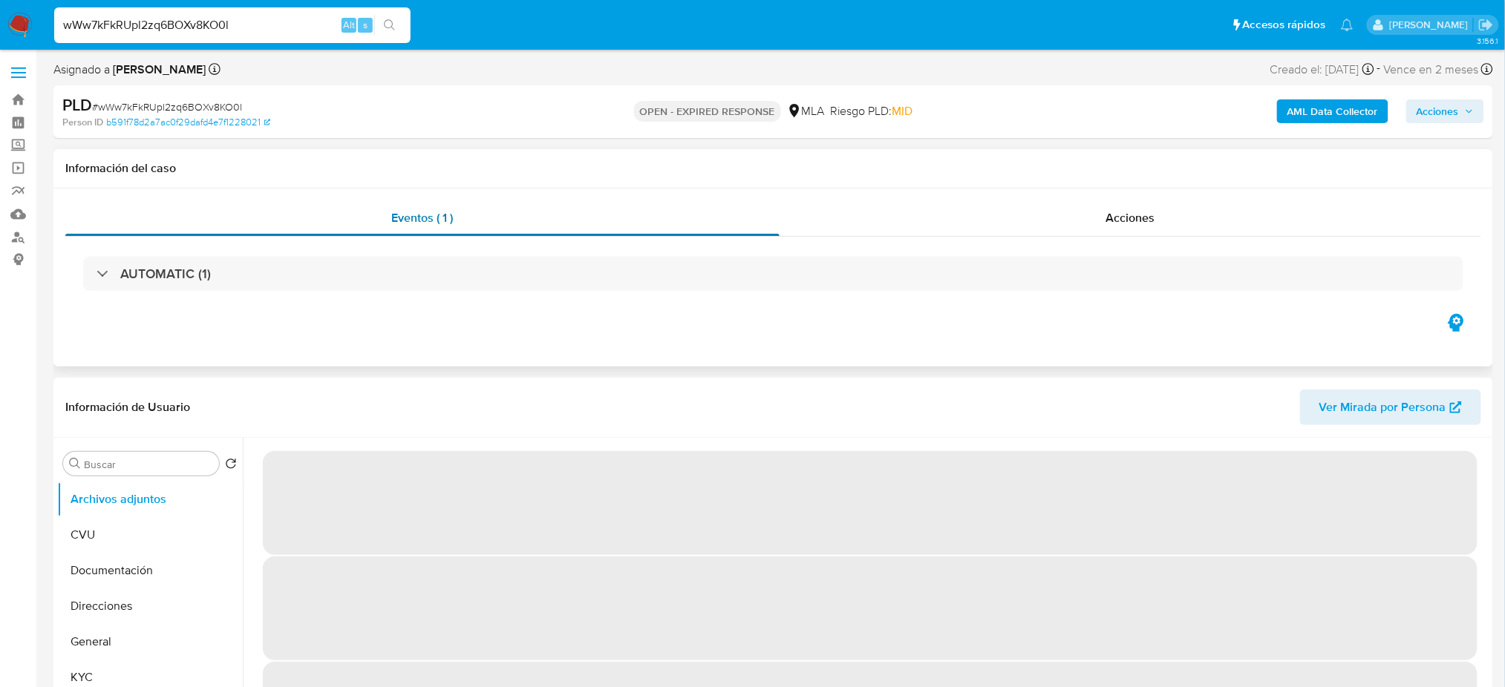
select select "10"
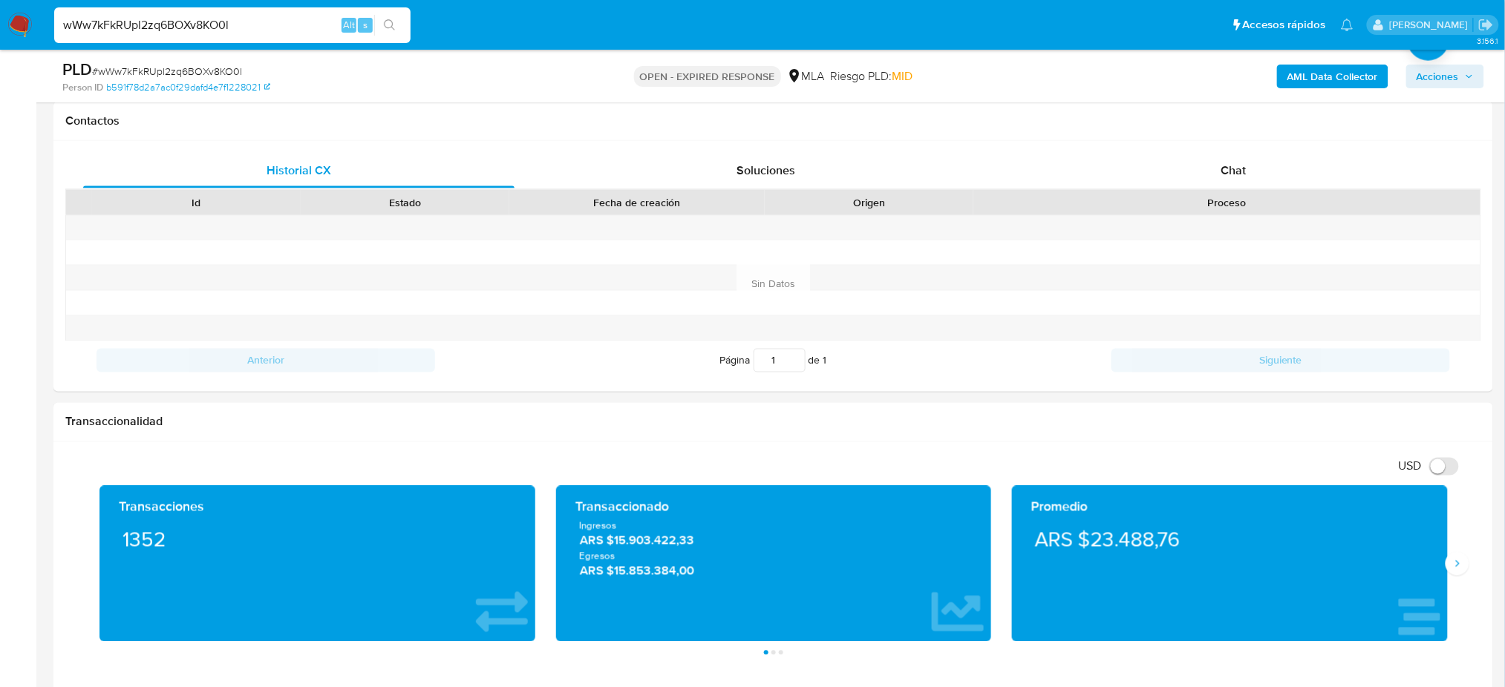
scroll to position [460, 0]
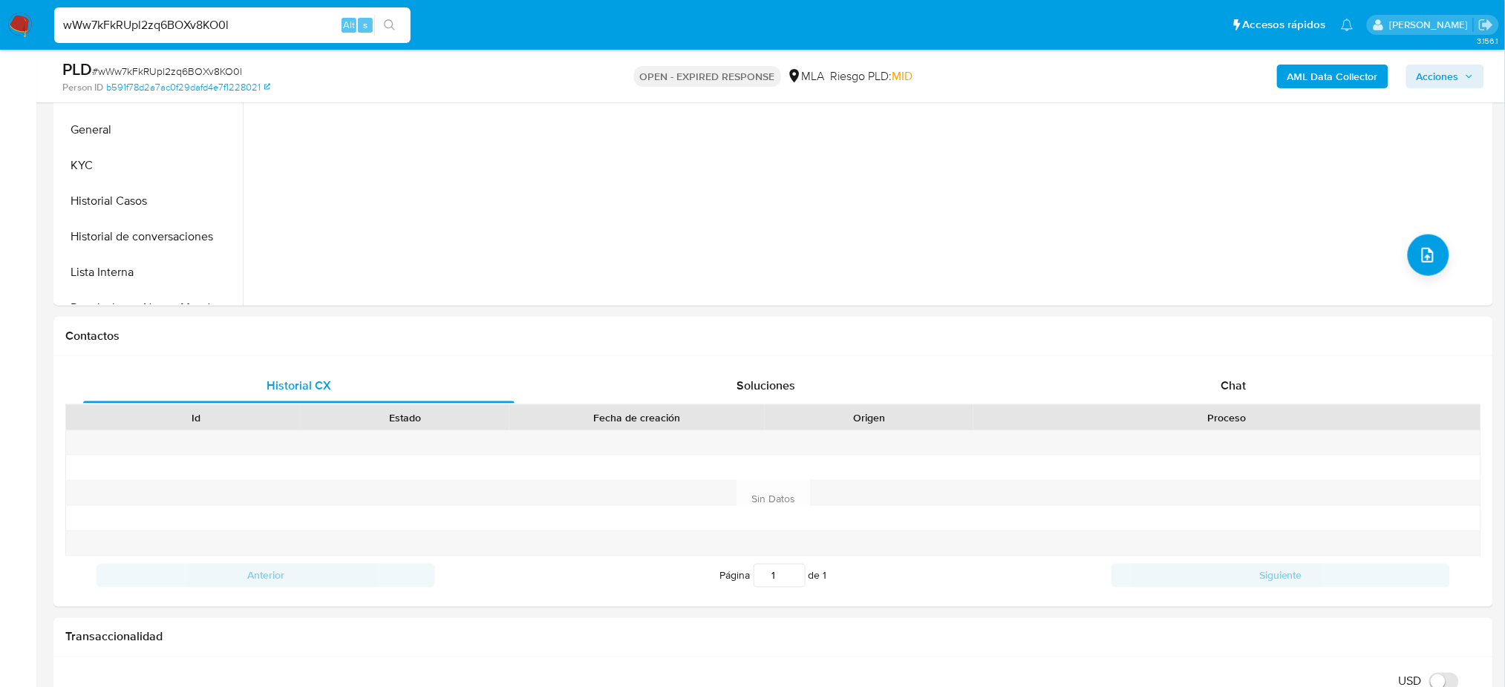
click at [250, 22] on input "wWw7kFkRUpl2zq6BOXv8KO0l" at bounding box center [232, 25] width 356 height 19
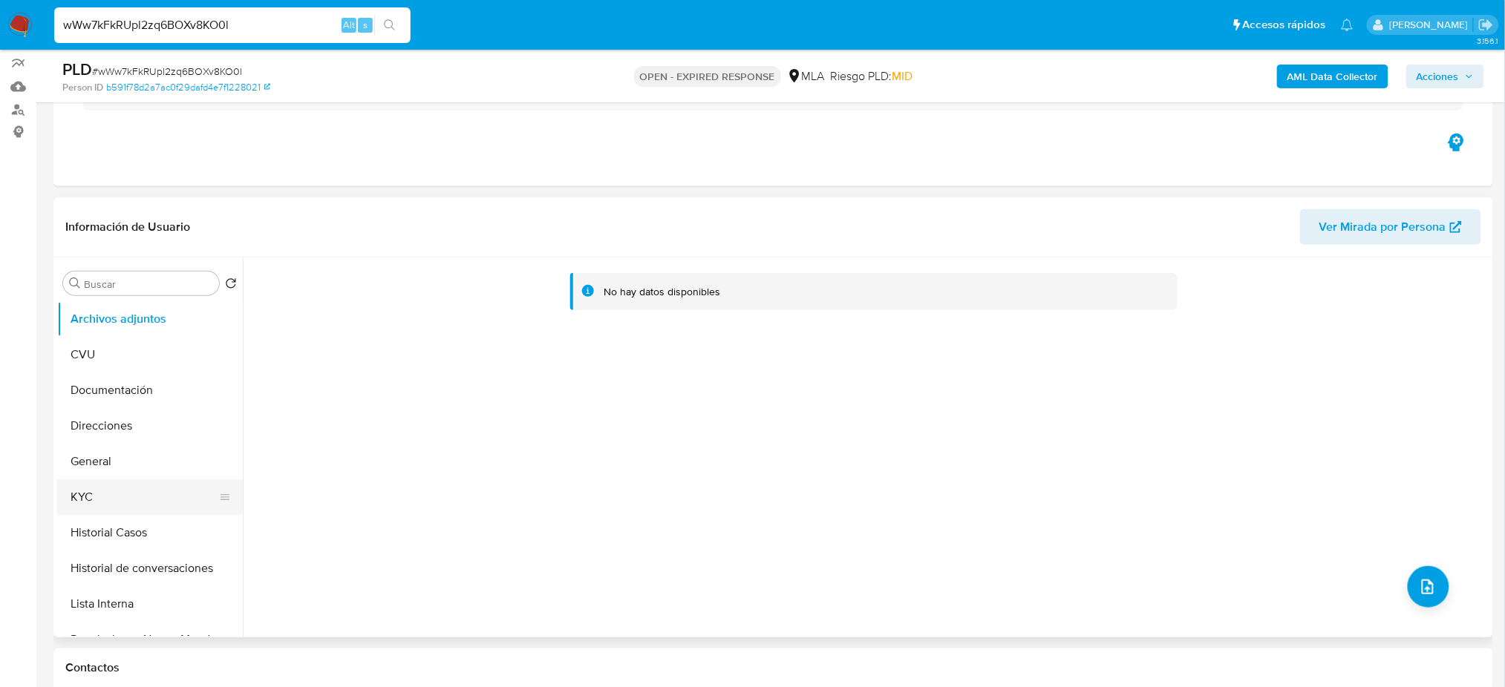
scroll to position [297, 0]
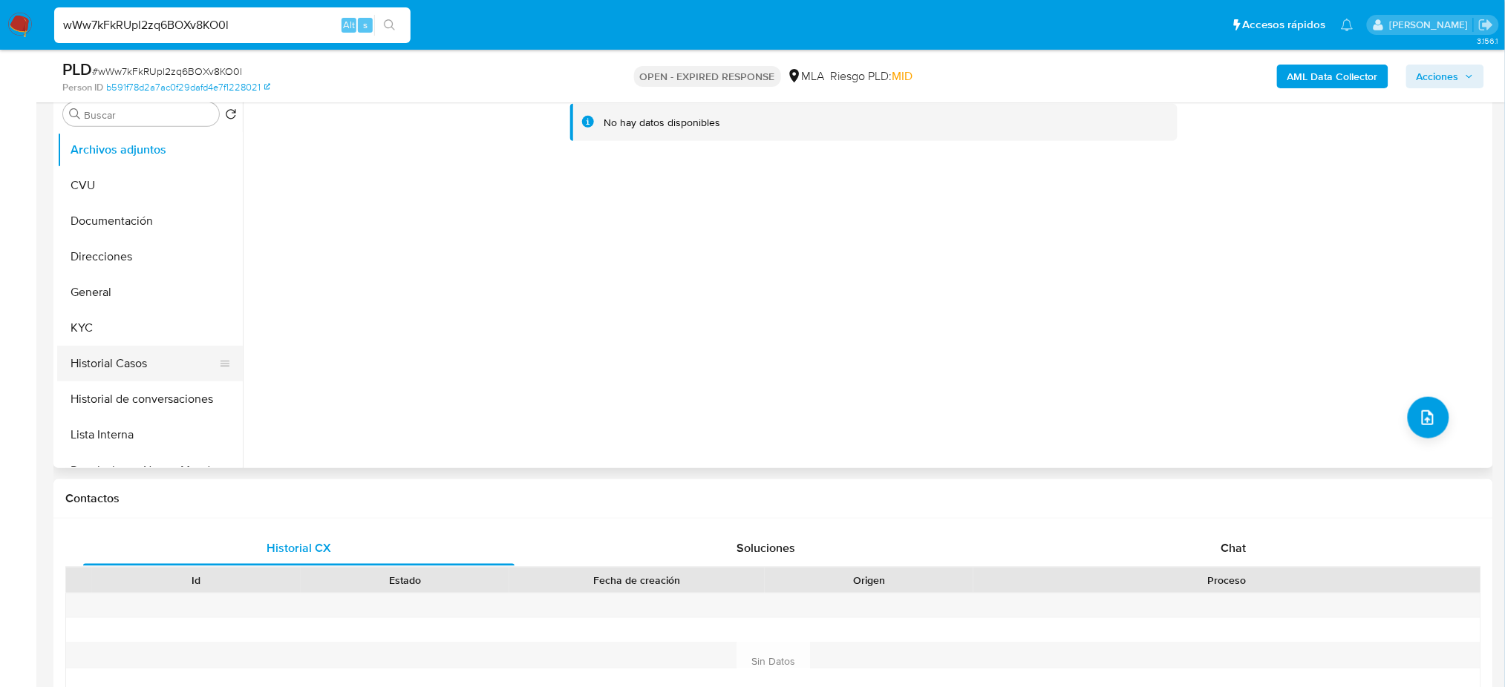
click at [120, 354] on button "Historial Casos" at bounding box center [144, 364] width 174 height 36
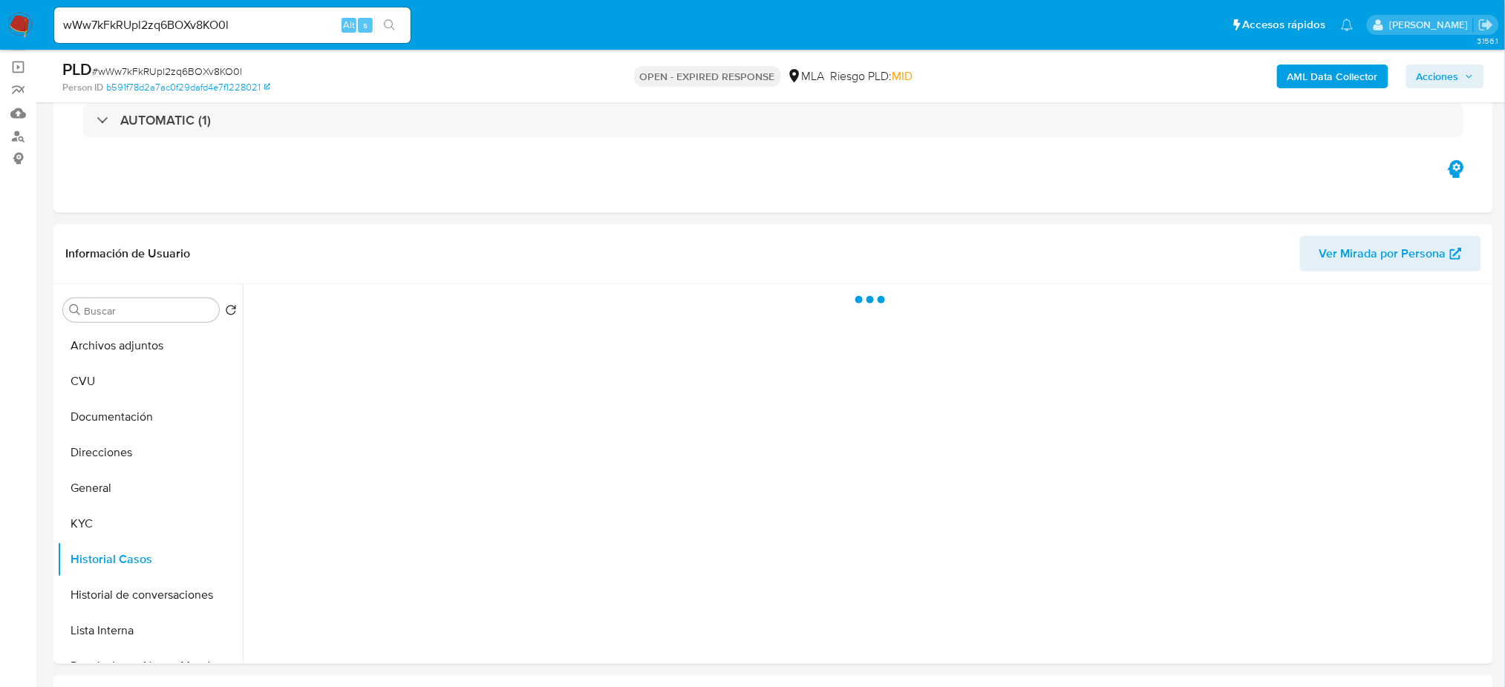
scroll to position [99, 0]
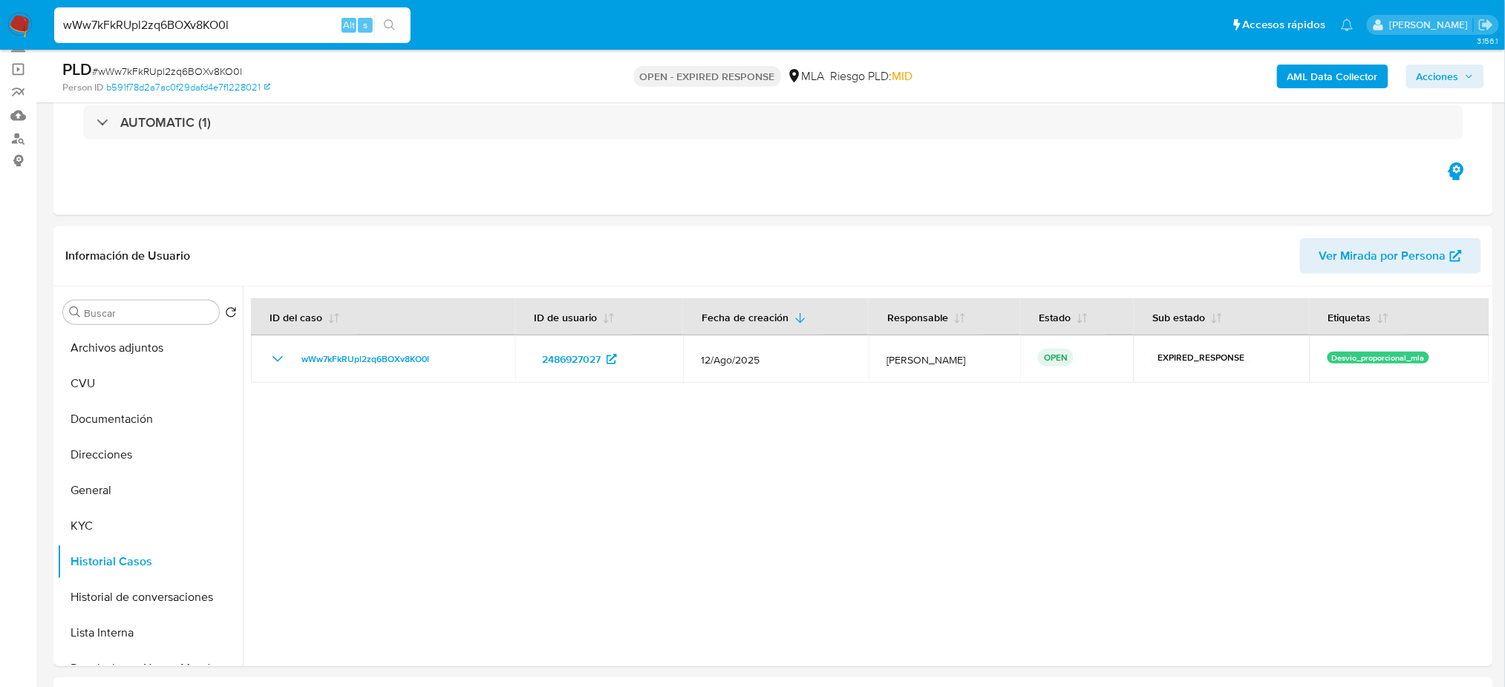
drag, startPoint x: 273, startPoint y: 23, endPoint x: 0, endPoint y: 39, distance: 273.7
click at [0, 39] on nav "Pausado Ver notificaciones wWw7kFkRUpl2zq6BOXv8KO0l Alt s Accesos rápidos Presi…" at bounding box center [752, 25] width 1505 height 50
paste input "ueKh4Dw372y3uGtclIceHIbj"
type input "ueKh4Dw372y3uGtclIceHIbj"
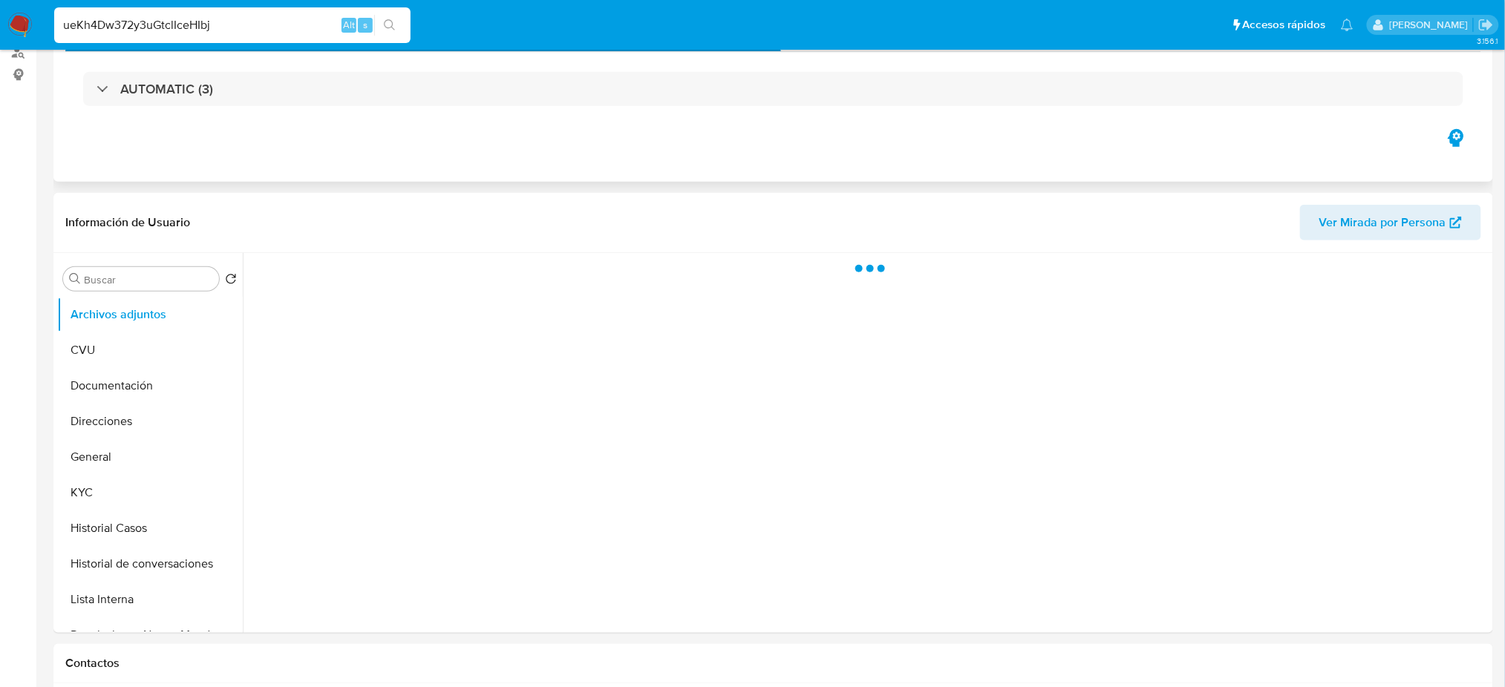
scroll to position [197, 0]
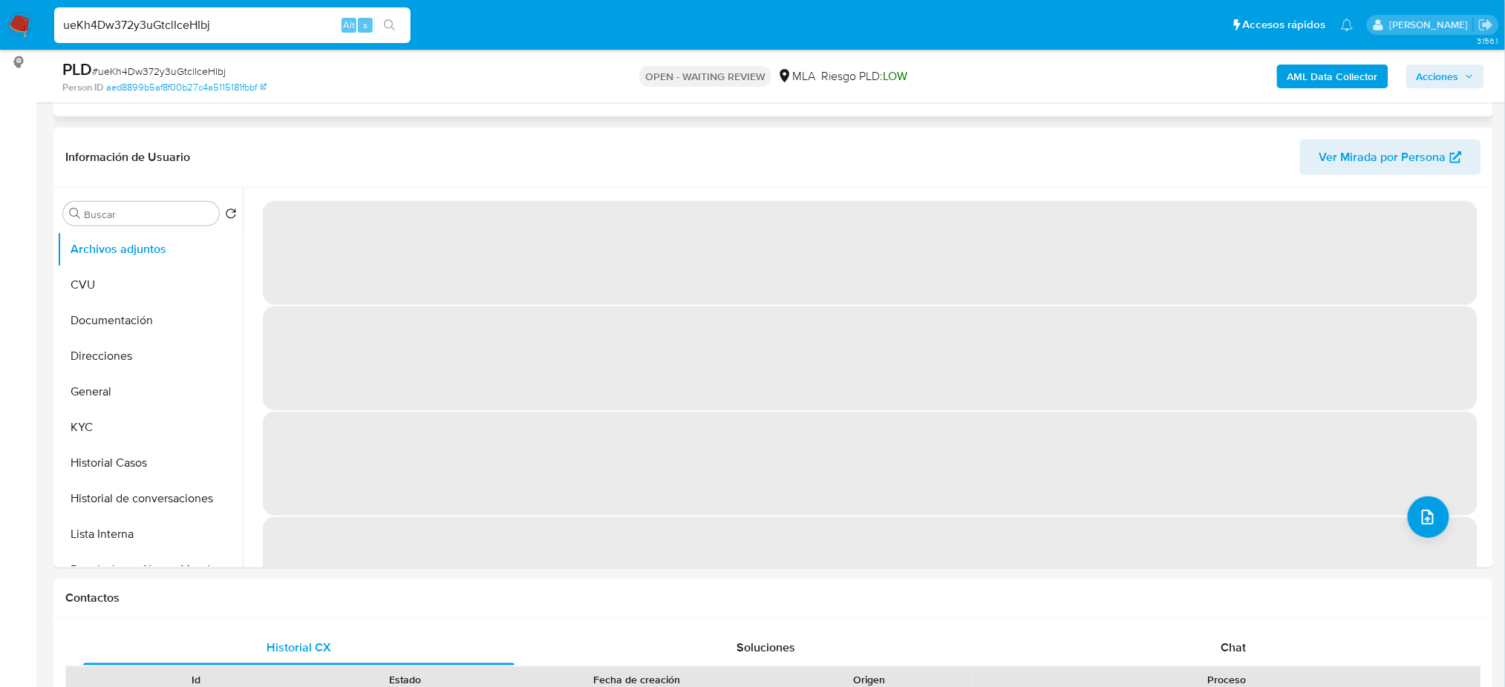
select select "10"
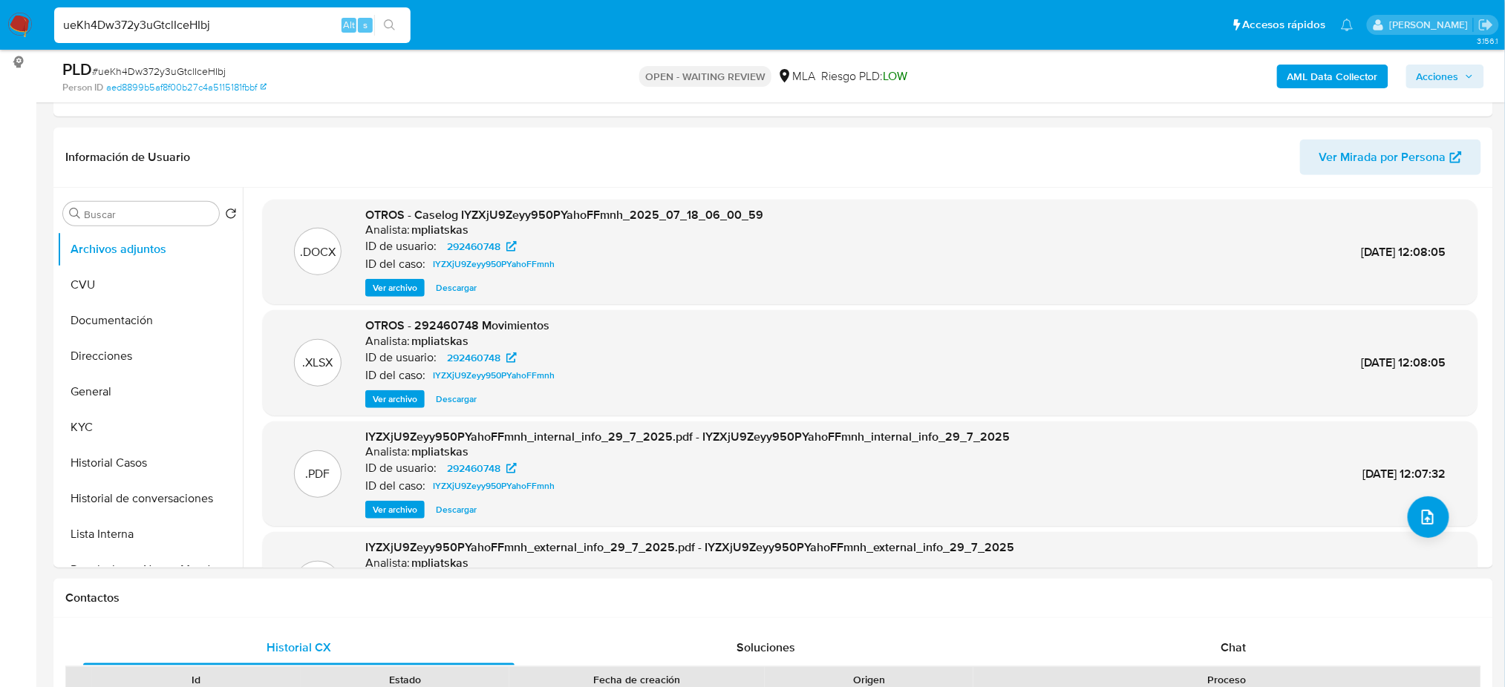
drag, startPoint x: 291, startPoint y: 20, endPoint x: 0, endPoint y: 27, distance: 291.1
click at [0, 28] on nav "Pausado Ver notificaciones ueKh4Dw372y3uGtclIceHIbj Alt s Accesos rápidos Presi…" at bounding box center [752, 25] width 1505 height 50
paste input "DlbVCUuY0d6aGmHPanyj8VK2"
type input "DlbVCUuY0d6aGmHPanyj8VK2"
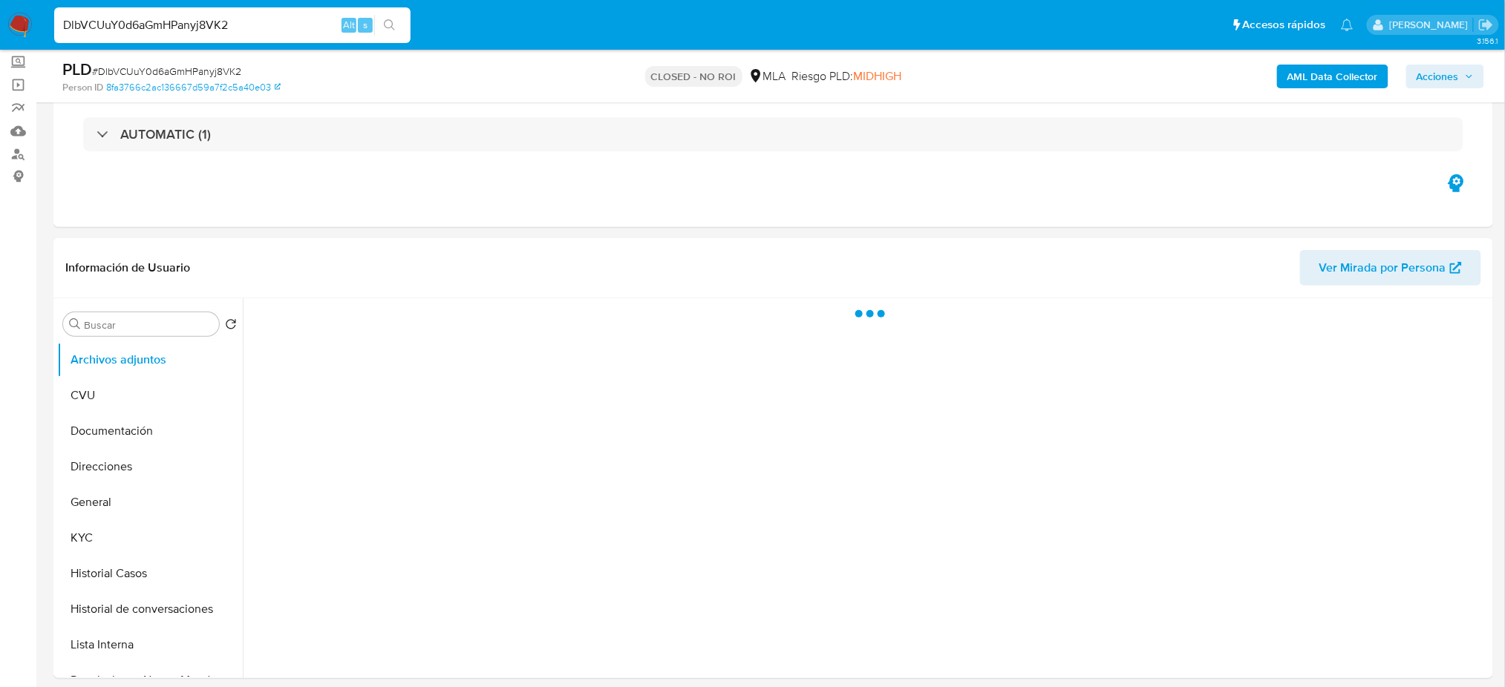
scroll to position [197, 0]
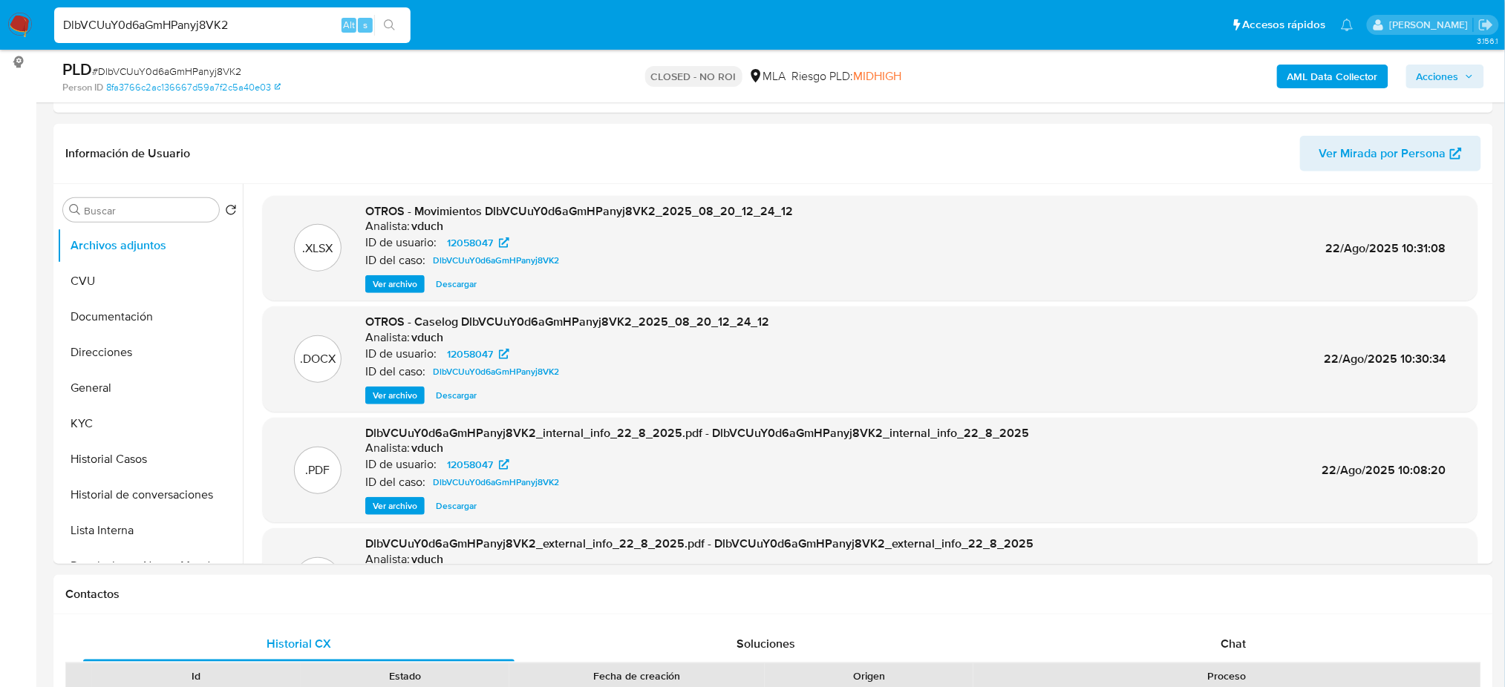
select select "10"
click at [133, 443] on button "Historial Casos" at bounding box center [144, 460] width 174 height 36
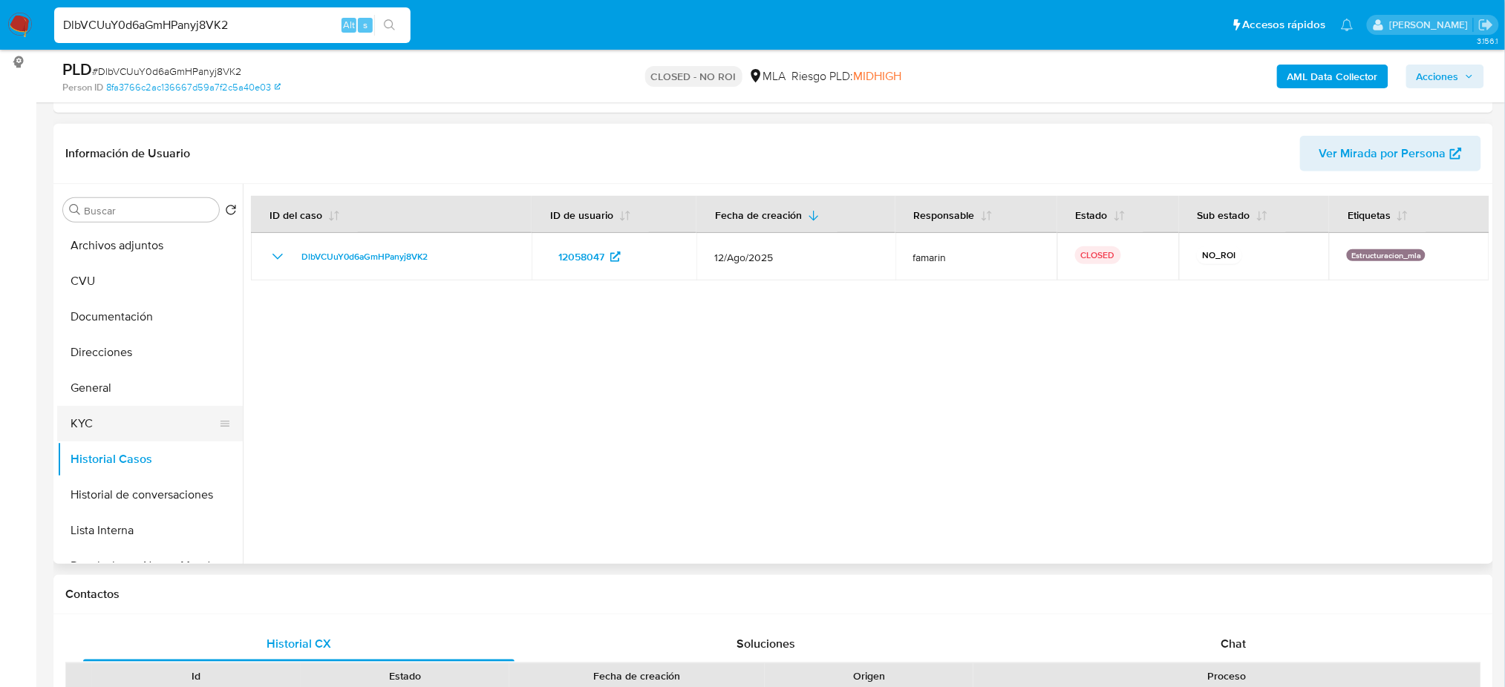
click at [115, 425] on button "KYC" at bounding box center [144, 424] width 174 height 36
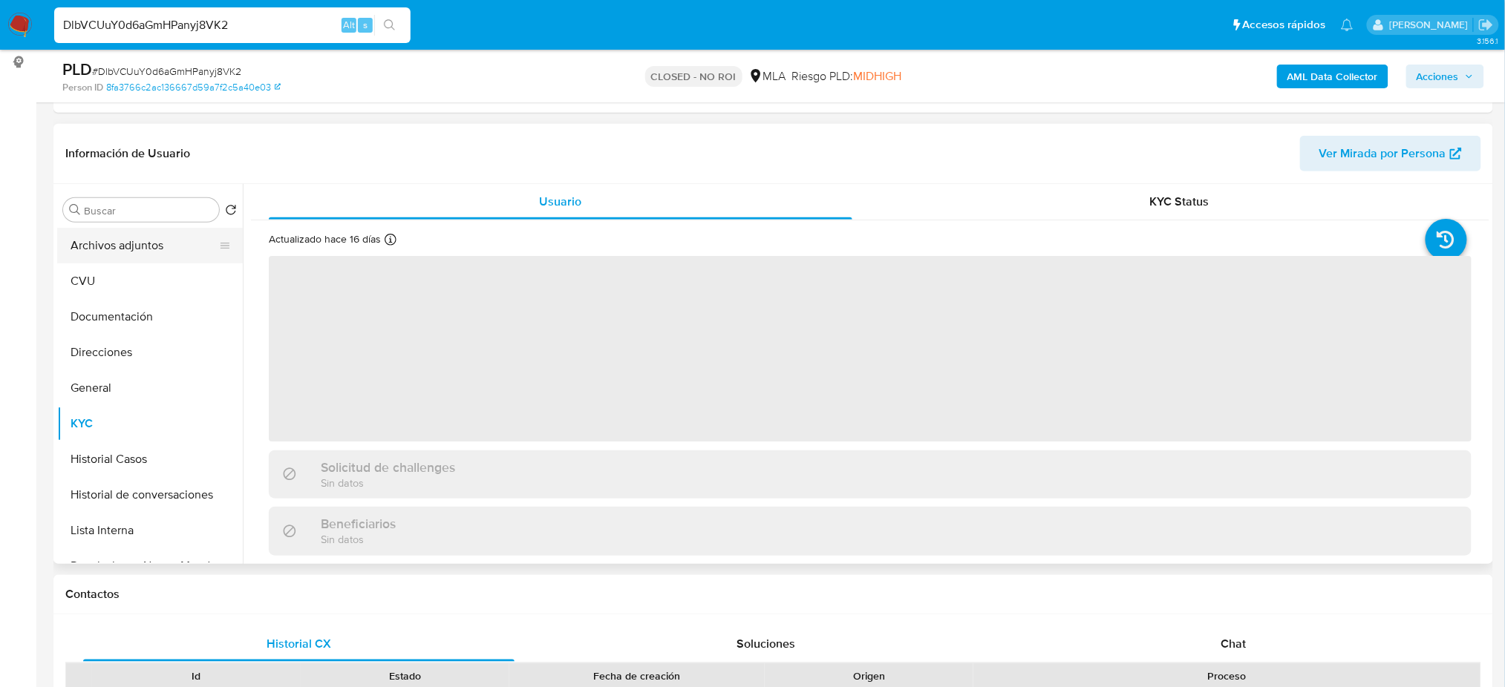
click at [122, 257] on button "Archivos adjuntos" at bounding box center [144, 246] width 174 height 36
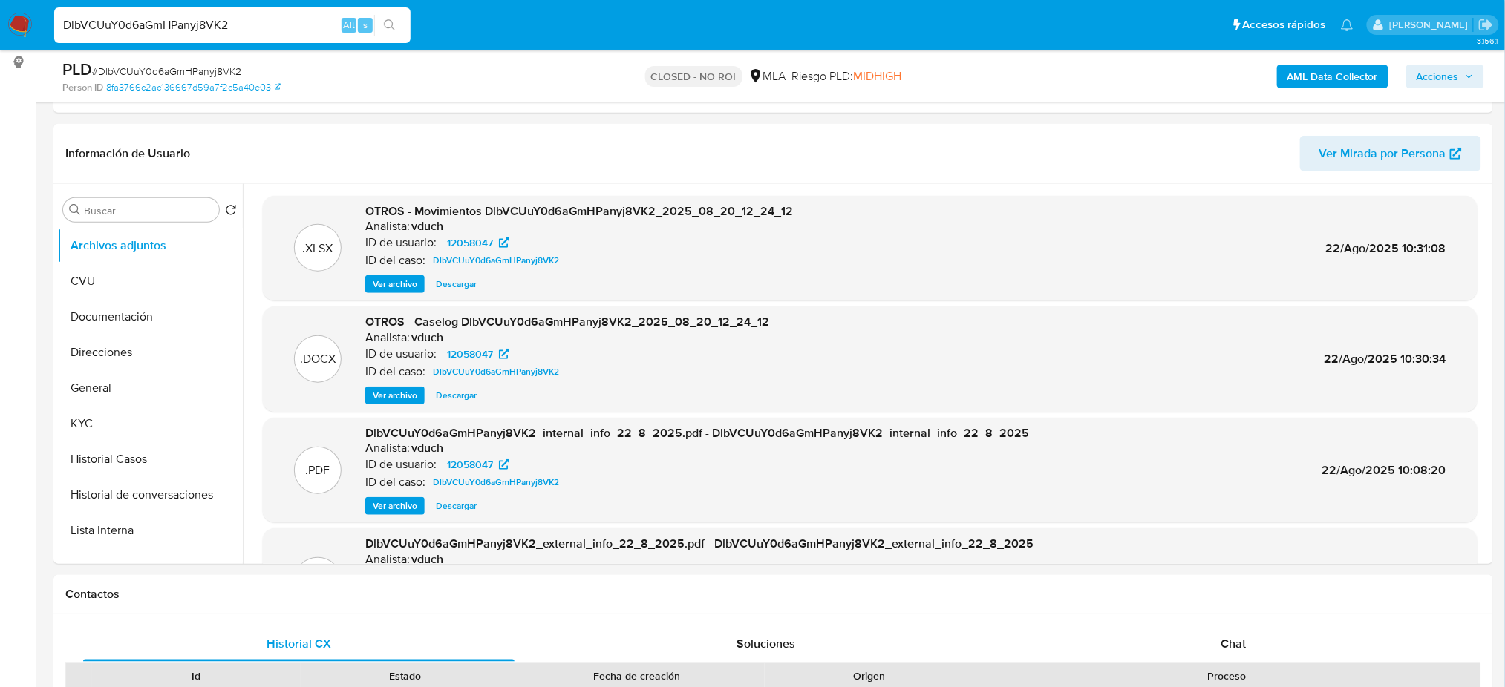
drag, startPoint x: 248, startPoint y: 23, endPoint x: 0, endPoint y: 48, distance: 249.1
click at [0, 48] on nav "Pausado Ver notificaciones DlbVCUuY0d6aGmHPanyj8VK2 Alt s Accesos rápidos Presi…" at bounding box center [752, 25] width 1505 height 50
paste input "SrarPqJMTq8NvtQsDbsZfNYp"
type input "SrarPqJMTq8NvtQsDbsZfNYp"
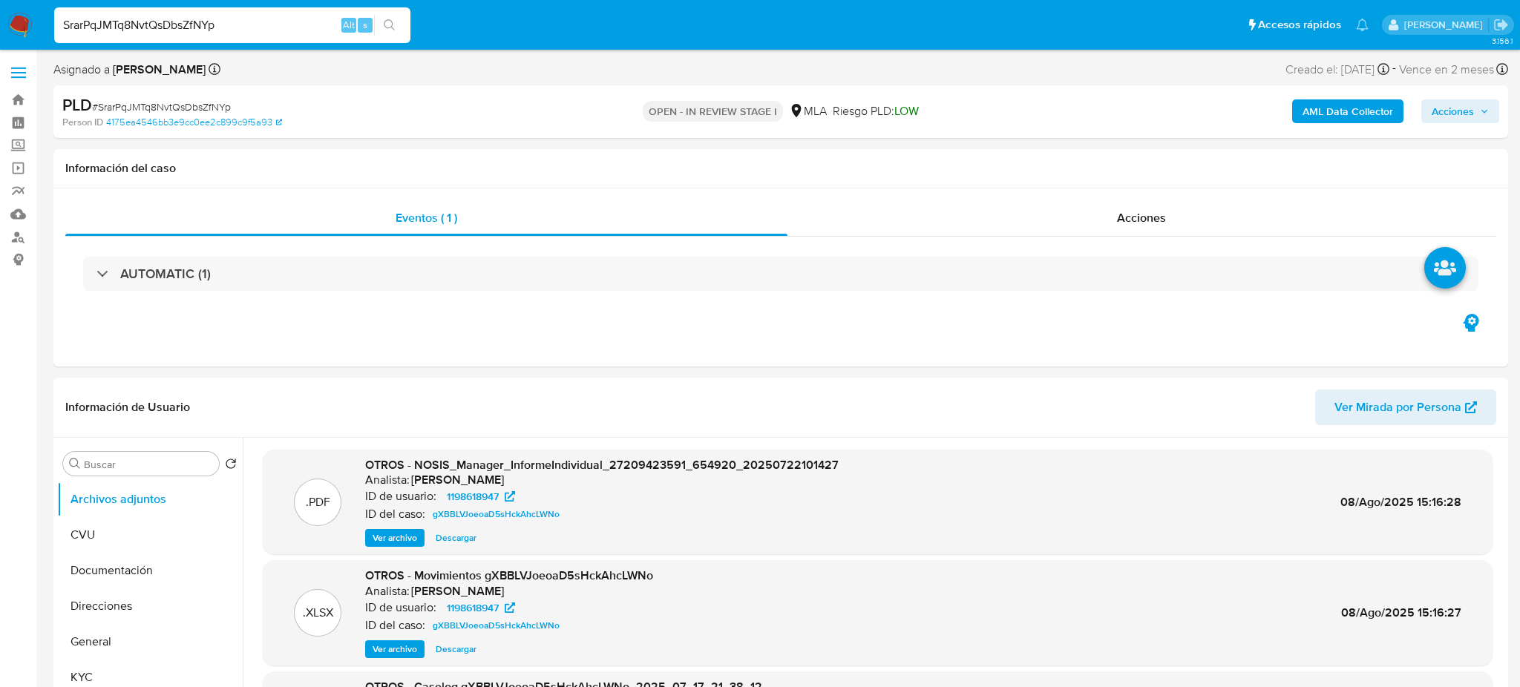
select select "10"
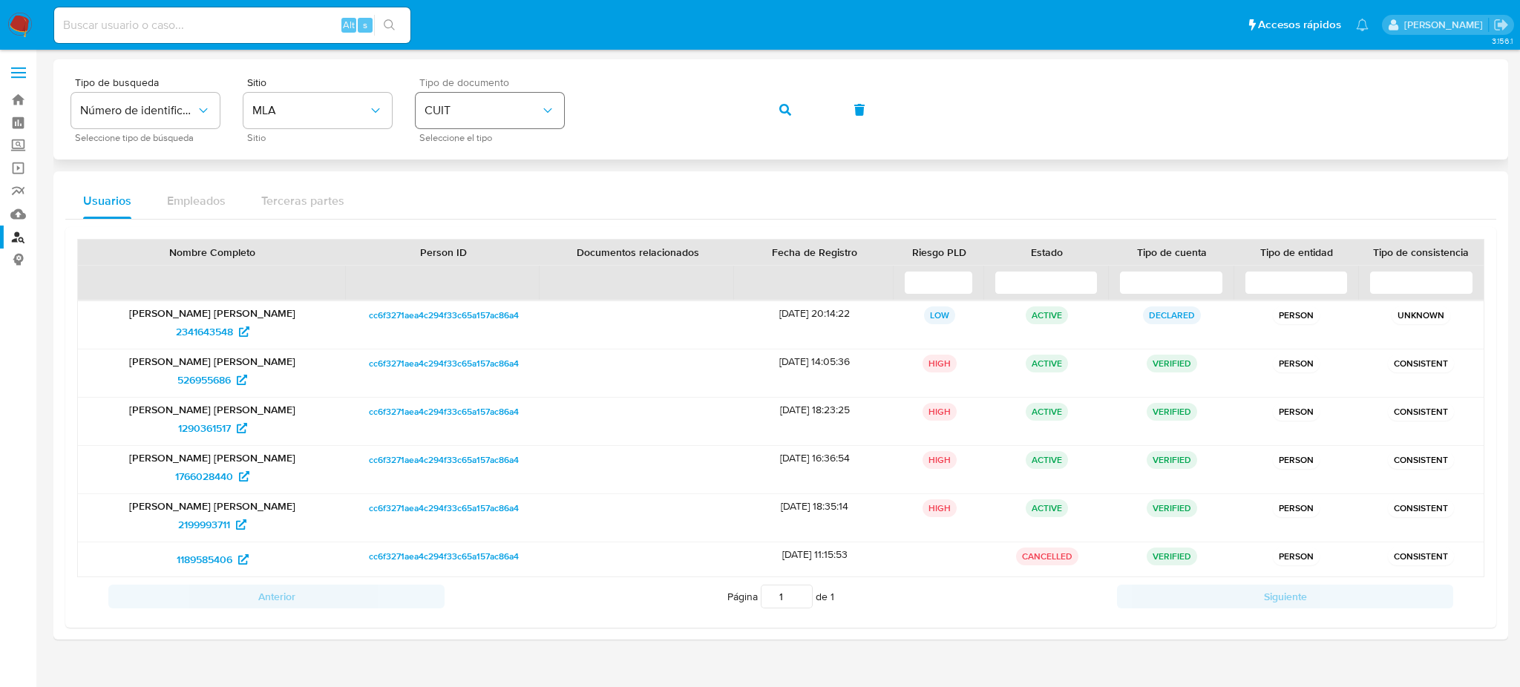
click at [519, 112] on div "Tipo de busqueda Número de identificación Seleccione tipo de búsqueda Sitio MLA…" at bounding box center [780, 109] width 1419 height 65
click at [782, 105] on icon "button" at bounding box center [785, 110] width 12 height 12
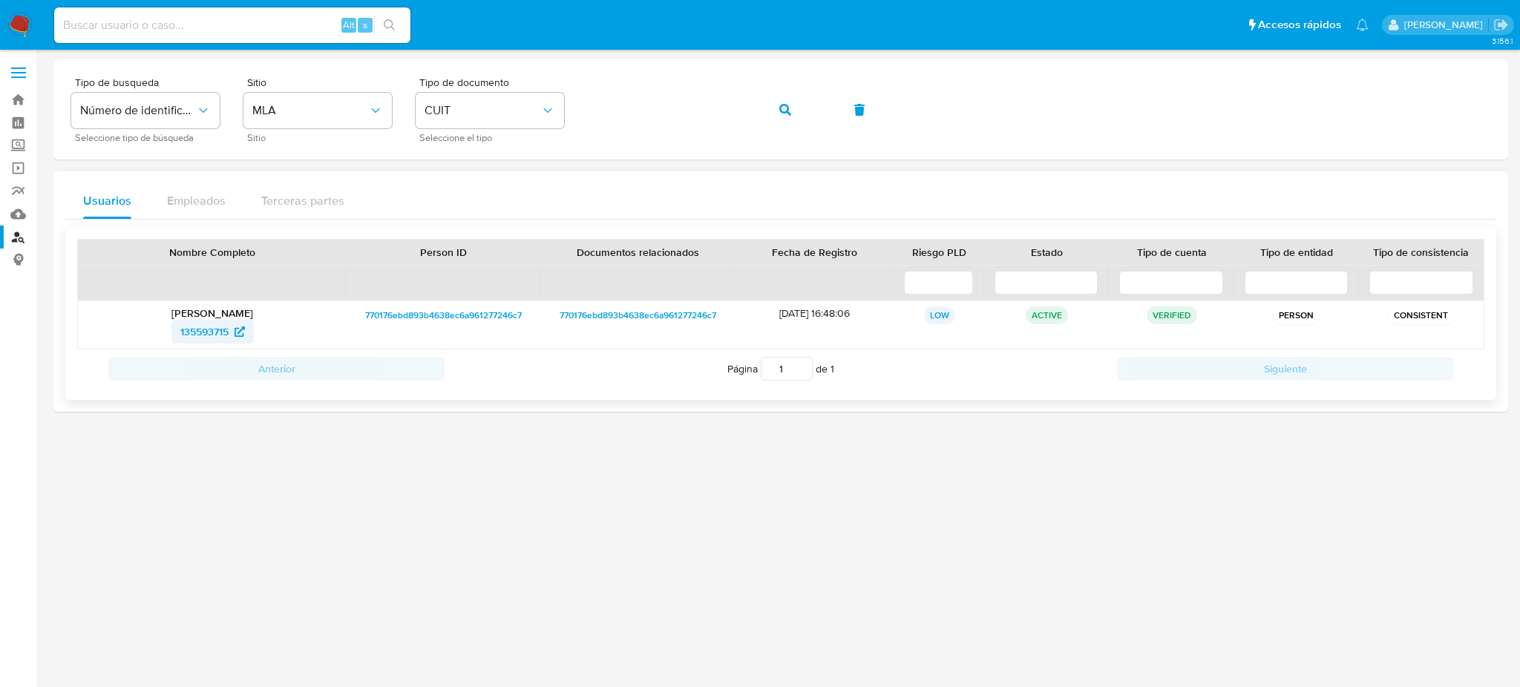
click at [180, 342] on span "135593715" at bounding box center [204, 332] width 48 height 24
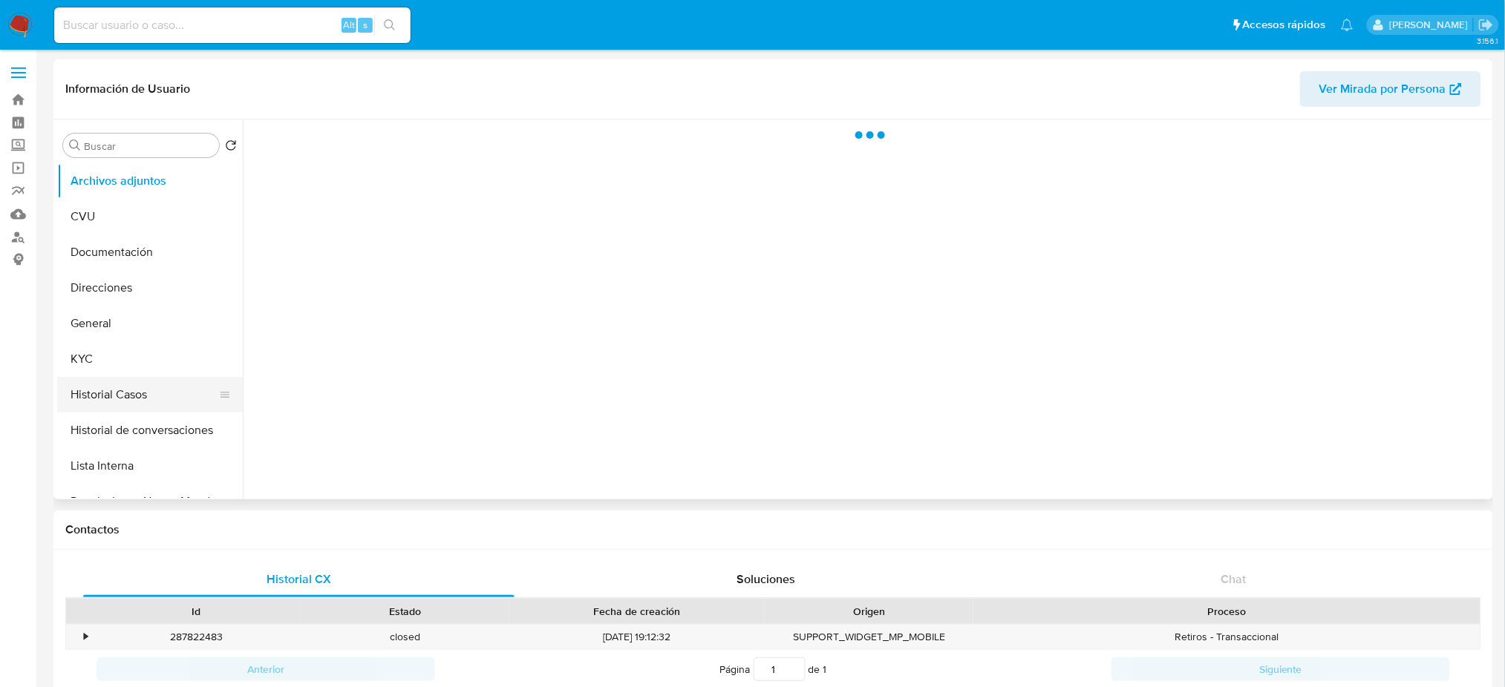
click at [133, 389] on button "Historial Casos" at bounding box center [144, 395] width 174 height 36
select select "10"
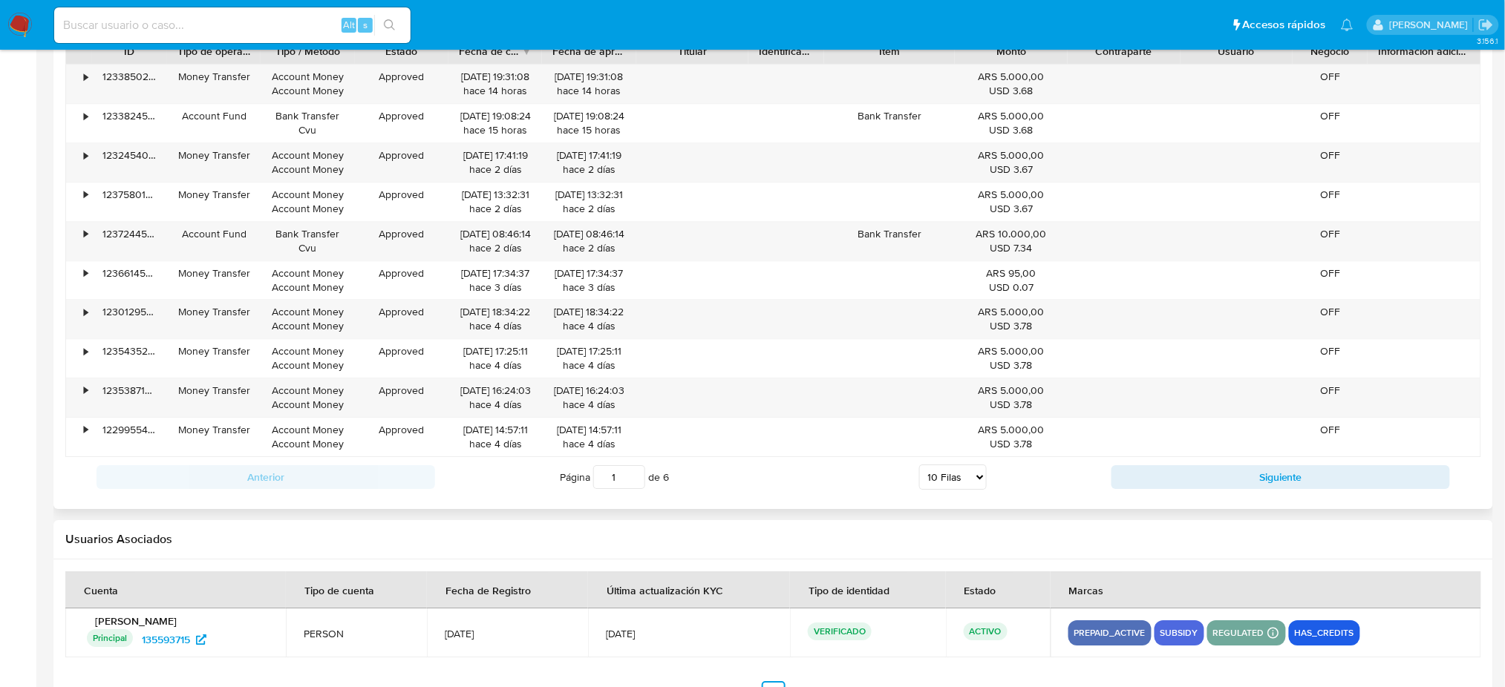
scroll to position [1483, 0]
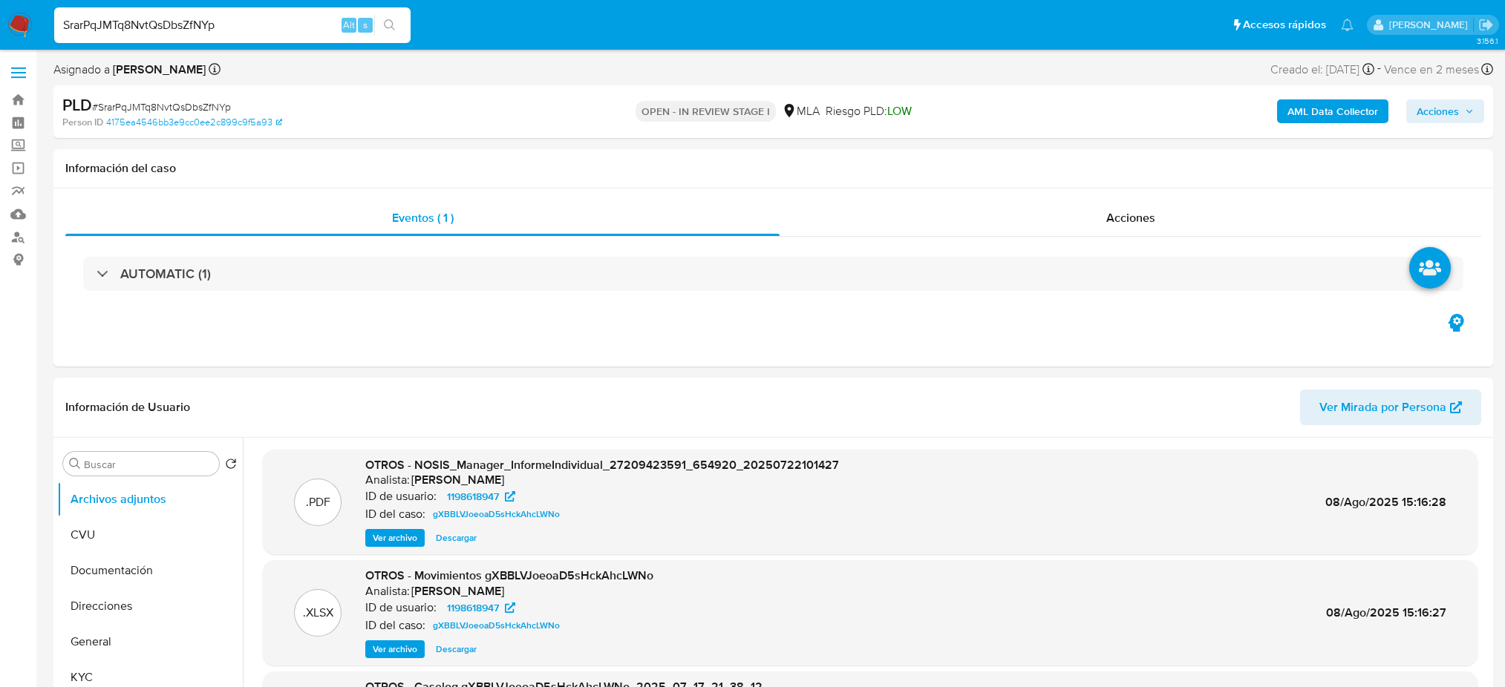
select select "10"
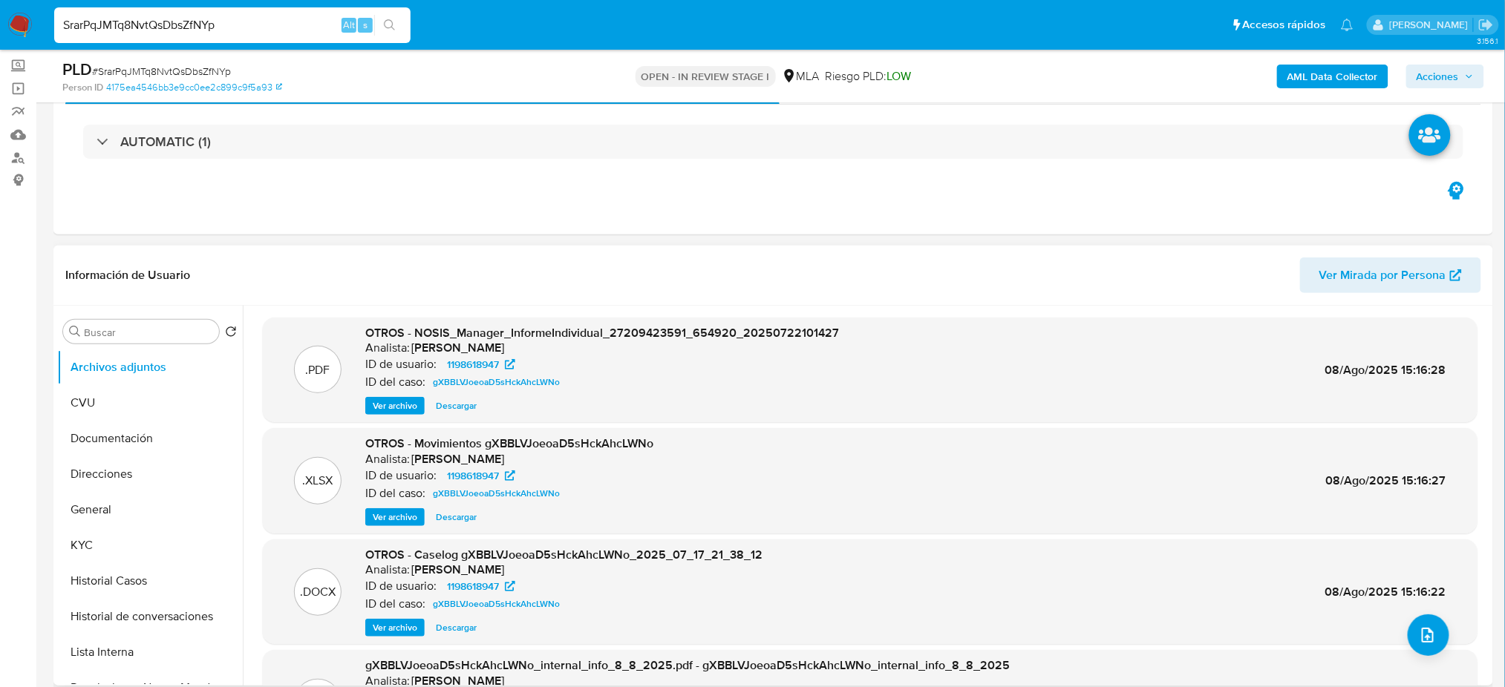
scroll to position [197, 0]
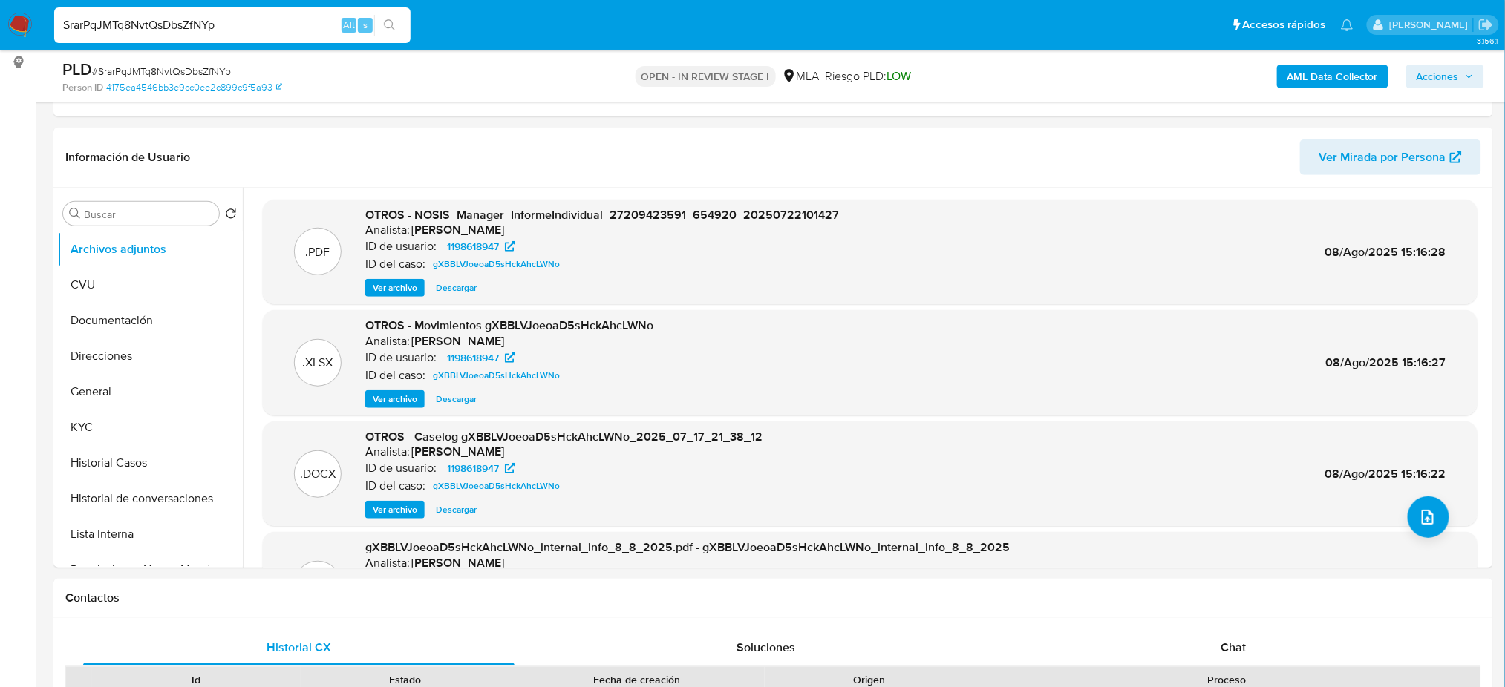
drag, startPoint x: 278, startPoint y: 20, endPoint x: 0, endPoint y: 37, distance: 278.2
click at [0, 37] on nav "Pausado Ver notificaciones SrarPqJMTq8NvtQsDbsZfNYp Alt s Accesos rápidos Presi…" at bounding box center [752, 25] width 1505 height 50
paste input "kHnTmicBfJNCSjjc65n2g1Cg"
type input "kHnTmicBfJNCSjjc65n2g1Cg"
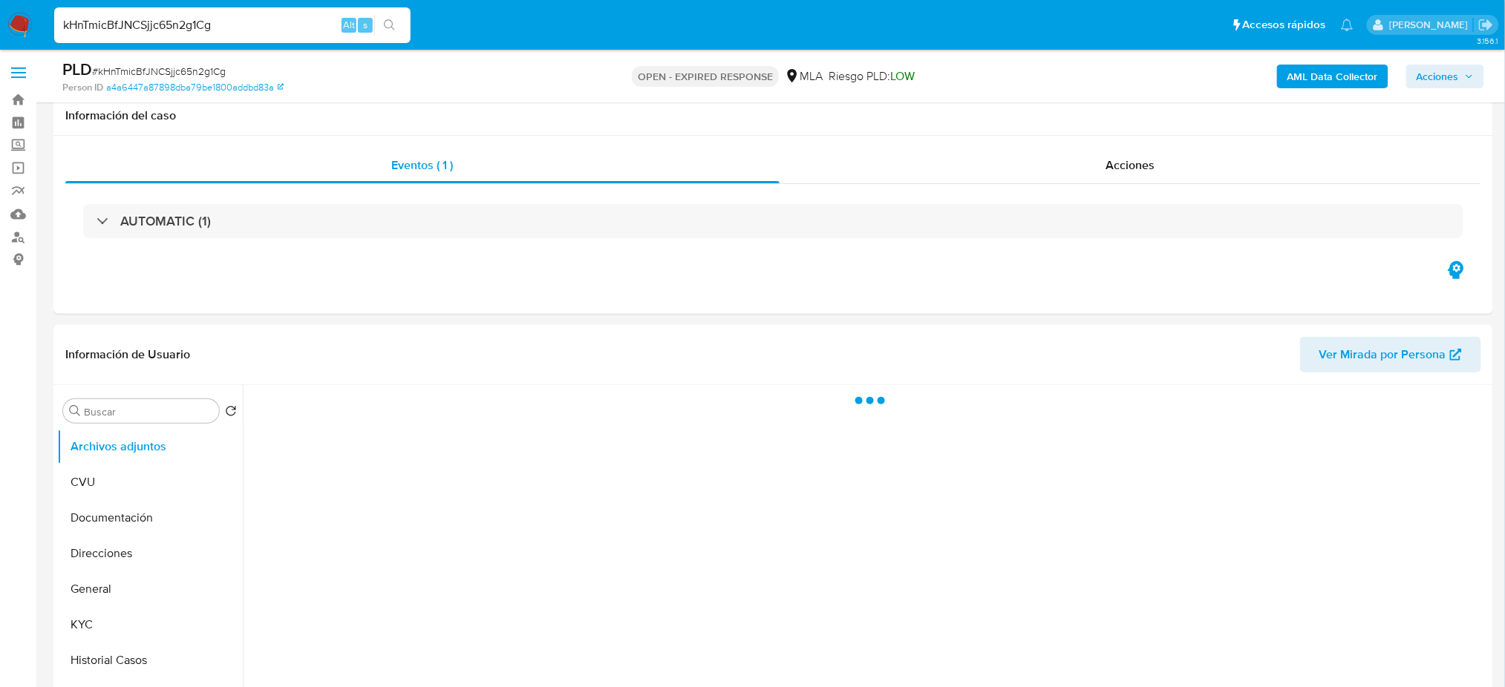
scroll to position [197, 0]
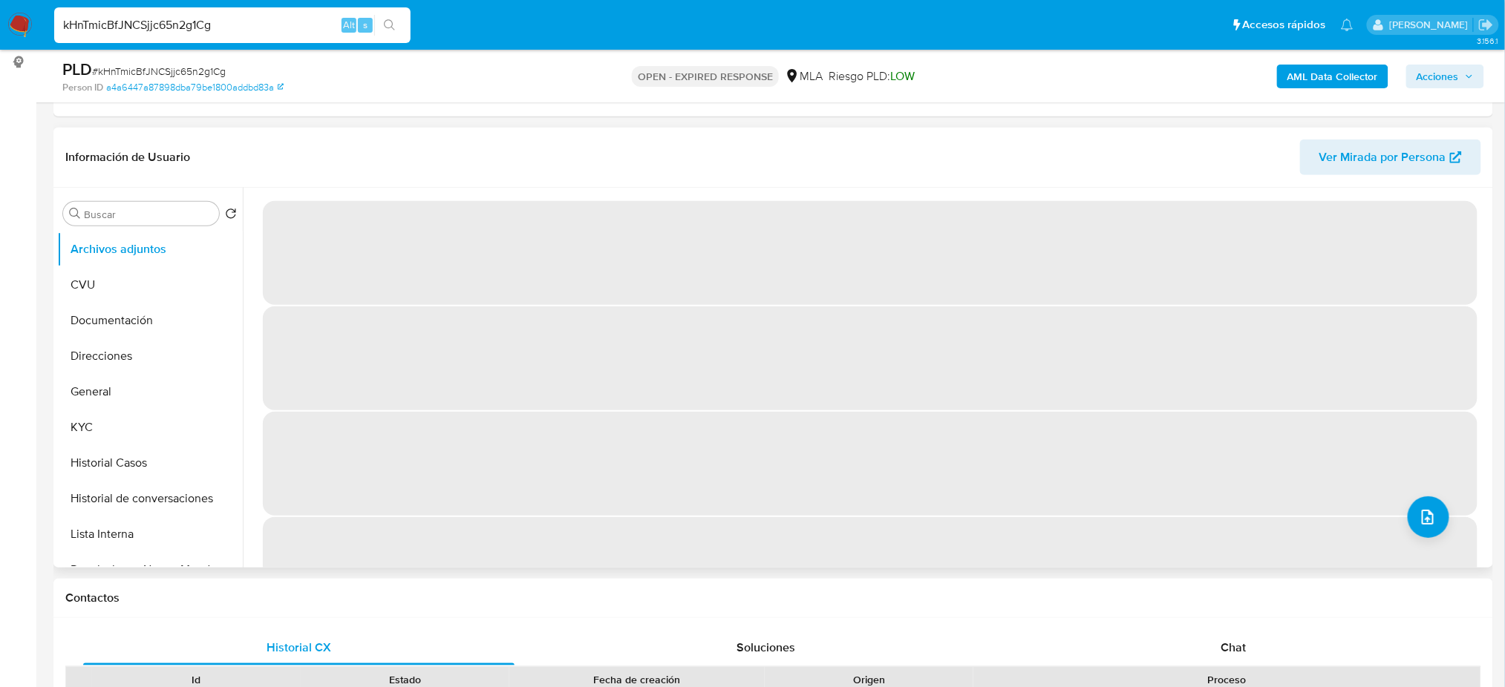
select select "10"
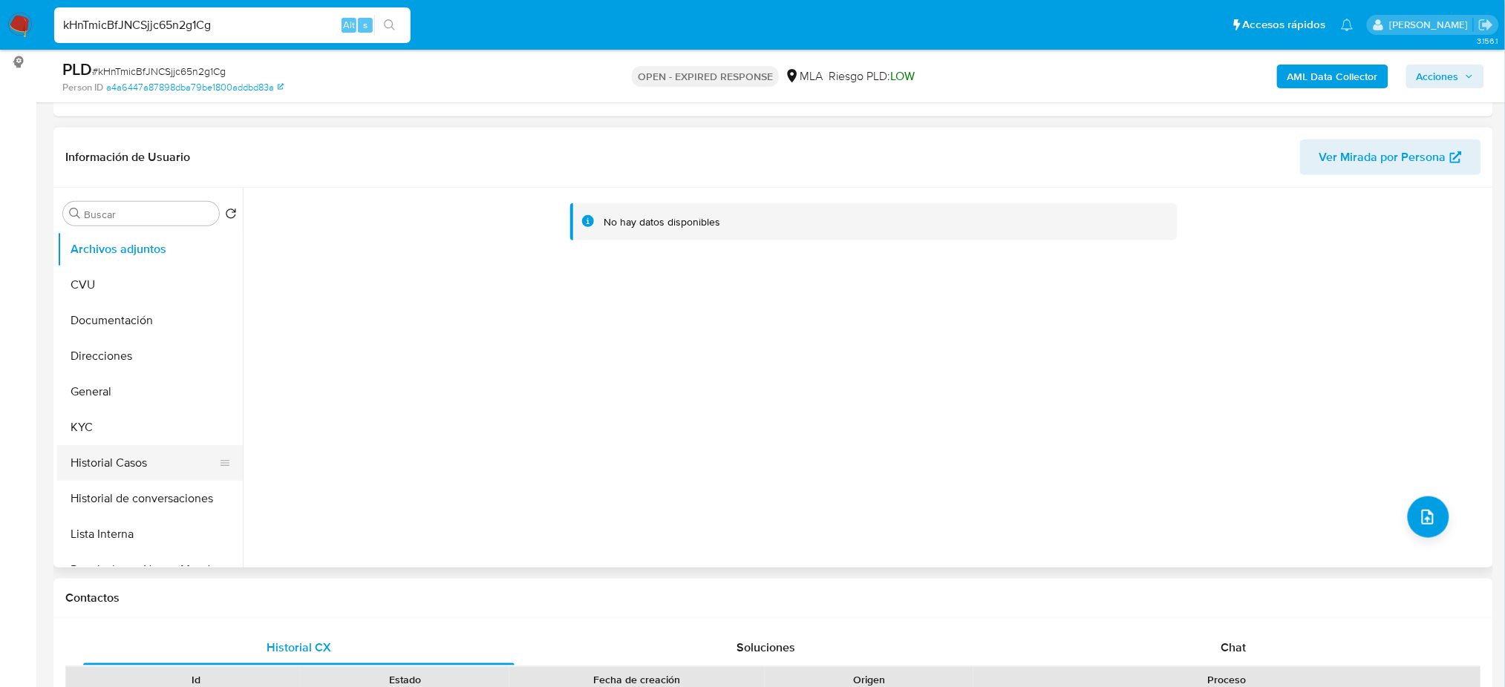
click at [149, 462] on button "Historial Casos" at bounding box center [144, 463] width 174 height 36
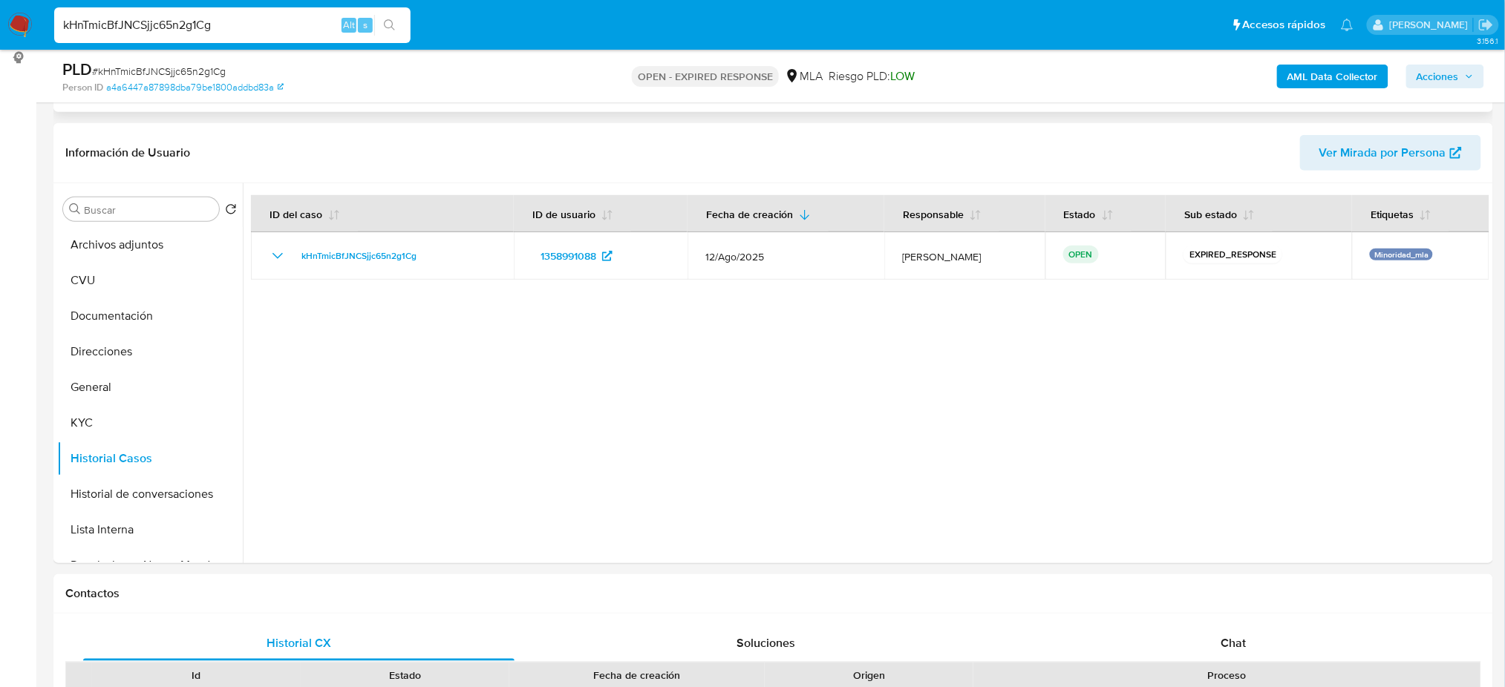
scroll to position [168, 0]
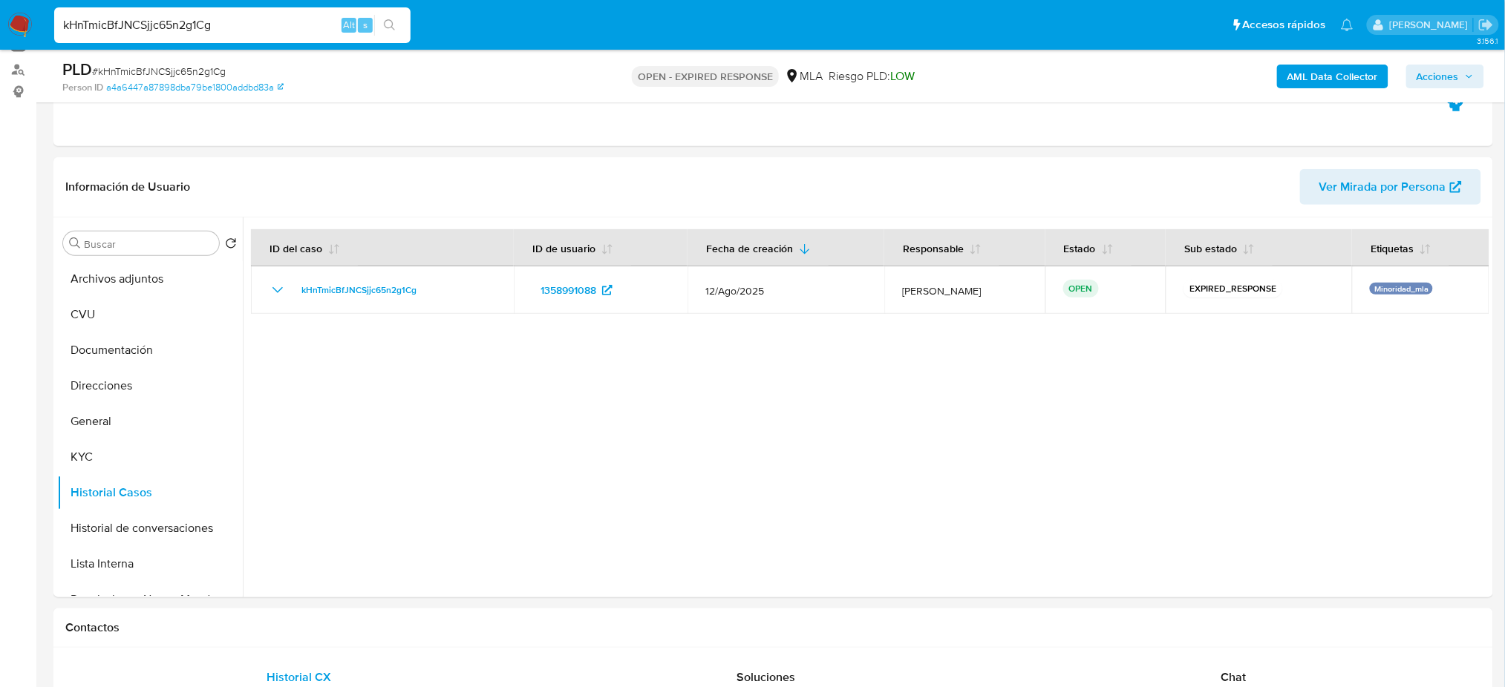
drag, startPoint x: 252, startPoint y: 25, endPoint x: 0, endPoint y: 43, distance: 252.3
click at [0, 43] on nav "Pausado Ver notificaciones kHnTmicBfJNCSjjc65n2g1Cg Alt s Accesos rápidos Presi…" at bounding box center [752, 25] width 1505 height 50
paste input "Xfoz5SeJqSkxNvjqEV2pYiSi"
type input "Xfoz5SeJqSkxNvjqEV2pYiSi"
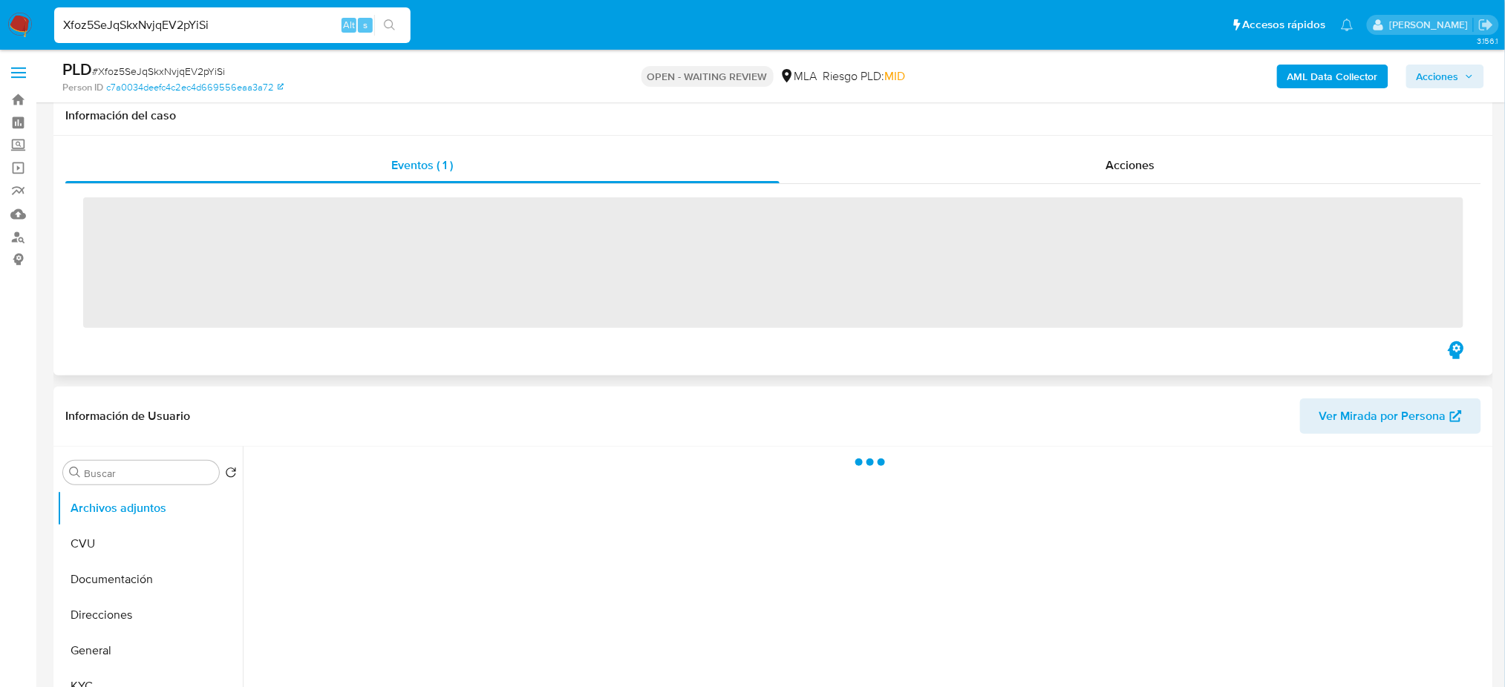
scroll to position [197, 0]
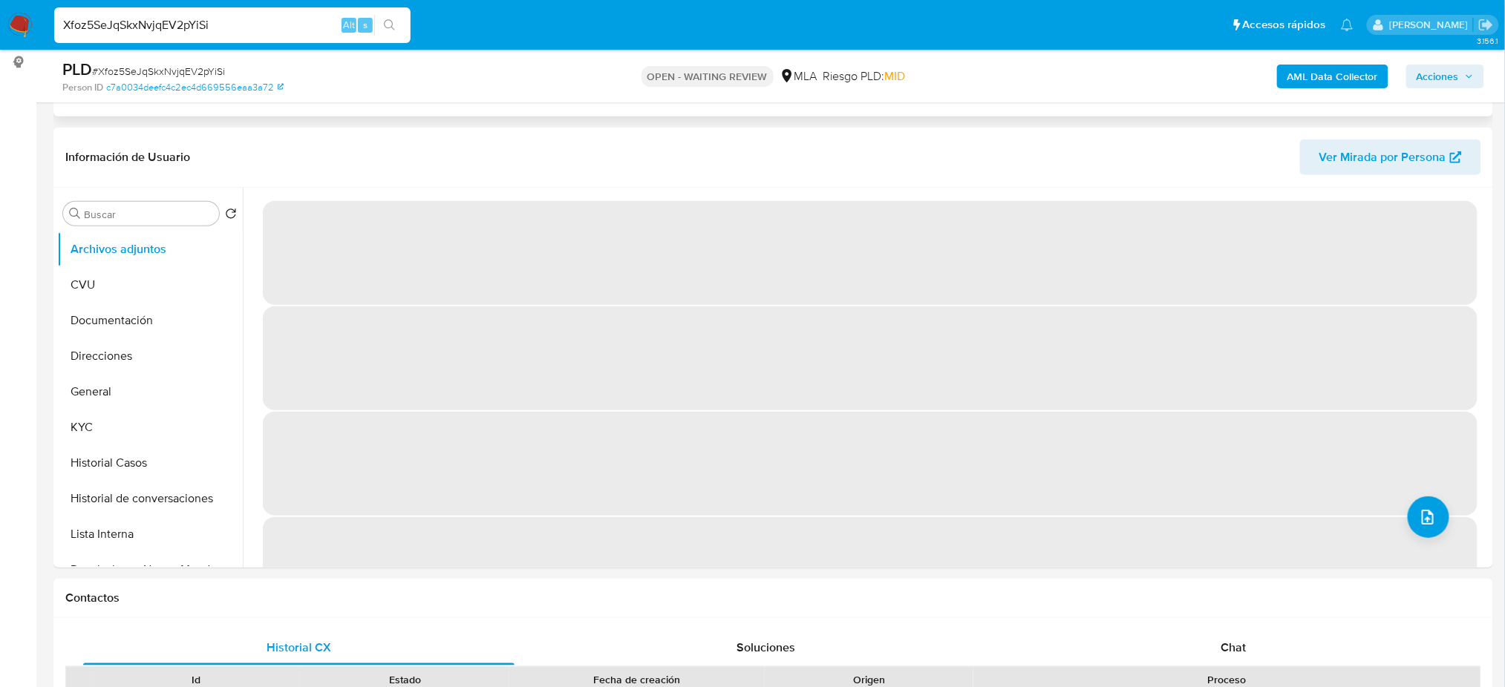
select select "10"
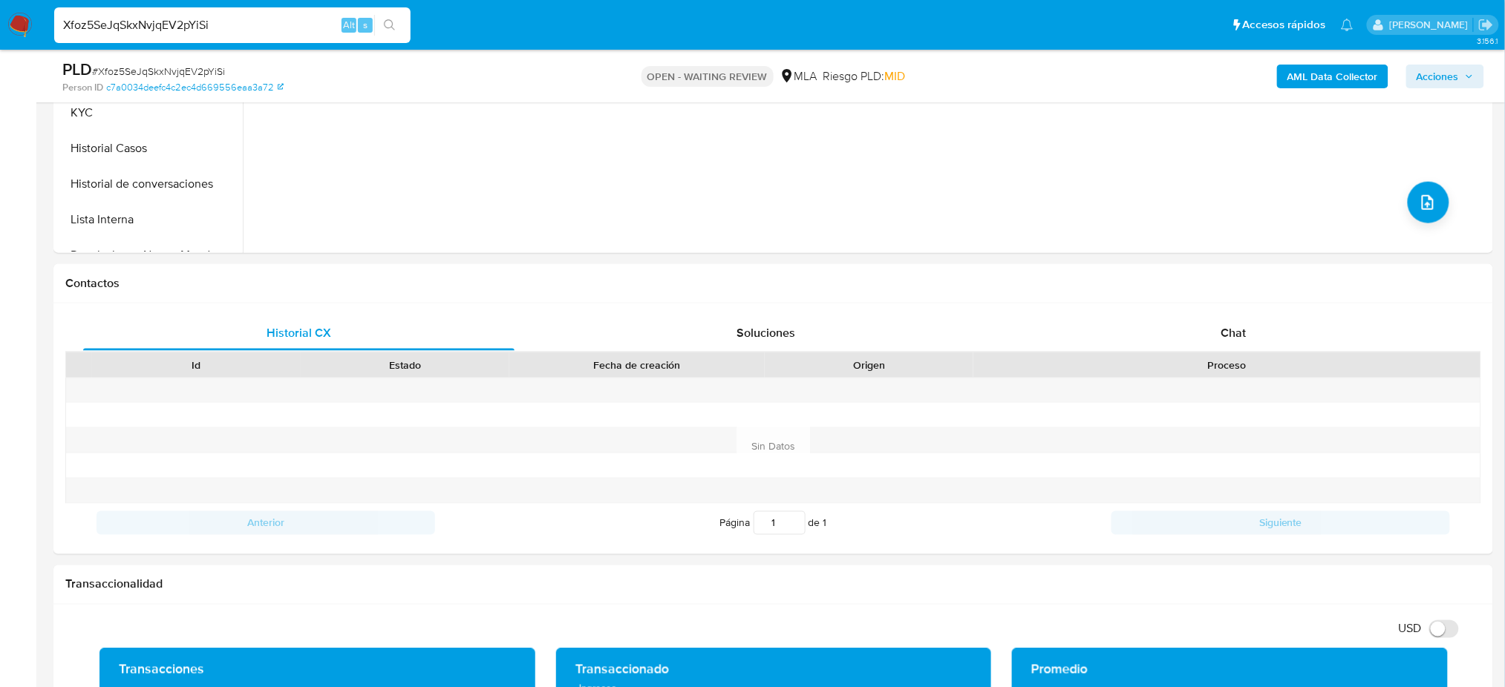
scroll to position [215, 0]
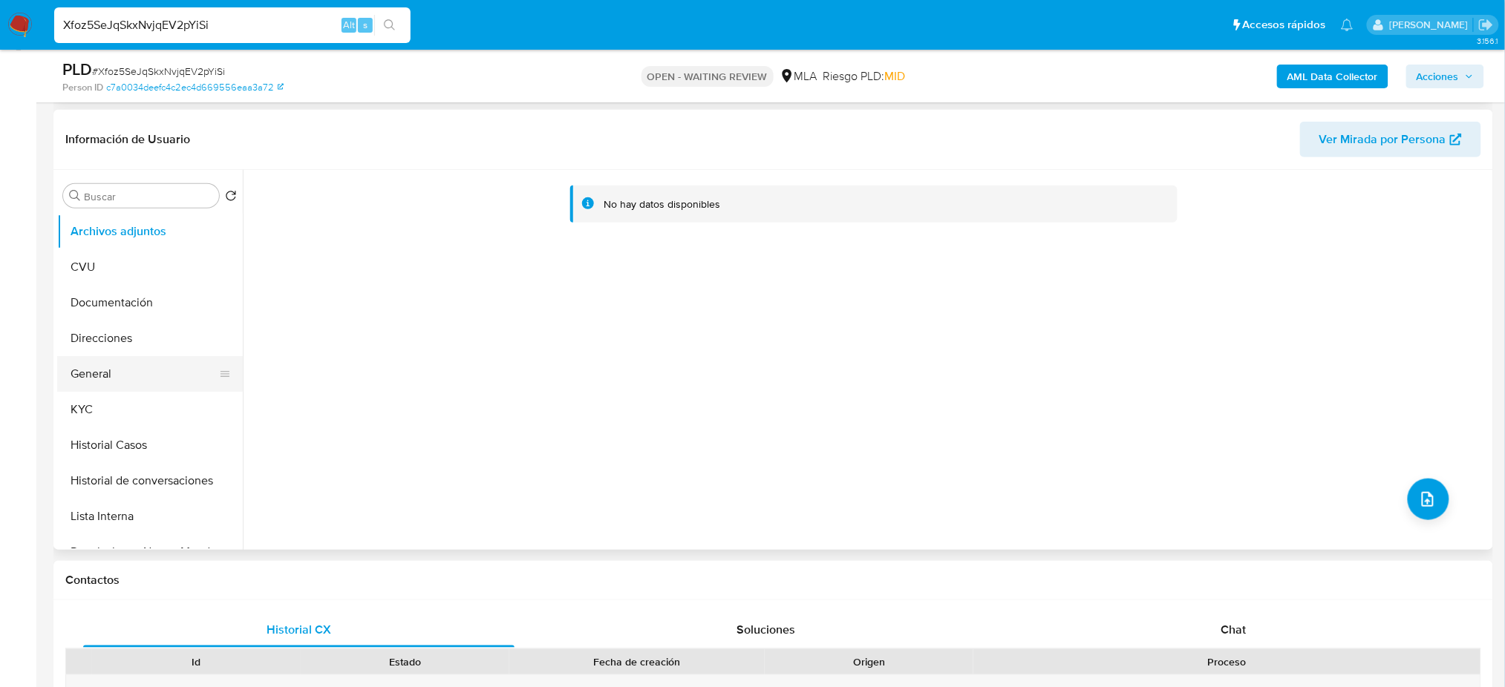
click at [111, 376] on button "General" at bounding box center [144, 374] width 174 height 36
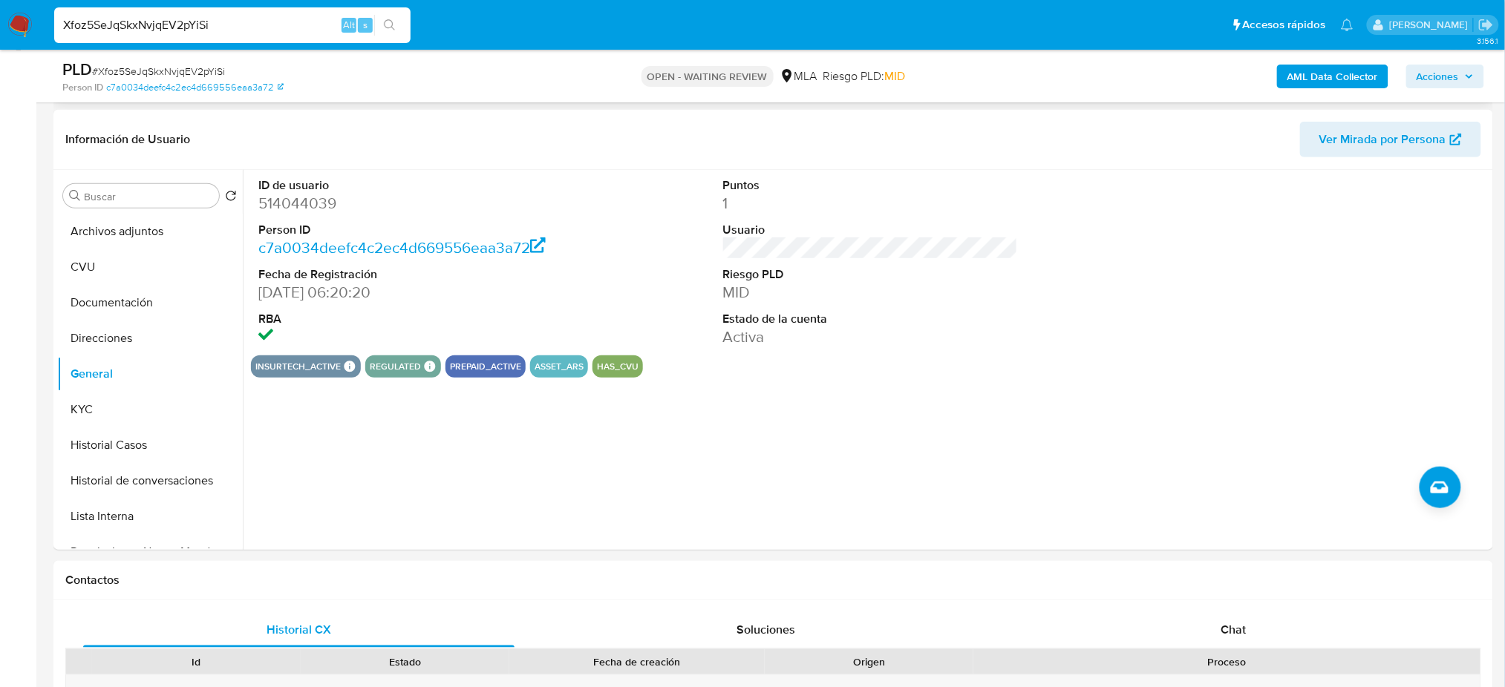
drag, startPoint x: 276, startPoint y: 25, endPoint x: 0, endPoint y: 24, distance: 276.2
click at [0, 24] on nav "Pausado Ver notificaciones Xfoz5SeJqSkxNvjqEV2pYiSi Alt s Accesos rápidos Presi…" at bounding box center [752, 25] width 1505 height 50
paste input "PM43tXWzAO8iU2LEbxNc71PV"
type input "PM43tXWzAO8iU2LEbxNc71PV"
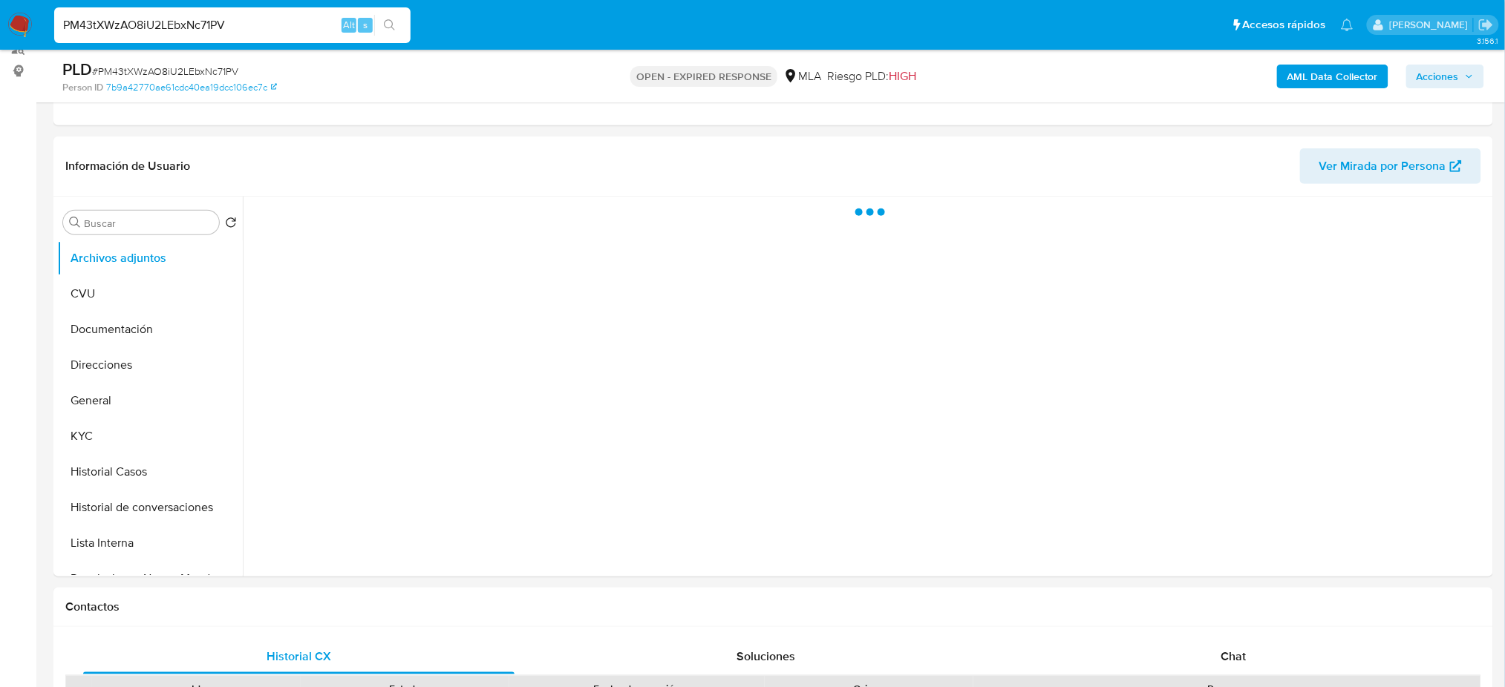
scroll to position [197, 0]
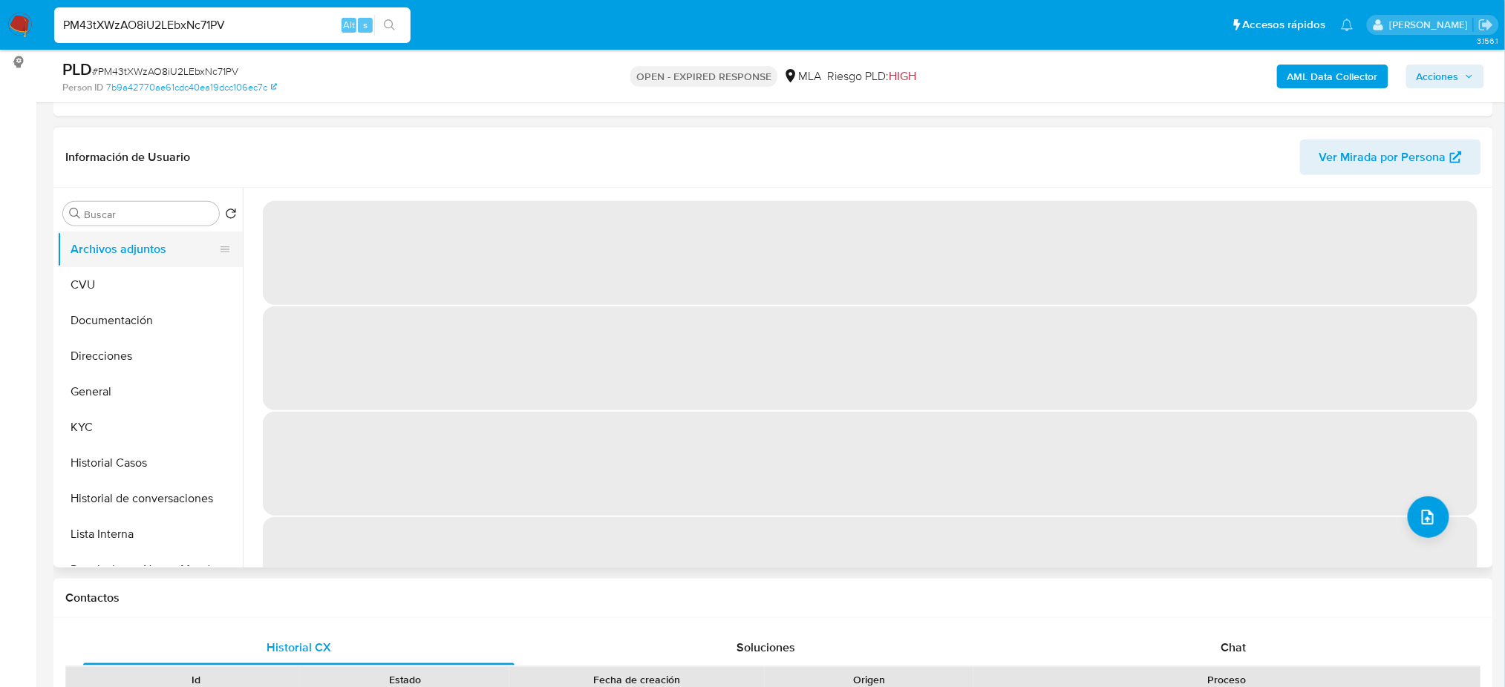
select select "10"
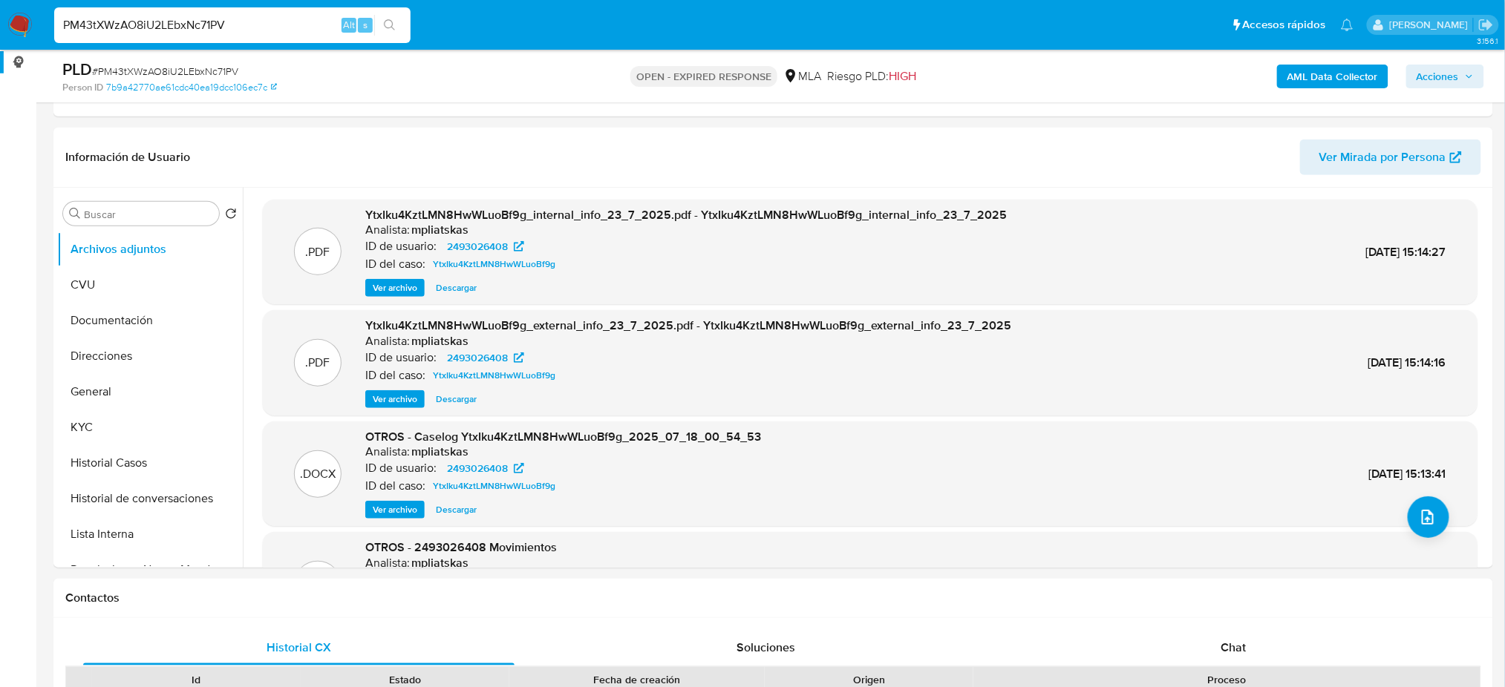
drag, startPoint x: 264, startPoint y: 17, endPoint x: 0, endPoint y: 52, distance: 266.6
paste input "VcpzgA4tF5uRX36VVOvBtU1P"
type input "VcpzgA4tF5uRX36VVOvBtU1P"
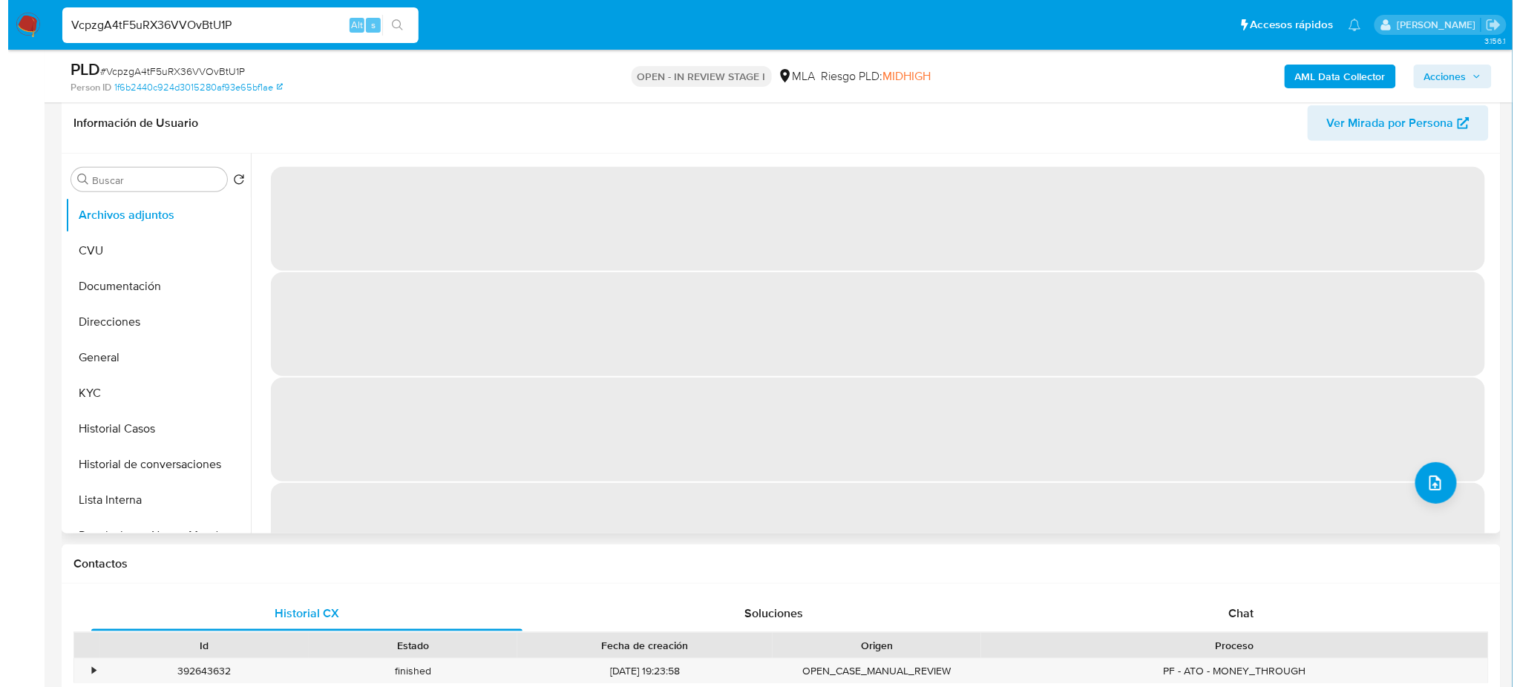
scroll to position [197, 0]
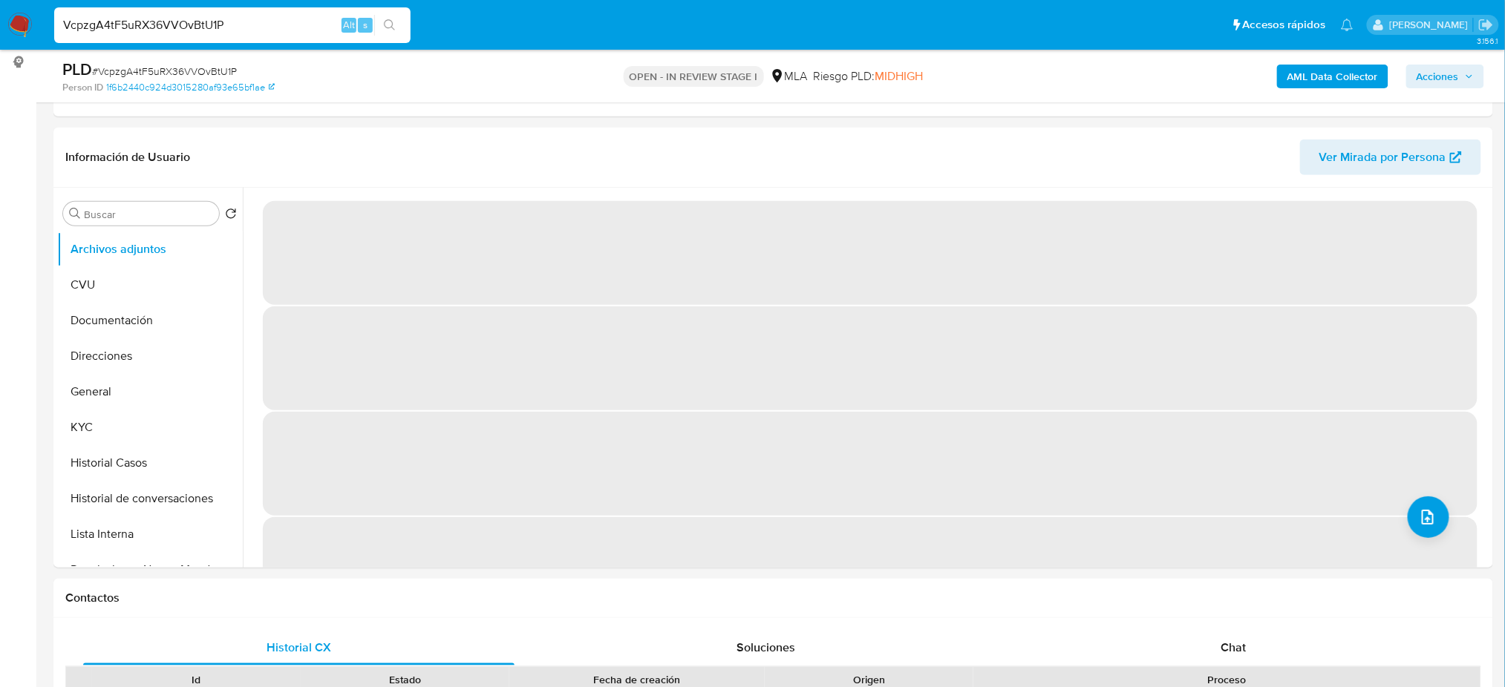
select select "10"
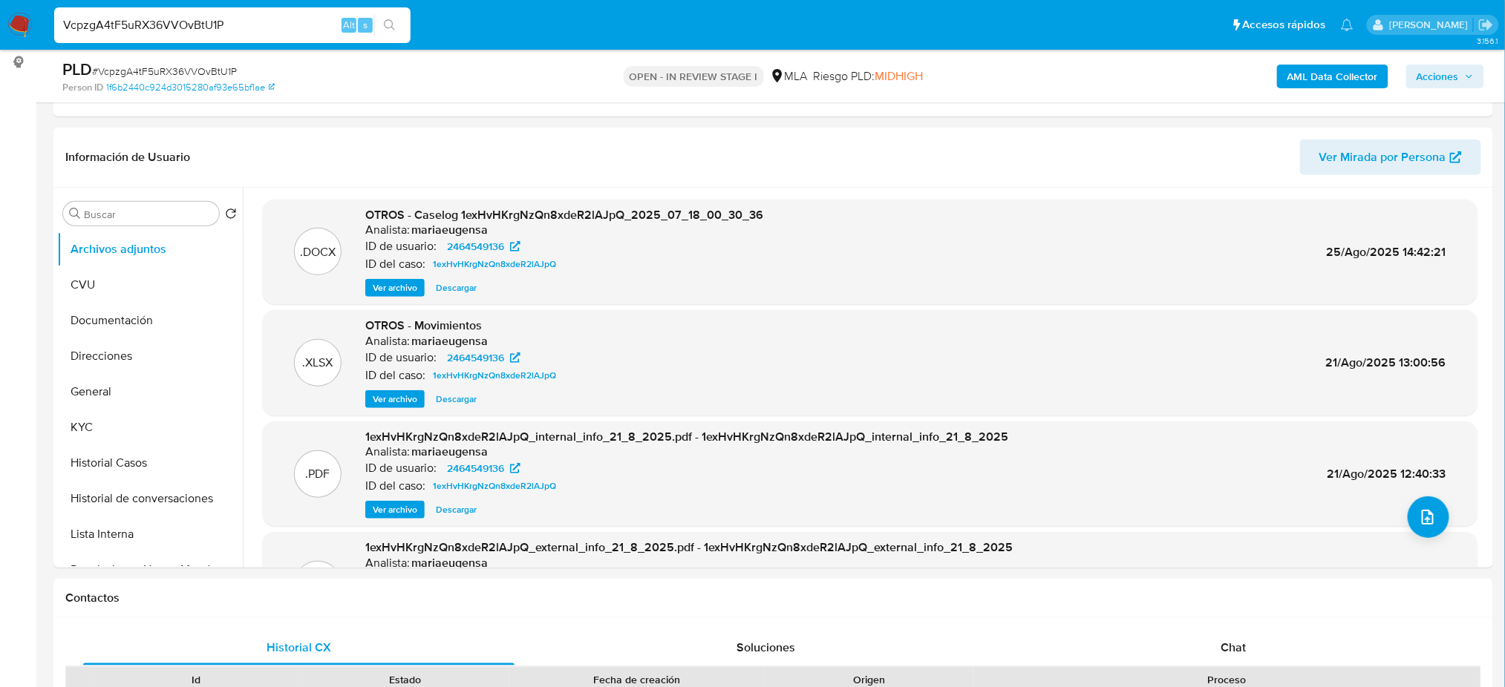
drag, startPoint x: 91, startPoint y: 453, endPoint x: 0, endPoint y: 461, distance: 90.9
click at [91, 452] on button "Historial Casos" at bounding box center [150, 463] width 186 height 36
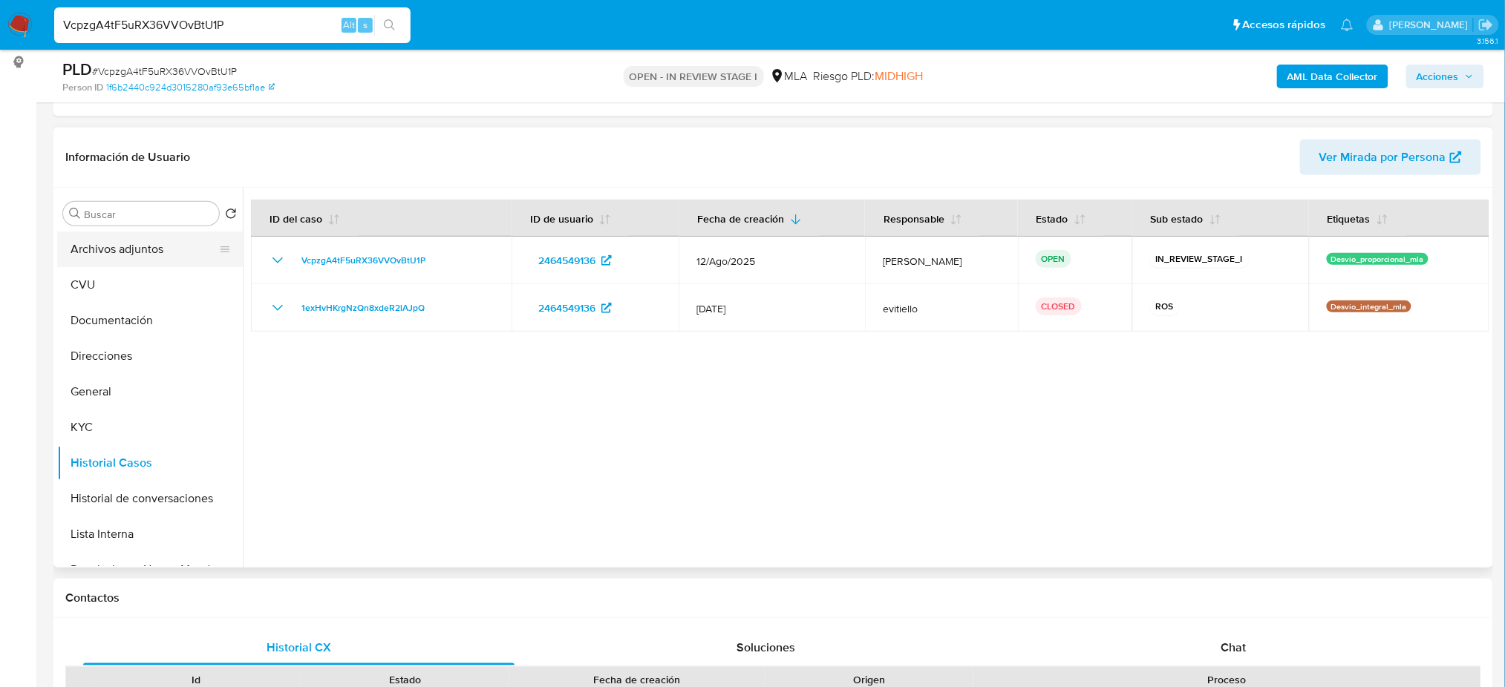
click at [99, 248] on button "Archivos adjuntos" at bounding box center [144, 250] width 174 height 36
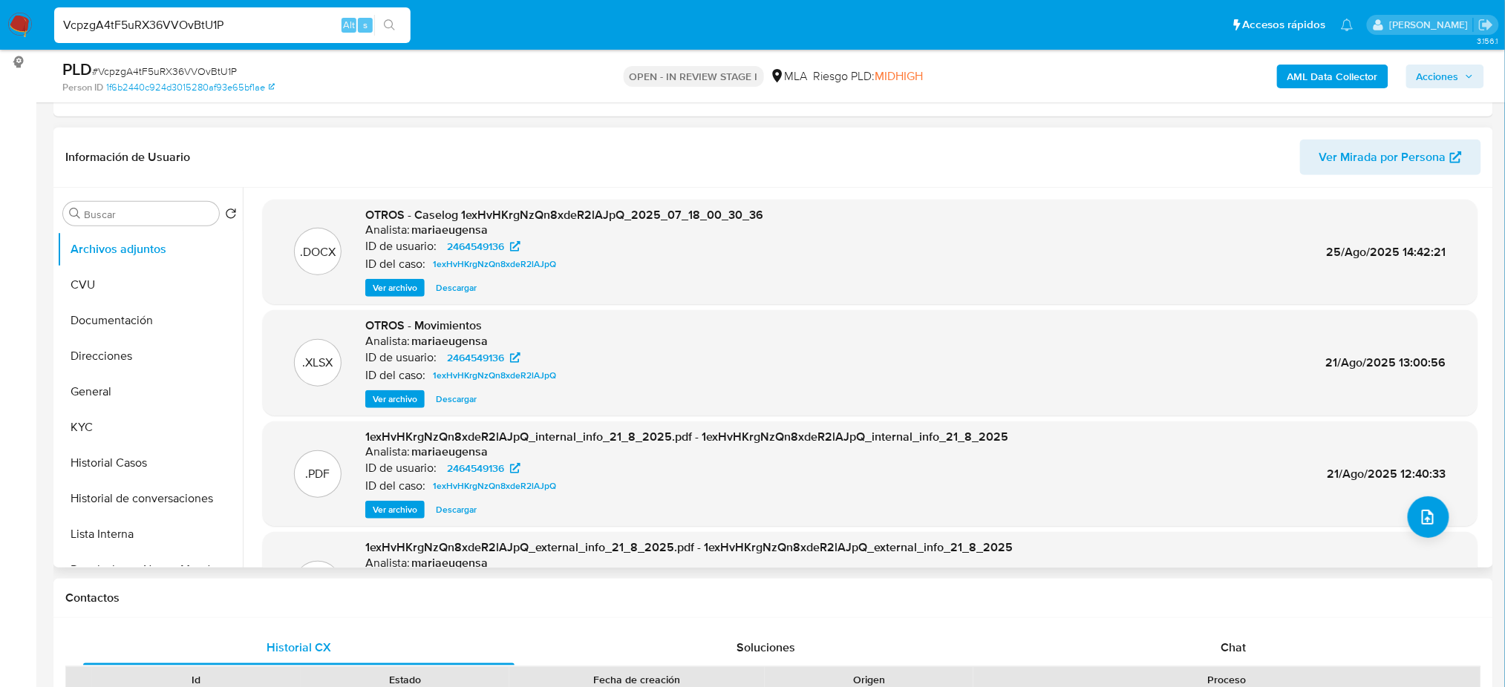
click at [385, 281] on span "Ver archivo" at bounding box center [395, 288] width 45 height 15
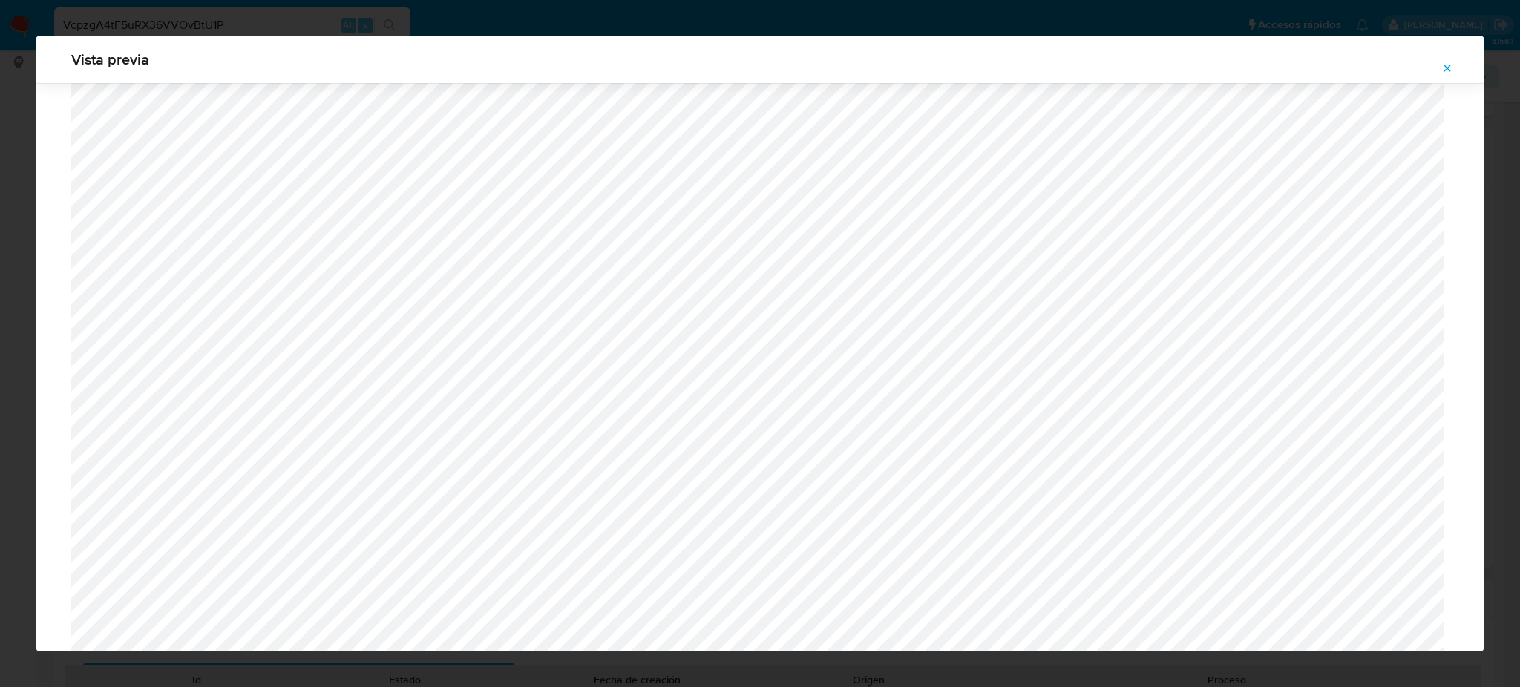
scroll to position [564, 0]
click at [1456, 68] on button "Attachment preview" at bounding box center [1447, 68] width 33 height 24
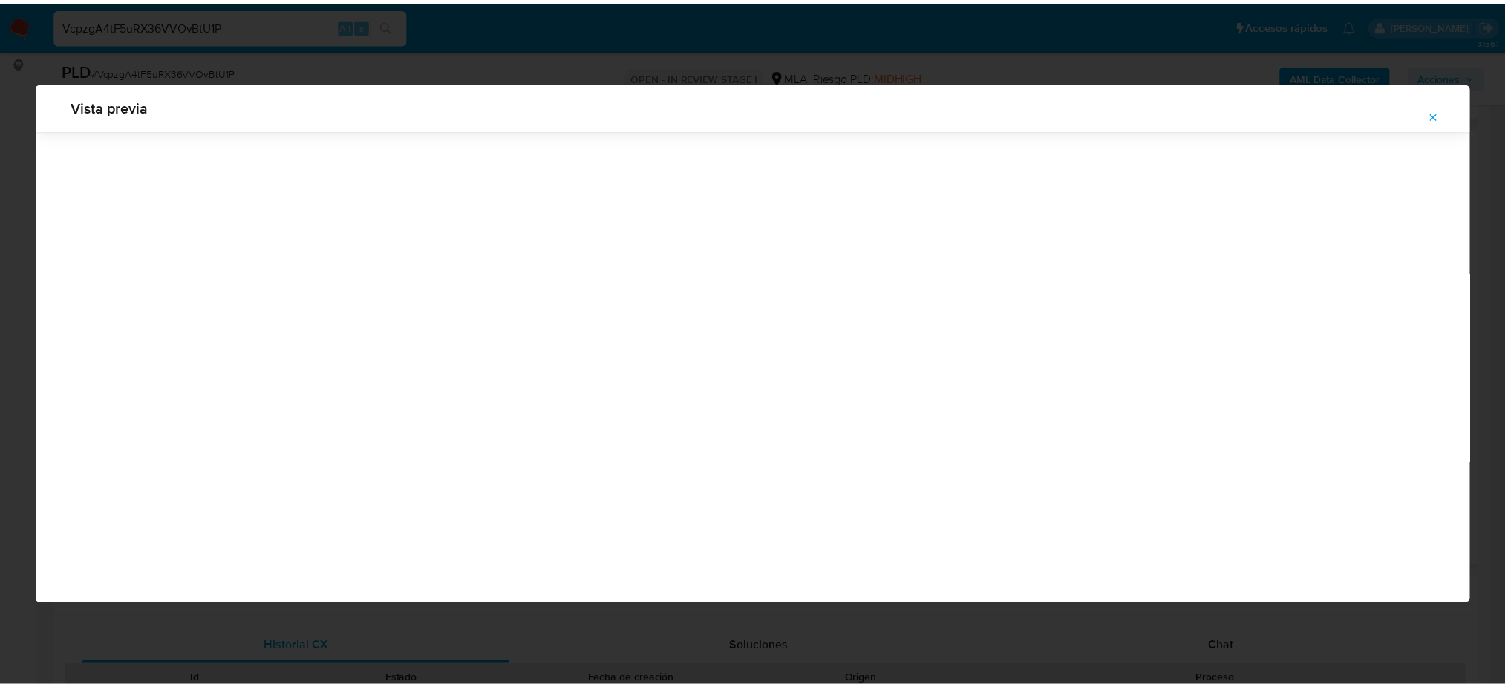
scroll to position [0, 0]
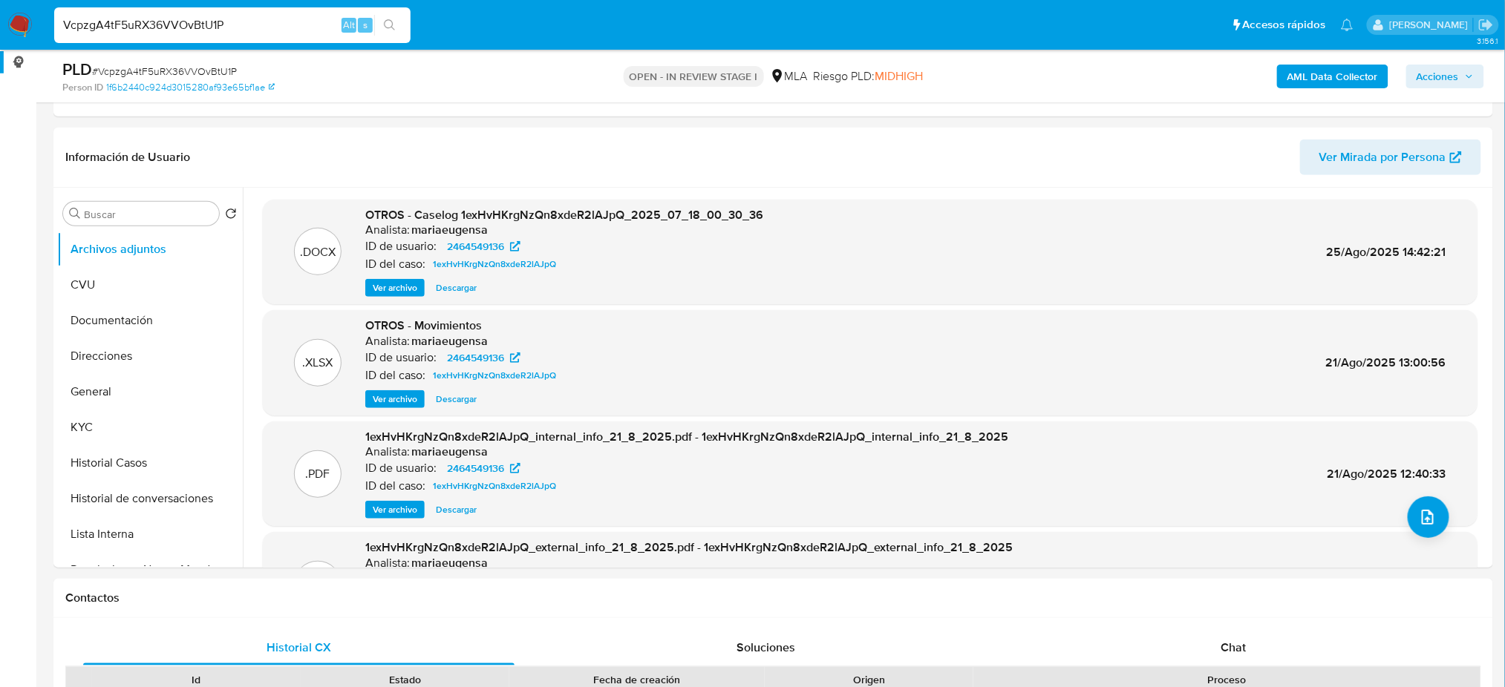
drag, startPoint x: 235, startPoint y: 24, endPoint x: 0, endPoint y: 51, distance: 236.2
paste input "bDrw6r22L2P1xgb8DlEX3gVu"
type input "bDrw6r22L2P1xgb8DlEX3gVu"
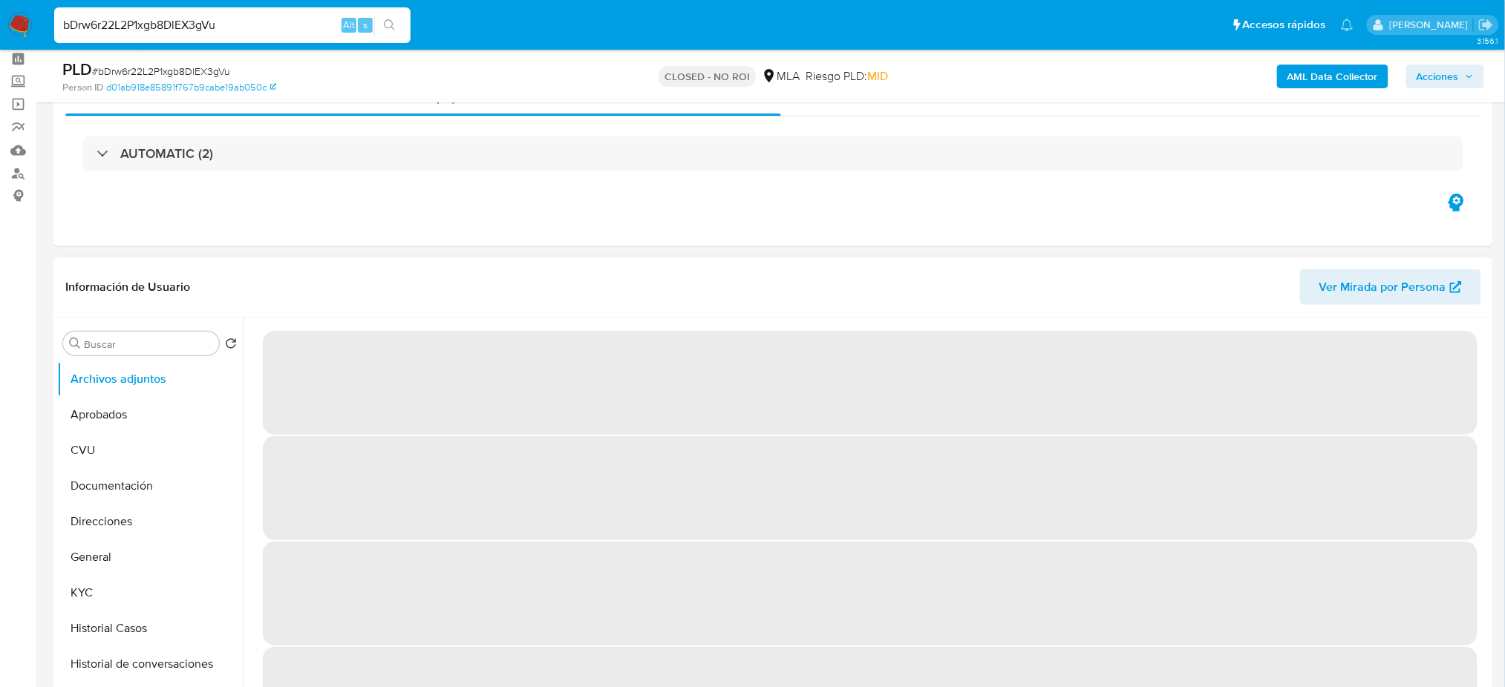
scroll to position [99, 0]
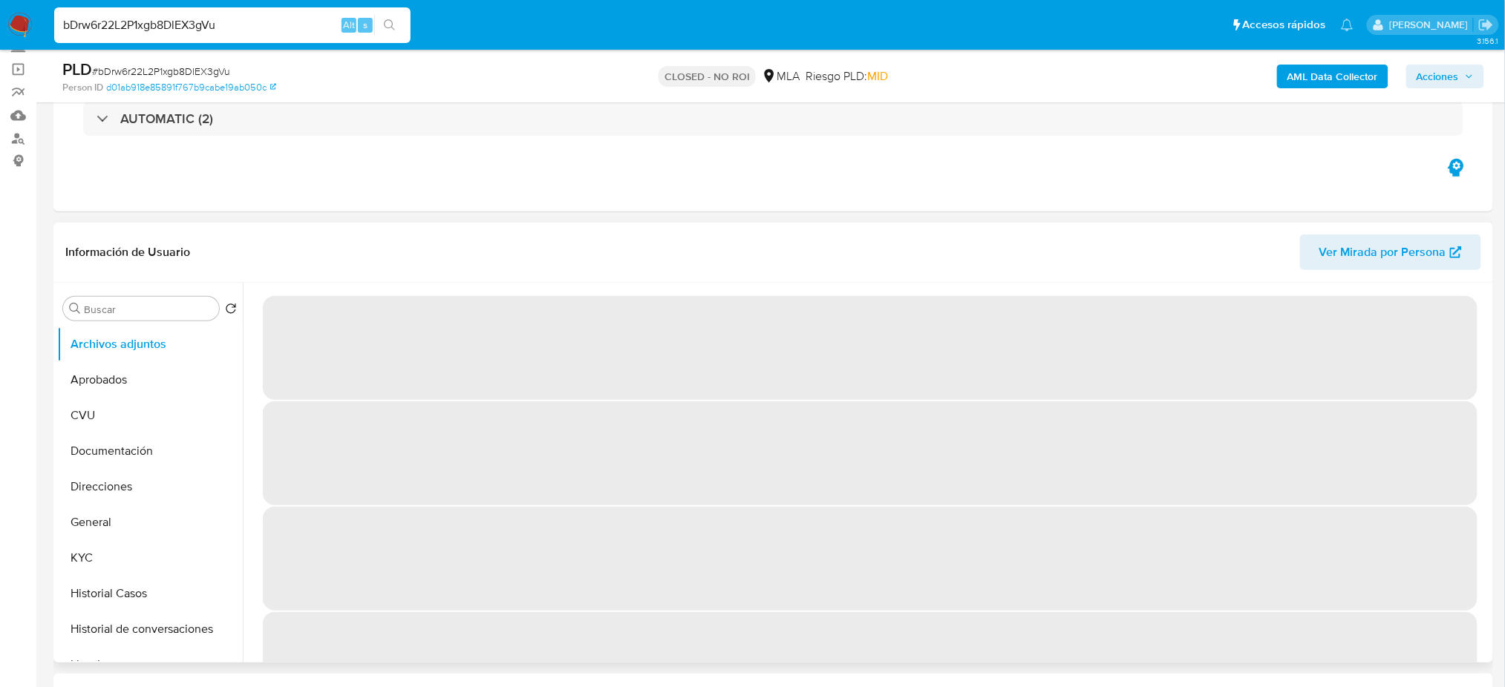
select select "10"
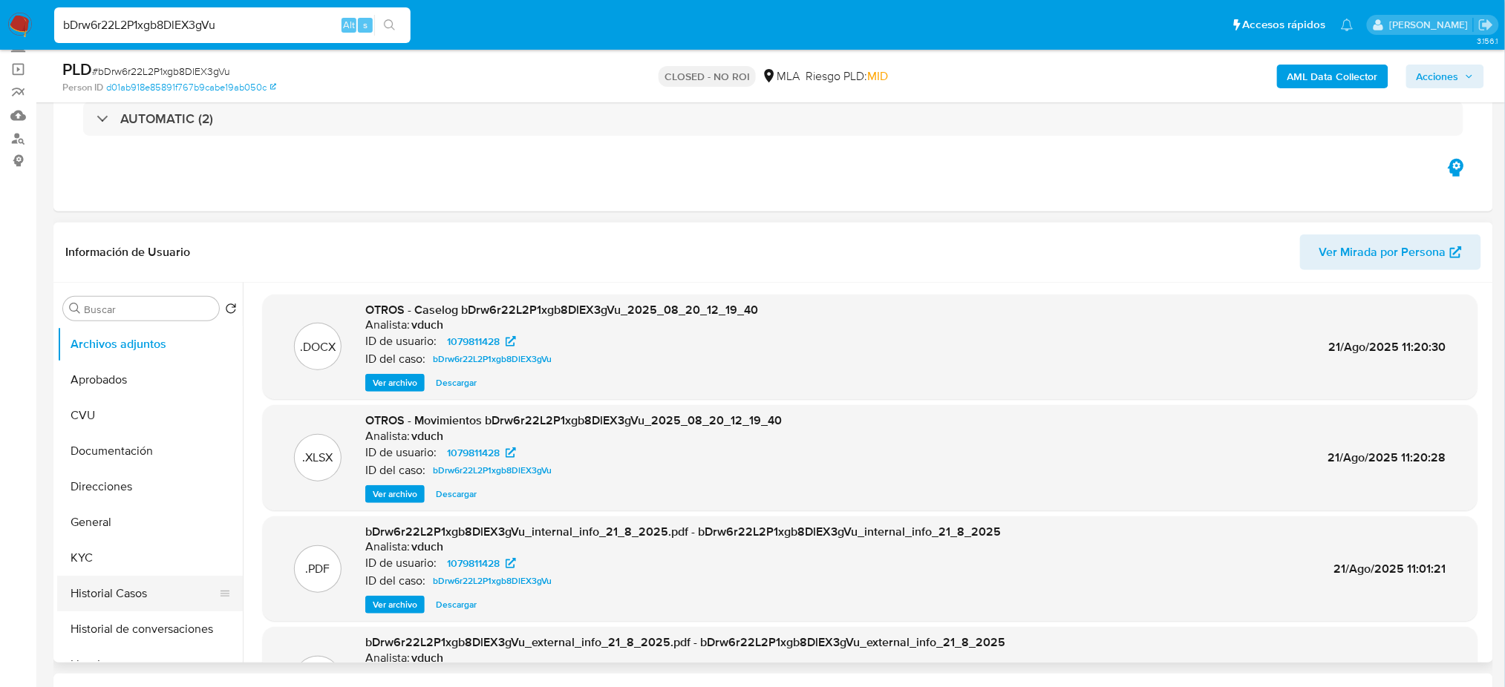
click at [156, 599] on button "Historial Casos" at bounding box center [144, 594] width 174 height 36
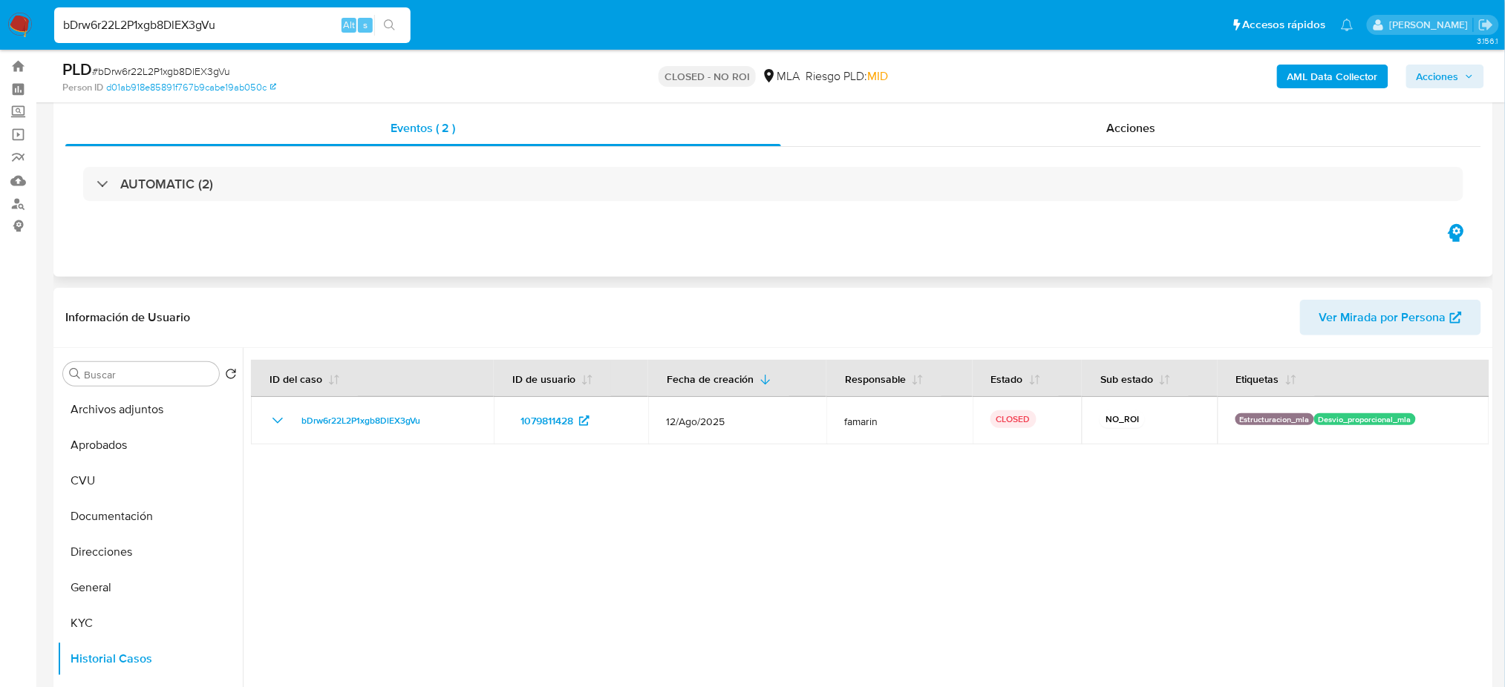
scroll to position [0, 0]
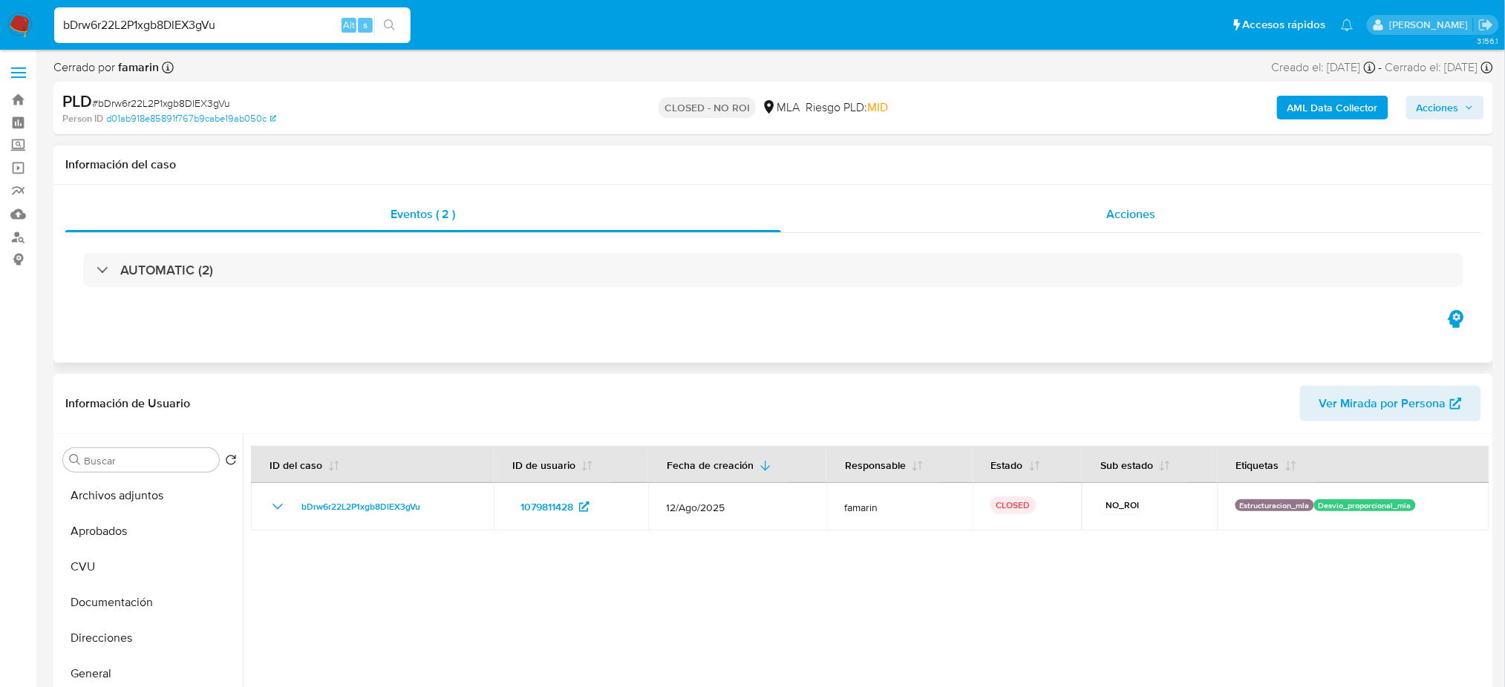
click at [1140, 221] on span "Acciones" at bounding box center [1131, 214] width 49 height 17
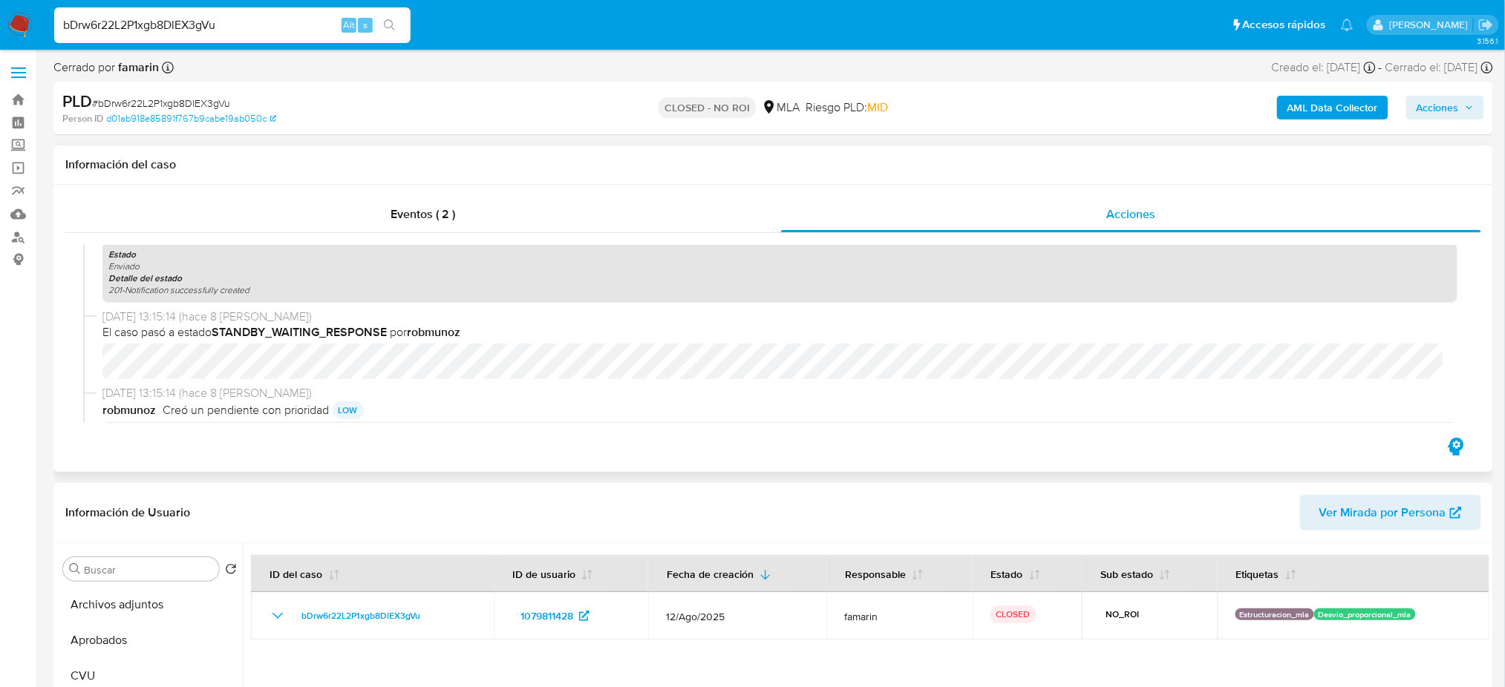
scroll to position [672, 0]
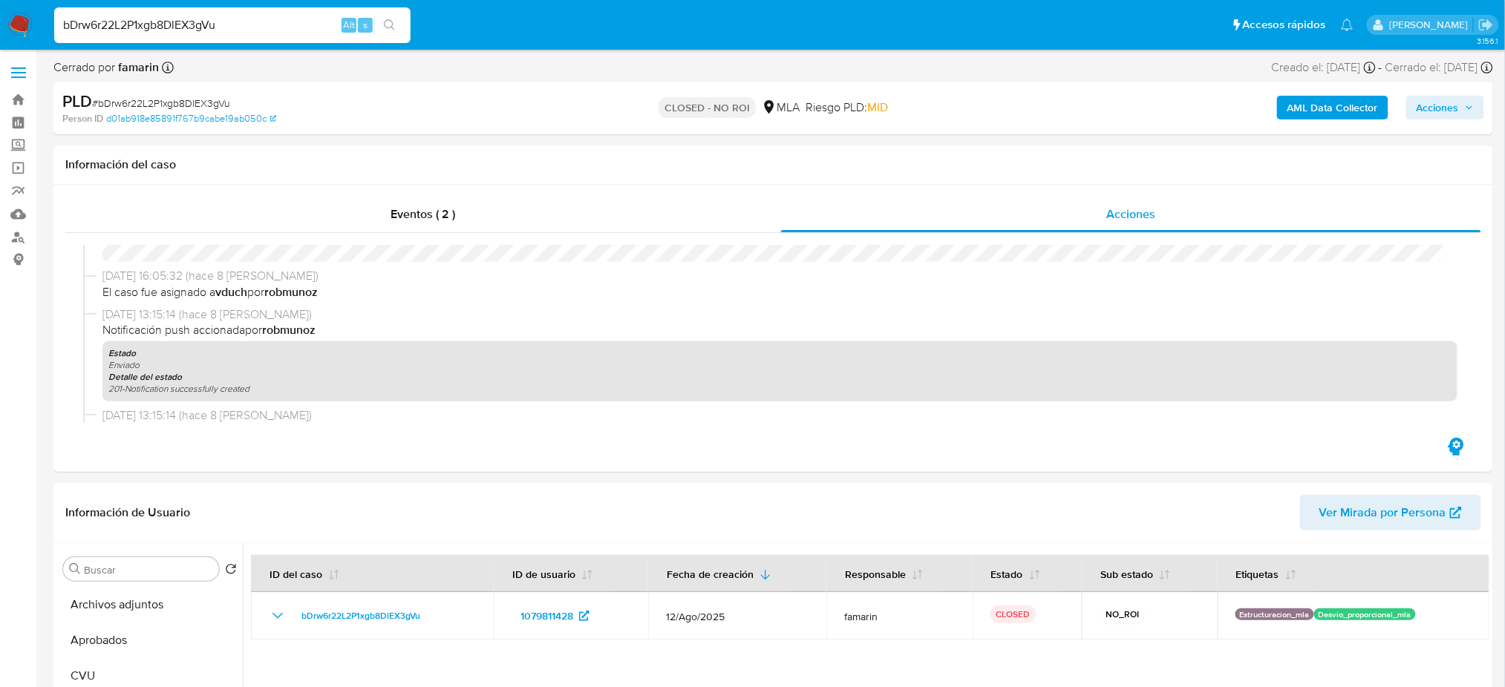
click at [0, 43] on nav "Pausado Ver notificaciones bDrw6r22L2P1xgb8DlEX3gVu Alt s Accesos rápidos Presi…" at bounding box center [752, 25] width 1505 height 50
paste input "FvC3umajULCCYhf8h2u2DzCB"
type input "FvC3umajULCCYhf8h2u2DzCB"
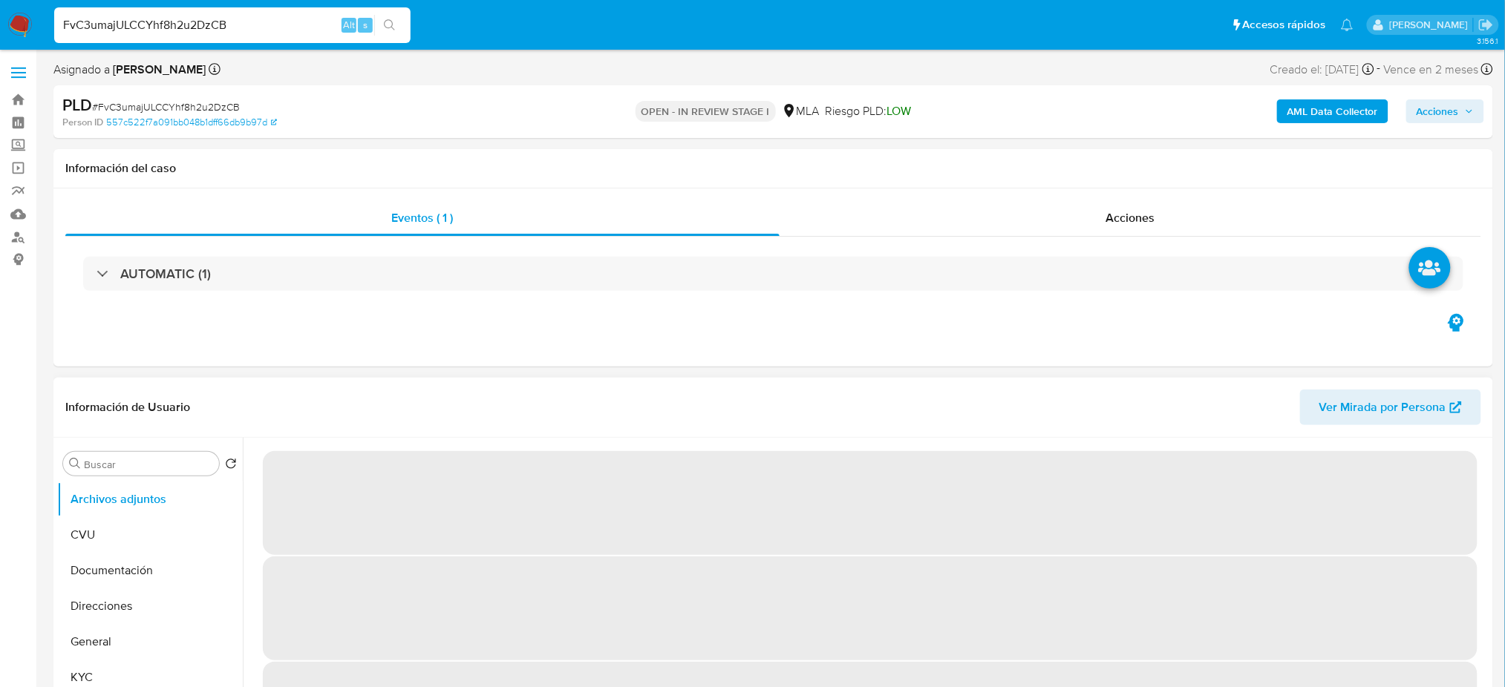
select select "10"
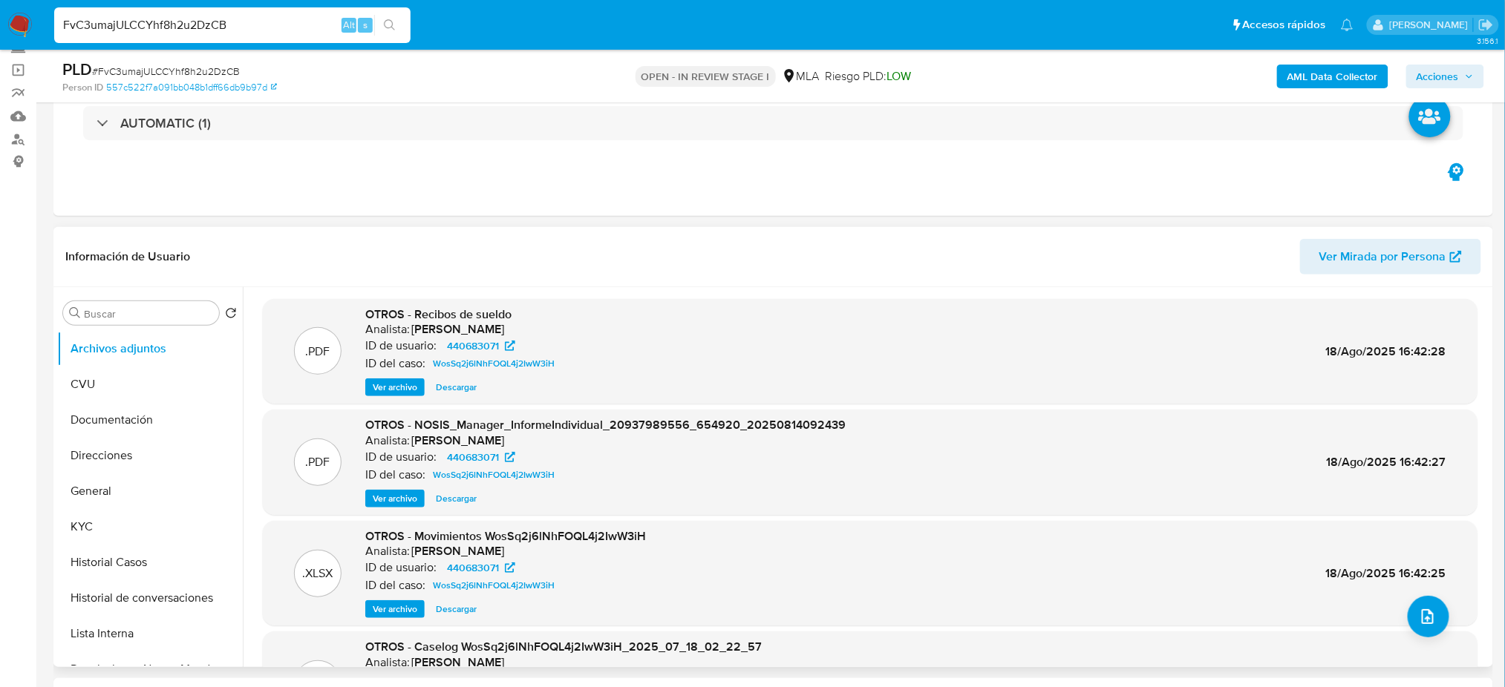
scroll to position [99, 0]
drag, startPoint x: 138, startPoint y: 555, endPoint x: 114, endPoint y: 551, distance: 24.9
click at [138, 555] on button "Historial Casos" at bounding box center [144, 562] width 174 height 36
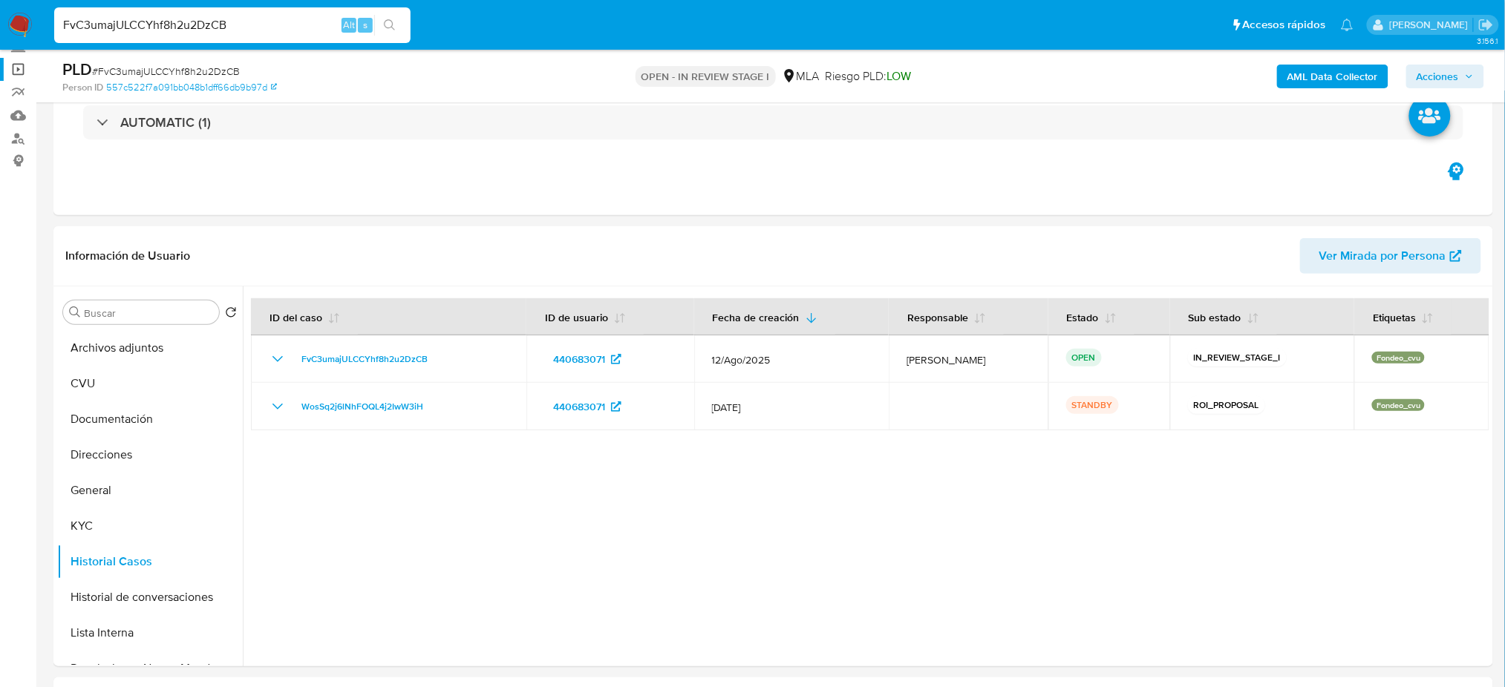
drag, startPoint x: 222, startPoint y: 28, endPoint x: 0, endPoint y: 58, distance: 223.9
paste input "Oay7l6vpfiQghrQFB4t0clM0"
type input "Oay7l6vpfiQghrQFB4t0clM0"
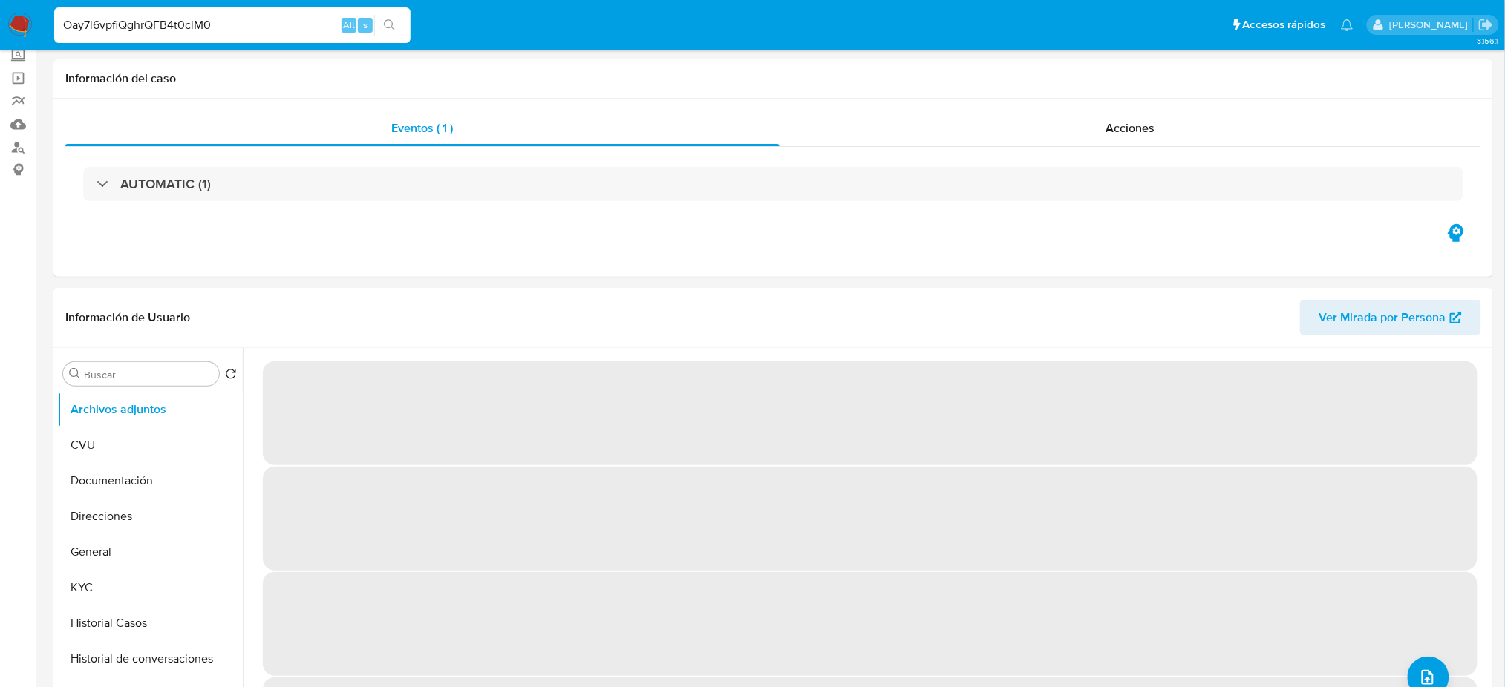
scroll to position [197, 0]
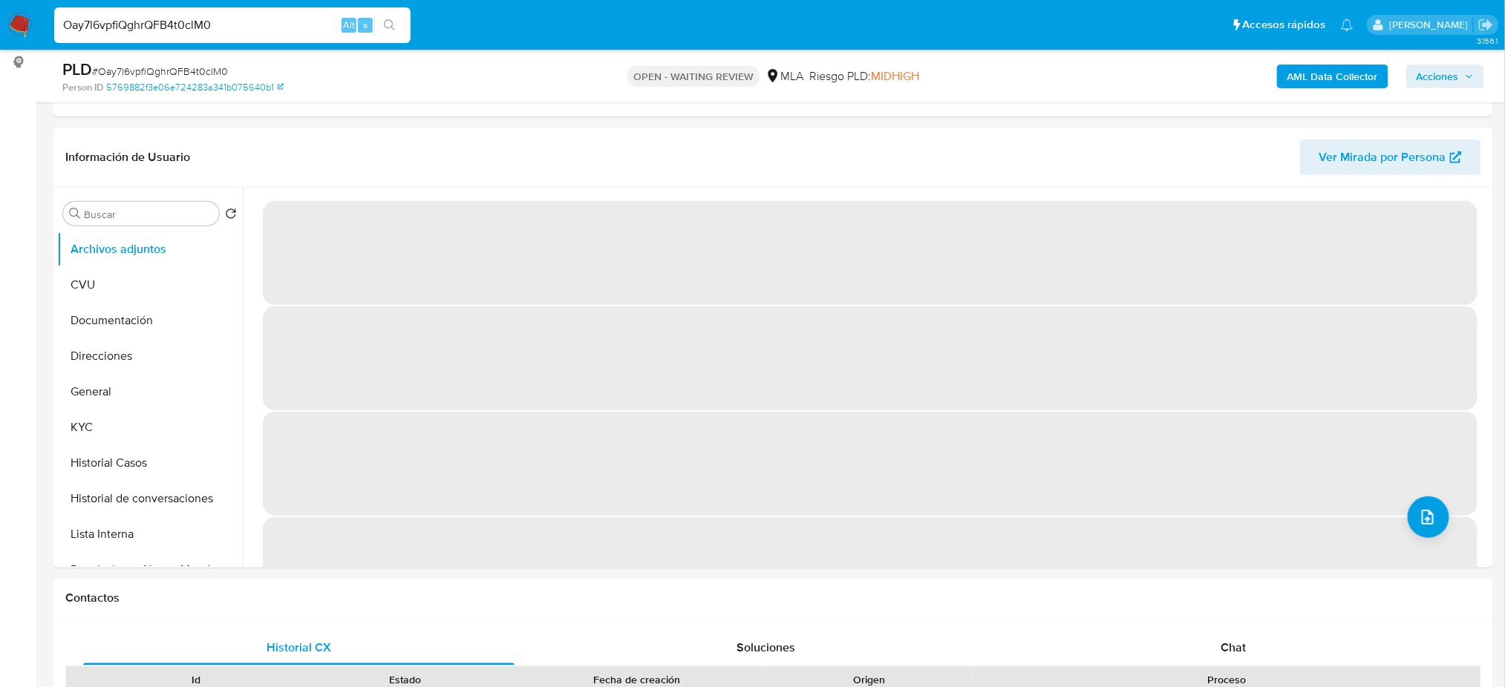
select select "10"
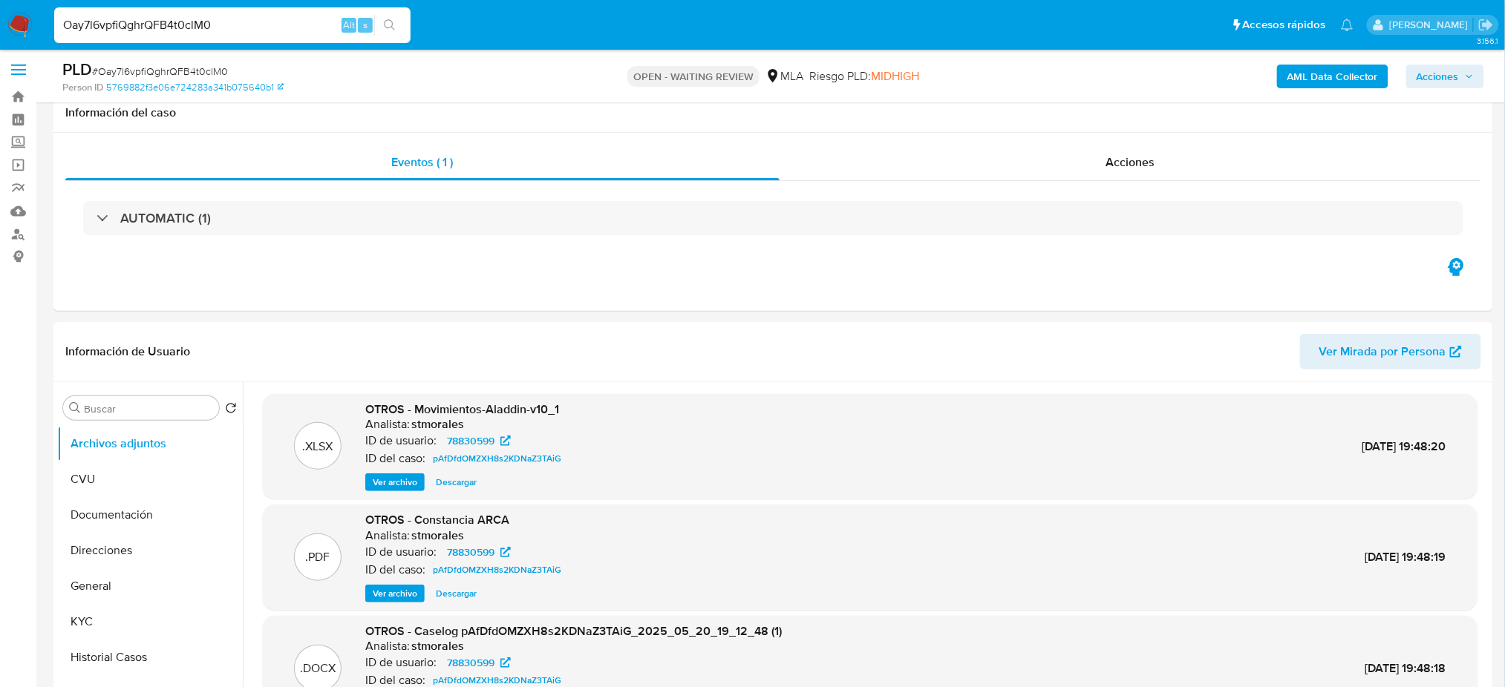
scroll to position [0, 0]
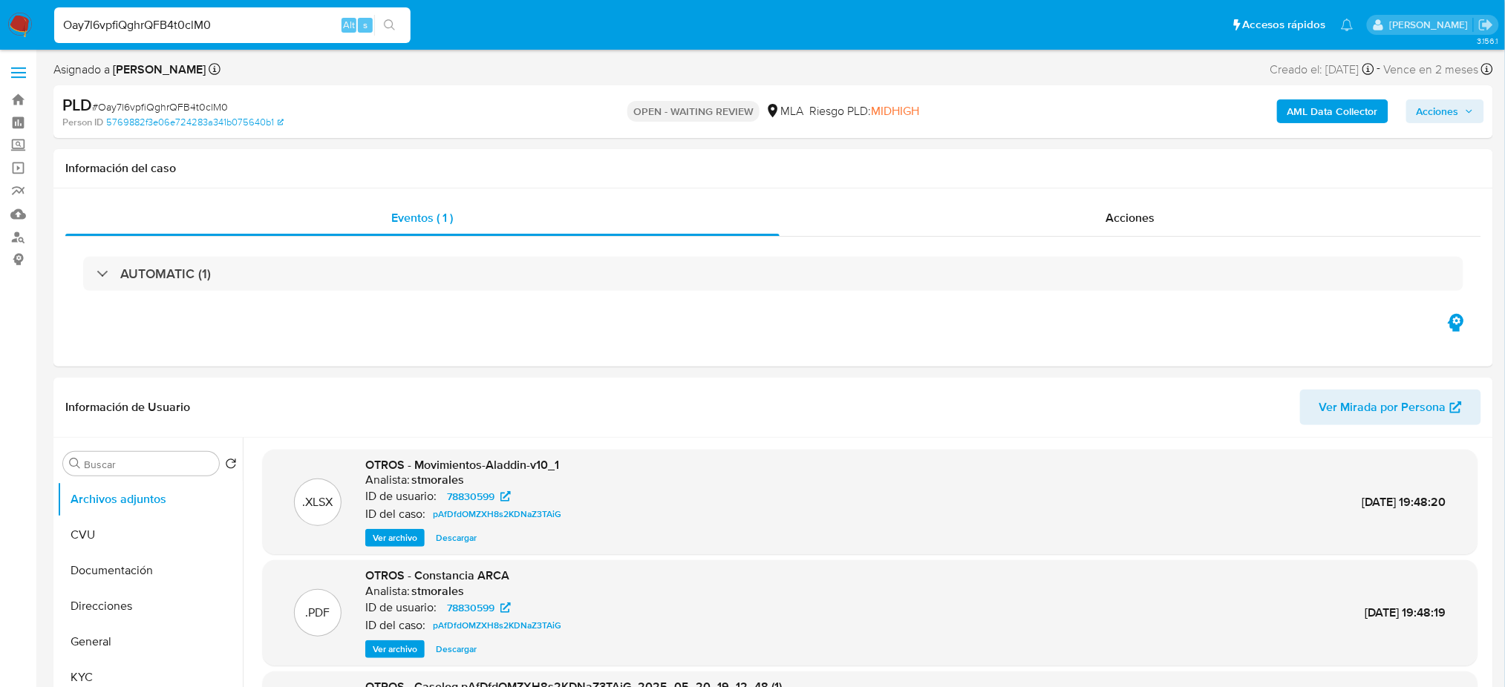
drag, startPoint x: 12, startPoint y: 32, endPoint x: 16, endPoint y: 19, distance: 13.9
click at [12, 32] on img at bounding box center [19, 25] width 25 height 25
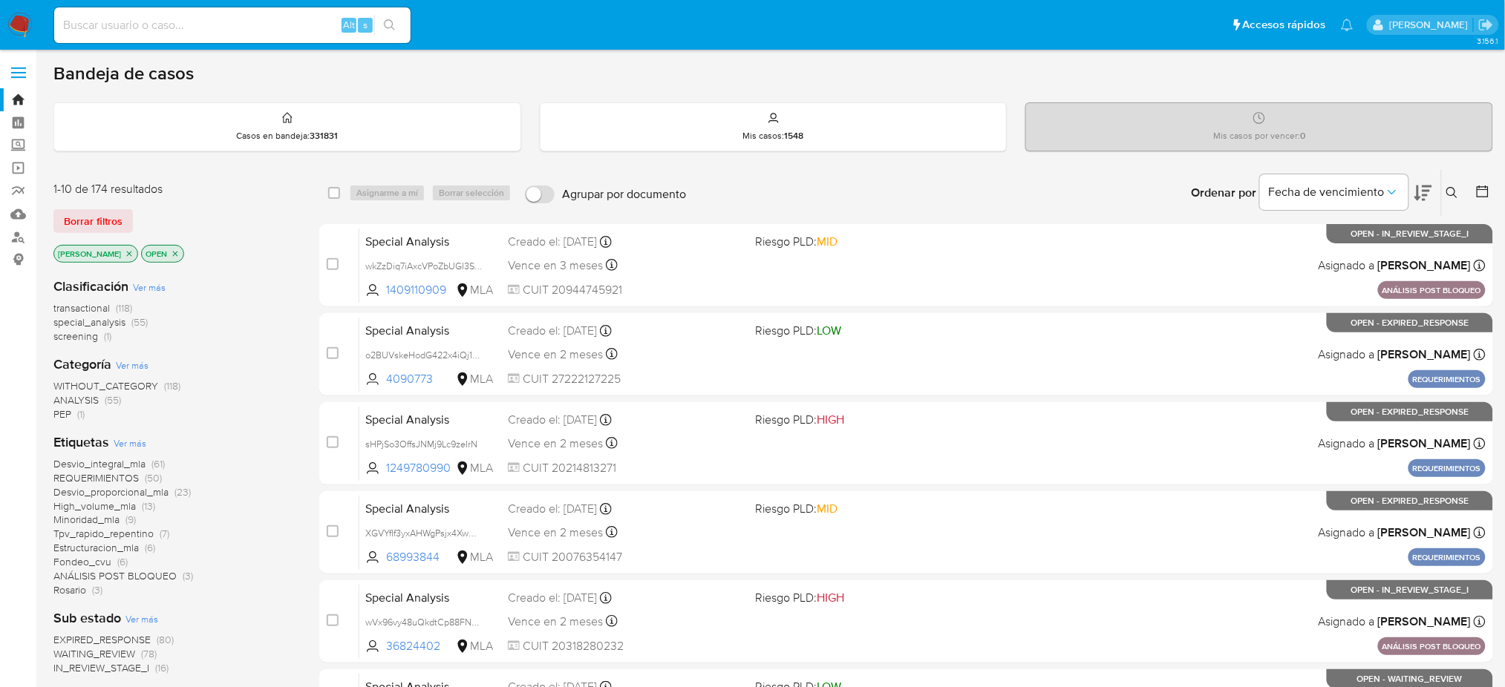
click at [170, 22] on input at bounding box center [232, 25] width 356 height 19
paste input "7pp2AVrcefviTu3yq4jyNRPa"
type input "7pp2AVrcefviTu3yq4jyNRPa"
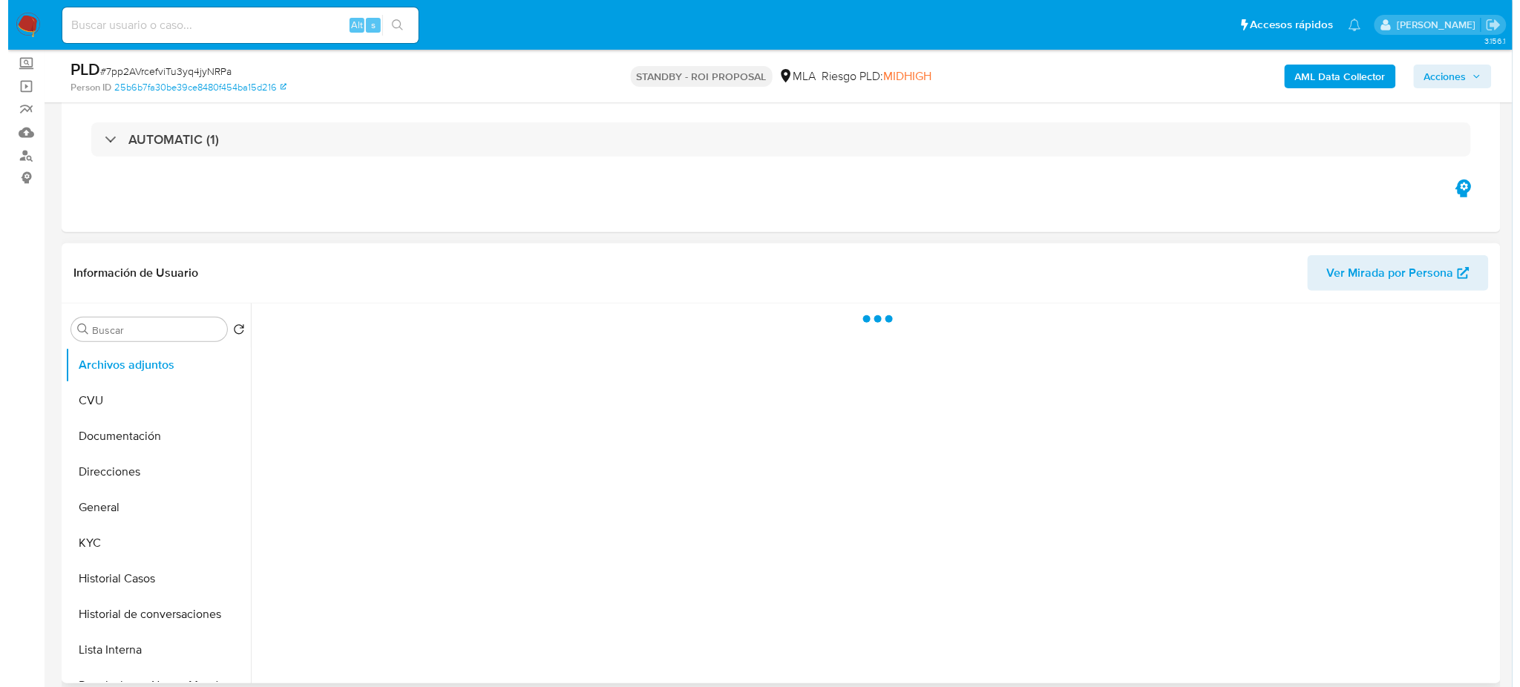
scroll to position [197, 0]
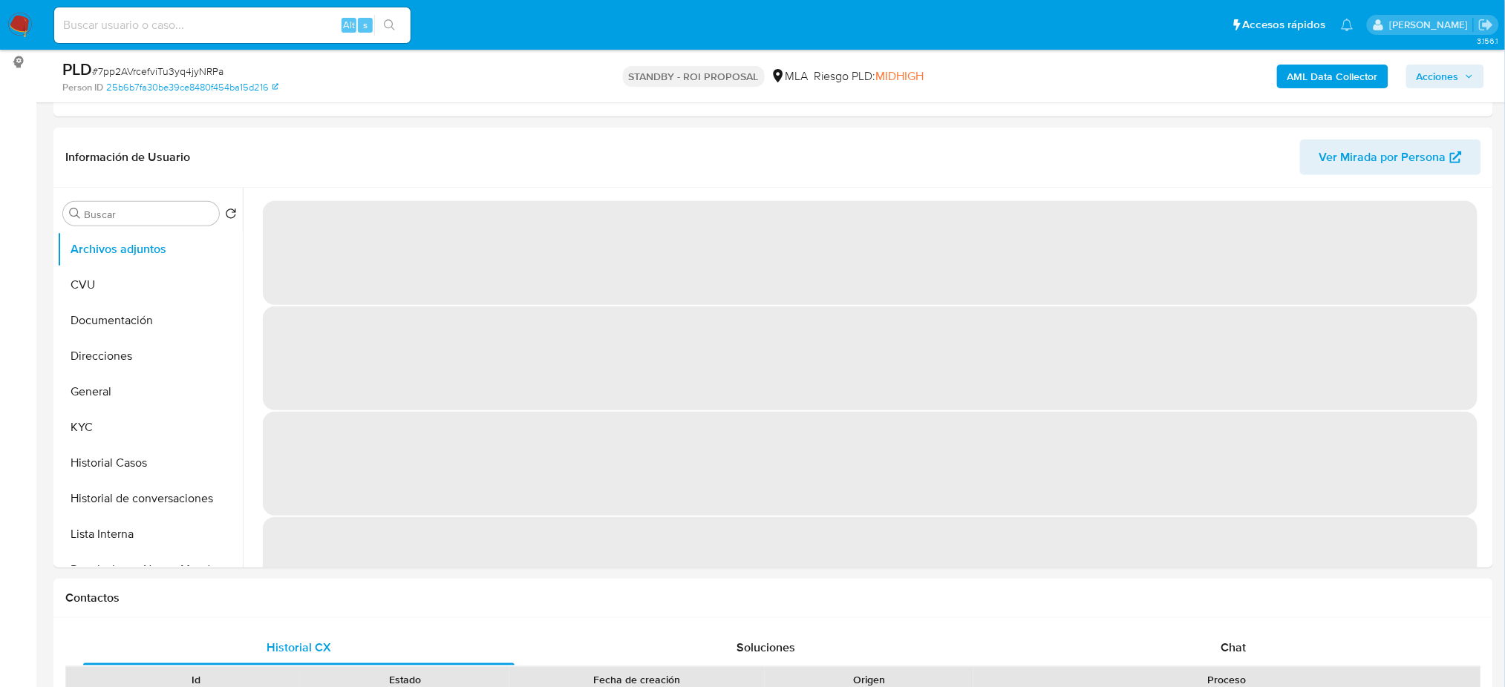
select select "10"
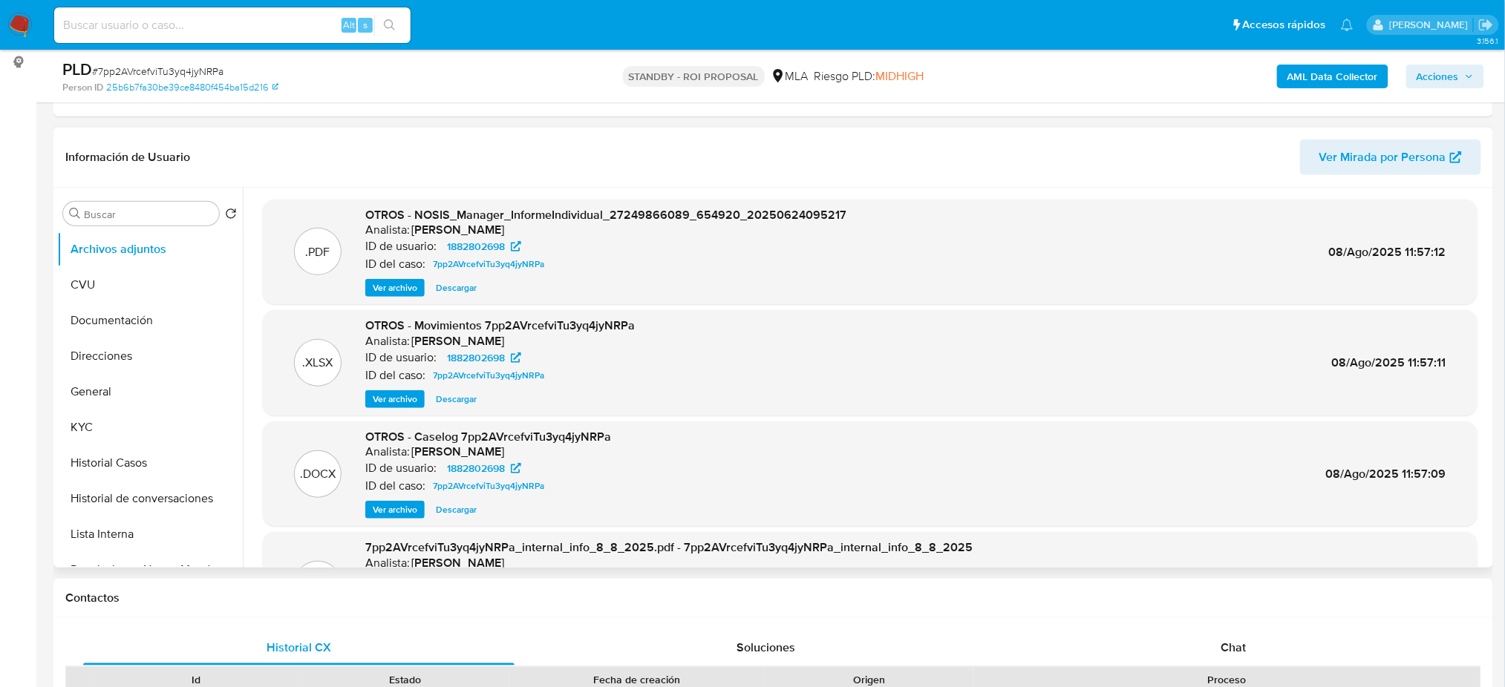
click at [389, 514] on span "Ver archivo" at bounding box center [395, 510] width 45 height 15
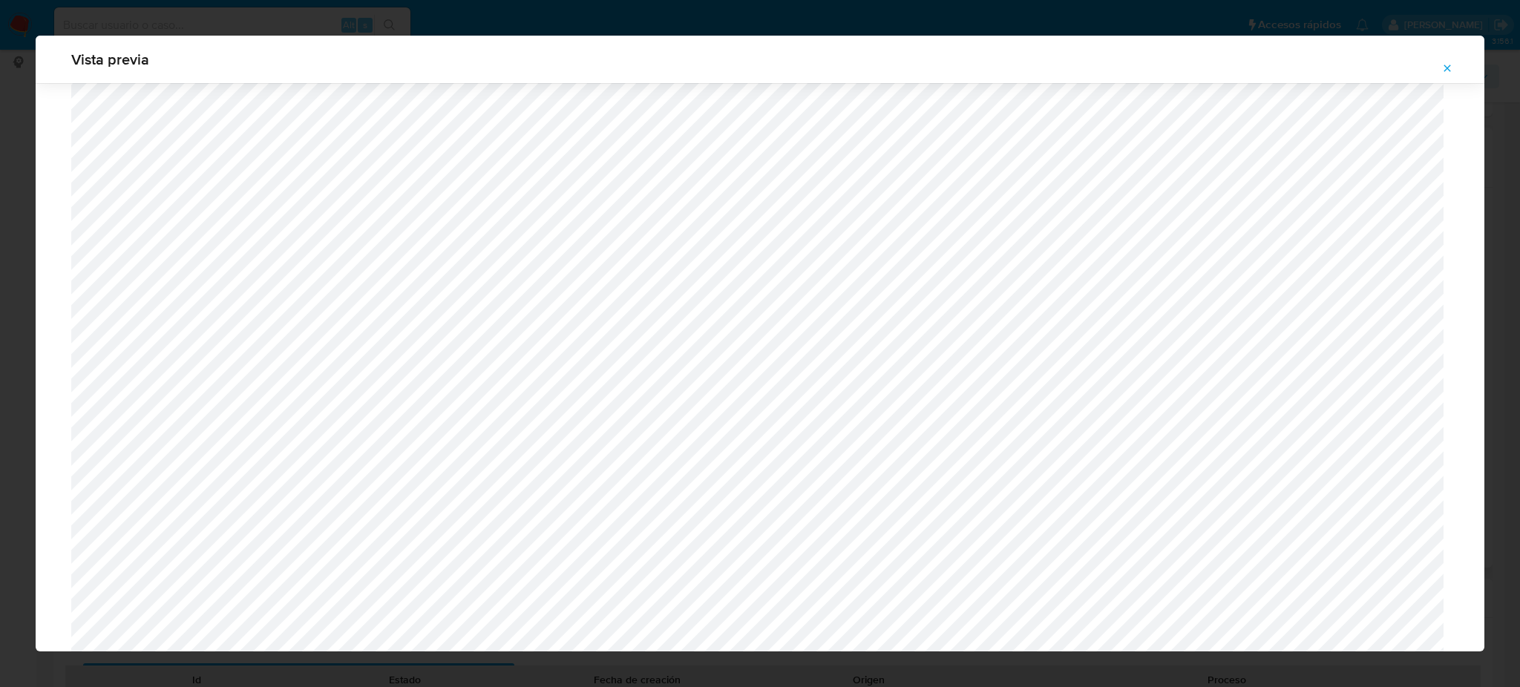
scroll to position [861, 0]
click at [1442, 66] on icon "Attachment preview" at bounding box center [1448, 68] width 12 height 12
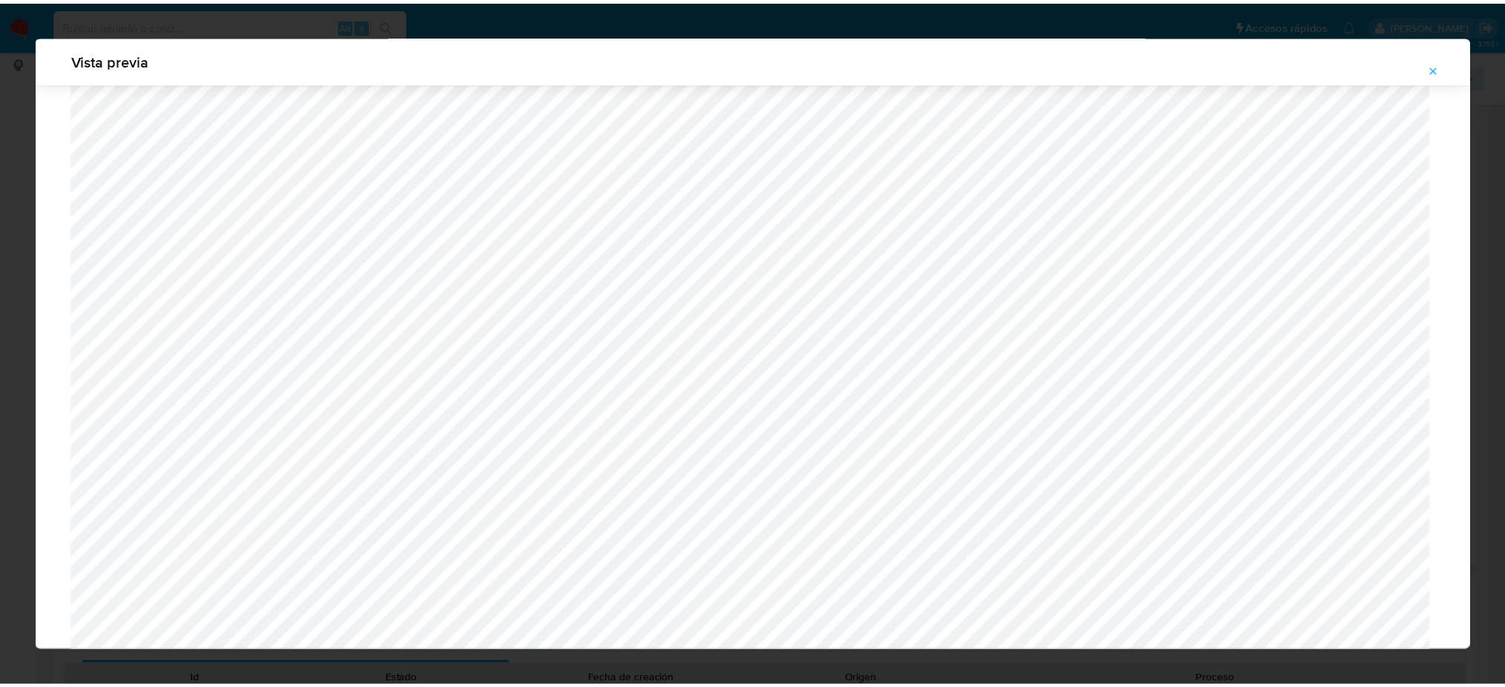
scroll to position [0, 0]
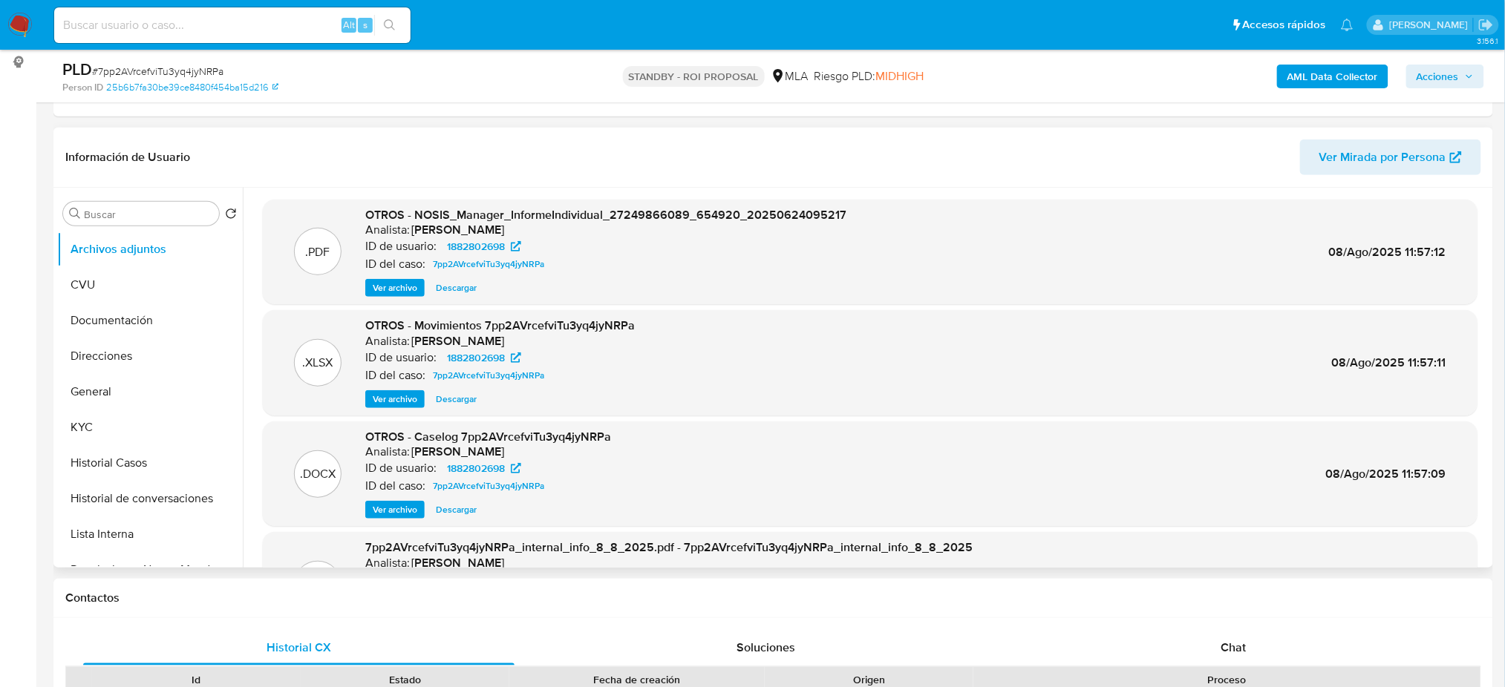
click at [263, 23] on input at bounding box center [232, 25] width 356 height 19
paste input "jXbGNT3fjN5Xq2T0UjTpsjwm"
type input "jXbGNT3fjN5Xq2T0UjTpsjwm"
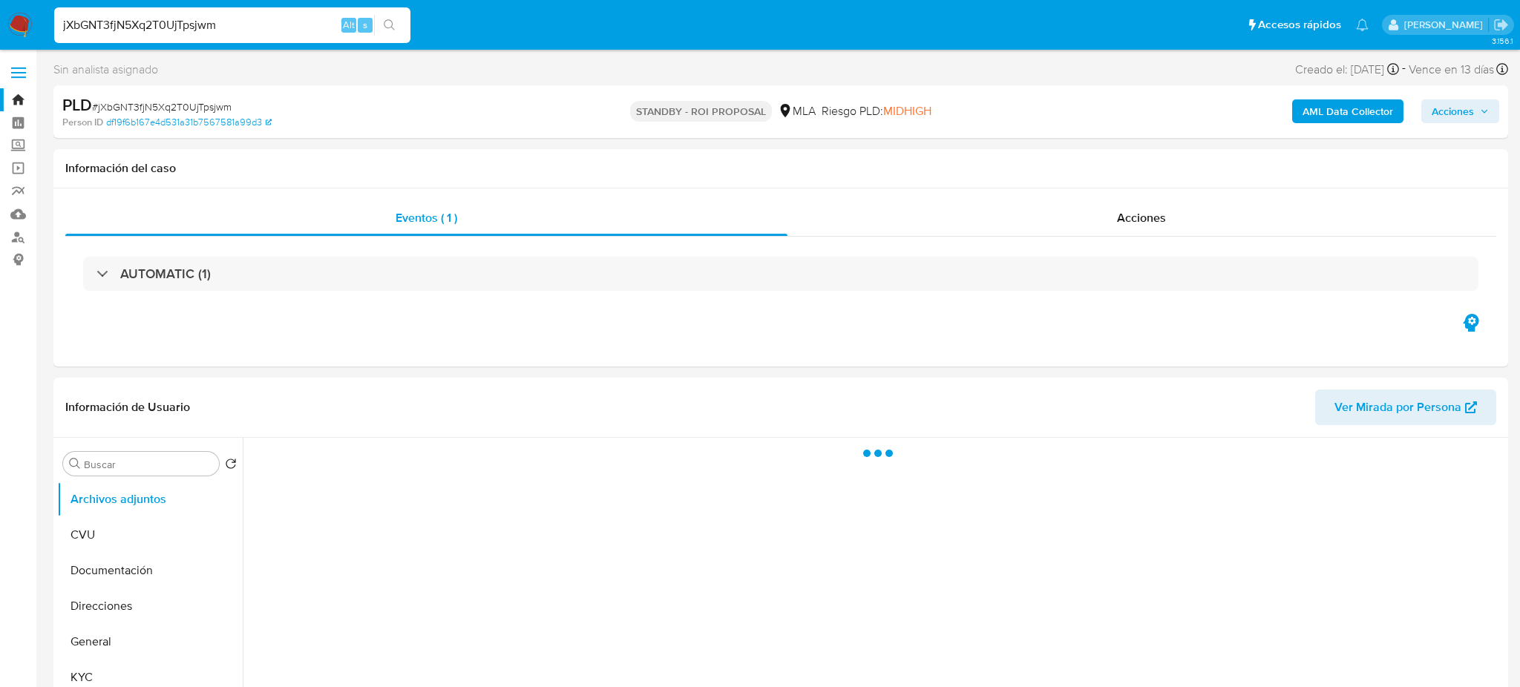
select select "10"
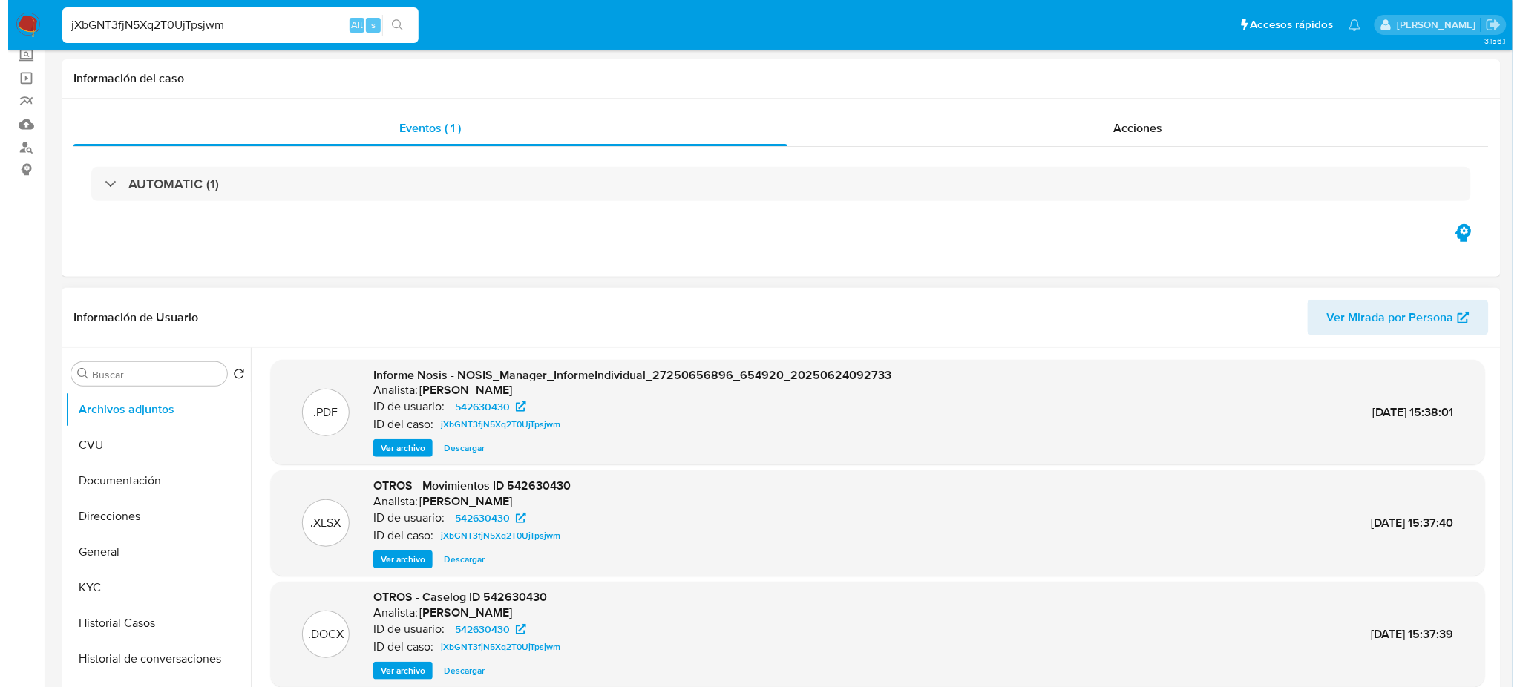
scroll to position [197, 0]
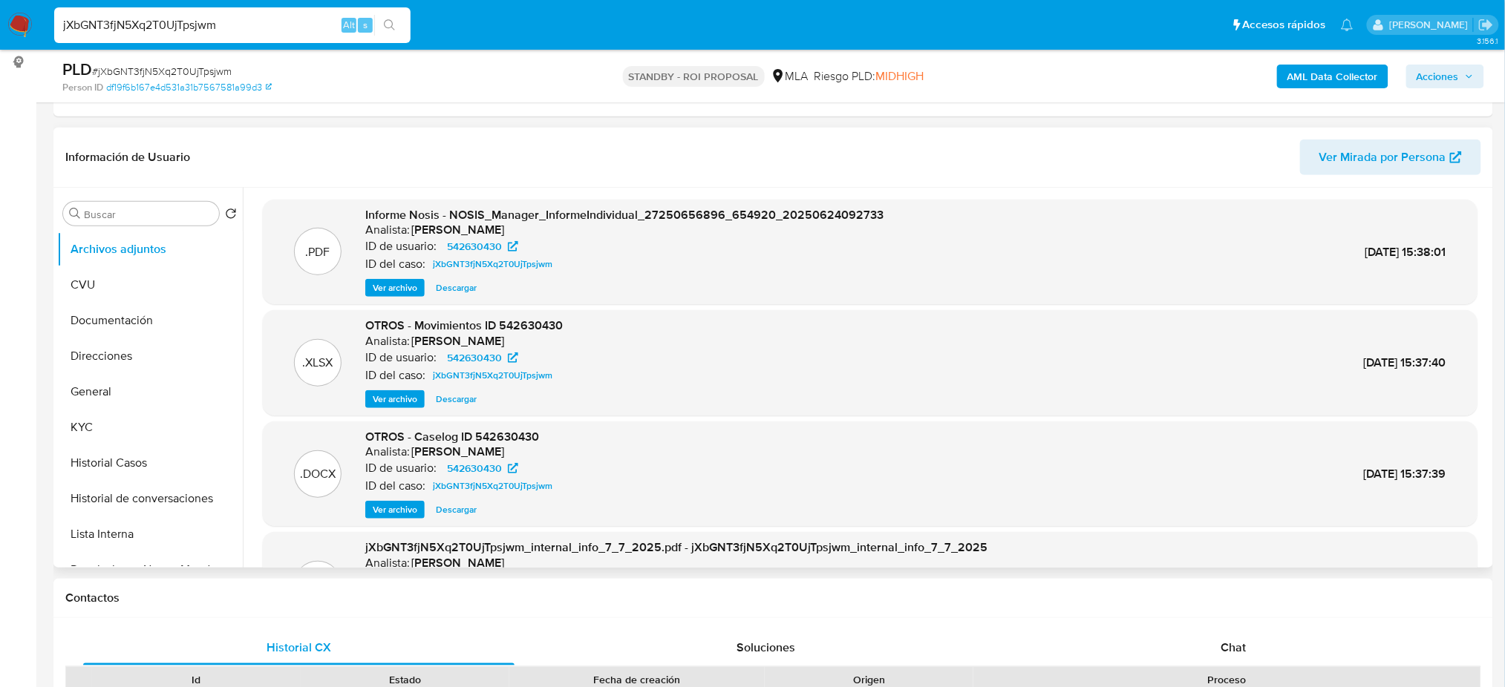
drag, startPoint x: 399, startPoint y: 506, endPoint x: 494, endPoint y: 428, distance: 122.4
click at [399, 506] on span "Ver archivo" at bounding box center [395, 510] width 45 height 15
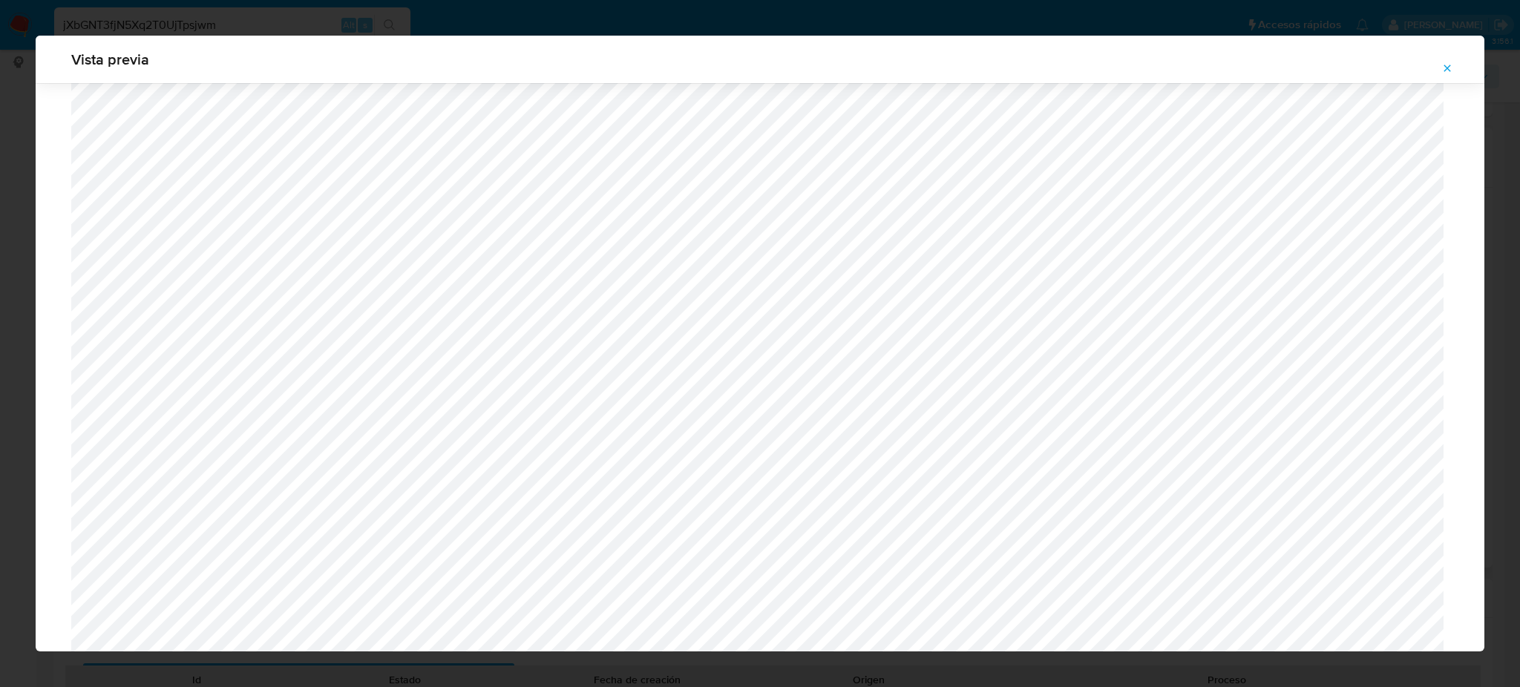
scroll to position [564, 0]
click at [1448, 73] on icon "Attachment preview" at bounding box center [1448, 68] width 12 height 12
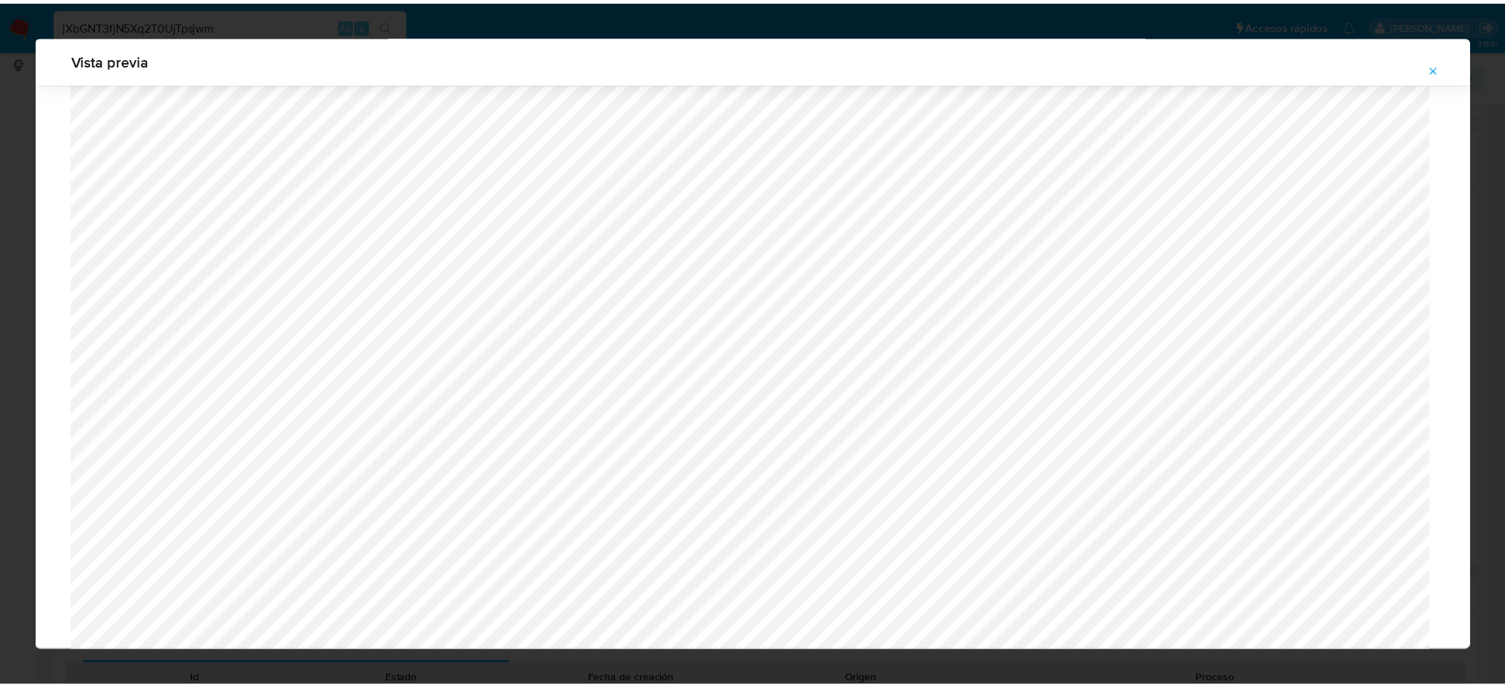
scroll to position [0, 0]
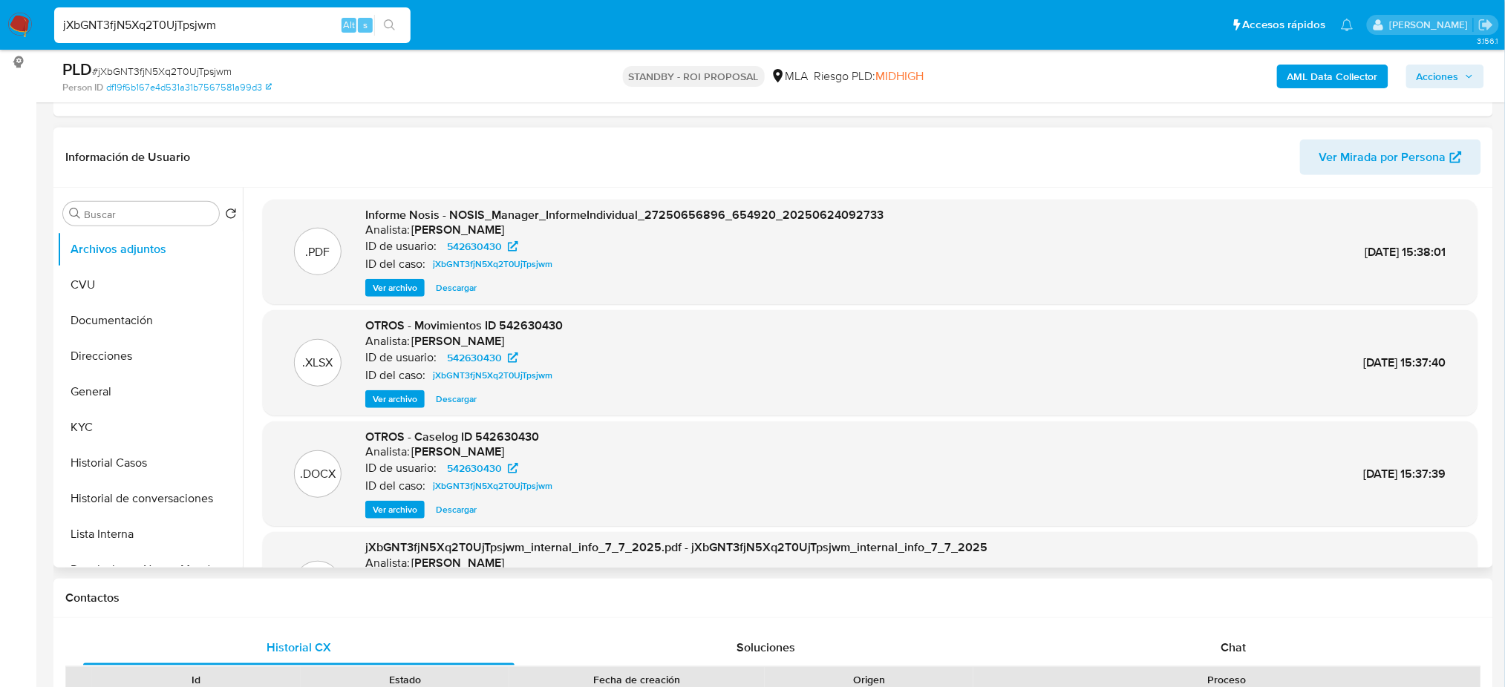
drag, startPoint x: 260, startPoint y: 28, endPoint x: 0, endPoint y: 48, distance: 260.6
click at [0, 48] on nav "Pausado Ver notificaciones jXbGNT3fjN5Xq2T0UjTpsjwm Alt s Accesos rápidos Presi…" at bounding box center [752, 25] width 1505 height 50
paste input "1Gww7bl1ZMnewWlpOG2iHvhf"
type input "1Gww7bl1ZMnewWlpOG2iHvhf"
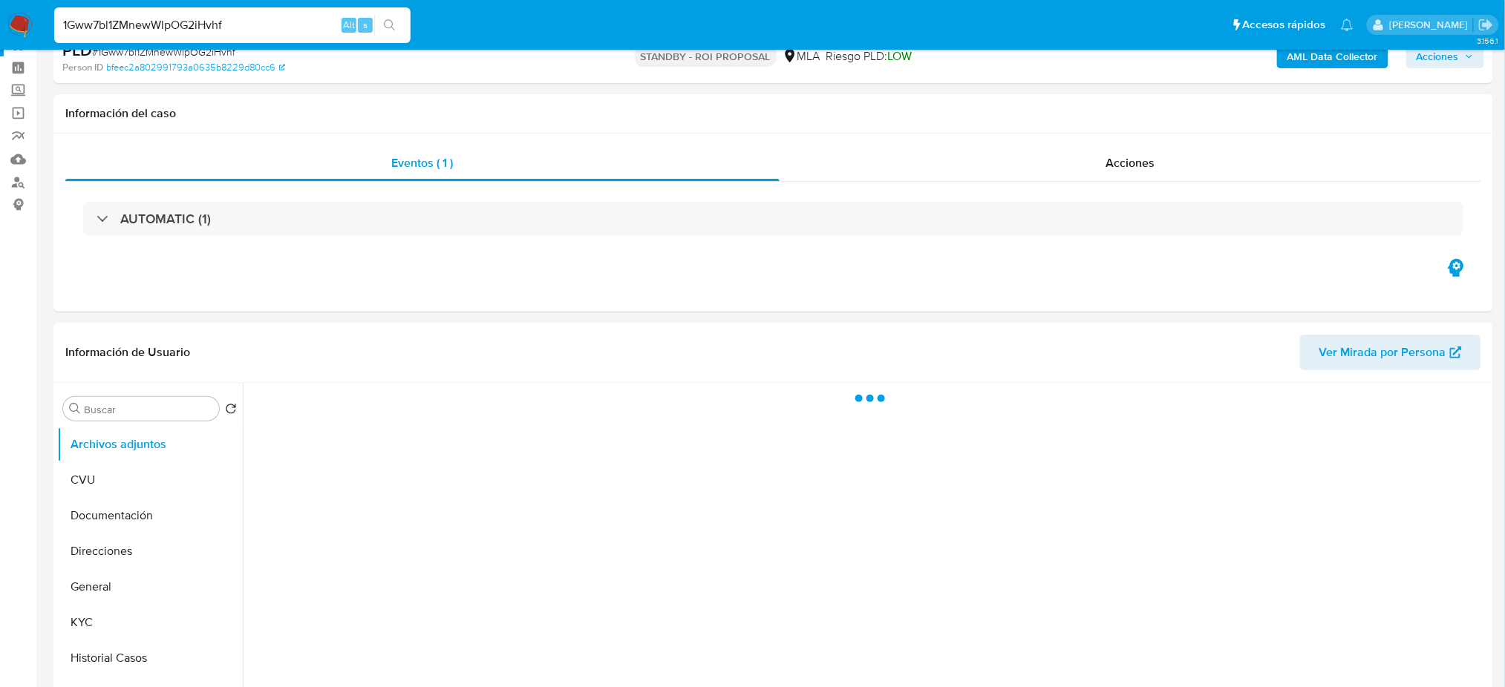
scroll to position [197, 0]
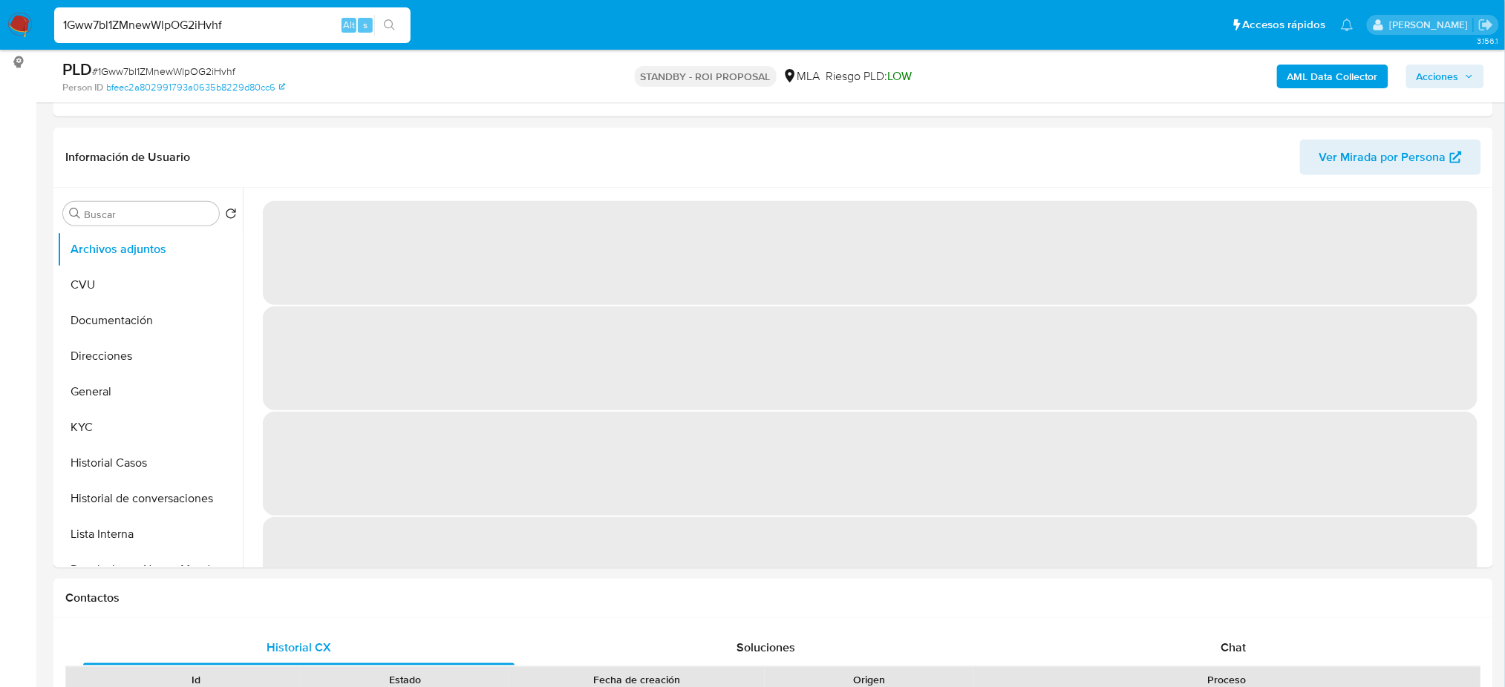
select select "10"
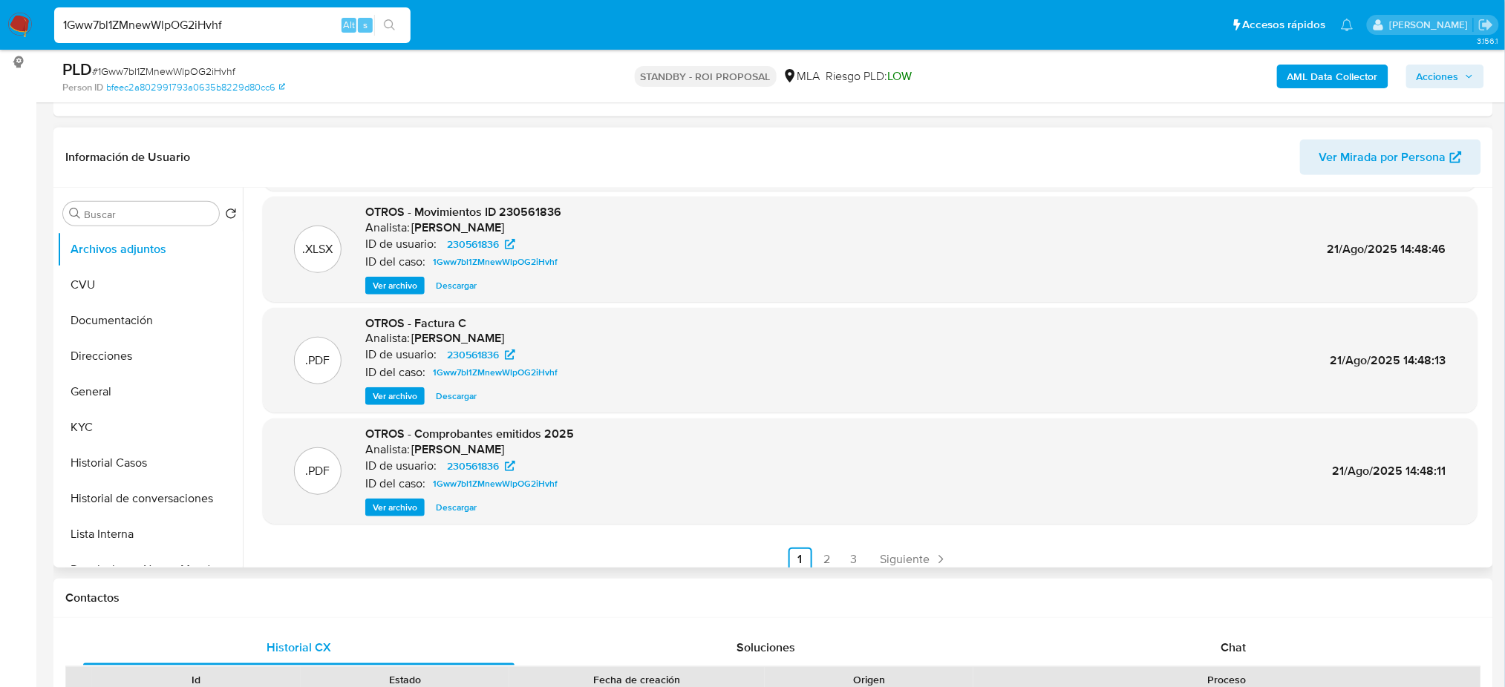
scroll to position [125, 0]
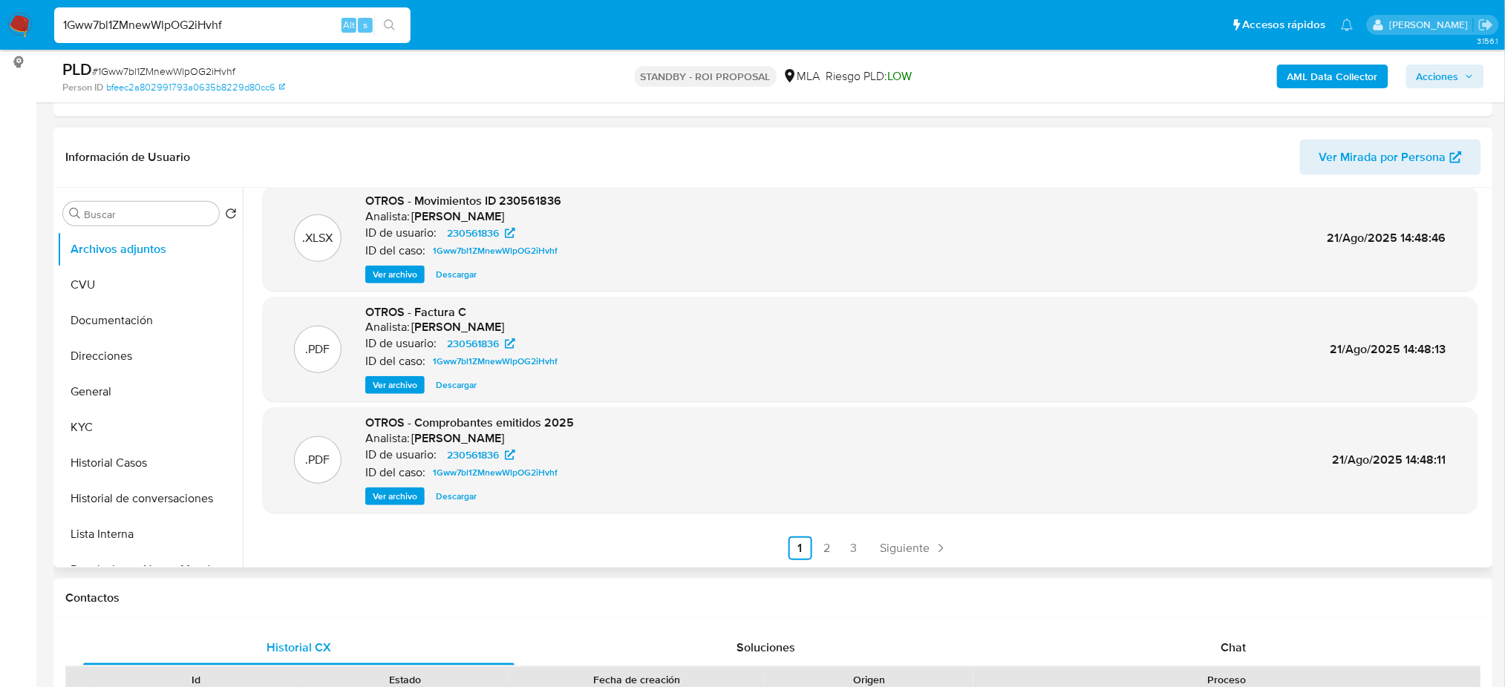
click at [815, 552] on link "2" at bounding box center [827, 549] width 24 height 24
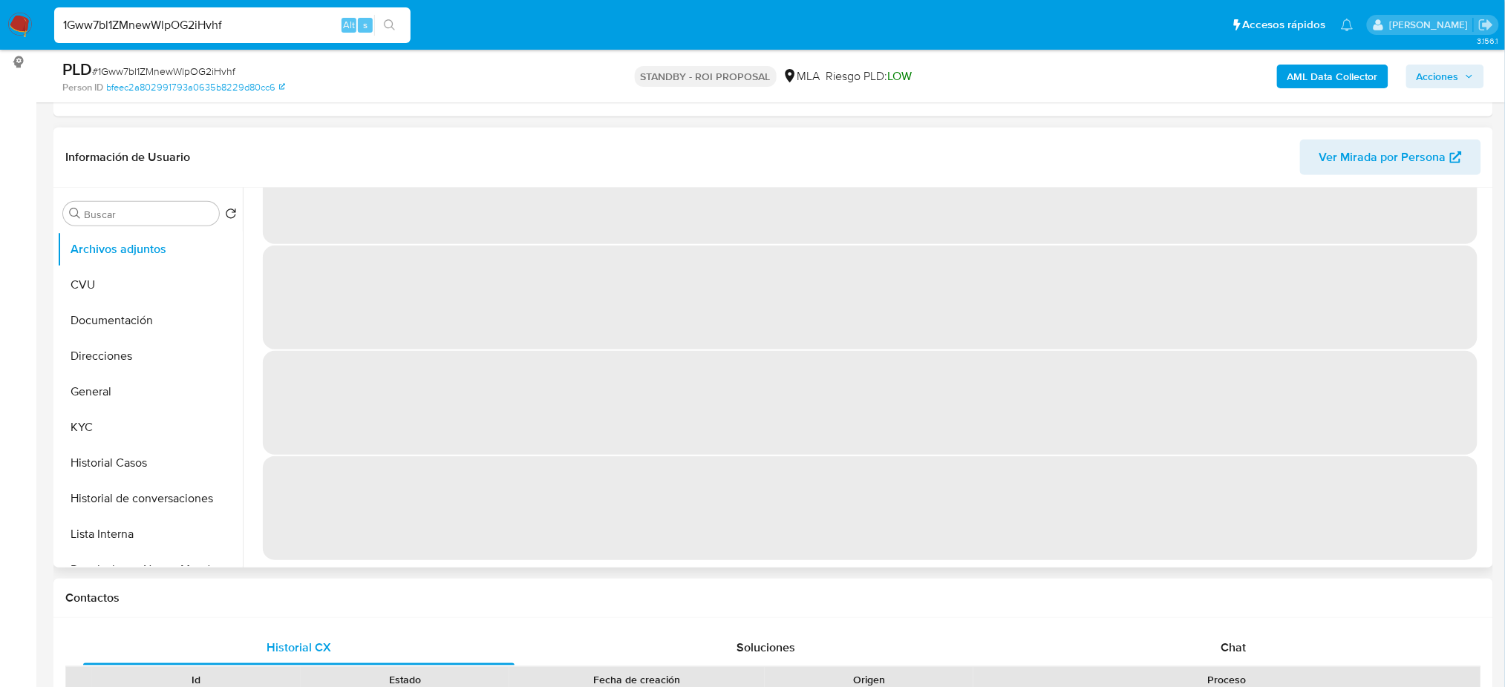
scroll to position [0, 0]
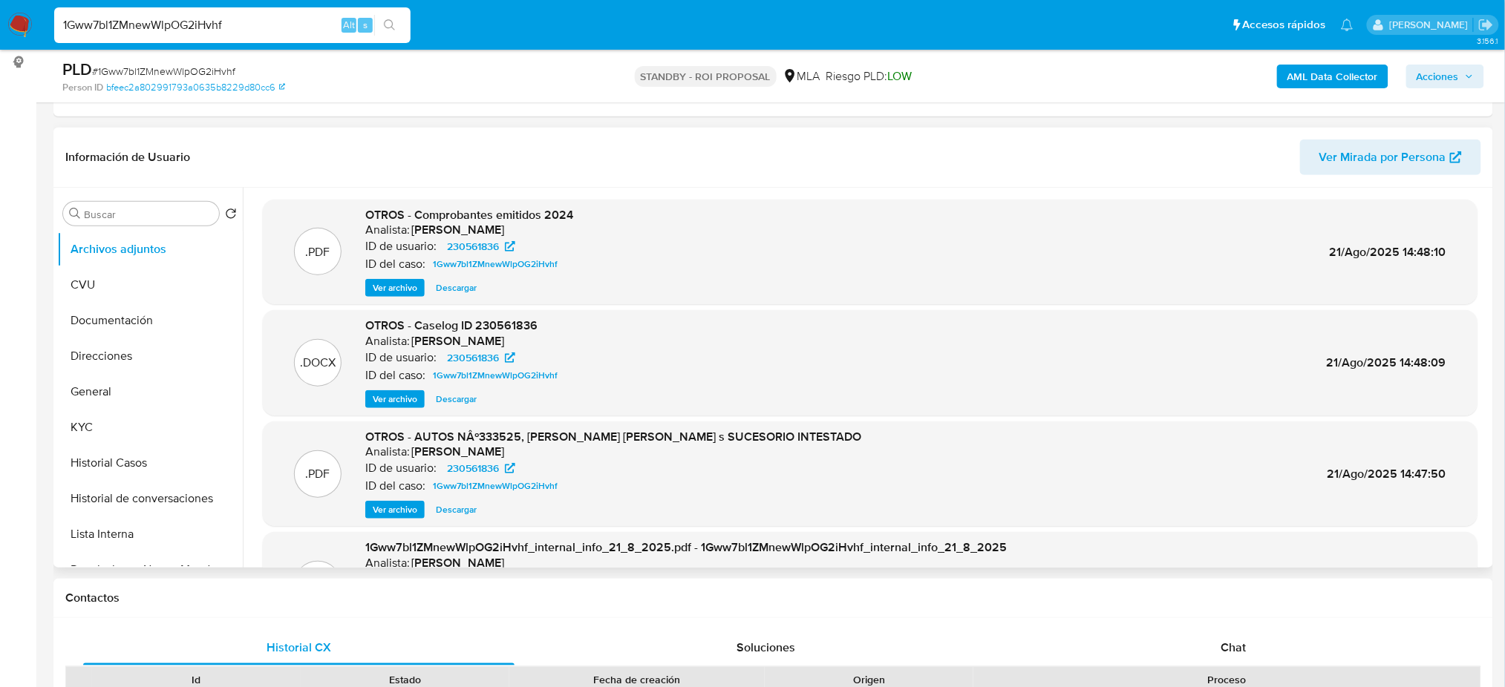
click at [393, 392] on span "Ver archivo" at bounding box center [395, 399] width 45 height 15
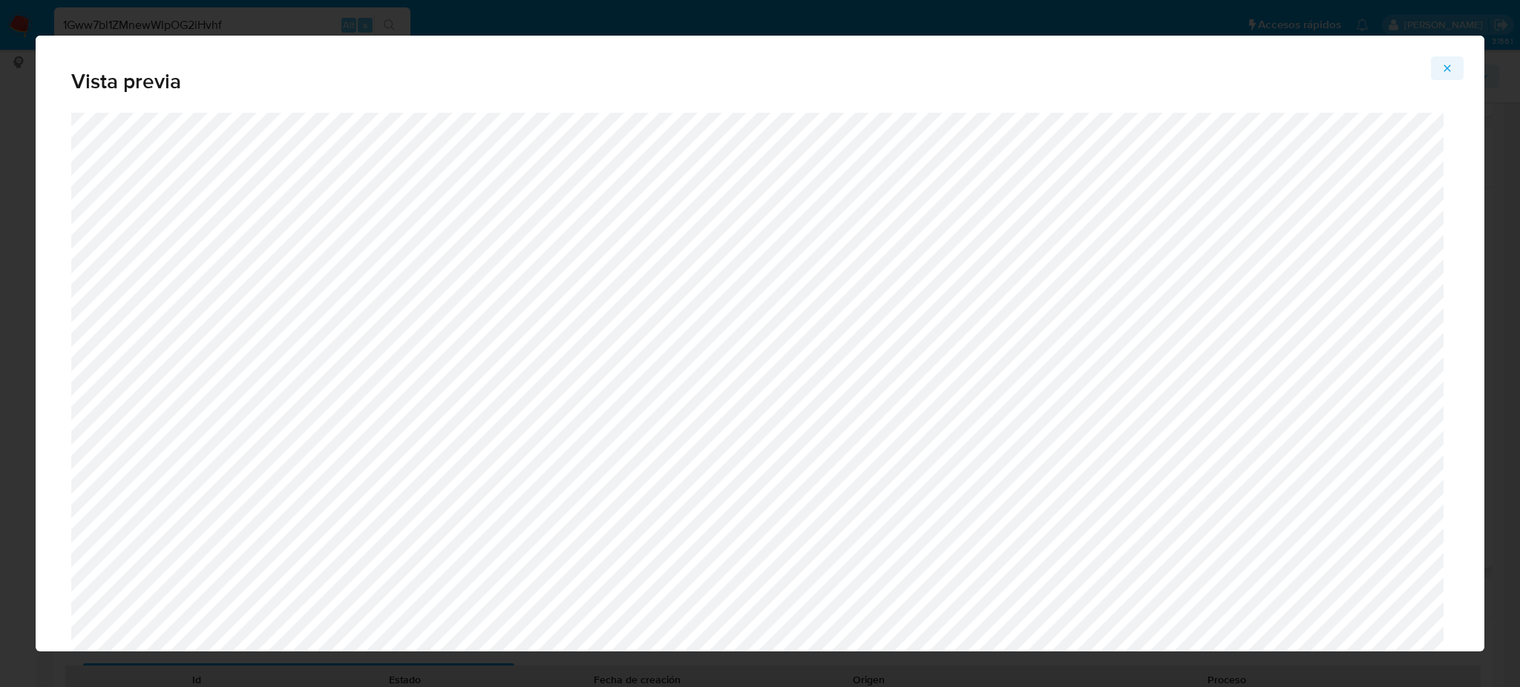
click at [1459, 63] on button "Attachment preview" at bounding box center [1447, 68] width 33 height 24
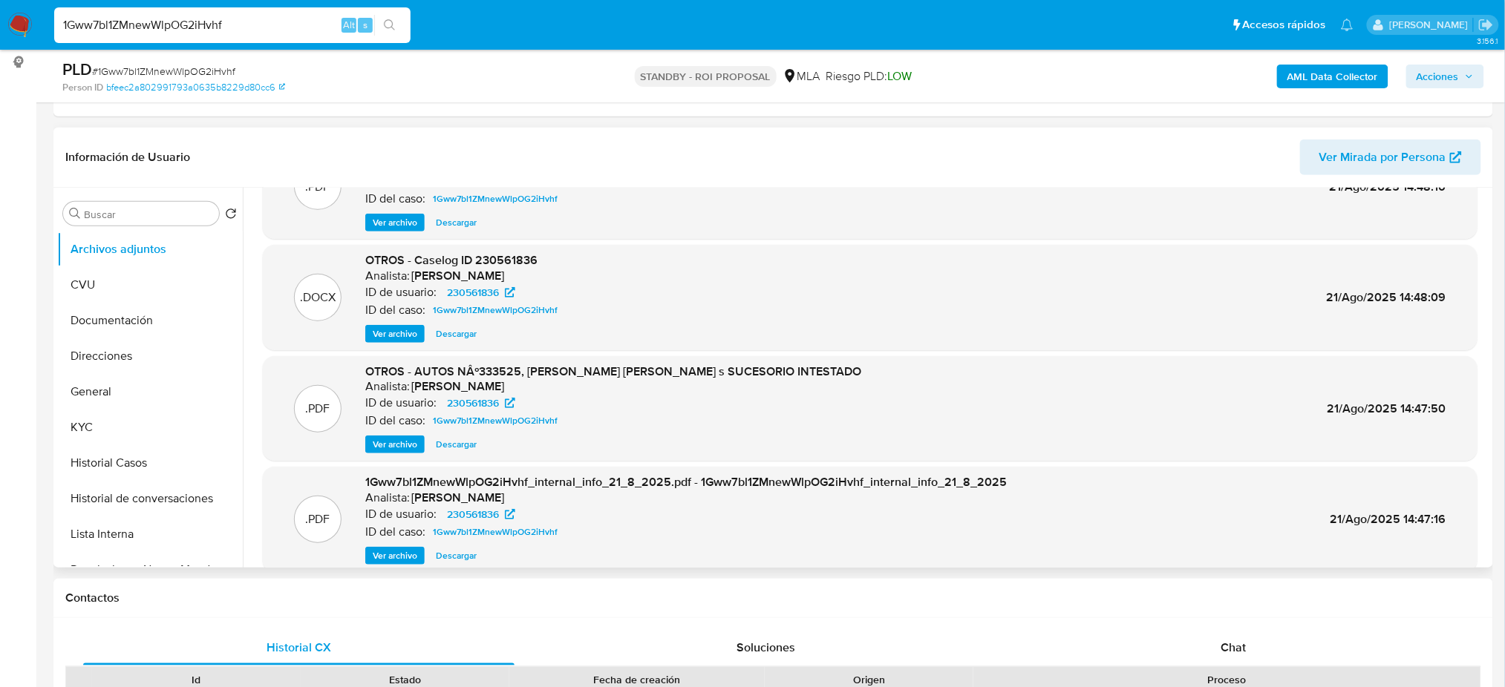
scroll to position [125, 0]
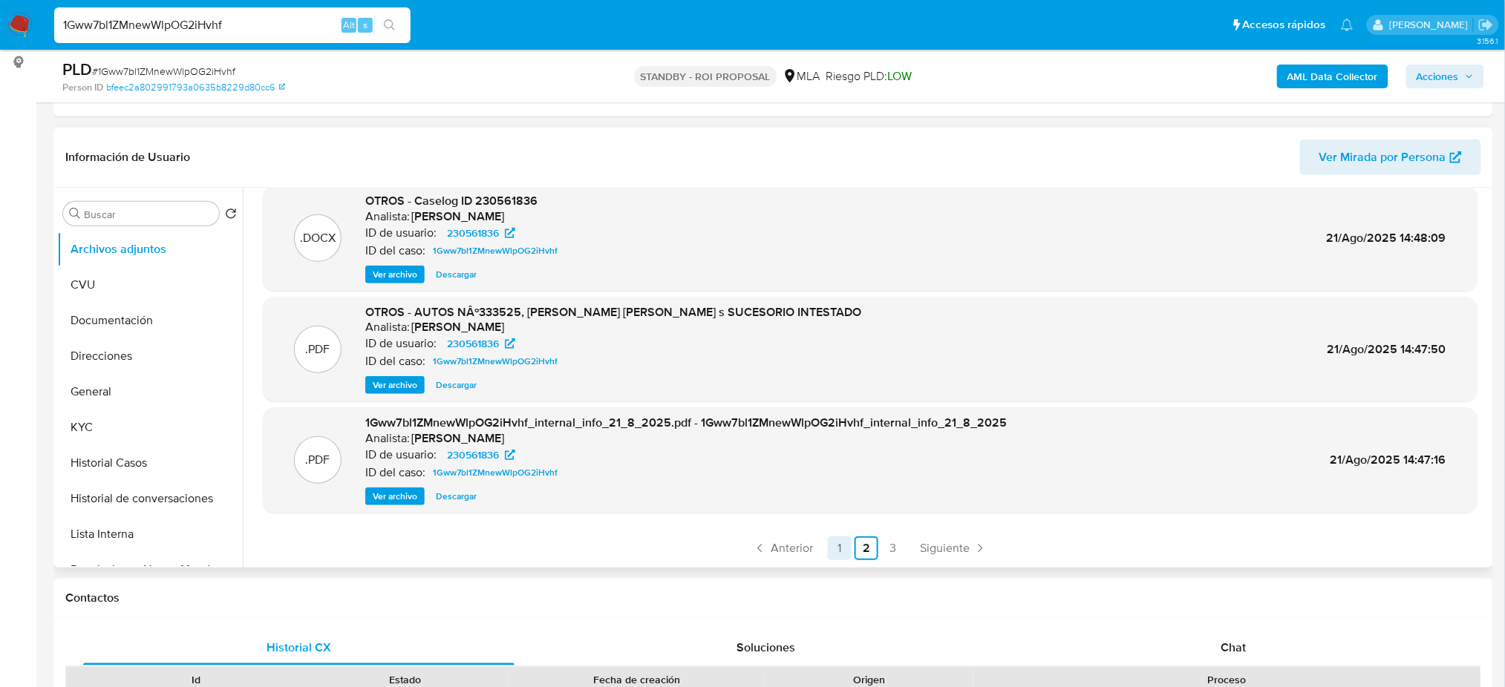
click at [847, 554] on link "1" at bounding box center [840, 549] width 24 height 24
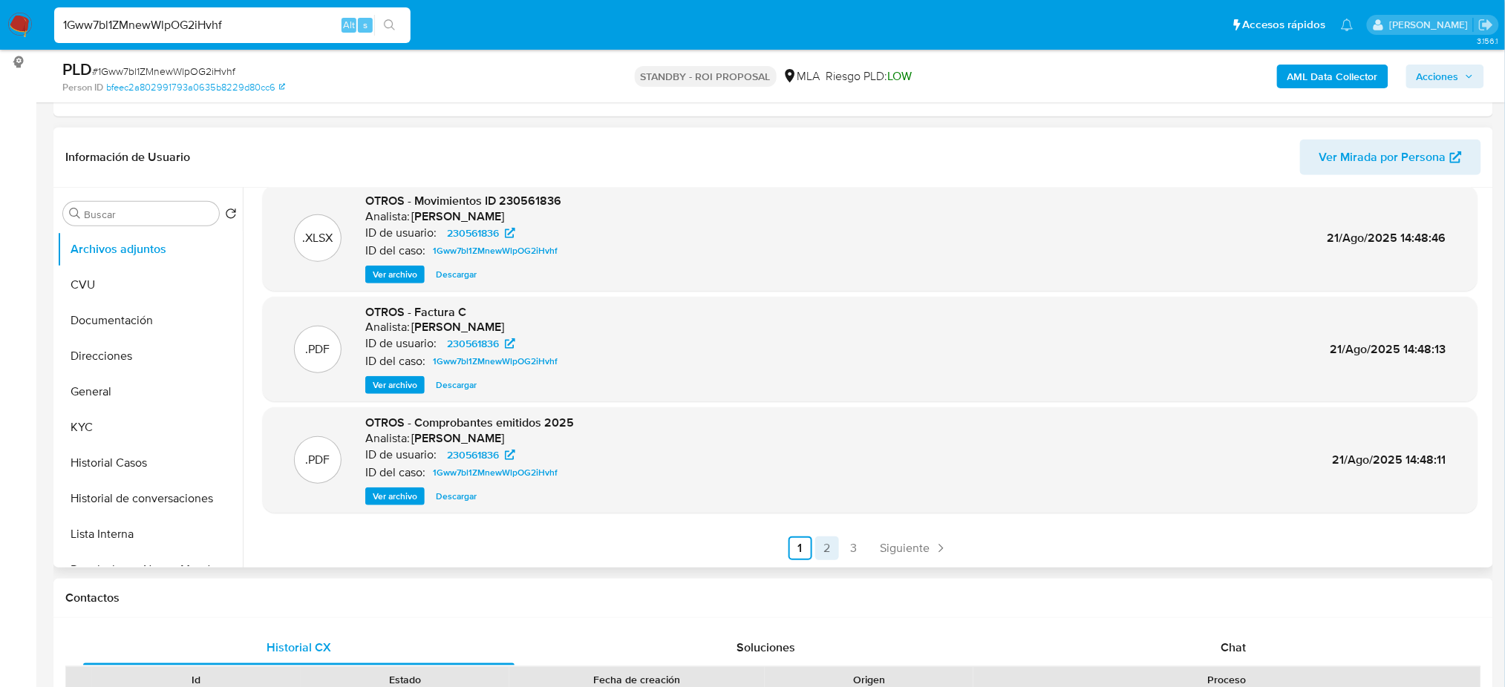
click at [825, 546] on link "2" at bounding box center [827, 549] width 24 height 24
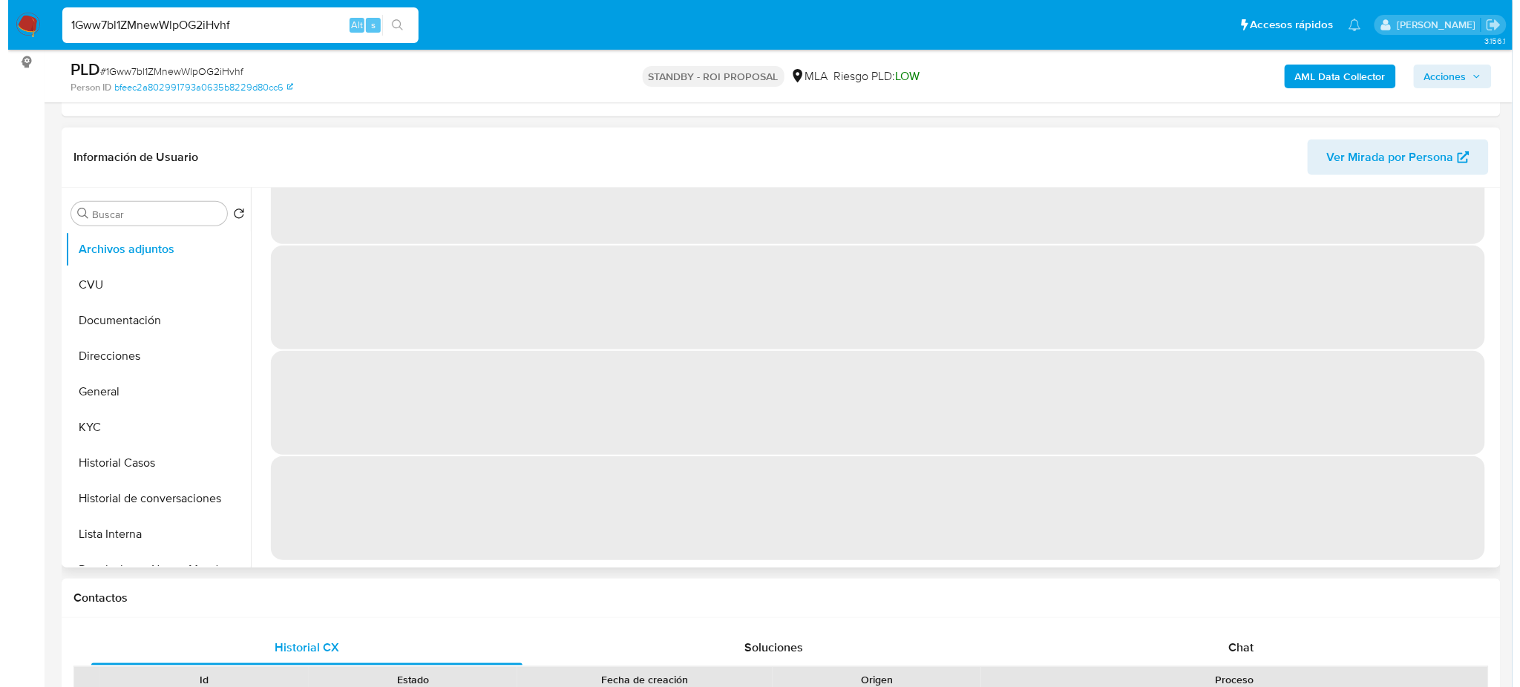
scroll to position [0, 0]
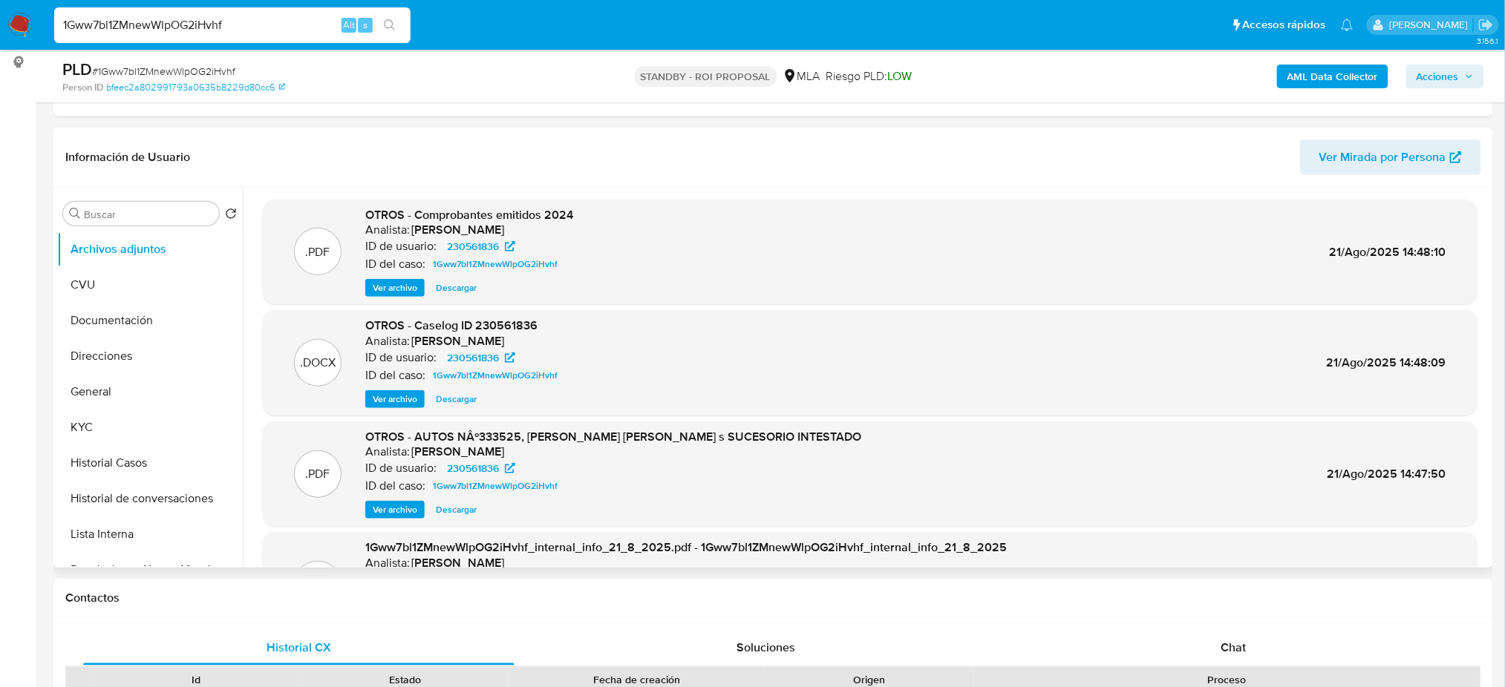
click at [378, 399] on span "Ver archivo" at bounding box center [395, 399] width 45 height 15
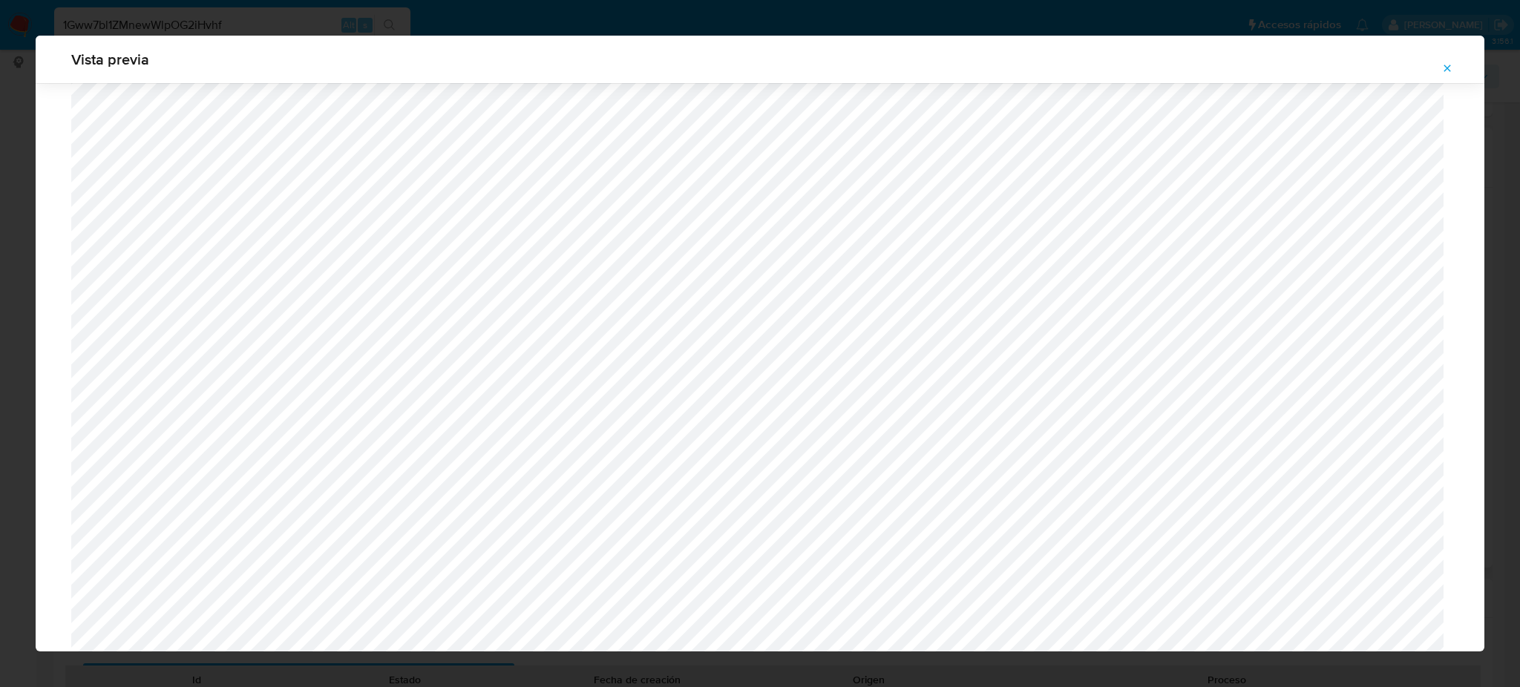
scroll to position [366, 0]
click at [1432, 64] on button "Attachment preview" at bounding box center [1447, 68] width 33 height 24
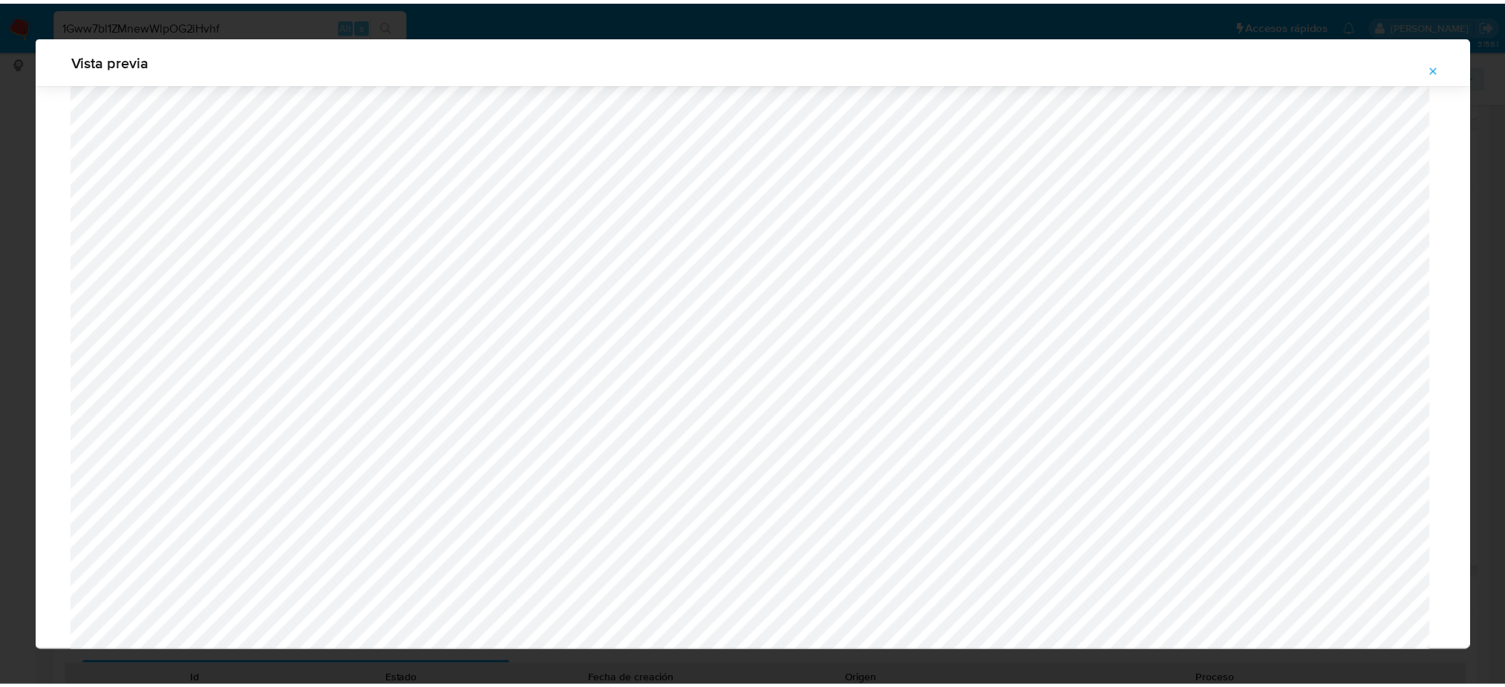
scroll to position [0, 0]
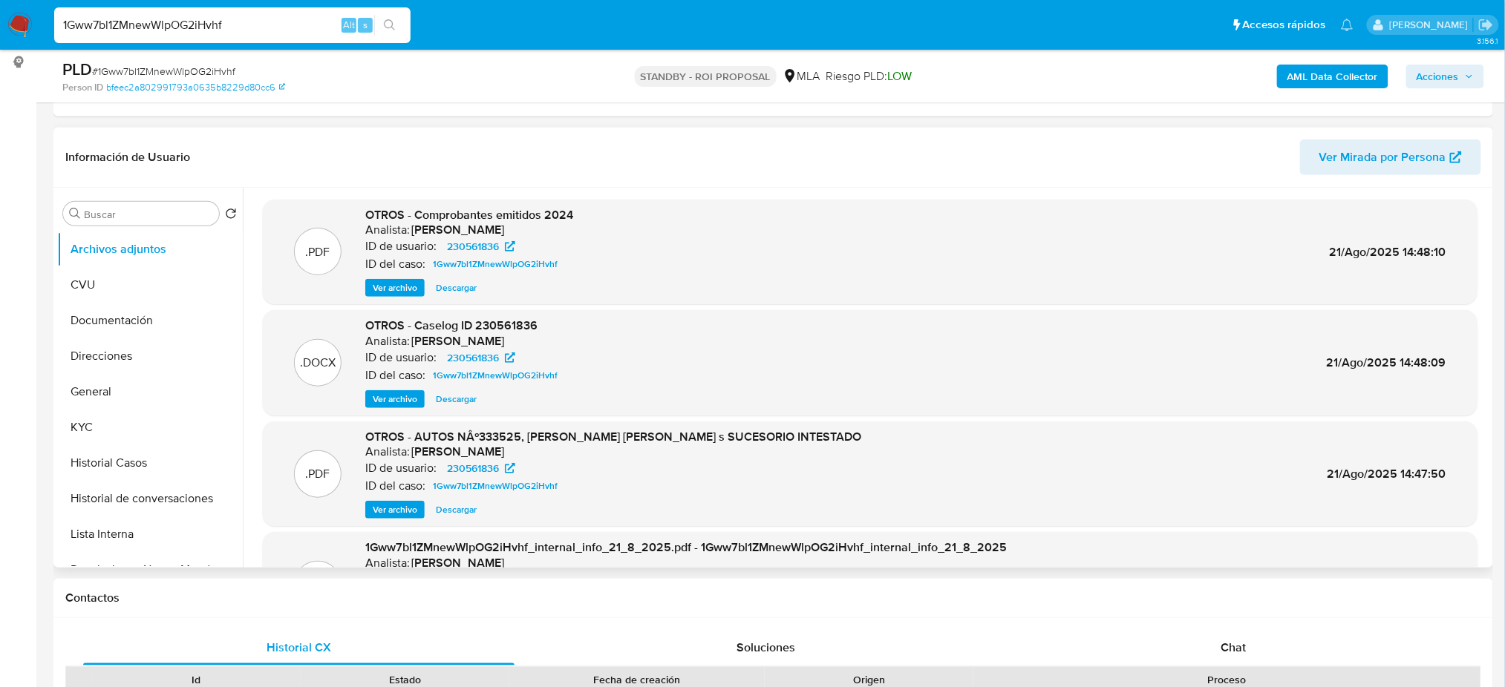
drag, startPoint x: 218, startPoint y: 25, endPoint x: 15, endPoint y: 24, distance: 202.7
click at [15, 24] on nav "Pausado Ver notificaciones 1Gww7bl1ZMnewWlpOG2iHvhf Alt s Accesos rápidos Presi…" at bounding box center [752, 25] width 1505 height 50
paste input "V3k5rxkfr8NDKYUj1S8shAlE"
type input "V3k5rxkfr8NDKYUj1S8shAlE"
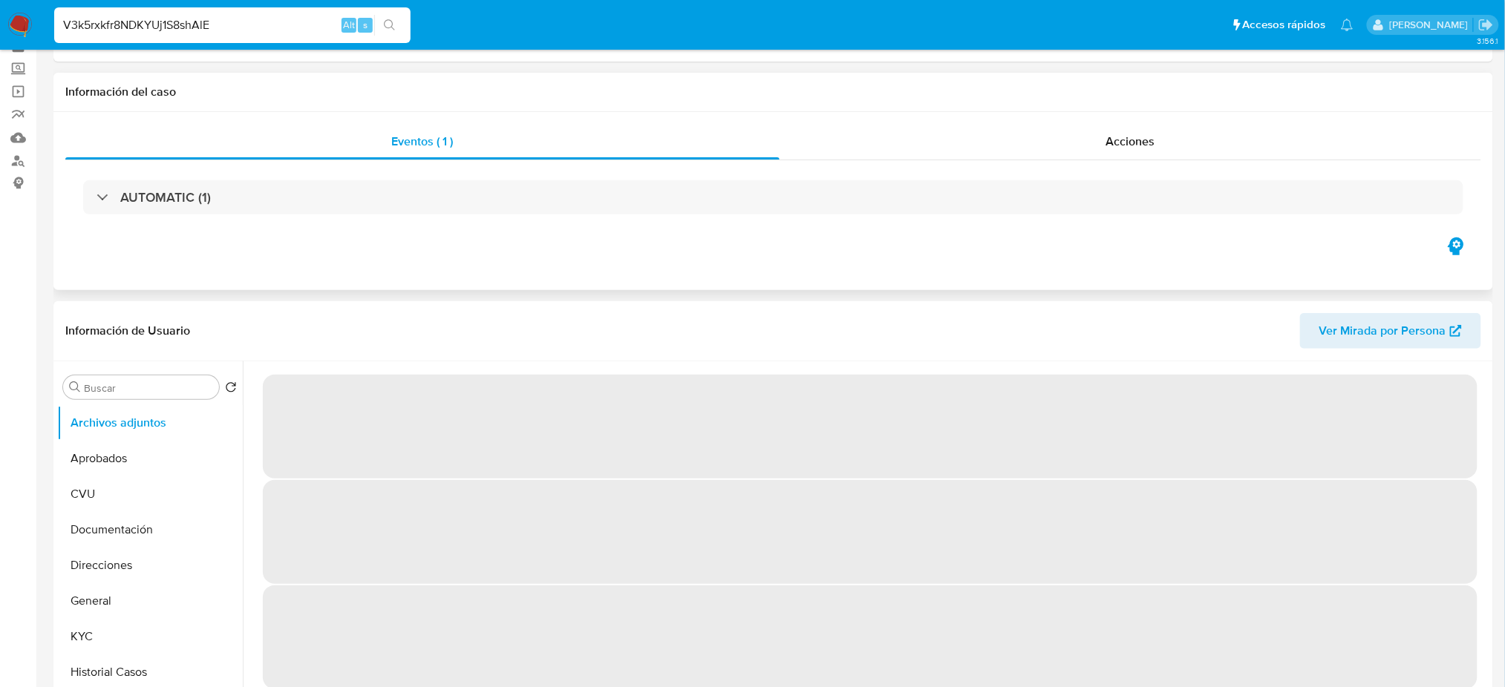
select select "10"
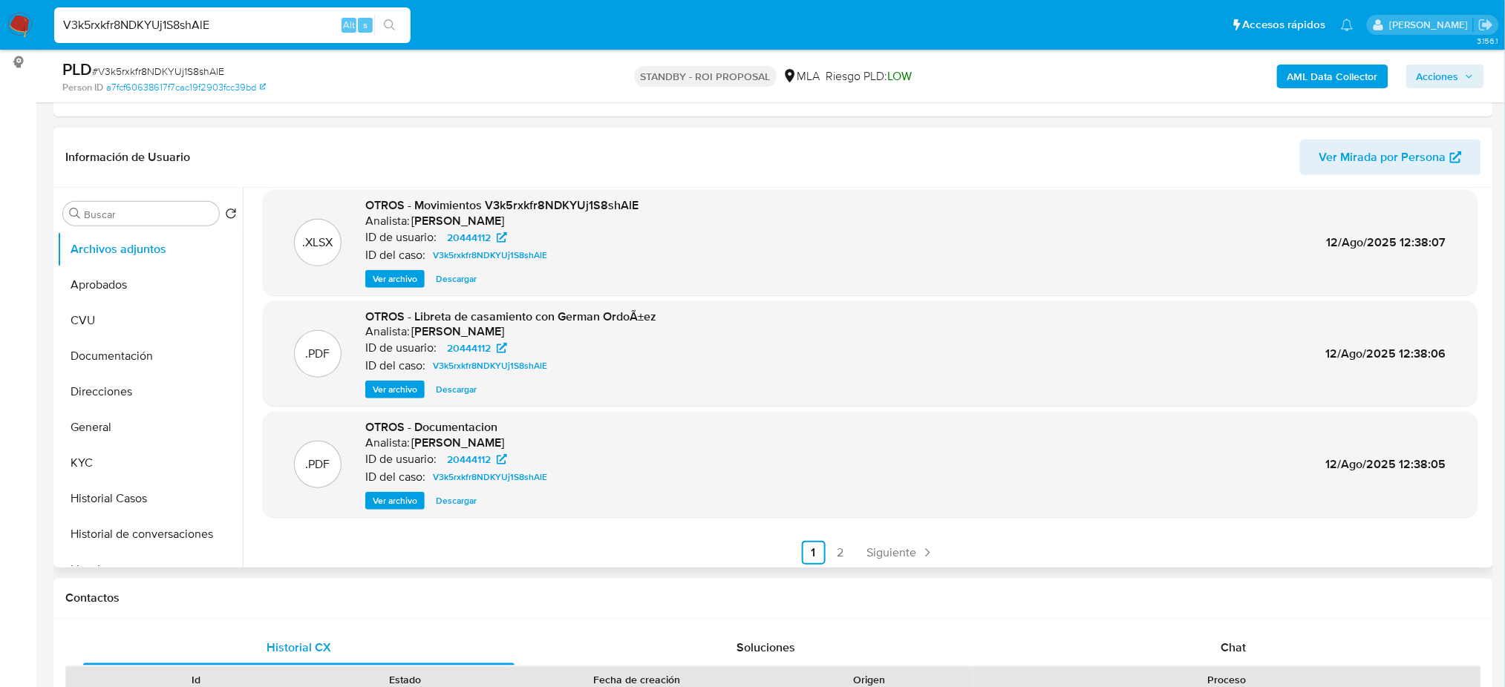
scroll to position [125, 0]
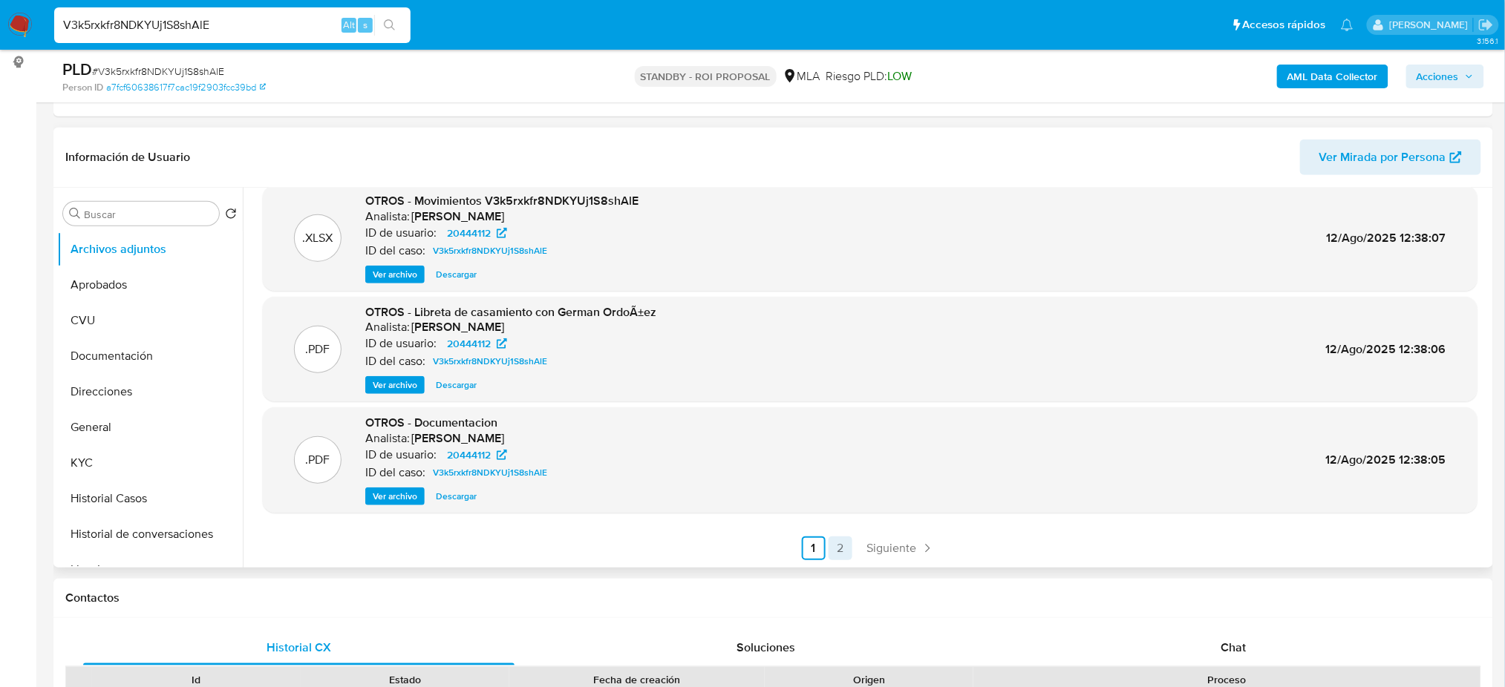
click at [828, 554] on link "2" at bounding box center [840, 549] width 24 height 24
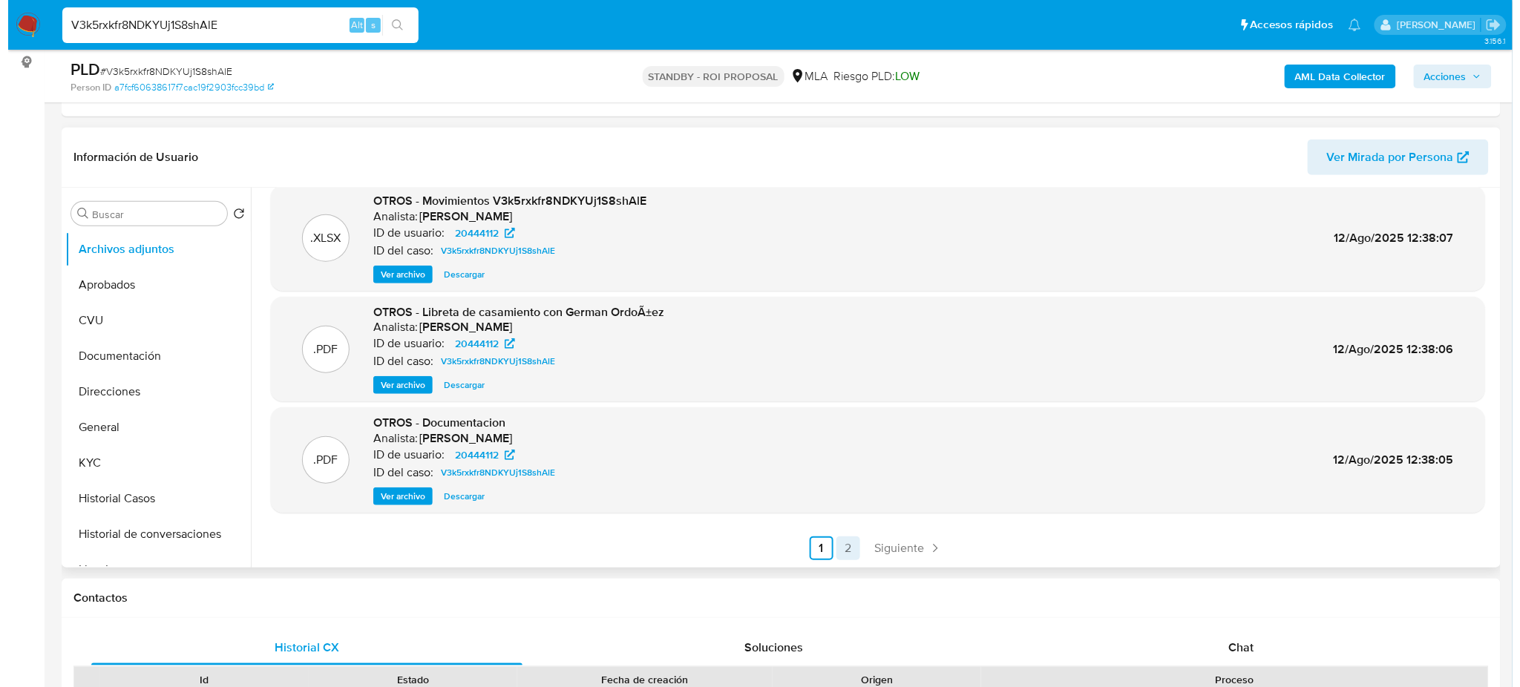
scroll to position [0, 0]
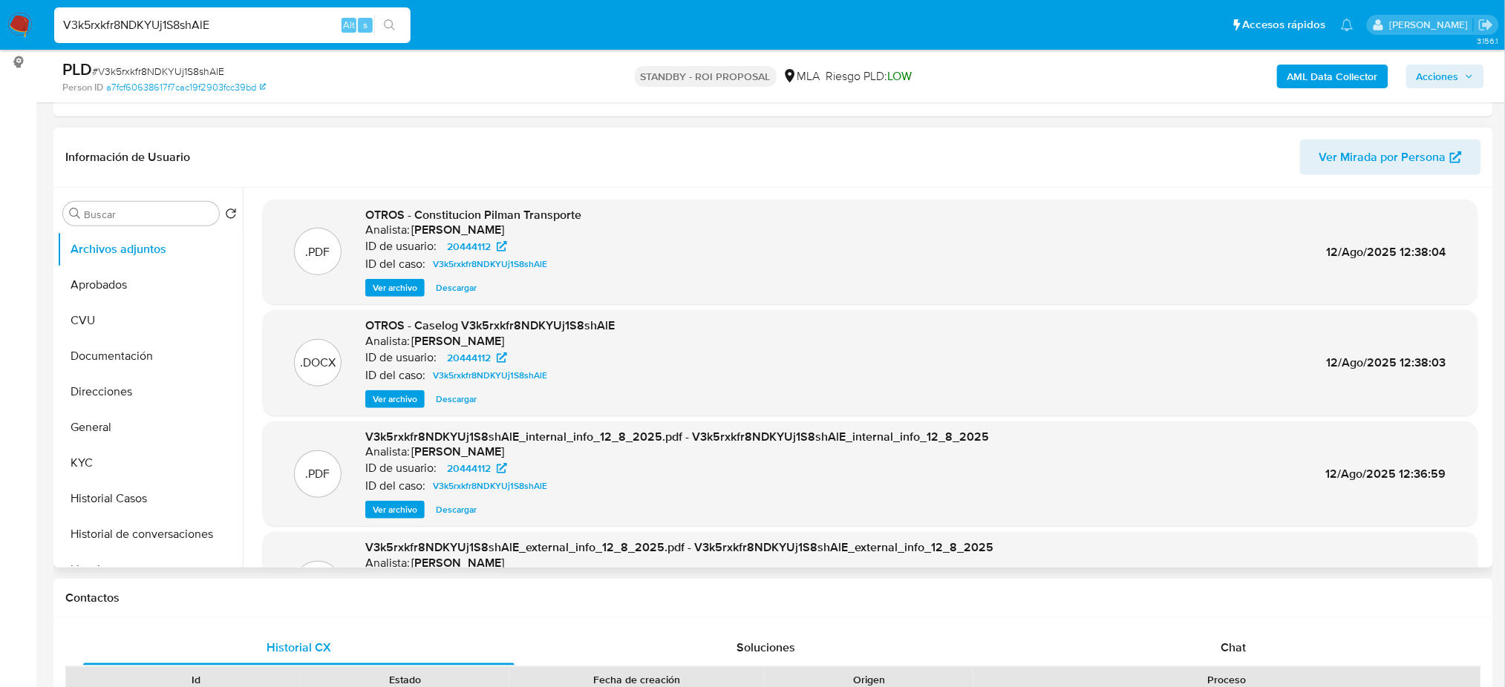
click at [379, 400] on span "Ver archivo" at bounding box center [395, 399] width 45 height 15
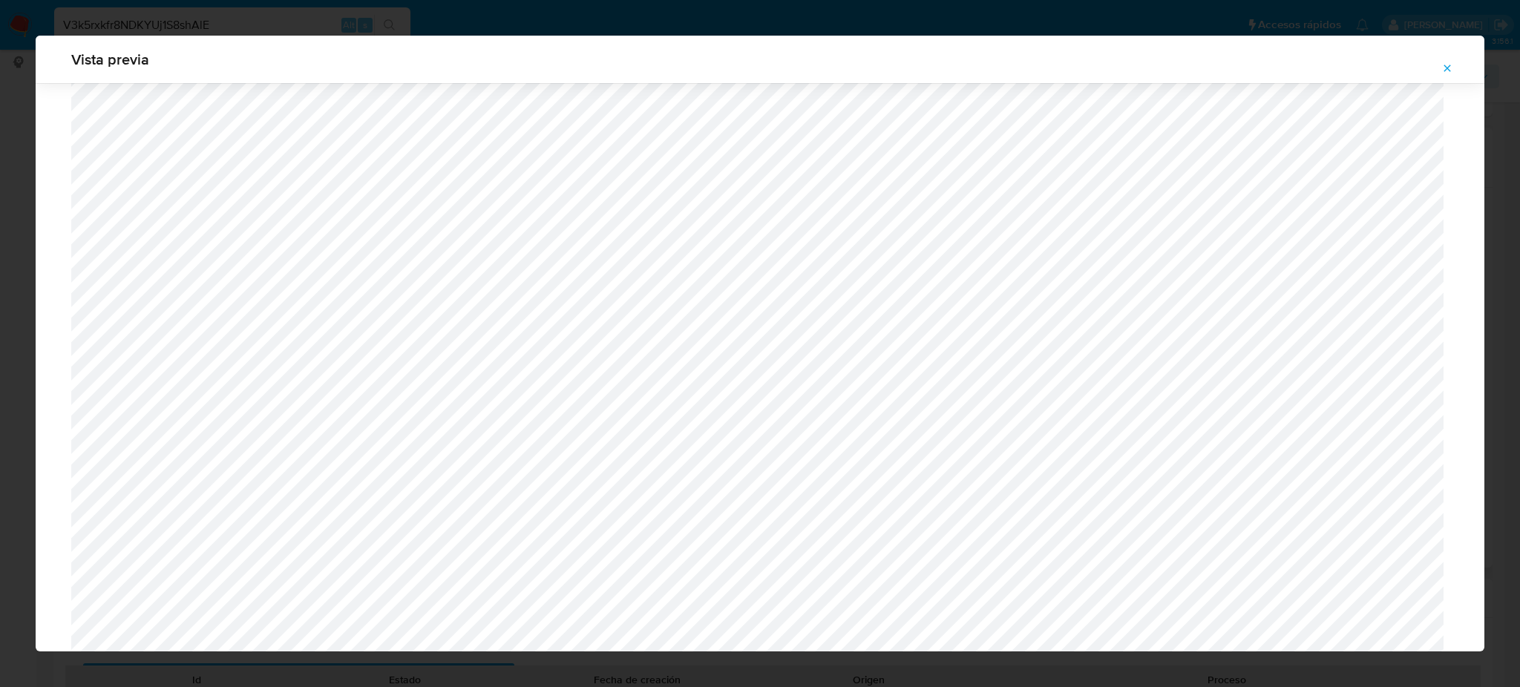
scroll to position [465, 0]
click at [1448, 66] on icon "Attachment preview" at bounding box center [1448, 68] width 12 height 12
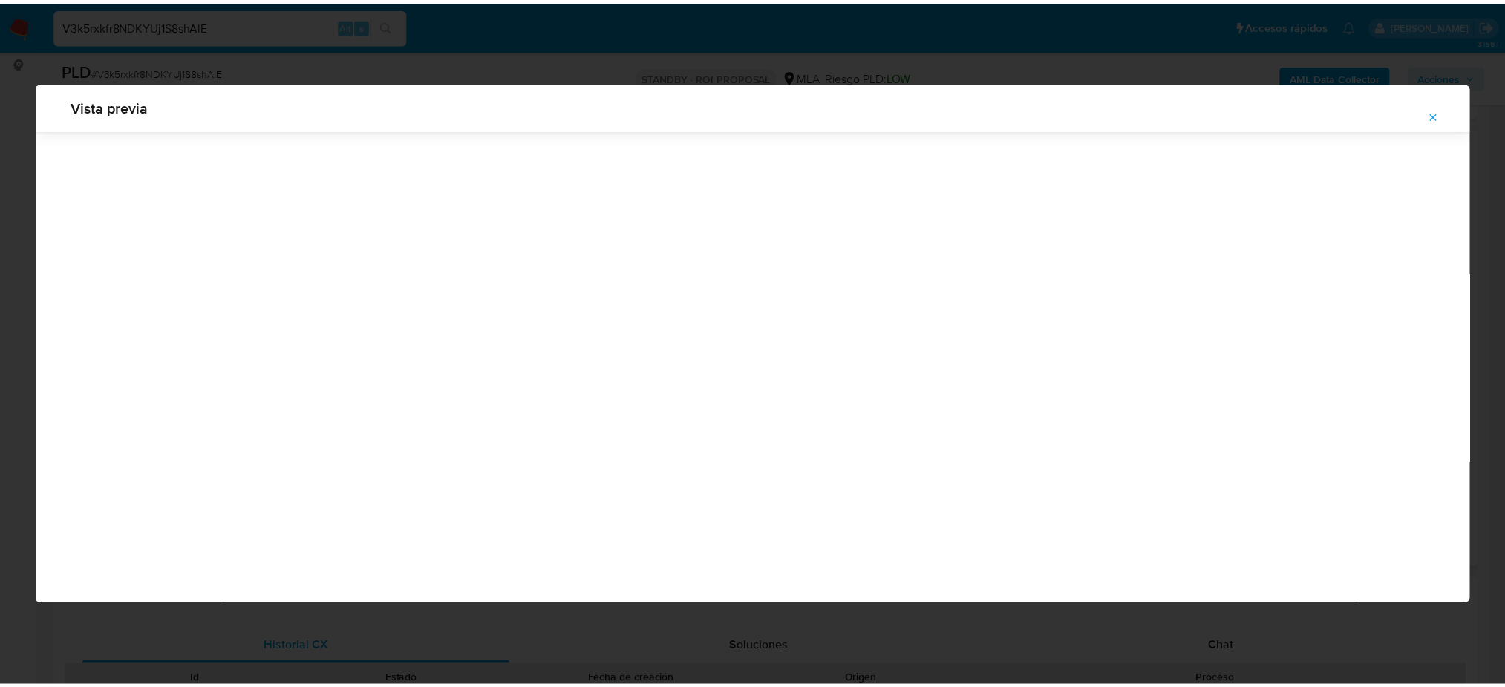
scroll to position [0, 0]
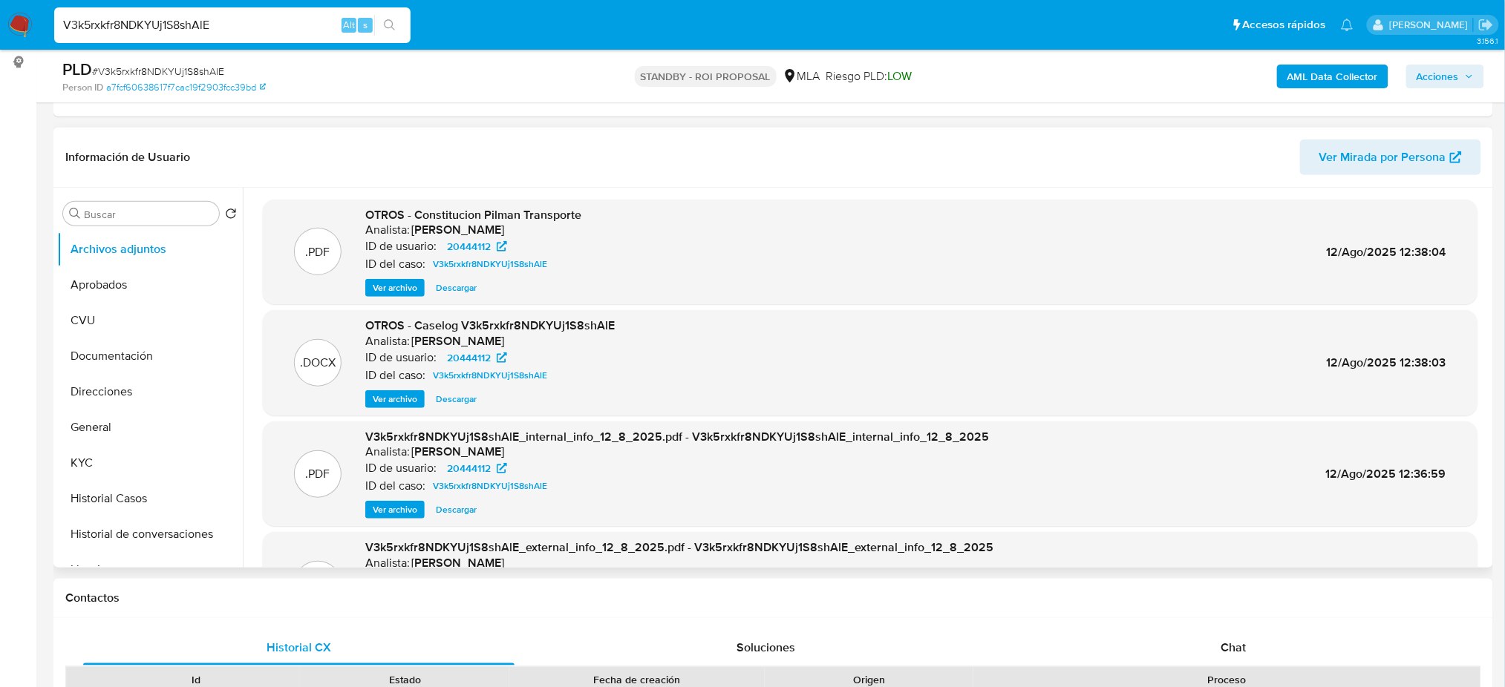
drag, startPoint x: 243, startPoint y: 44, endPoint x: 217, endPoint y: 31, distance: 28.9
click at [217, 36] on div "V3k5rxkfr8NDKYUj1S8shAlE Alt s" at bounding box center [232, 25] width 356 height 42
click at [256, 20] on input "V3k5rxkfr8NDKYUj1S8shAlE" at bounding box center [232, 25] width 356 height 19
drag, startPoint x: 247, startPoint y: 27, endPoint x: 0, endPoint y: 29, distance: 247.2
click at [0, 29] on nav "Pausado Ver notificaciones V3k5rxkfr8NDKYUj1S8shAlE Alt s Accesos rápidos Presi…" at bounding box center [752, 25] width 1505 height 50
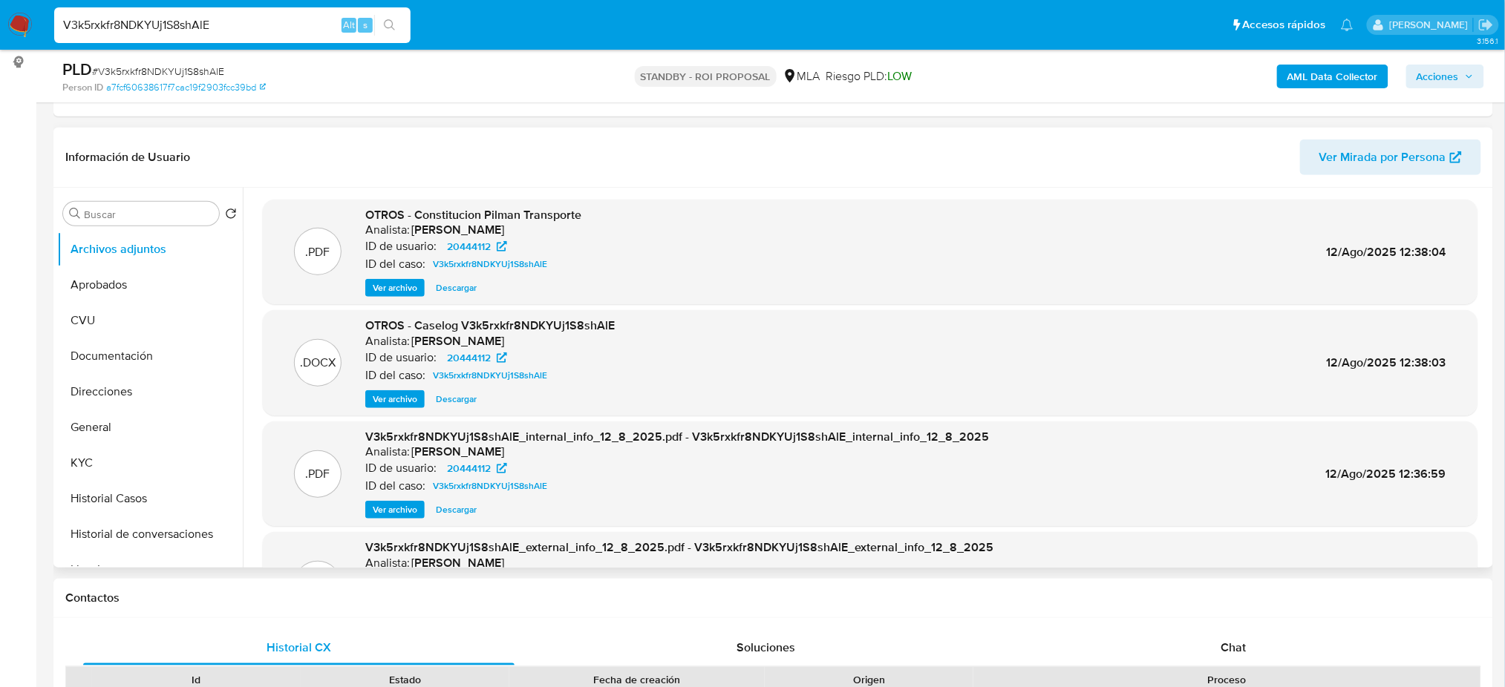
paste input "WHM8vE9gIignWeLIYLfgHUrq"
type input "WHM8vE9gIignWeLIYLfgHUrq"
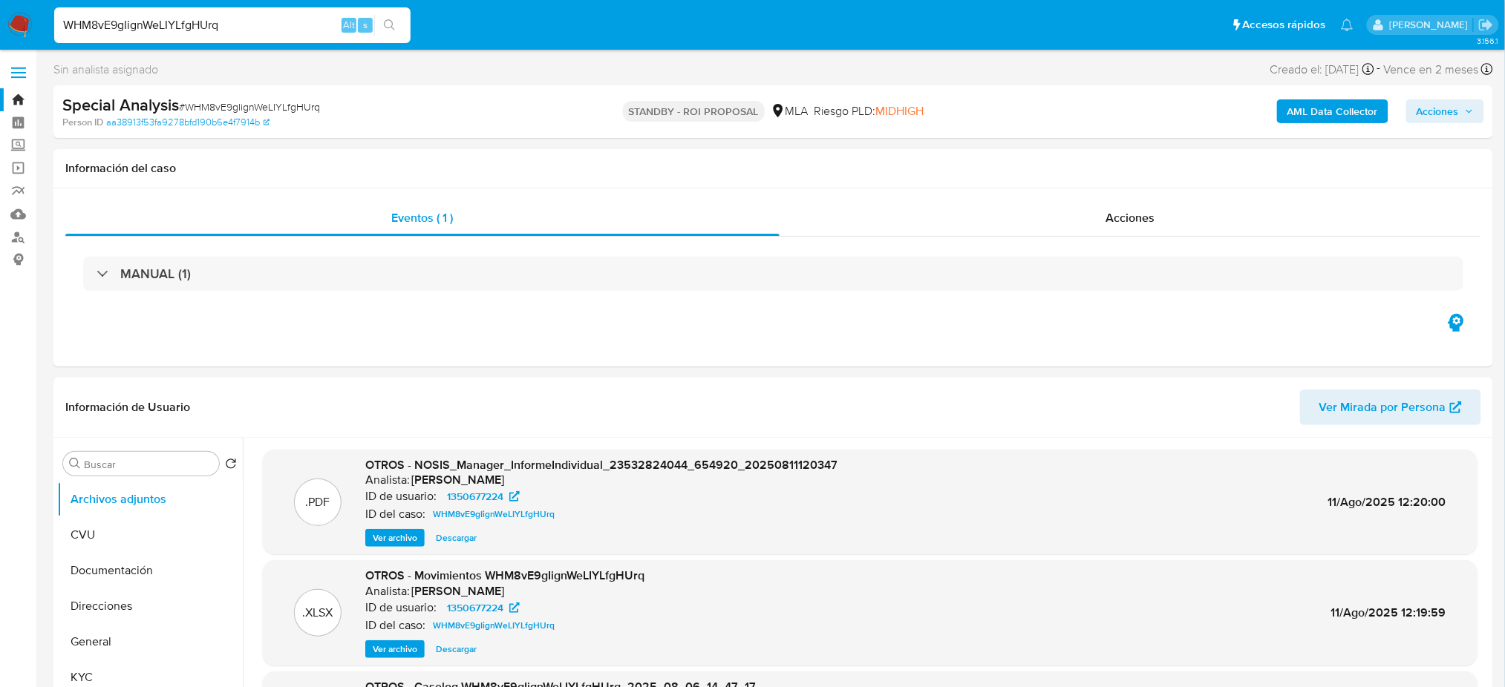
select select "10"
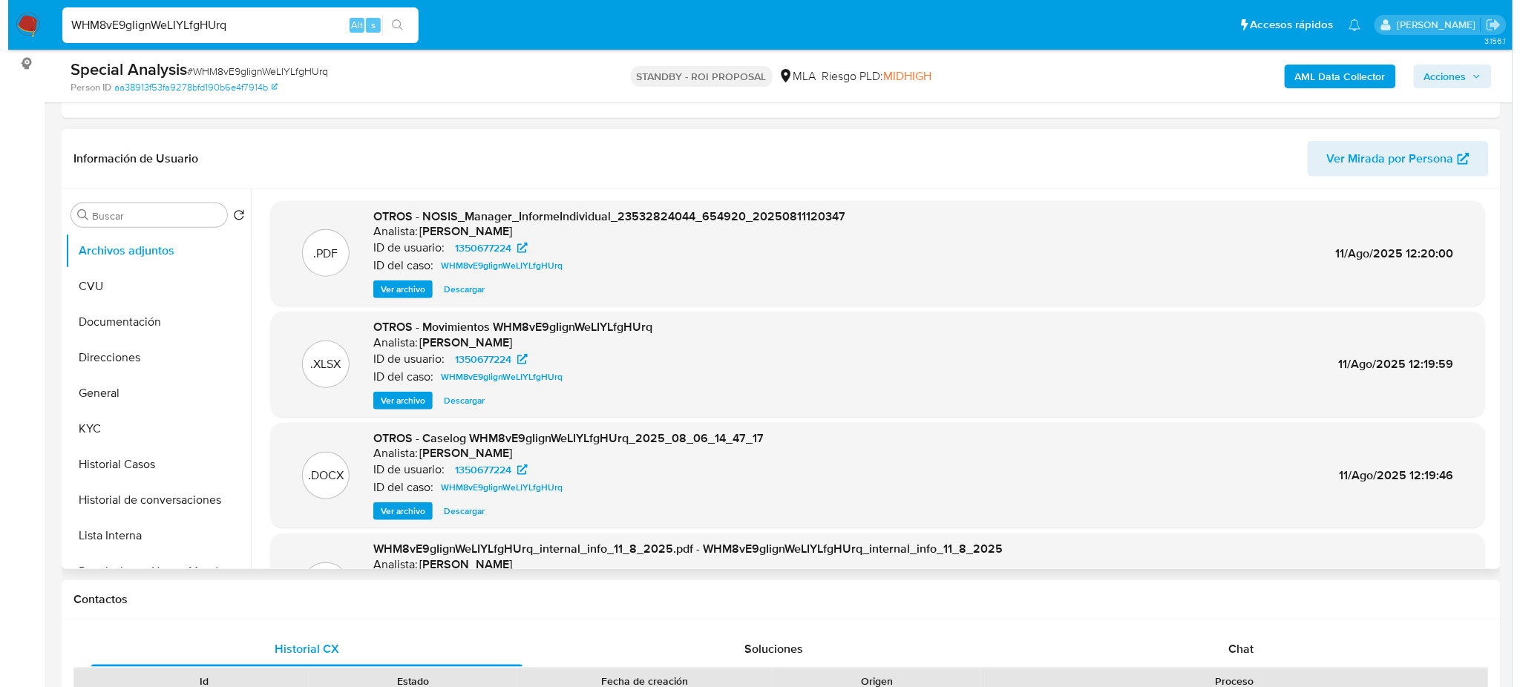
scroll to position [197, 0]
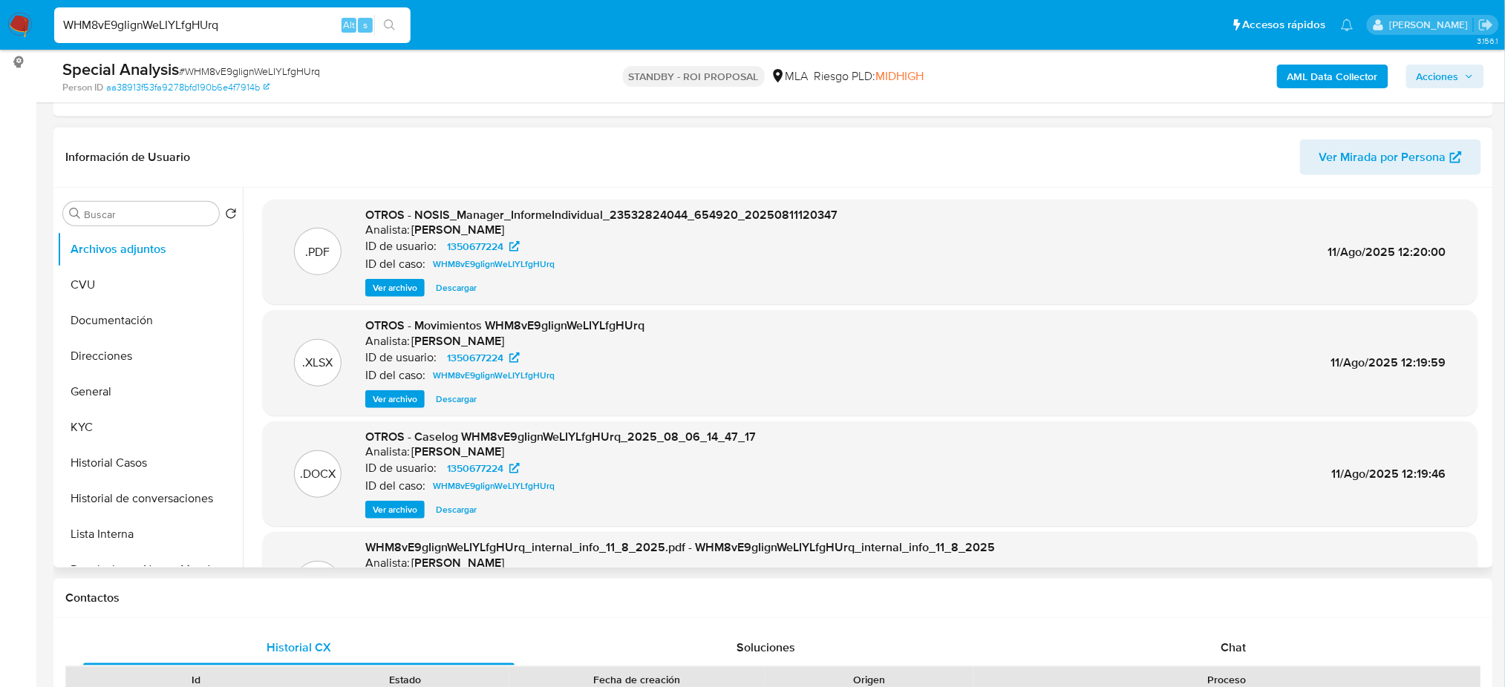
click at [390, 505] on span "Ver archivo" at bounding box center [395, 510] width 45 height 15
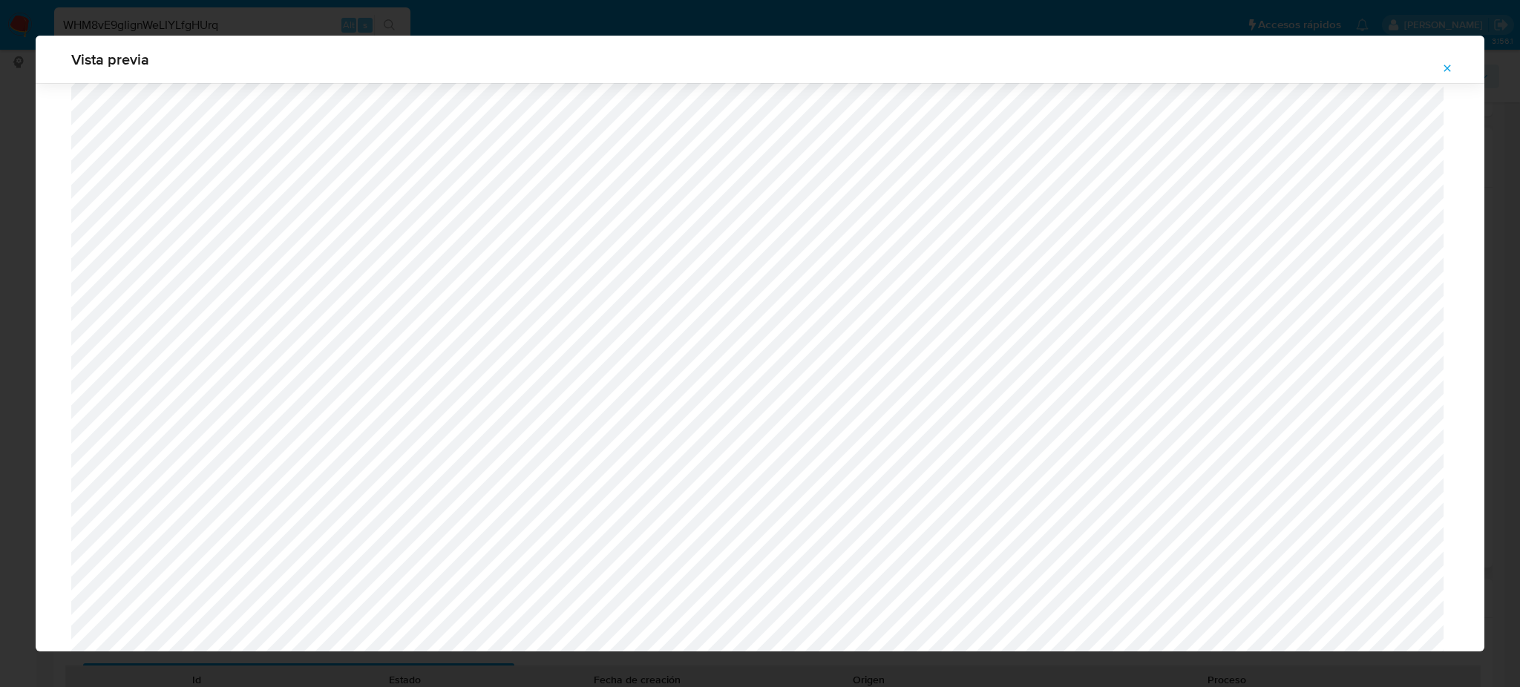
scroll to position [1059, 0]
click at [1450, 65] on icon "Attachment preview" at bounding box center [1448, 68] width 12 height 12
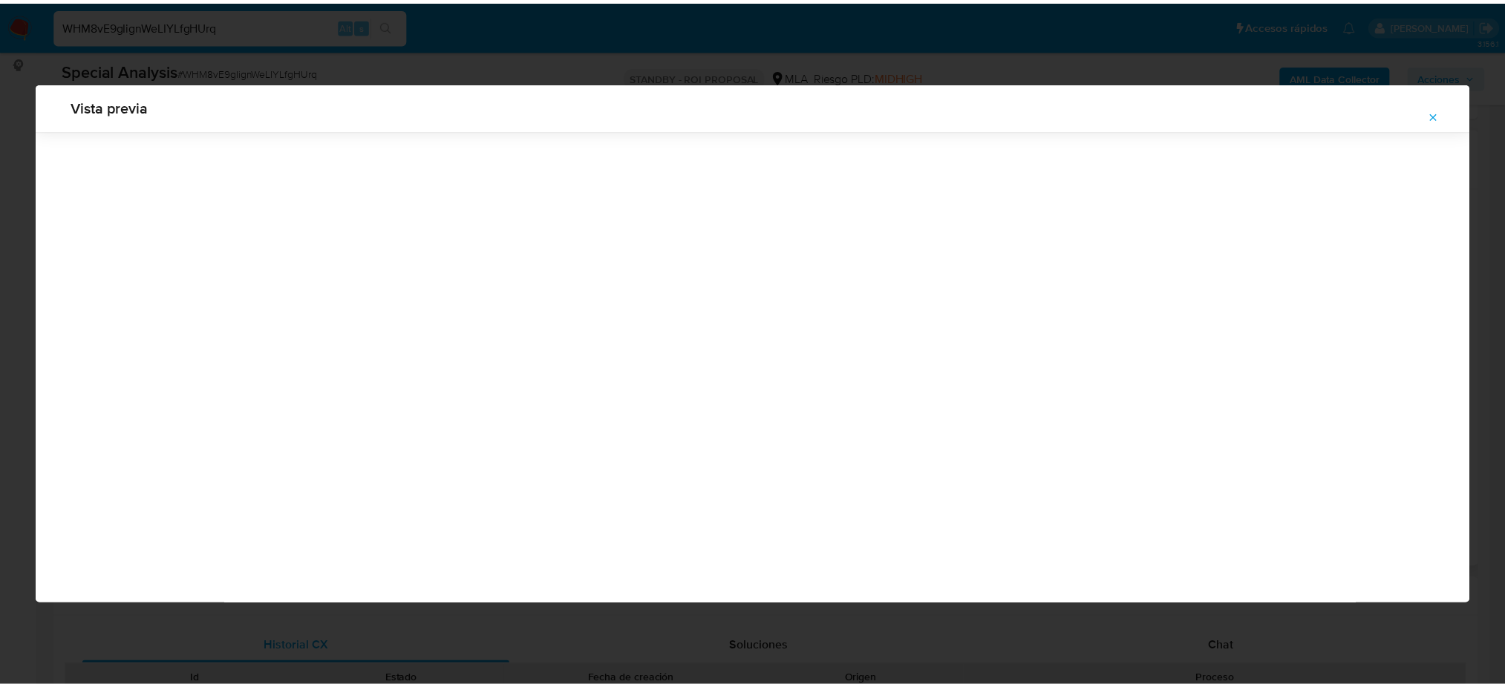
scroll to position [0, 0]
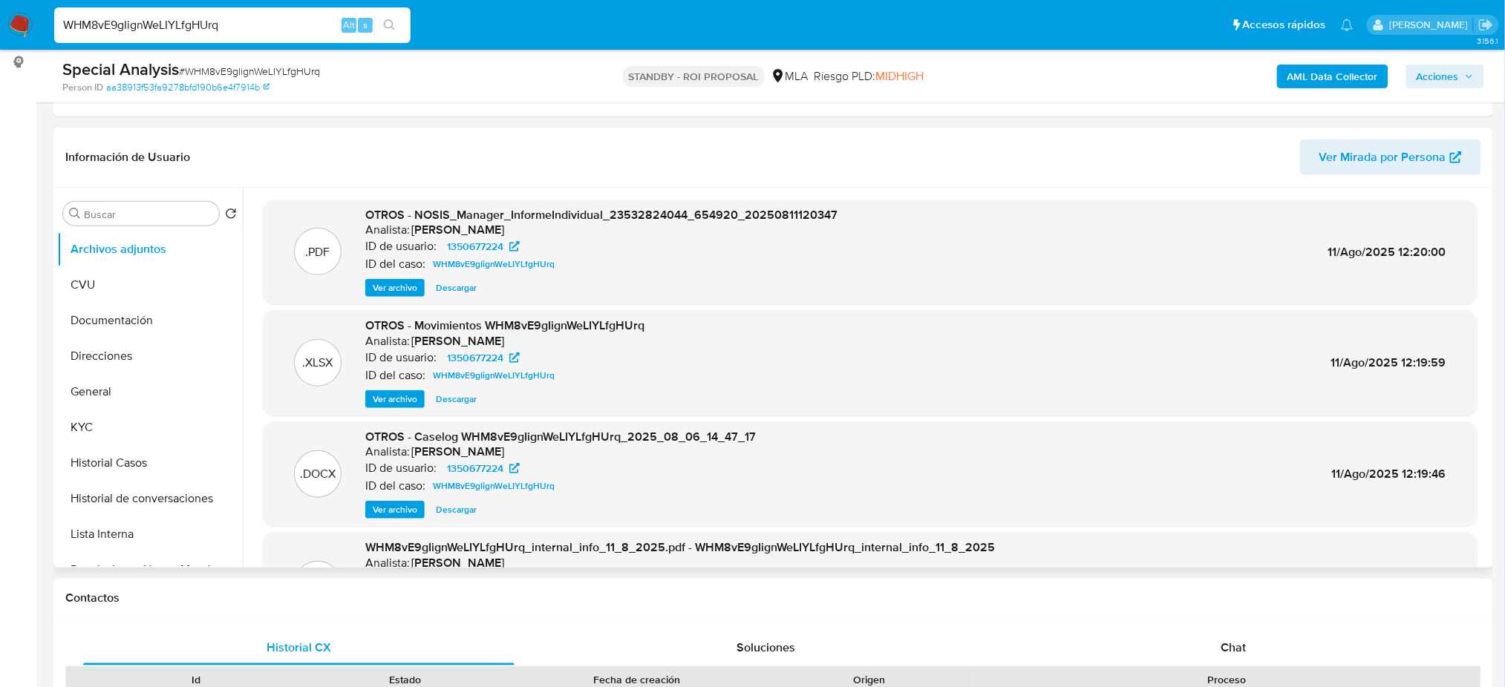
drag, startPoint x: 279, startPoint y: 16, endPoint x: 0, endPoint y: 9, distance: 279.2
click at [0, 9] on nav "Pausado Ver notificaciones WHM8vE9gIignWeLIYLfgHUrq Alt s Accesos rápidos Presi…" at bounding box center [752, 25] width 1505 height 50
paste input "8uBO6BbV4mKirhyc4J2DxUTa"
type input "8uBO6BbV4mKirhyc4J2DxUTa"
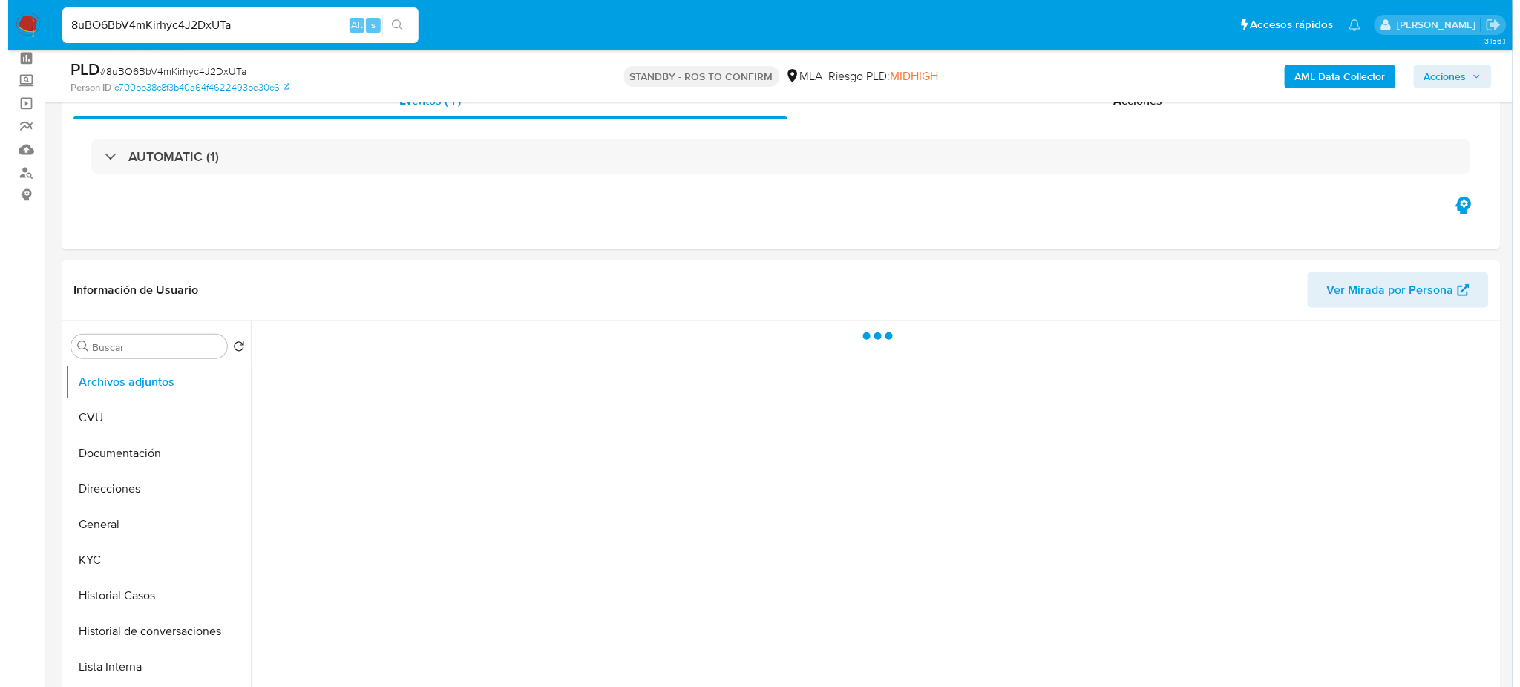
scroll to position [99, 0]
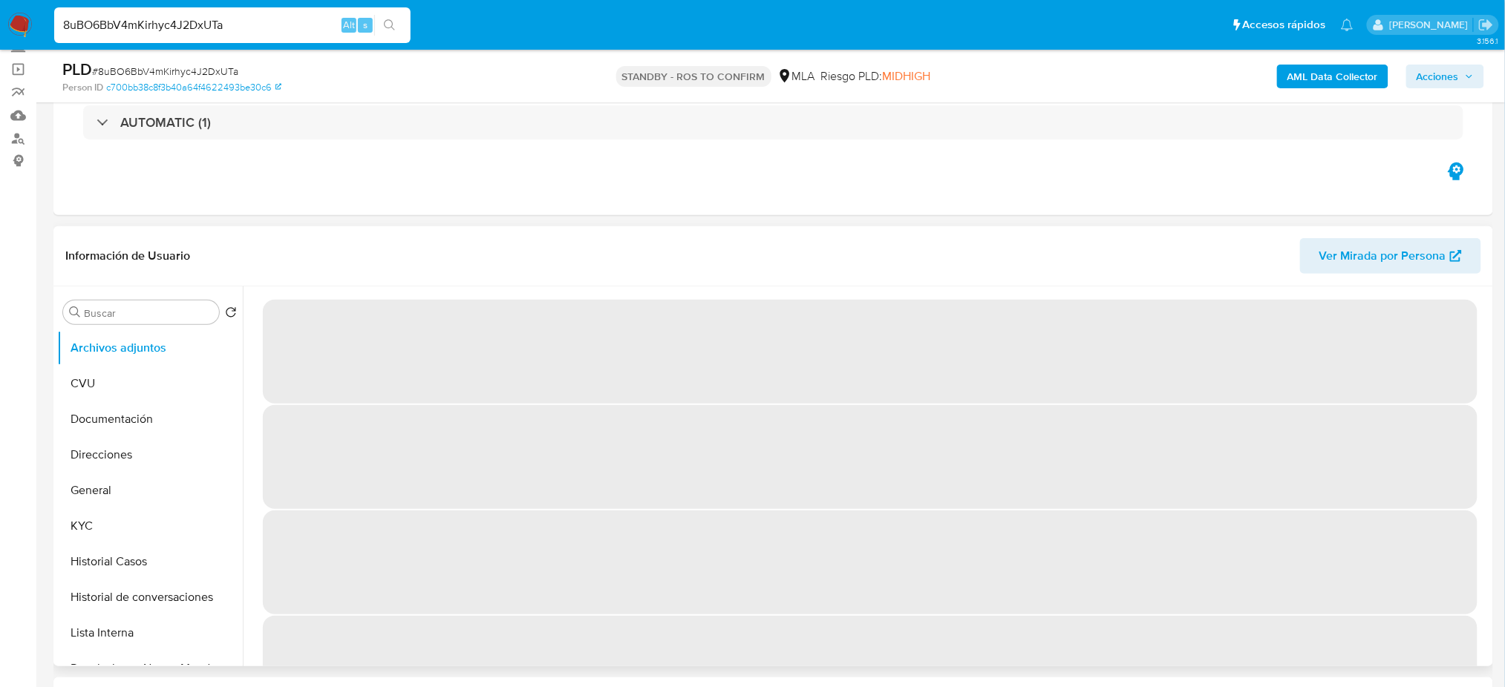
select select "10"
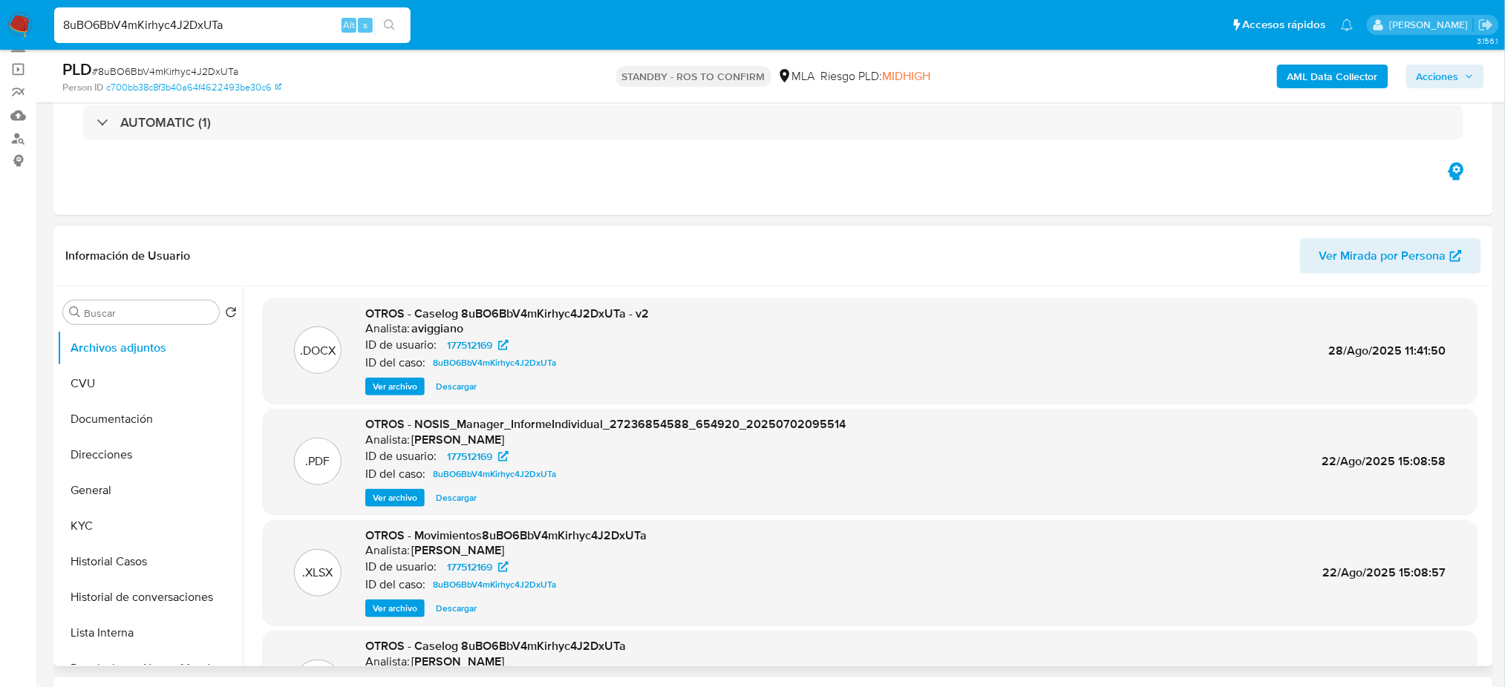
click at [397, 387] on span "Ver archivo" at bounding box center [395, 386] width 45 height 15
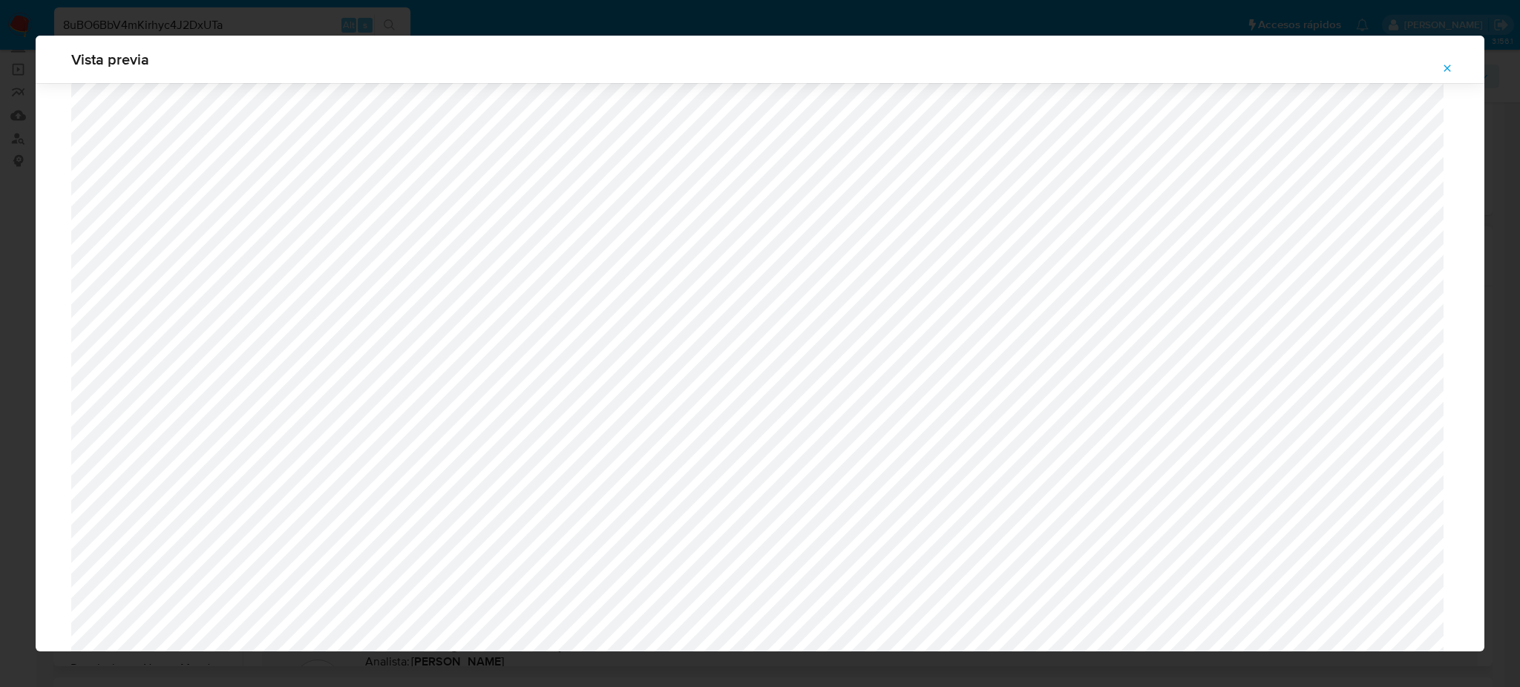
scroll to position [267, 0]
click at [1444, 71] on icon "Attachment preview" at bounding box center [1448, 68] width 12 height 12
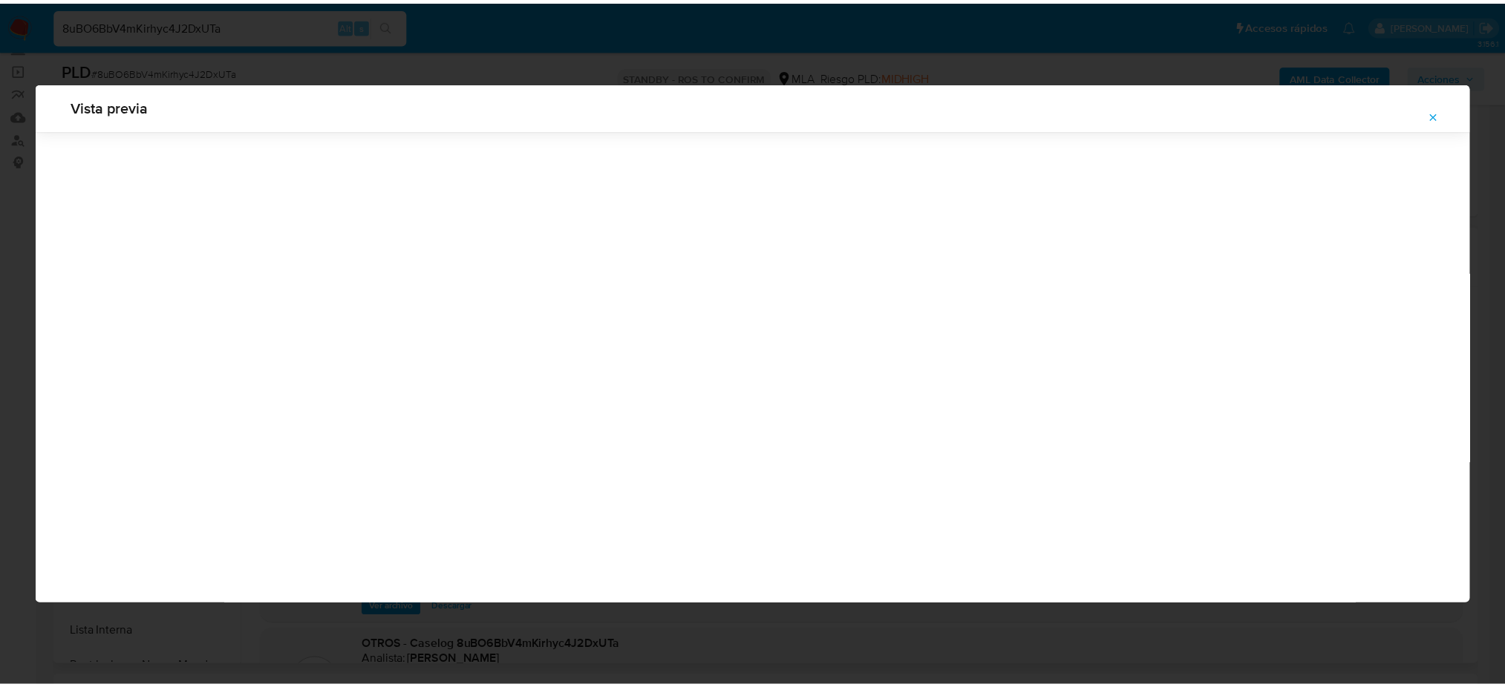
scroll to position [0, 0]
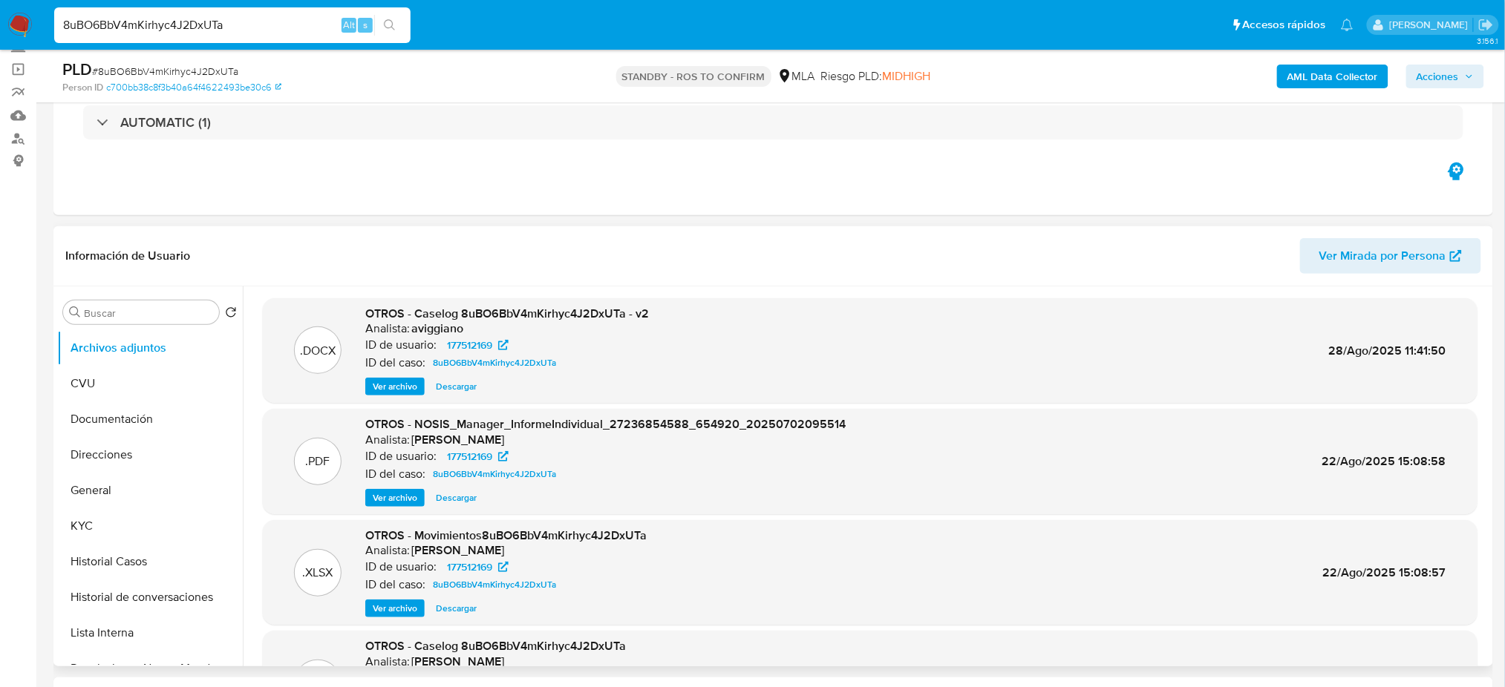
drag, startPoint x: 252, startPoint y: 33, endPoint x: 0, endPoint y: 36, distance: 252.4
click at [0, 36] on nav "Pausado Ver notificaciones 8uBO6BbV4mKirhyc4J2DxUTa Alt s Accesos rápidos Presi…" at bounding box center [752, 25] width 1505 height 50
paste input "6BIjwoBKLrdEjWIcCEawanhv"
type input "6BIjwoBKLrdEjWIcCEawanhv"
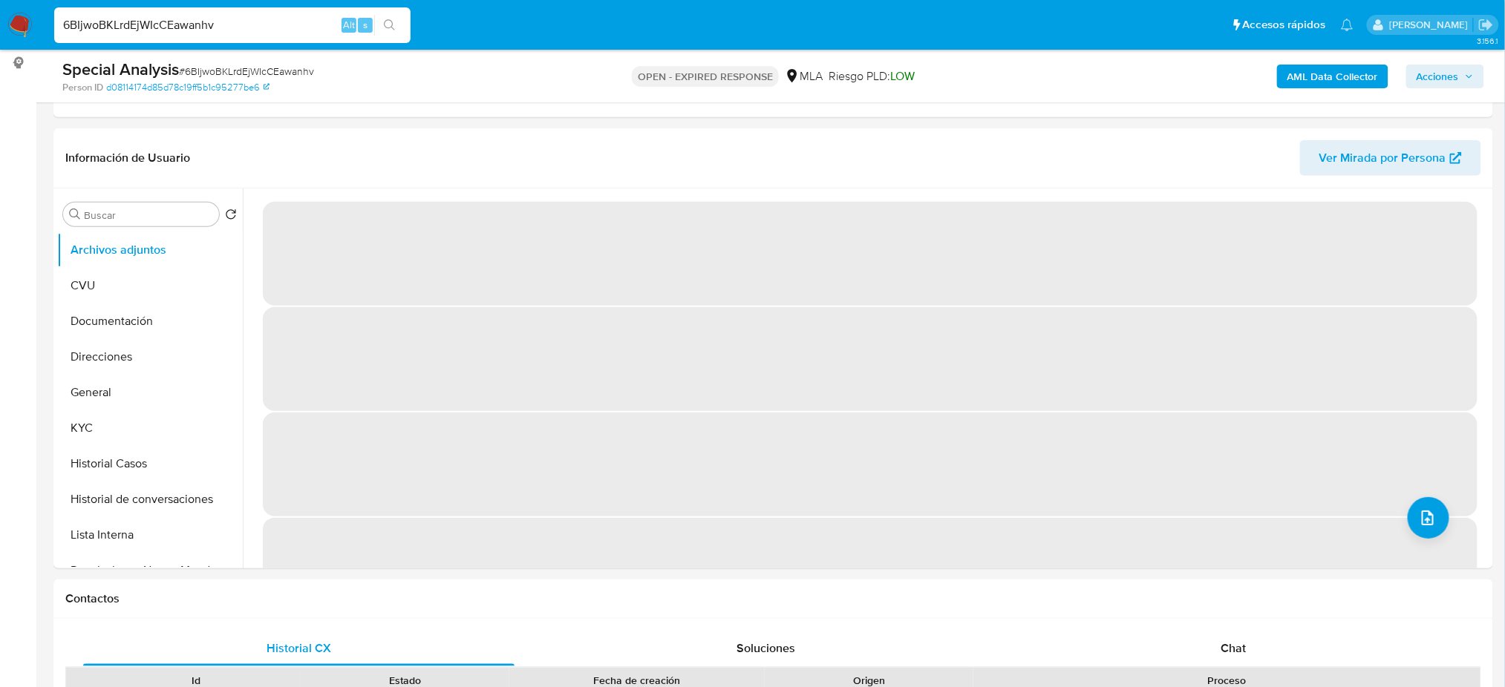
scroll to position [197, 0]
select select "10"
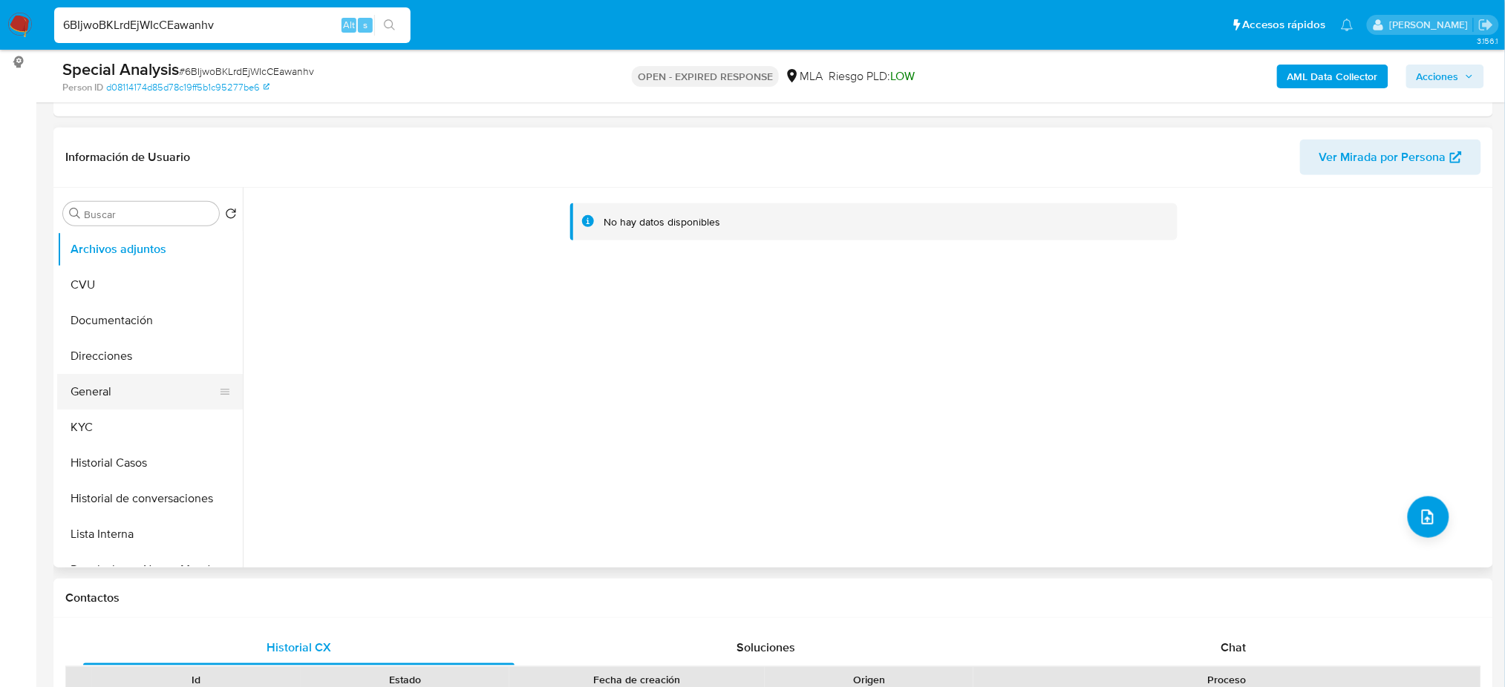
click at [120, 390] on button "General" at bounding box center [144, 392] width 174 height 36
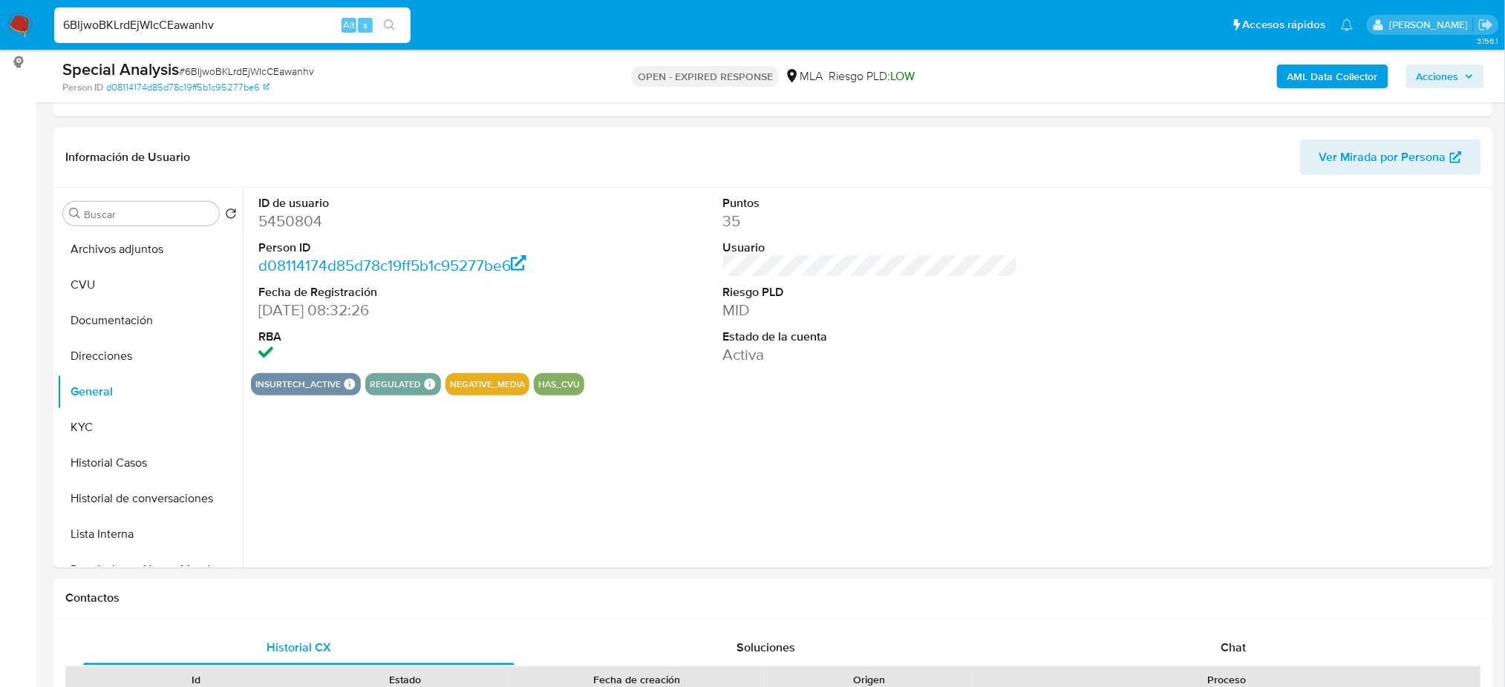
click at [285, 223] on dd "5450804" at bounding box center [405, 221] width 295 height 21
copy dd "5450804"
click at [88, 439] on button "KYC" at bounding box center [144, 428] width 174 height 36
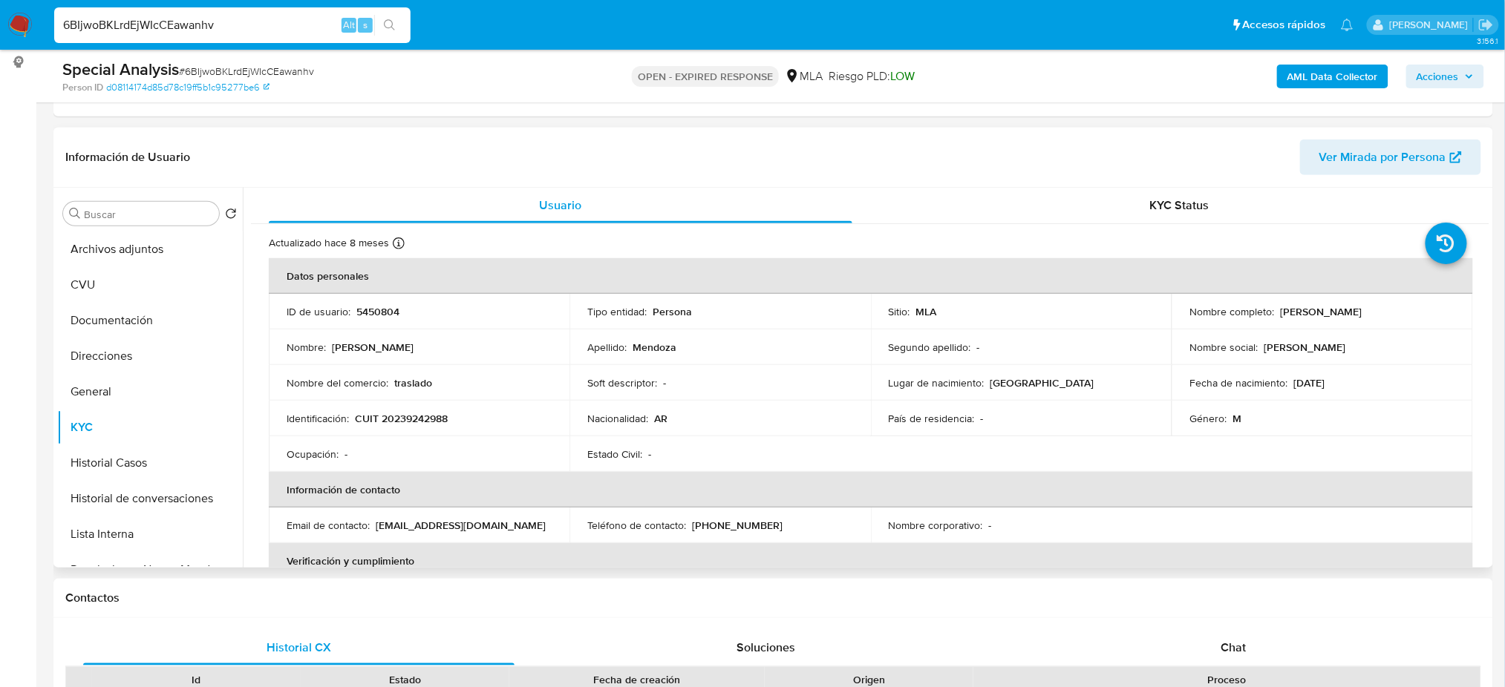
click at [426, 416] on p "CUIT 20239242988" at bounding box center [401, 418] width 93 height 13
copy p "20239242988"
click at [430, 386] on p "traslado" at bounding box center [413, 382] width 38 height 13
drag, startPoint x: 393, startPoint y: 420, endPoint x: 439, endPoint y: 422, distance: 46.0
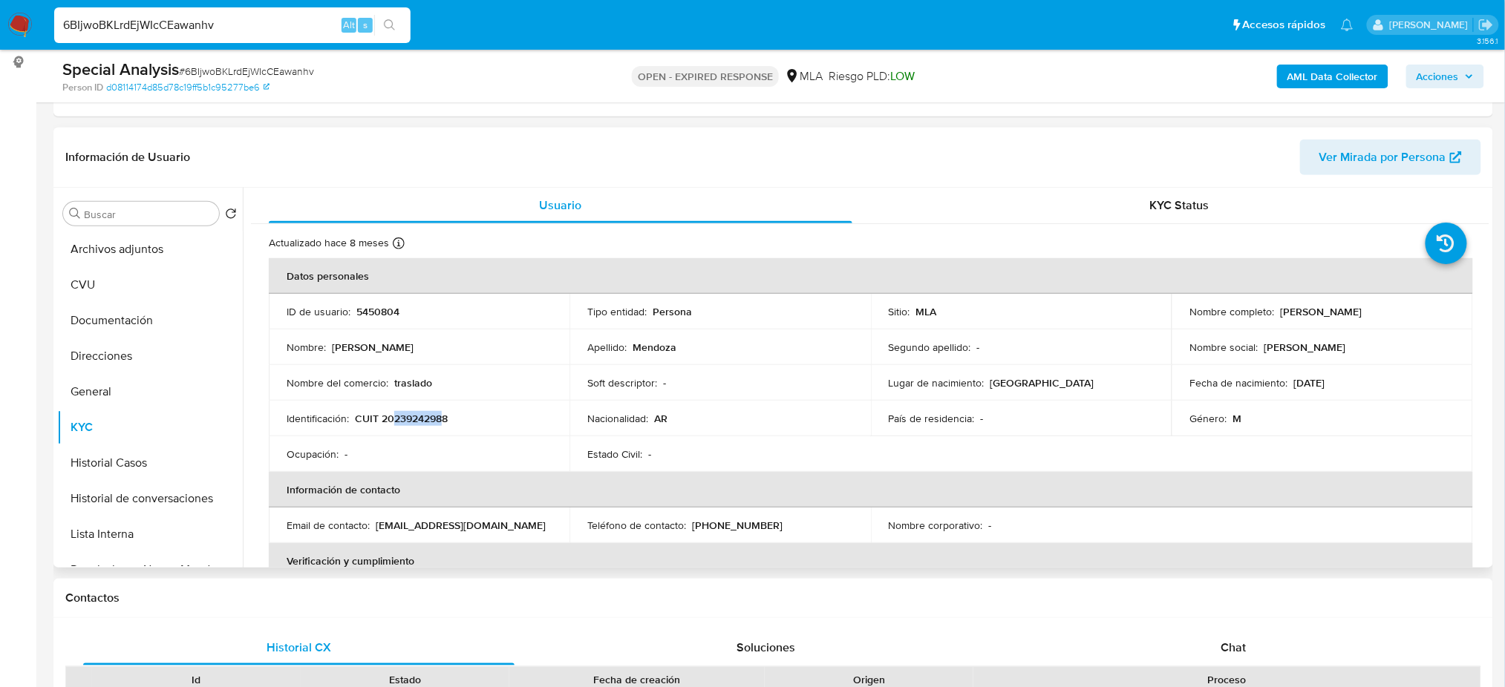
click at [439, 422] on p "CUIT 20239242988" at bounding box center [401, 418] width 93 height 13
copy p "23924298"
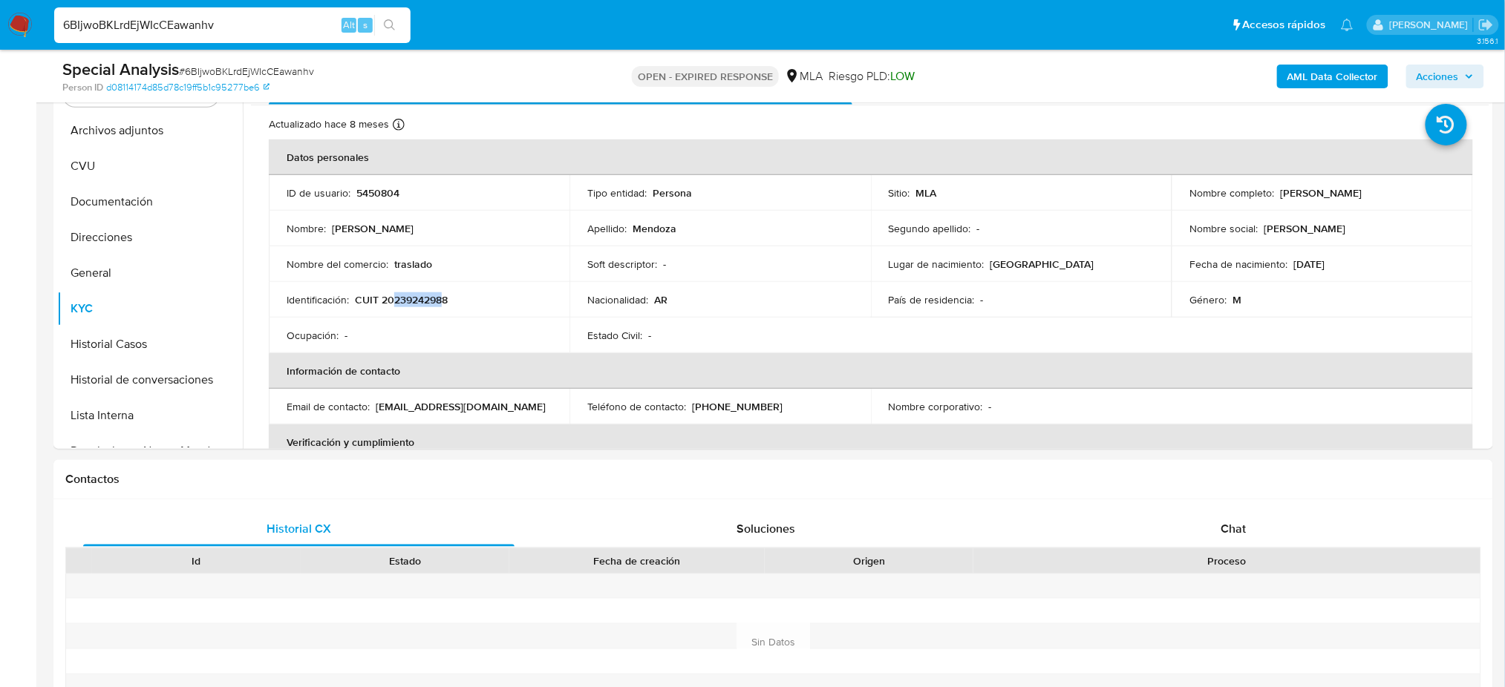
scroll to position [168, 0]
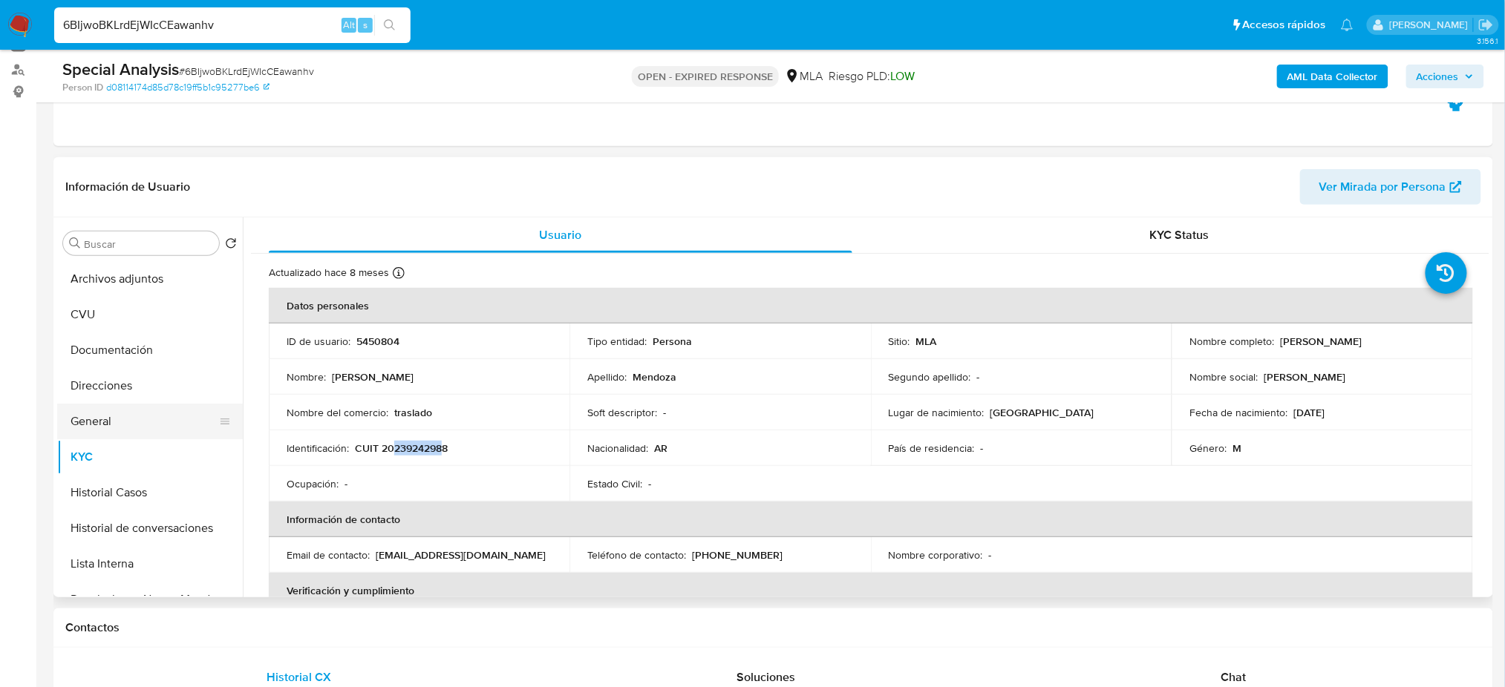
click at [124, 422] on button "General" at bounding box center [144, 422] width 174 height 36
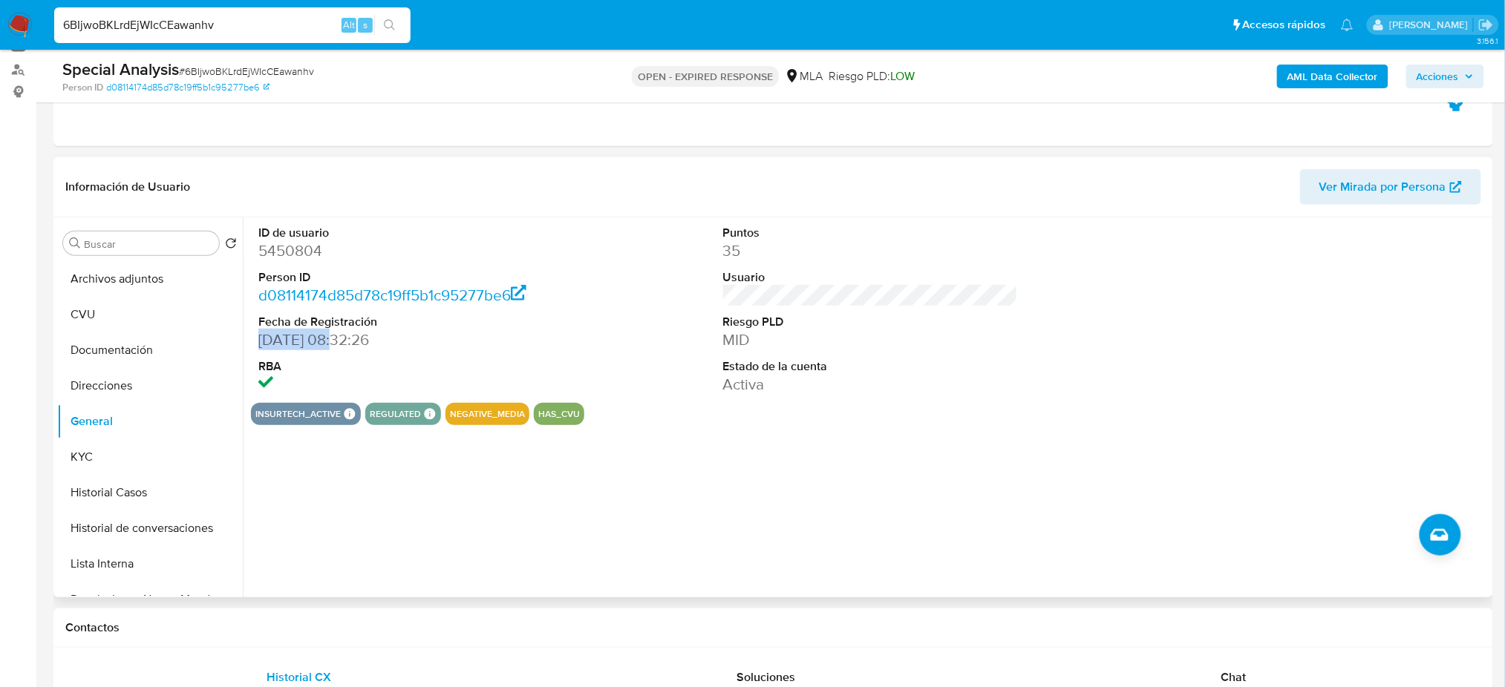
drag, startPoint x: 256, startPoint y: 339, endPoint x: 330, endPoint y: 342, distance: 74.3
click at [330, 342] on div "ID de usuario 5450804 Person ID d08114174d85d78c19ff5b1c95277be6 Fecha de Regis…" at bounding box center [406, 311] width 310 height 186
copy dd "18/03/2010"
click at [126, 350] on button "Documentación" at bounding box center [144, 351] width 174 height 36
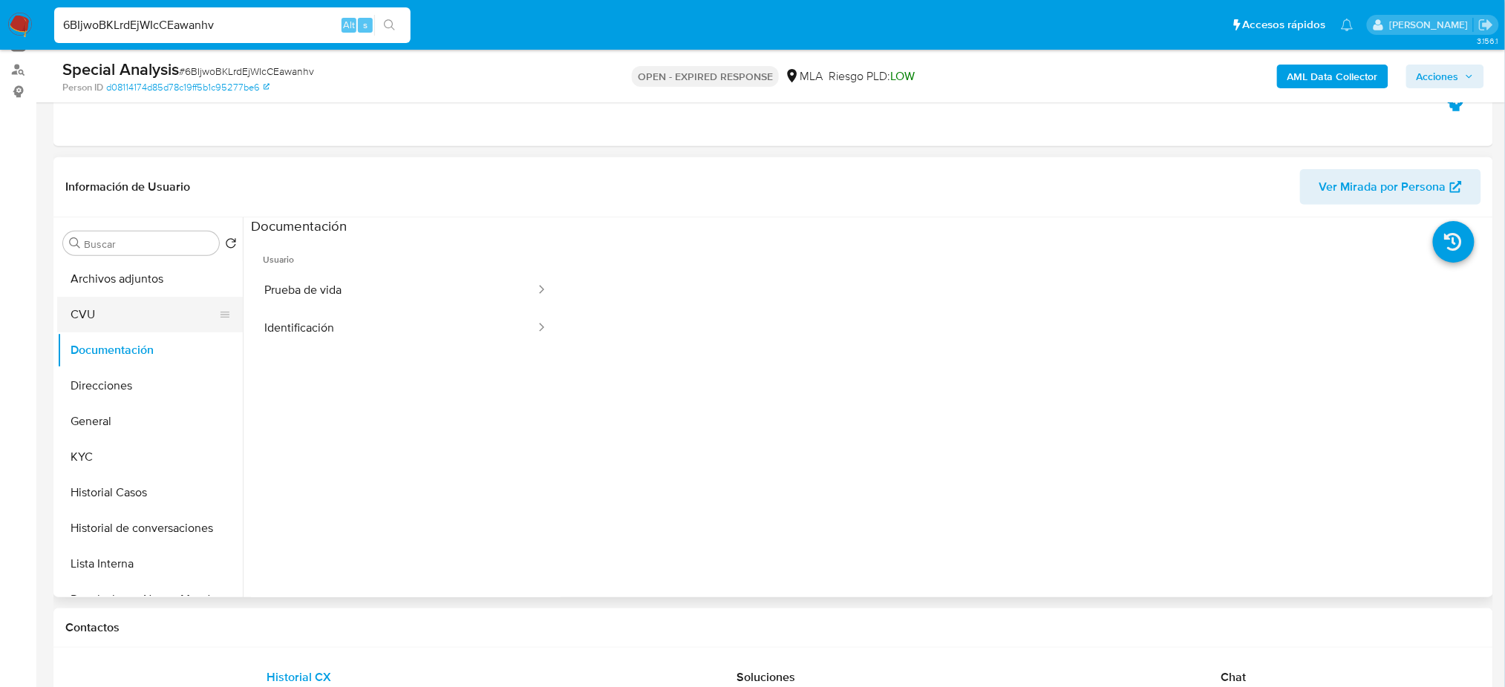
click at [105, 312] on button "CVU" at bounding box center [144, 315] width 174 height 36
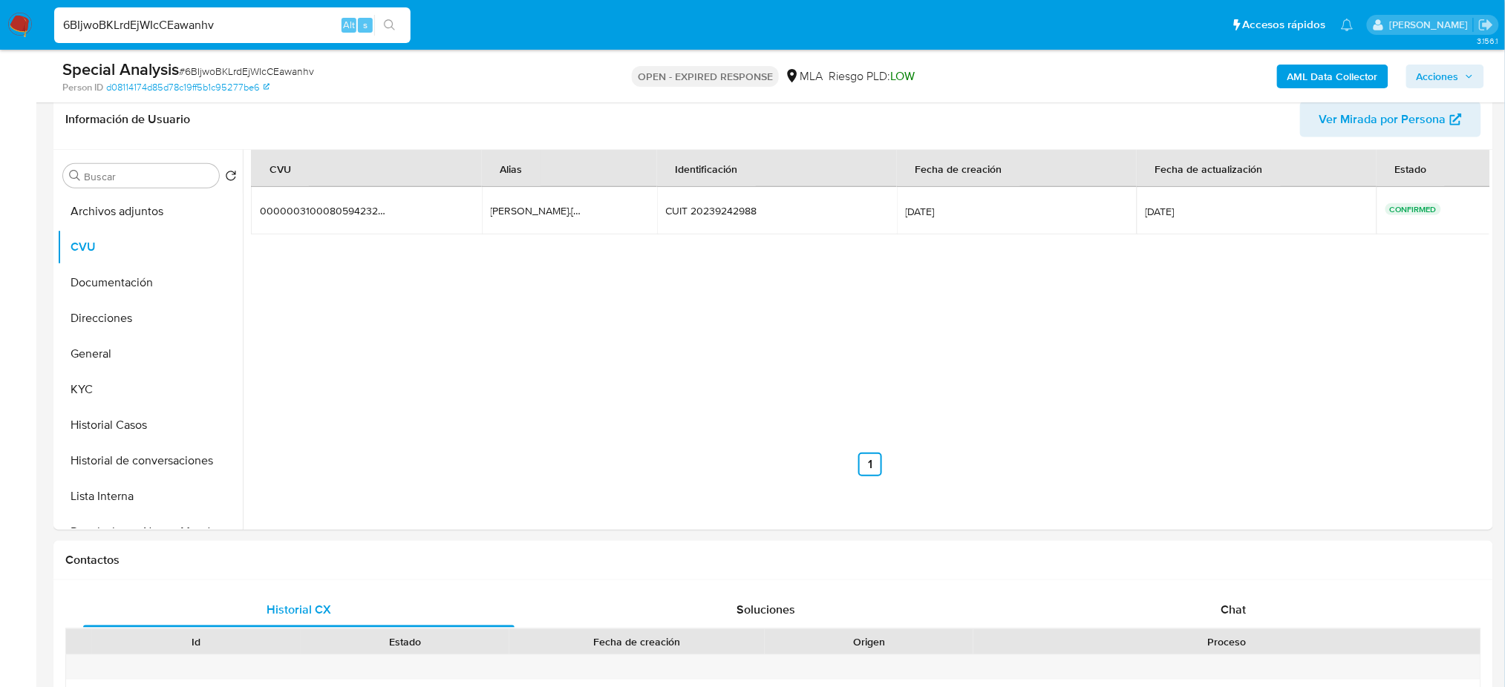
scroll to position [563, 0]
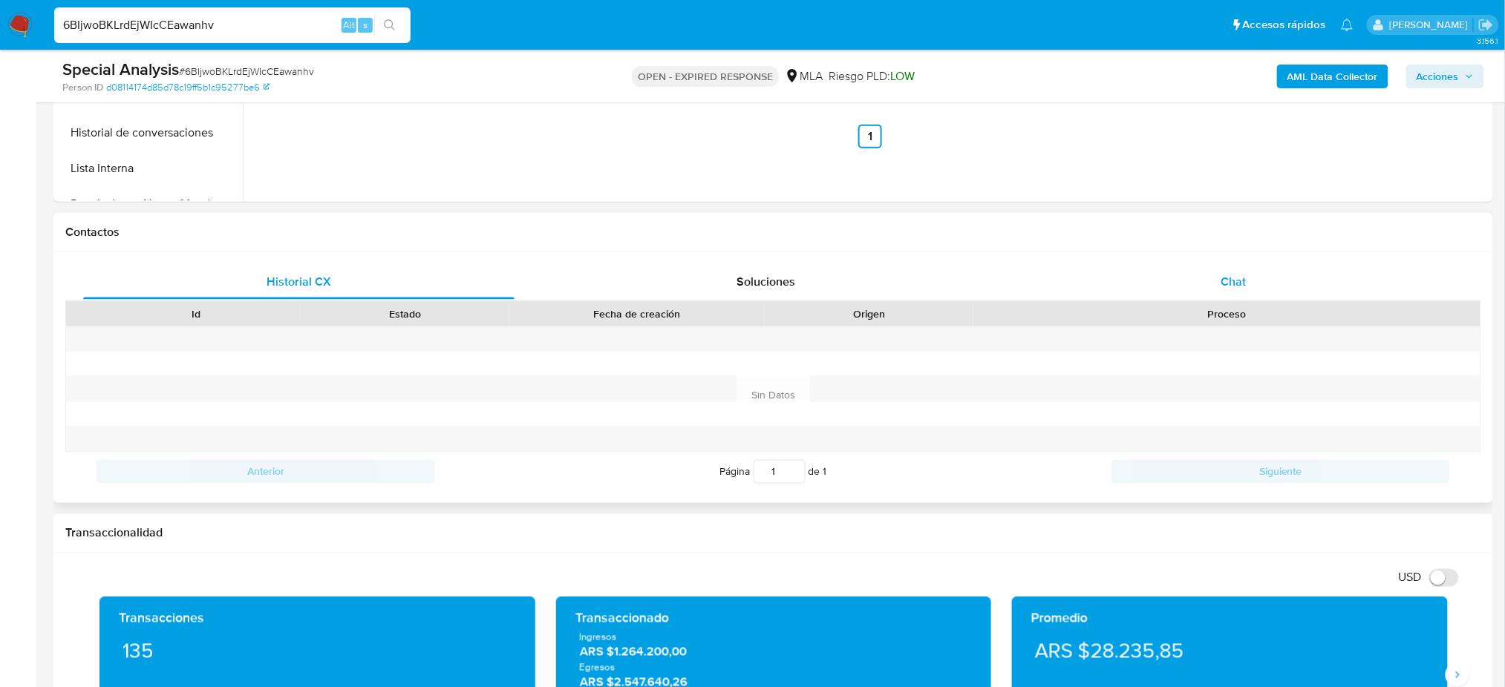
click at [1339, 279] on div "Chat" at bounding box center [1233, 282] width 431 height 36
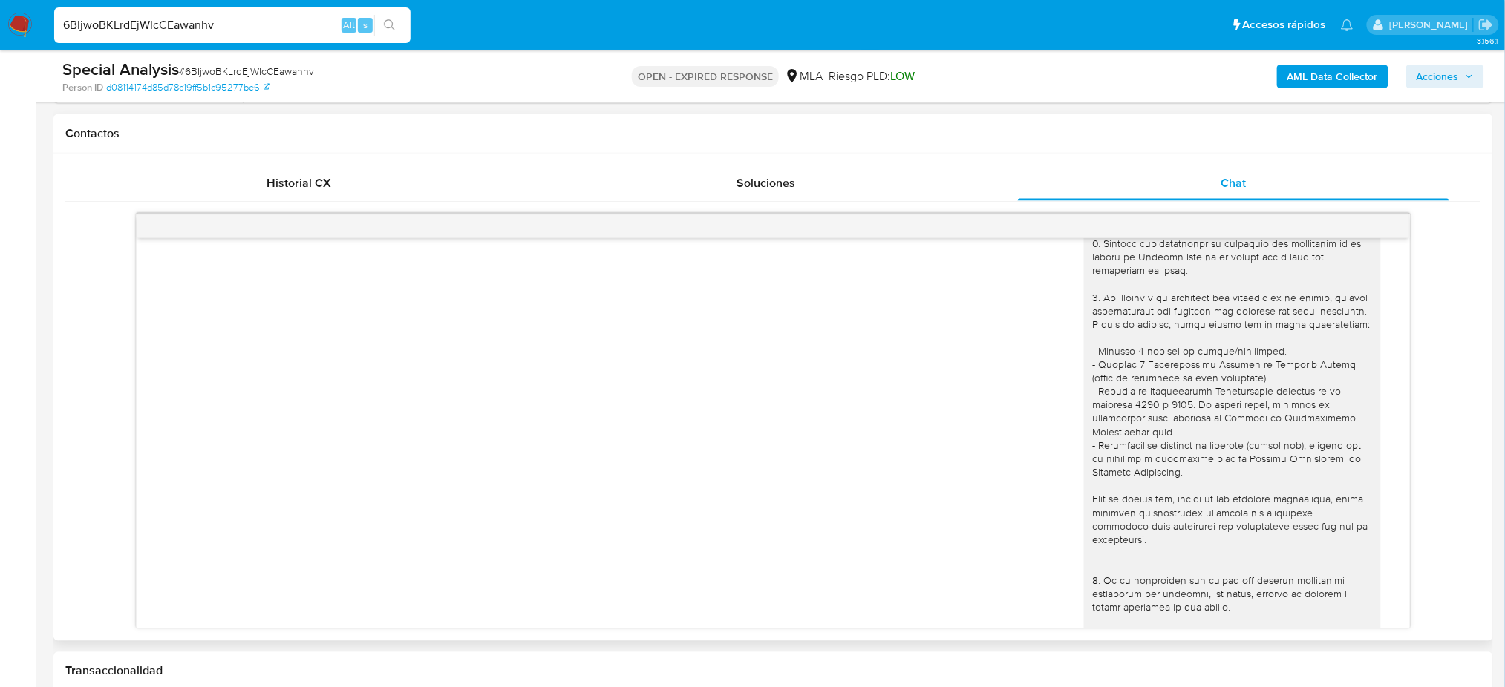
scroll to position [494, 0]
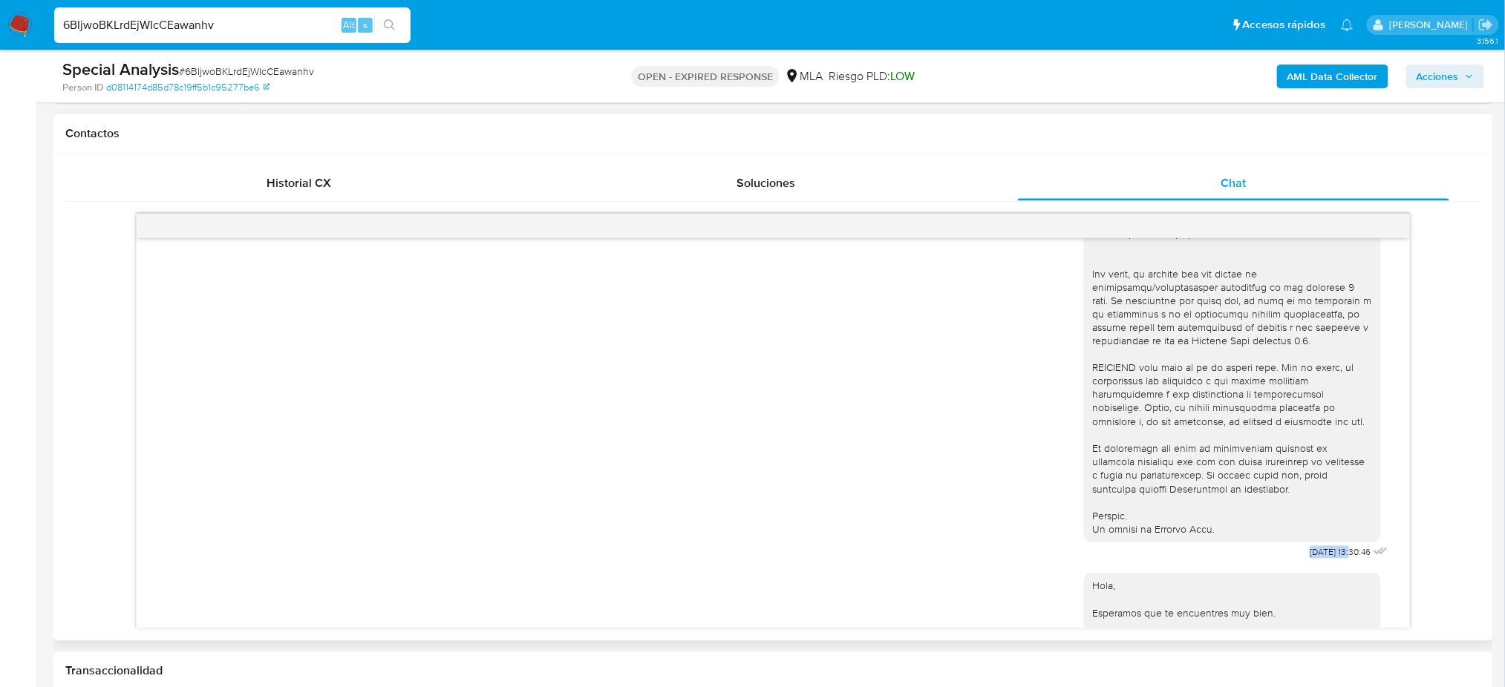
drag, startPoint x: 1274, startPoint y: 589, endPoint x: 1321, endPoint y: 586, distance: 47.7
click at [1321, 564] on div "18/06/2025 13:30:46" at bounding box center [1237, 157] width 307 height 813
copy span "18/06/2025"
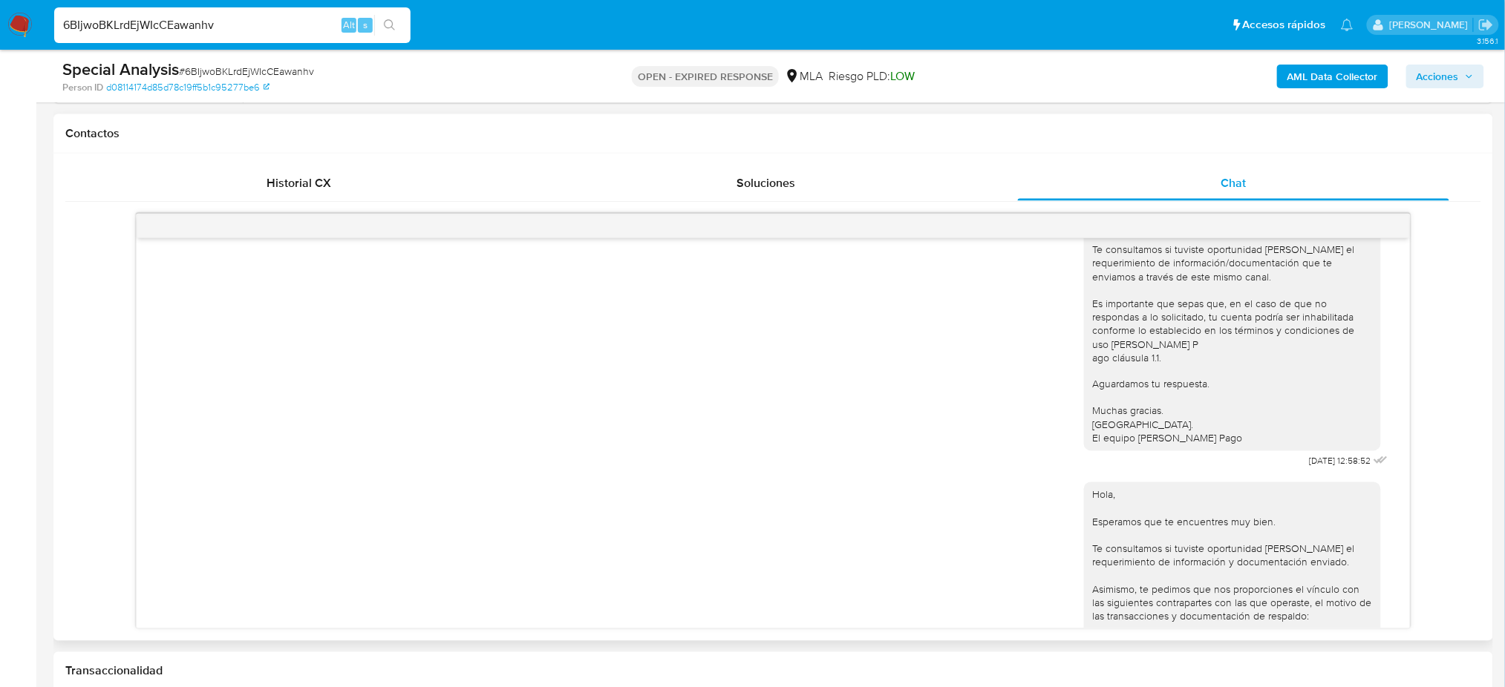
scroll to position [891, 0]
drag, startPoint x: 1275, startPoint y: 502, endPoint x: 1062, endPoint y: 320, distance: 280.7
click at [1320, 462] on span "23/06/2025 12:58:52" at bounding box center [1340, 457] width 62 height 12
copy span "23/06/2025"
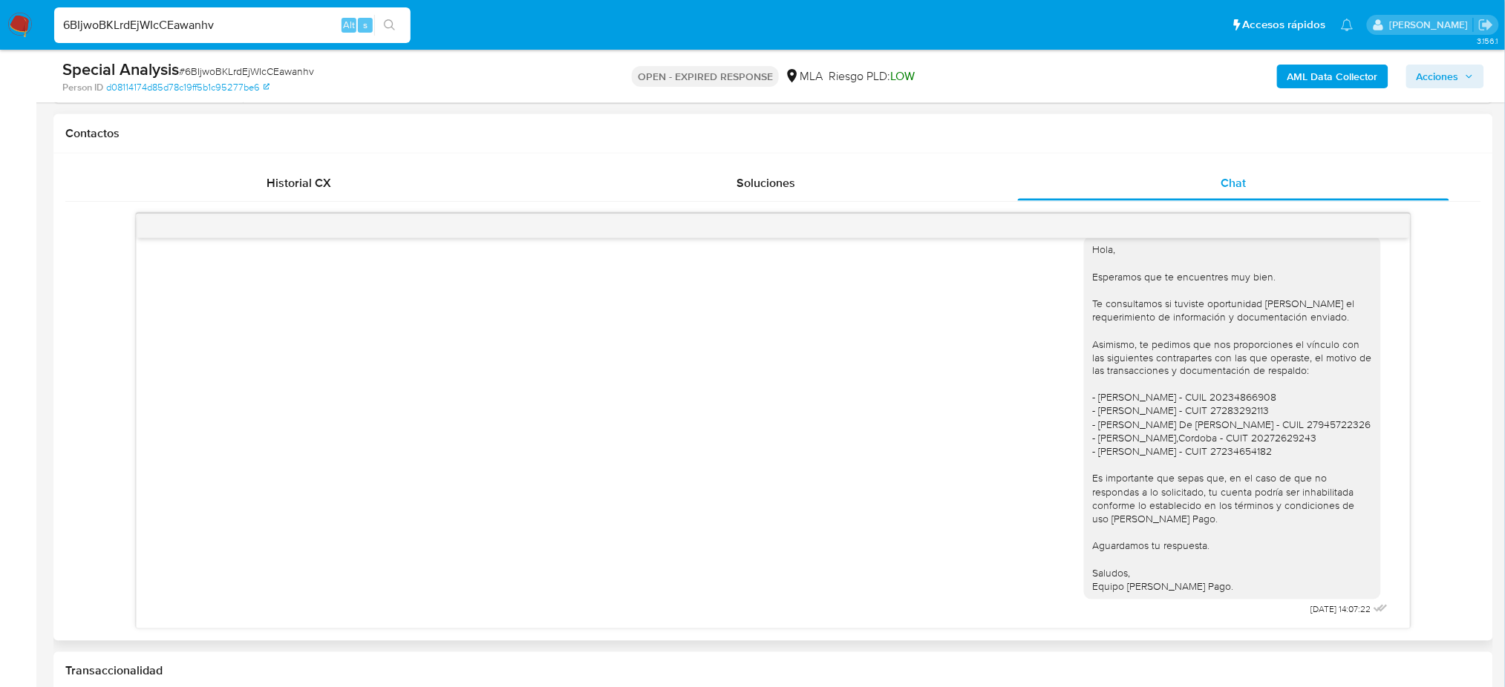
scroll to position [1172, 0]
drag, startPoint x: 1308, startPoint y: 618, endPoint x: 1322, endPoint y: 618, distance: 14.1
click at [1322, 618] on div "Hola, Esperamos que te encuentres muy bien. Te consultamos si tuviste oportunid…" at bounding box center [1237, 423] width 307 height 394
copy span "20/08/2025"
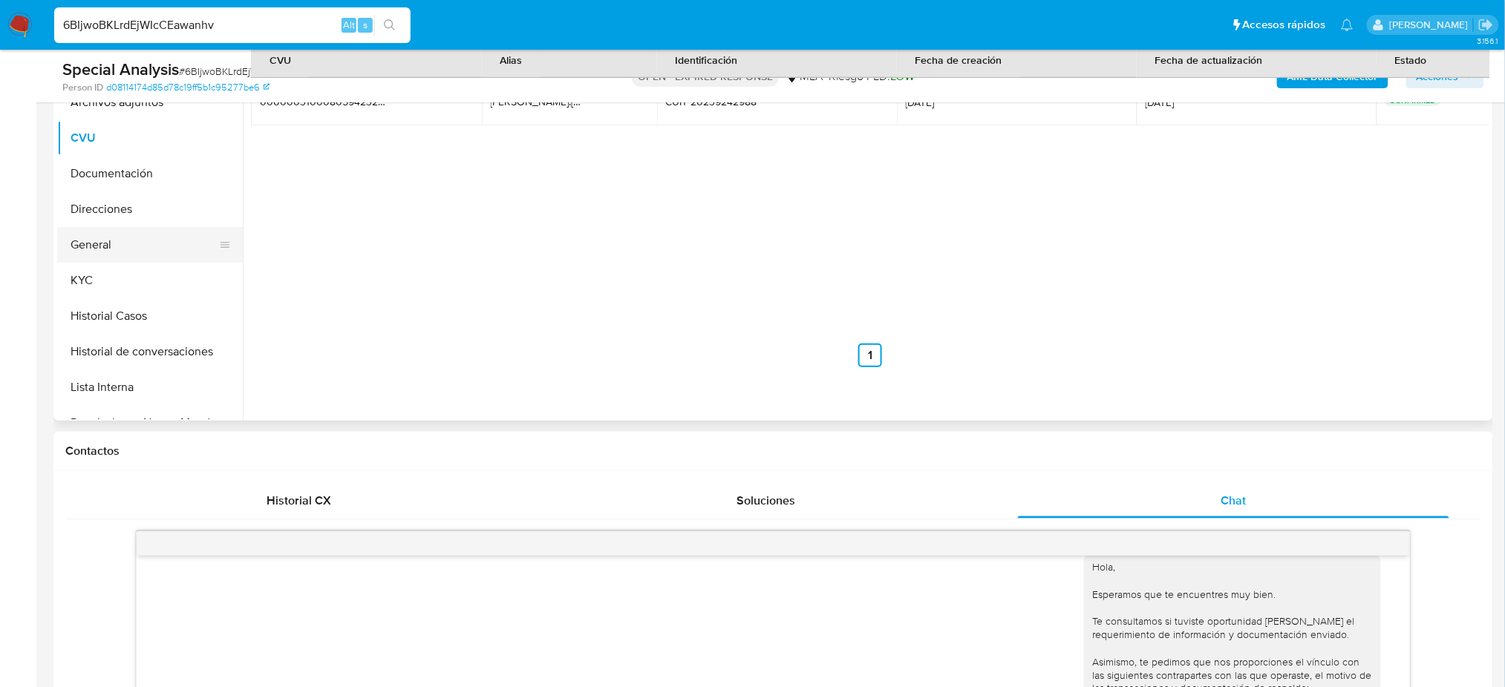
scroll to position [168, 0]
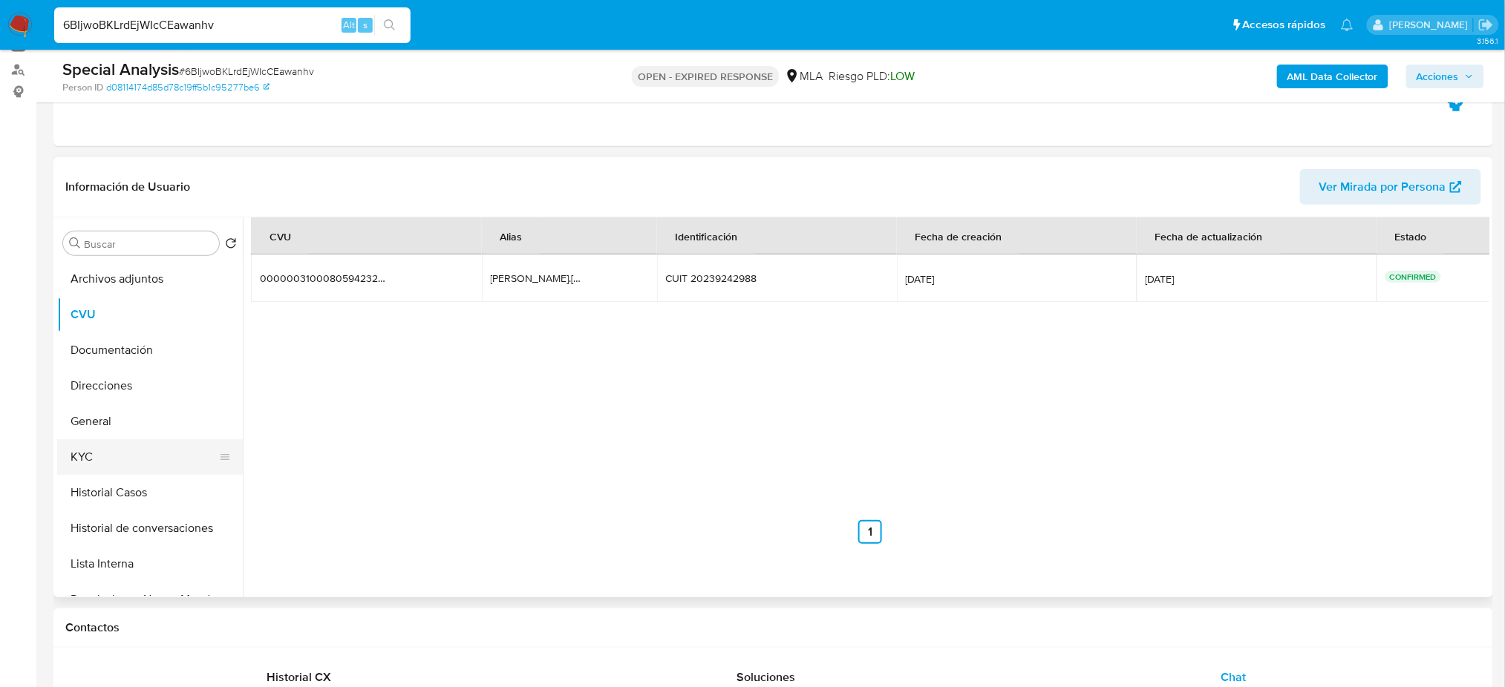
click at [155, 462] on button "KYC" at bounding box center [144, 457] width 174 height 36
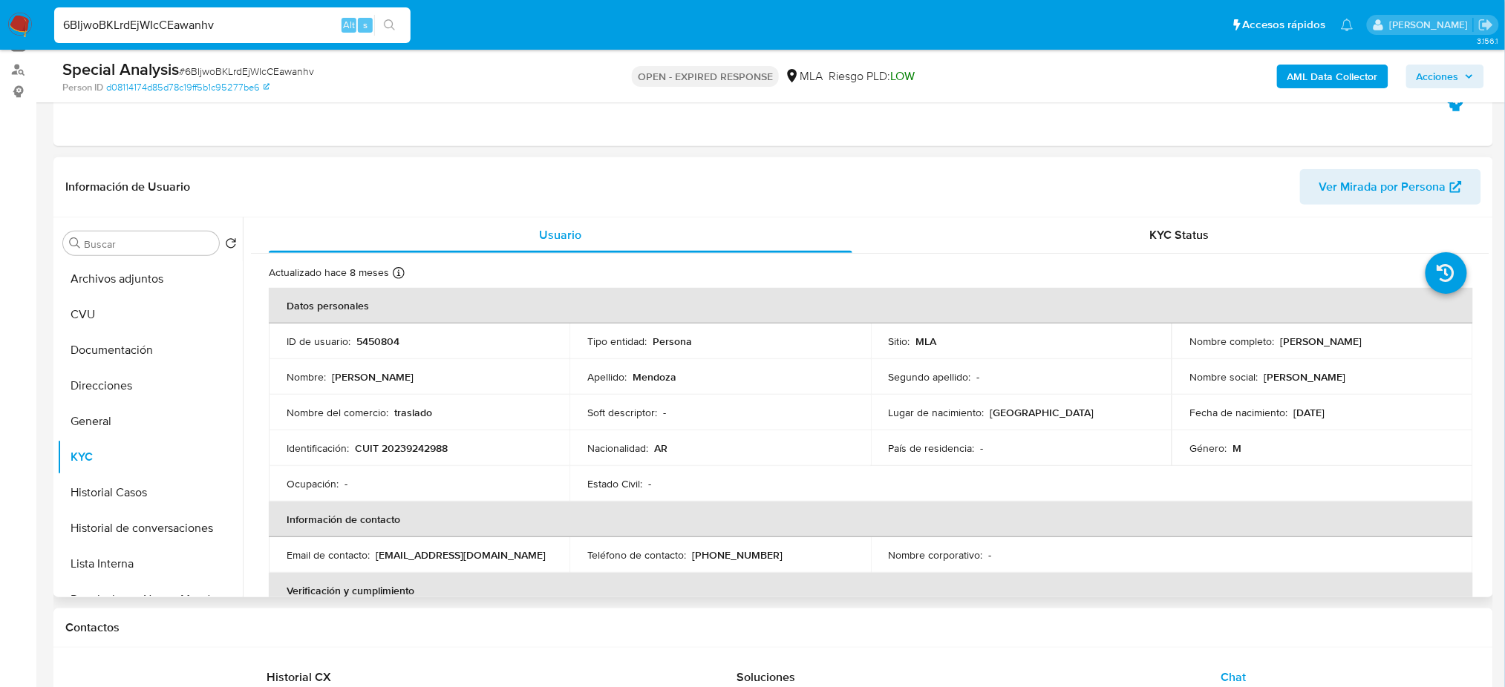
click at [1280, 340] on p "Anibal Gabriel Mendoza" at bounding box center [1321, 341] width 82 height 13
drag, startPoint x: 1278, startPoint y: 341, endPoint x: 1405, endPoint y: 336, distance: 126.3
click at [1405, 336] on div "Nombre completo : Anibal Gabriel Mendoza" at bounding box center [1321, 341] width 265 height 13
copy p "Anibal Gabriel Mendoza"
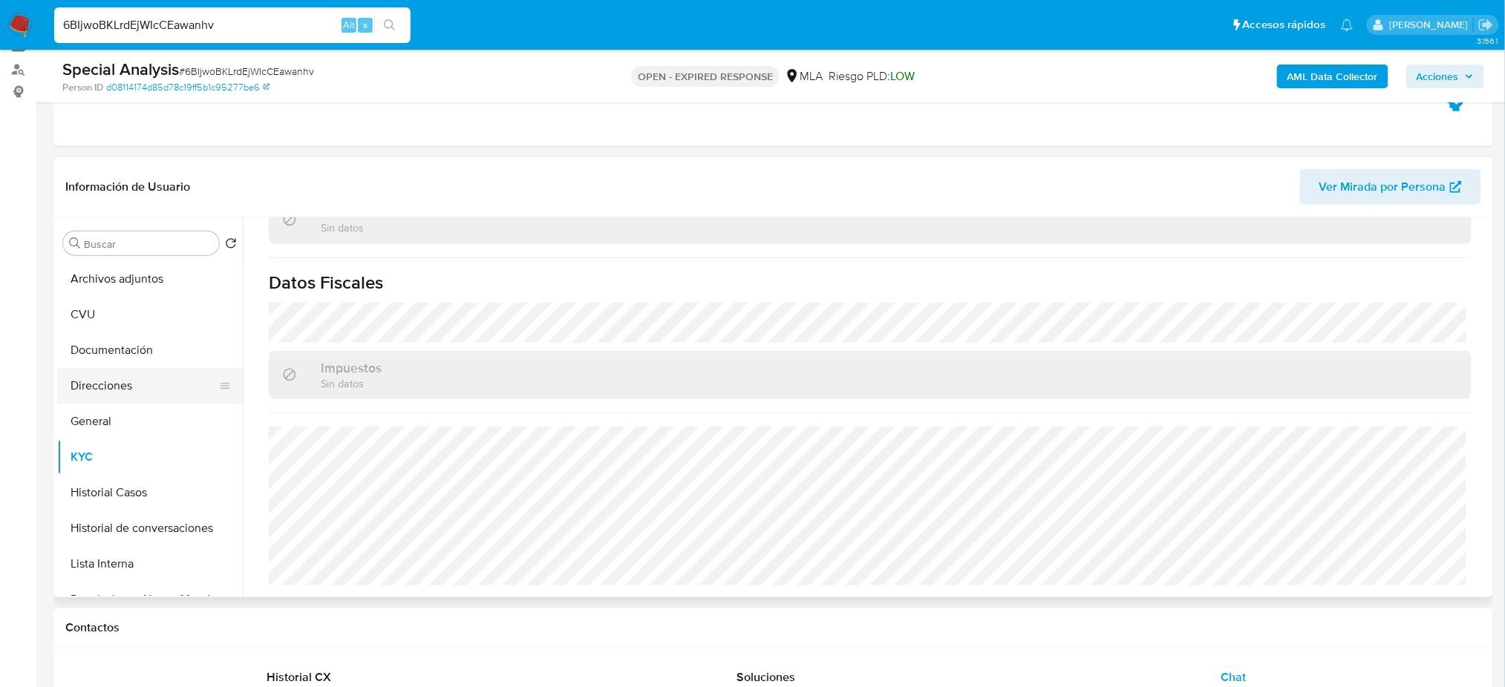
scroll to position [513, 0]
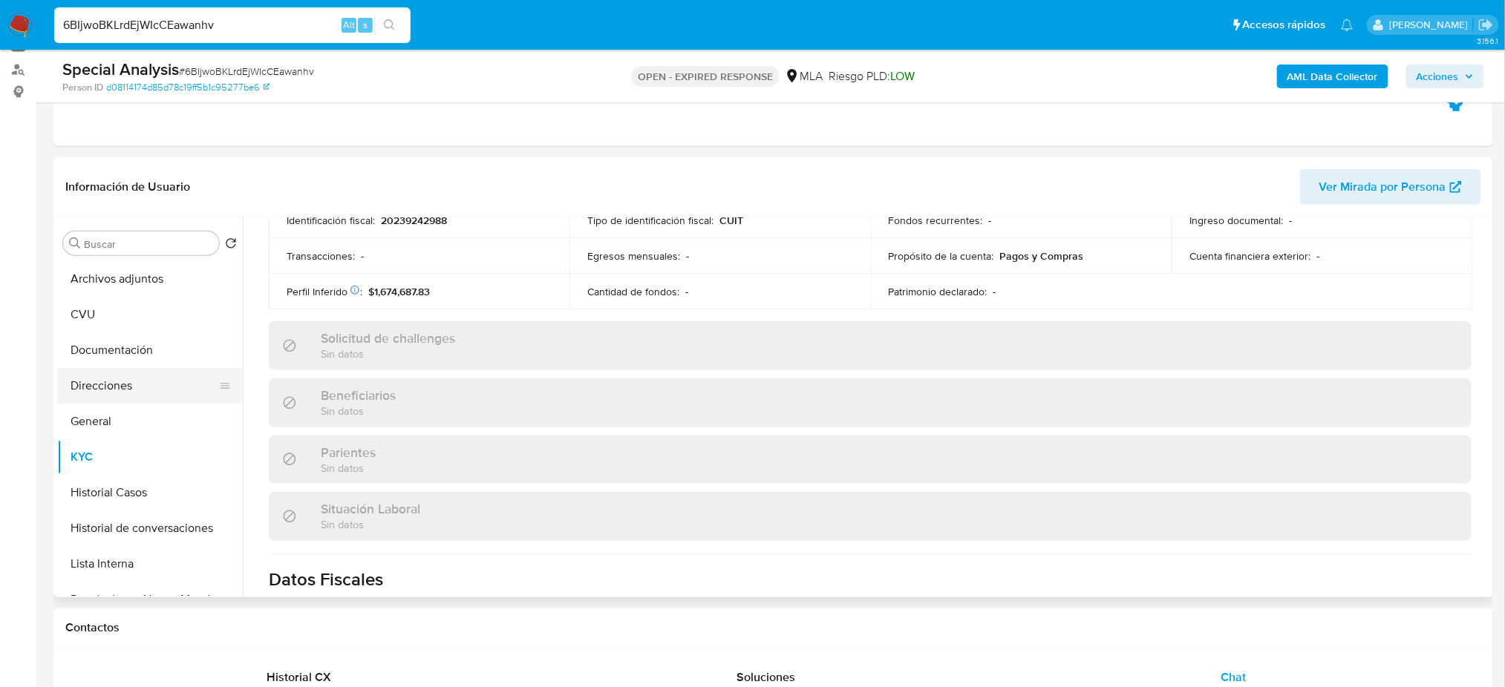
drag, startPoint x: 132, startPoint y: 382, endPoint x: 99, endPoint y: 387, distance: 33.1
click at [132, 382] on button "Direcciones" at bounding box center [144, 386] width 174 height 36
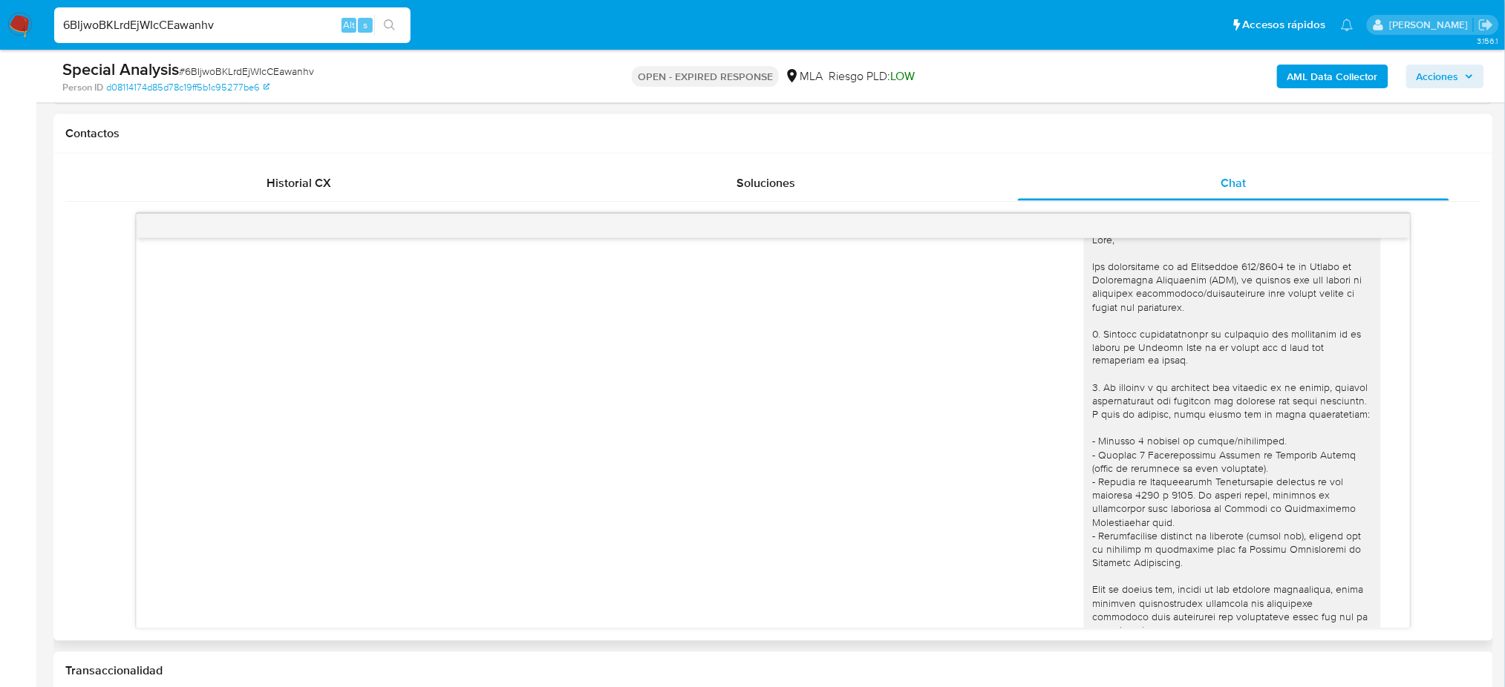
scroll to position [0, 0]
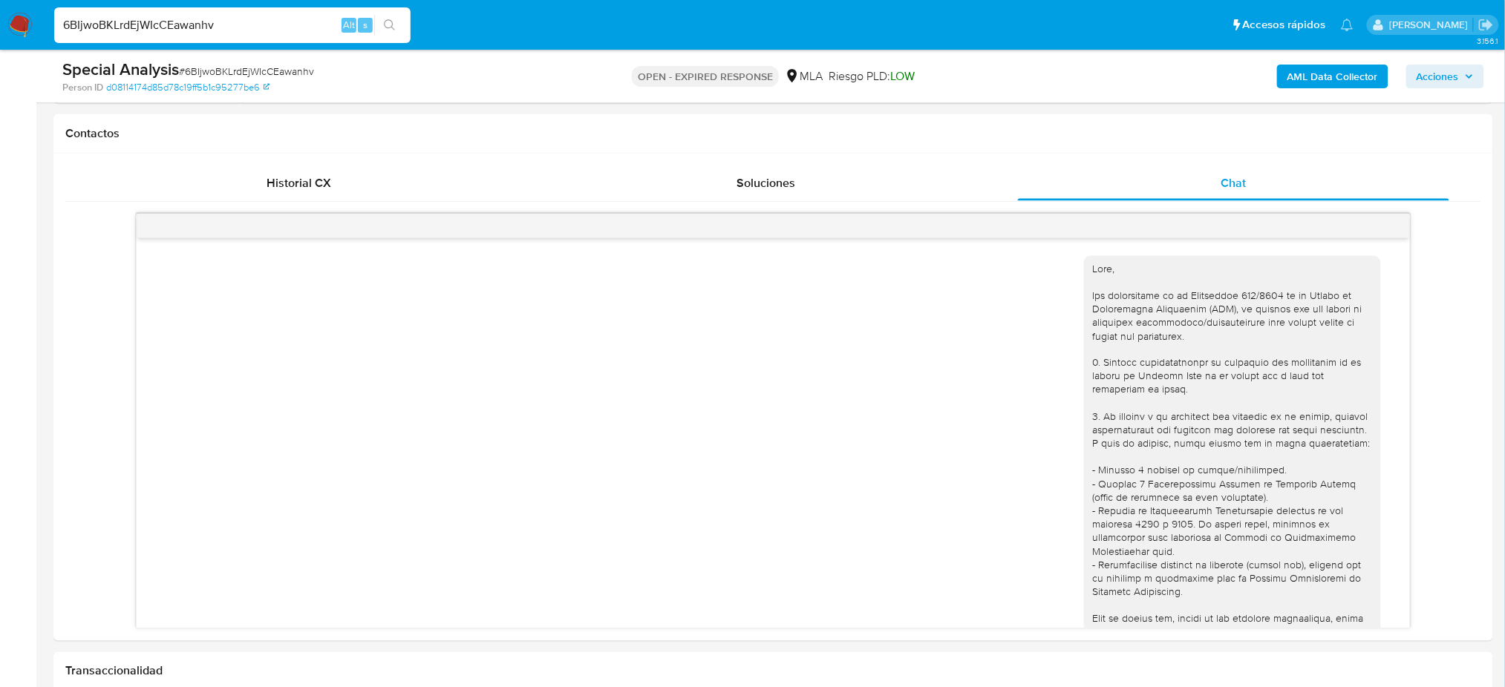
click at [281, 73] on span "# 6BIjwoBKLrdEjWIcCEawanhv" at bounding box center [246, 71] width 135 height 15
copy span "6BIjwoBKLrdEjWIcCEawanhv"
click at [22, 28] on img at bounding box center [19, 25] width 25 height 25
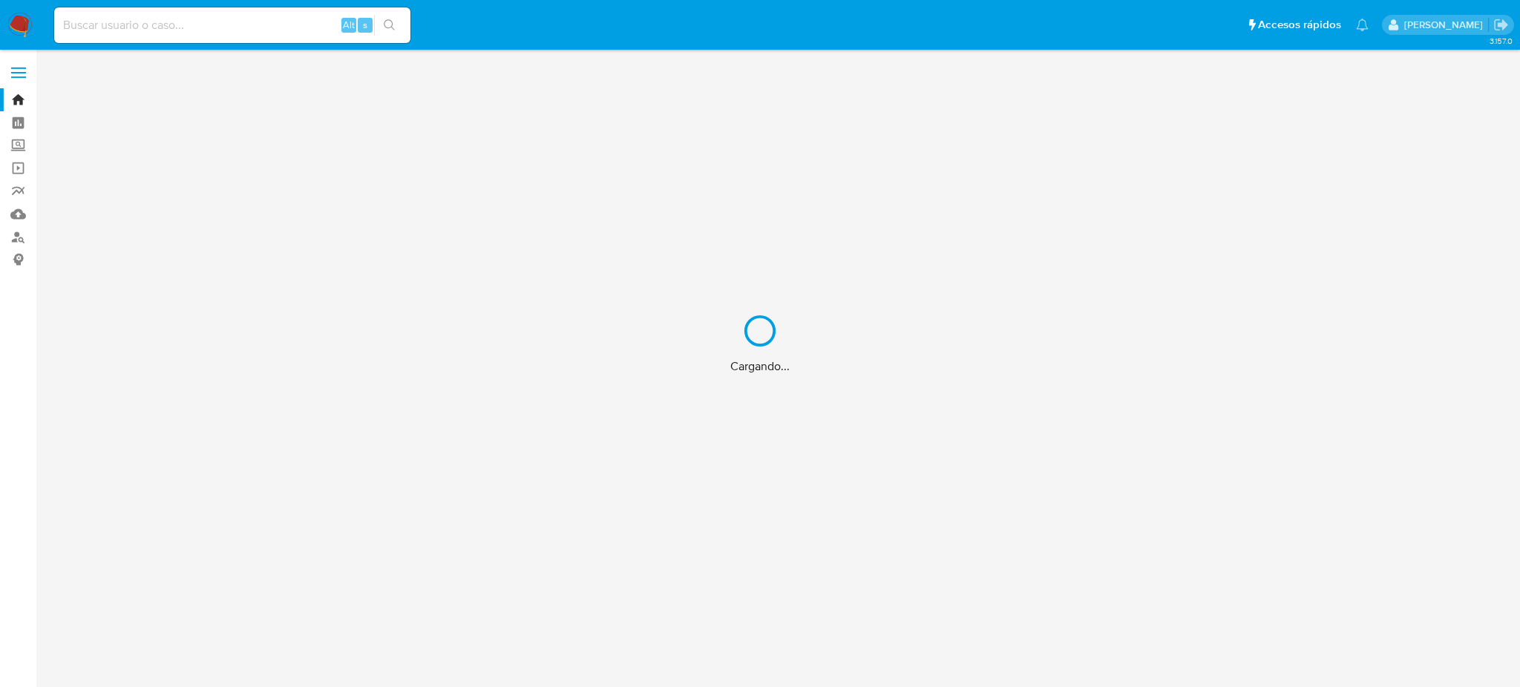
click at [7, 234] on div "Cargando..." at bounding box center [760, 343] width 1520 height 687
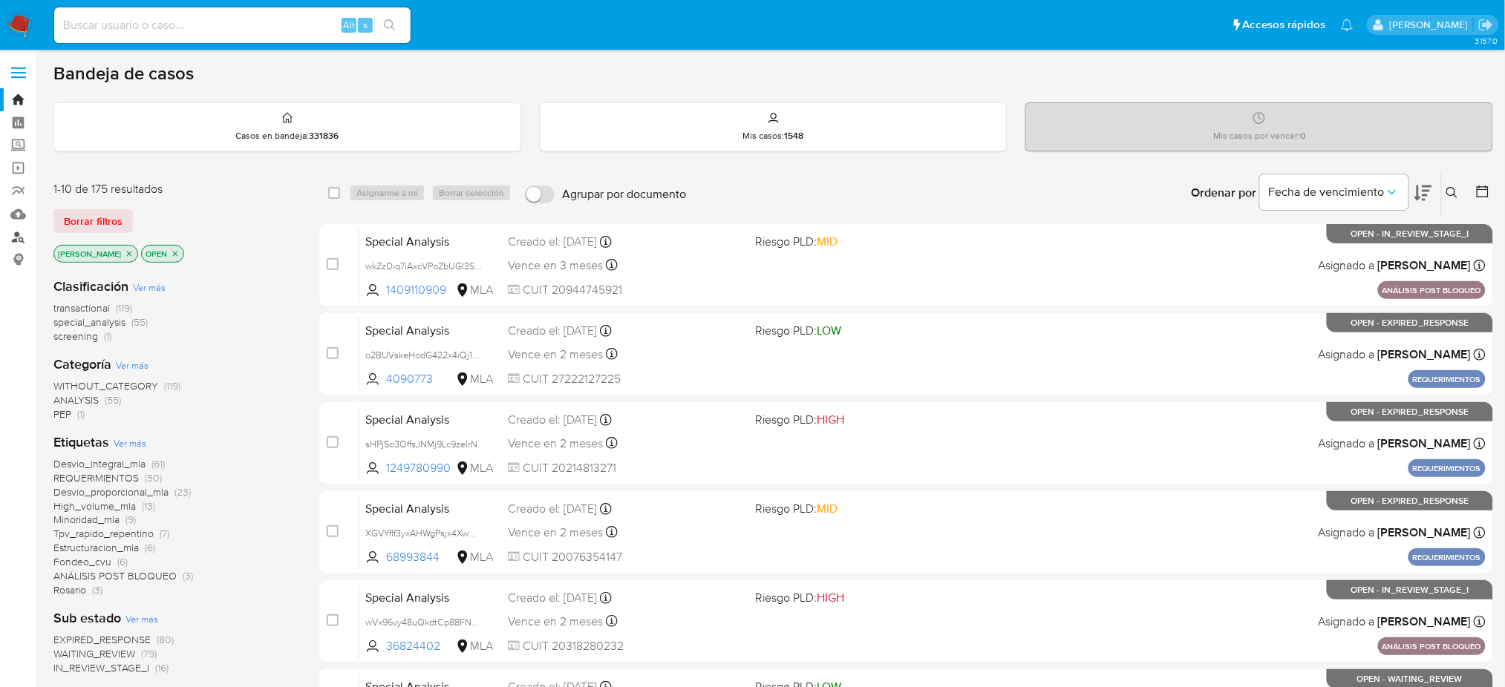
click at [15, 235] on link "Buscador de personas" at bounding box center [88, 237] width 177 height 23
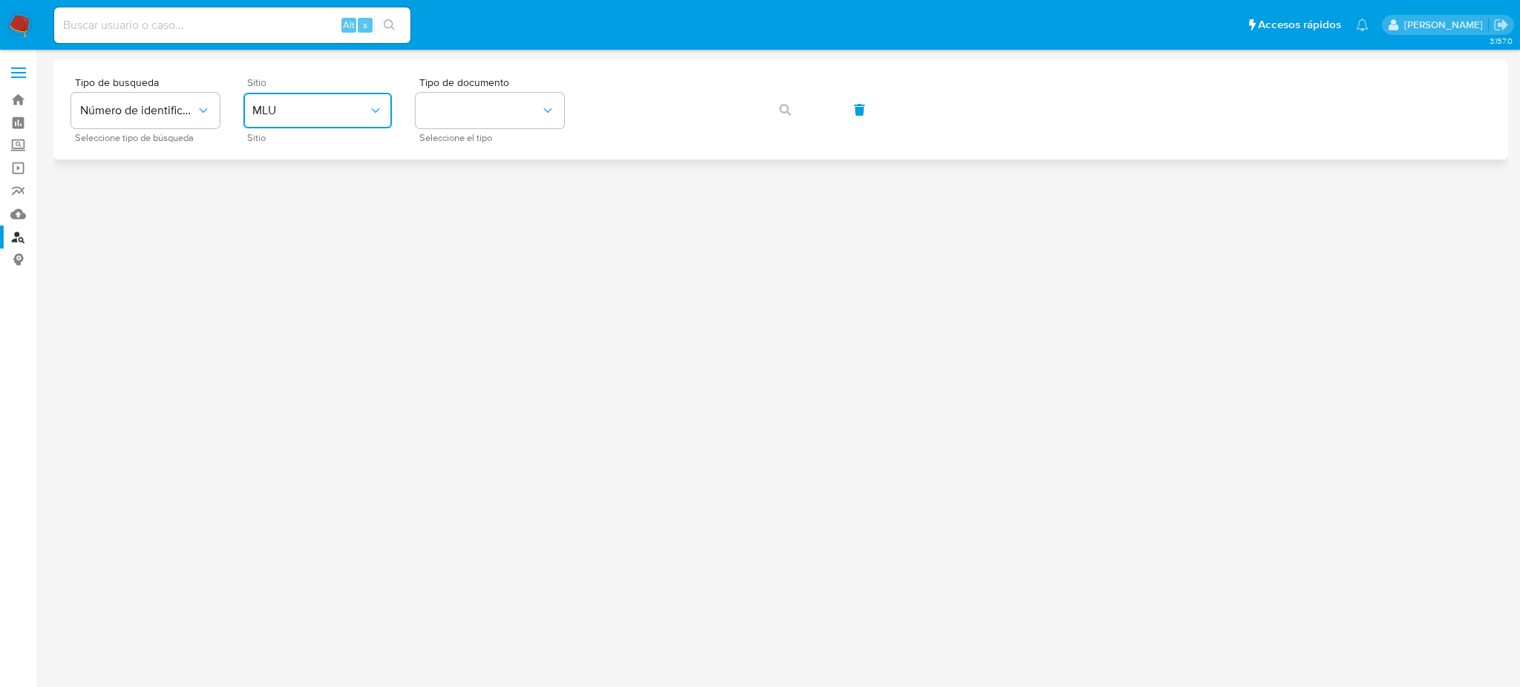
click at [341, 111] on span "MLU" at bounding box center [310, 110] width 116 height 15
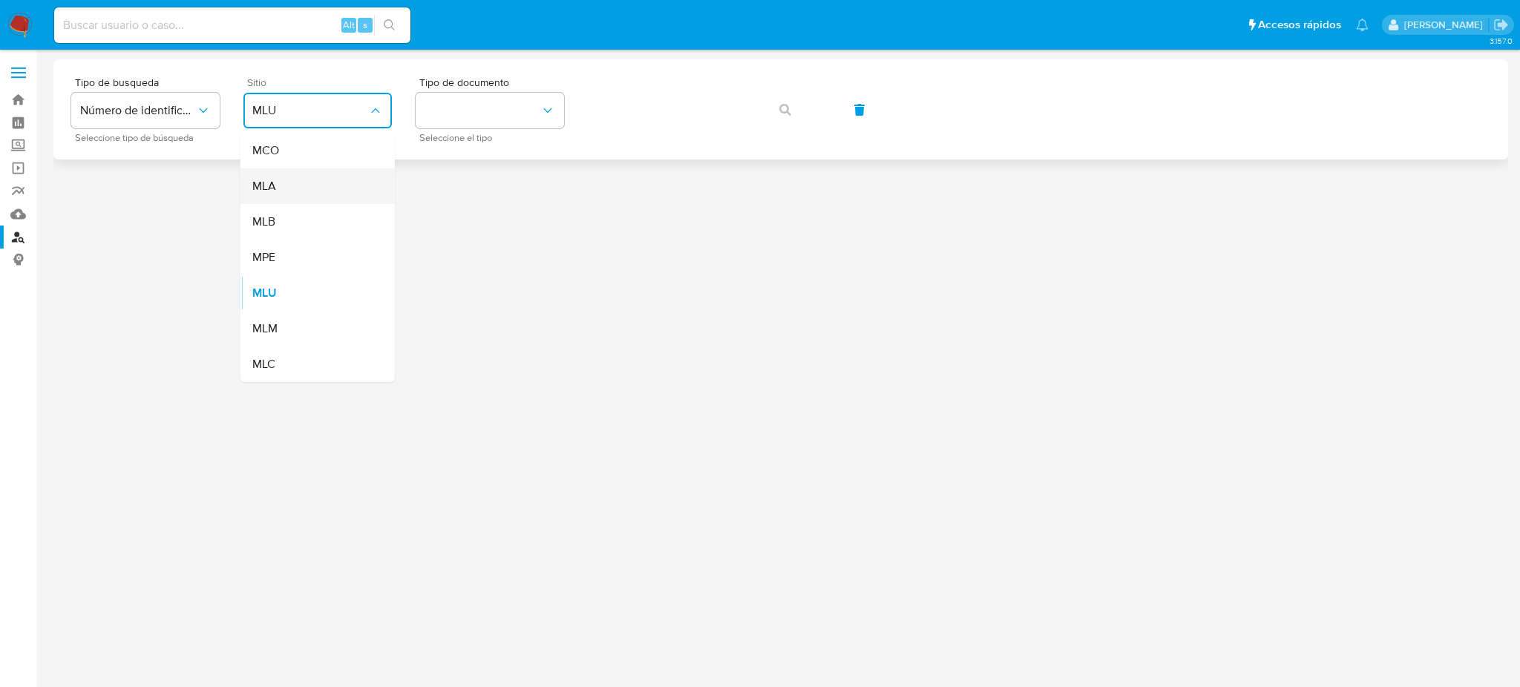
click at [314, 192] on div "MLA" at bounding box center [313, 187] width 122 height 36
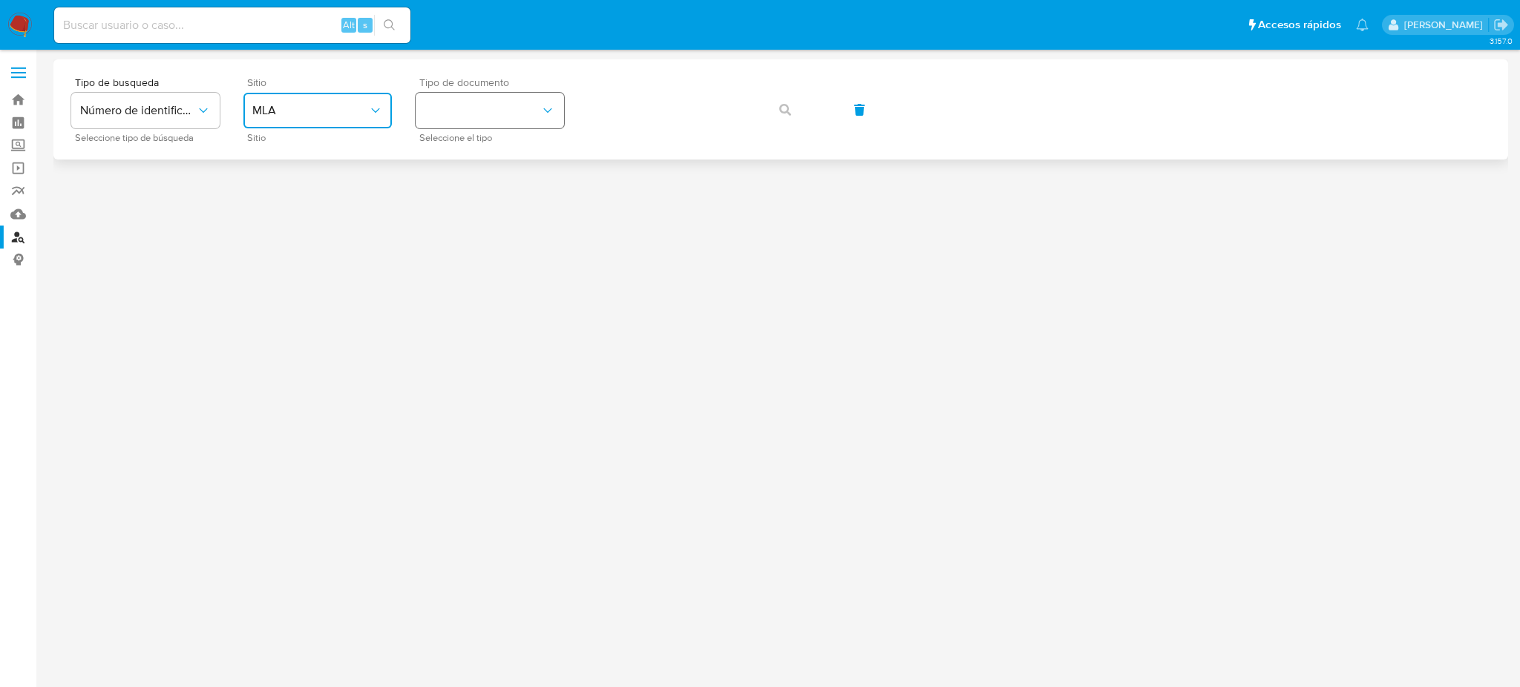
click at [511, 102] on button "identificationType" at bounding box center [490, 111] width 148 height 36
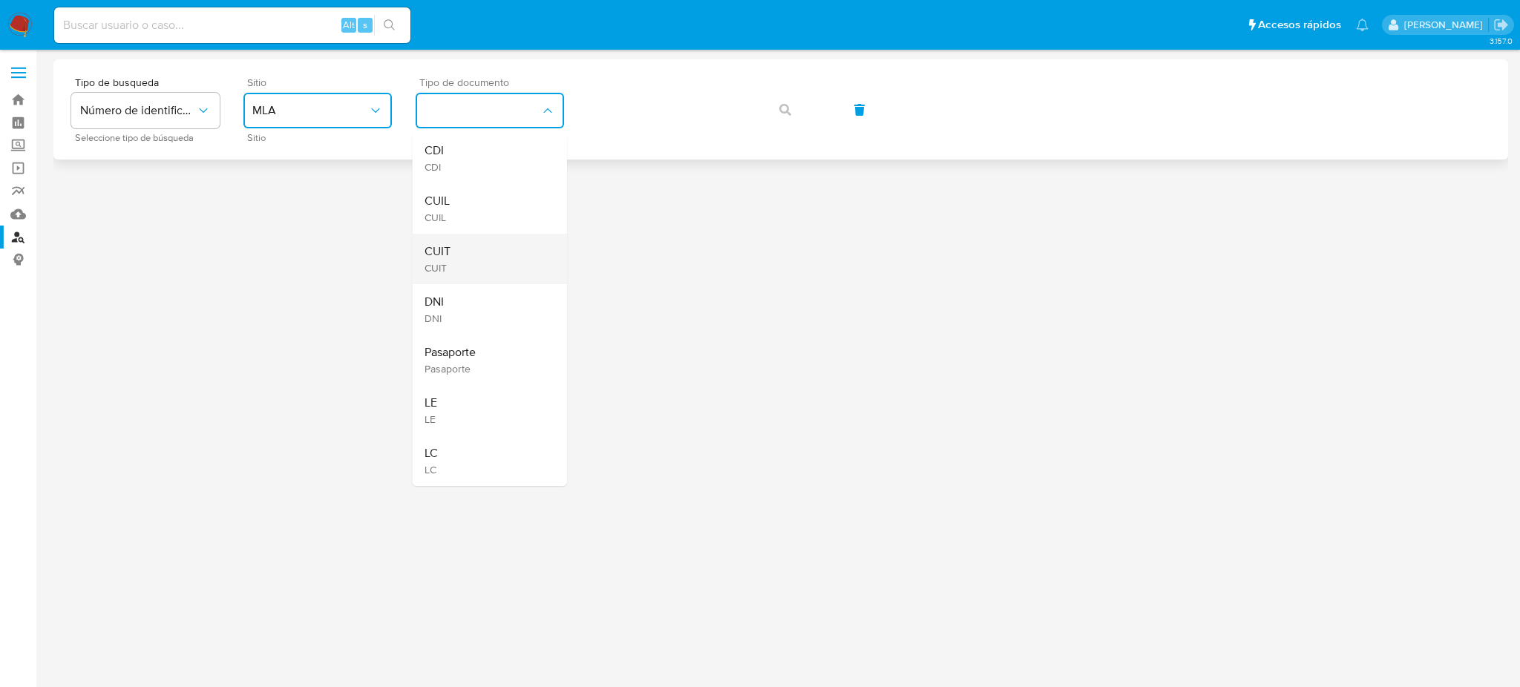
click at [499, 253] on div "CUIT CUIT" at bounding box center [486, 259] width 122 height 50
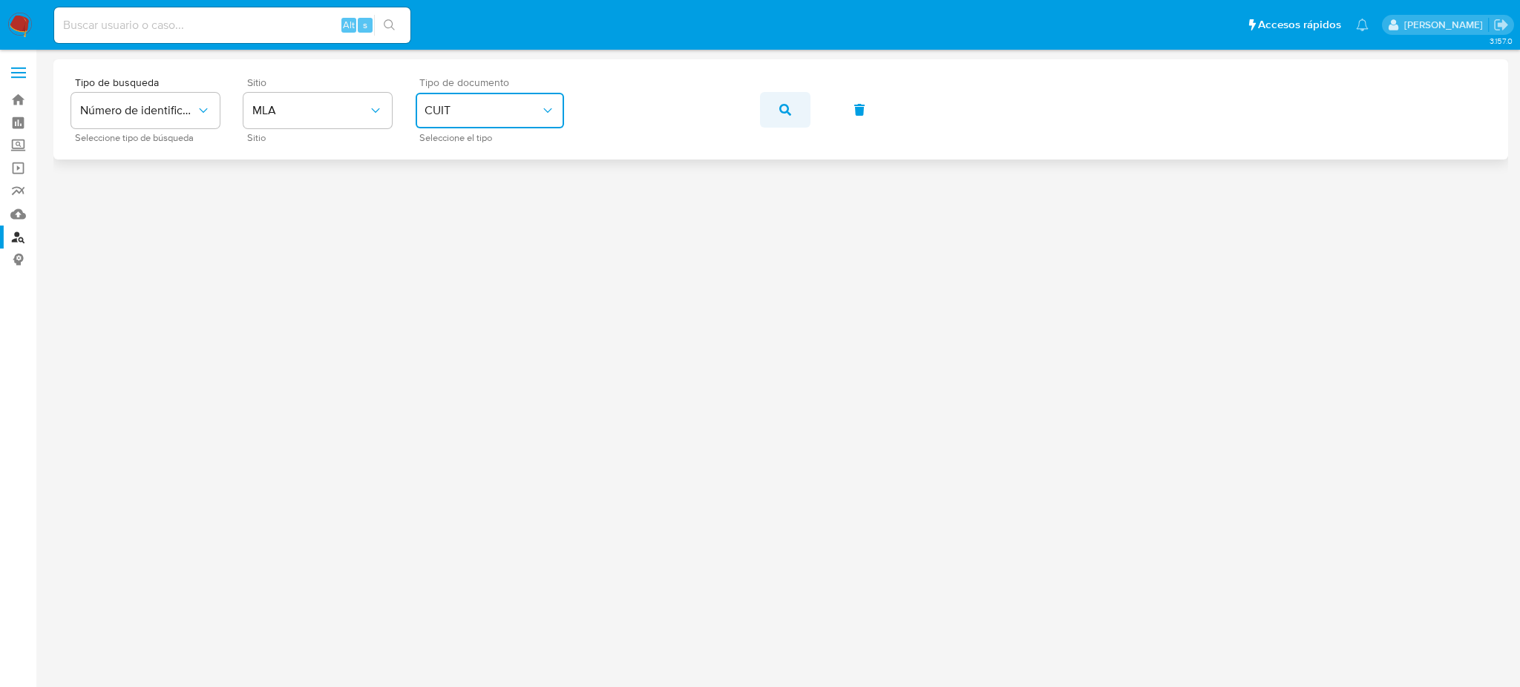
click at [787, 100] on span "button" at bounding box center [785, 110] width 12 height 33
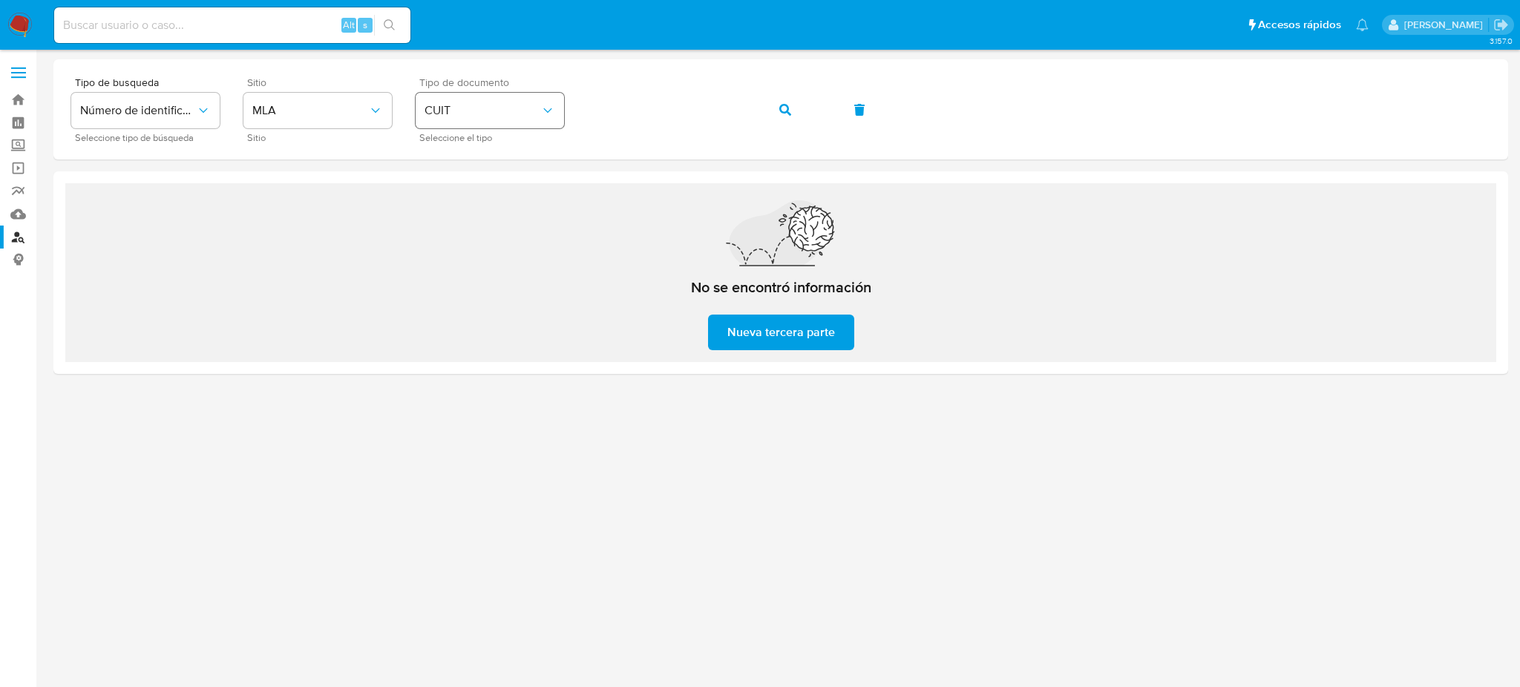
click at [494, 97] on div "Tipo de busqueda Número de identificación Seleccione tipo de búsqueda Sitio MLA…" at bounding box center [780, 109] width 1419 height 65
click at [788, 111] on icon "button" at bounding box center [785, 110] width 12 height 12
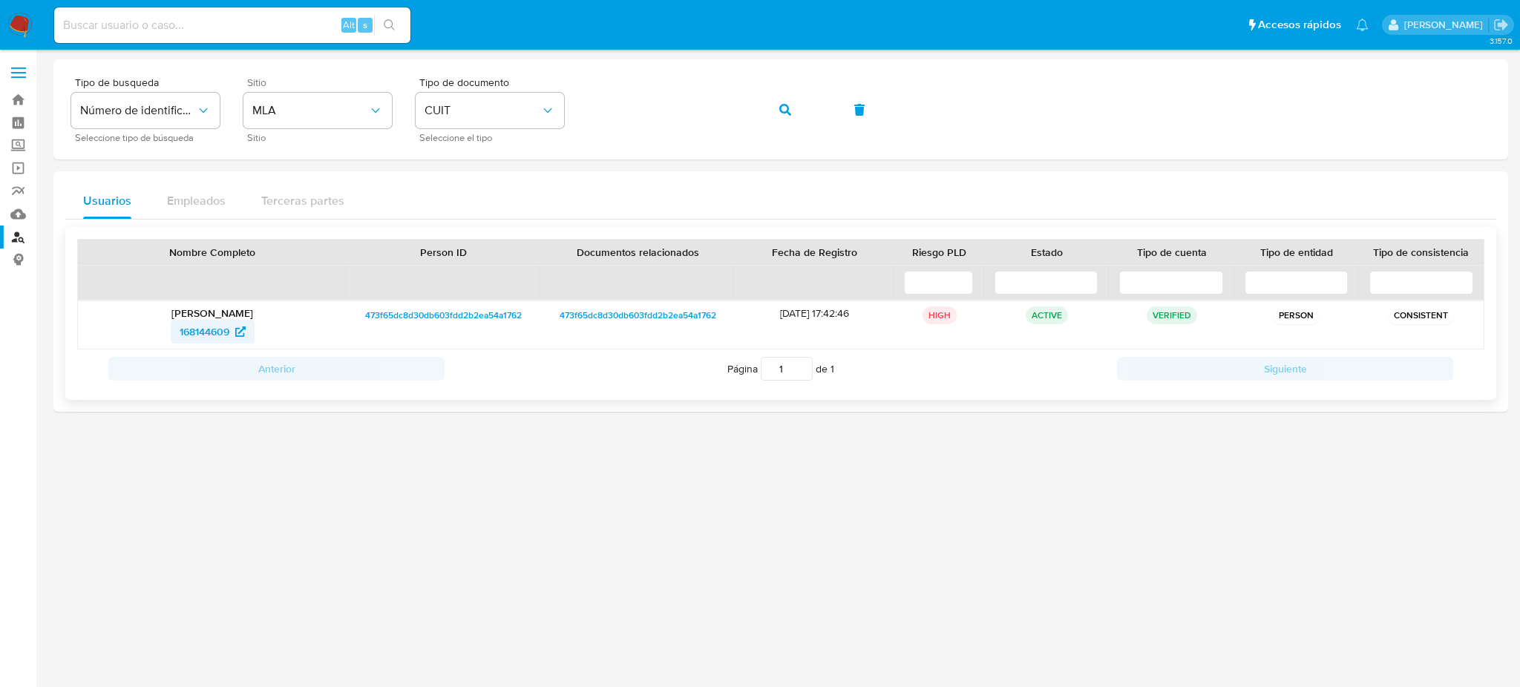
click at [209, 330] on span "168144609" at bounding box center [205, 332] width 50 height 24
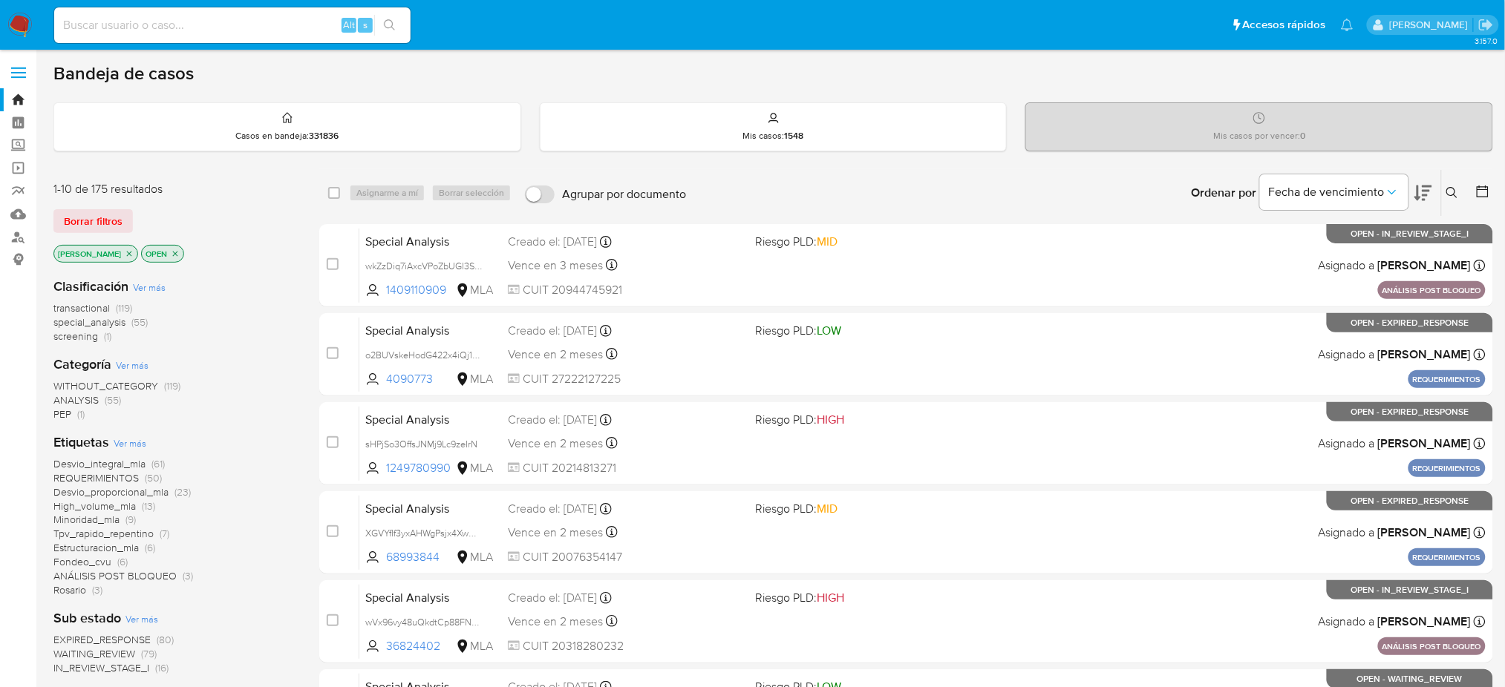
click at [1454, 184] on button at bounding box center [1454, 193] width 24 height 18
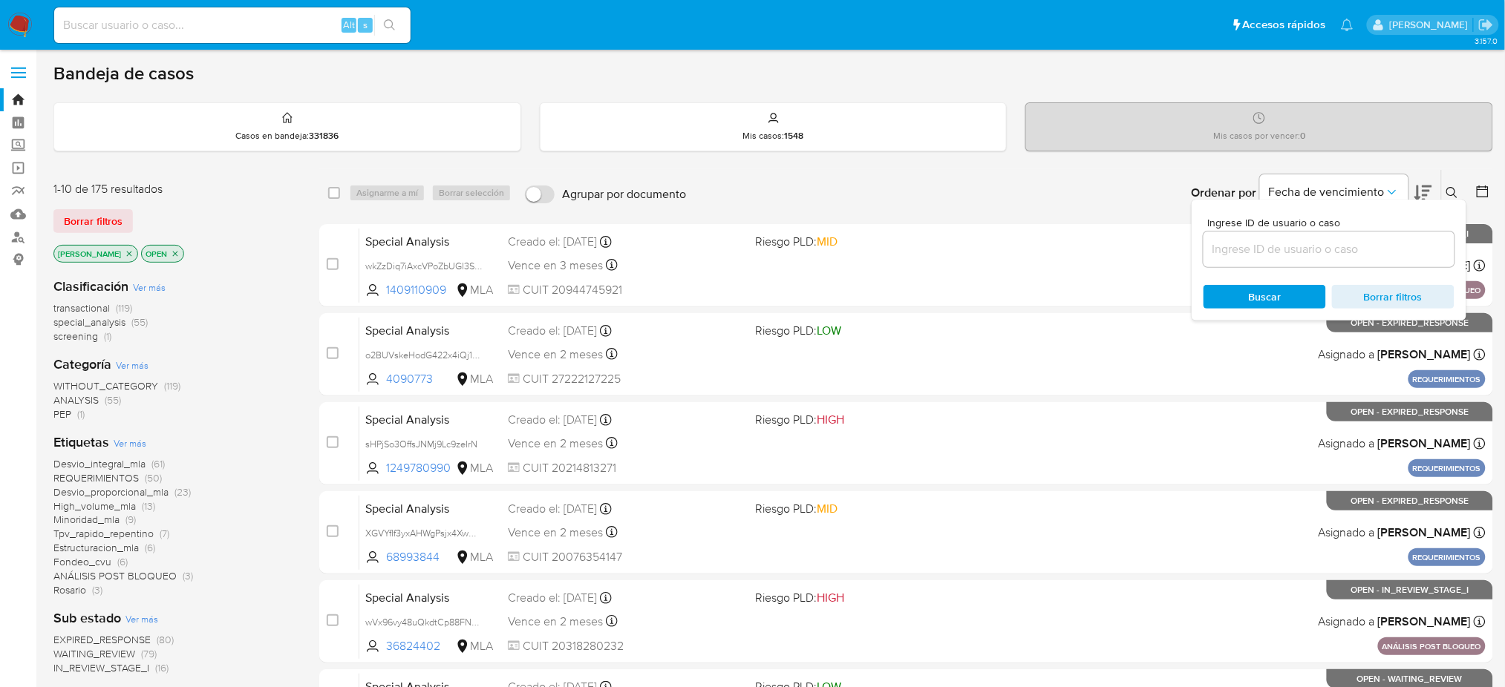
click at [1360, 260] on div at bounding box center [1328, 250] width 251 height 36
click at [1350, 251] on input at bounding box center [1328, 249] width 251 height 19
paste input "6BIjwoBKLrdEjWIcCEawanhv"
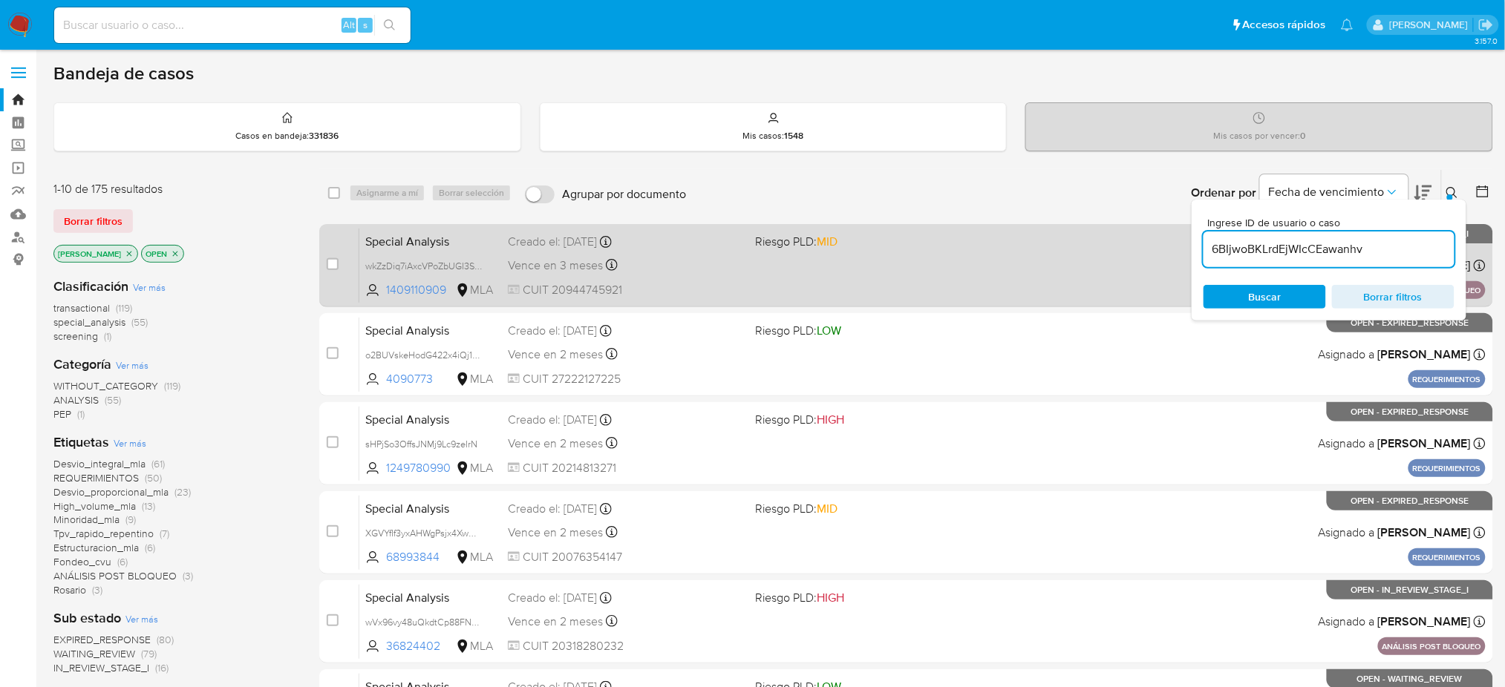
type input "6BIjwoBKLrdEjWIcCEawanhv"
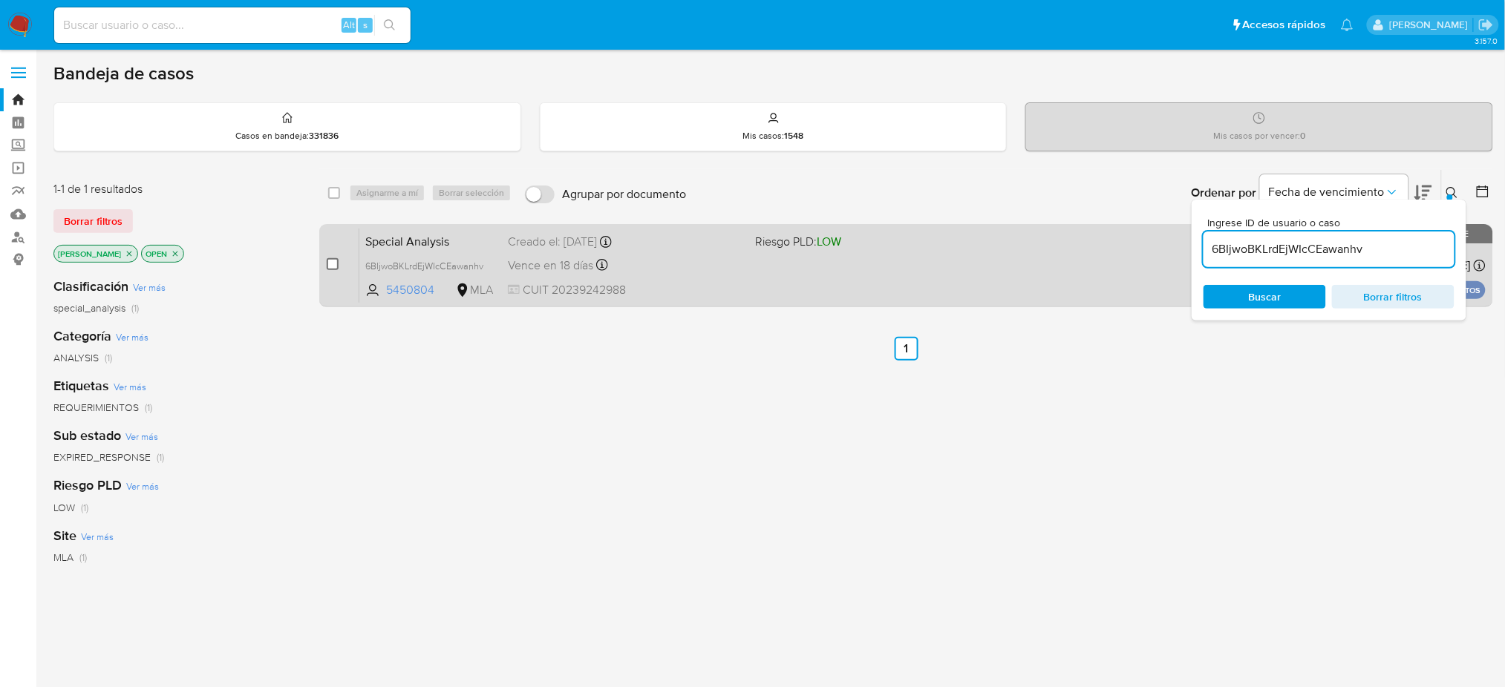
click at [336, 263] on input "checkbox" at bounding box center [333, 264] width 12 height 12
checkbox input "true"
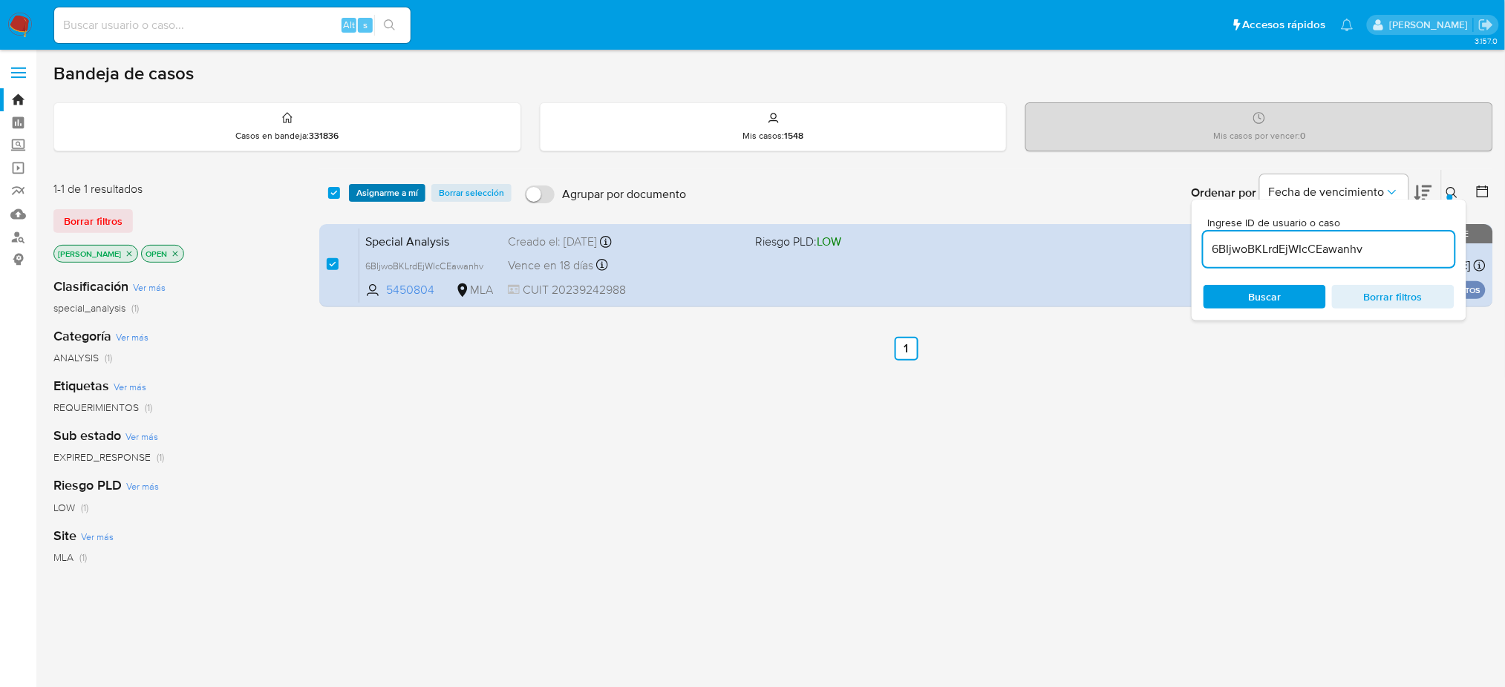
click at [390, 194] on span "Asignarme a mí" at bounding box center [387, 193] width 62 height 15
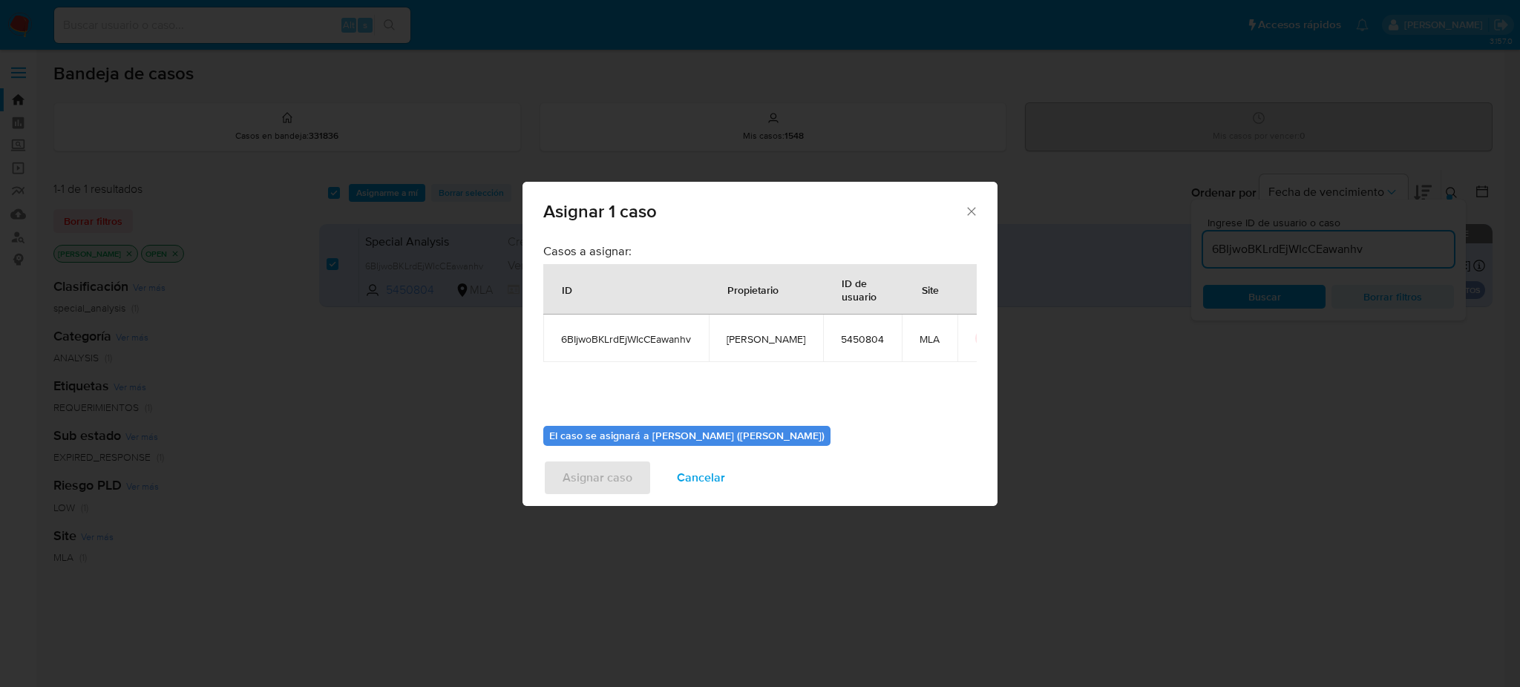
click at [733, 334] on span "[PERSON_NAME]" at bounding box center [766, 339] width 79 height 13
copy span "[PERSON_NAME]"
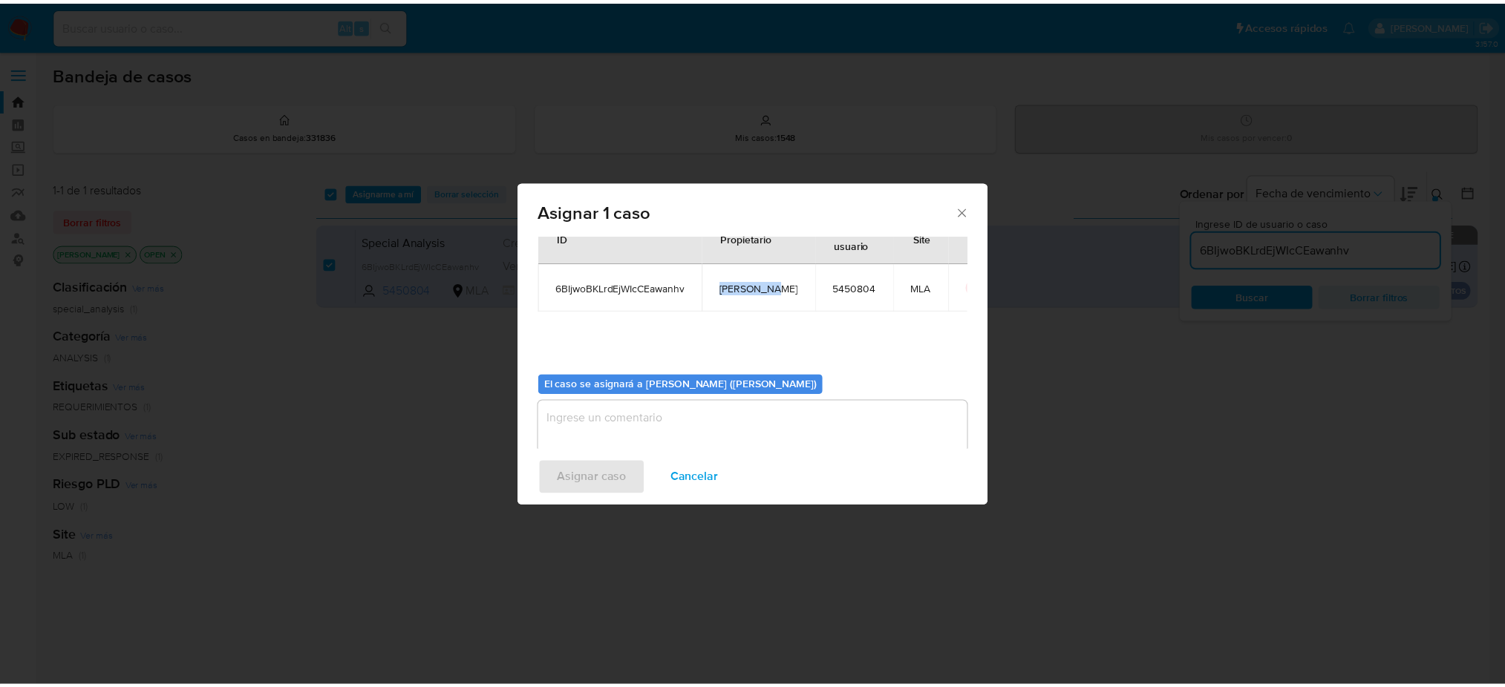
scroll to position [76, 0]
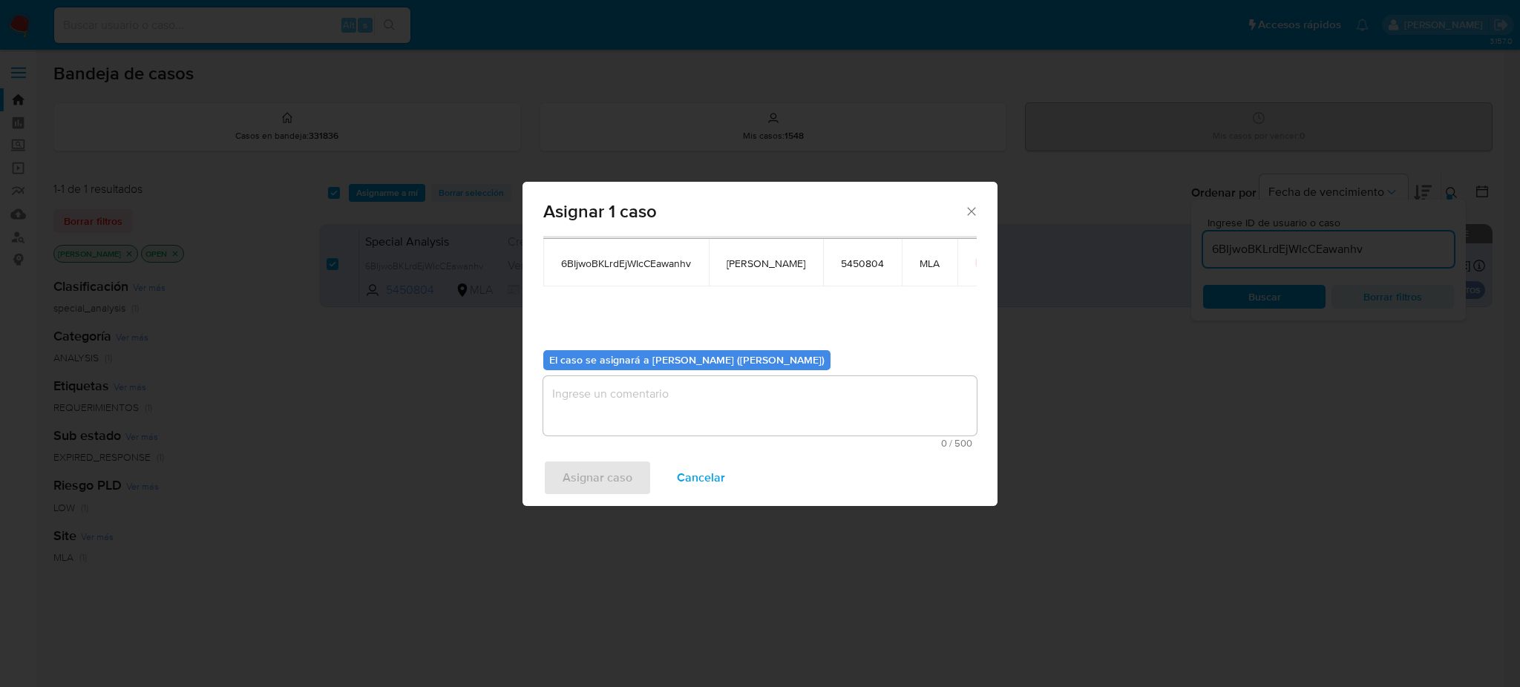
click at [640, 399] on textarea "assign-modal" at bounding box center [760, 405] width 434 height 59
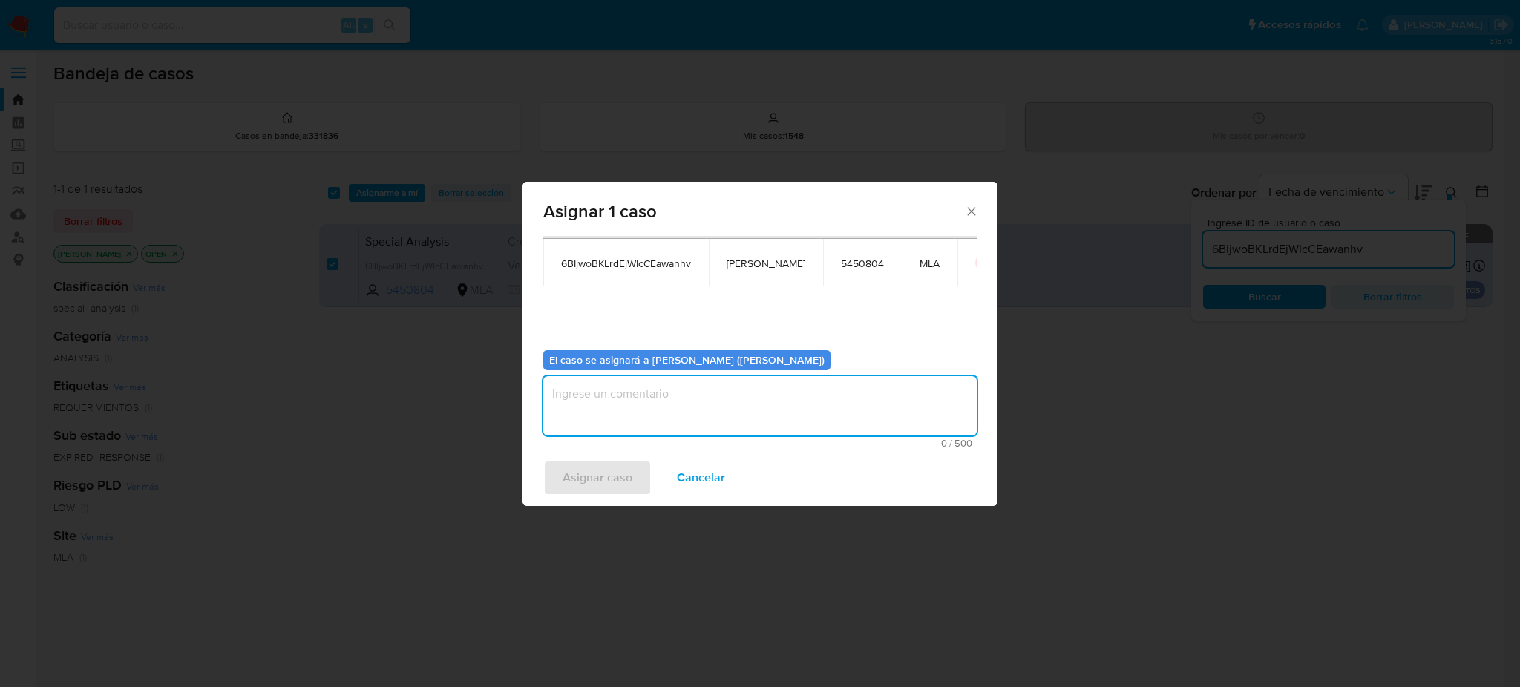
paste textarea "[PERSON_NAME]"
type textarea "[PERSON_NAME]"
click at [618, 484] on span "Asignar caso" at bounding box center [598, 478] width 70 height 33
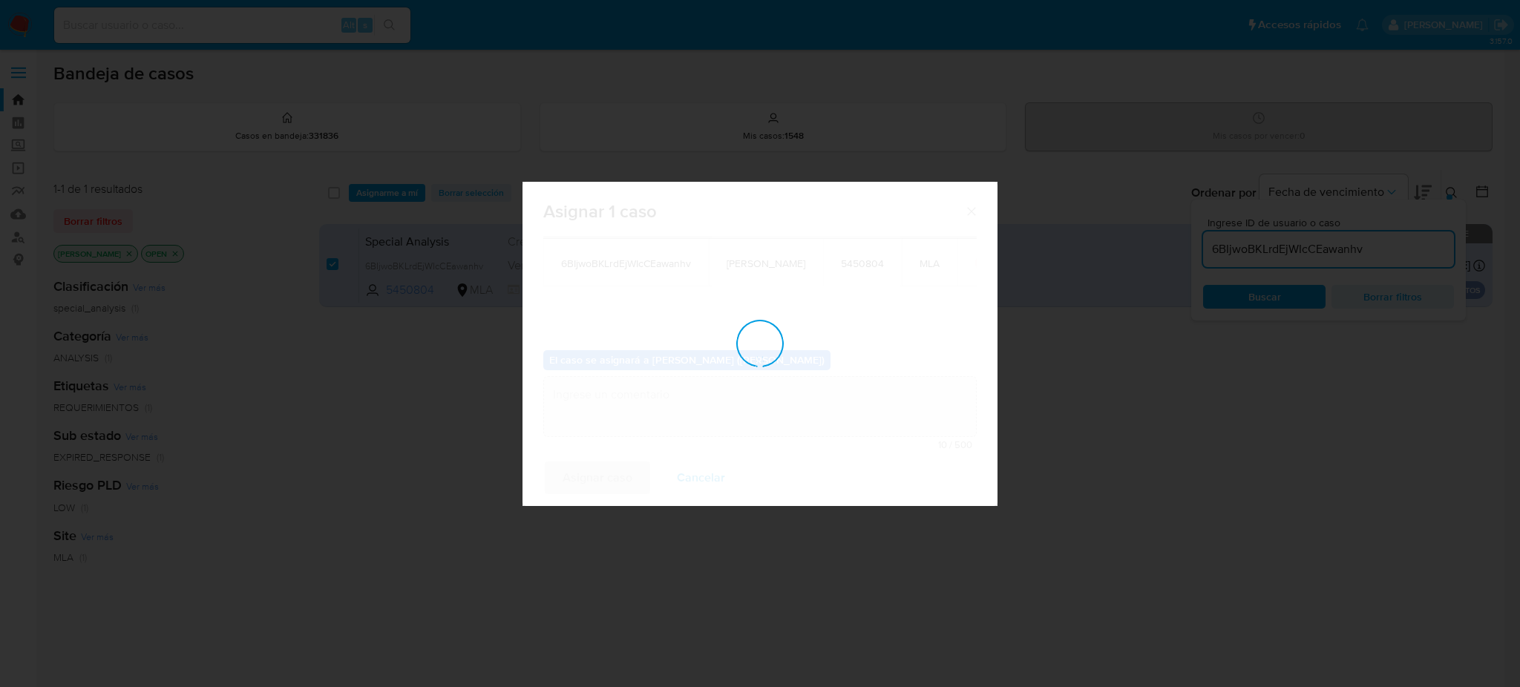
checkbox input "false"
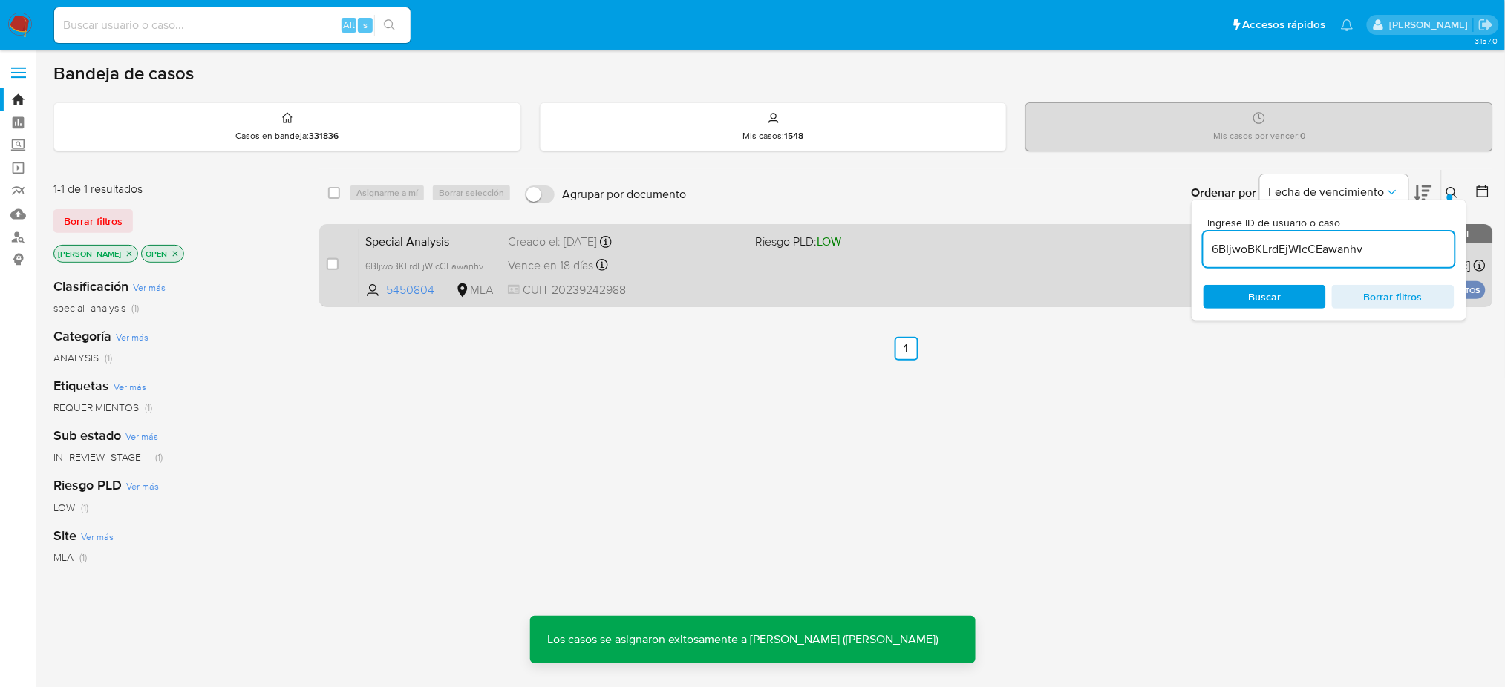
click at [835, 281] on div "Special Analysis 6BIjwoBKLrdEjWIcCEawanhv 5450804 MLA Riesgo PLD: LOW Creado el…" at bounding box center [922, 265] width 1126 height 75
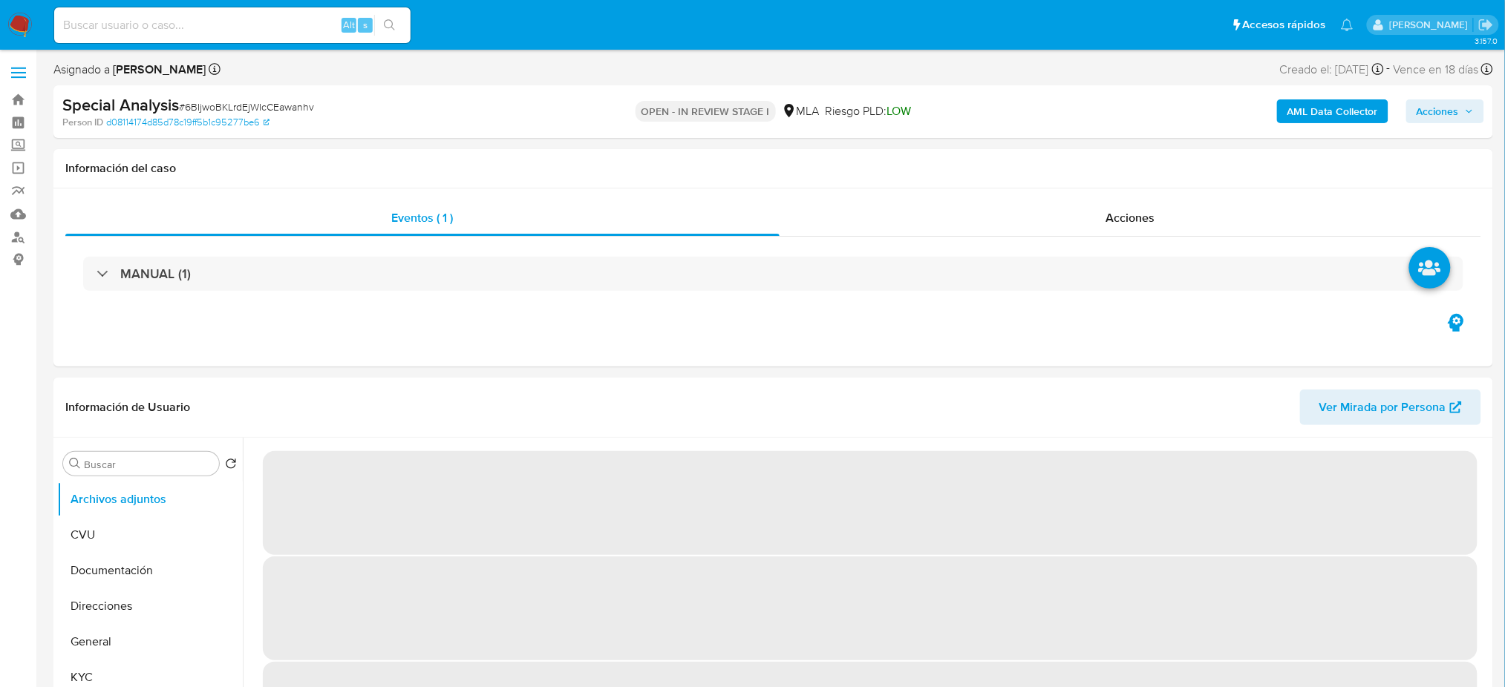
select select "10"
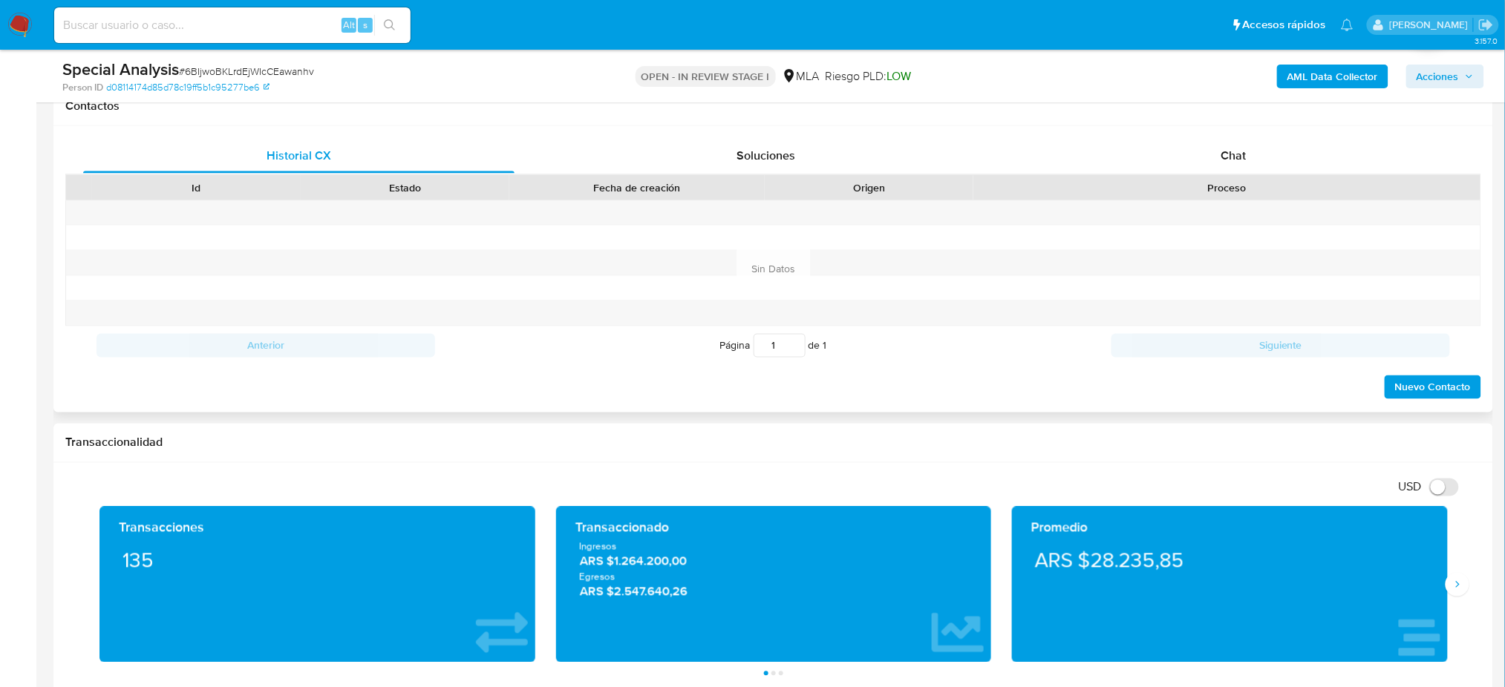
scroll to position [693, 0]
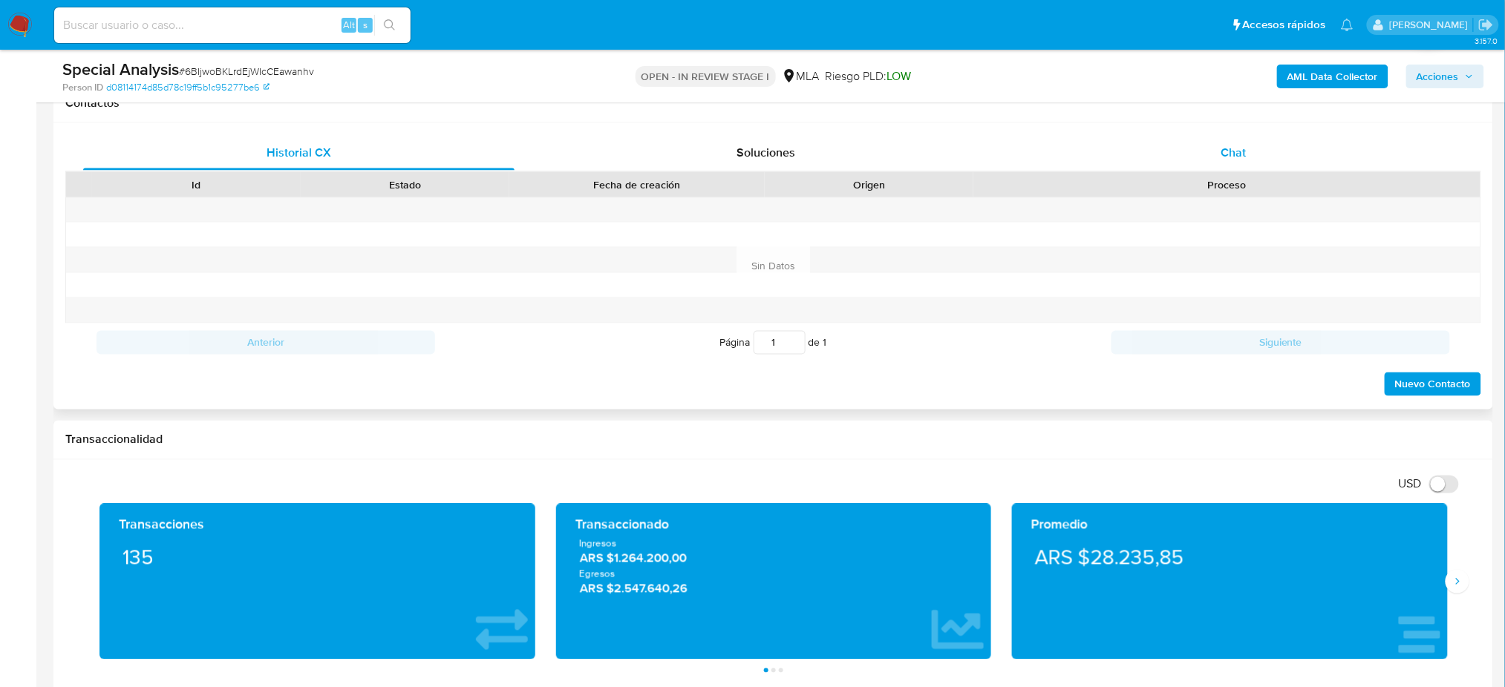
click at [1227, 151] on span "Chat" at bounding box center [1232, 152] width 25 height 17
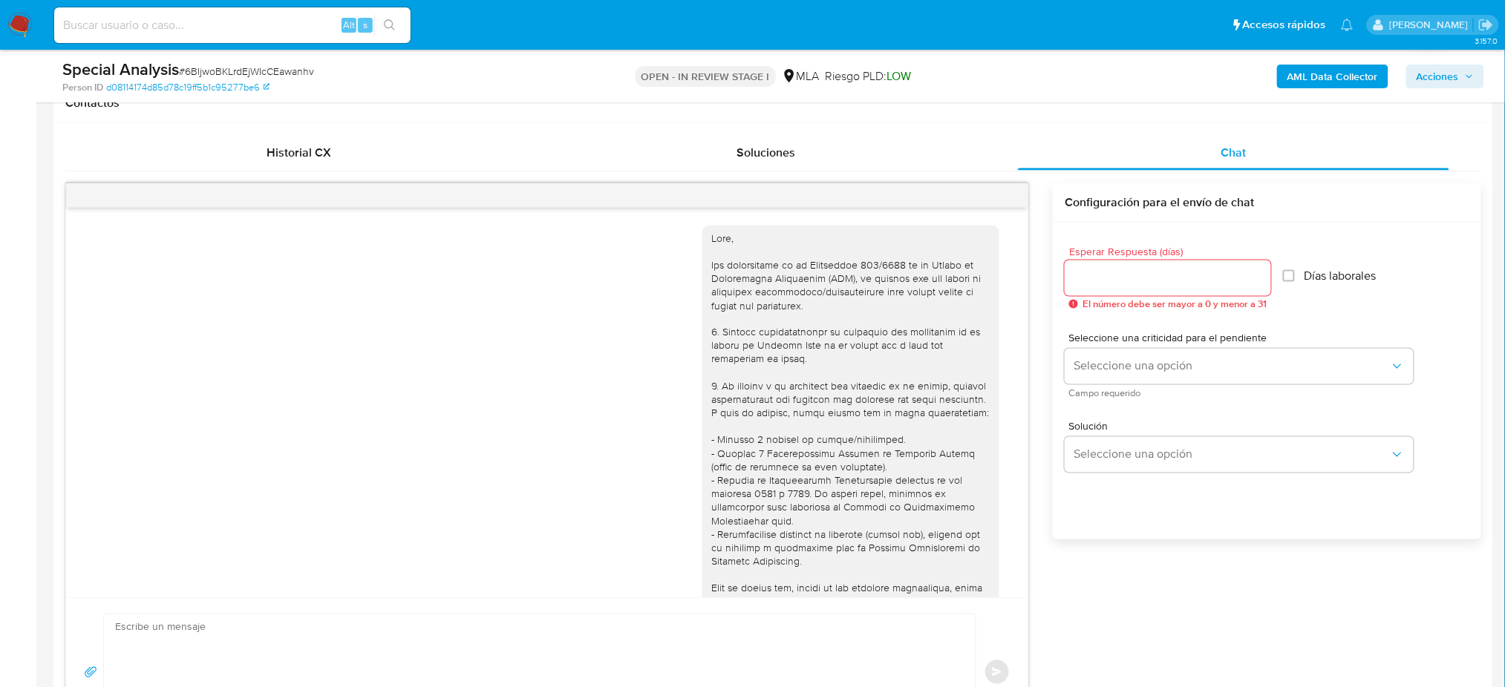
scroll to position [1172, 0]
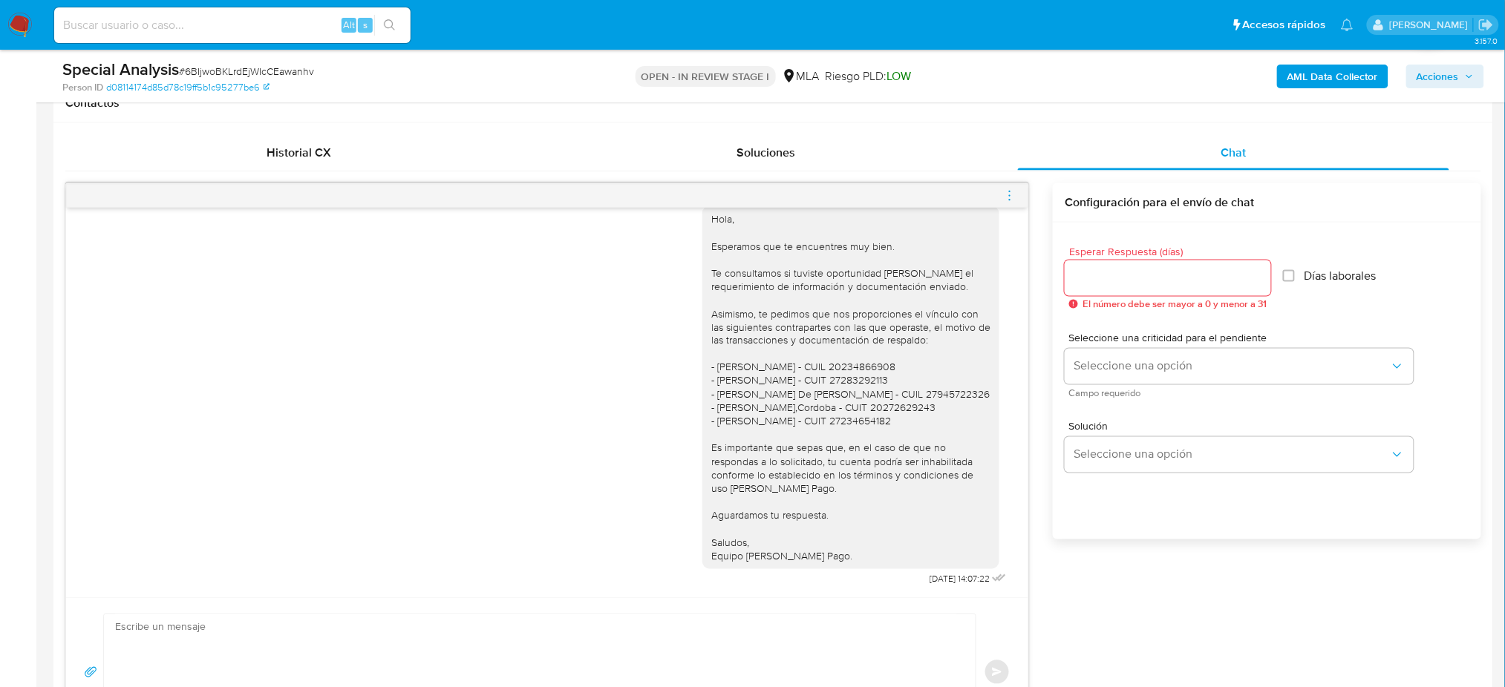
click at [292, 652] on textarea at bounding box center [536, 673] width 842 height 116
paste textarea "Hola, Esperamos que te encuentres muy bien. Te consultamos si tuviste oportunid…"
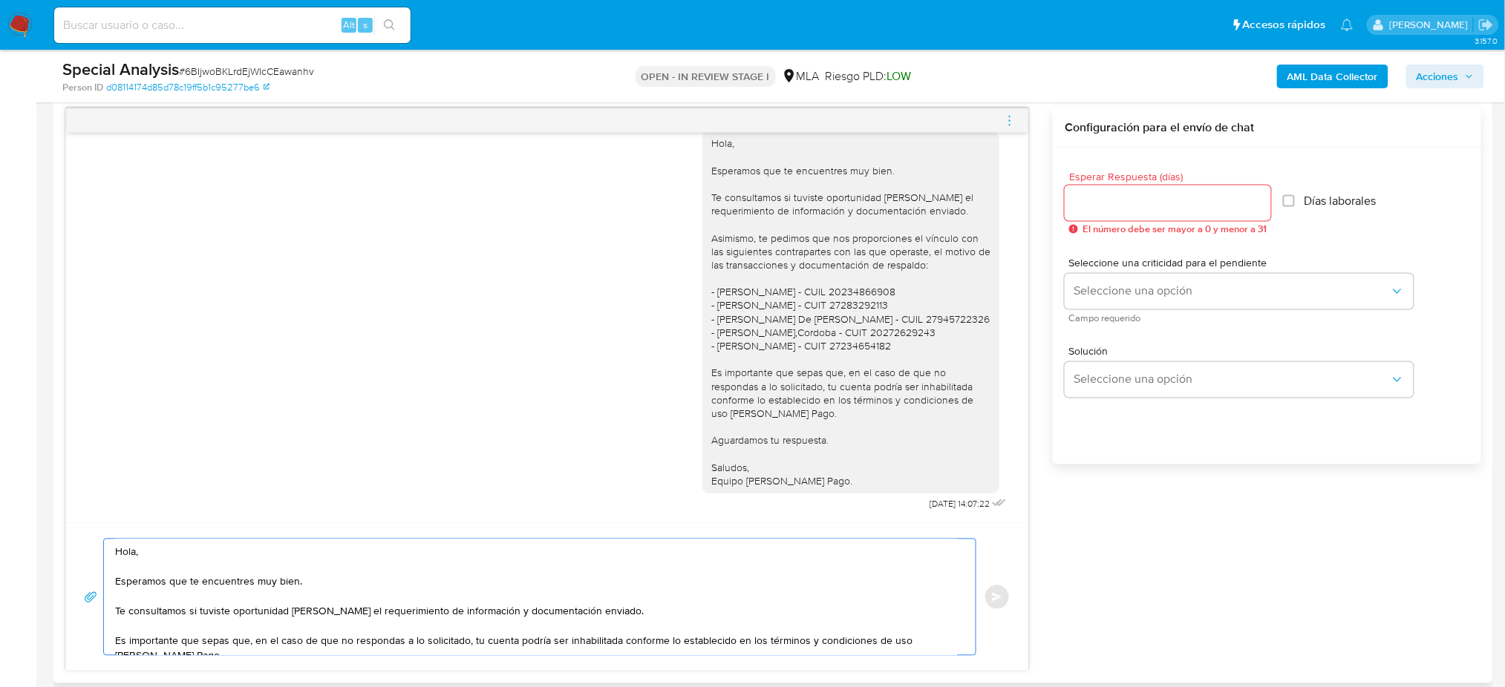
scroll to position [68, 0]
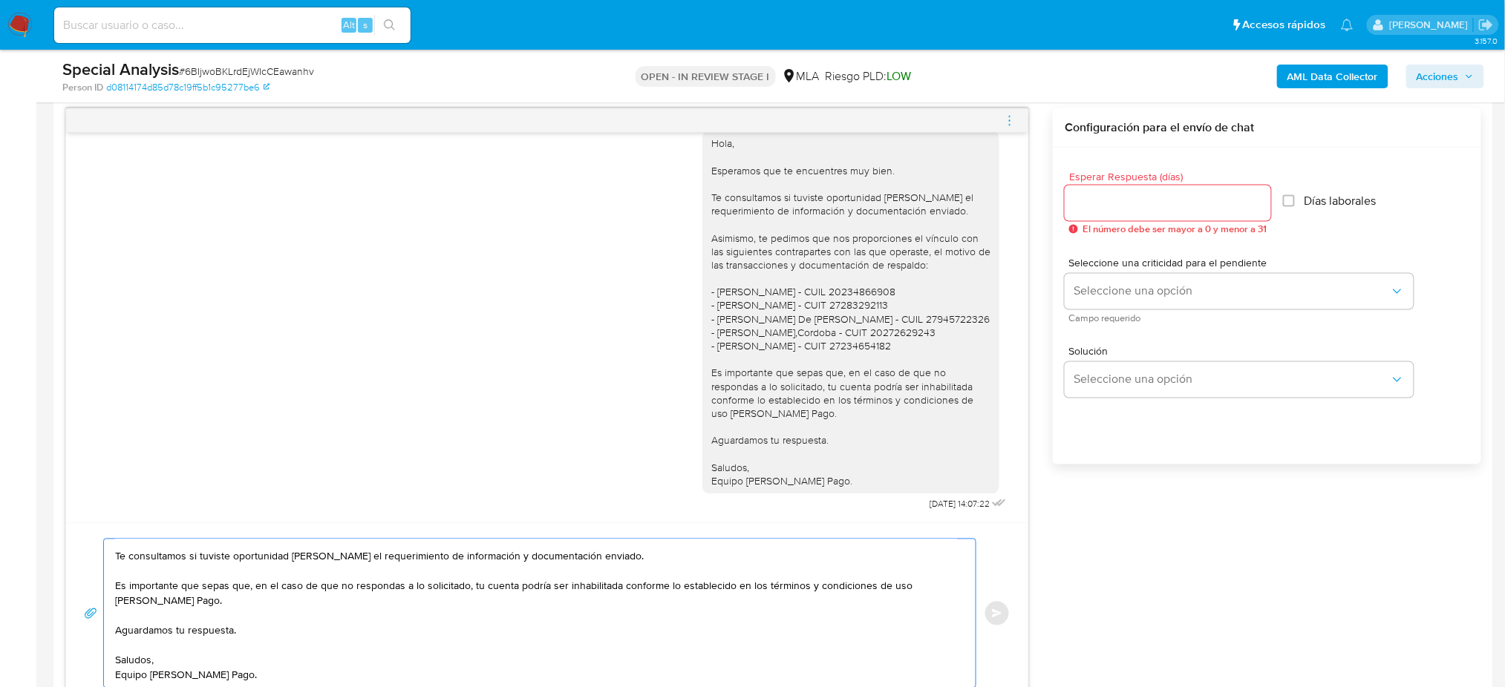
type textarea "Hola, Esperamos que te encuentres muy bien. Te consultamos si tuviste oportunid…"
click at [1099, 203] on input "Esperar Respuesta (días)" at bounding box center [1168, 203] width 206 height 19
type input "2"
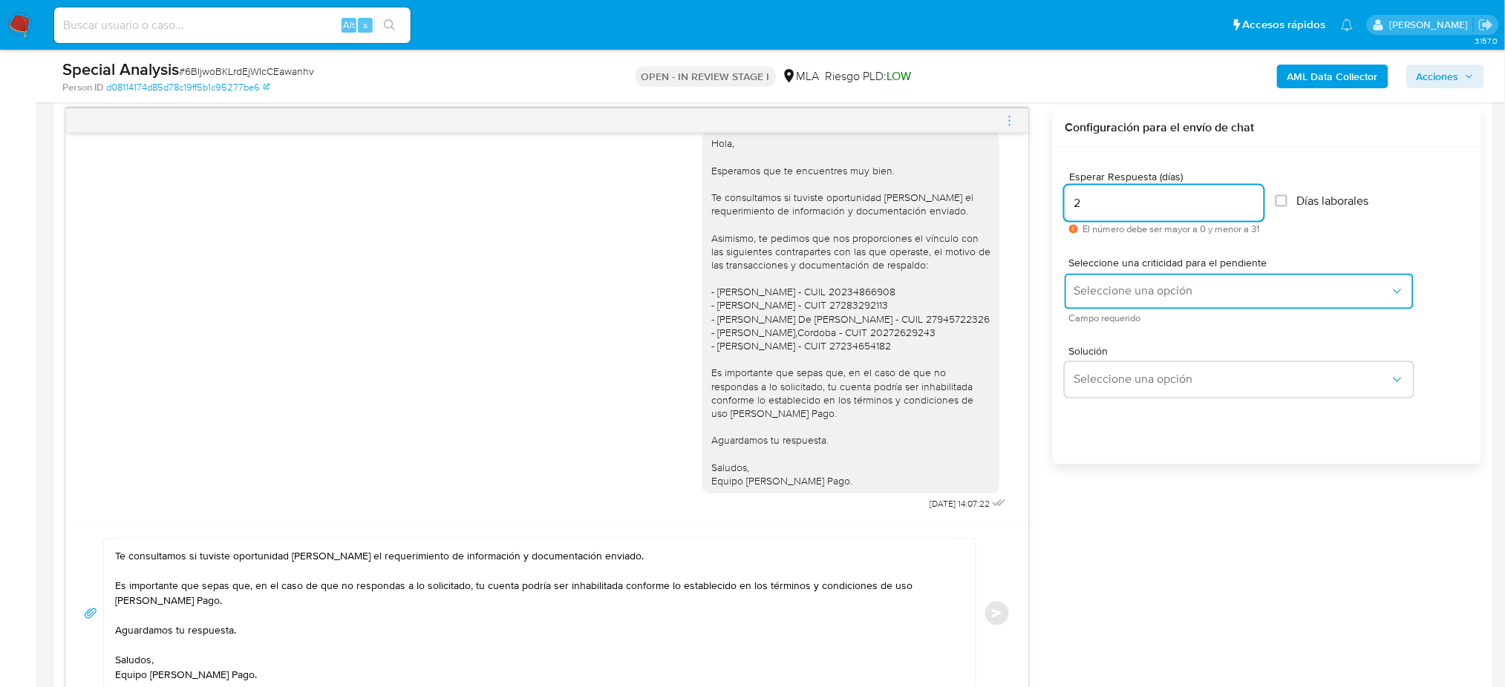
click at [1102, 274] on button "Seleccione una opción" at bounding box center [1239, 292] width 349 height 36
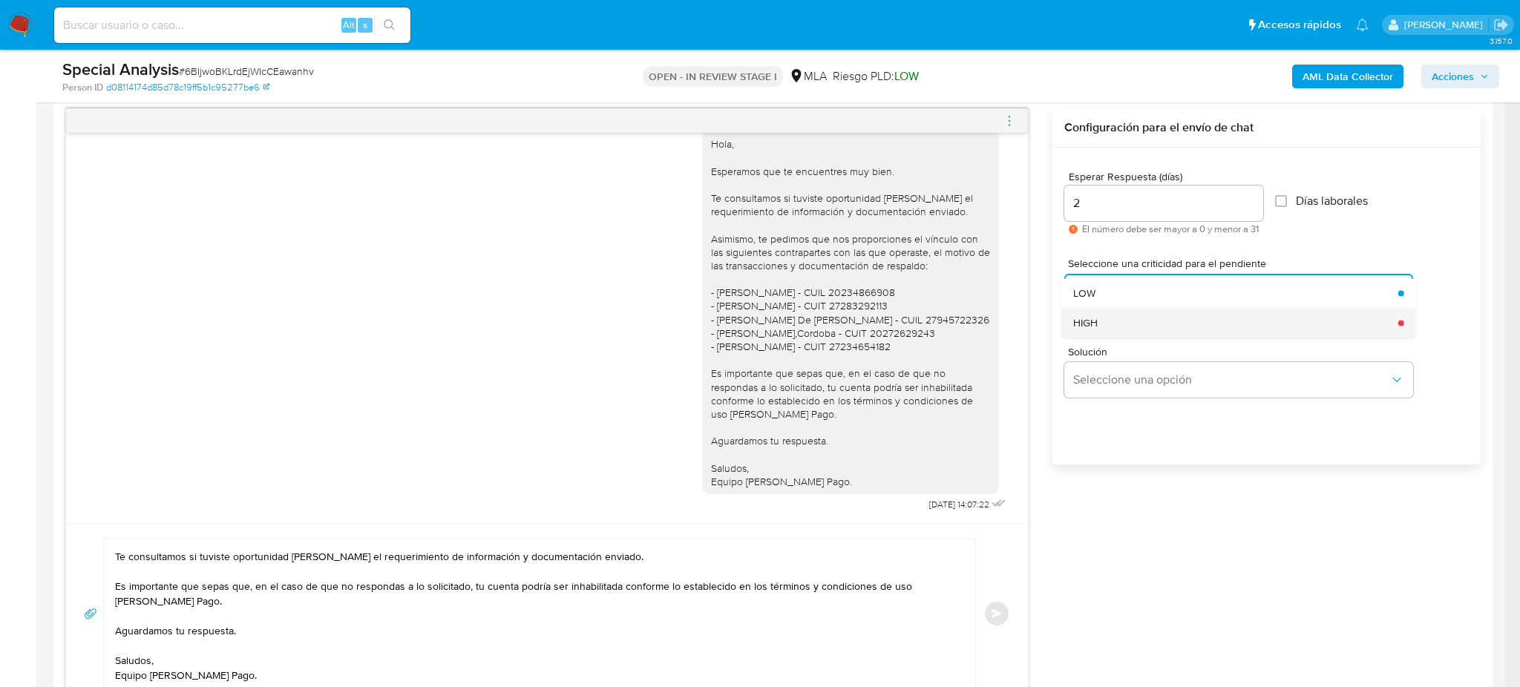
click at [1100, 327] on div "HIGH" at bounding box center [1231, 323] width 316 height 30
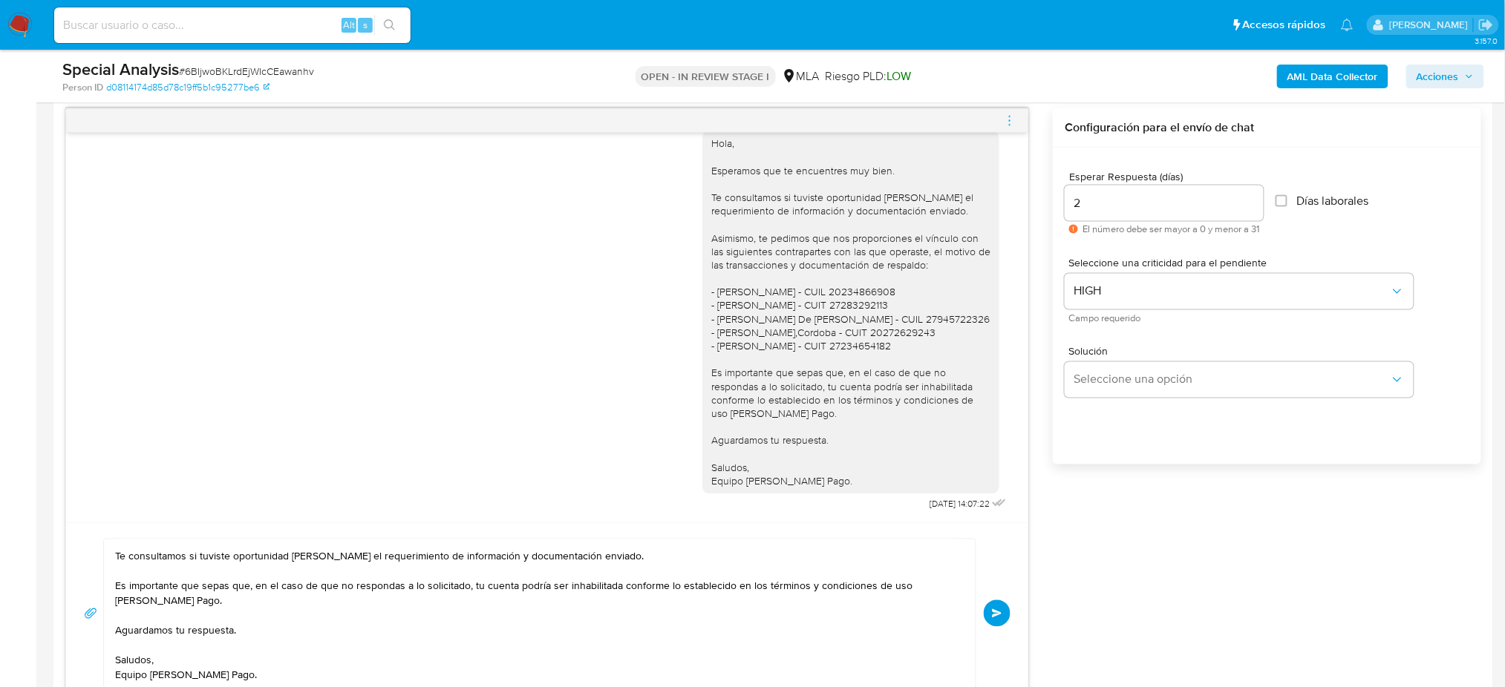
click at [999, 615] on span "Enviar" at bounding box center [997, 613] width 10 height 9
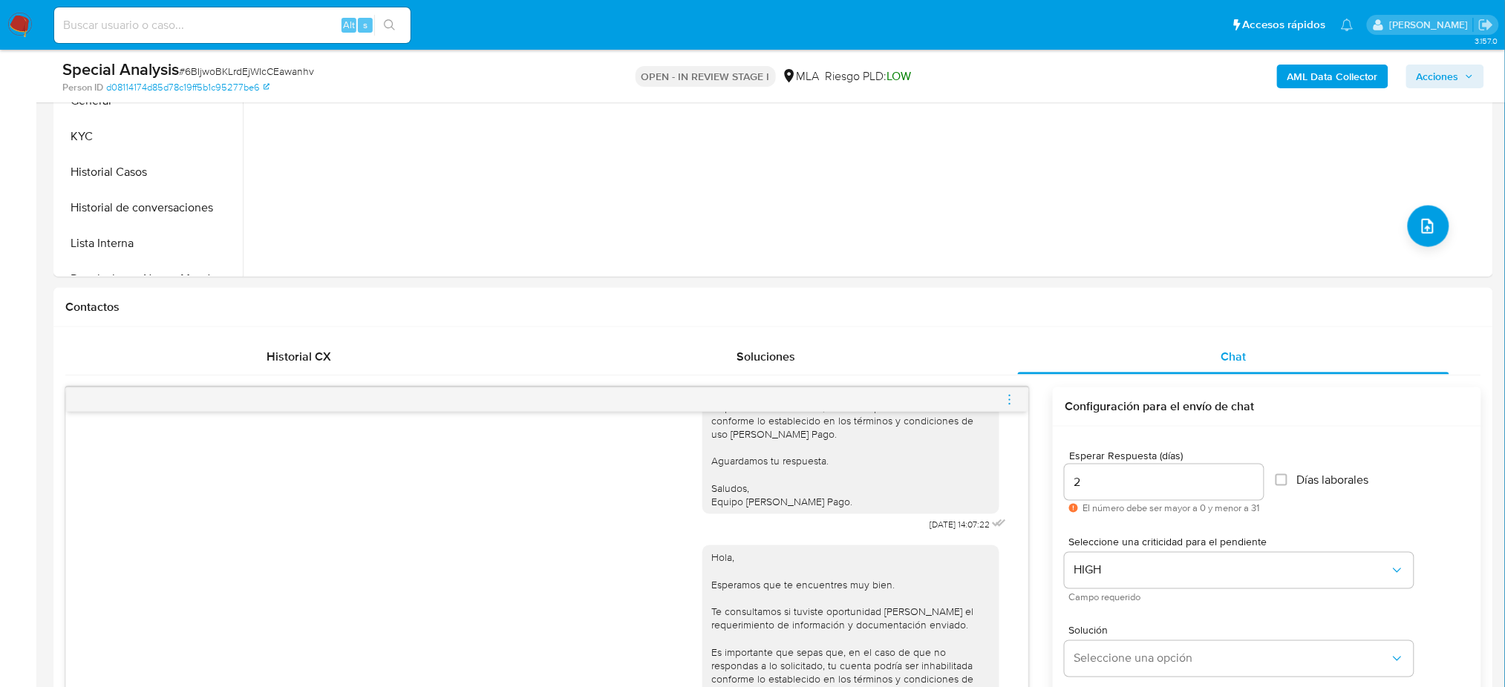
scroll to position [238, 0]
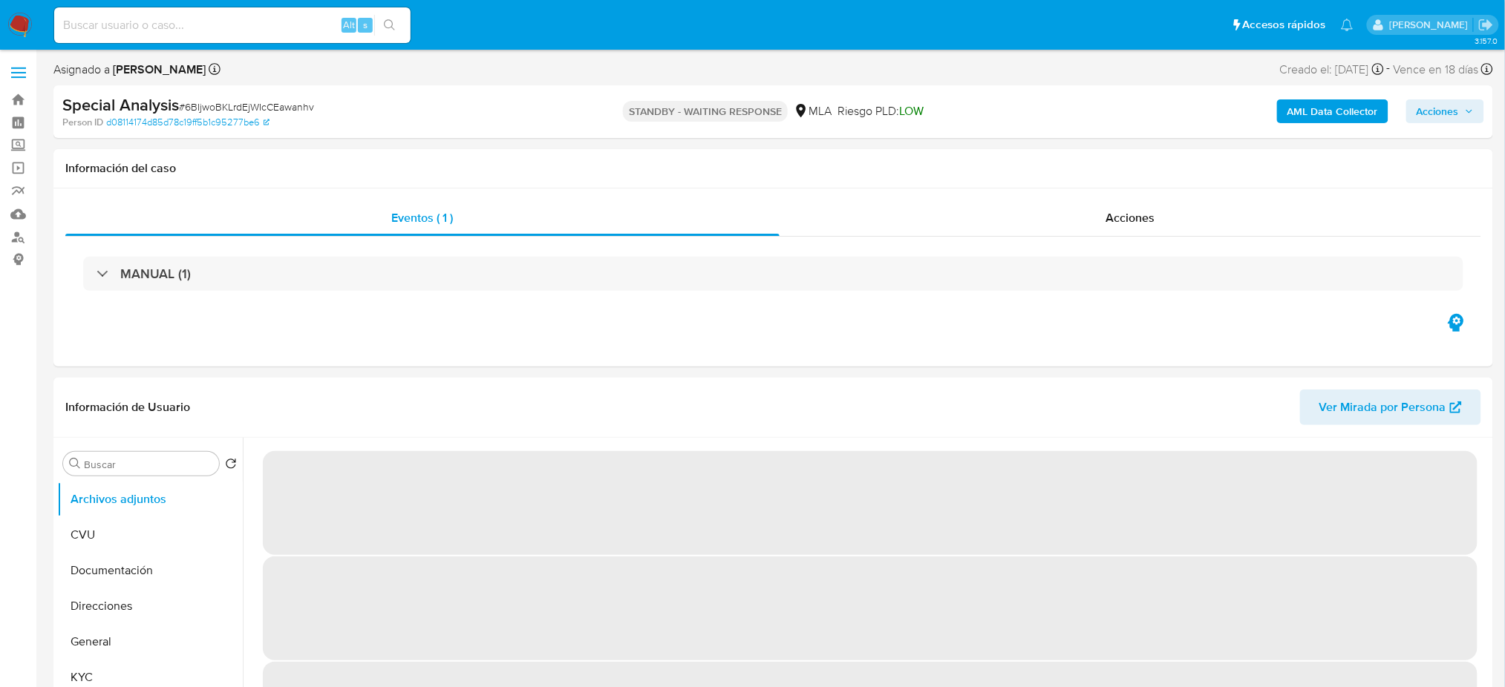
select select "10"
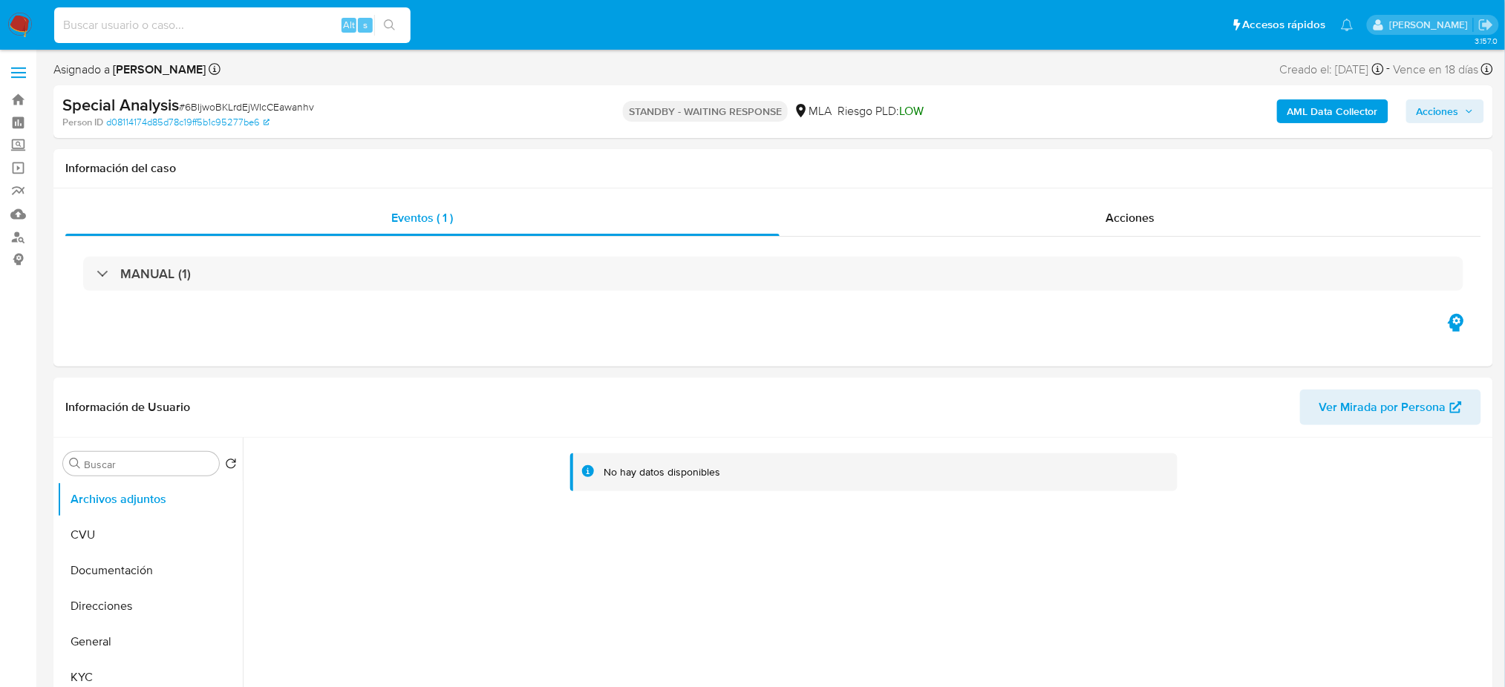
click at [307, 18] on input at bounding box center [232, 25] width 356 height 19
paste input "QqjpJjQTZficHfu4zHrRrLK3"
type input "QqjpJjQTZficHfu4zHrRrLK3"
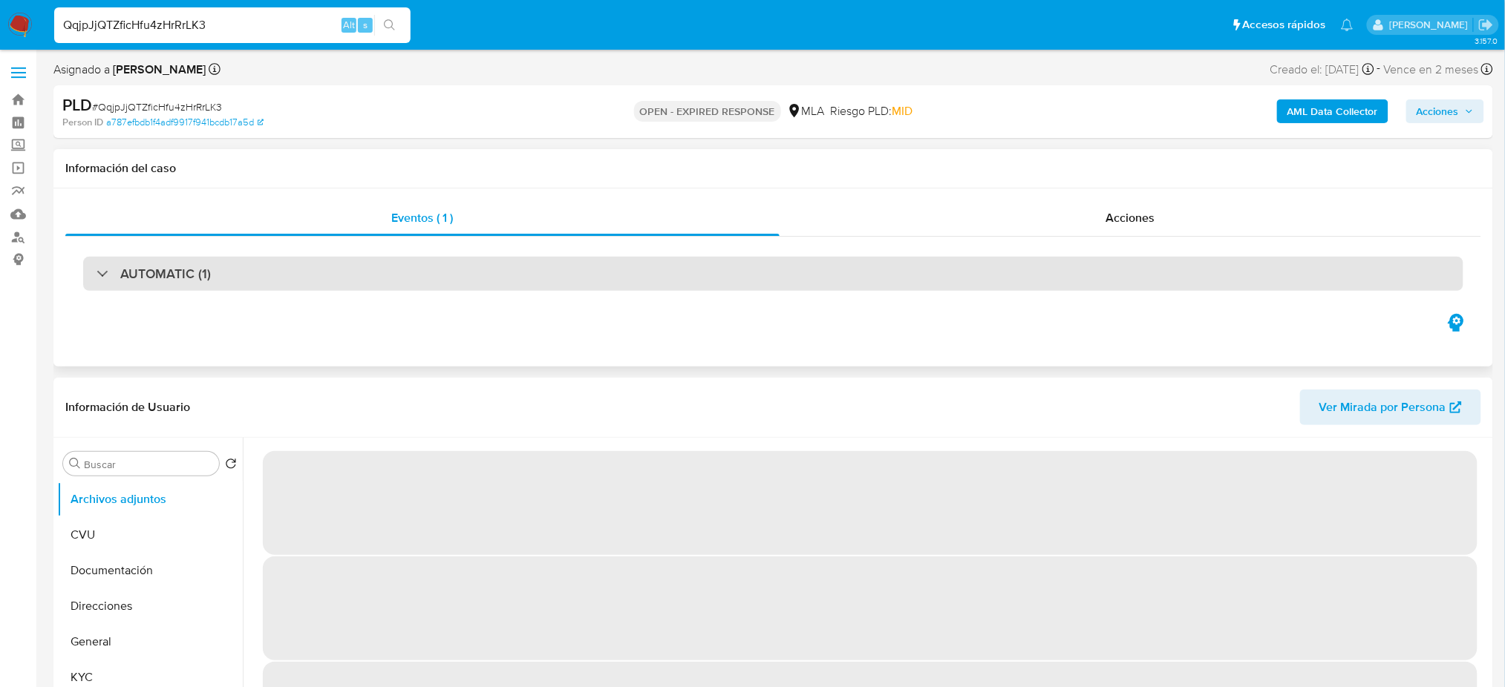
click at [207, 280] on h3 "AUTOMATIC (1)" at bounding box center [165, 274] width 91 height 16
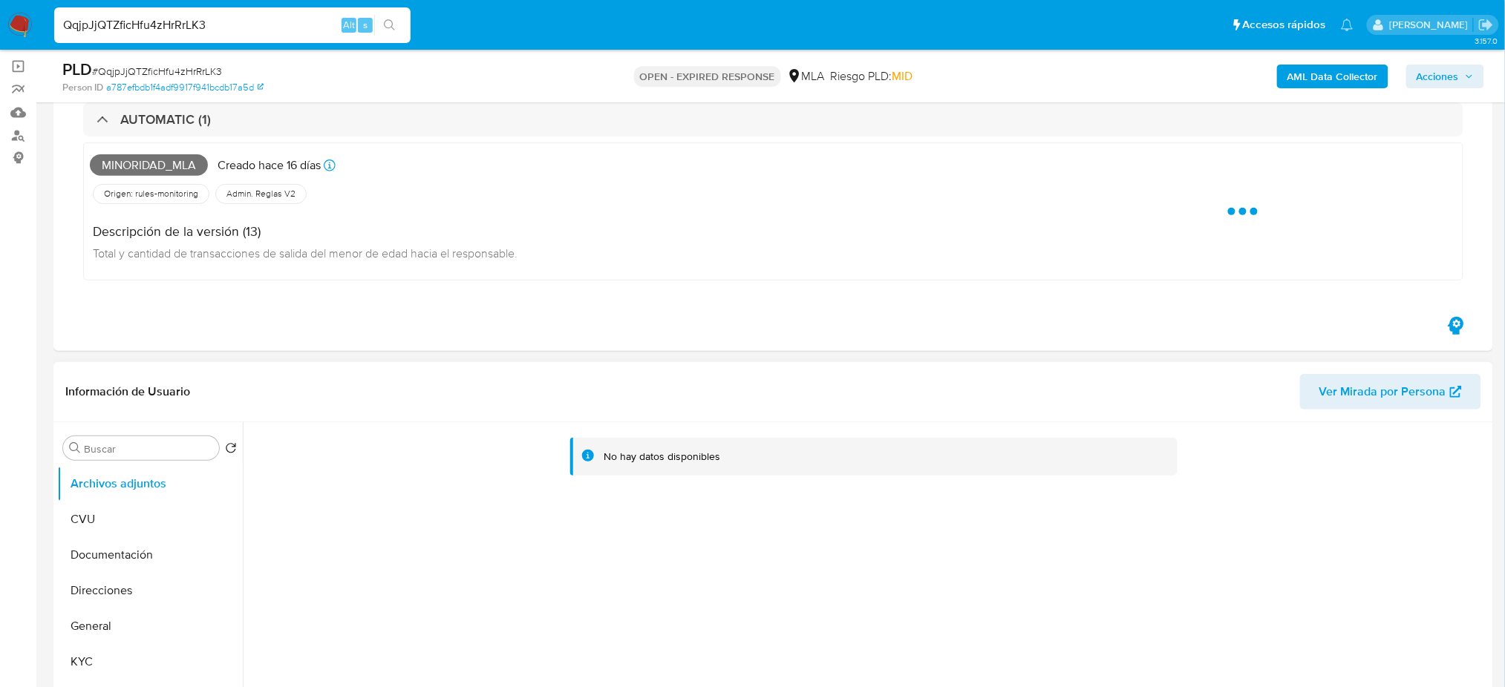
scroll to position [297, 0]
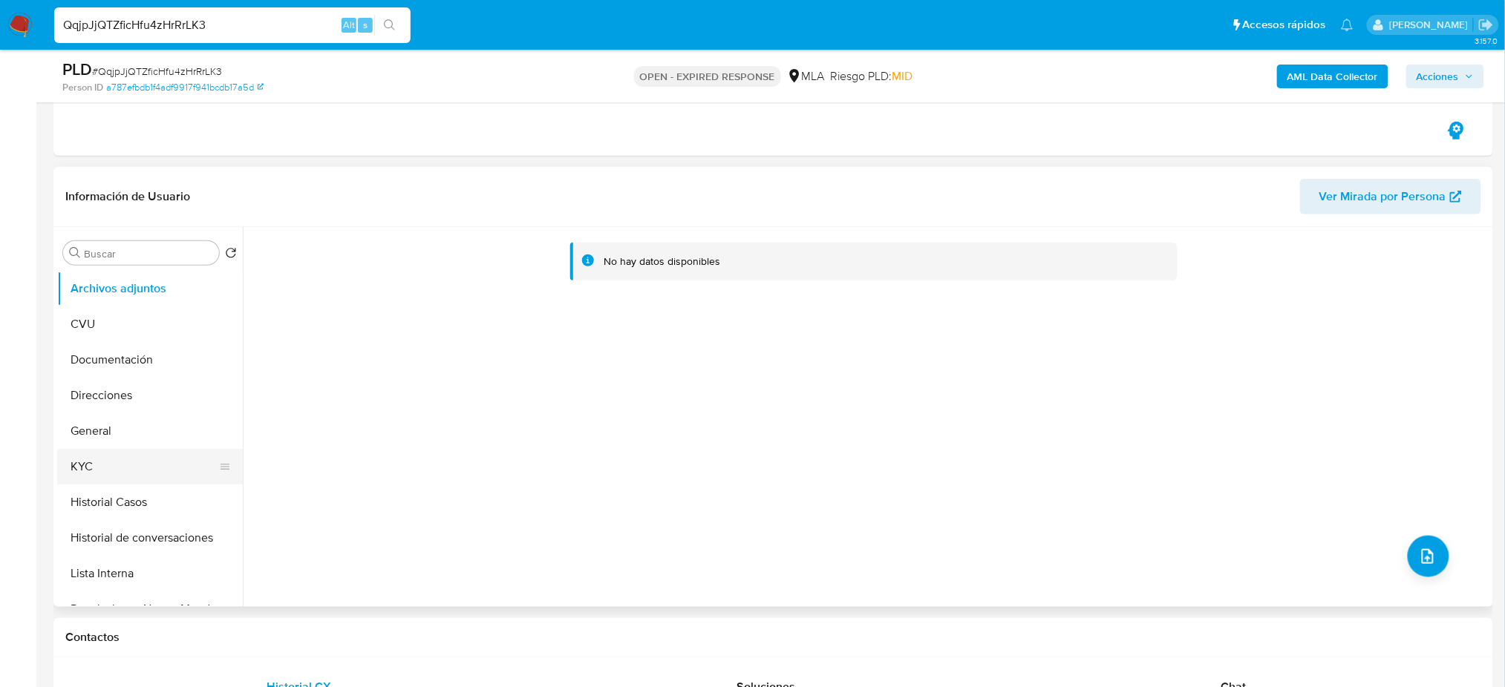
select select "10"
click at [91, 474] on button "KYC" at bounding box center [144, 467] width 174 height 36
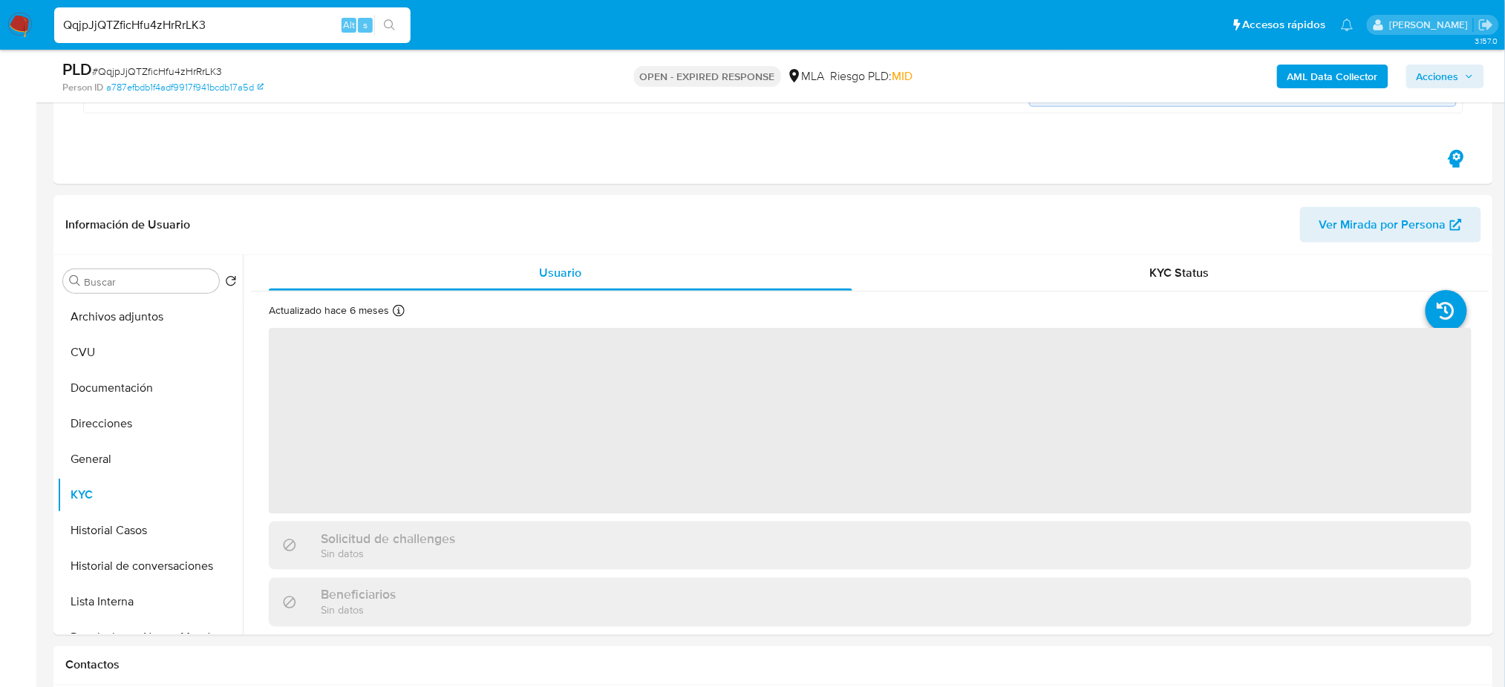
scroll to position [494, 0]
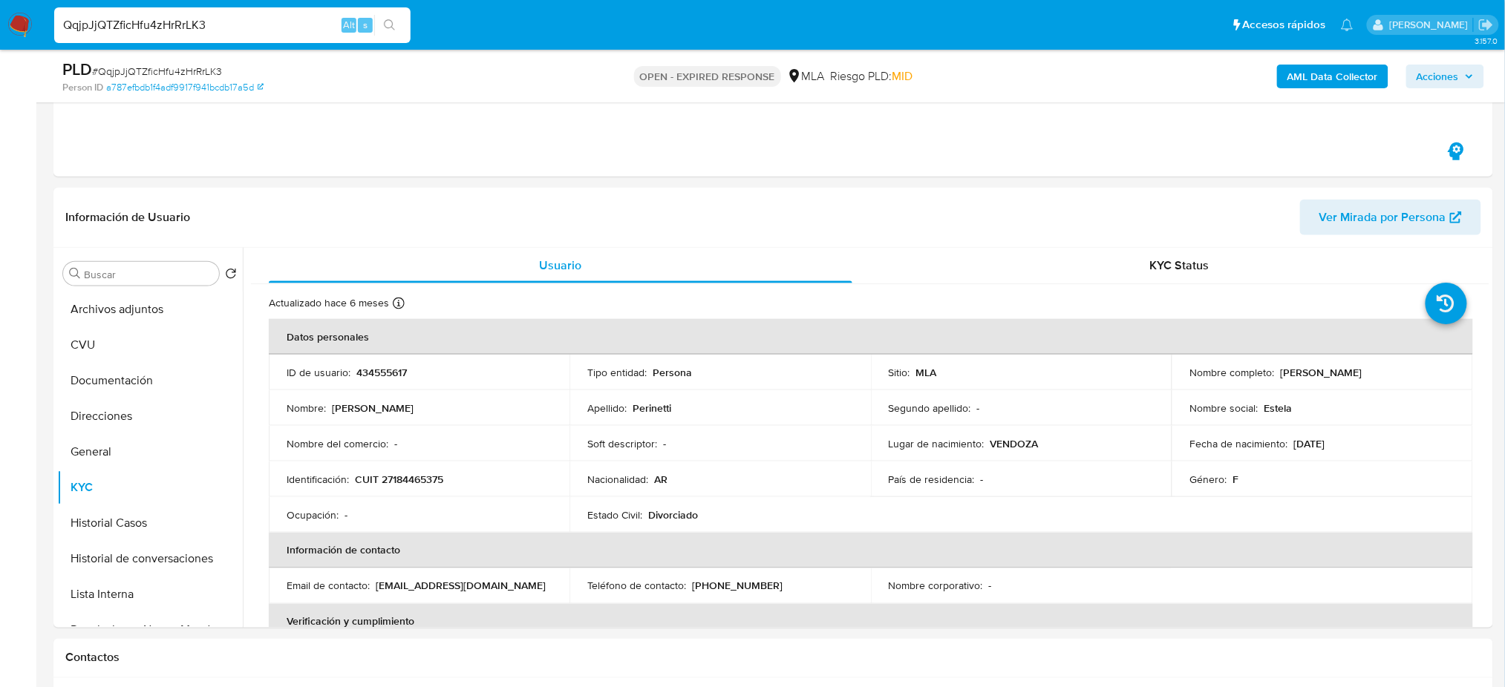
click at [180, 67] on span "# QqjpJjQTZficHfu4zHrRrLK3" at bounding box center [157, 71] width 130 height 15
copy span "QqjpJjQTZficHfu4zHrRrLK3"
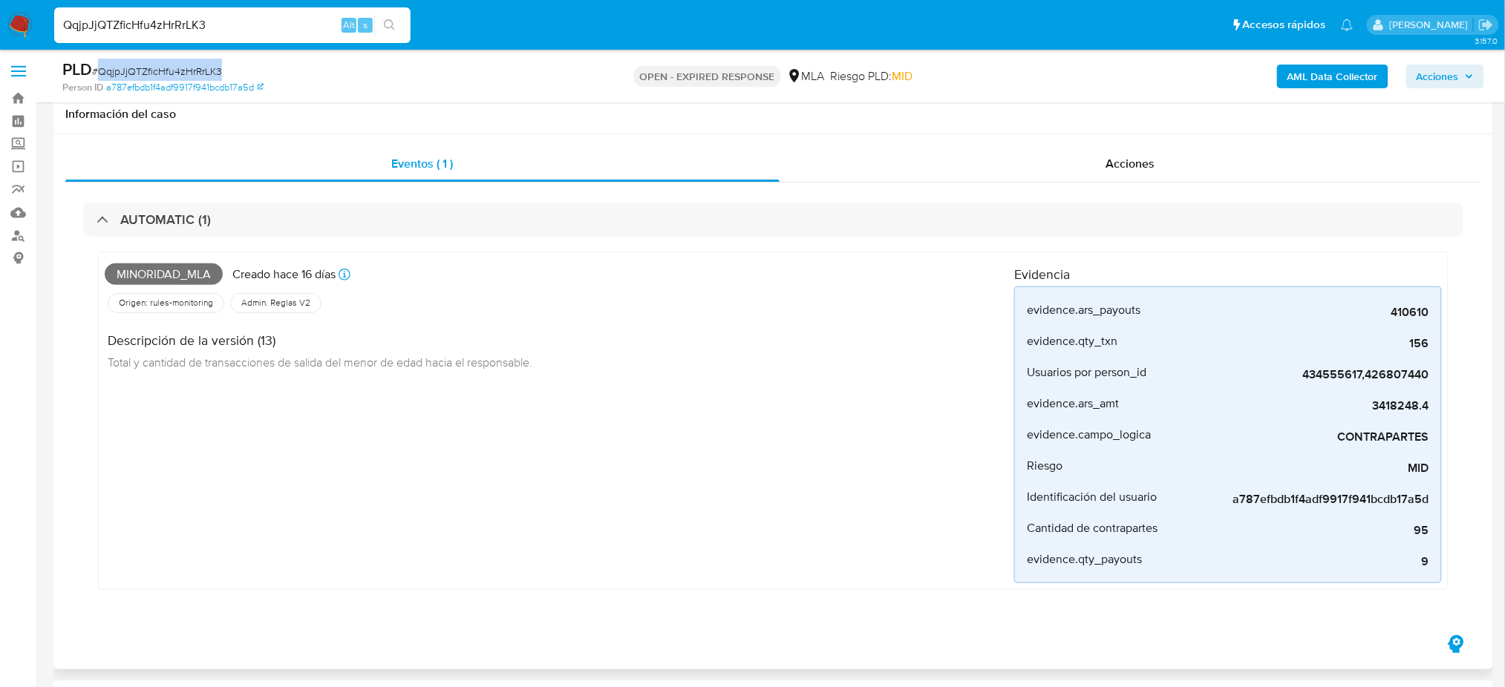
scroll to position [0, 0]
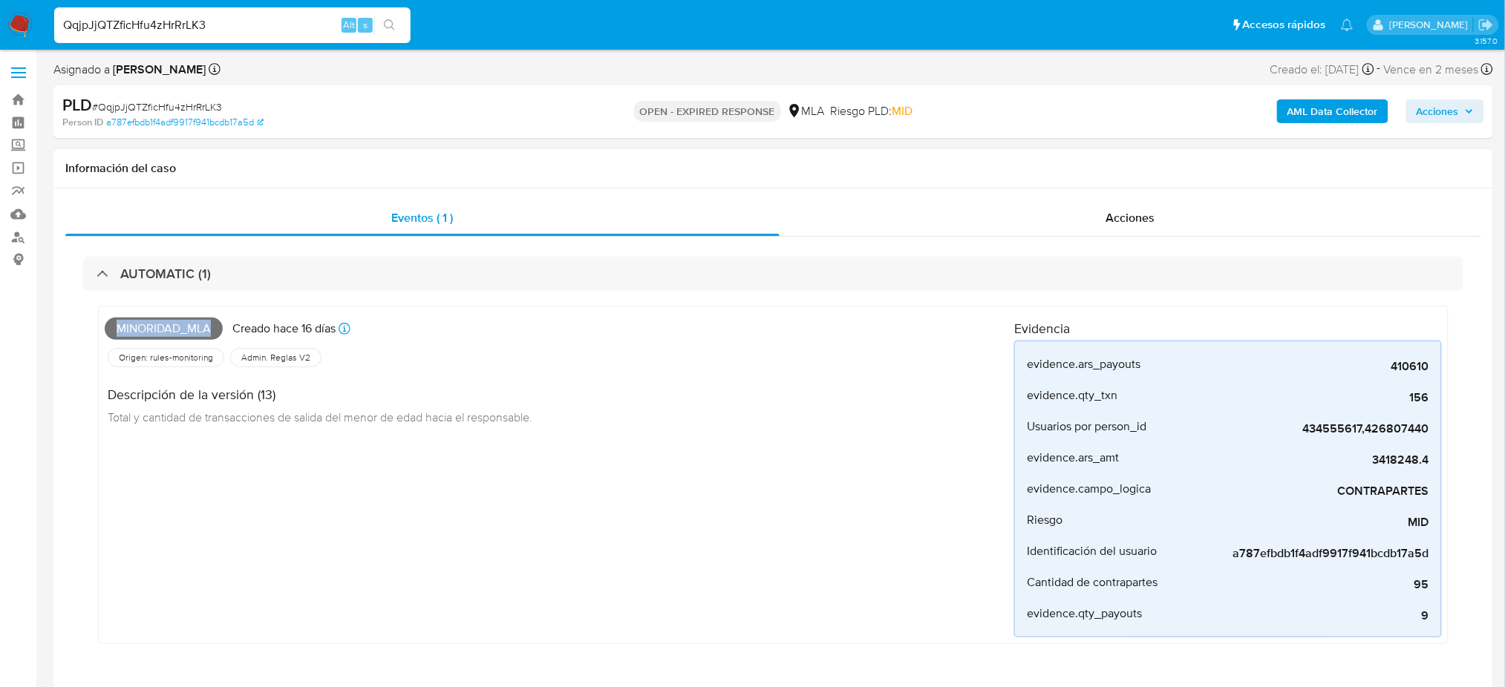
drag, startPoint x: 117, startPoint y: 327, endPoint x: 224, endPoint y: 330, distance: 106.9
click at [211, 330] on span "Minoridad_mla" at bounding box center [164, 329] width 118 height 22
click at [226, 327] on div "Minoridad_mla Creado hace 16 días Creado: 12/08/2025 12:37:56" at bounding box center [559, 329] width 909 height 33
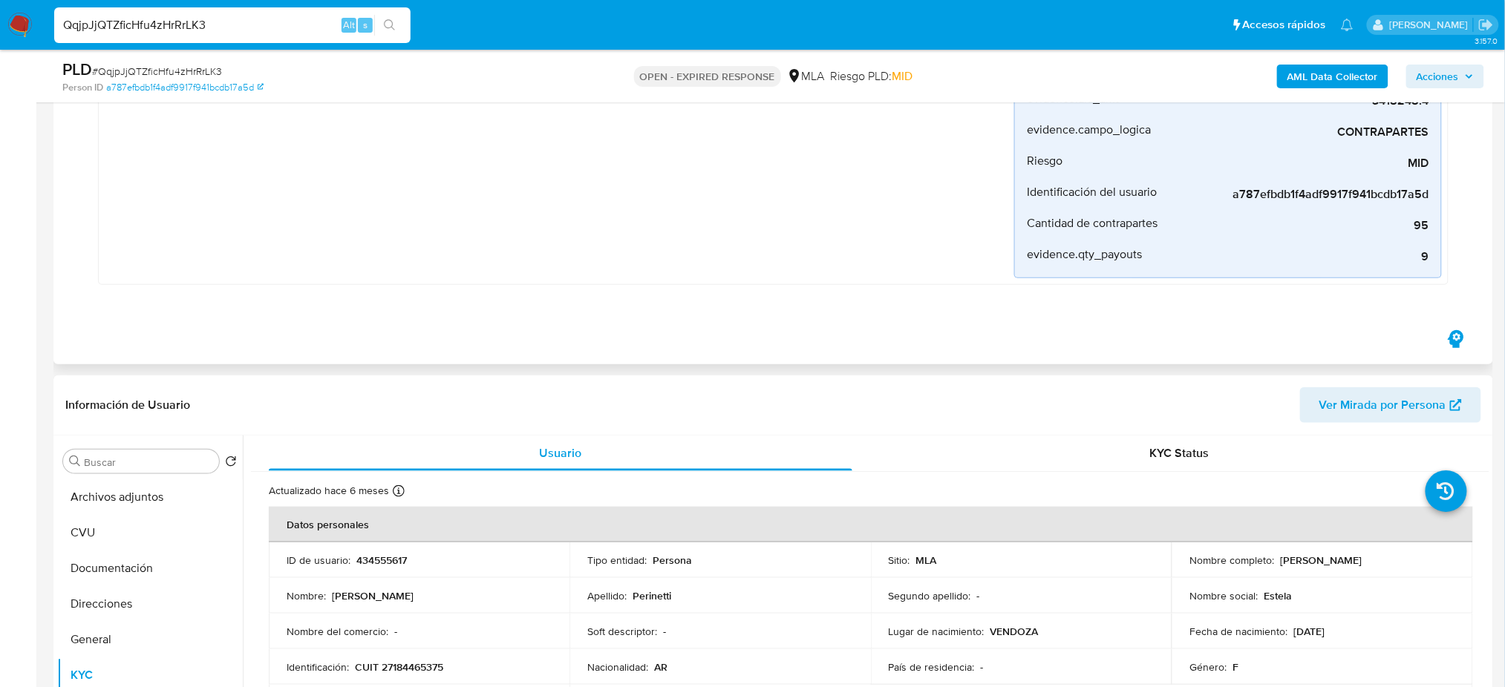
scroll to position [494, 0]
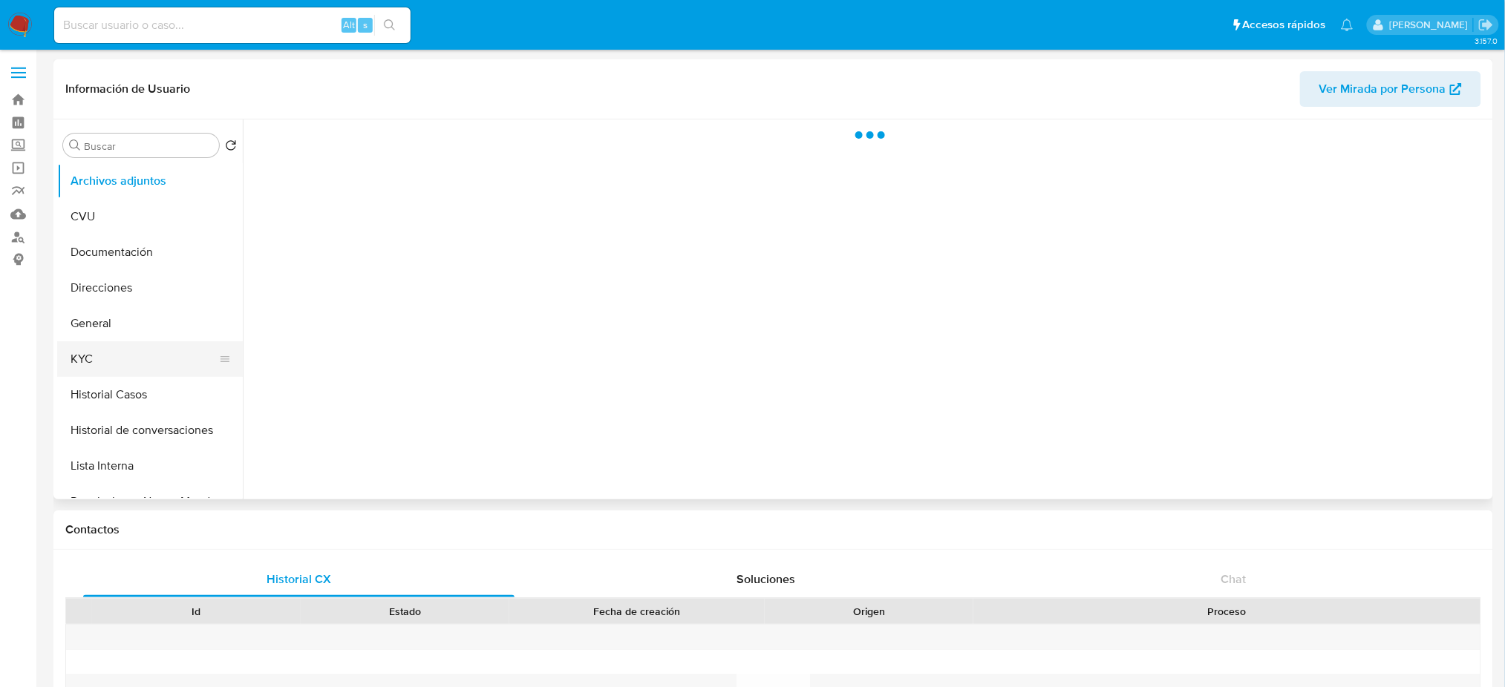
click at [147, 374] on button "KYC" at bounding box center [144, 359] width 174 height 36
click at [140, 395] on button "Historial Casos" at bounding box center [144, 395] width 174 height 36
select select "10"
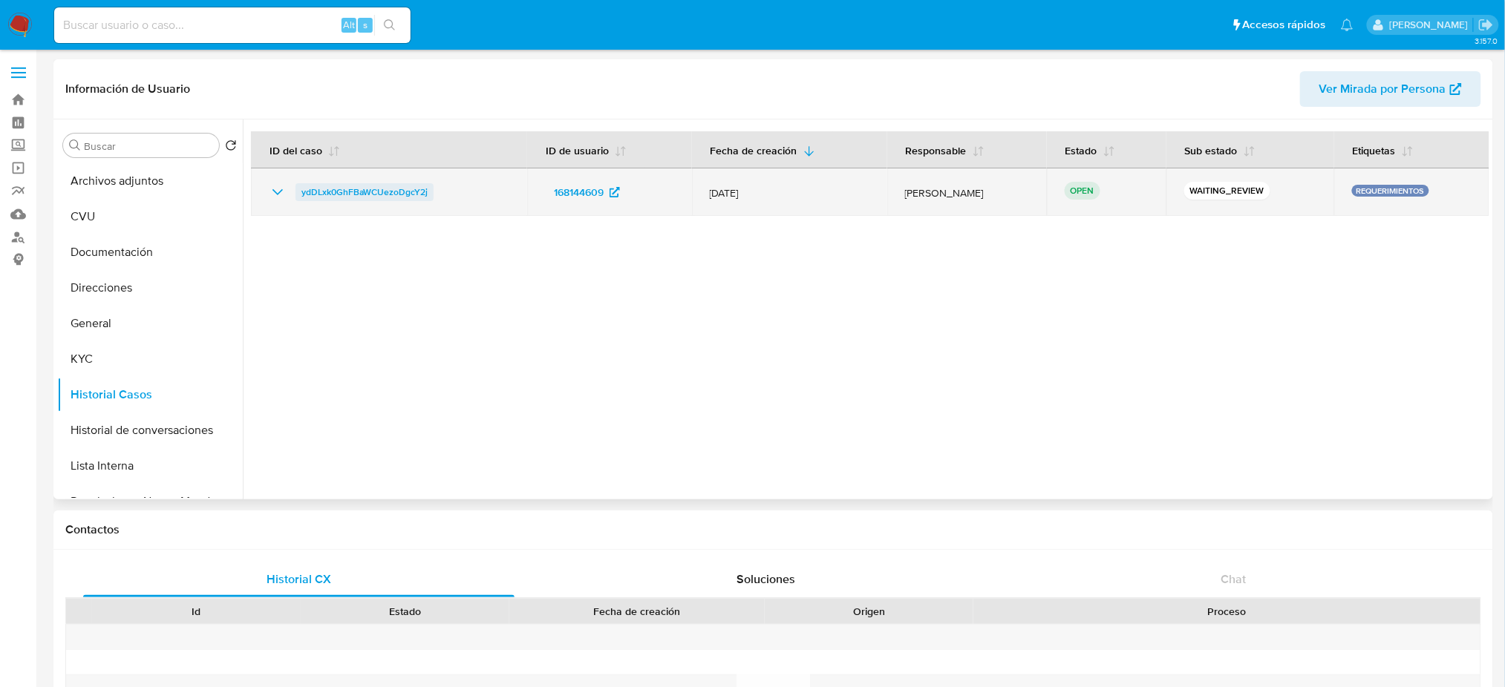
click at [359, 186] on span "ydDLxk0GhFBaWCUezoDgcY2j" at bounding box center [364, 192] width 126 height 18
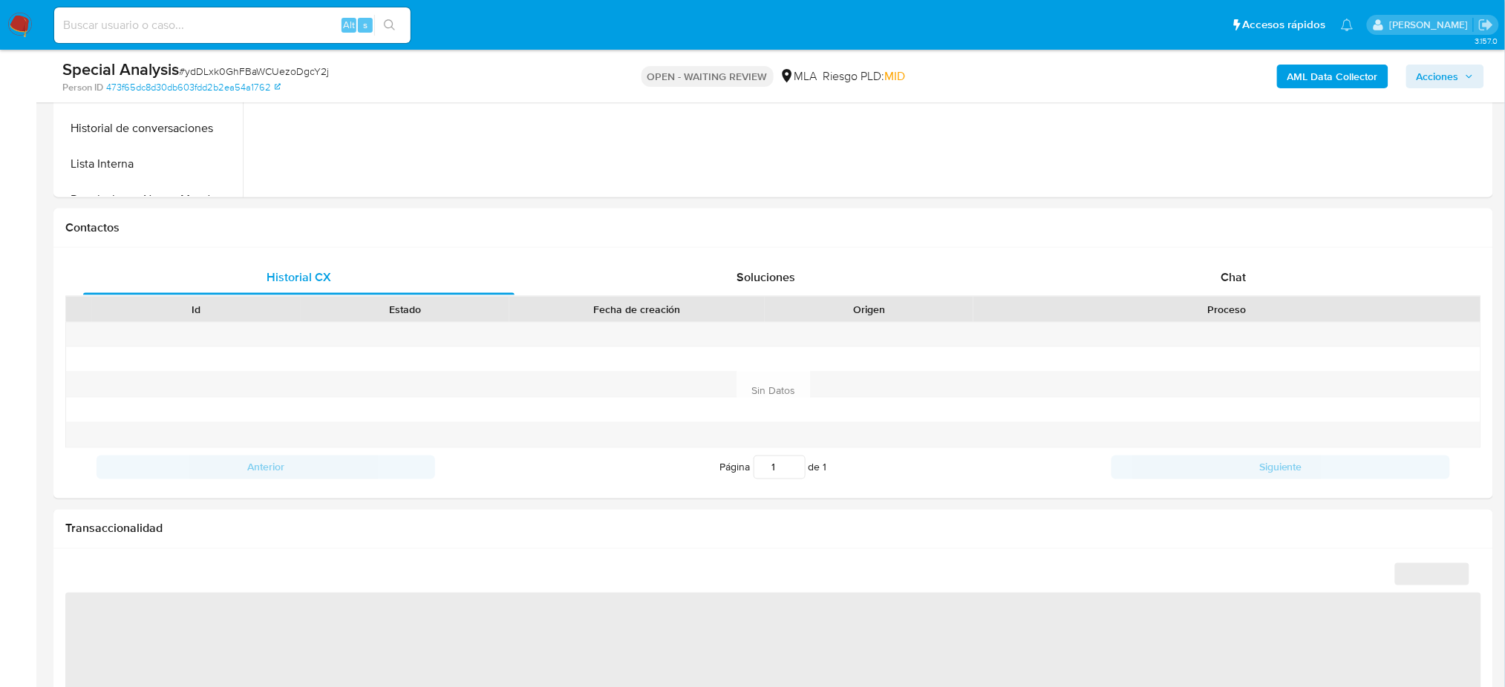
scroll to position [594, 0]
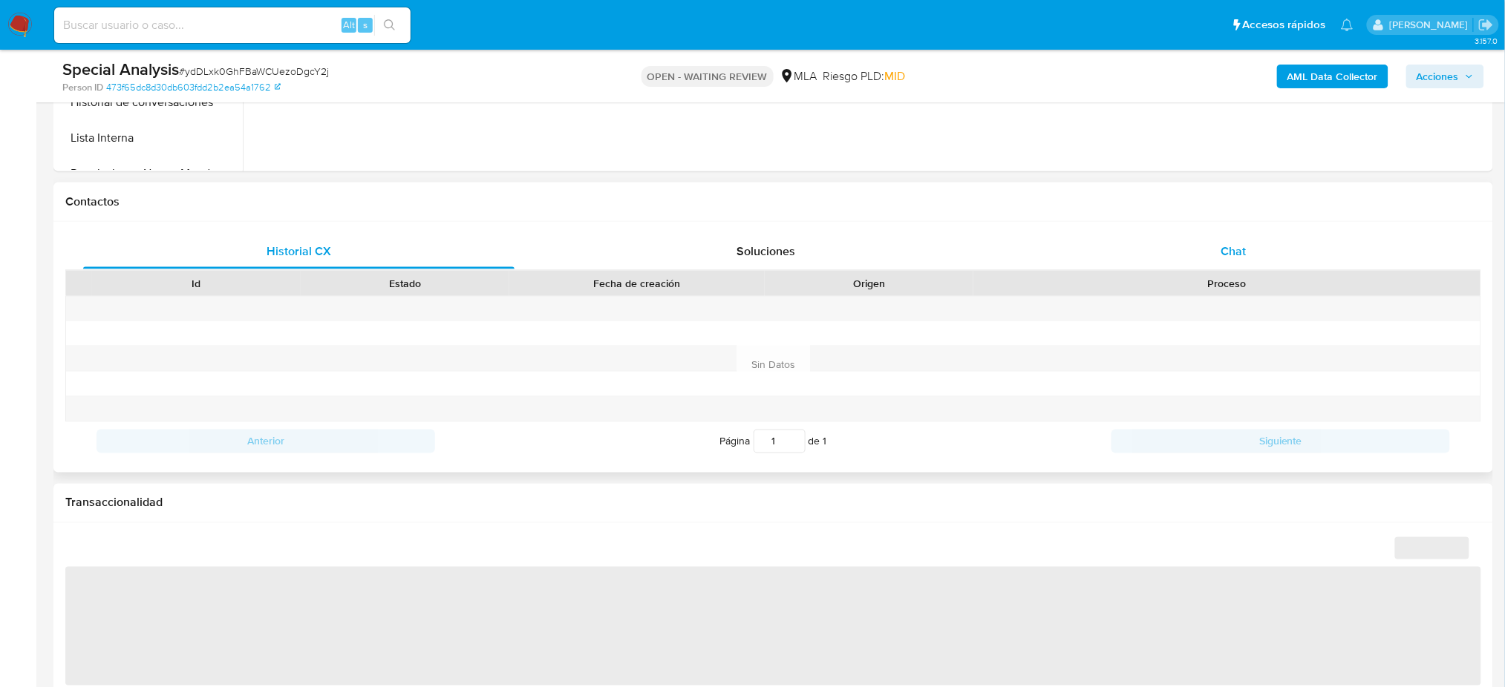
click at [1243, 259] on span "Chat" at bounding box center [1232, 251] width 25 height 17
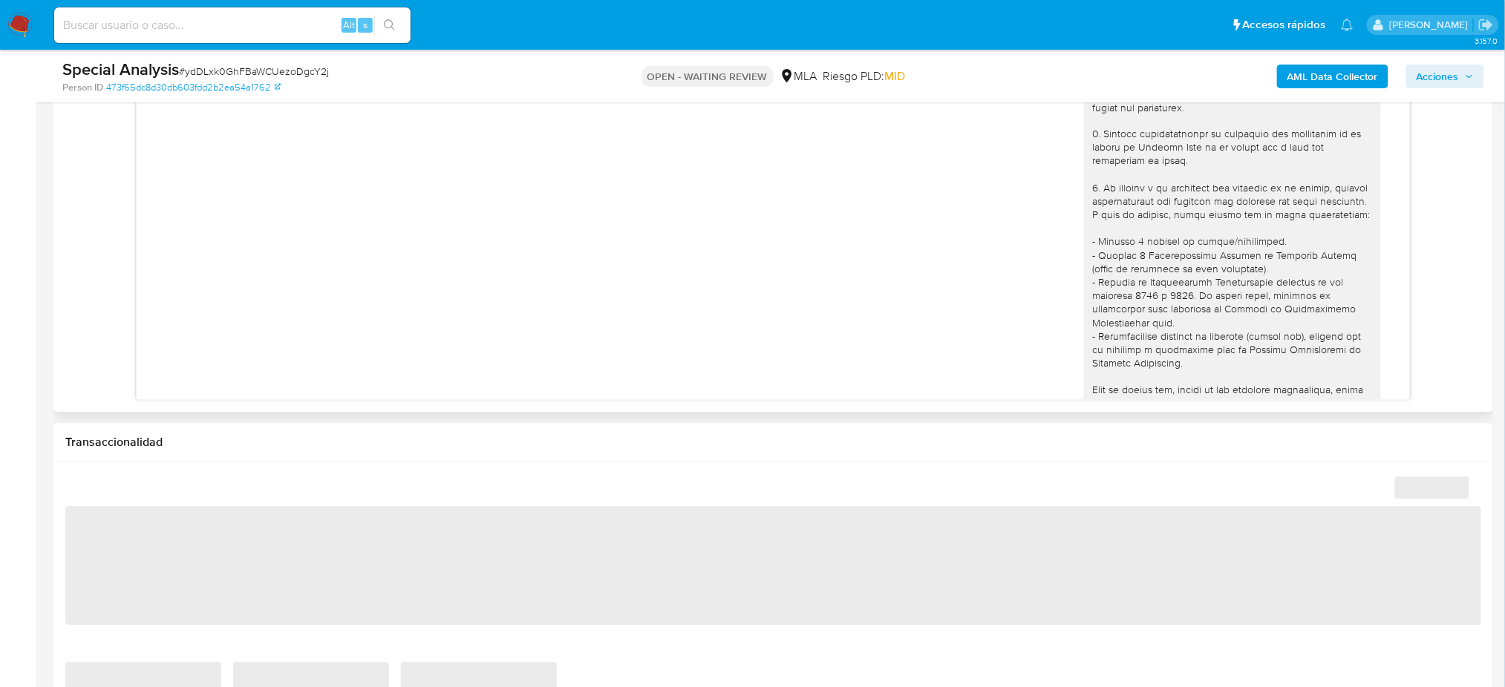
scroll to position [1596, 0]
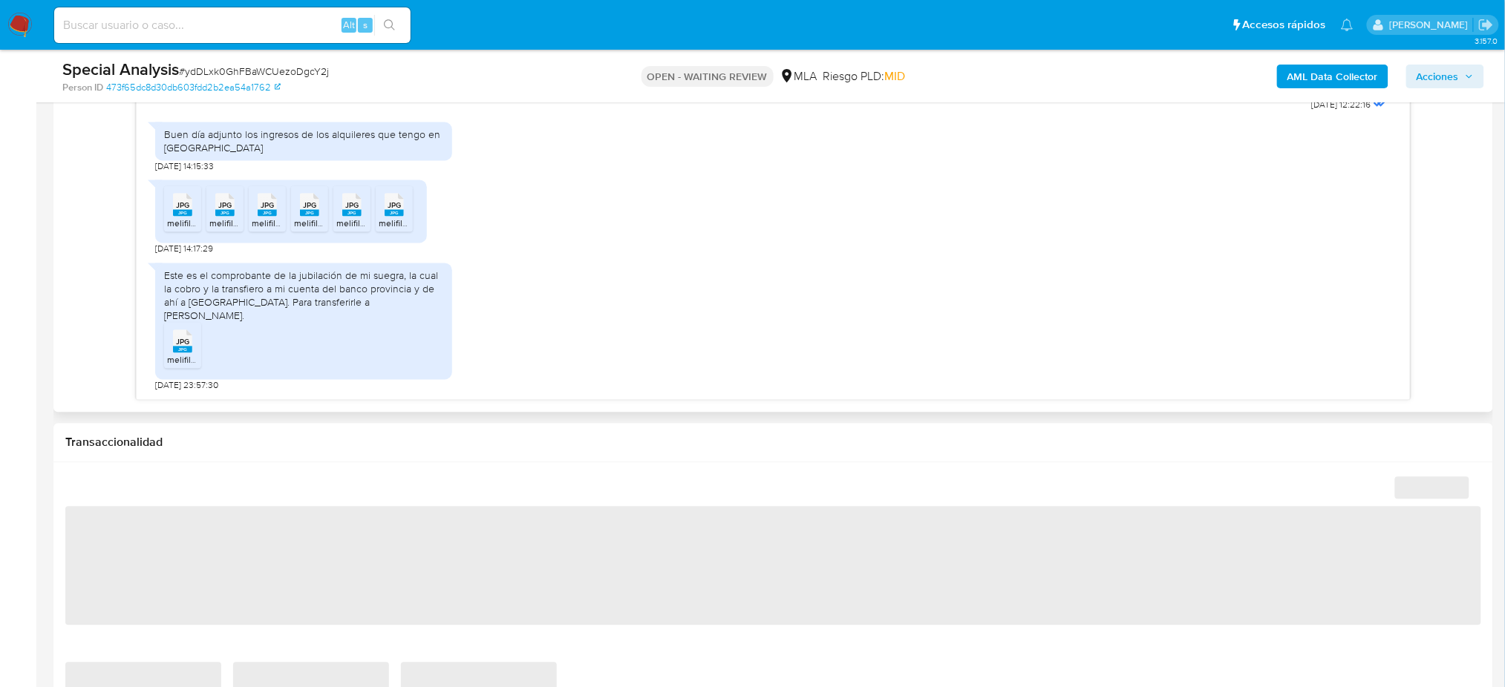
select select "10"
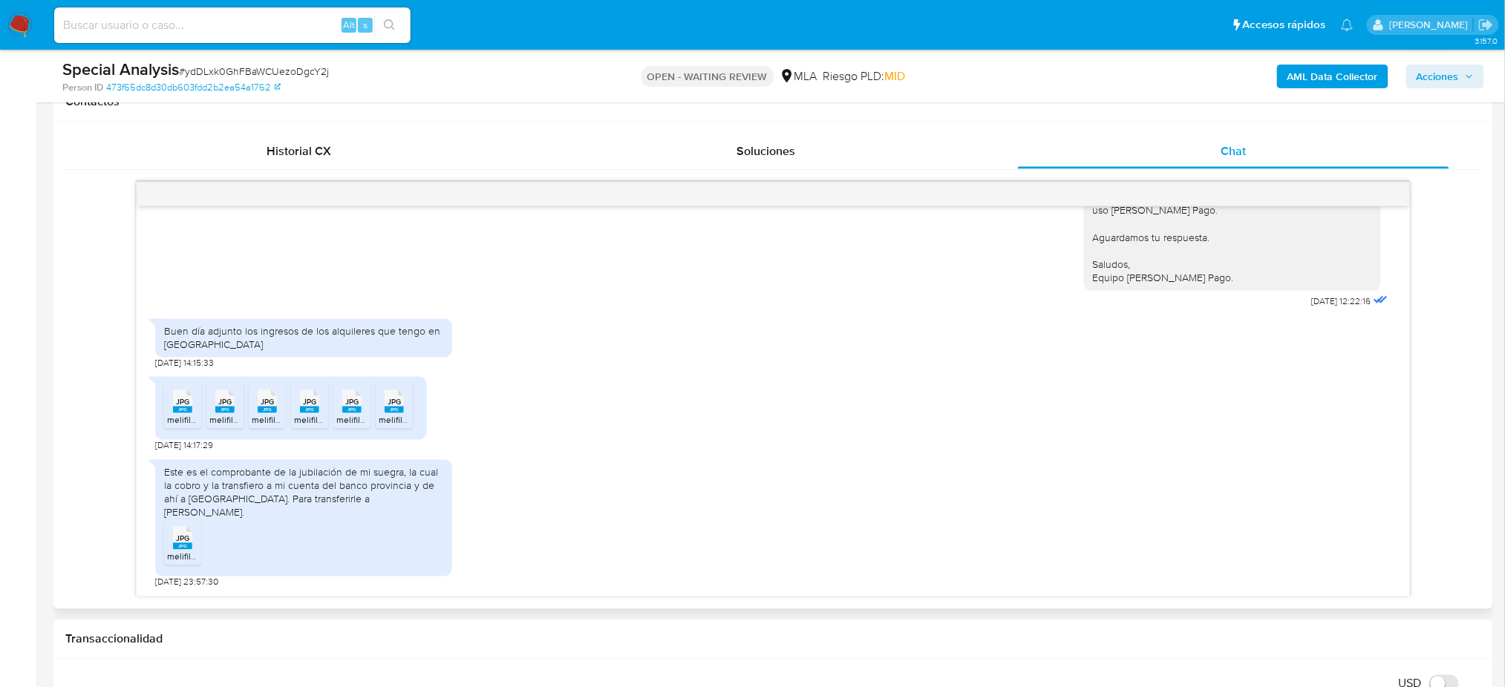
scroll to position [791, 0]
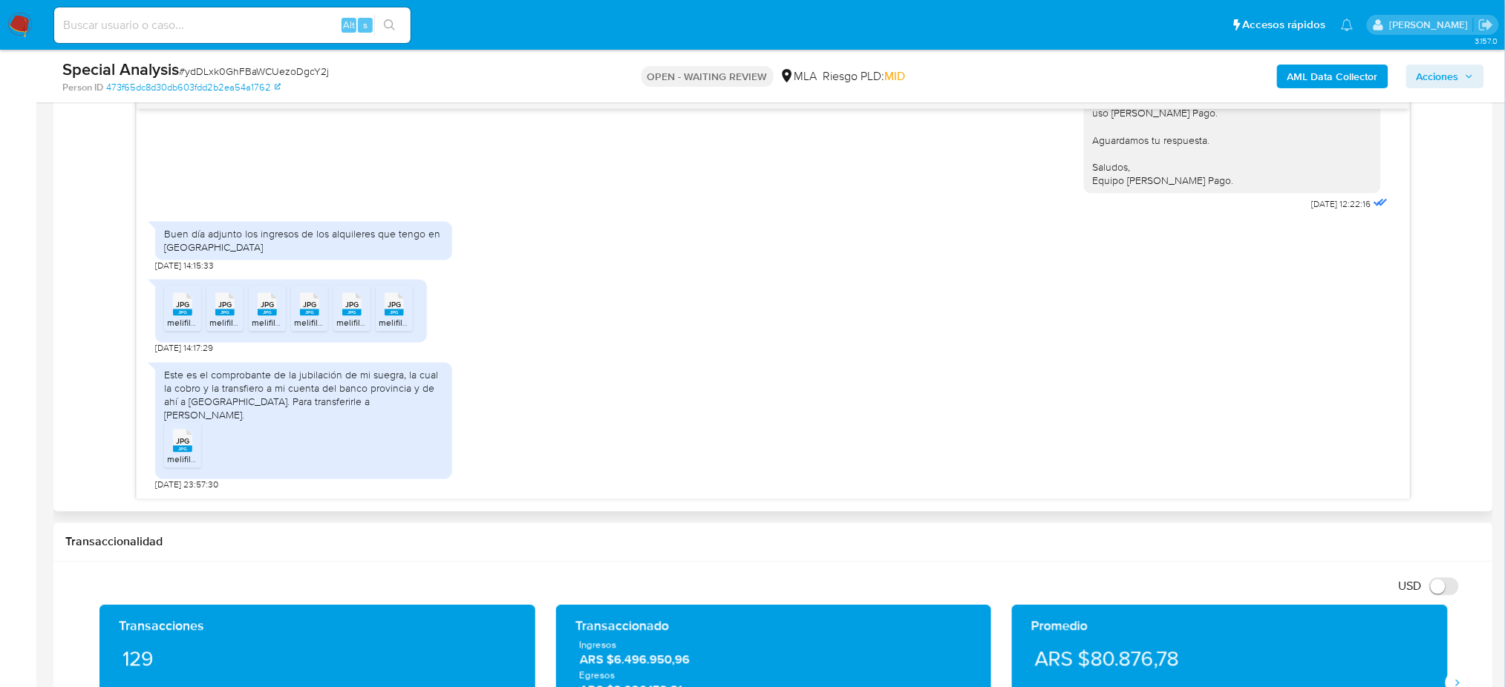
click at [173, 330] on span "melifile1317771003477878451.jpg" at bounding box center [231, 323] width 129 height 13
click at [174, 454] on icon "JPG" at bounding box center [182, 441] width 19 height 26
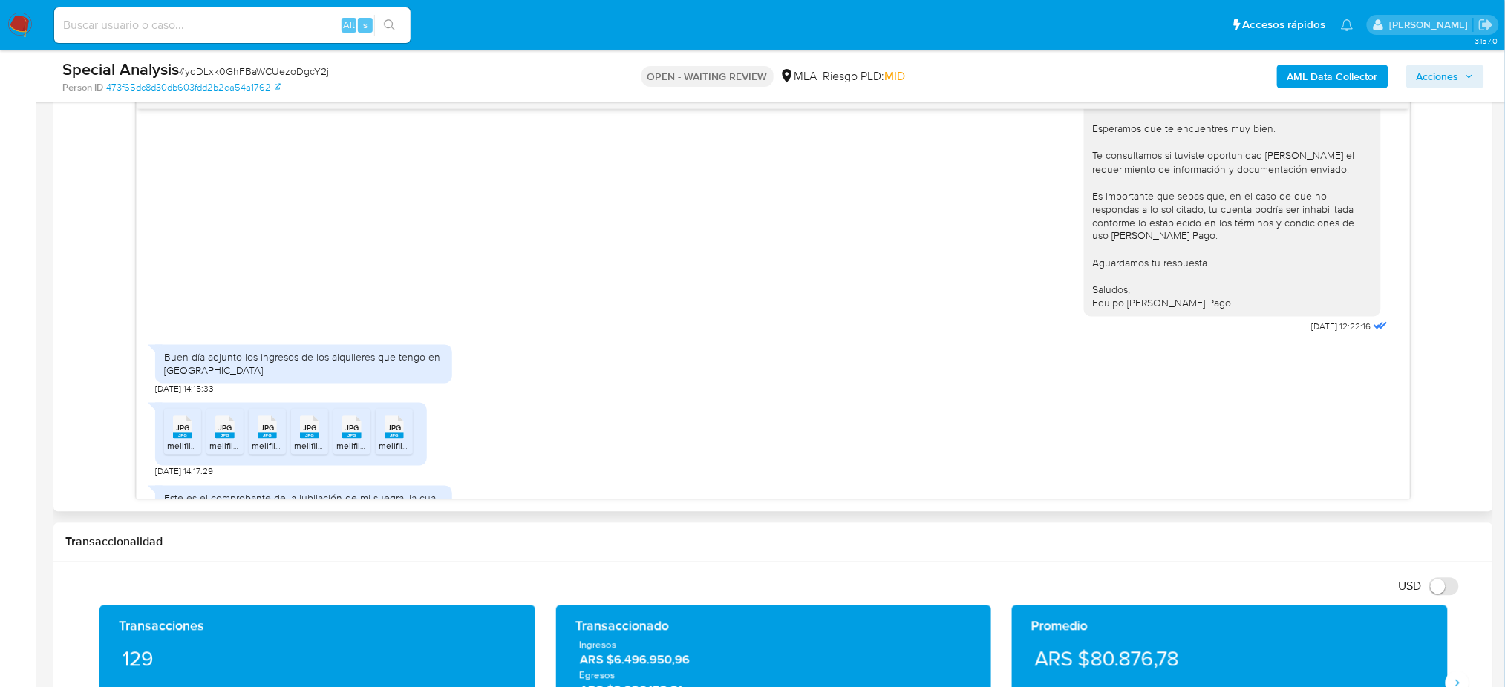
scroll to position [1596, 0]
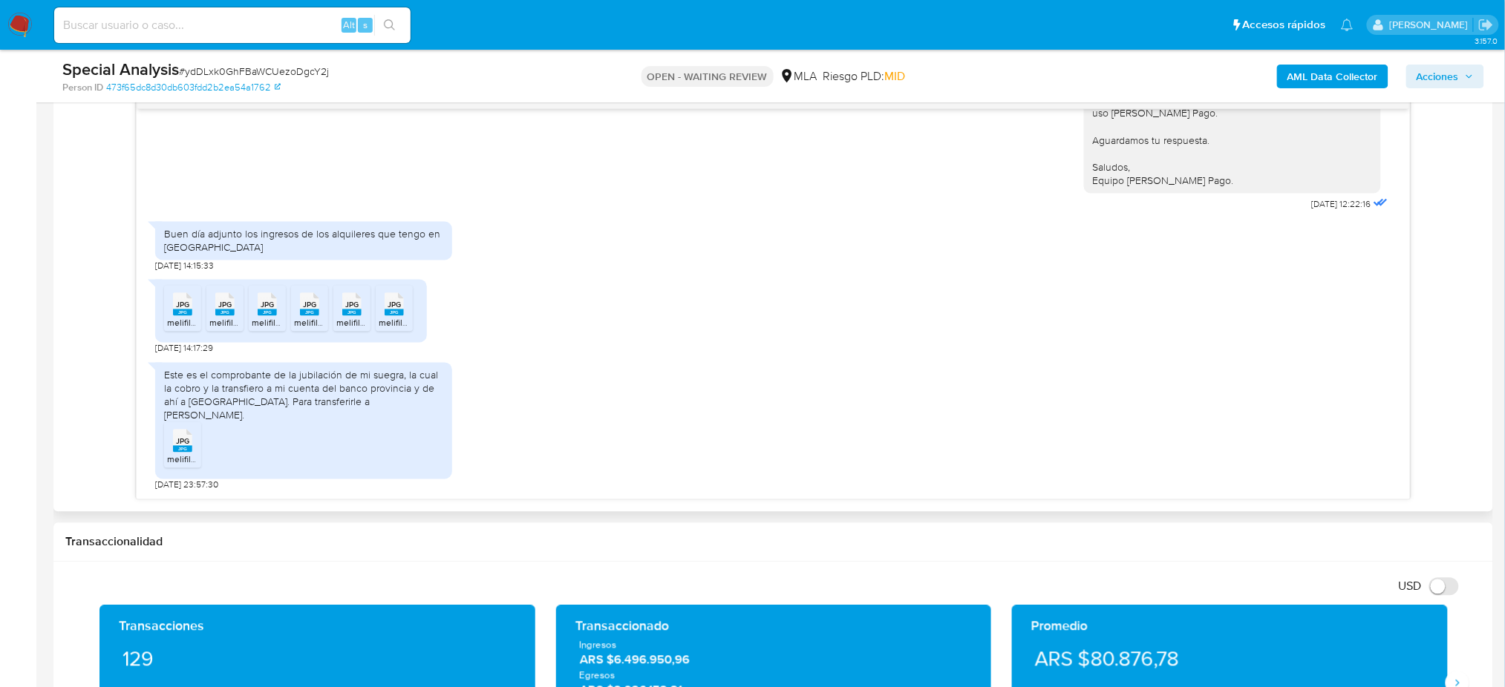
click at [229, 310] on span "JPG" at bounding box center [224, 306] width 13 height 10
click at [269, 310] on span "JPG" at bounding box center [267, 306] width 13 height 10
click at [313, 330] on span "melifile6998671250358068302.jpg" at bounding box center [364, 323] width 140 height 13
click at [350, 330] on span "melifile2360591604432486117.jpg" at bounding box center [403, 323] width 134 height 13
click at [413, 333] on ul "JPG JPG melifile1317771003477878451.jpg JPG JPG melifile3574833806026681249.jpg…" at bounding box center [291, 311] width 254 height 51
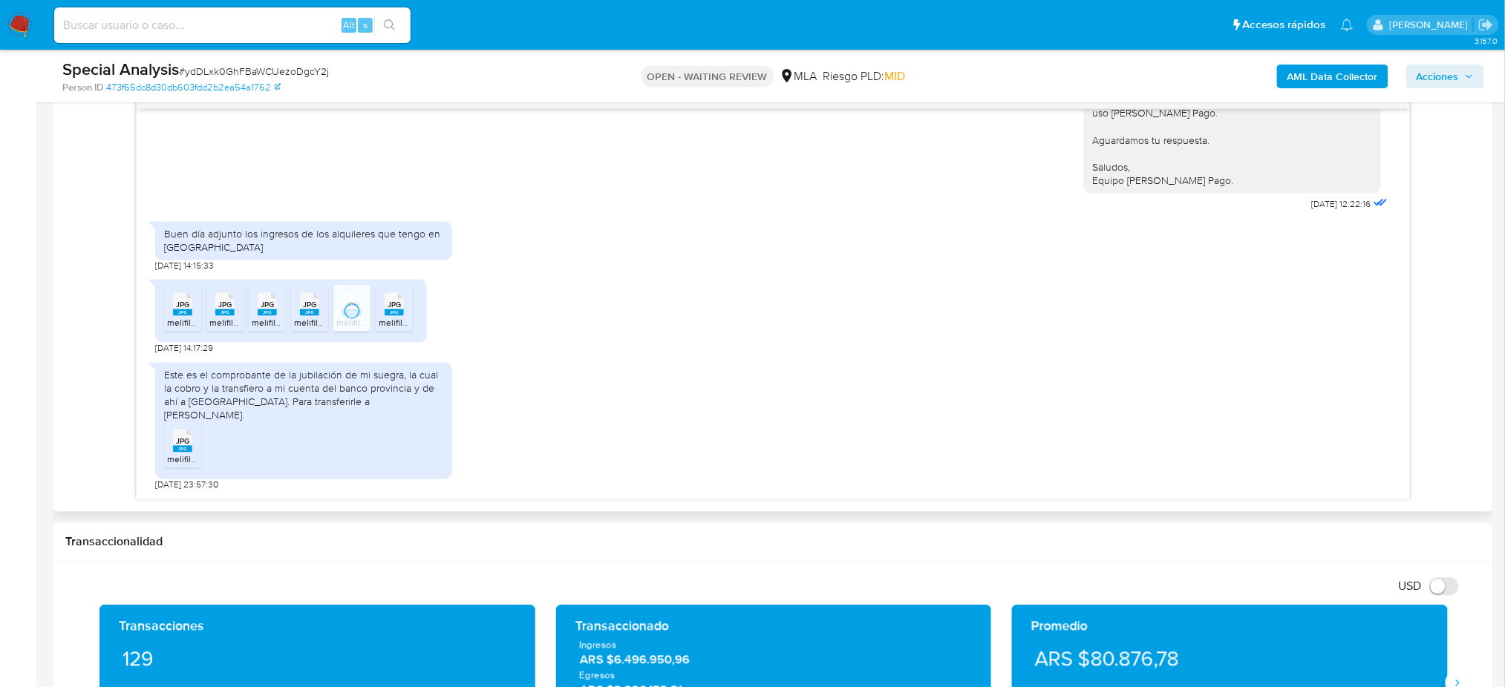
drag, startPoint x: 402, startPoint y: 324, endPoint x: 616, endPoint y: 340, distance: 214.4
click at [402, 316] on icon at bounding box center [394, 304] width 19 height 23
